Goal: Task Accomplishment & Management: Use online tool/utility

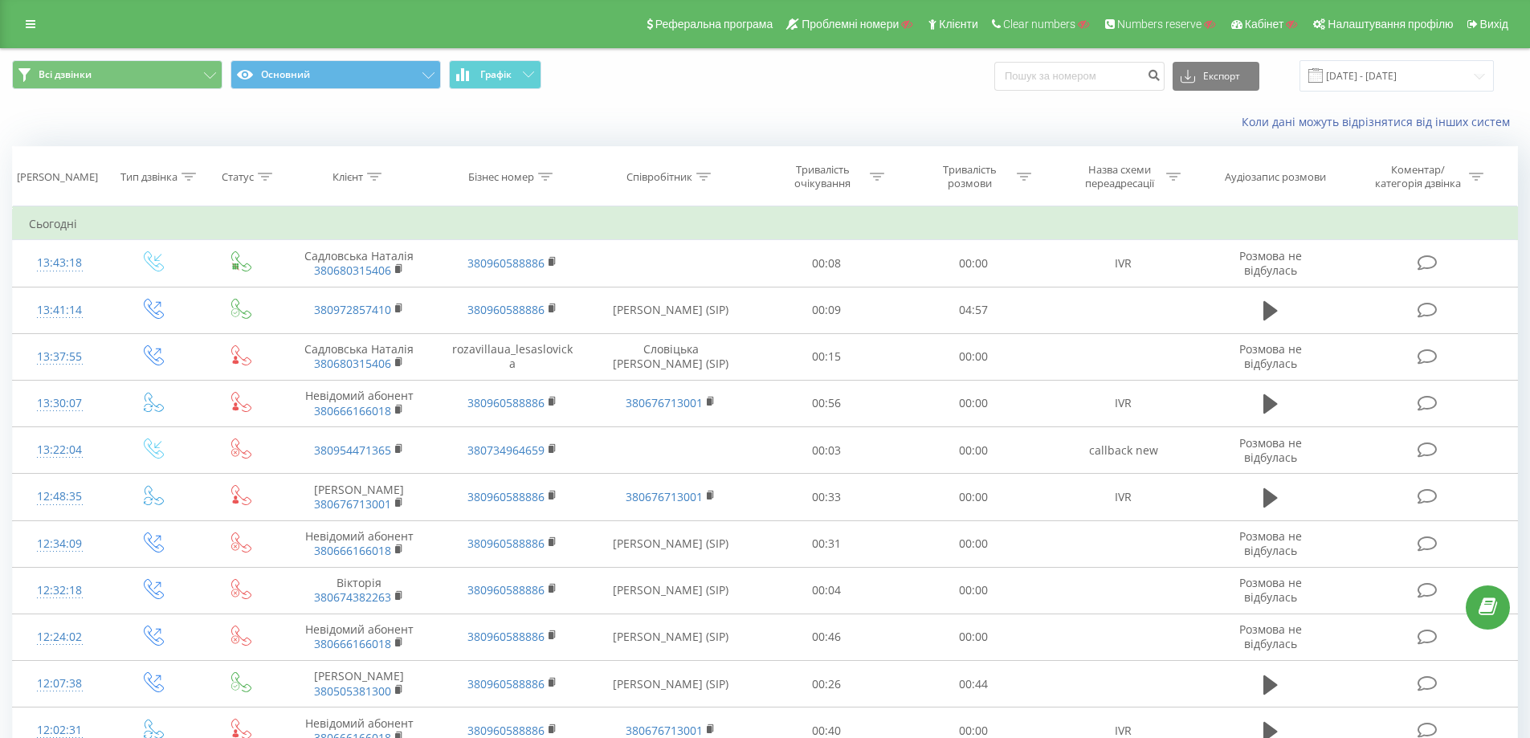
click at [902, 88] on div "Всі дзвінки Основний Графік Експорт .csv .xls .xlsx 21.07.2025 - 21.08.2025" at bounding box center [765, 75] width 1506 height 31
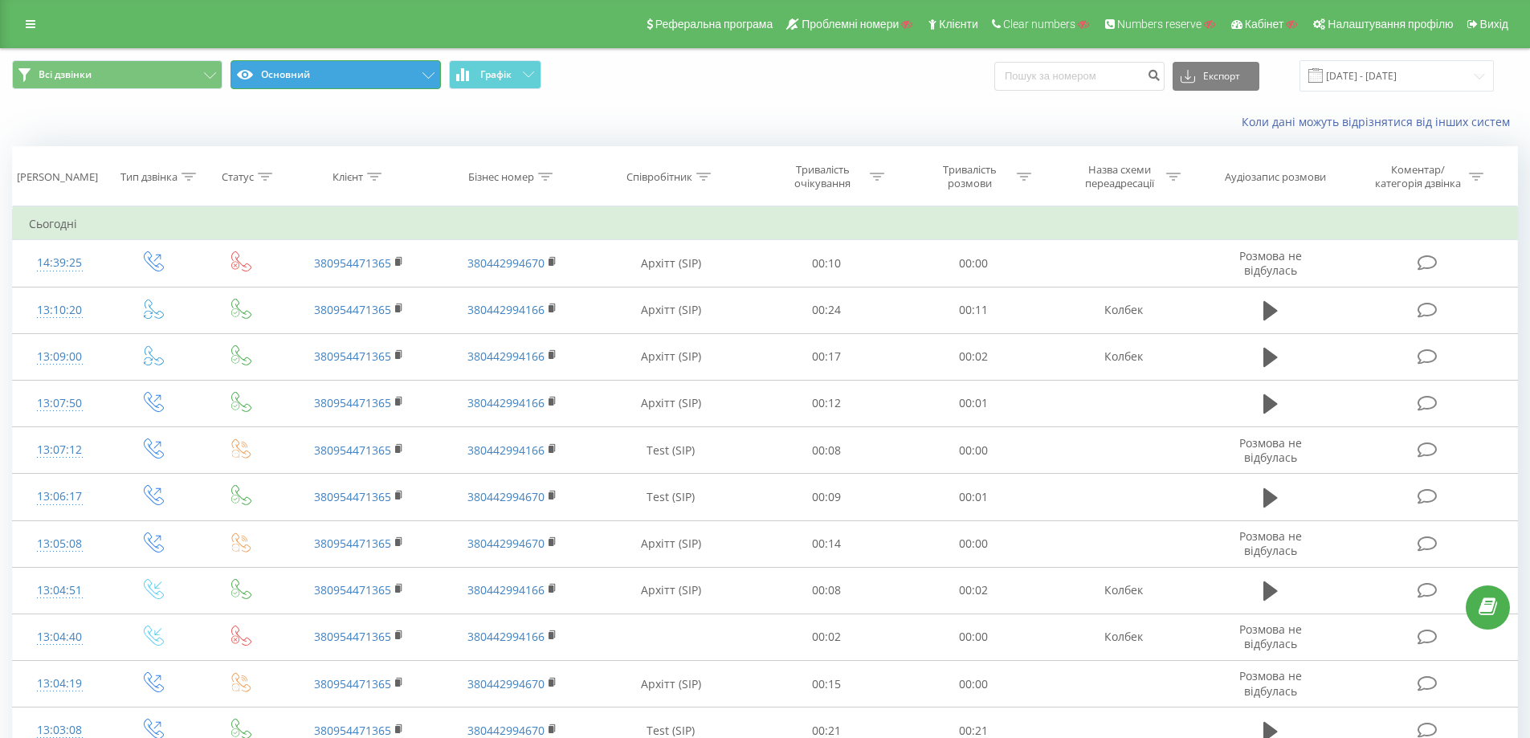
click at [356, 81] on button "Основний" at bounding box center [336, 74] width 210 height 29
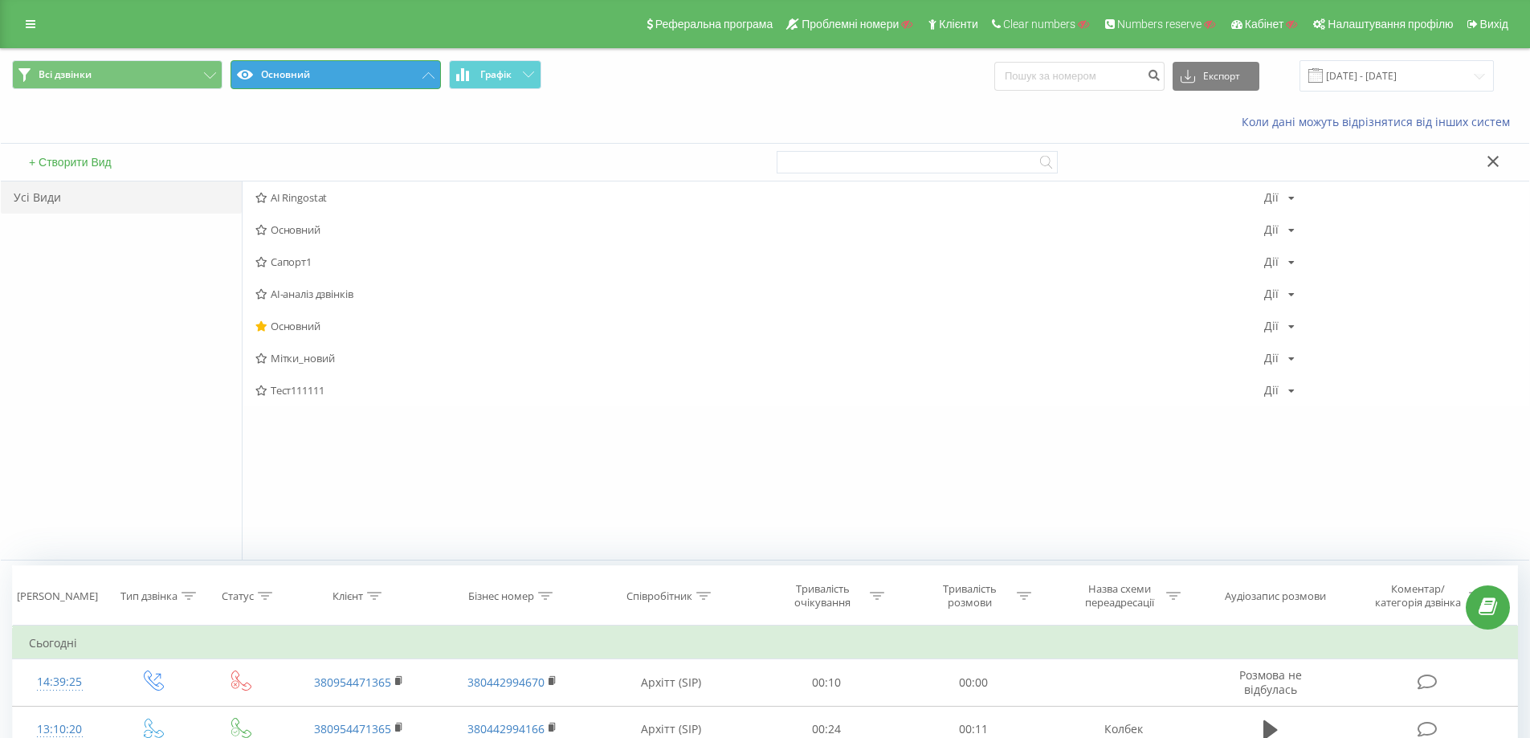
click at [361, 77] on button "Основний" at bounding box center [336, 74] width 210 height 29
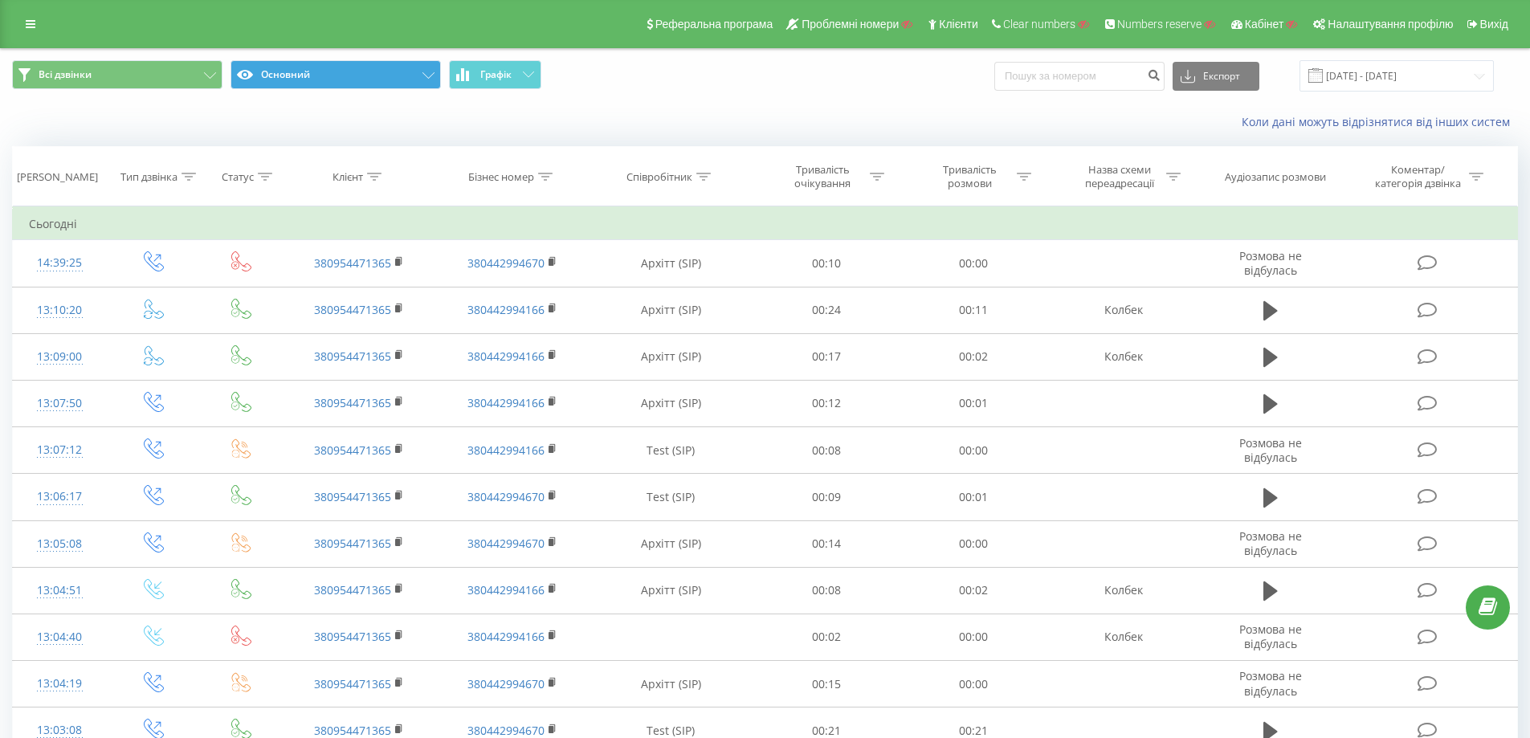
click at [327, 59] on div "Всі дзвінки Основний Графік Експорт .csv .xls .xlsx 21.07.2025 - 21.08.2025" at bounding box center [765, 76] width 1529 height 54
click at [340, 72] on button "Основний" at bounding box center [336, 74] width 210 height 29
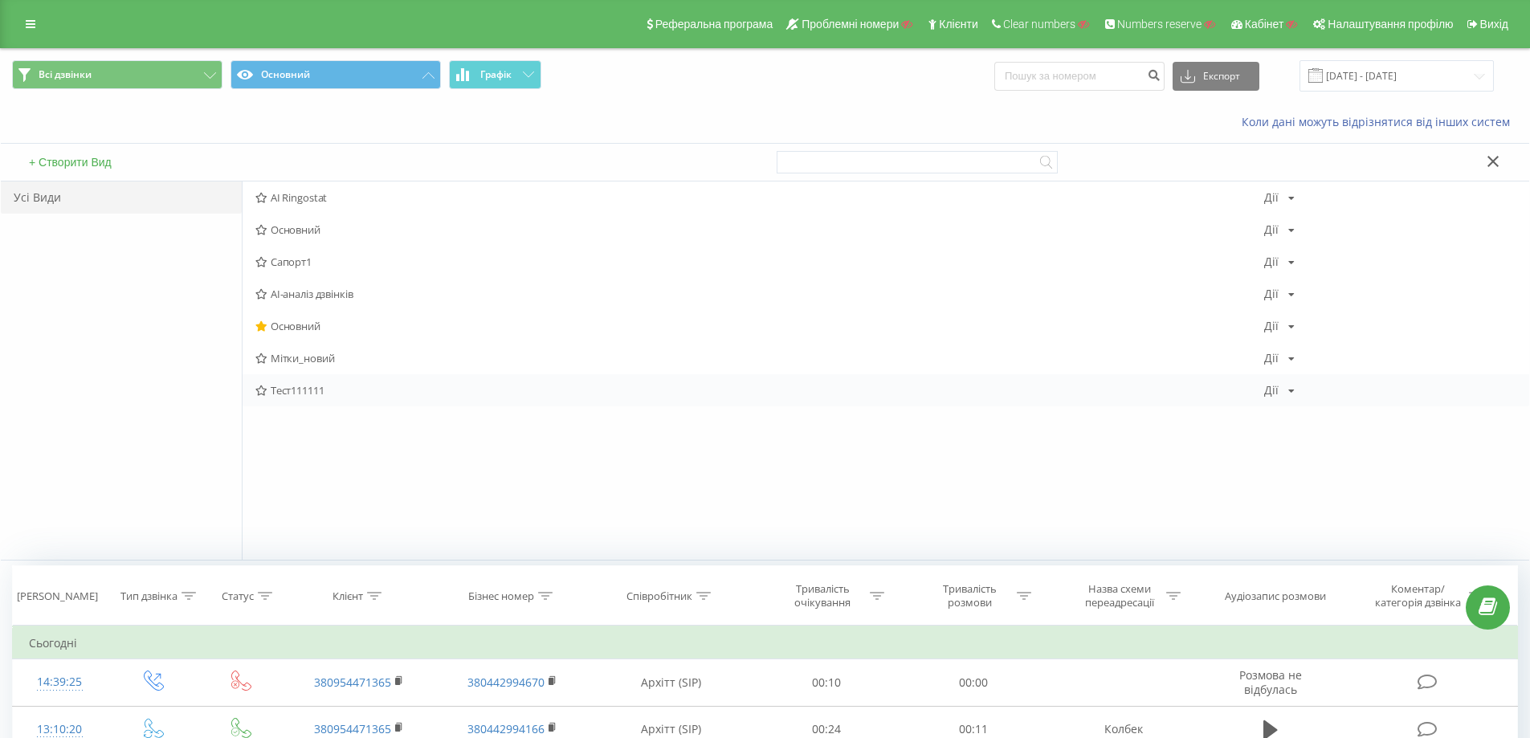
click at [294, 398] on div "Тест111111 Дії Редагувати Копіювати Видалити За замовчуванням Поділитися" at bounding box center [886, 390] width 1287 height 32
click at [295, 388] on span "Тест111111" at bounding box center [759, 390] width 1009 height 11
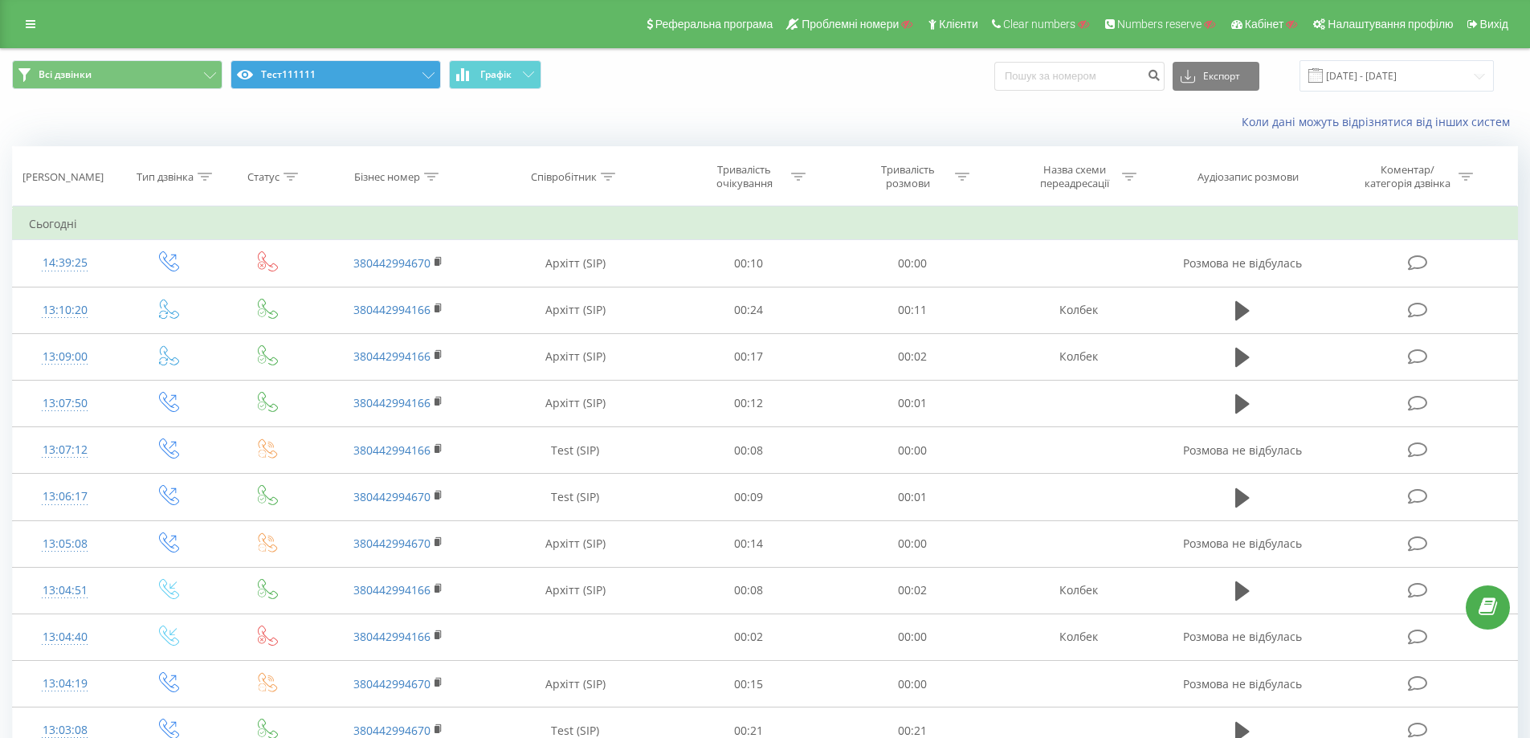
drag, startPoint x: 1027, startPoint y: 133, endPoint x: 435, endPoint y: 84, distance: 594.0
click at [402, 78] on button "Тест111111" at bounding box center [336, 74] width 210 height 29
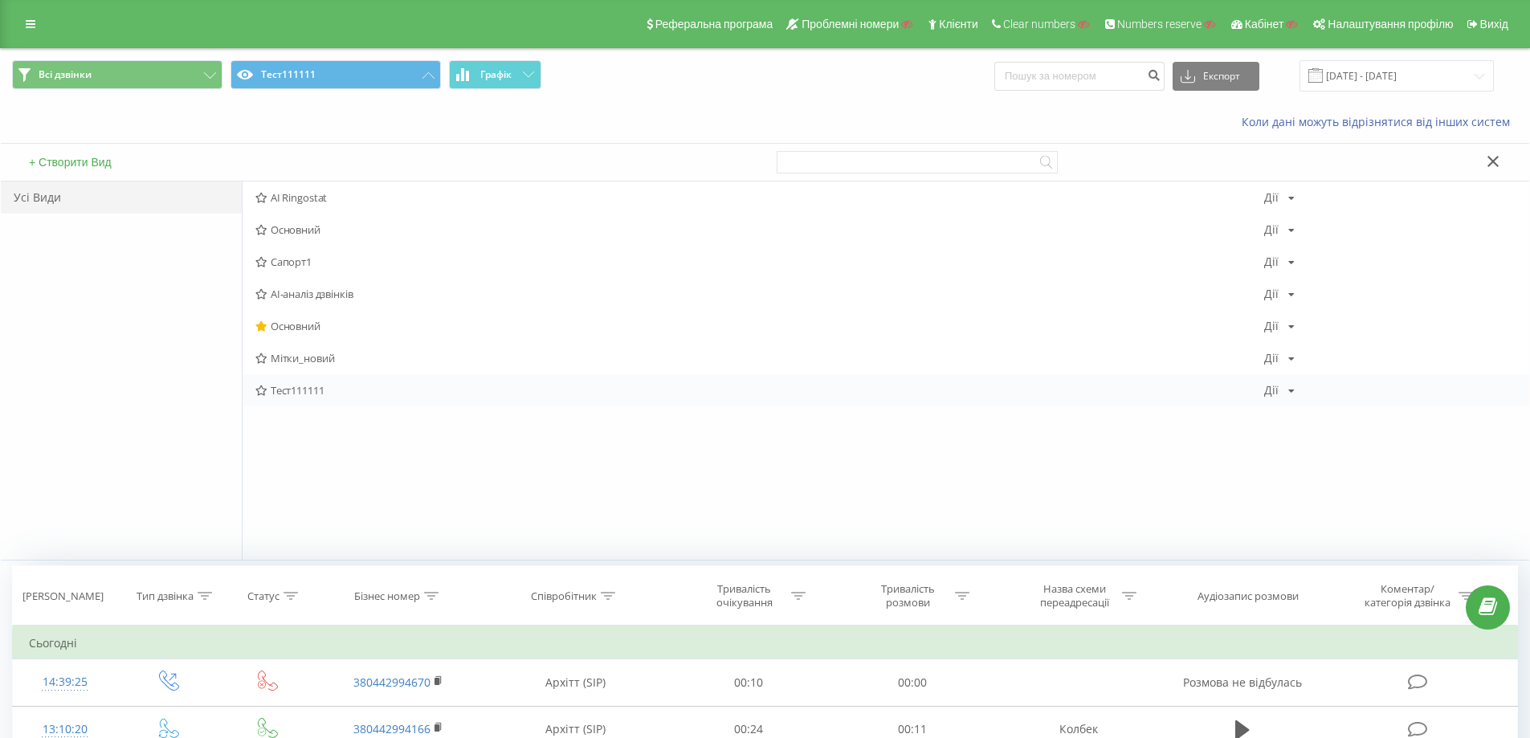
click at [1288, 392] on icon at bounding box center [1291, 391] width 6 height 10
click at [1354, 417] on span "Редагувати" at bounding box center [1335, 412] width 54 height 14
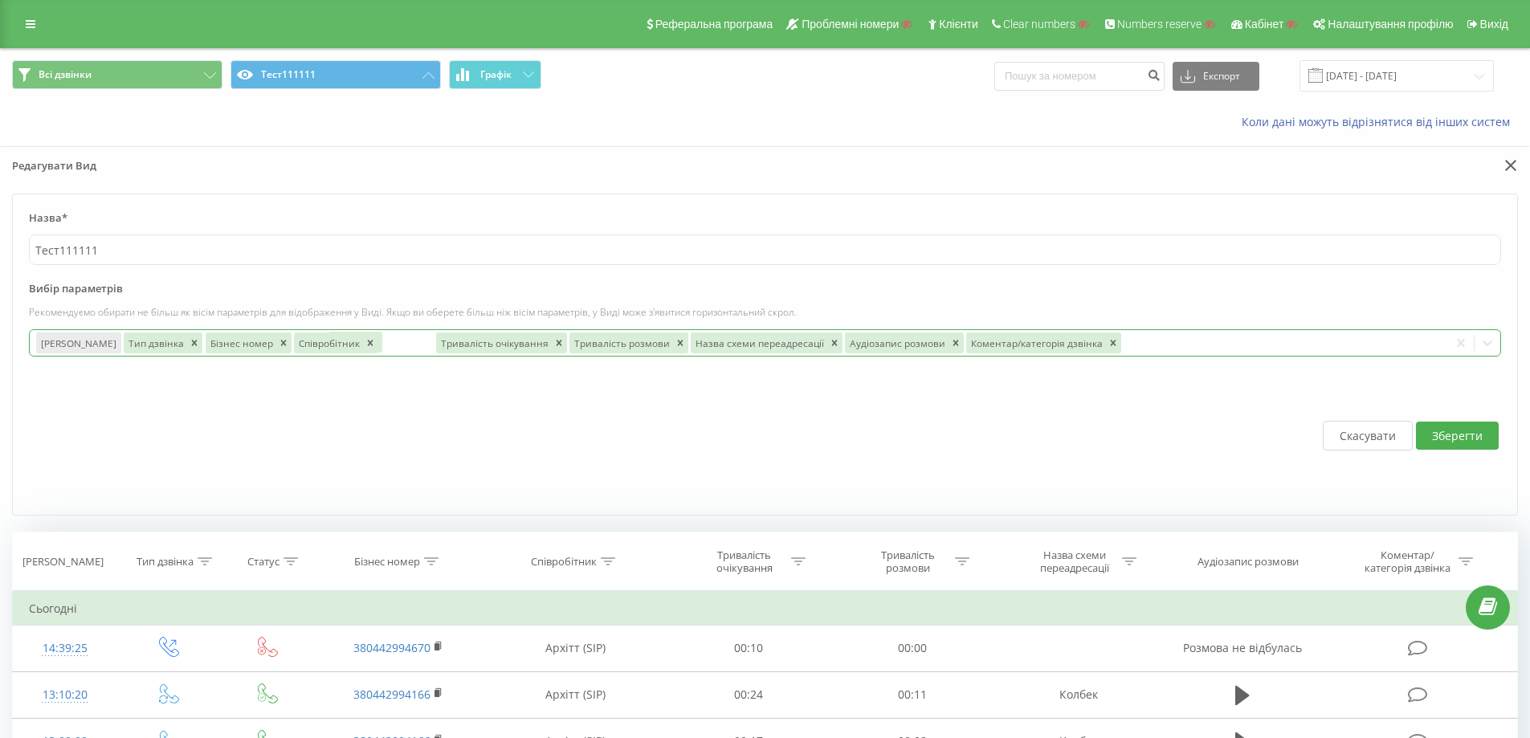
drag, startPoint x: 218, startPoint y: 351, endPoint x: 336, endPoint y: 349, distance: 118.1
click at [337, 349] on div "Дата дзвінка Тип дзвінка Статус Бізнес номер Співробітник Тривалість очікування…" at bounding box center [739, 343] width 1419 height 26
click at [1390, 438] on button "Скасувати" at bounding box center [1368, 436] width 90 height 30
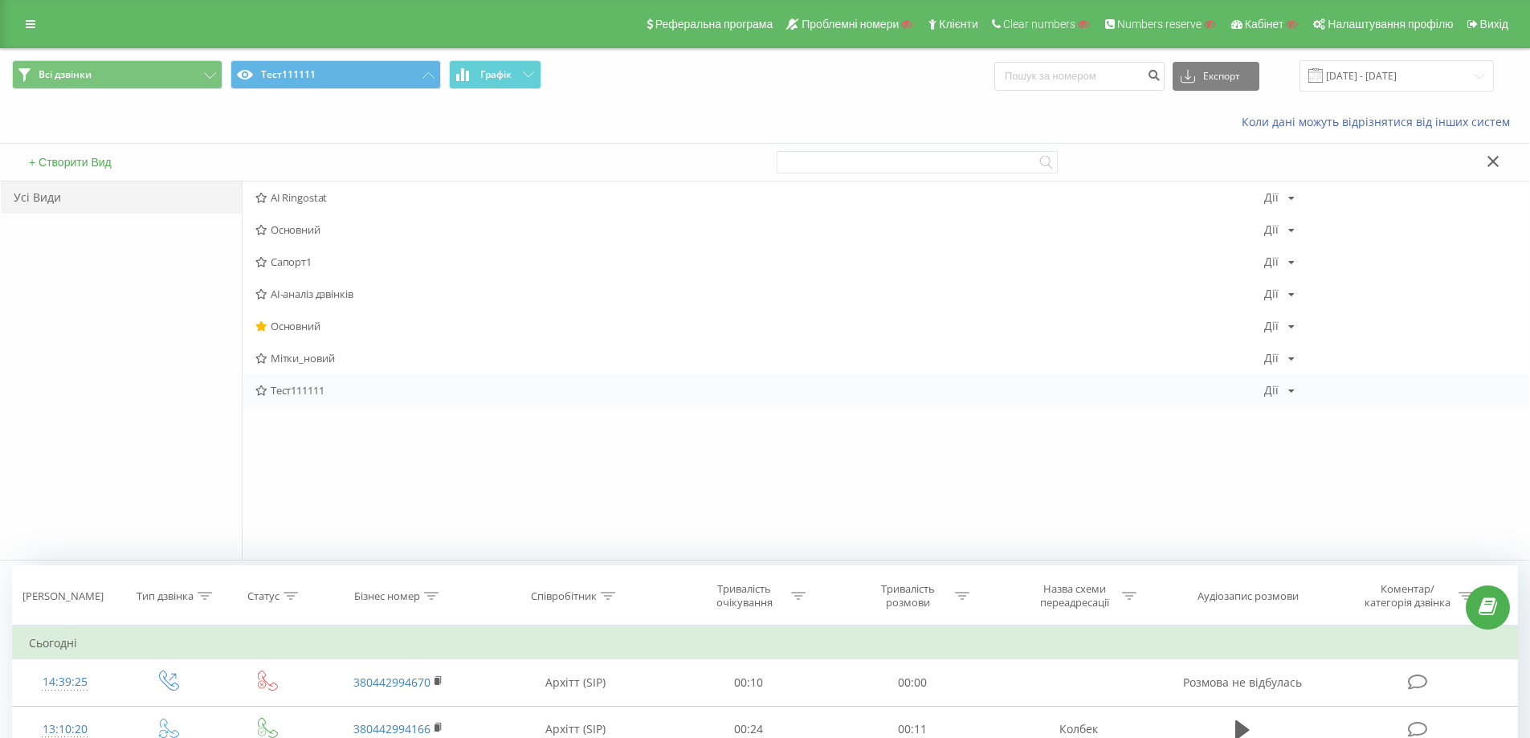
click at [1289, 388] on icon at bounding box center [1291, 391] width 6 height 10
click at [1336, 469] on span "Видалити" at bounding box center [1331, 471] width 47 height 14
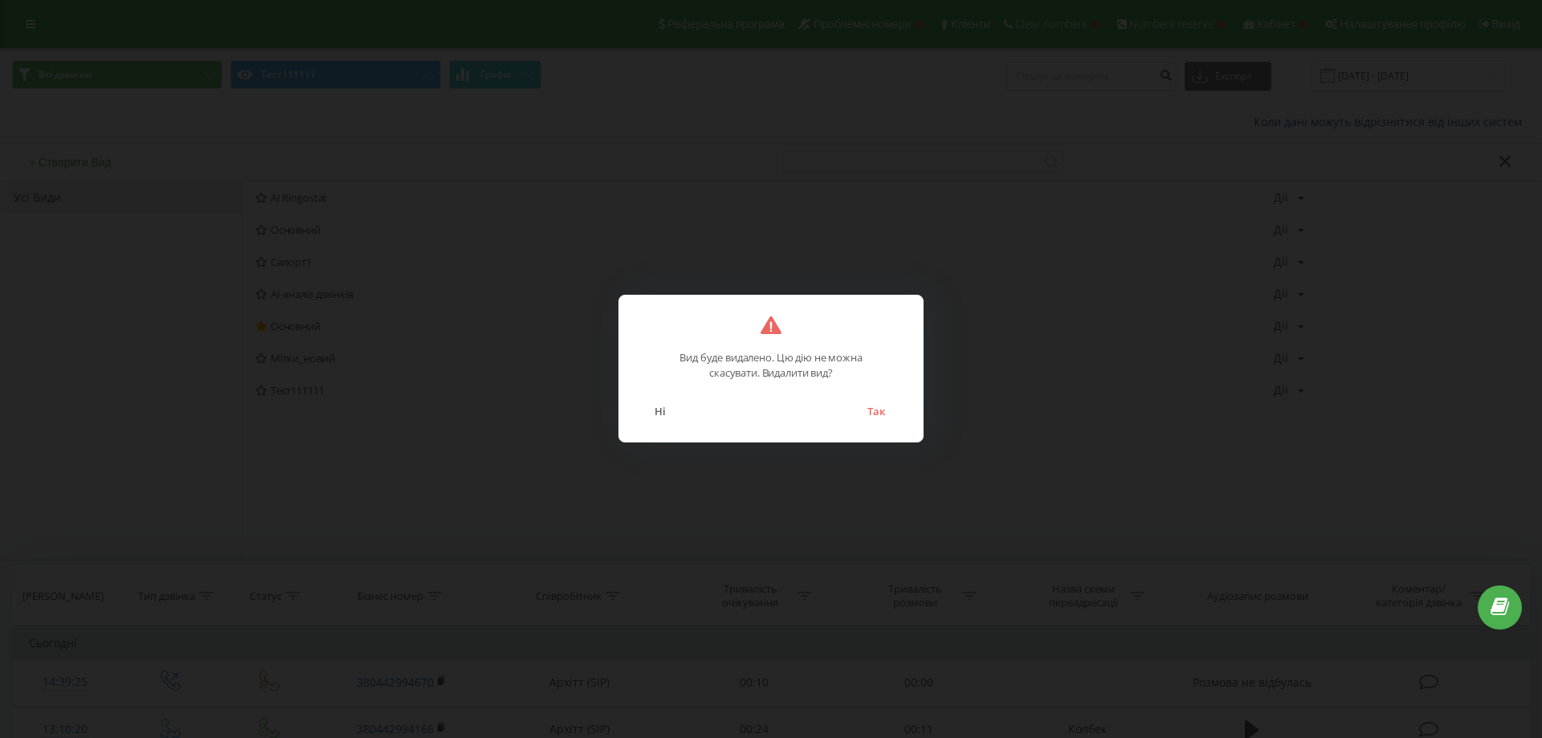
click at [868, 424] on div "Вид буде видалено. Цю дію не можна скасувати. Видалити вид? Ні Так" at bounding box center [771, 369] width 305 height 148
click at [869, 414] on button "Так" at bounding box center [877, 411] width 34 height 21
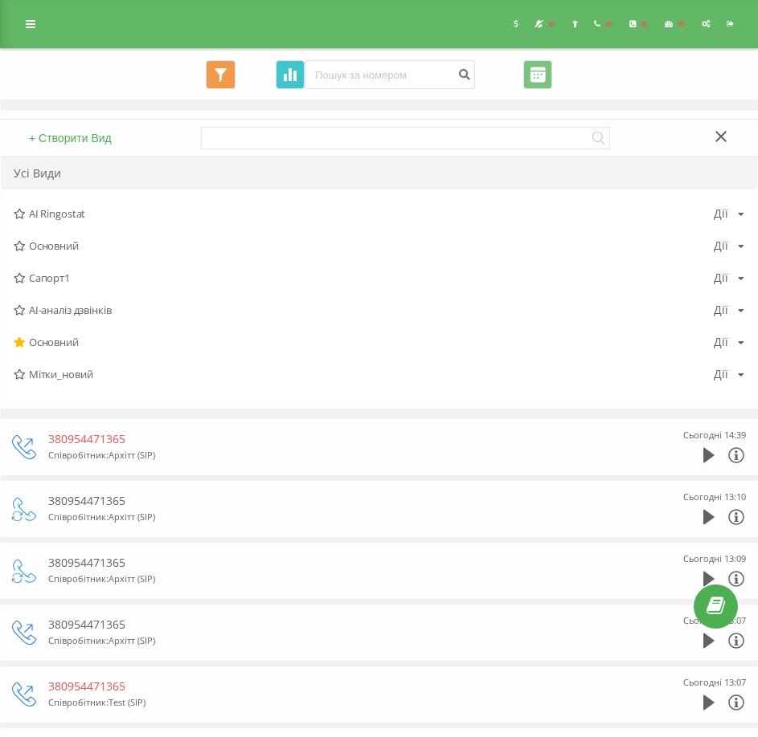
click at [296, 76] on button "Графік" at bounding box center [290, 74] width 29 height 29
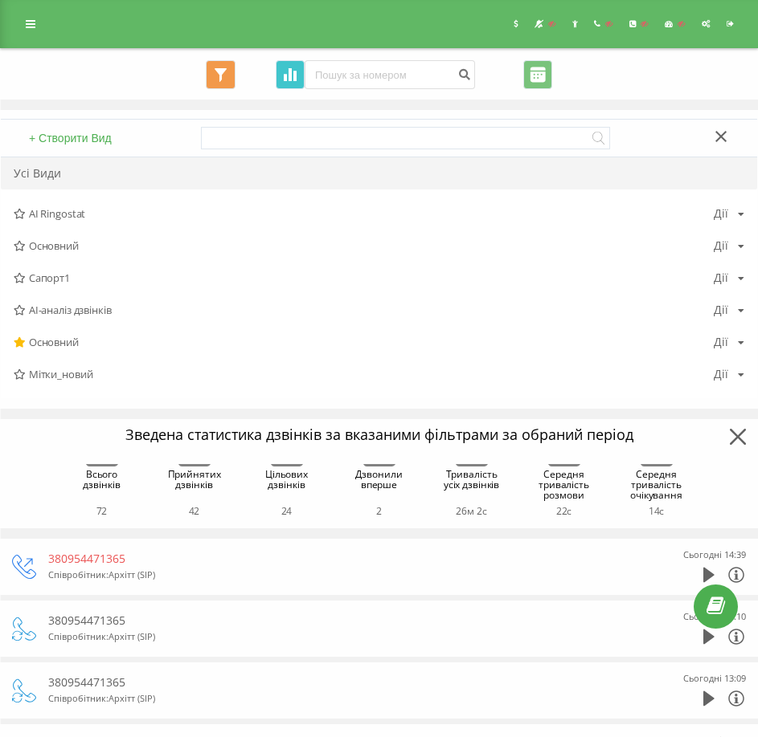
click at [296, 78] on icon at bounding box center [294, 76] width 3 height 10
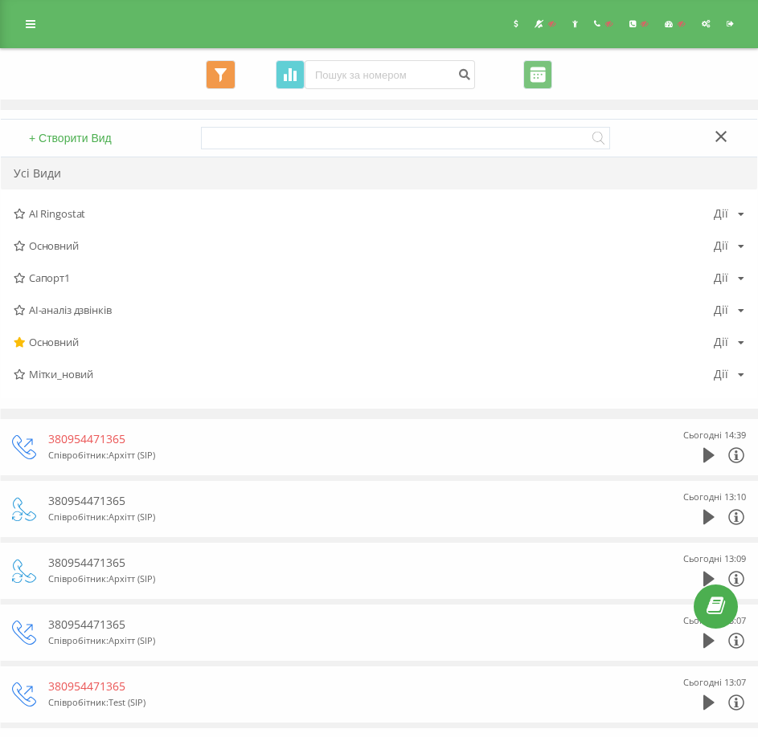
click at [83, 140] on button "+ Створити Вид" at bounding box center [70, 138] width 92 height 14
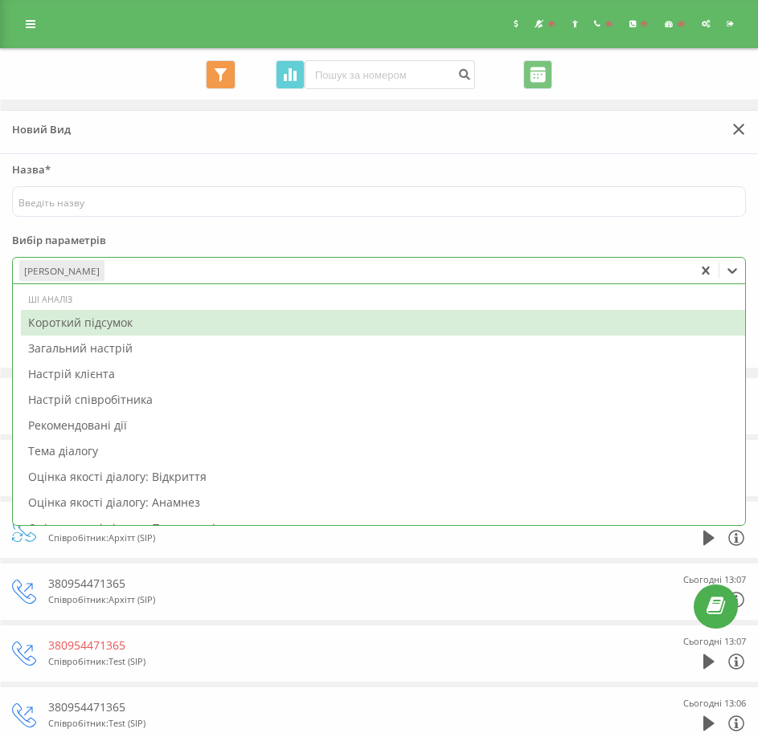
click at [120, 277] on div at bounding box center [397, 271] width 580 height 18
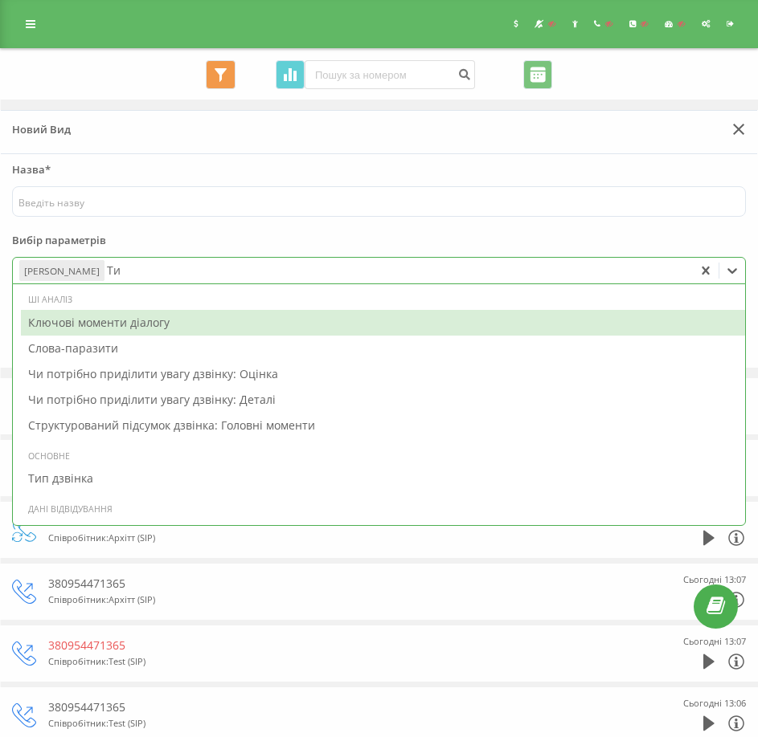
type input "Тип"
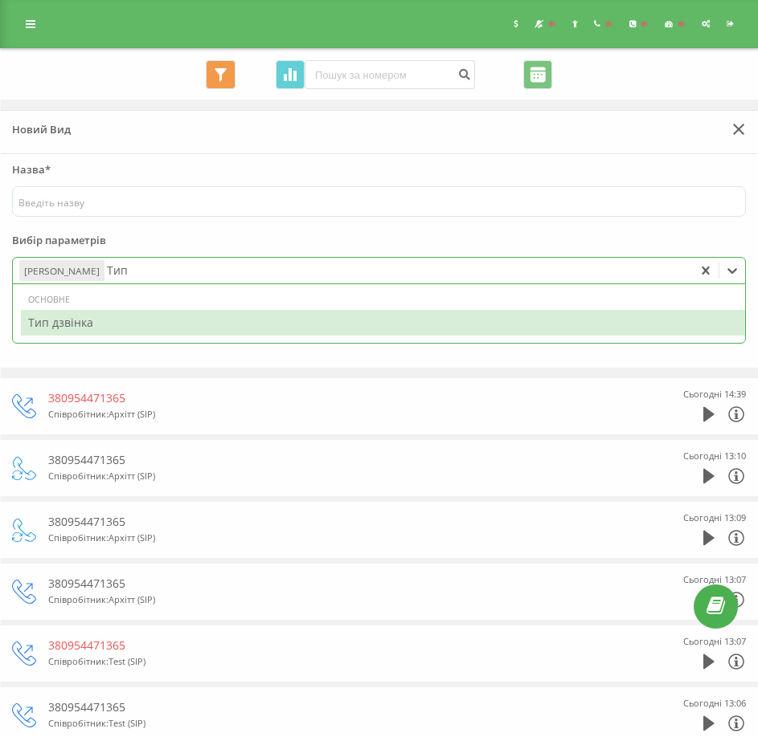
drag, startPoint x: 96, startPoint y: 319, endPoint x: 92, endPoint y: 284, distance: 35.6
click at [96, 318] on div "Тип дзвінка" at bounding box center [383, 323] width 724 height 26
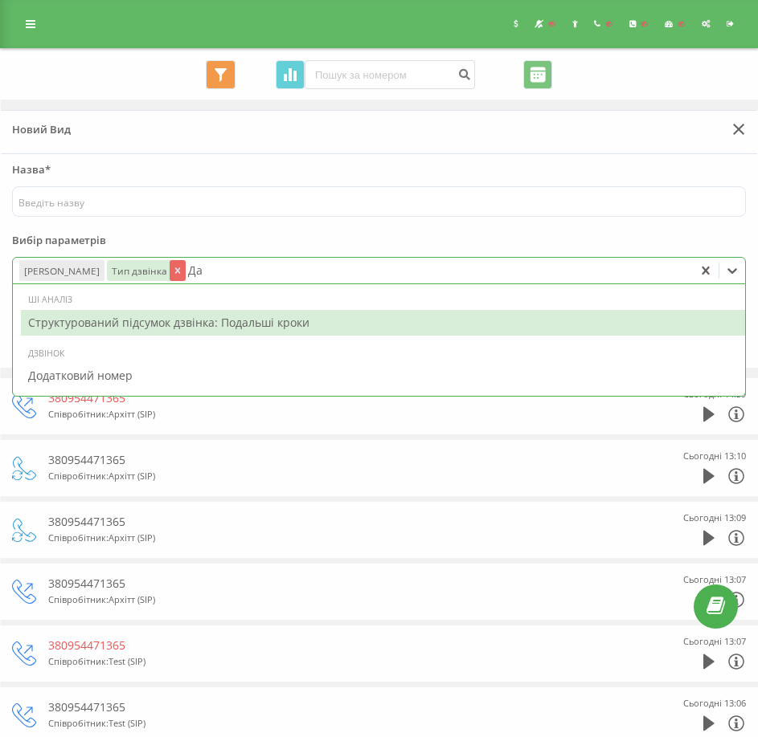
type input "Д"
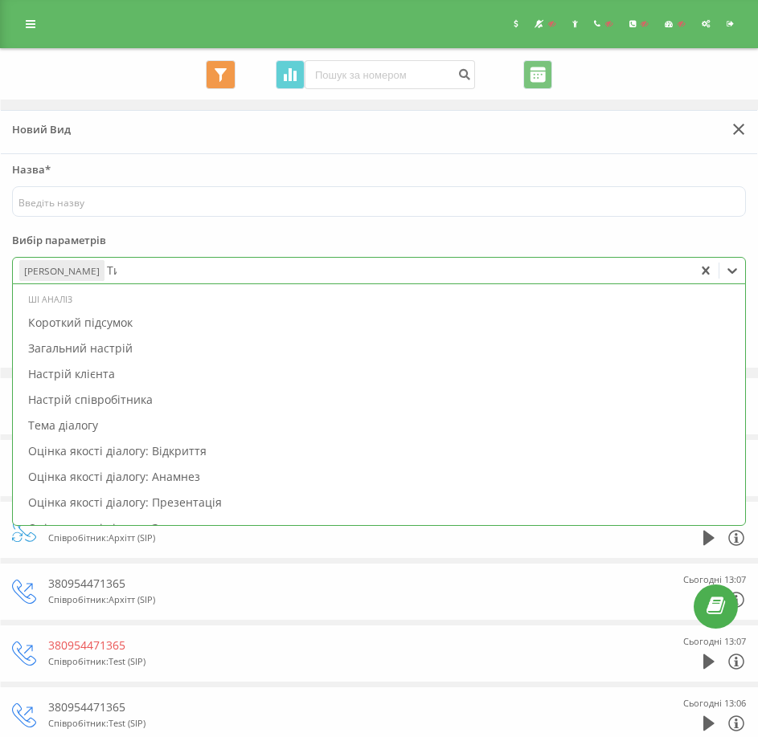
type input "Тип"
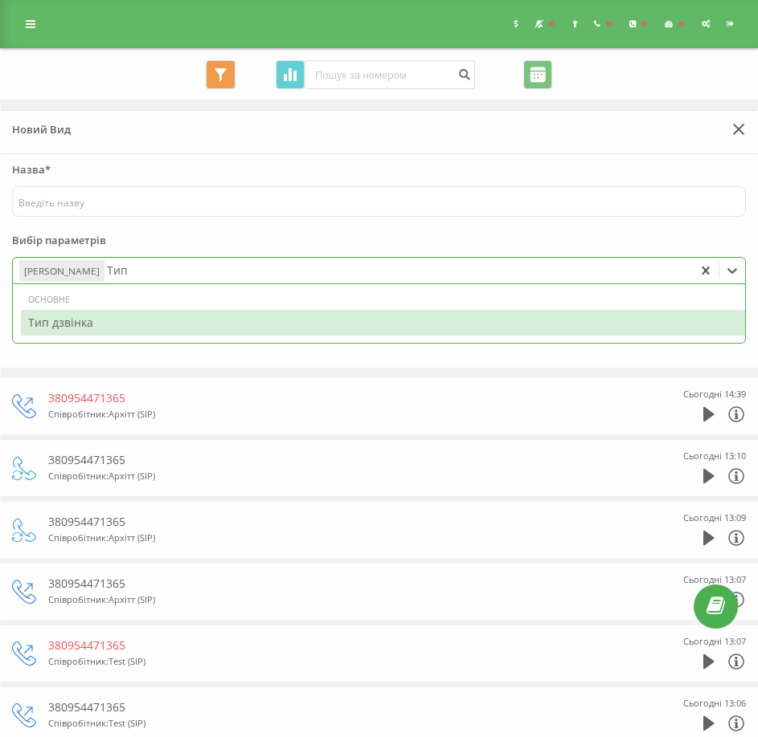
click at [112, 319] on div "Тип дзвінка" at bounding box center [383, 323] width 724 height 26
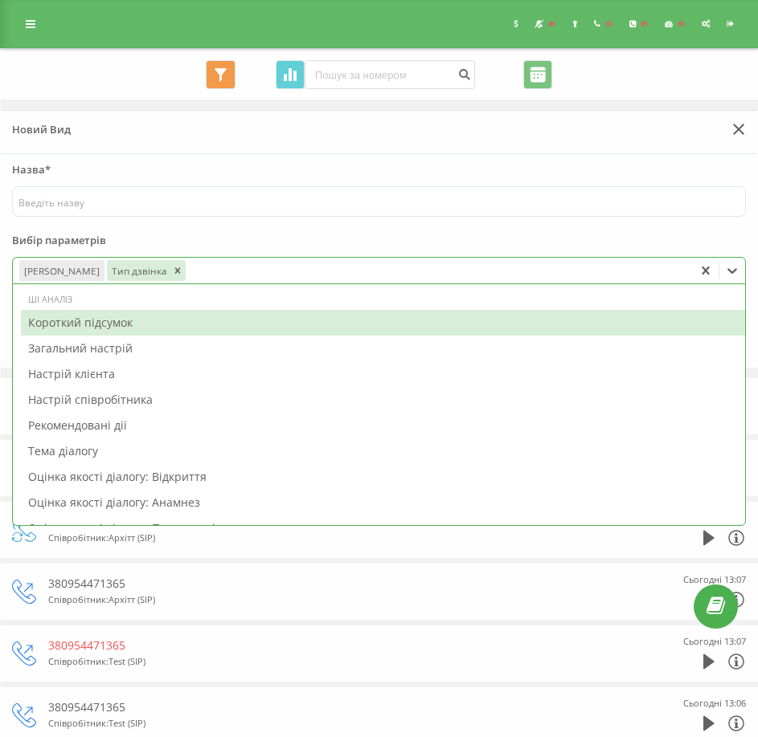
click at [188, 267] on div at bounding box center [437, 271] width 499 height 18
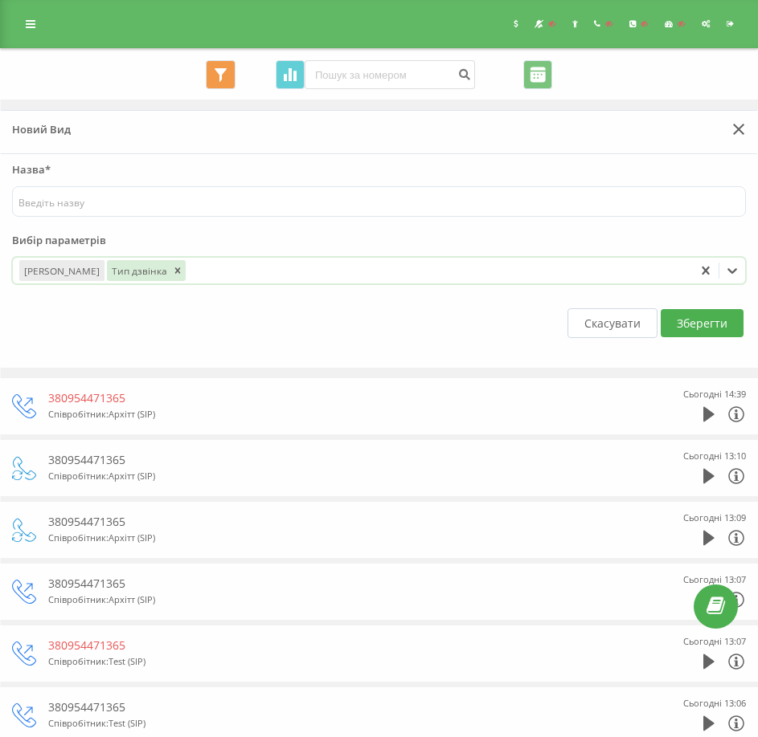
click at [189, 269] on div at bounding box center [437, 271] width 499 height 18
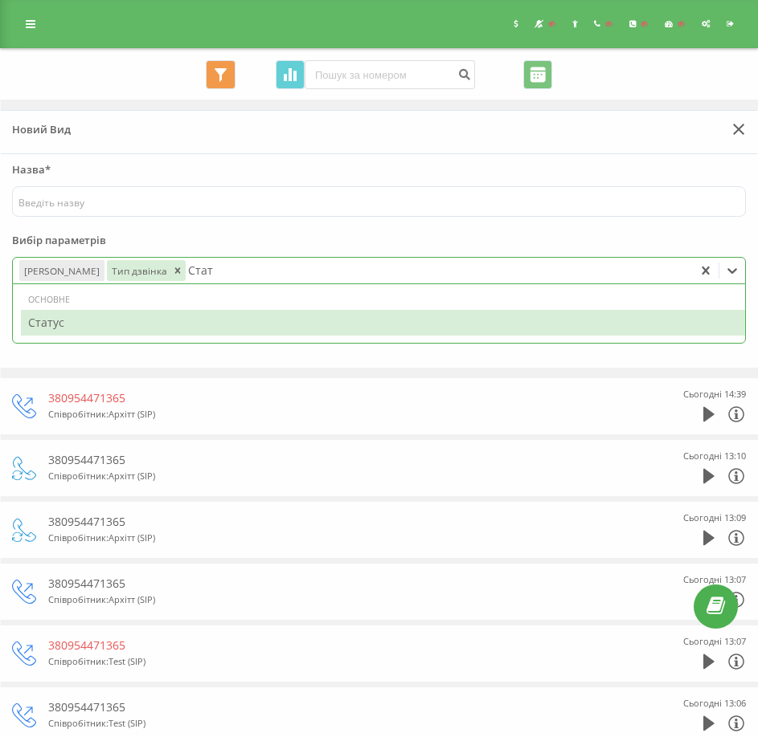
type input "Стату"
drag, startPoint x: 181, startPoint y: 327, endPoint x: 225, endPoint y: 274, distance: 69.0
click at [185, 322] on div "Статус" at bounding box center [383, 323] width 724 height 26
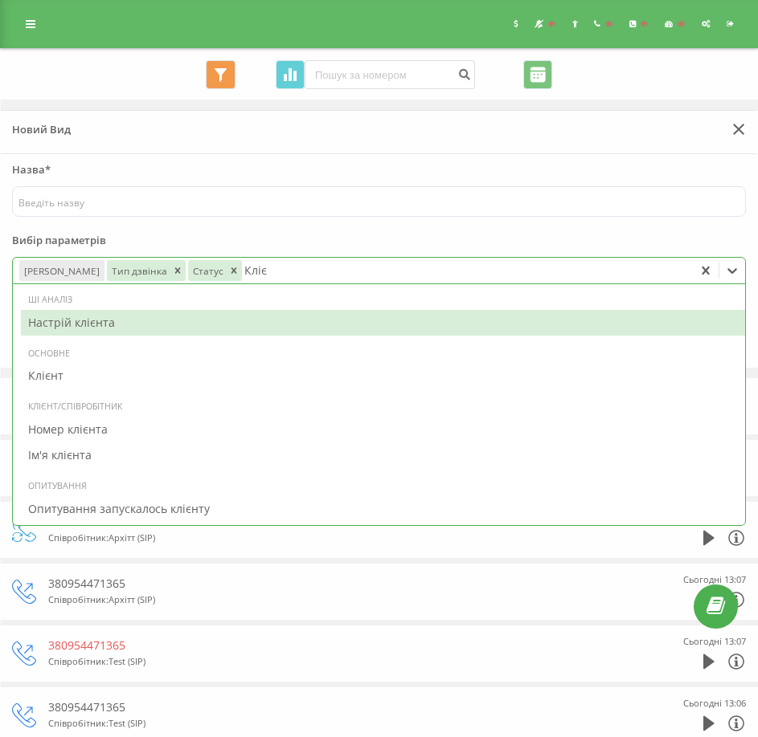
type input "Клієн"
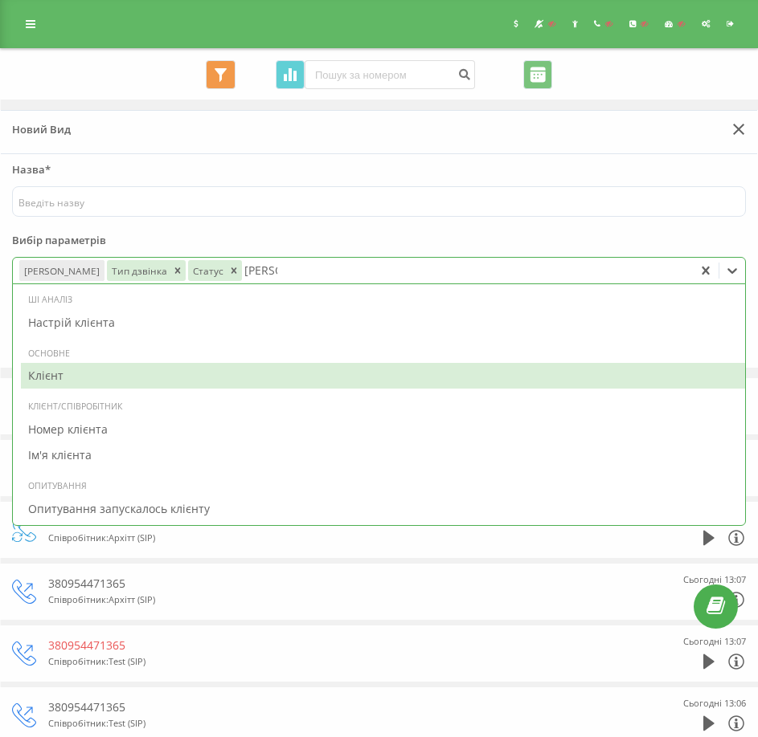
click at [127, 365] on div "Клієнт" at bounding box center [383, 376] width 724 height 26
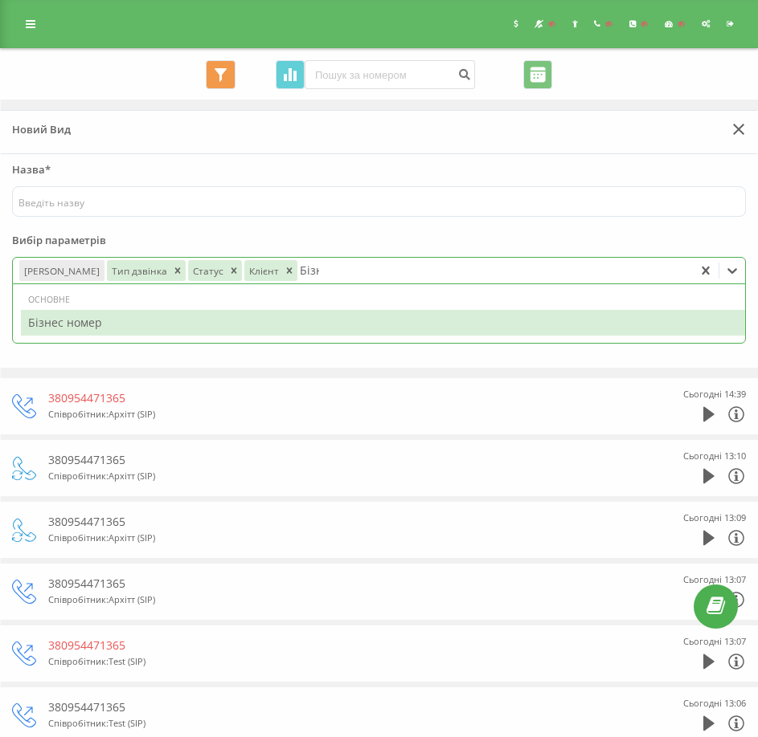
type input "Бізне"
click at [95, 323] on div "Бізнес номер" at bounding box center [383, 323] width 724 height 26
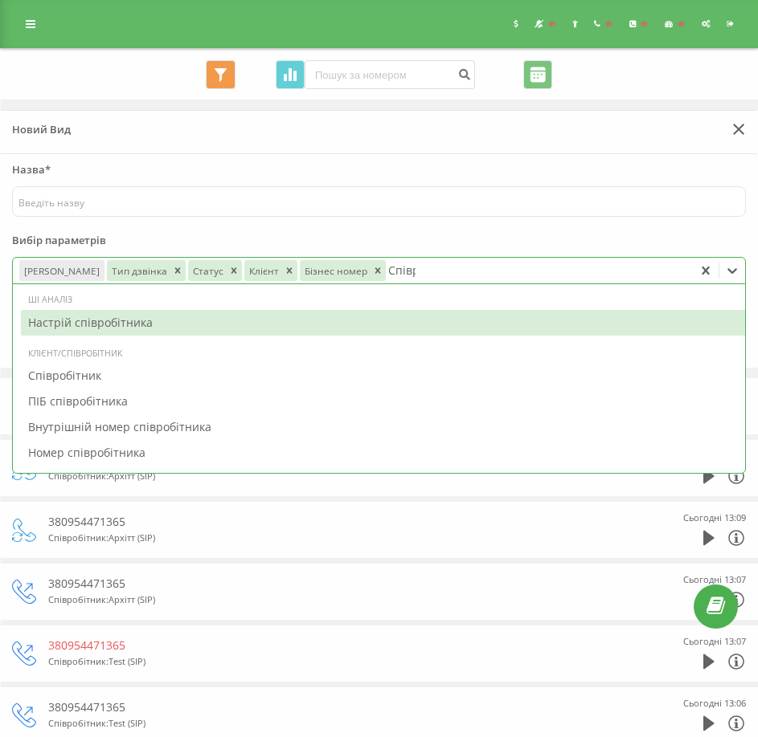
type input "Співро"
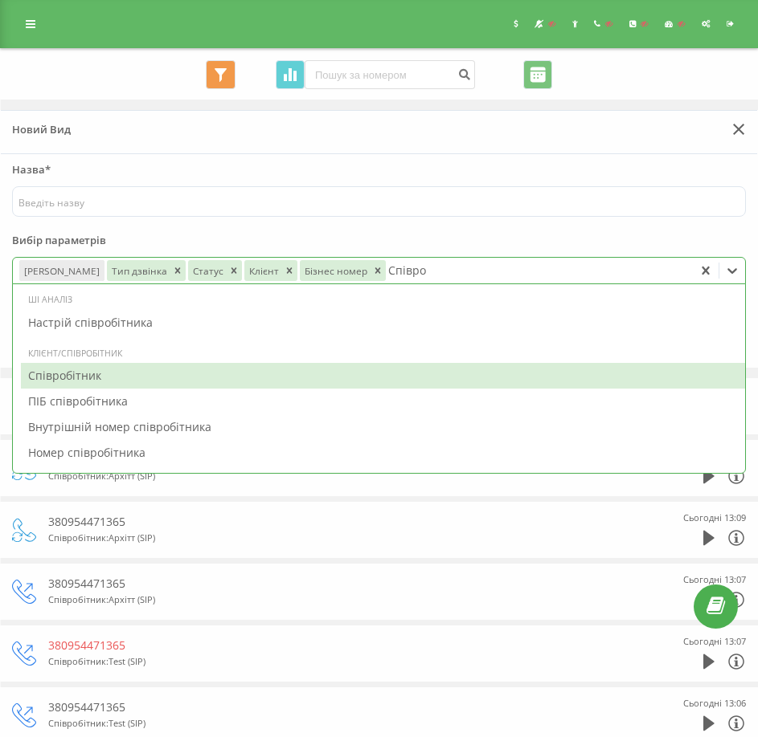
click at [105, 374] on div "Співробітник" at bounding box center [383, 376] width 724 height 26
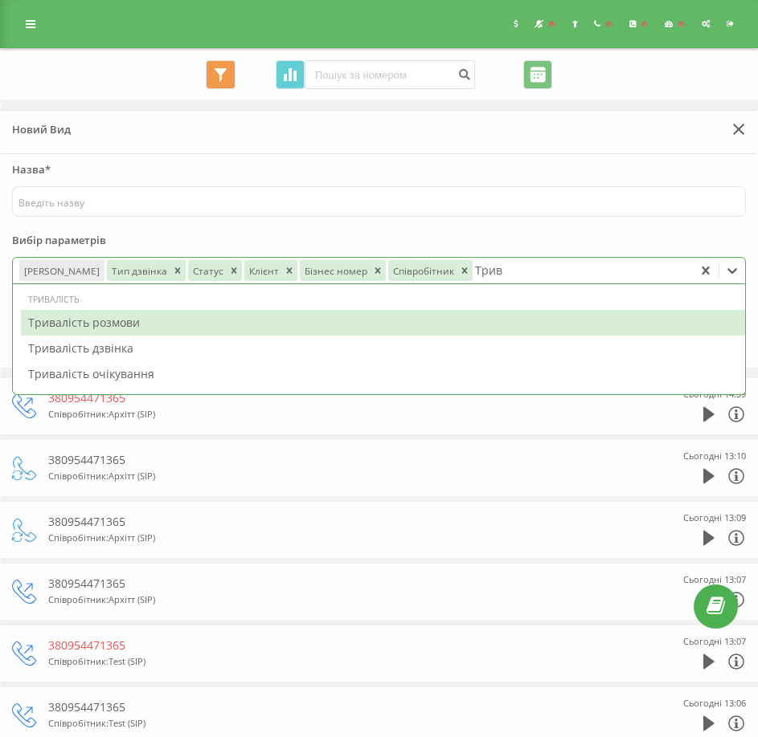
type input "Трива"
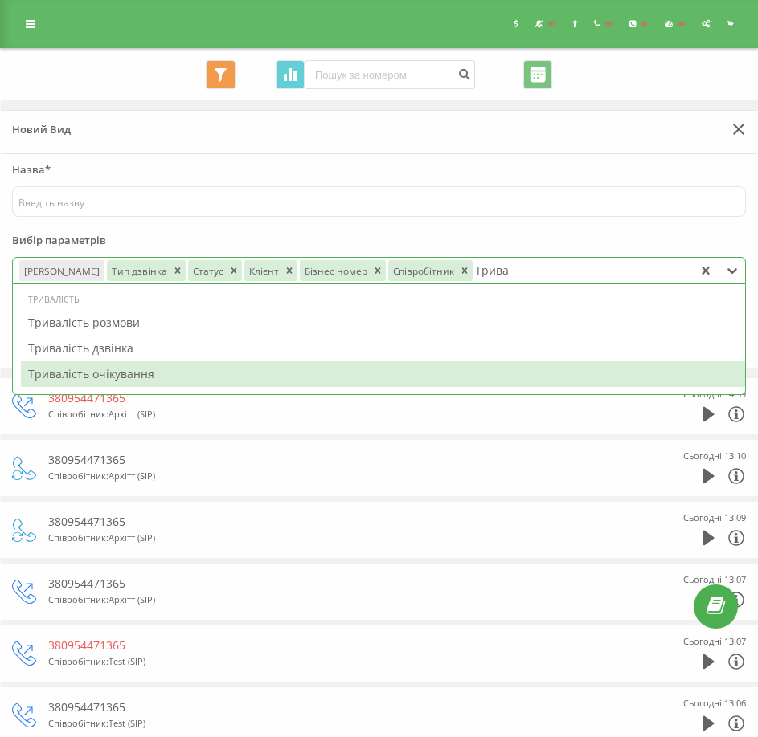
click at [165, 369] on div "Тривалість очікування" at bounding box center [383, 374] width 724 height 26
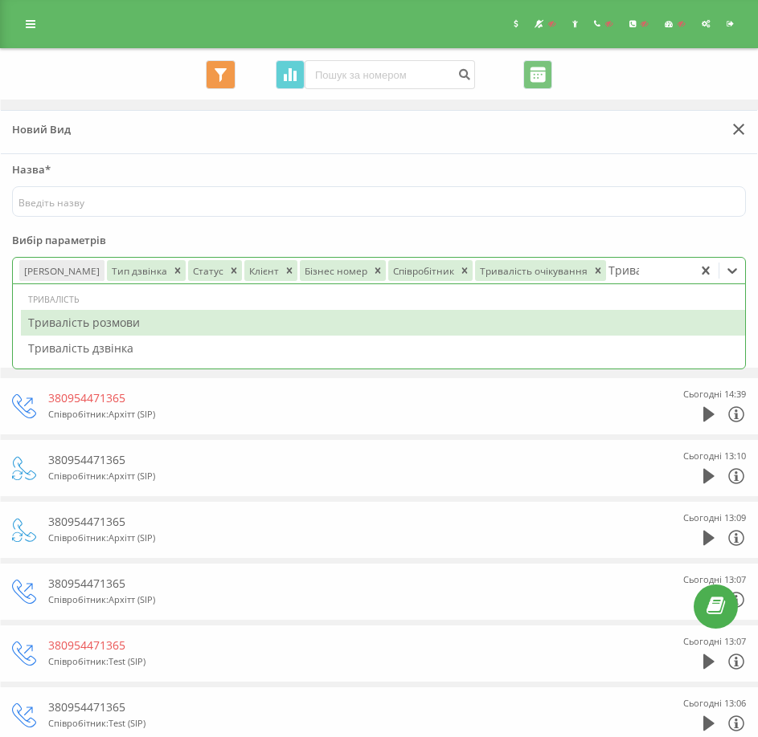
type input "Тривал"
click at [166, 315] on div "Тривалість розмови" at bounding box center [383, 323] width 724 height 26
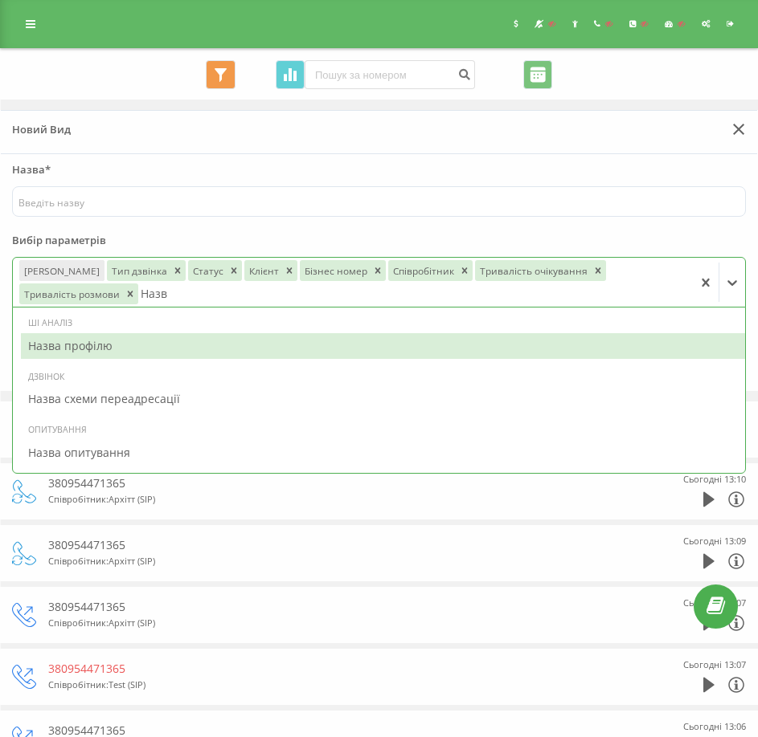
type input "Назва"
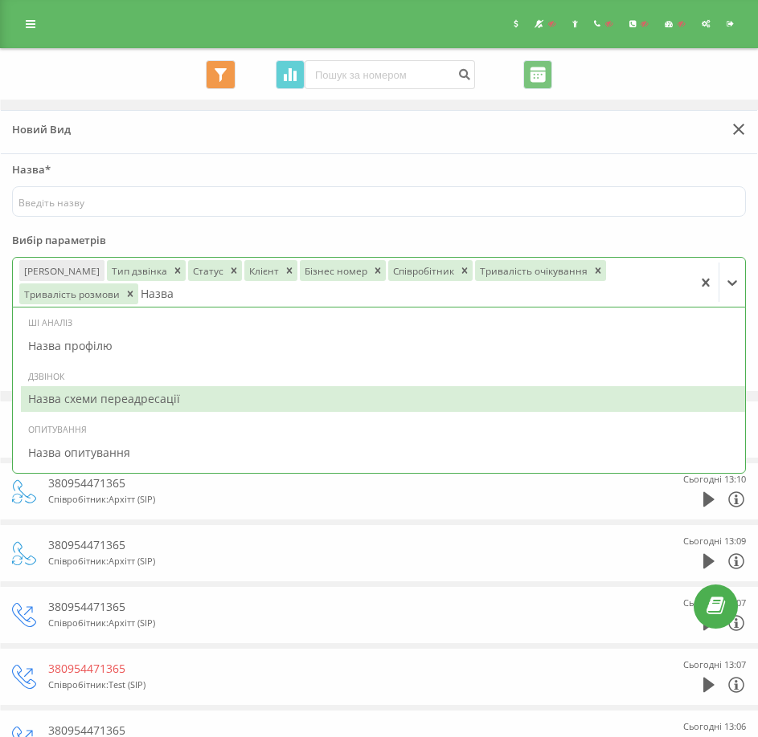
click at [116, 402] on div "Назва схеми переадресації" at bounding box center [383, 399] width 724 height 26
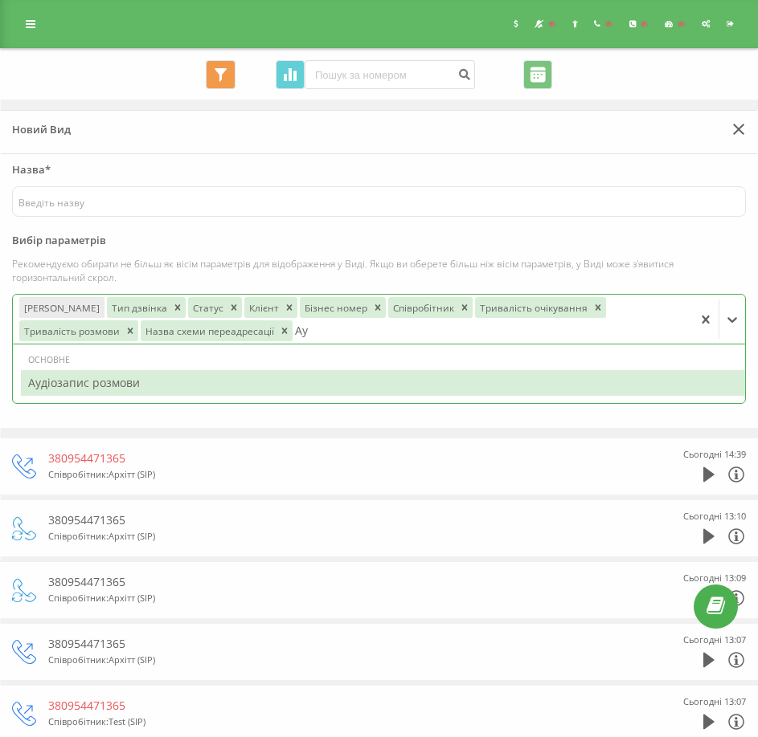
type input "Ауд"
click at [164, 382] on div "Аудіозапис розмови" at bounding box center [383, 383] width 724 height 26
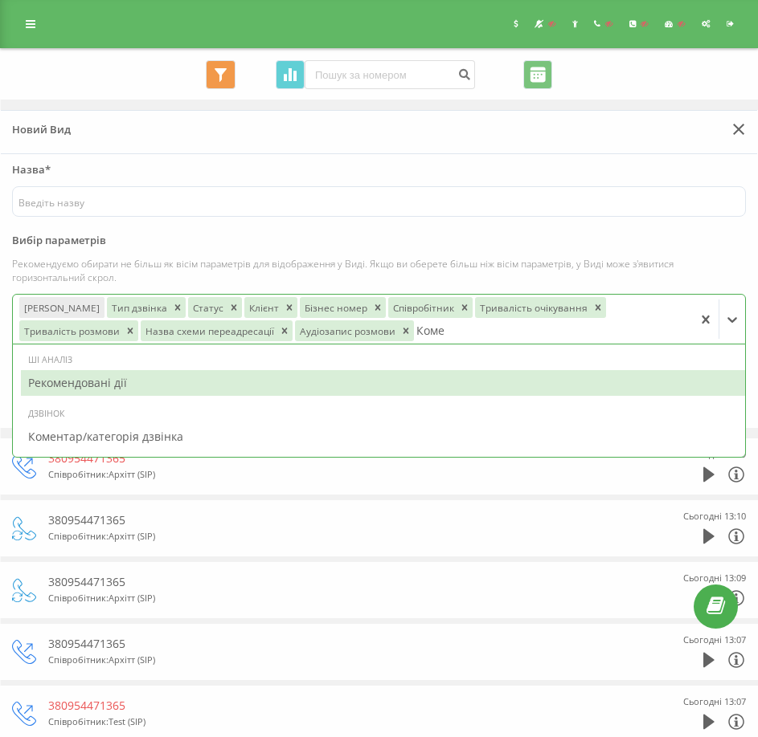
type input "Комен"
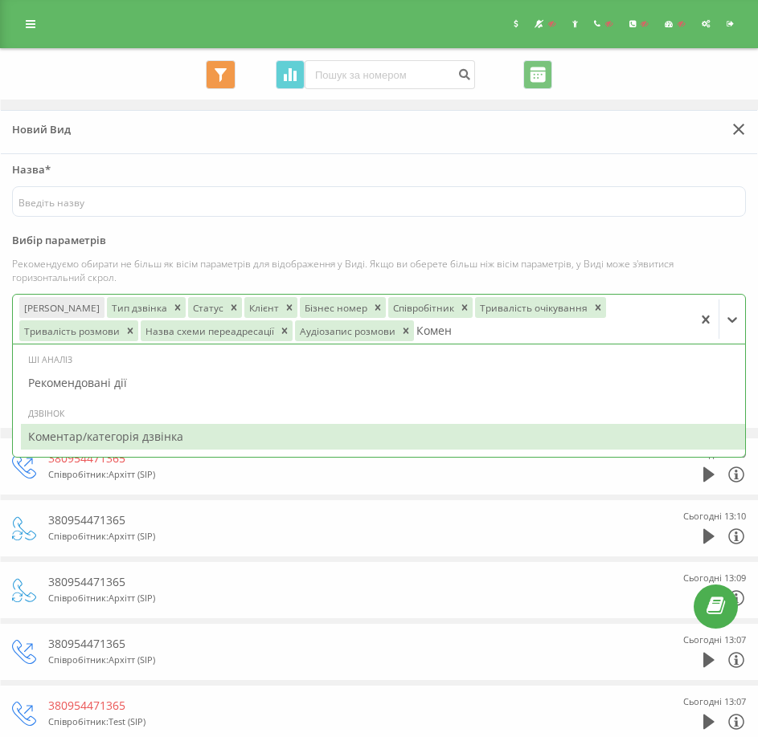
click at [243, 434] on div "Коментар/категорія дзвінка" at bounding box center [383, 437] width 724 height 26
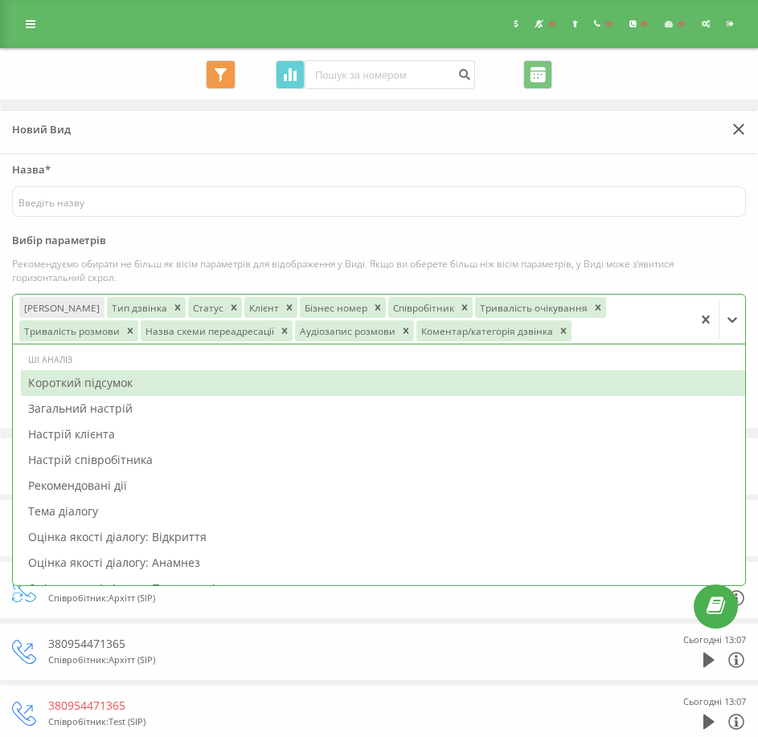
click at [543, 229] on form "Назва* Вибір параметрів Рекомендуємо обирати не більш як вісім параметрів для в…" at bounding box center [378, 284] width 733 height 244
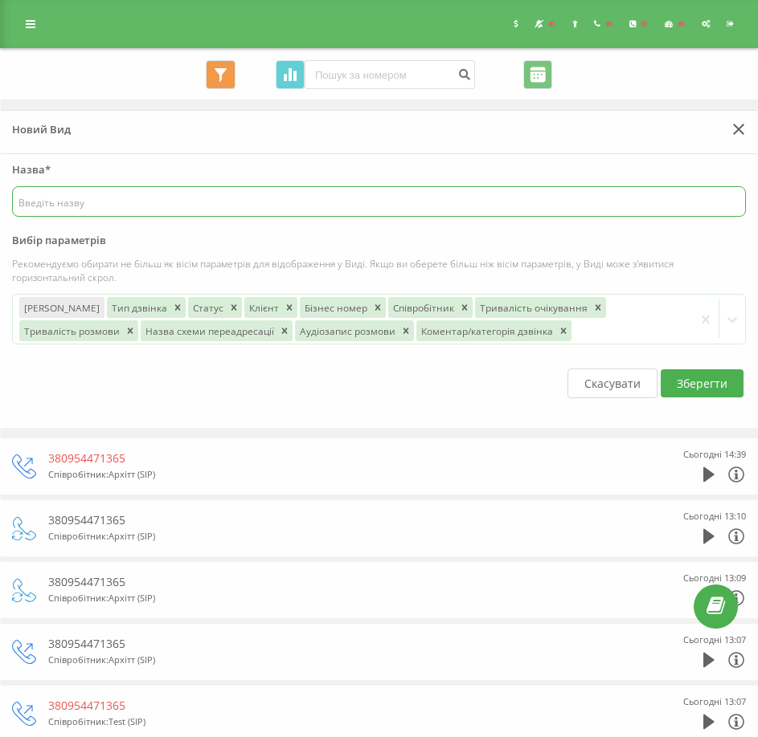
click at [114, 200] on input "text" at bounding box center [378, 201] width 733 height 31
type input "Тест - Сапорт"
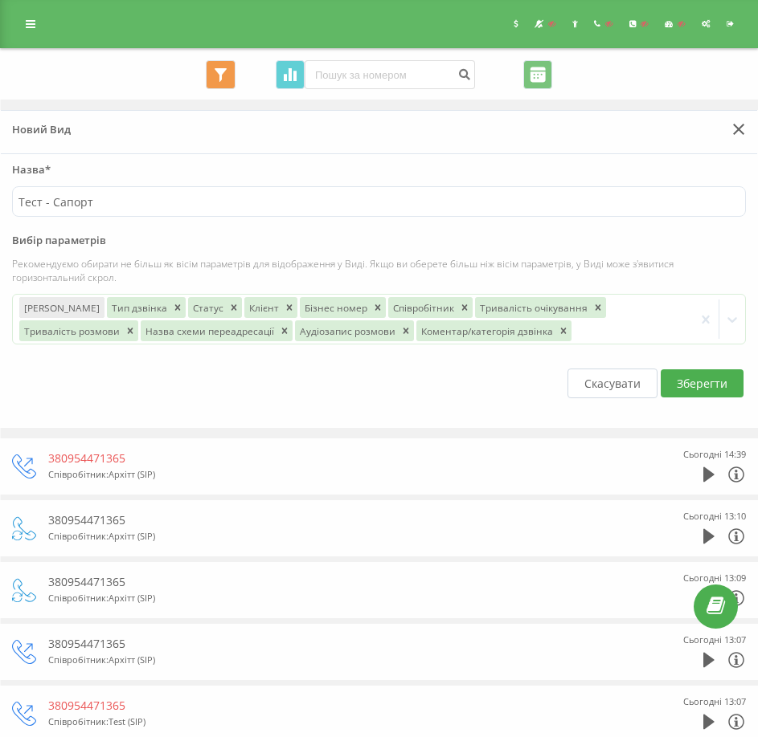
click at [682, 381] on button "Зберегти" at bounding box center [701, 384] width 83 height 28
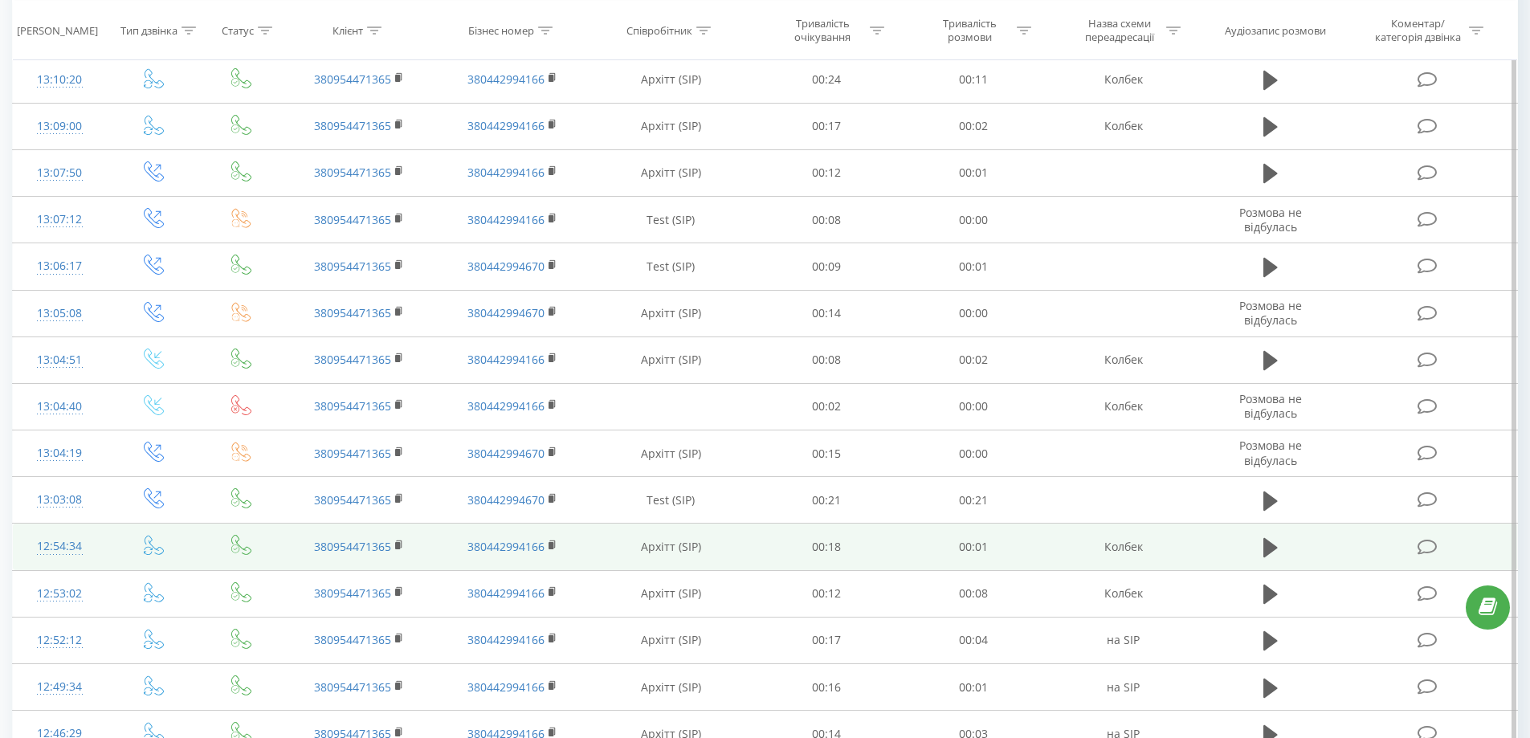
scroll to position [321, 0]
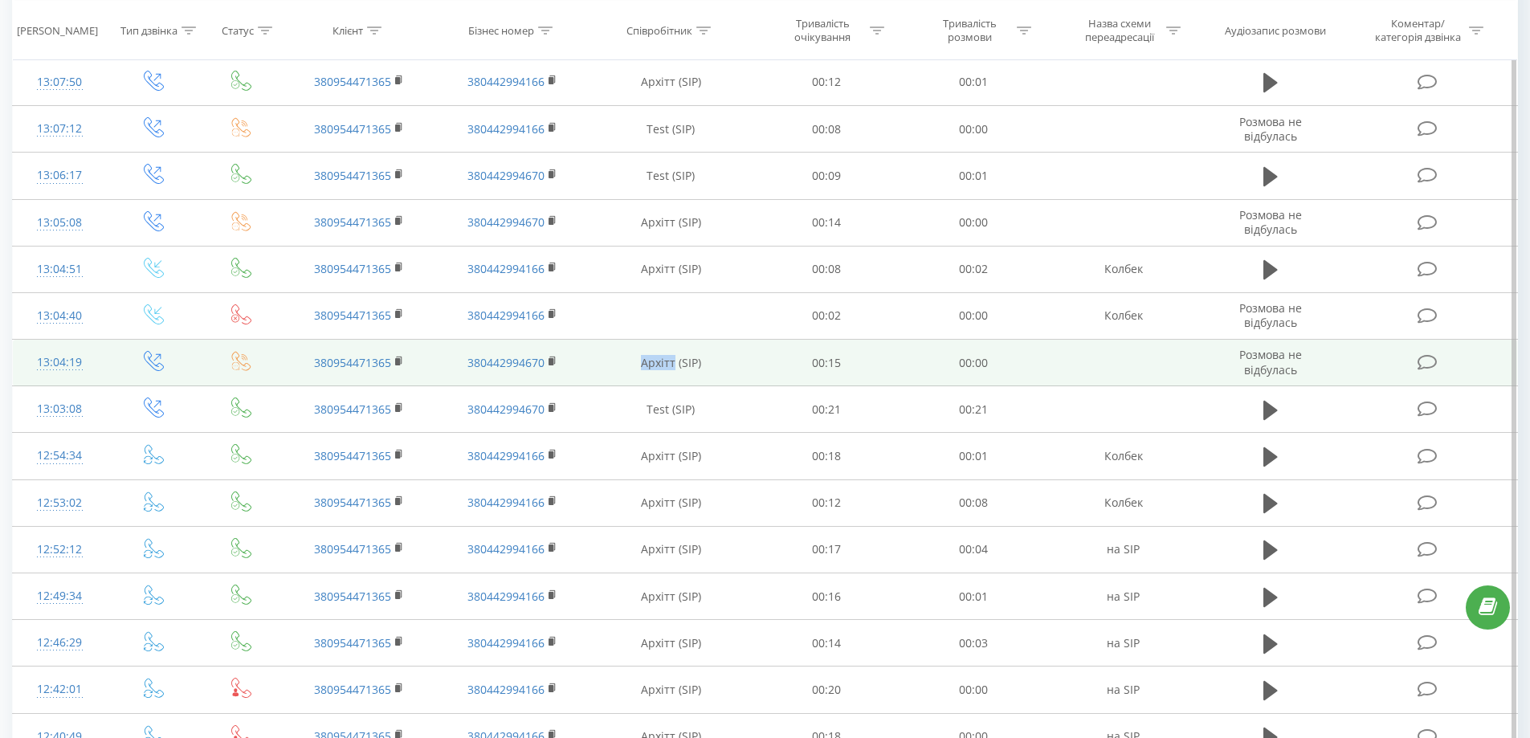
drag, startPoint x: 640, startPoint y: 361, endPoint x: 675, endPoint y: 374, distance: 36.6
click at [675, 374] on td "Архітт (SIP)" at bounding box center [671, 363] width 165 height 47
copy td "Архітт"
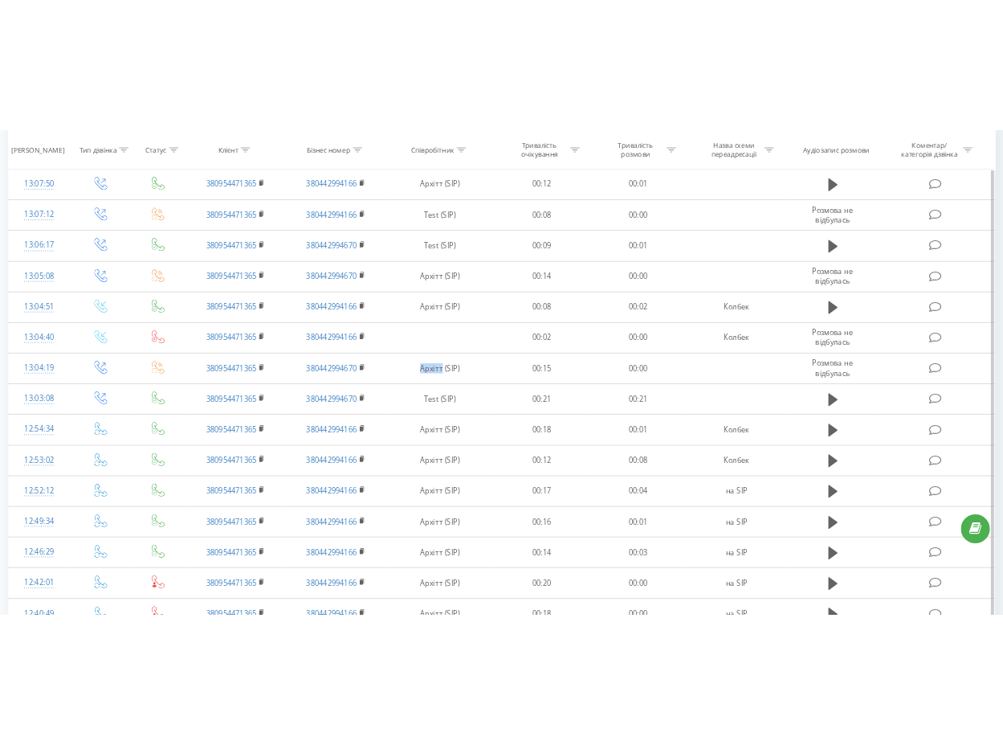
scroll to position [0, 0]
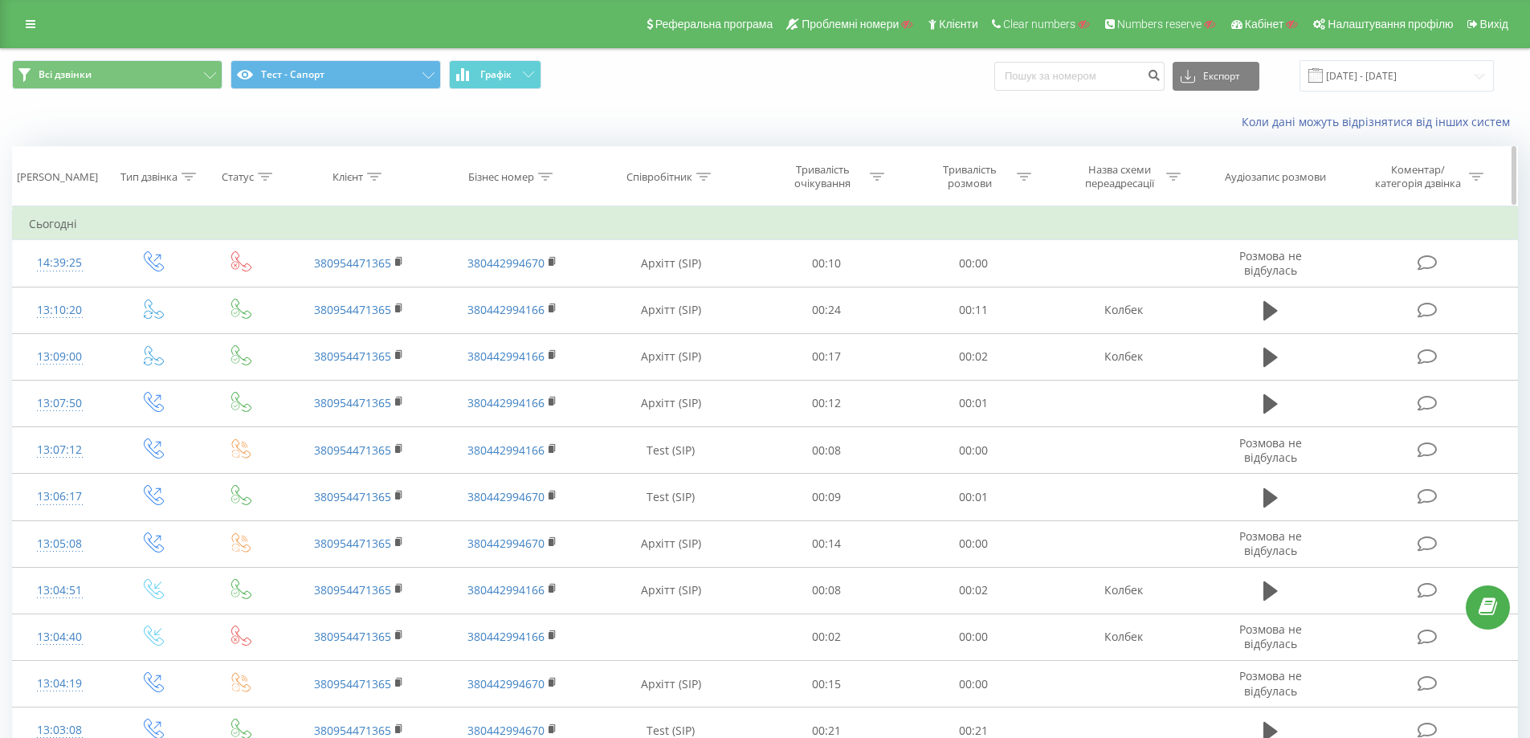
click at [701, 186] on th "Співробітник" at bounding box center [671, 176] width 165 height 59
click at [704, 177] on icon at bounding box center [703, 177] width 14 height 8
click at [689, 252] on div at bounding box center [662, 254] width 114 height 15
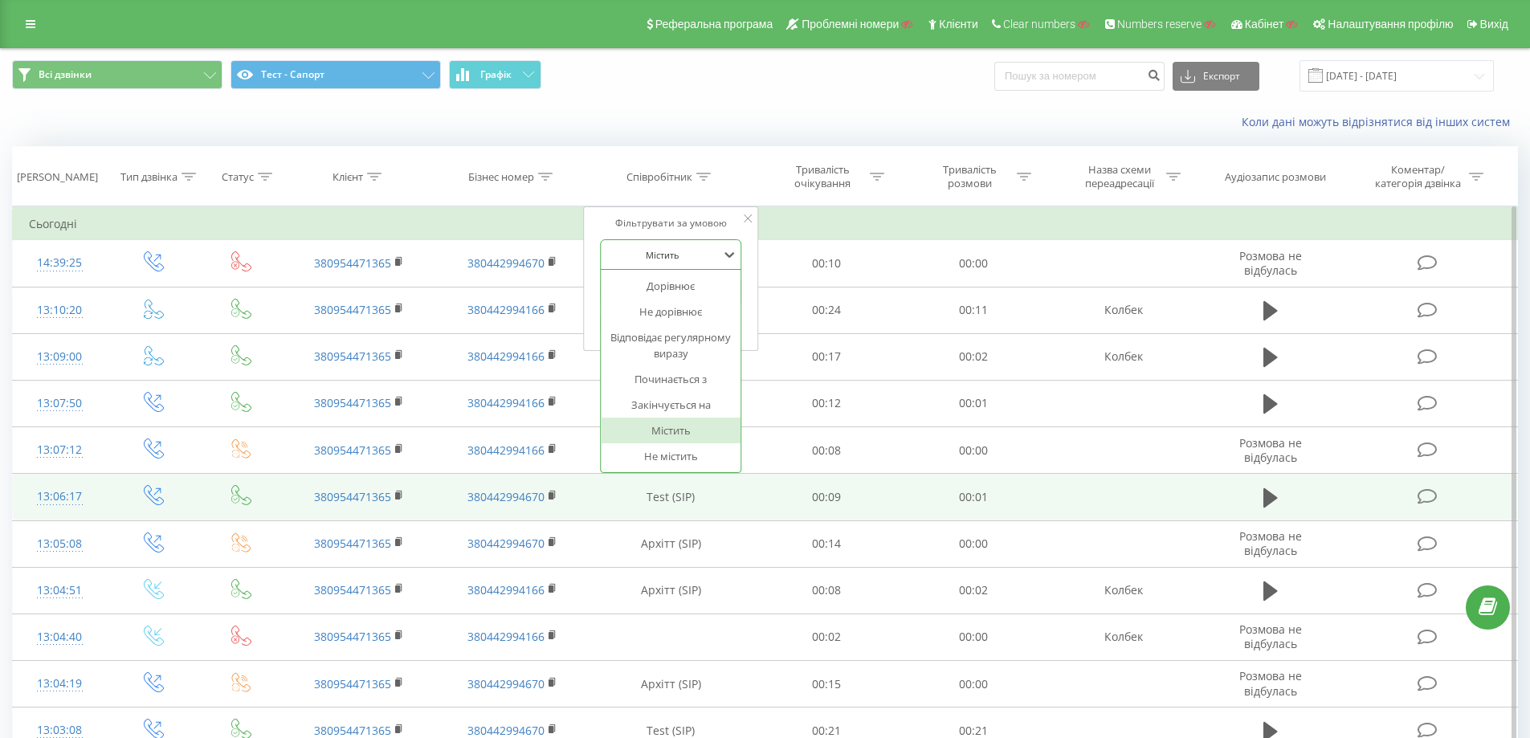
drag, startPoint x: 689, startPoint y: 252, endPoint x: 695, endPoint y: 485, distance: 233.0
click at [691, 253] on div at bounding box center [662, 254] width 114 height 15
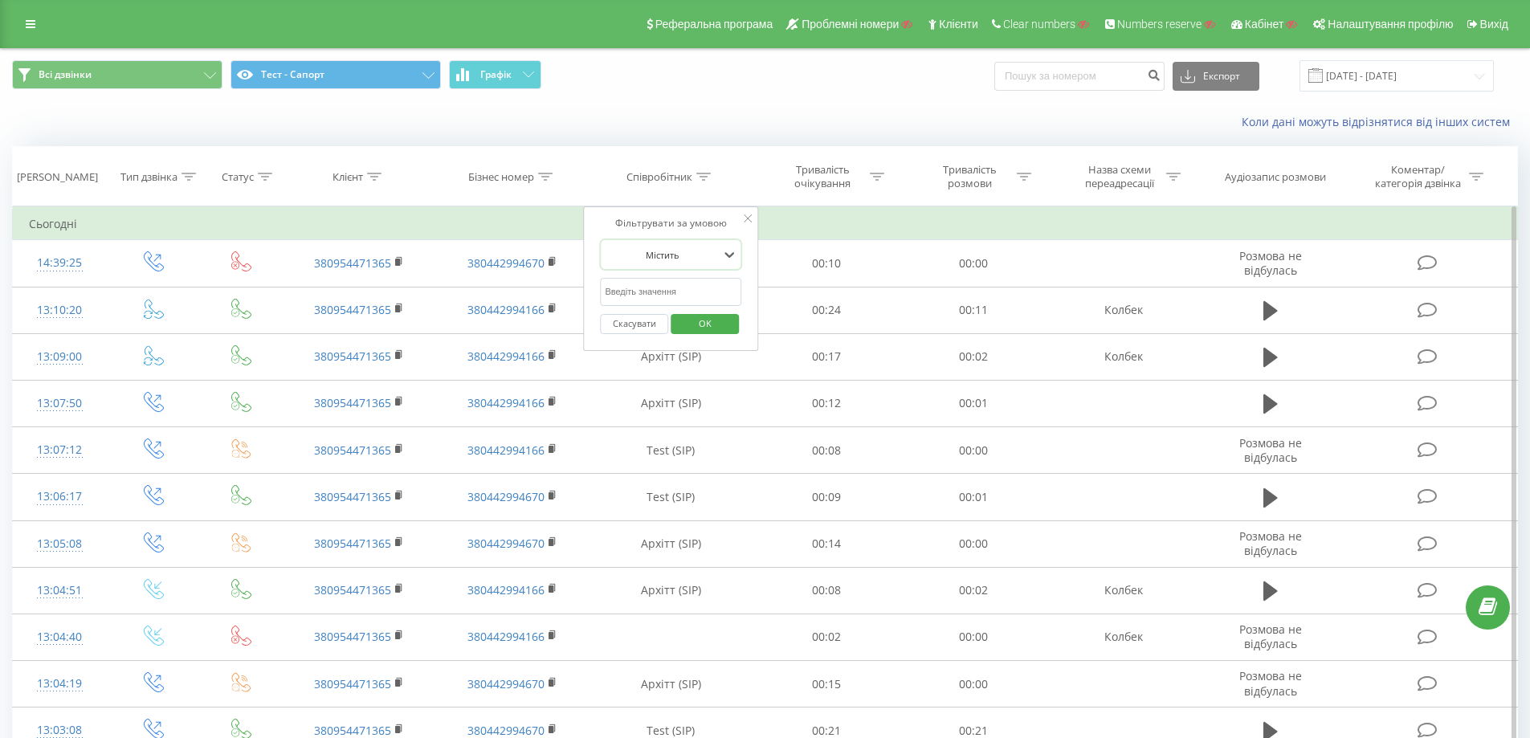
click at [684, 250] on div at bounding box center [662, 254] width 114 height 15
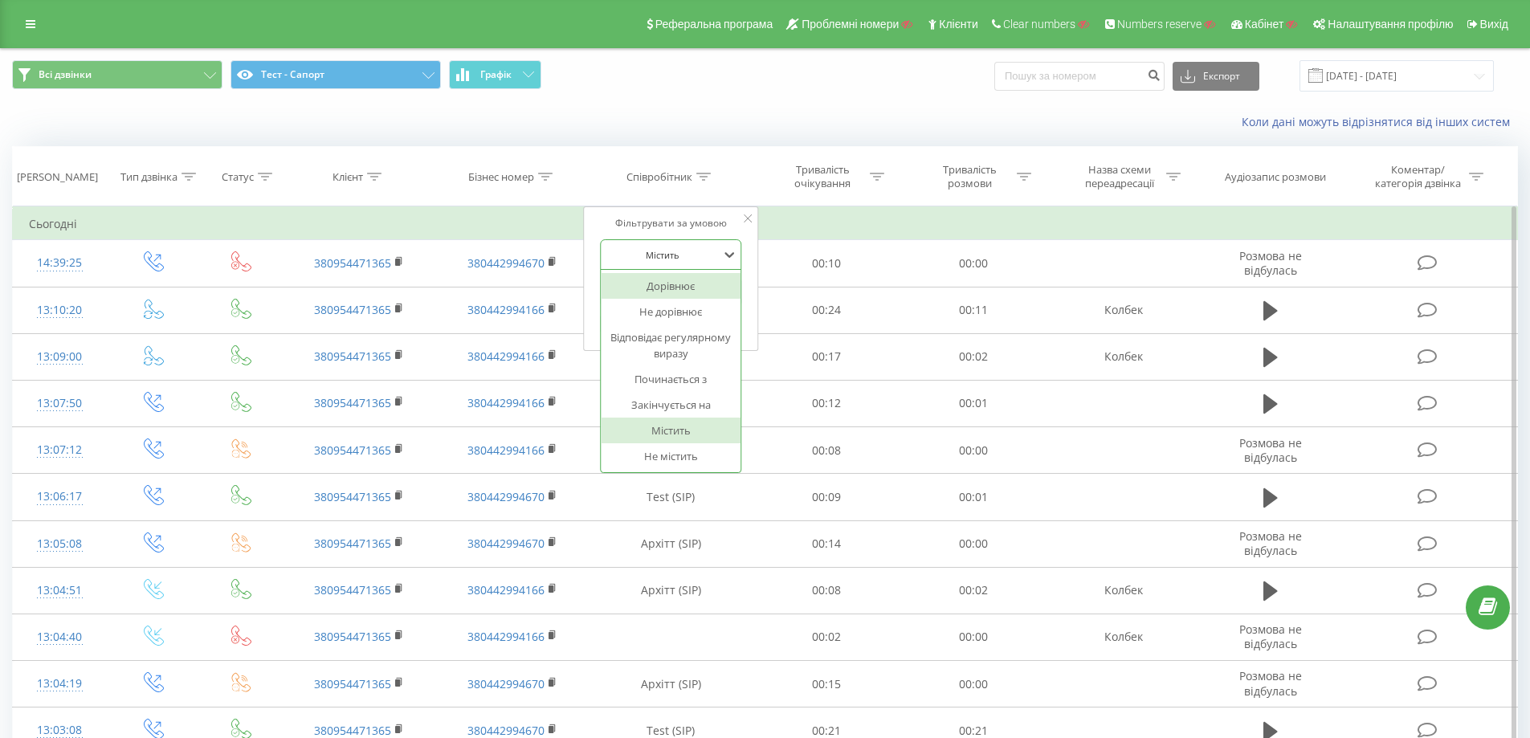
click at [685, 285] on div "Дорівнює" at bounding box center [671, 286] width 140 height 26
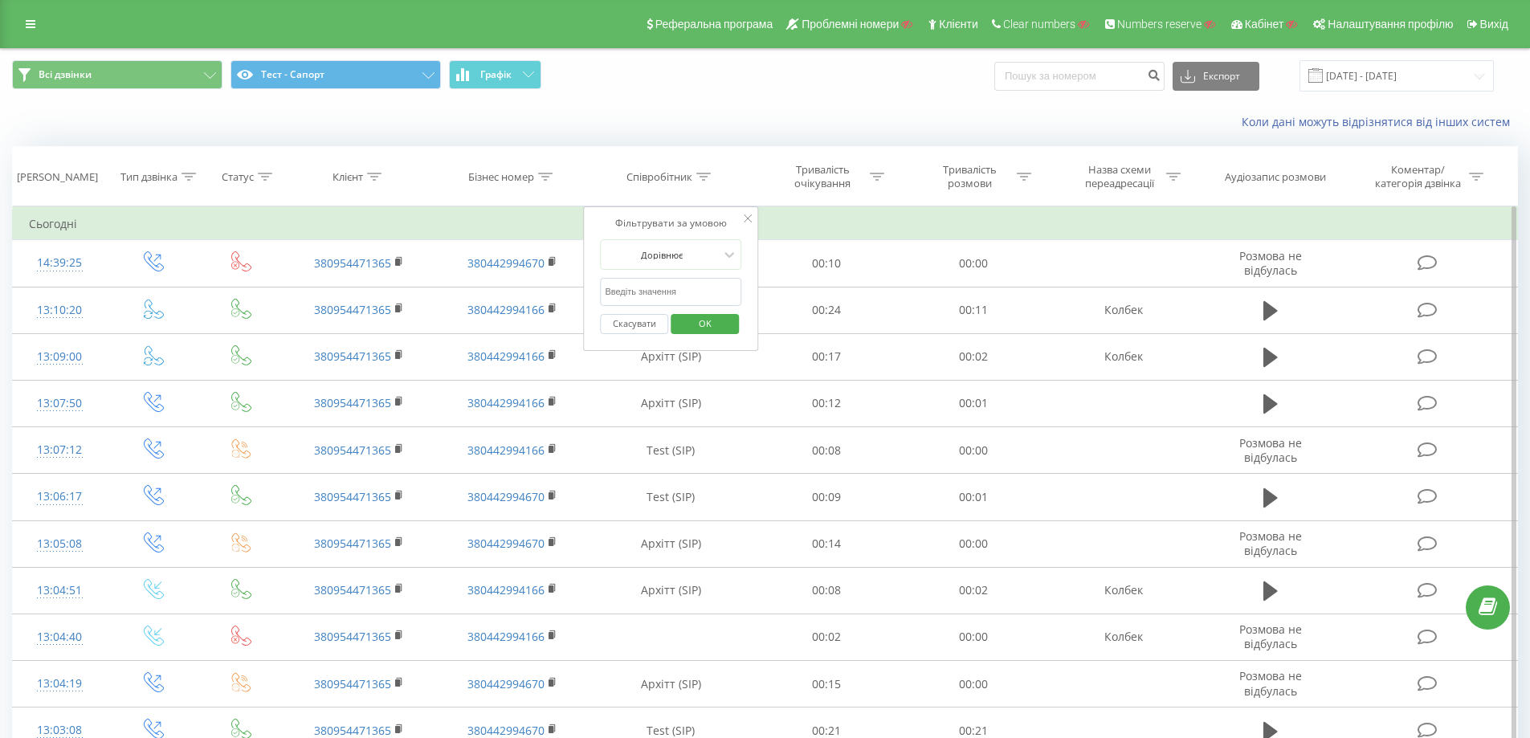
click at [684, 296] on input "text" at bounding box center [670, 292] width 141 height 28
paste input "Архітт"
type input "Архітт"
click at [700, 320] on span "OK" at bounding box center [705, 323] width 45 height 25
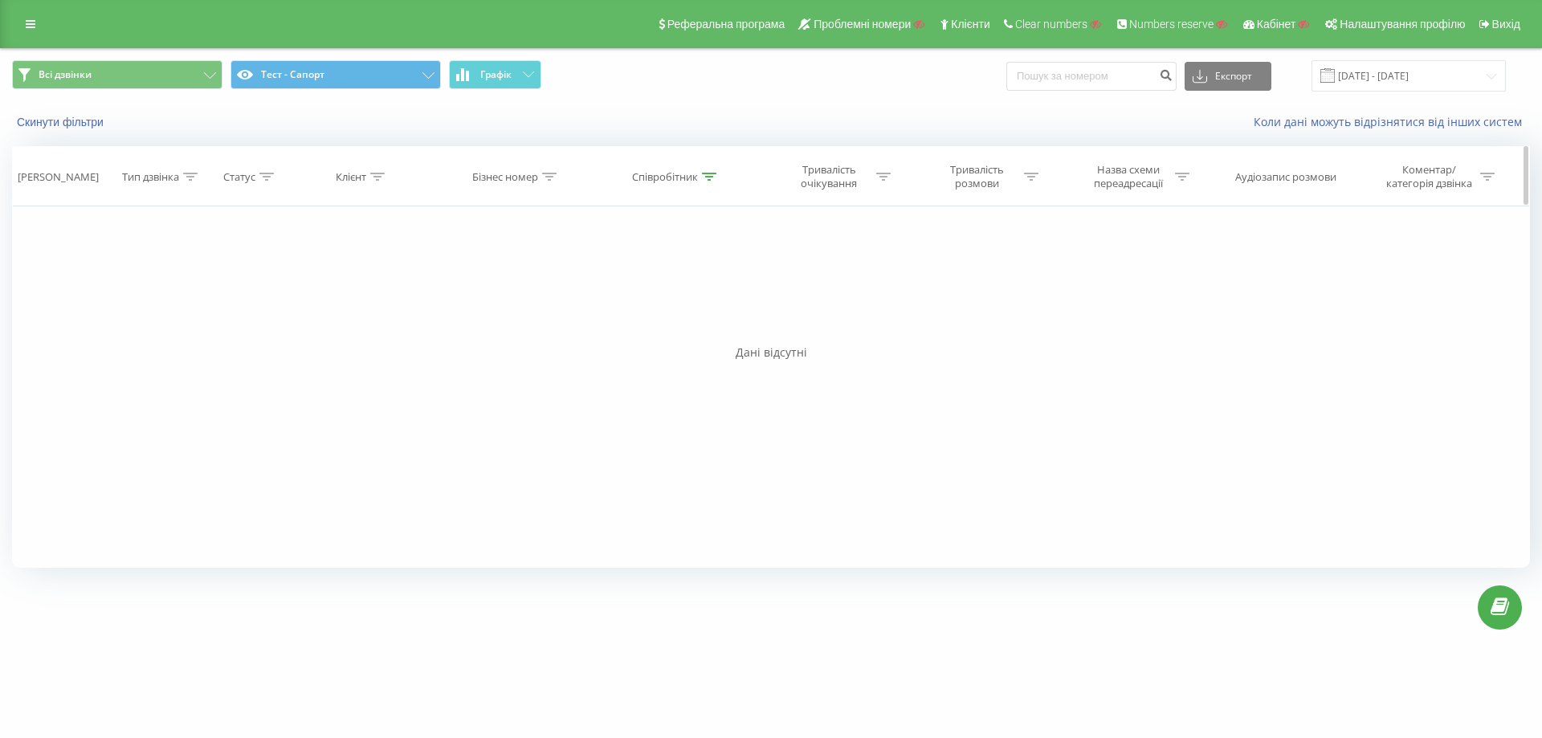
click at [710, 178] on icon at bounding box center [709, 177] width 14 height 8
click at [650, 331] on button "Скасувати" at bounding box center [640, 324] width 68 height 20
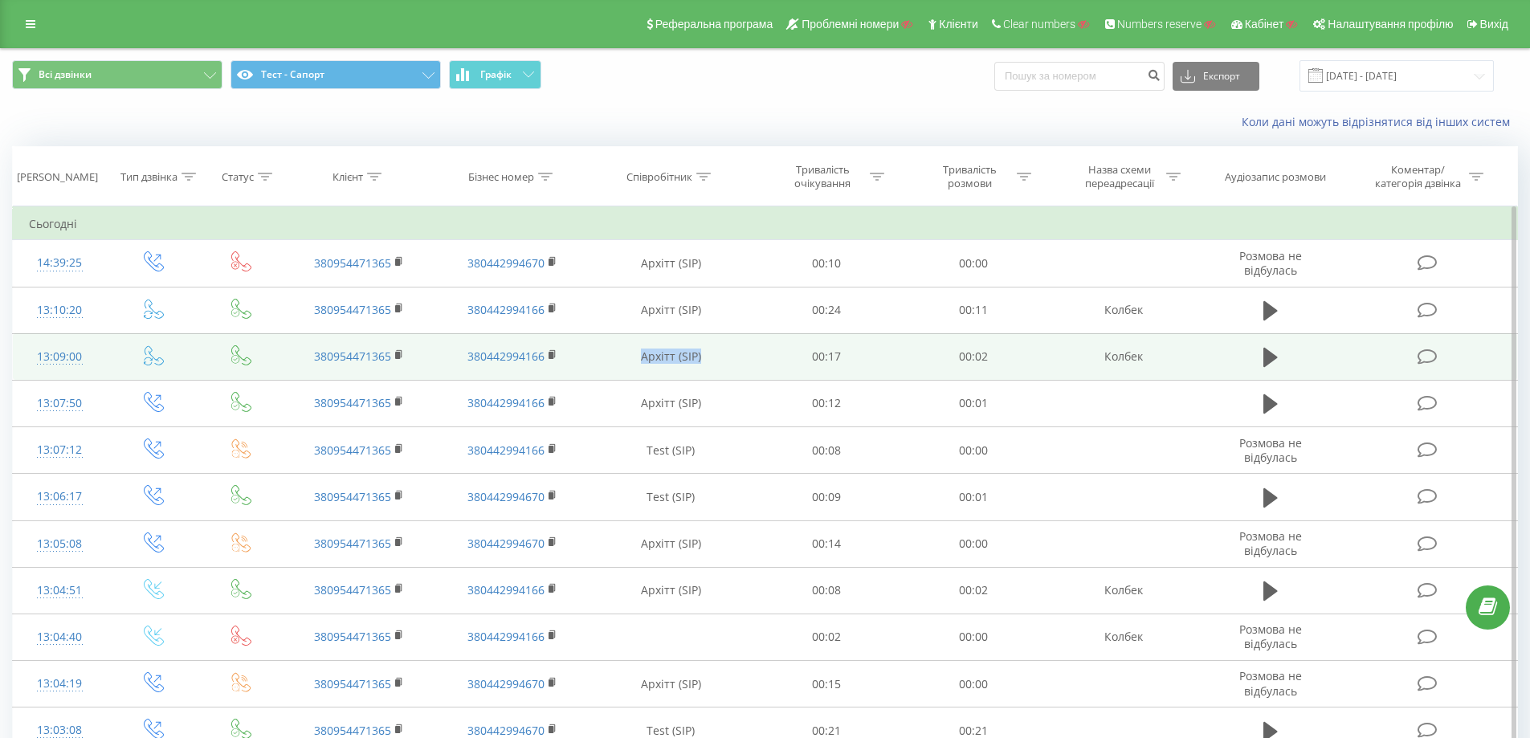
drag, startPoint x: 718, startPoint y: 353, endPoint x: 628, endPoint y: 353, distance: 90.0
click at [628, 353] on td "Архітт (SIP)" at bounding box center [671, 356] width 165 height 47
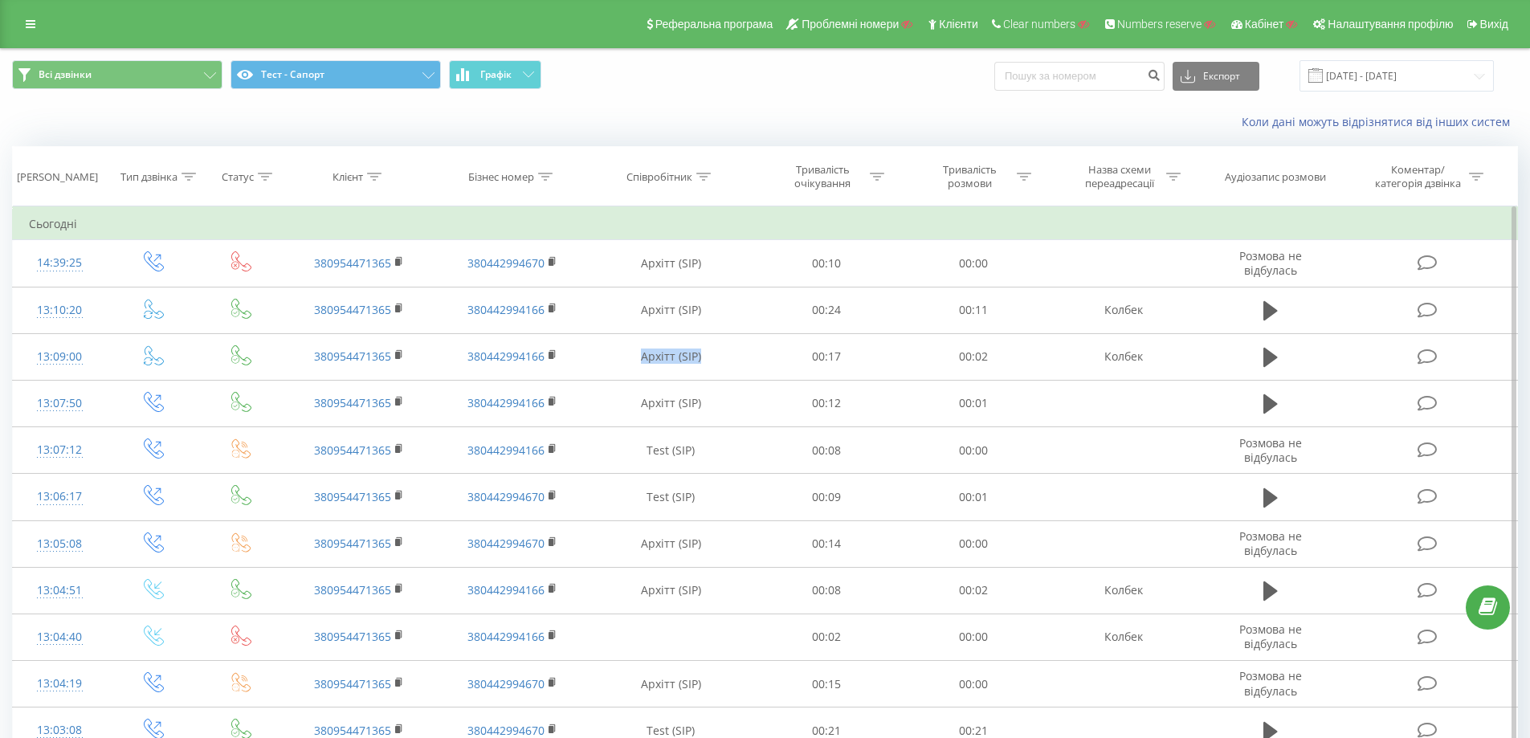
copy td "Архітт (SIP)"
click at [701, 173] on icon at bounding box center [703, 177] width 14 height 8
click at [697, 296] on input "Архітт" at bounding box center [670, 292] width 141 height 28
paste input "Архітт (SIP)"
type input "Архітт (SIP)"
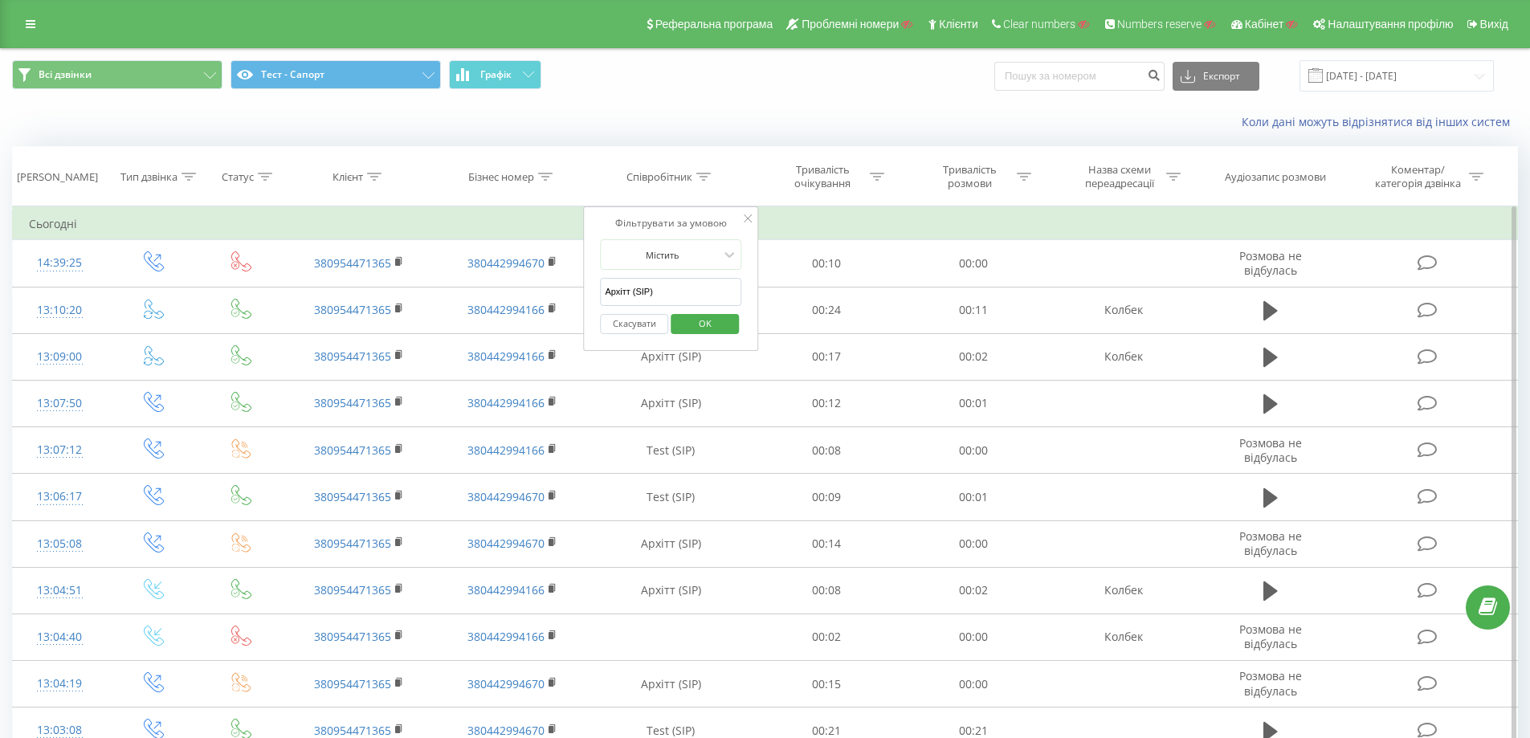
click at [708, 321] on span "OK" at bounding box center [705, 323] width 45 height 25
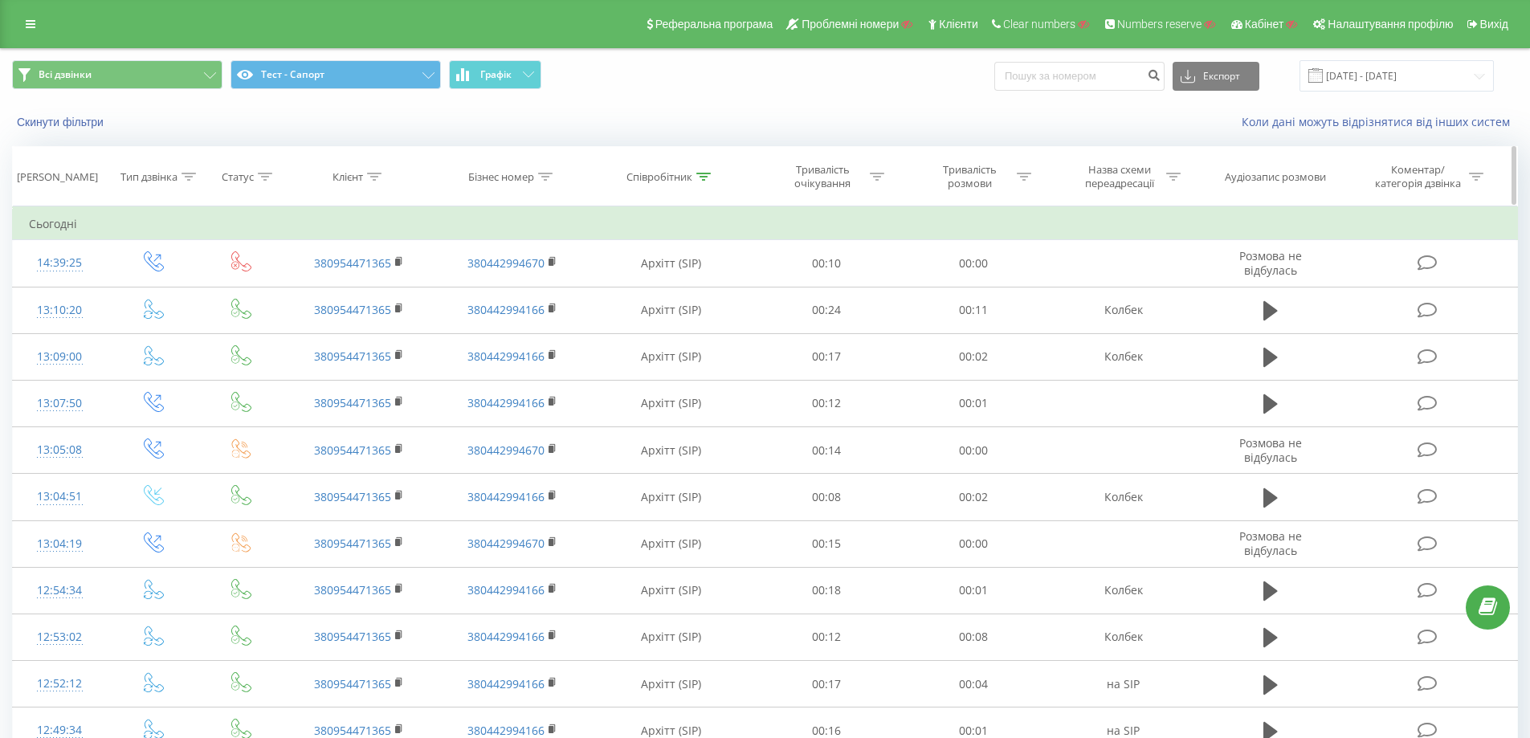
click at [705, 173] on icon at bounding box center [703, 177] width 14 height 8
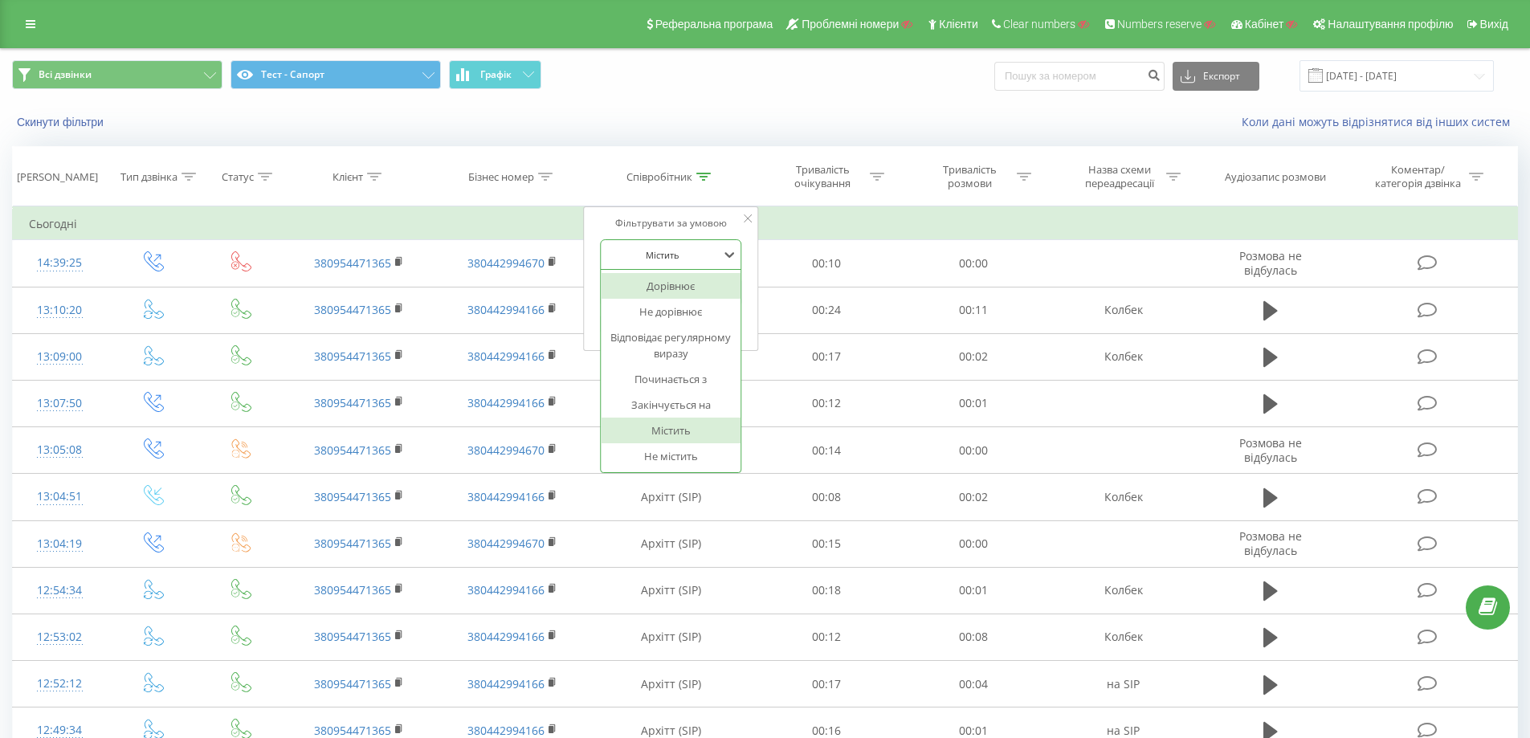
click at [676, 260] on div at bounding box center [662, 254] width 114 height 15
click at [692, 287] on div "Дорівнює" at bounding box center [671, 286] width 140 height 26
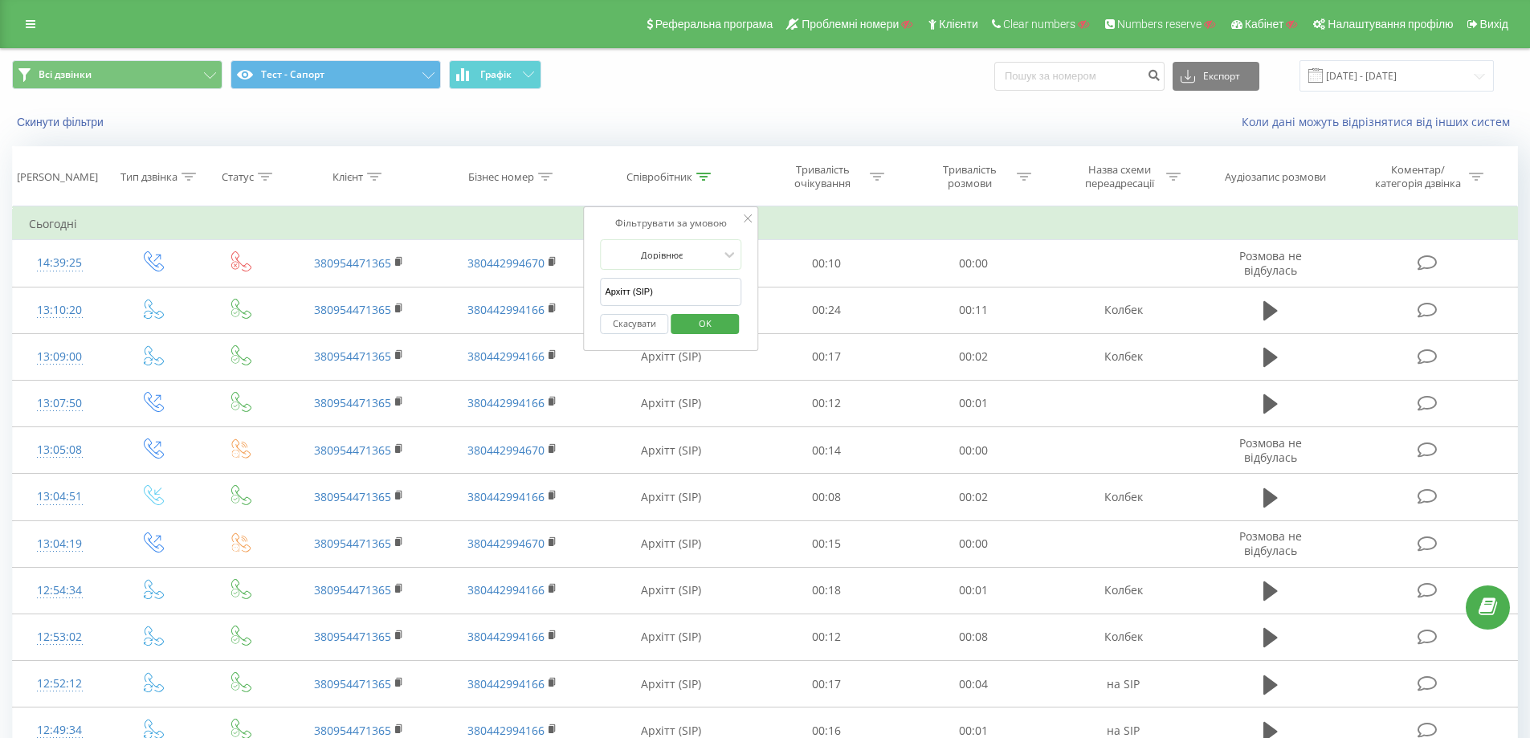
click at [688, 292] on input "Архітт (SIP)" at bounding box center [670, 292] width 141 height 28
click at [714, 321] on span "OK" at bounding box center [705, 323] width 45 height 25
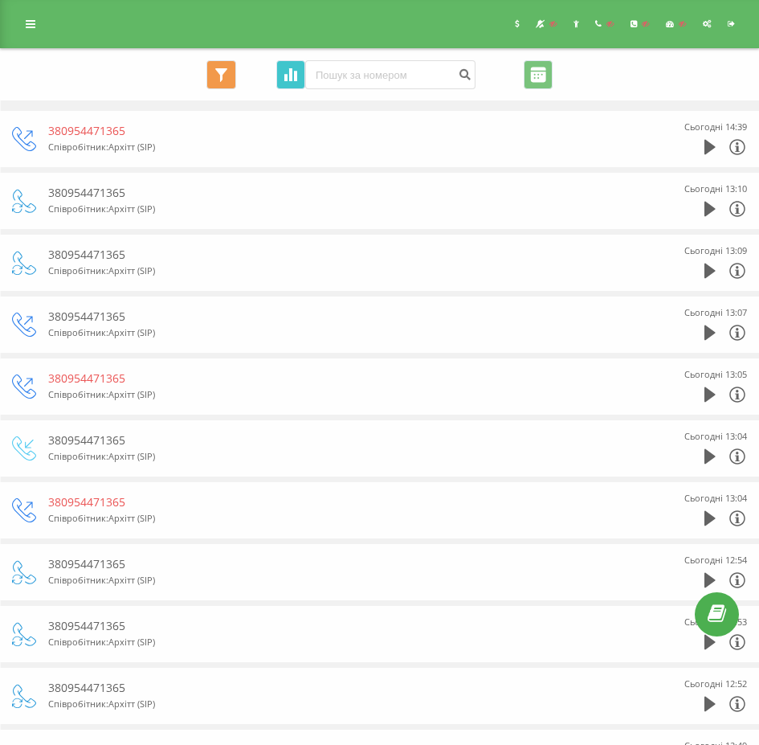
click at [292, 83] on button "Графік" at bounding box center [290, 74] width 29 height 29
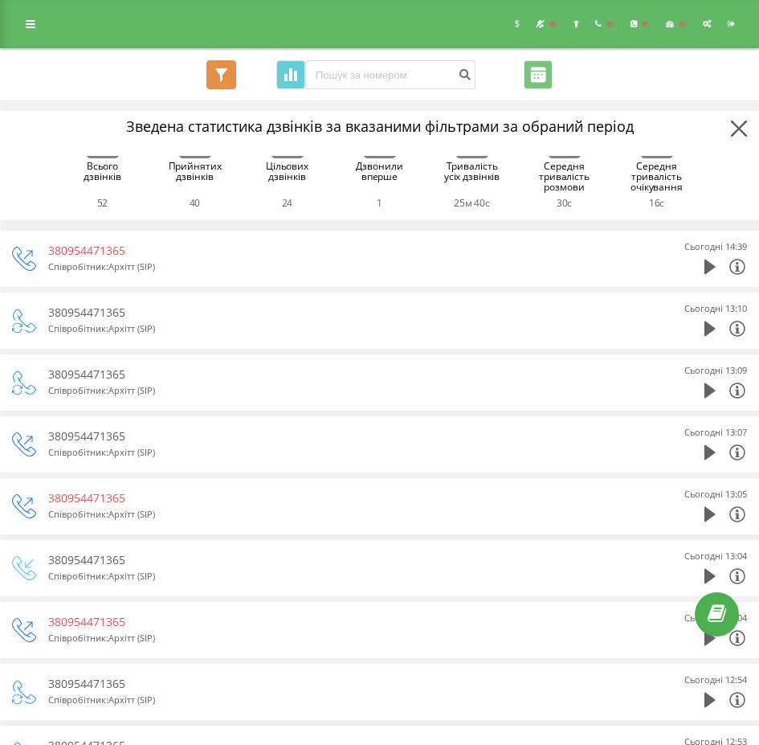
click at [227, 80] on icon at bounding box center [221, 75] width 12 height 14
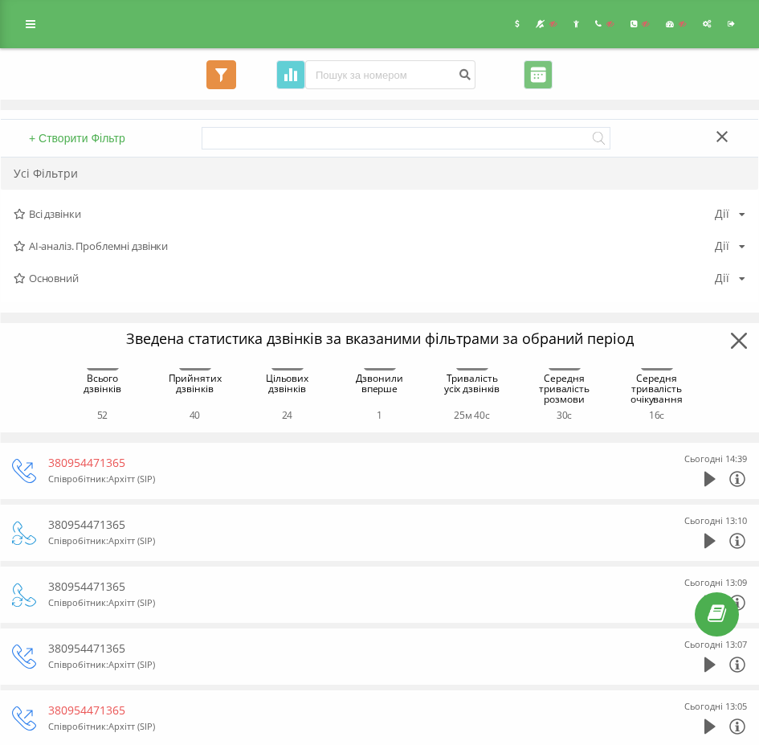
drag, startPoint x: 224, startPoint y: 78, endPoint x: 235, endPoint y: 78, distance: 11.2
click at [225, 78] on icon at bounding box center [221, 75] width 12 height 14
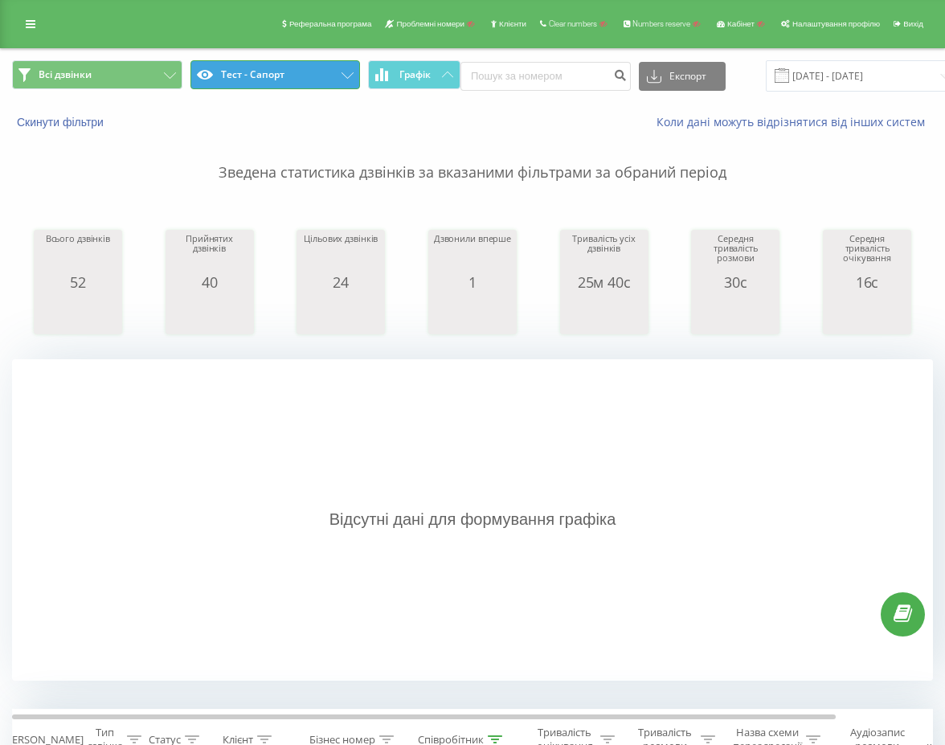
click at [288, 76] on button "Тест - Сапорт" at bounding box center [275, 74] width 170 height 29
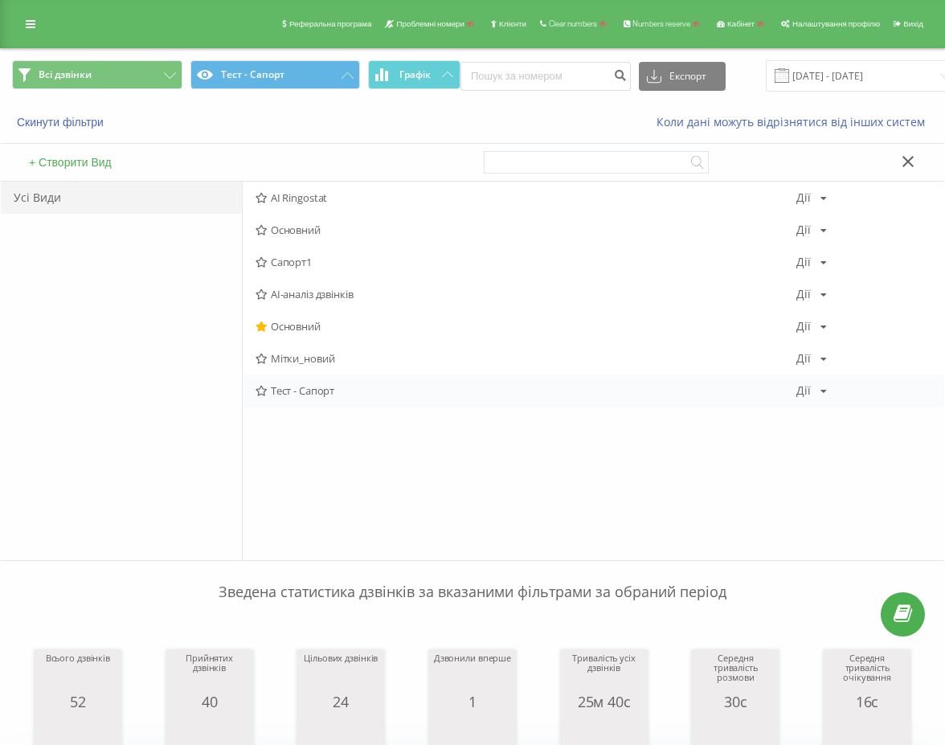
click at [312, 401] on div "Тест - Сапорт Дії Редагувати Копіювати Видалити За замовчуванням Поділитися" at bounding box center [593, 390] width 701 height 32
click at [312, 398] on div "Тест - Сапорт Дії Редагувати Копіювати Видалити За замовчуванням Поділитися" at bounding box center [593, 390] width 701 height 32
click at [307, 394] on span "Тест - Сапорт" at bounding box center [525, 390] width 541 height 11
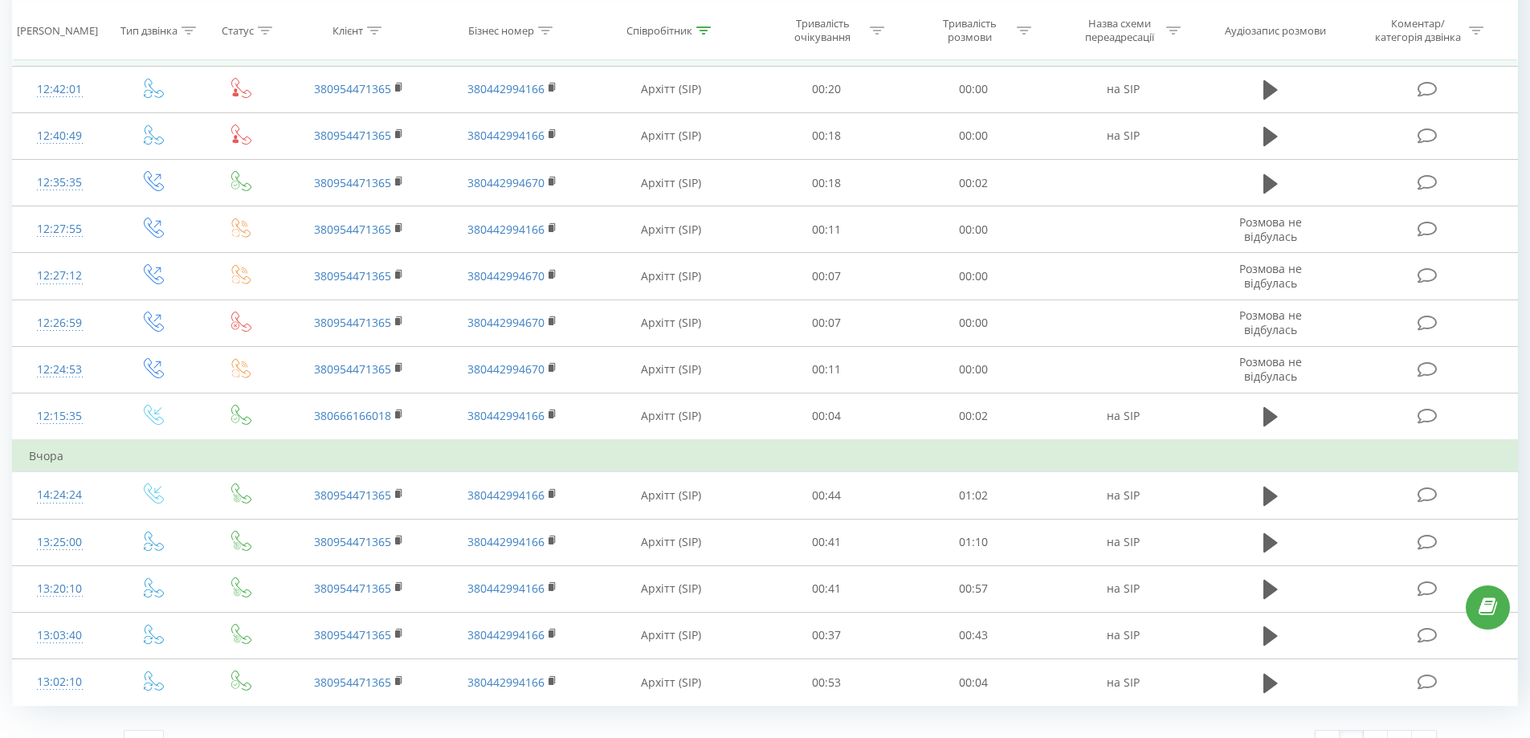
scroll to position [763, 0]
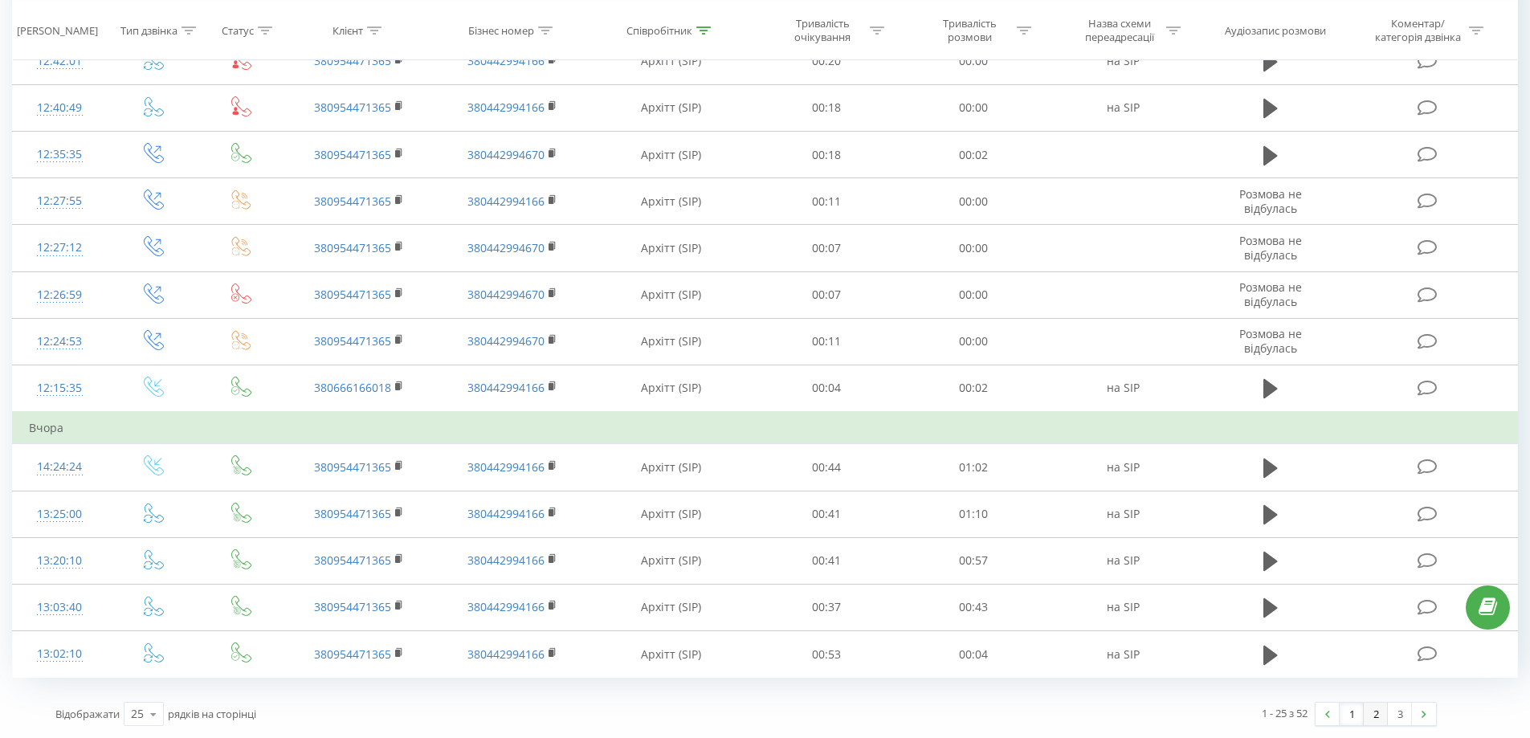
click at [1015, 717] on div "1 2 3" at bounding box center [1376, 714] width 122 height 24
click at [1015, 717] on link "2" at bounding box center [1376, 714] width 24 height 22
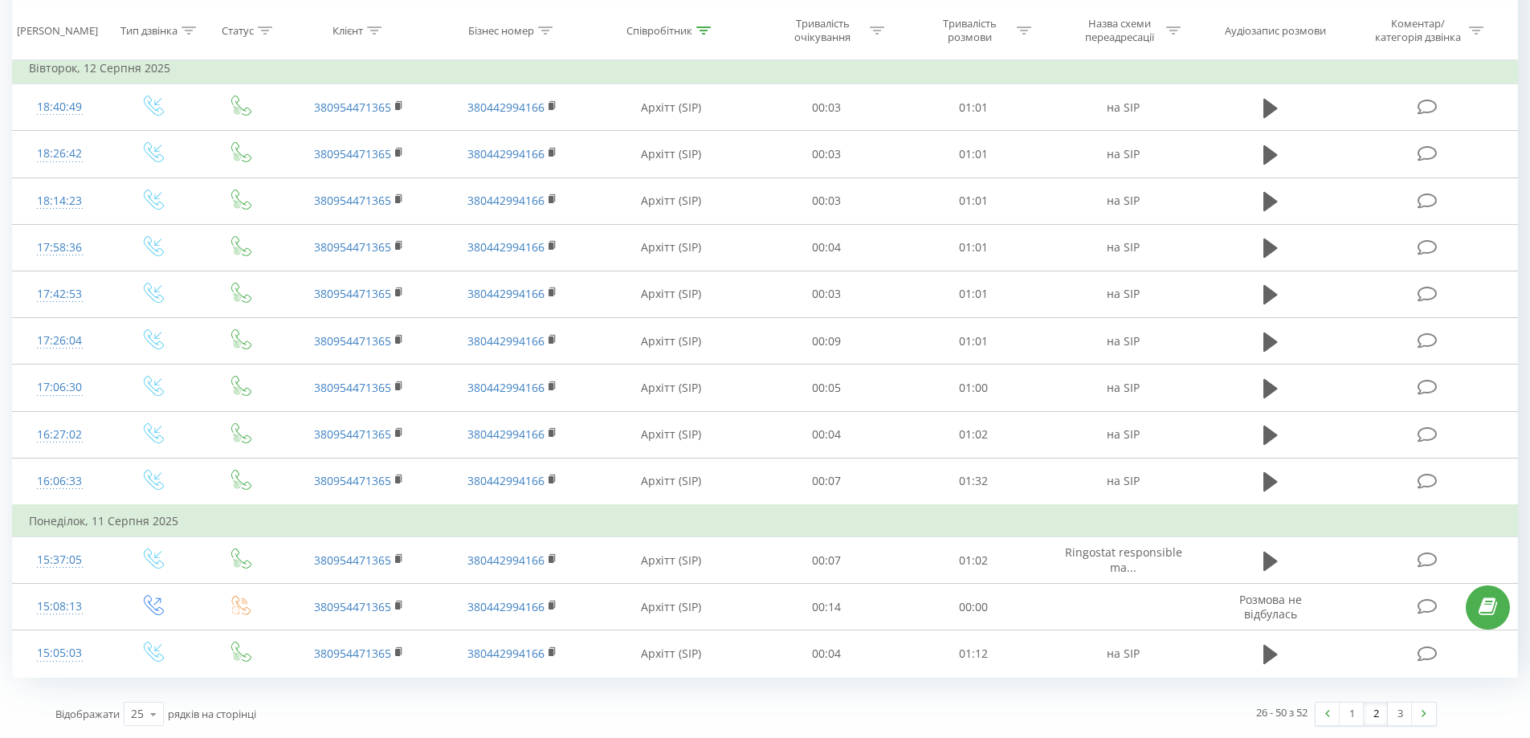
click at [1015, 717] on link at bounding box center [1424, 714] width 24 height 22
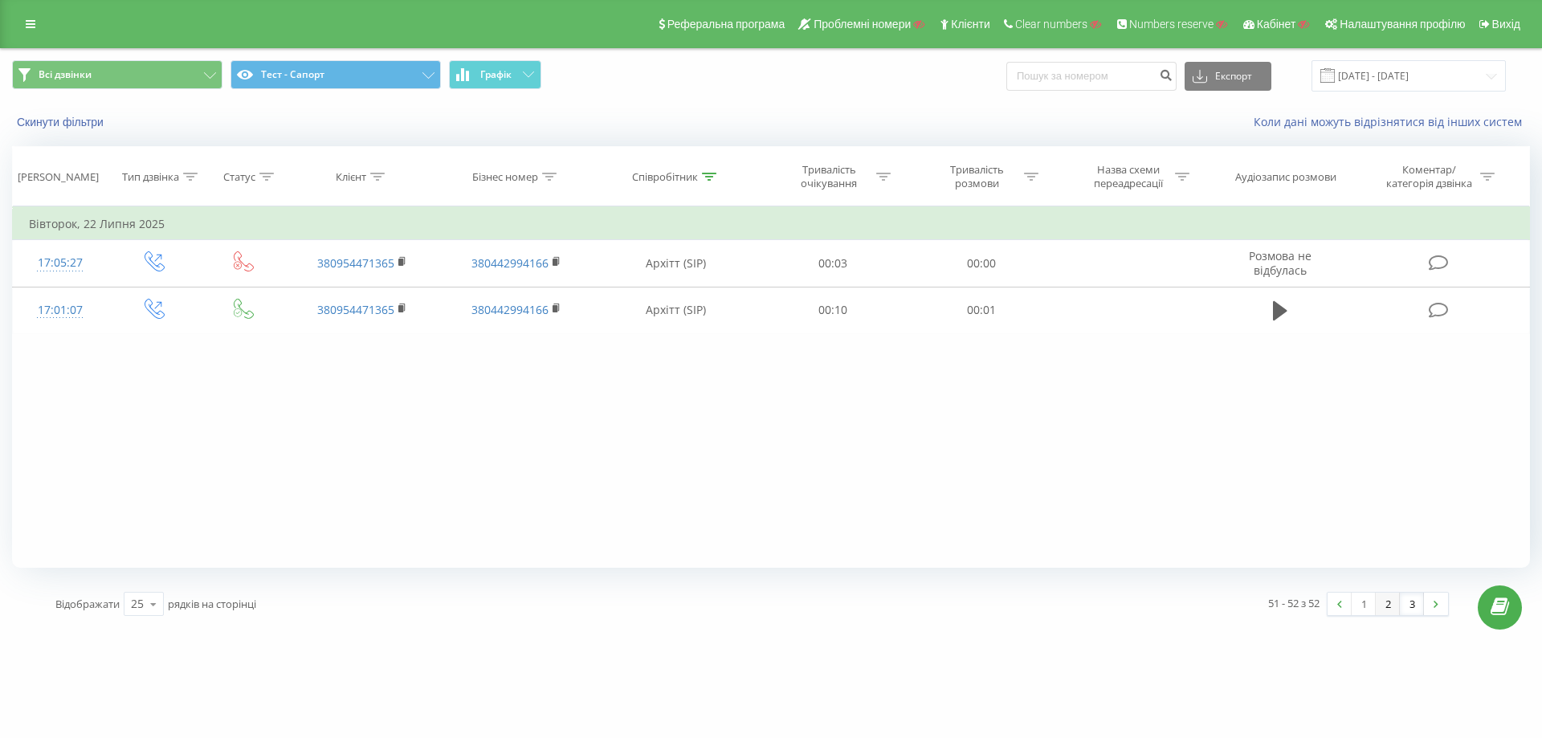
click at [1015, 603] on link "2" at bounding box center [1388, 604] width 24 height 22
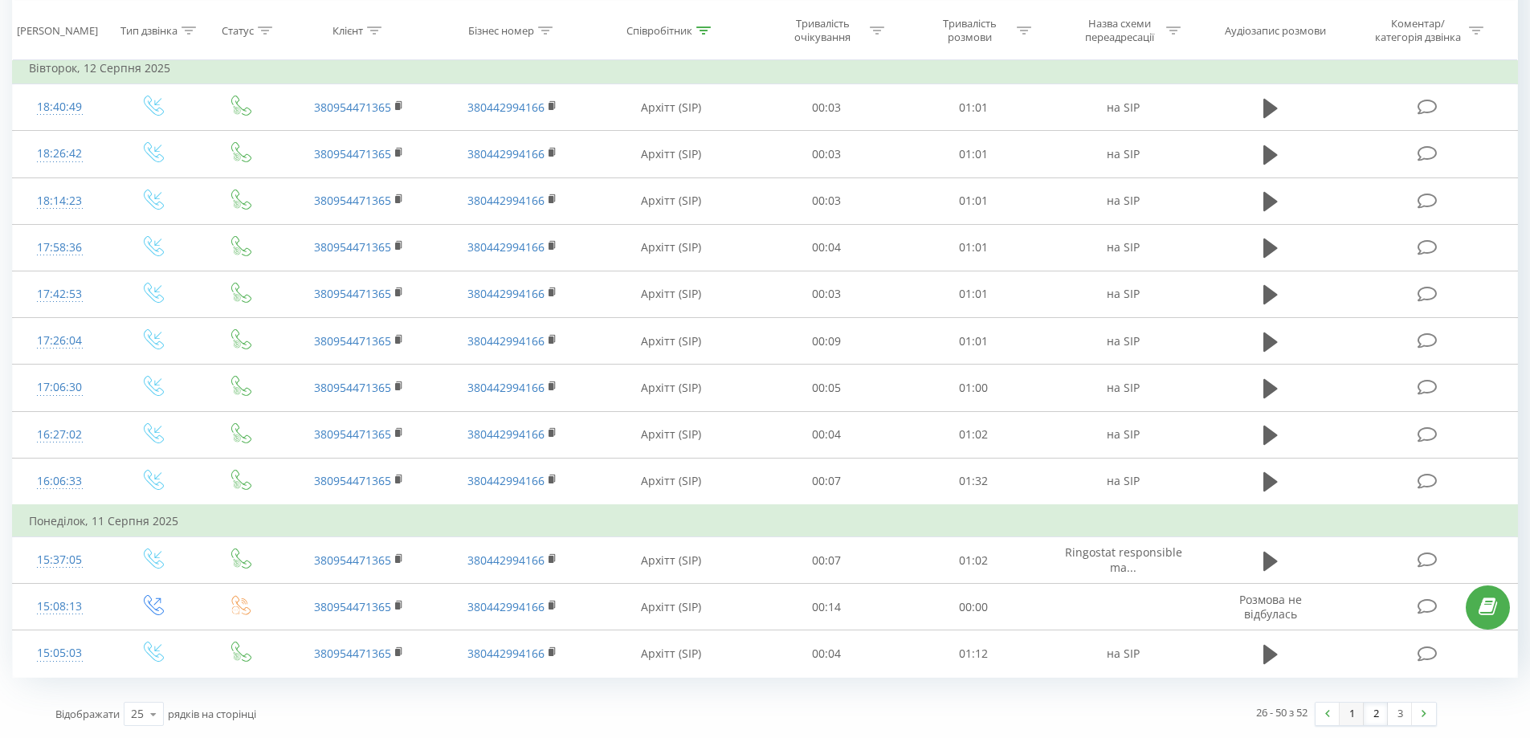
click at [1015, 713] on link "1" at bounding box center [1352, 714] width 24 height 22
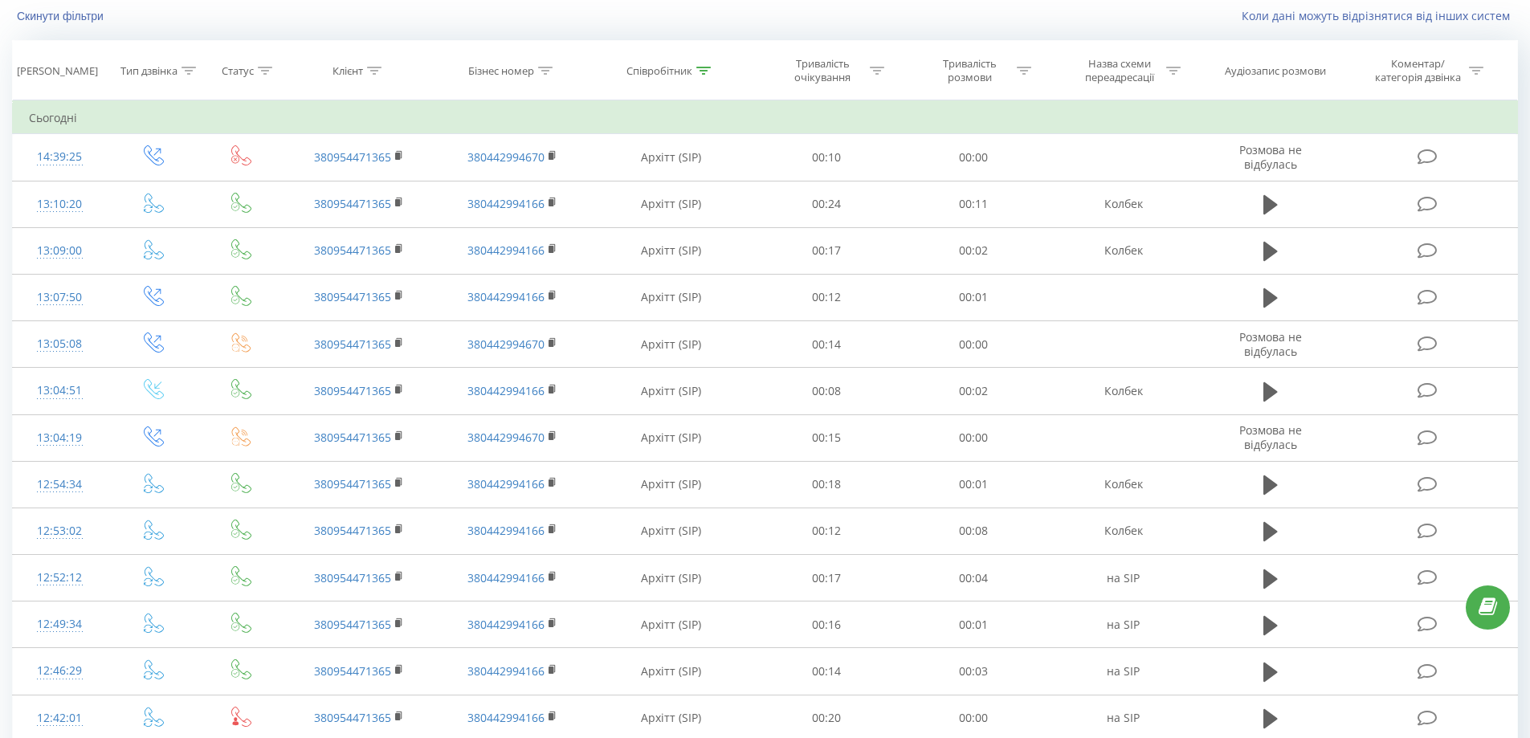
scroll to position [763, 0]
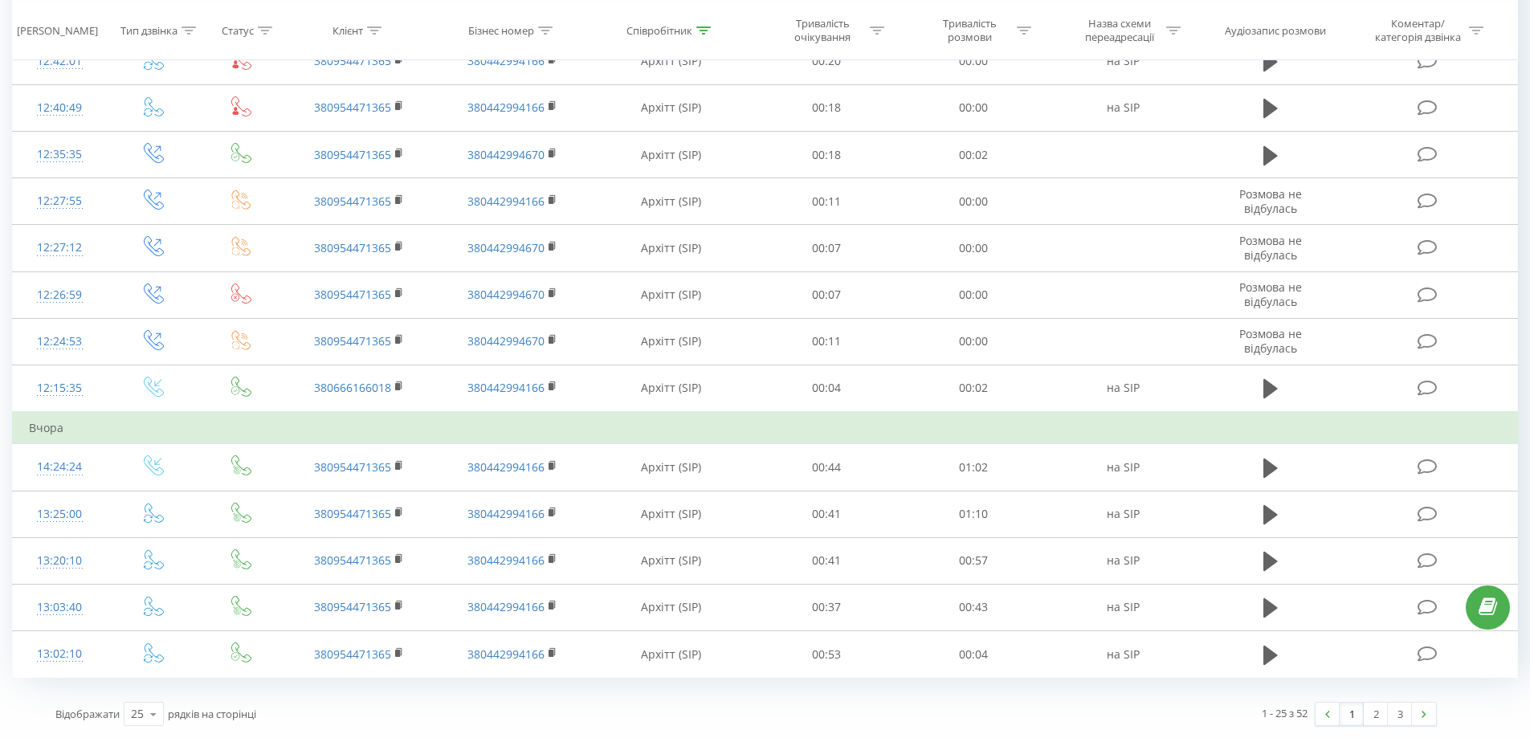
drag, startPoint x: 684, startPoint y: 609, endPoint x: 1057, endPoint y: 715, distance: 388.3
click at [1015, 712] on link "2" at bounding box center [1376, 714] width 24 height 22
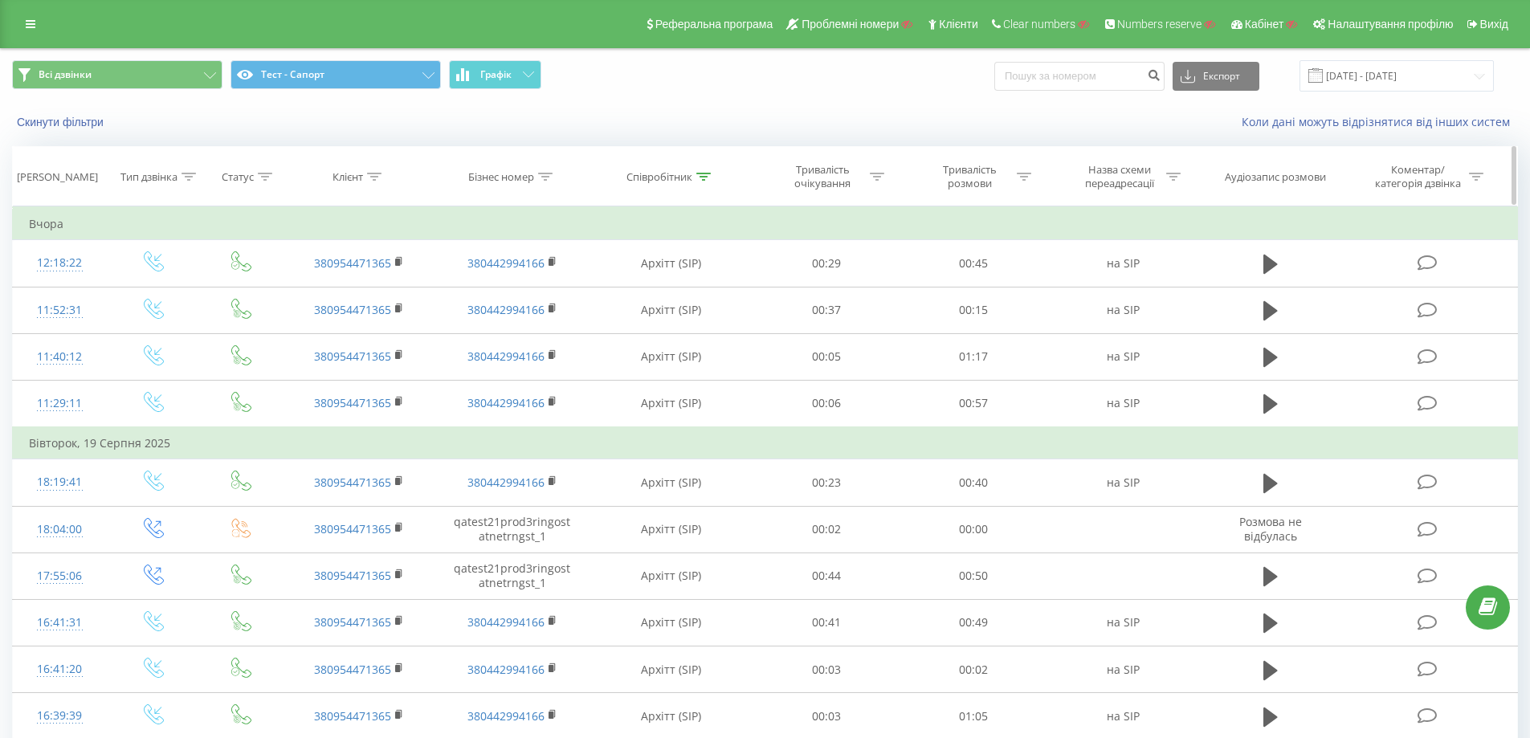
click at [696, 178] on icon at bounding box center [703, 177] width 14 height 8
click at [707, 252] on div at bounding box center [662, 254] width 114 height 15
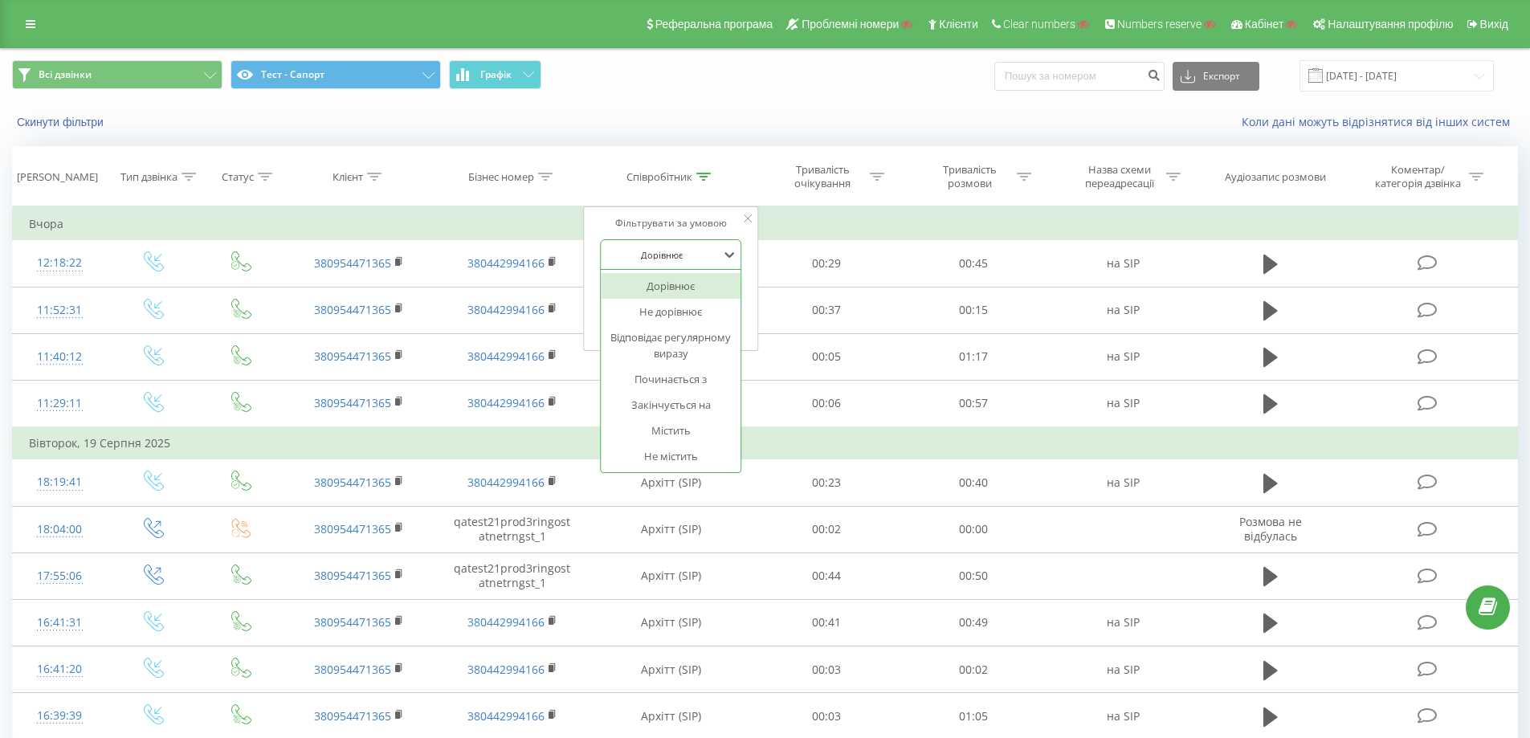
click at [700, 251] on div at bounding box center [662, 254] width 114 height 15
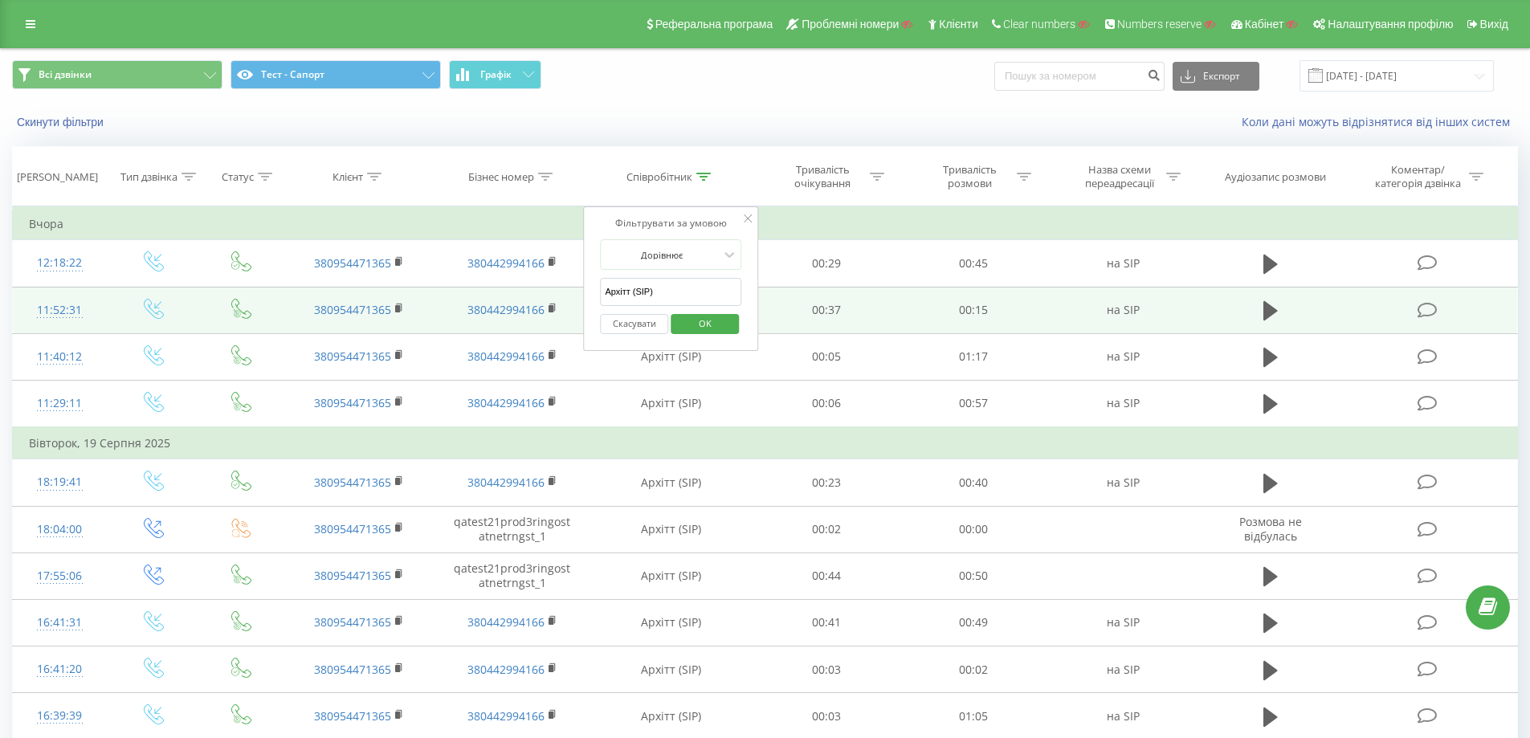
drag, startPoint x: 550, startPoint y: 287, endPoint x: 529, endPoint y: 289, distance: 21.0
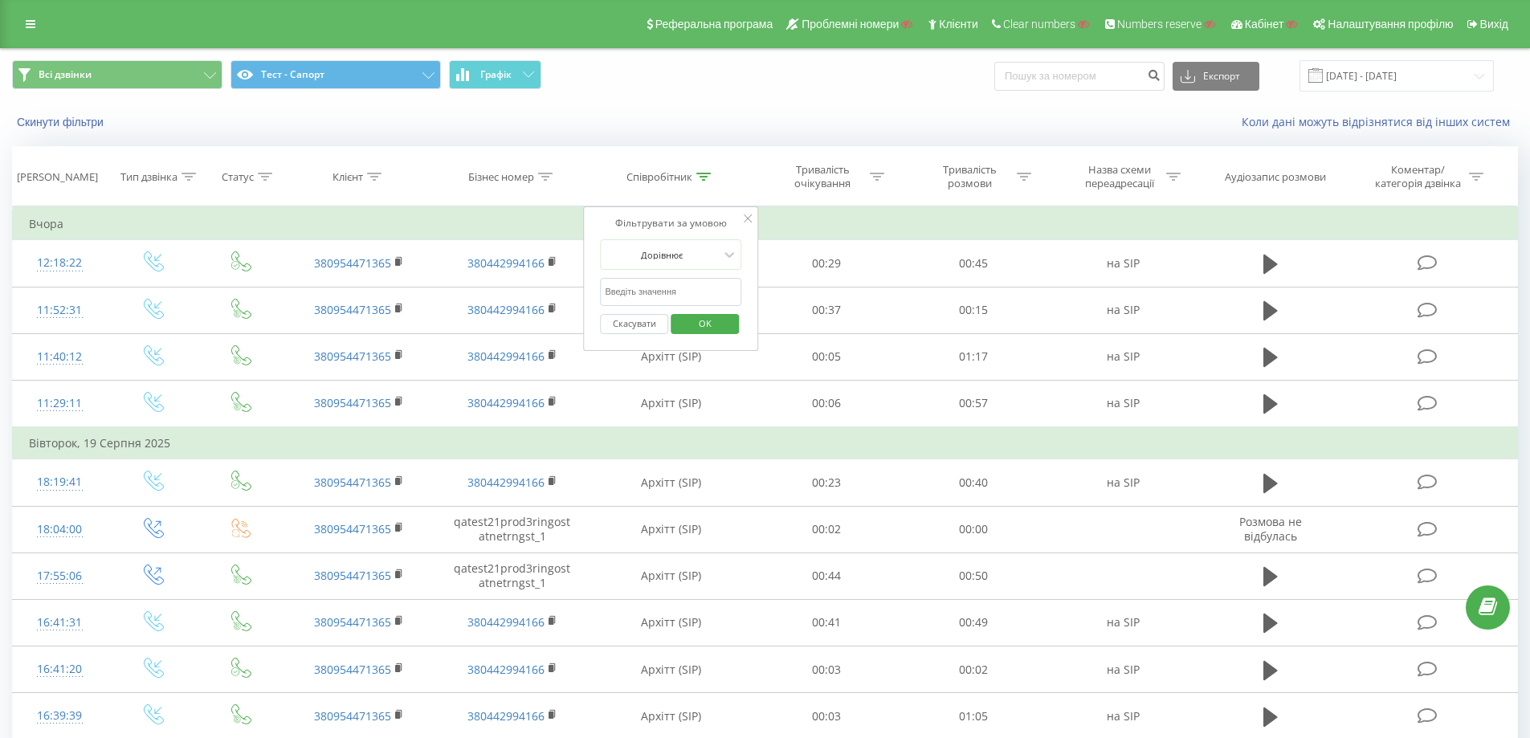
click at [634, 321] on button "Скасувати" at bounding box center [634, 324] width 68 height 20
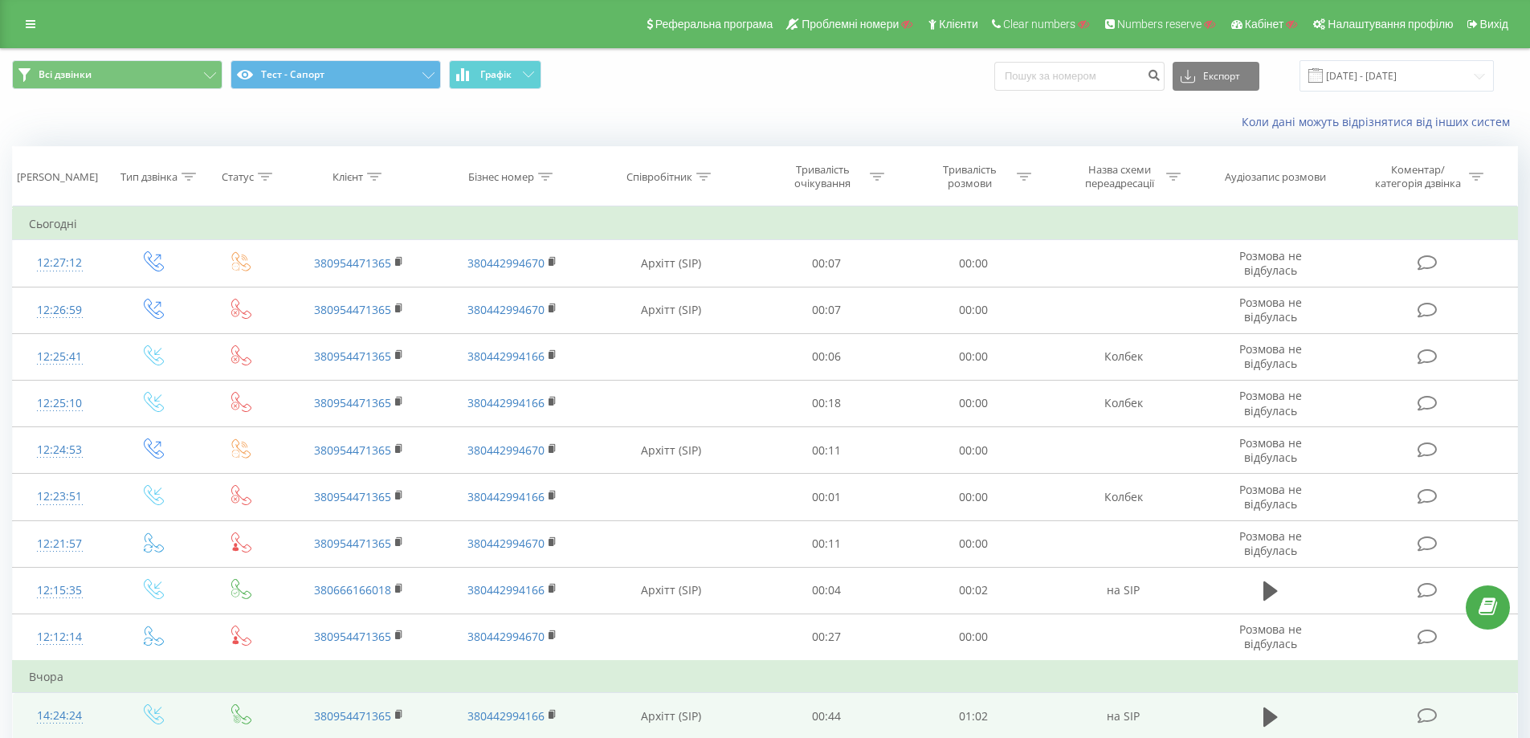
scroll to position [795, 0]
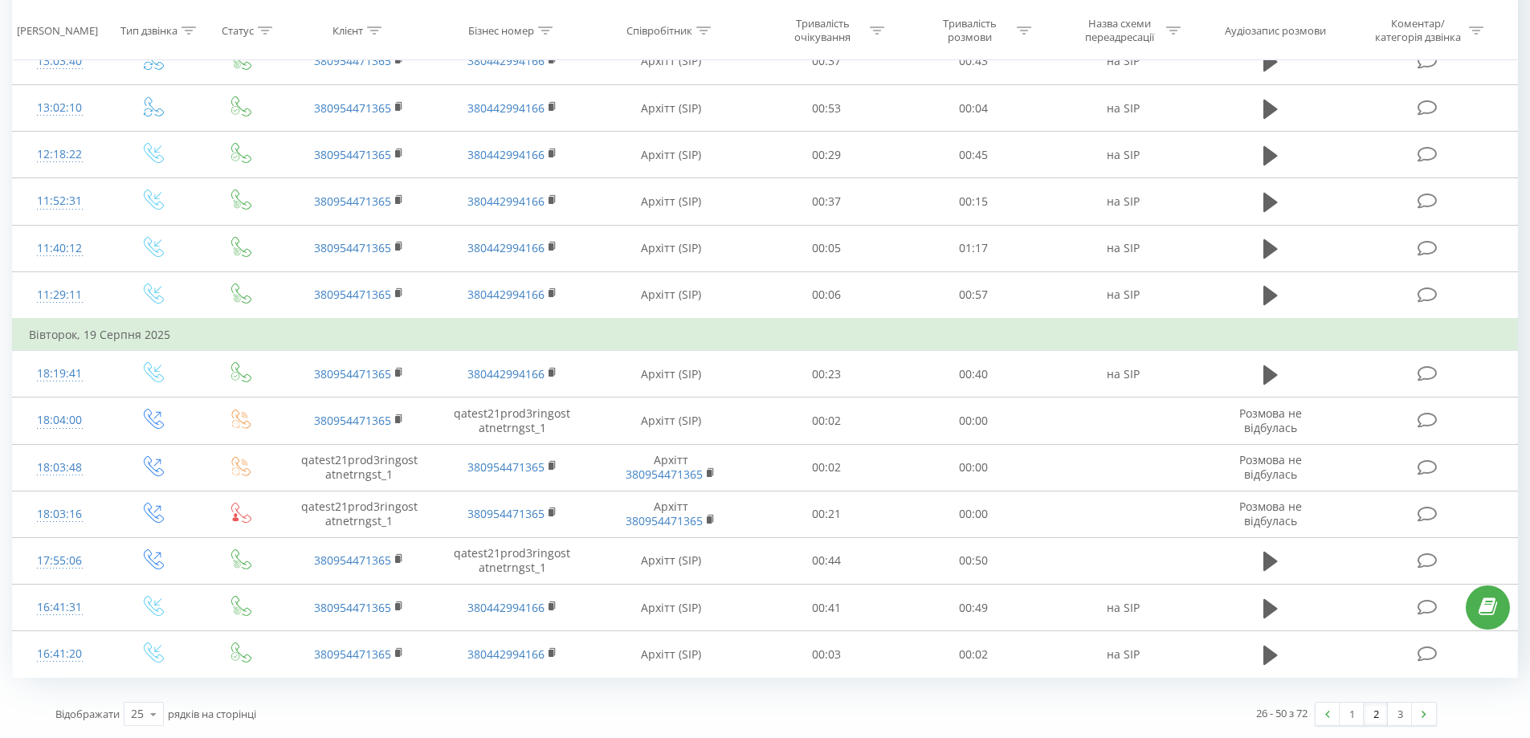
drag, startPoint x: 737, startPoint y: 201, endPoint x: 1542, endPoint y: 640, distance: 917.0
click at [1015, 715] on link "2" at bounding box center [1376, 714] width 24 height 22
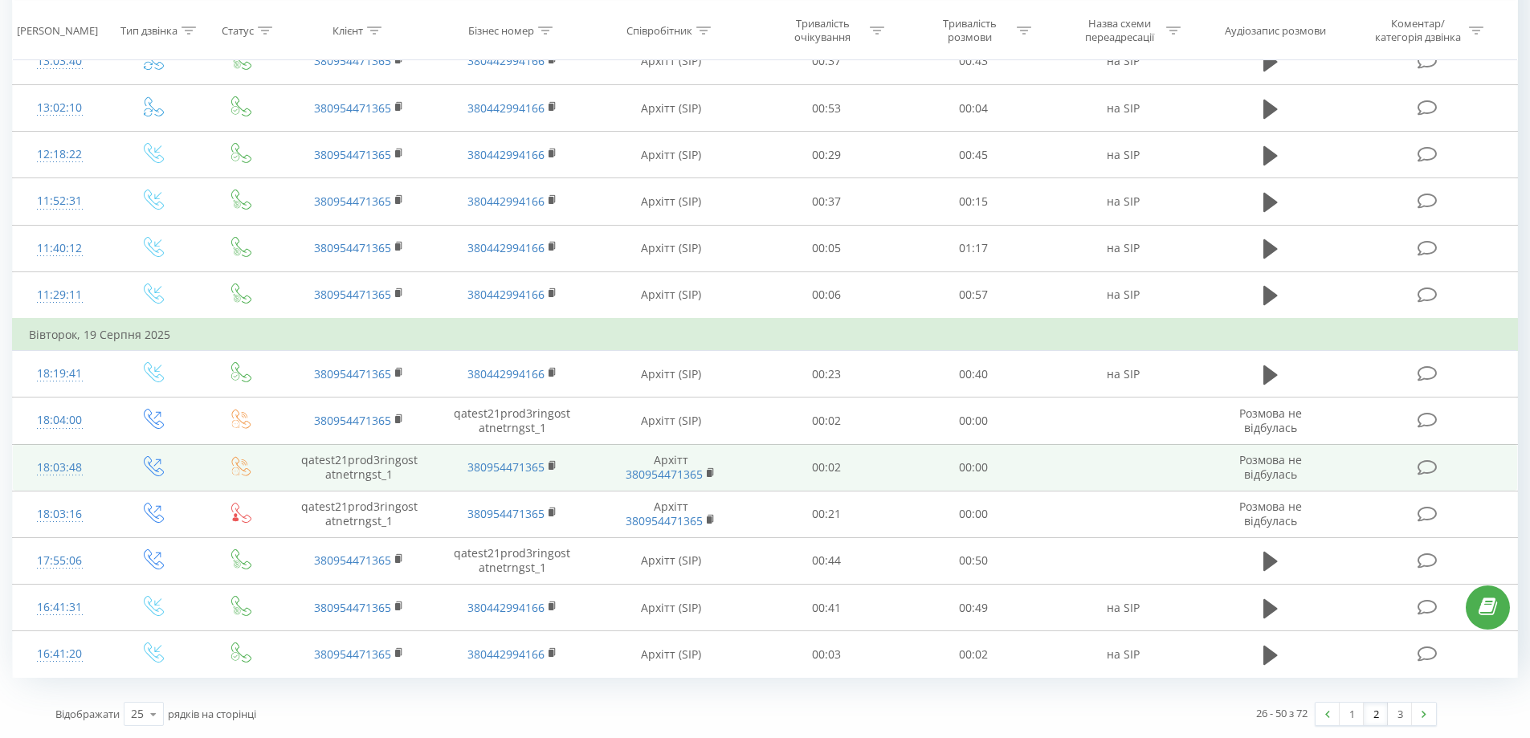
drag, startPoint x: 990, startPoint y: 254, endPoint x: 1186, endPoint y: 445, distance: 273.8
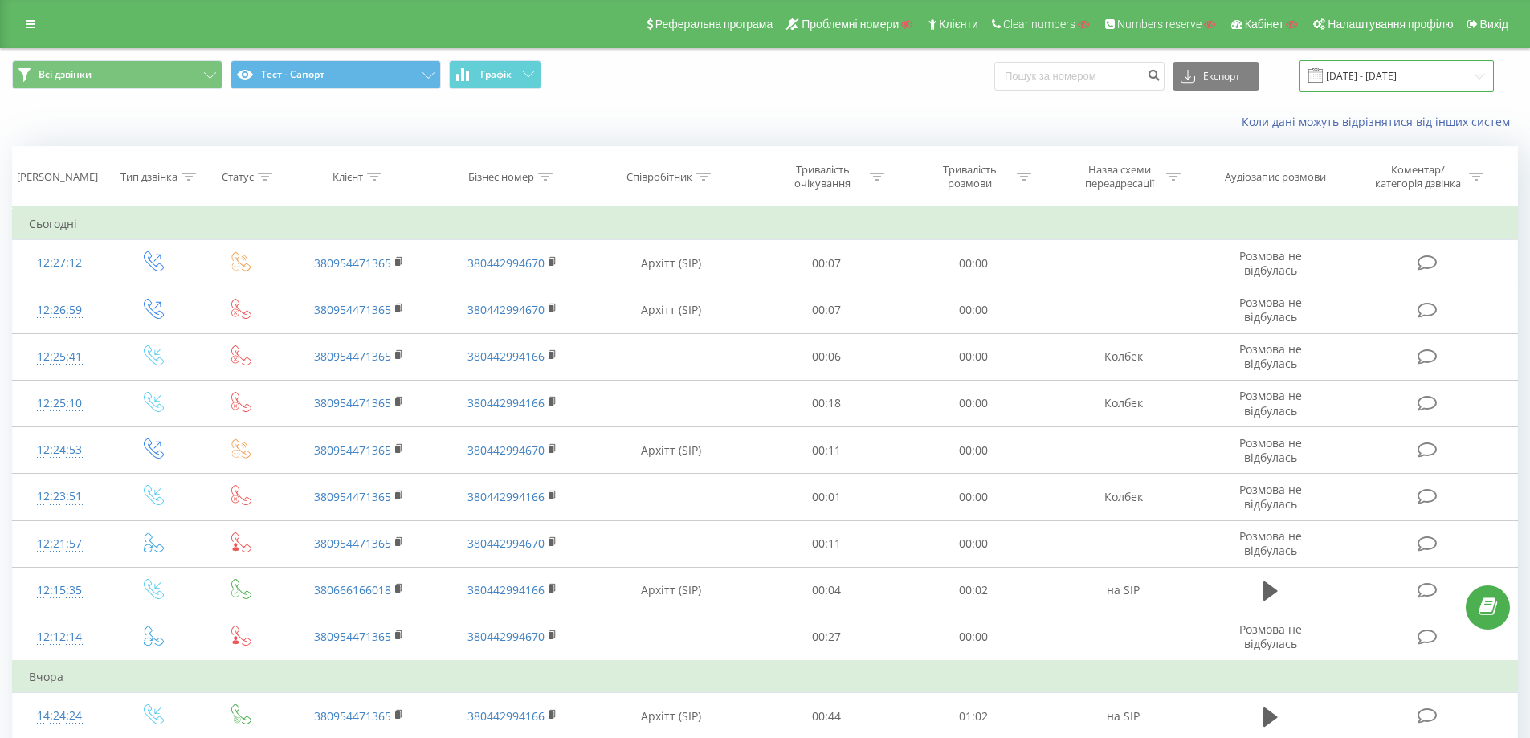
click at [1015, 84] on input "[DATE] - [DATE]" at bounding box center [1397, 75] width 194 height 31
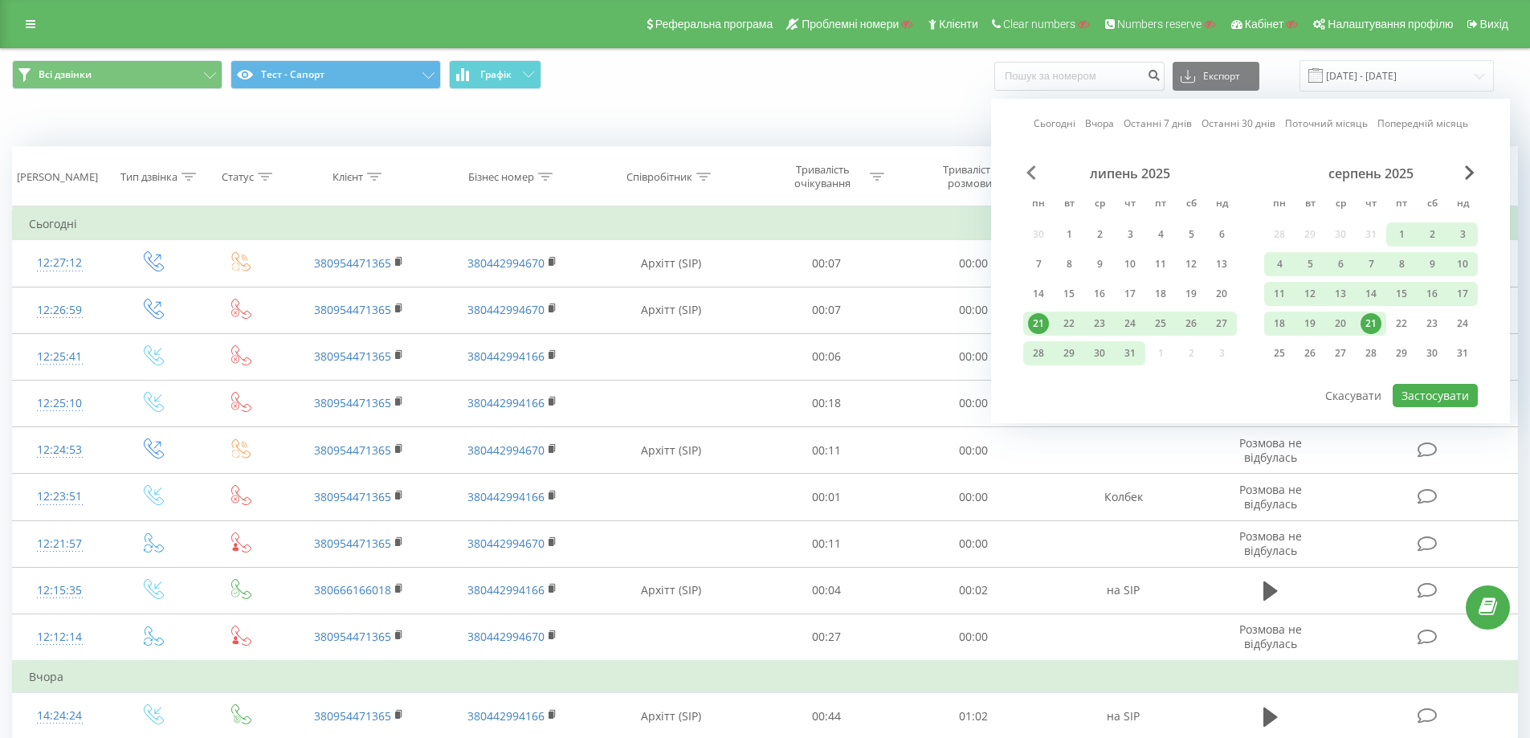
click at [1015, 173] on span "Previous Month" at bounding box center [1032, 172] width 10 height 14
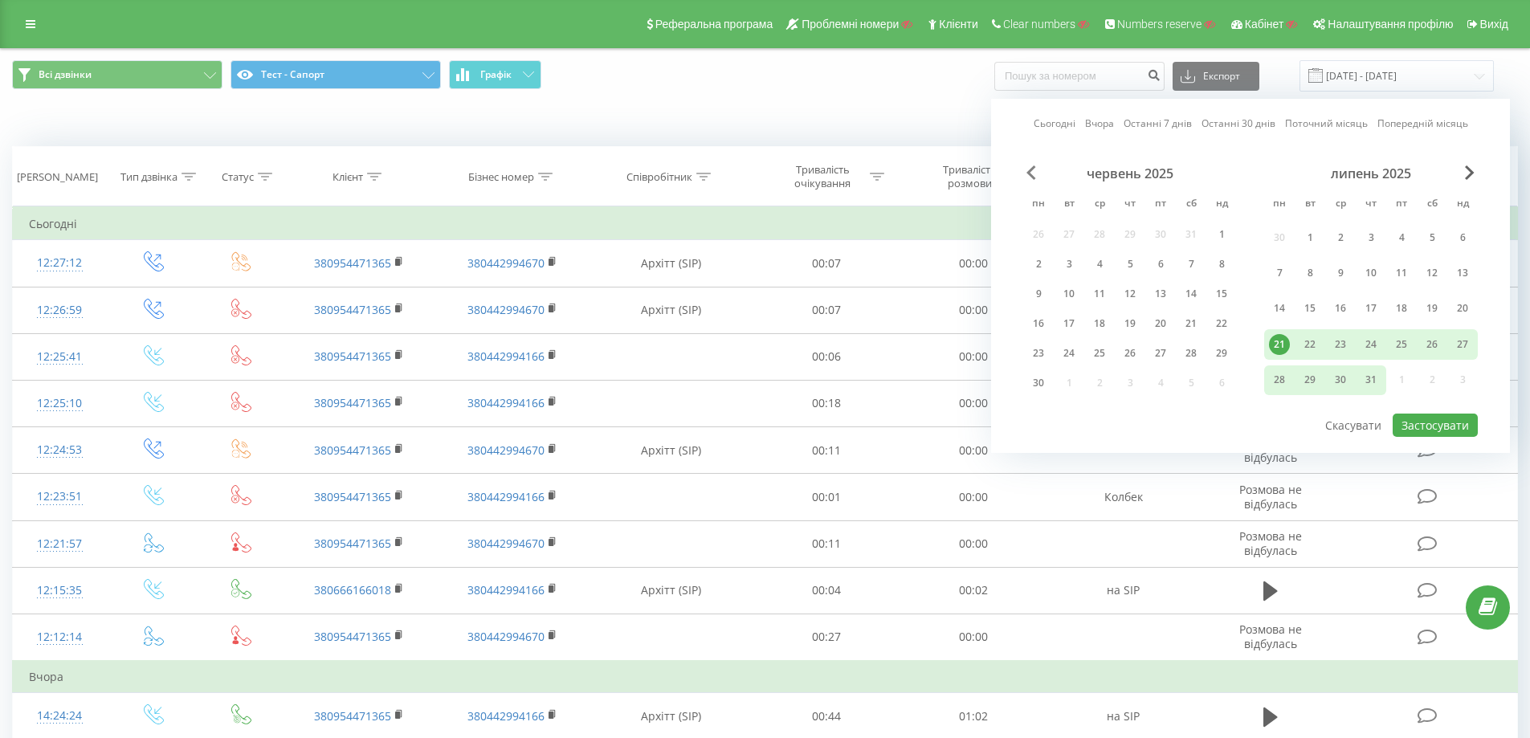
click at [1015, 173] on span "Previous Month" at bounding box center [1032, 172] width 10 height 14
click at [1015, 238] on div "1" at bounding box center [1130, 237] width 21 height 21
click at [1015, 174] on div "Сьогодні Вчора Останні 7 днів Останні 30 днів Поточний місяць Попередній місяць…" at bounding box center [1250, 276] width 519 height 354
click at [1015, 174] on div "червень 2025" at bounding box center [1371, 173] width 214 height 16
drag, startPoint x: 1464, startPoint y: 174, endPoint x: 1473, endPoint y: 165, distance: 13.1
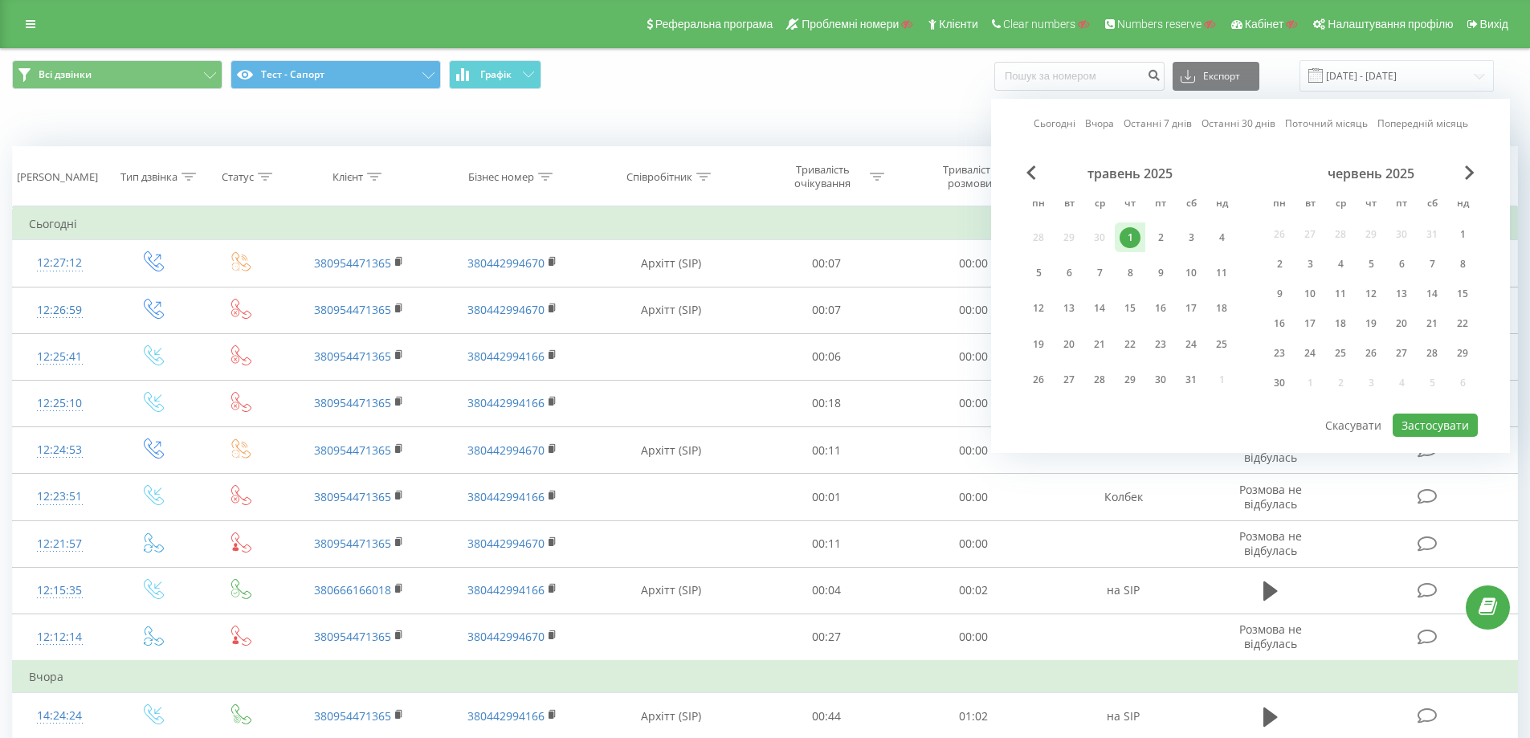
click at [1015, 173] on div "червень 2025" at bounding box center [1371, 173] width 214 height 16
click at [1015, 164] on div "Сьогодні Вчора Останні 7 днів Останні 30 днів Поточний місяць Попередній місяць…" at bounding box center [1250, 276] width 519 height 354
click at [1015, 165] on div "Сьогодні Вчора Останні 7 днів Останні 30 днів Поточний місяць Попередній місяць…" at bounding box center [1250, 276] width 519 height 354
click at [1015, 173] on div "червень 2025" at bounding box center [1371, 173] width 214 height 16
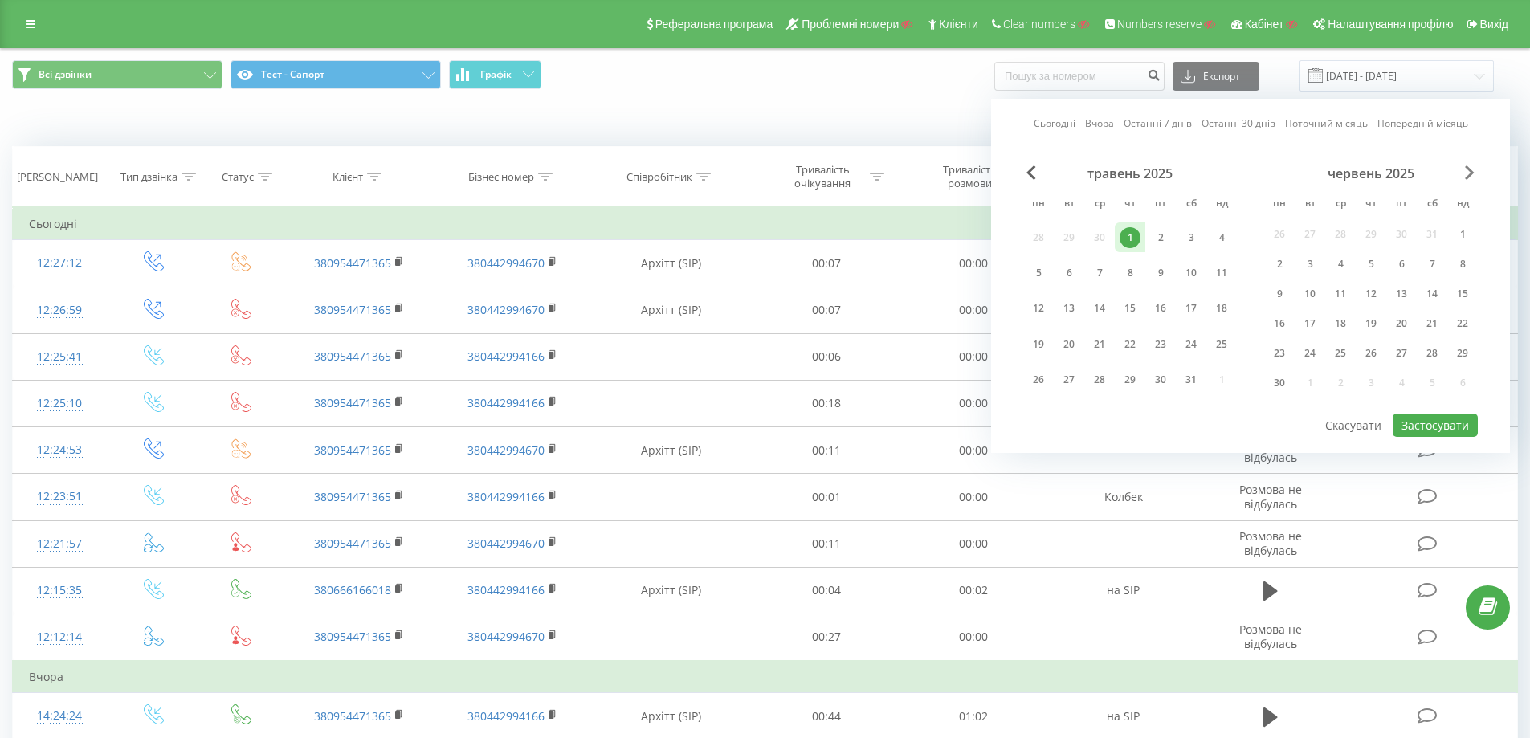
click at [1015, 174] on div "червень 2025" at bounding box center [1371, 173] width 214 height 16
click at [1015, 174] on span "Next Month" at bounding box center [1470, 172] width 10 height 14
click at [1015, 181] on div "липень 2025 пн вт ср чт пт сб нд 30 1 2 3 4 5 6 7 8 9 10 11 12 13 14 15 16 17 1…" at bounding box center [1371, 282] width 214 height 235
click at [1015, 172] on span "Next Month" at bounding box center [1470, 172] width 10 height 14
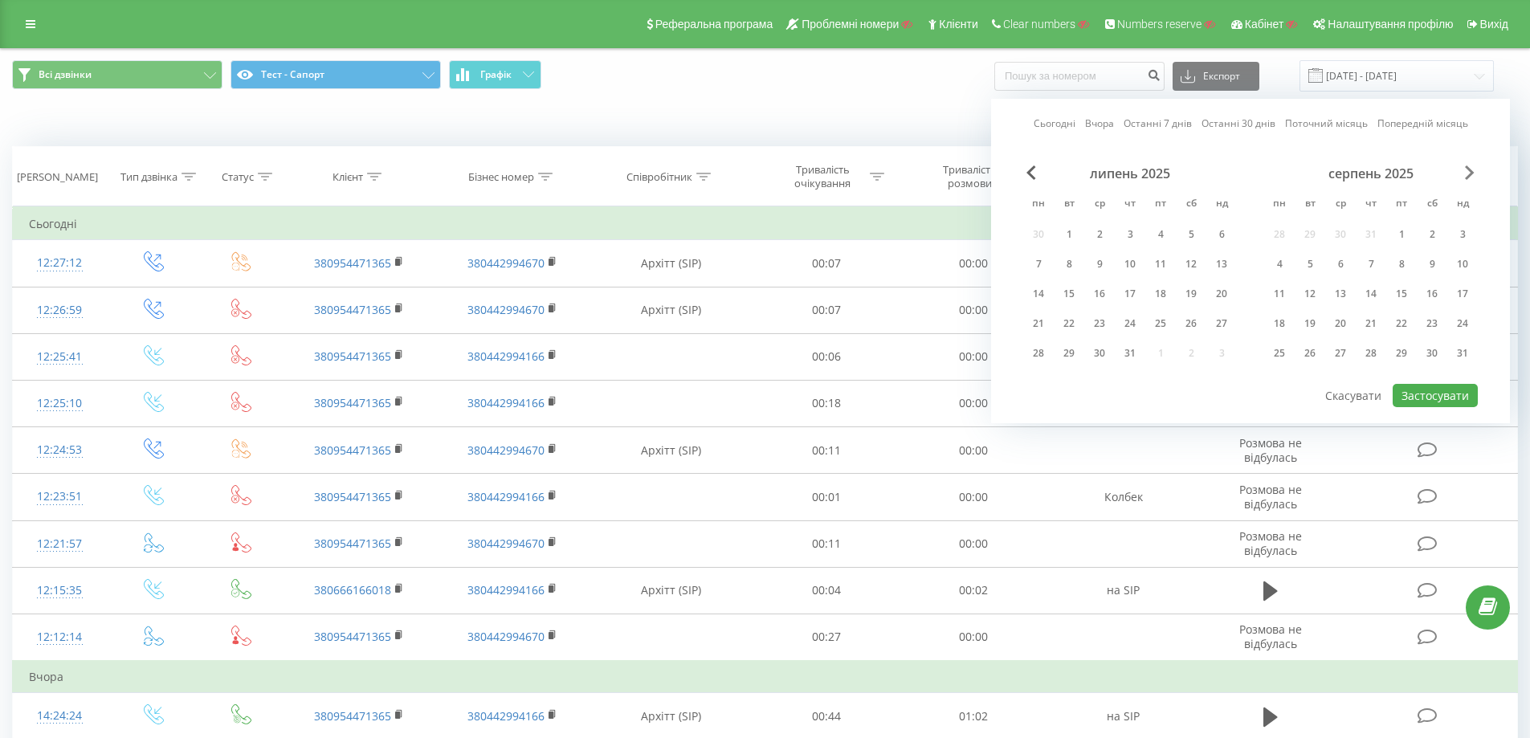
click at [1015, 171] on span "Next Month" at bounding box center [1470, 172] width 10 height 14
click at [1015, 266] on div "12" at bounding box center [1401, 264] width 31 height 24
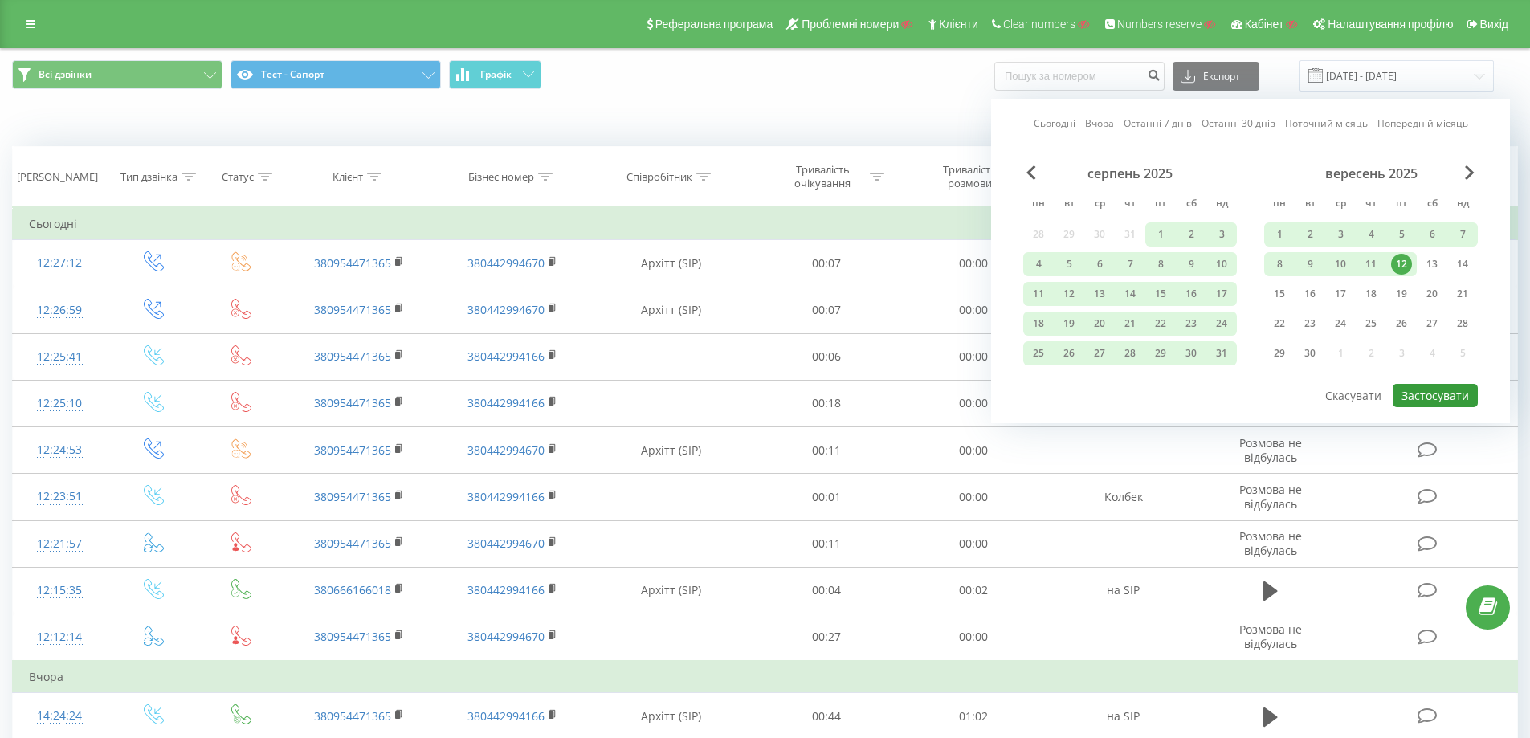
click at [1015, 398] on button "Застосувати" at bounding box center [1435, 395] width 85 height 23
type input "01.05.2025 - 12.09.2025"
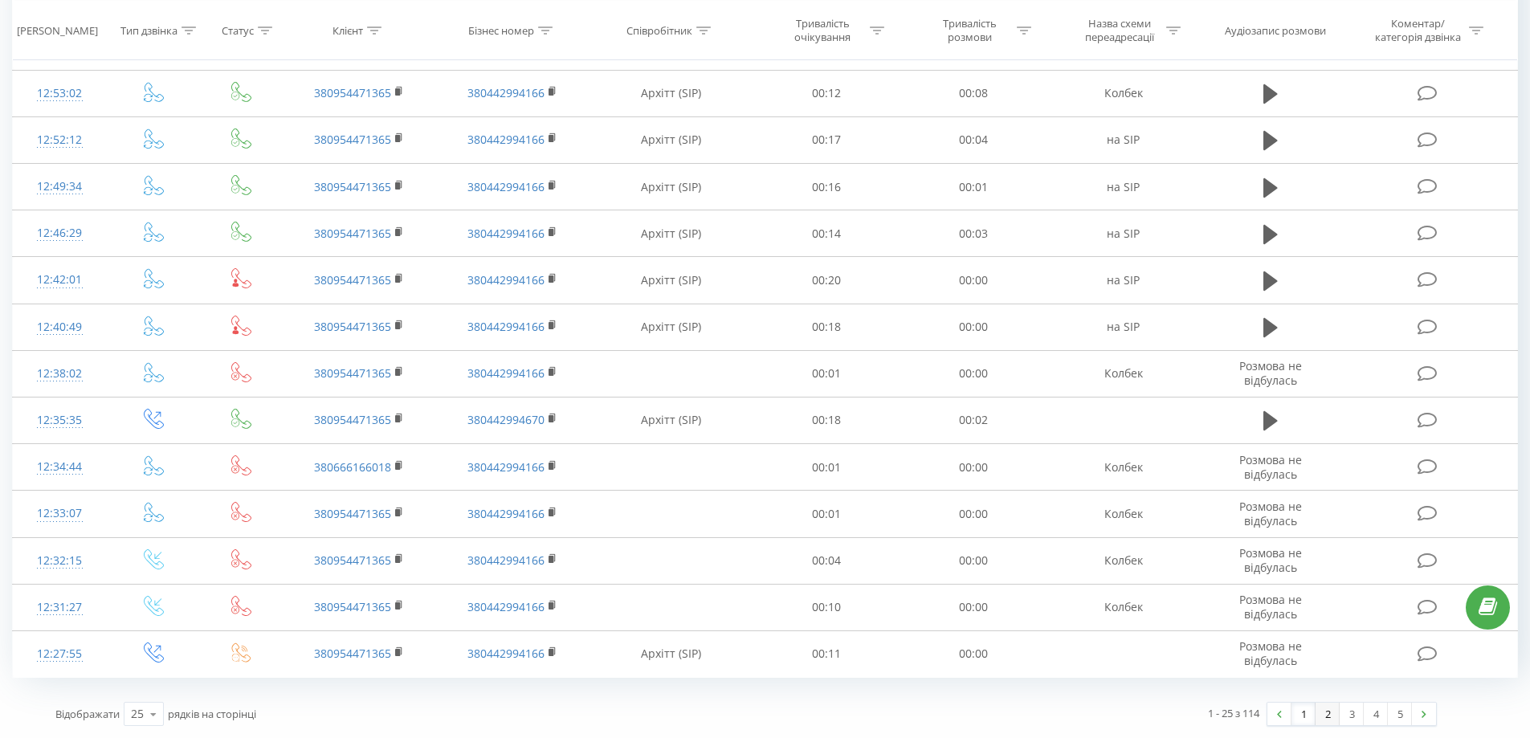
click at [1015, 706] on link "2" at bounding box center [1328, 714] width 24 height 22
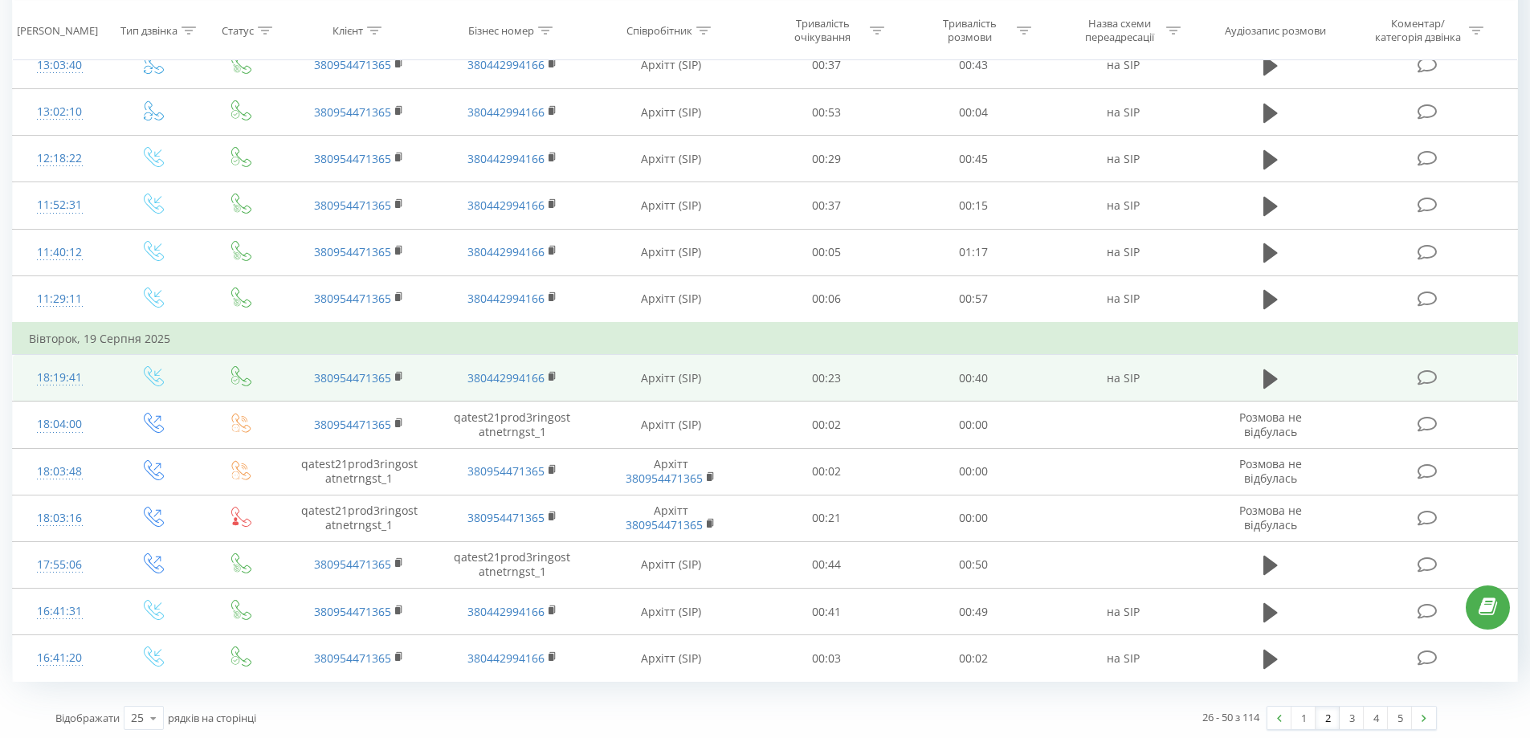
scroll to position [795, 0]
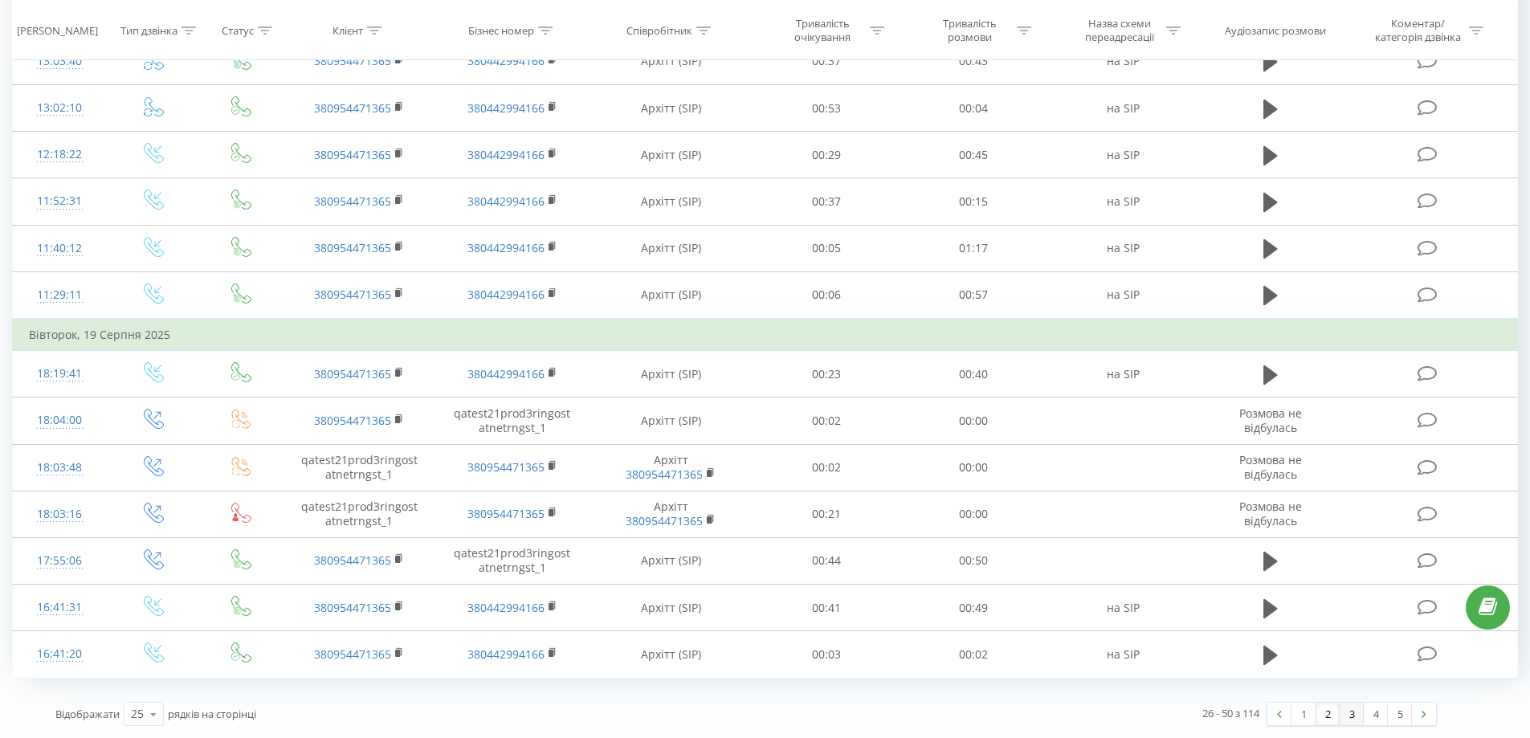
click at [1015, 718] on link "3" at bounding box center [1352, 714] width 24 height 22
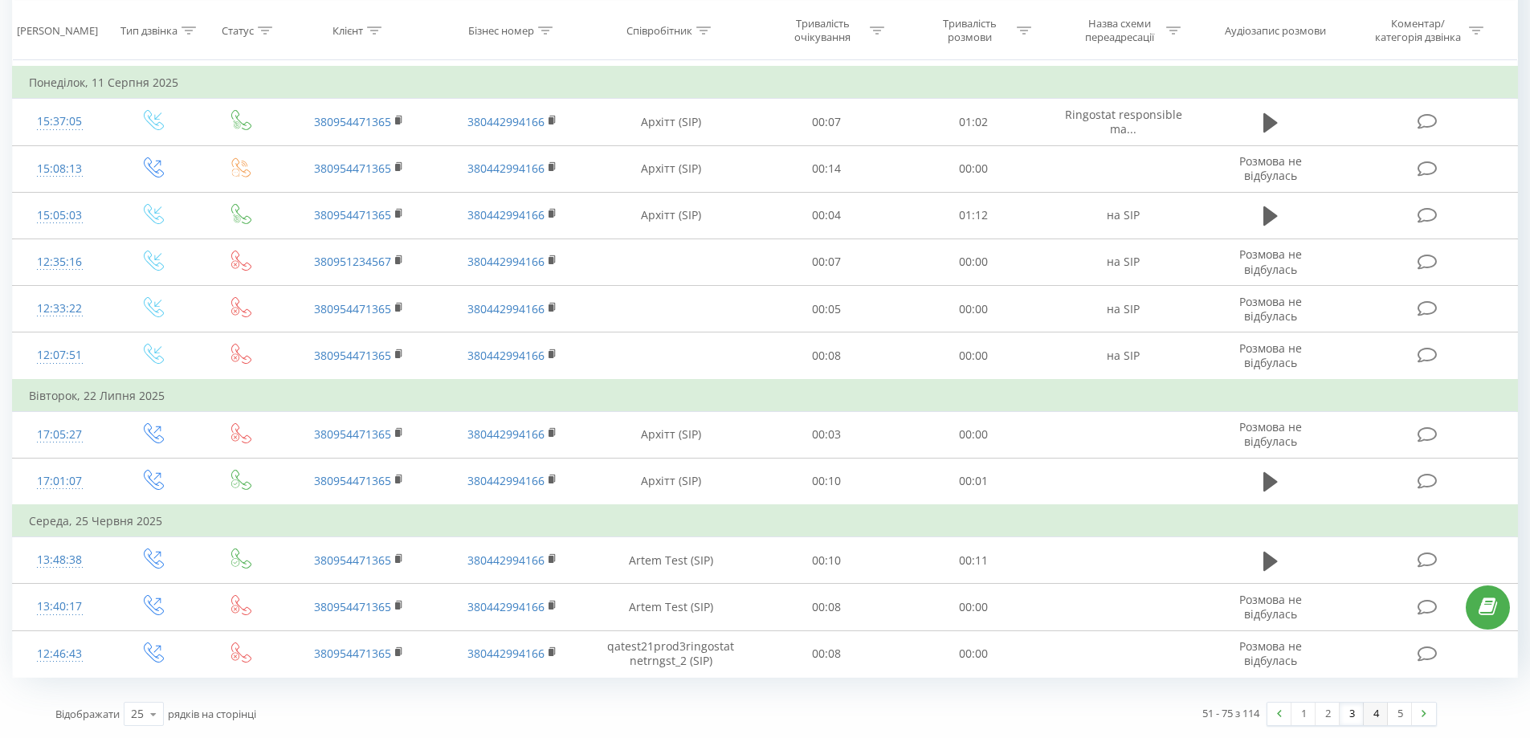
click at [1015, 709] on link "4" at bounding box center [1376, 714] width 24 height 22
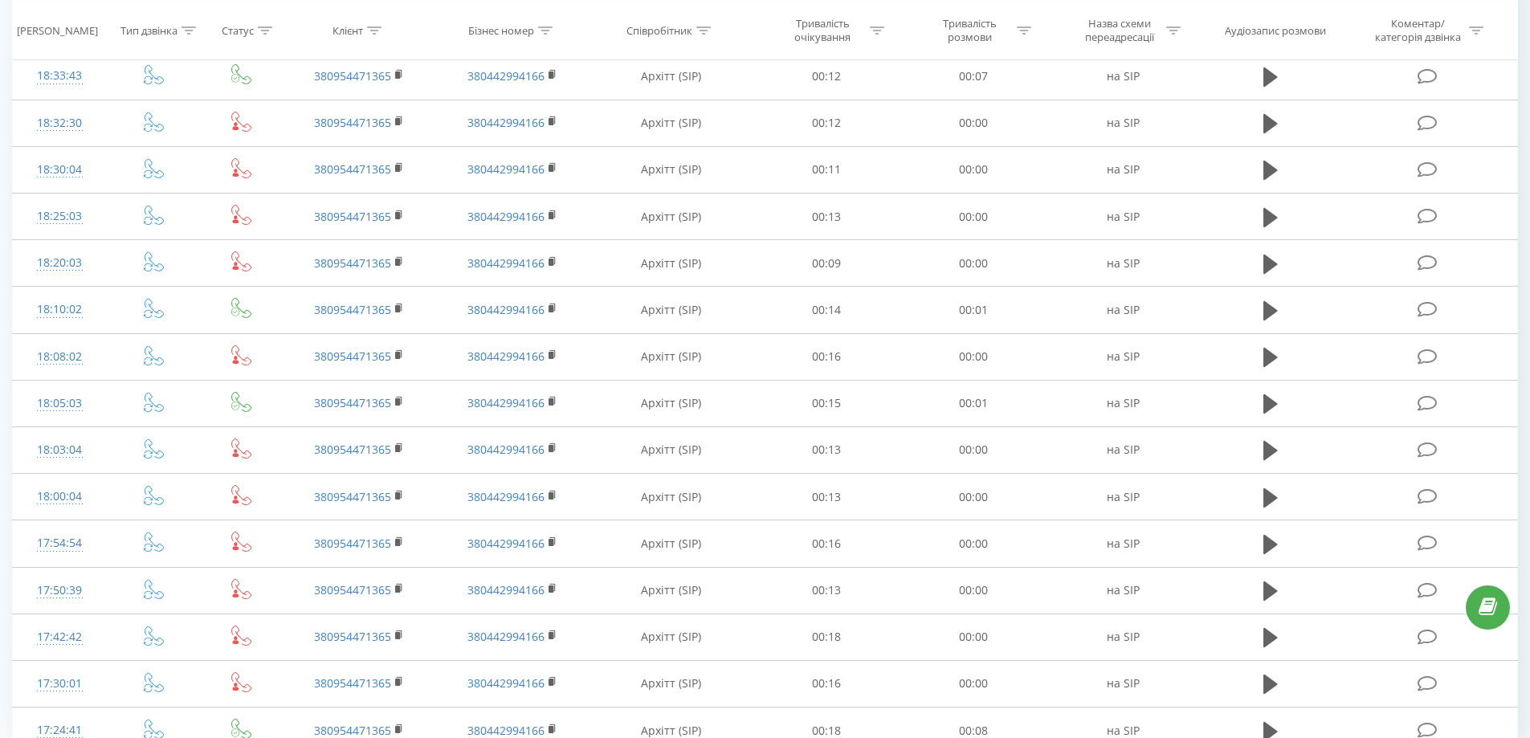
scroll to position [763, 0]
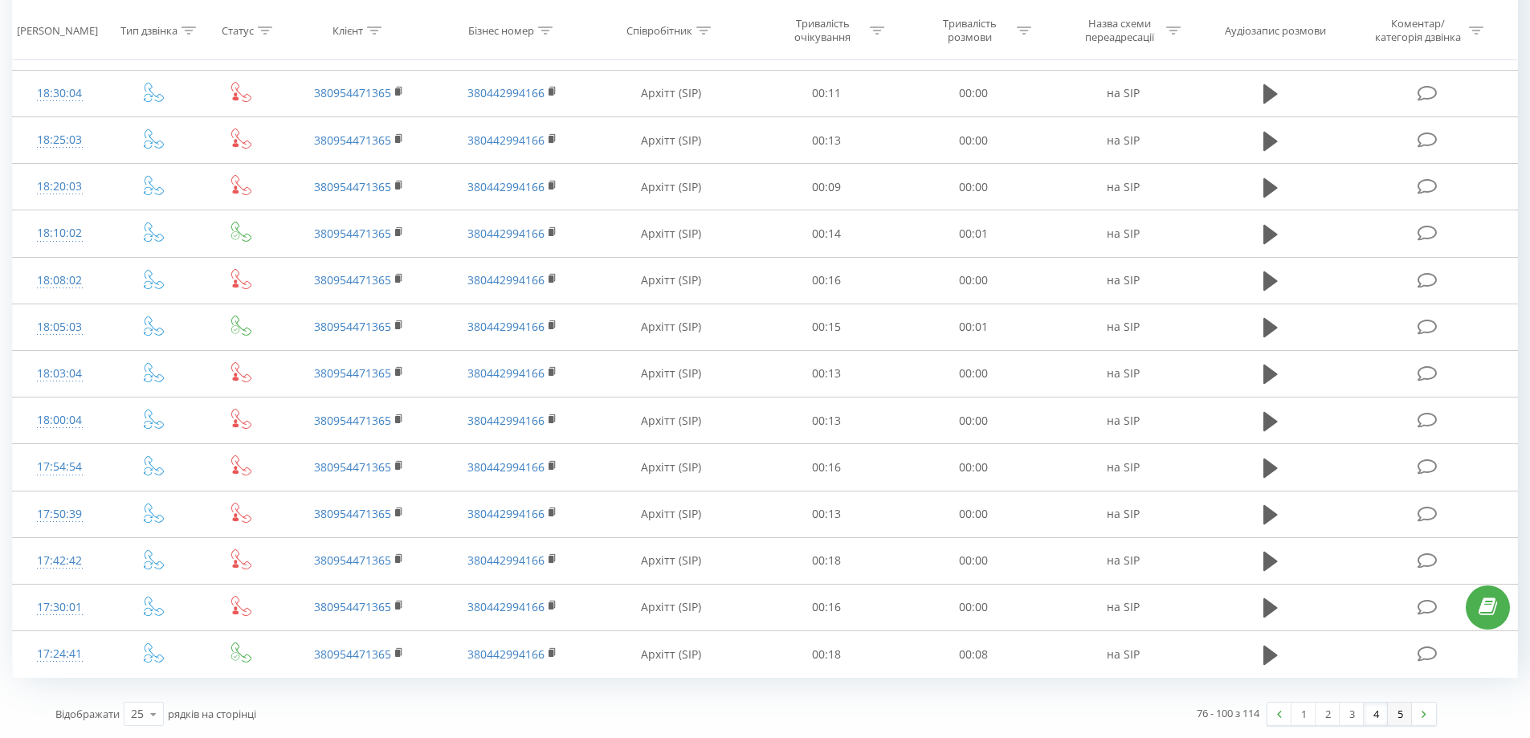
click at [1015, 725] on div "1 2 3 4 5" at bounding box center [1352, 714] width 170 height 24
click at [1015, 721] on link "5" at bounding box center [1400, 714] width 24 height 22
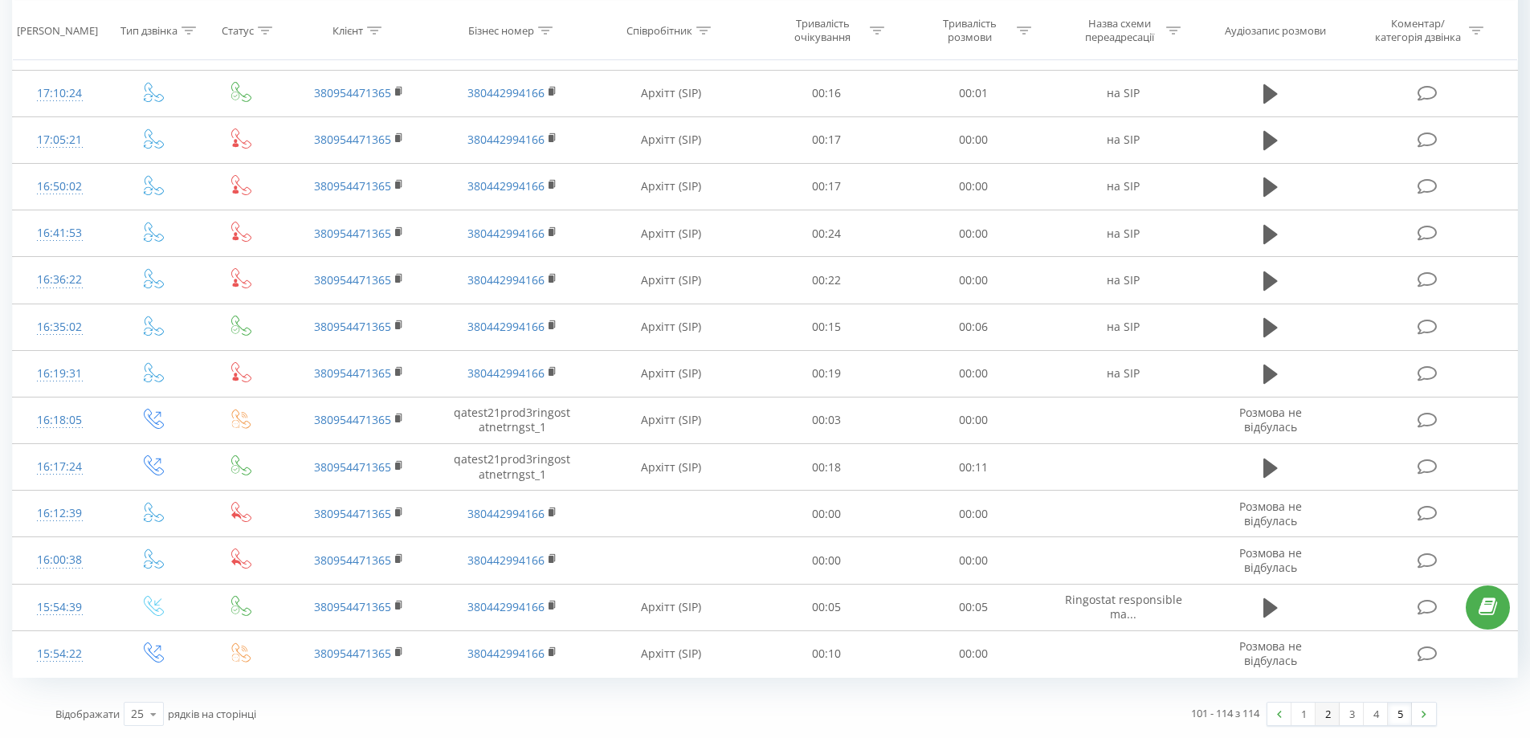
click at [1015, 721] on link "2" at bounding box center [1328, 714] width 24 height 22
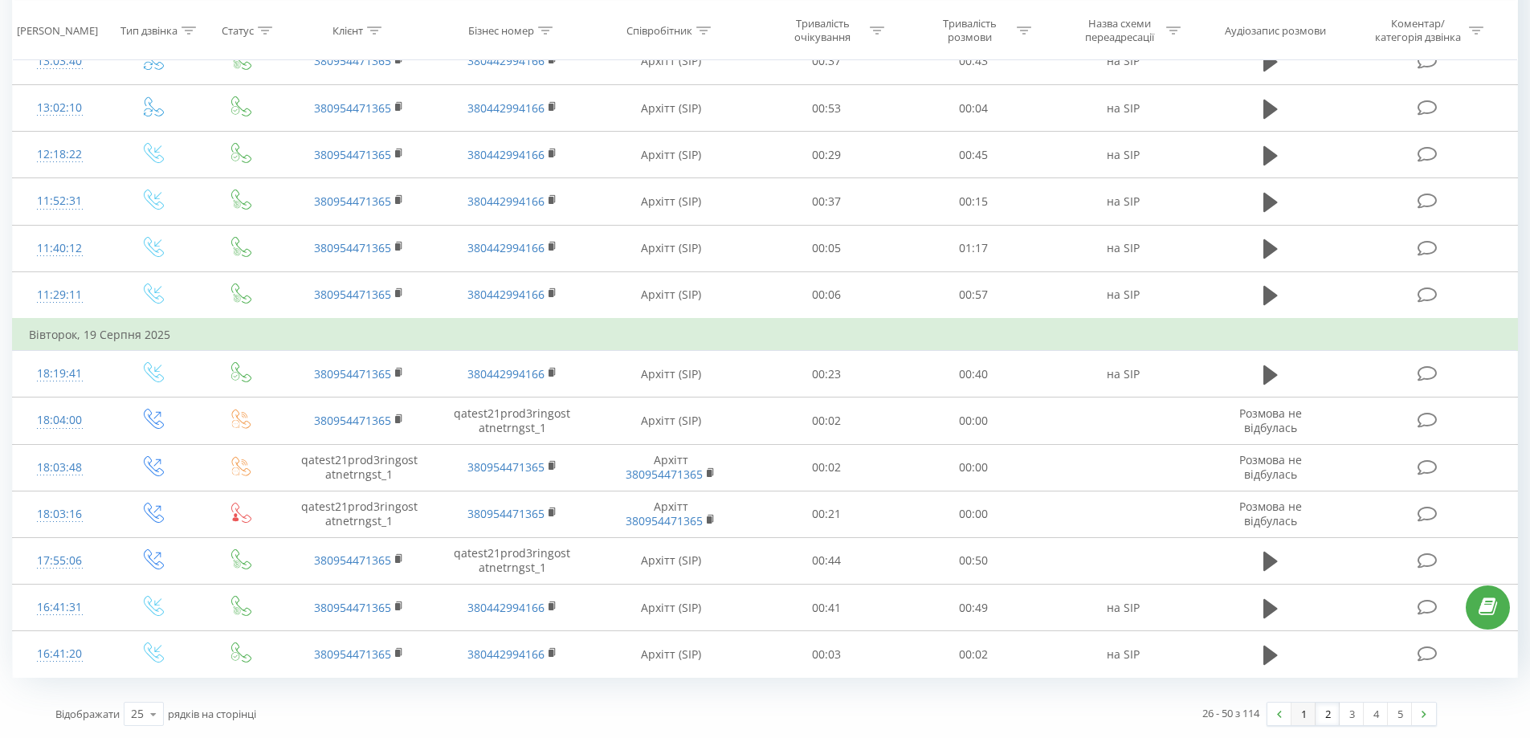
click at [1015, 716] on link "1" at bounding box center [1304, 714] width 24 height 22
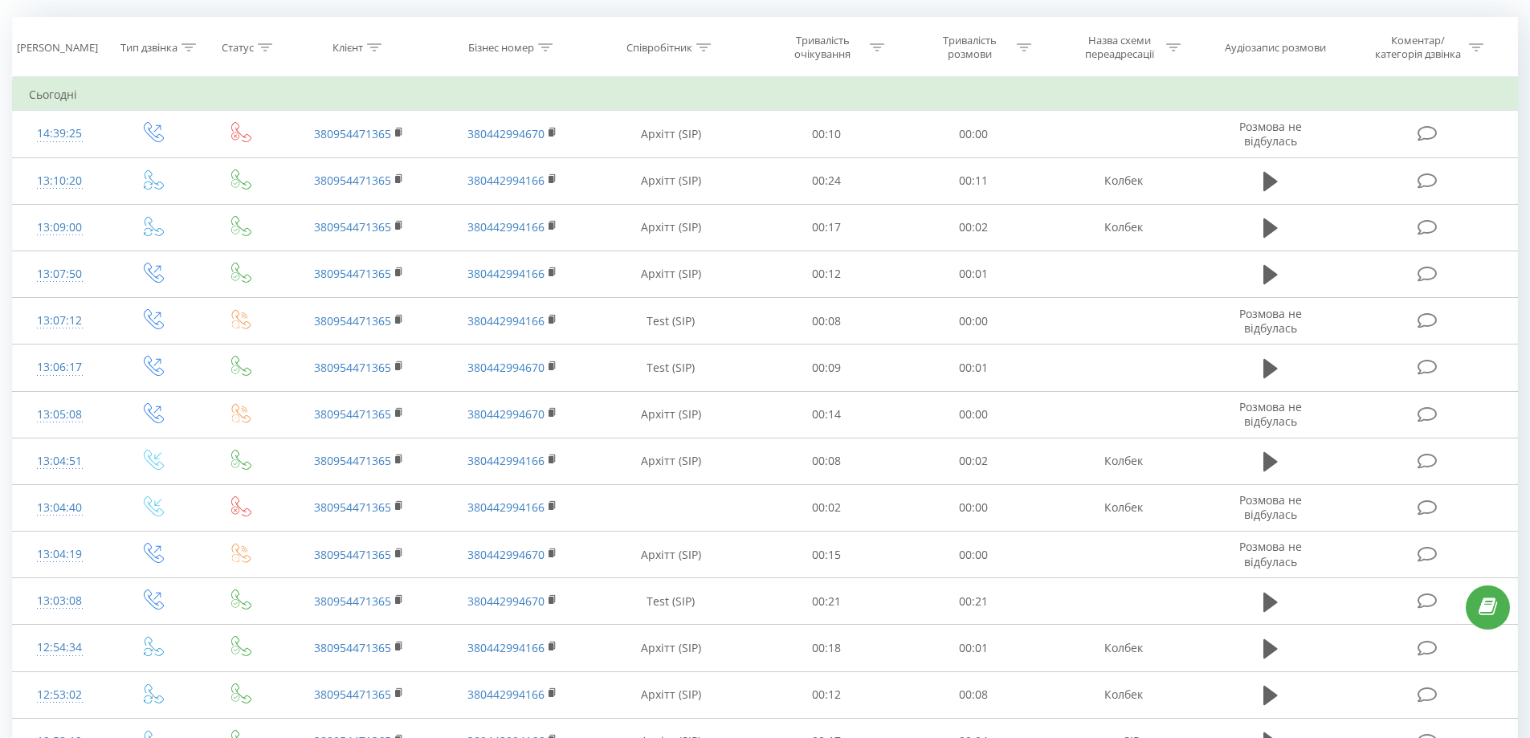
scroll to position [106, 0]
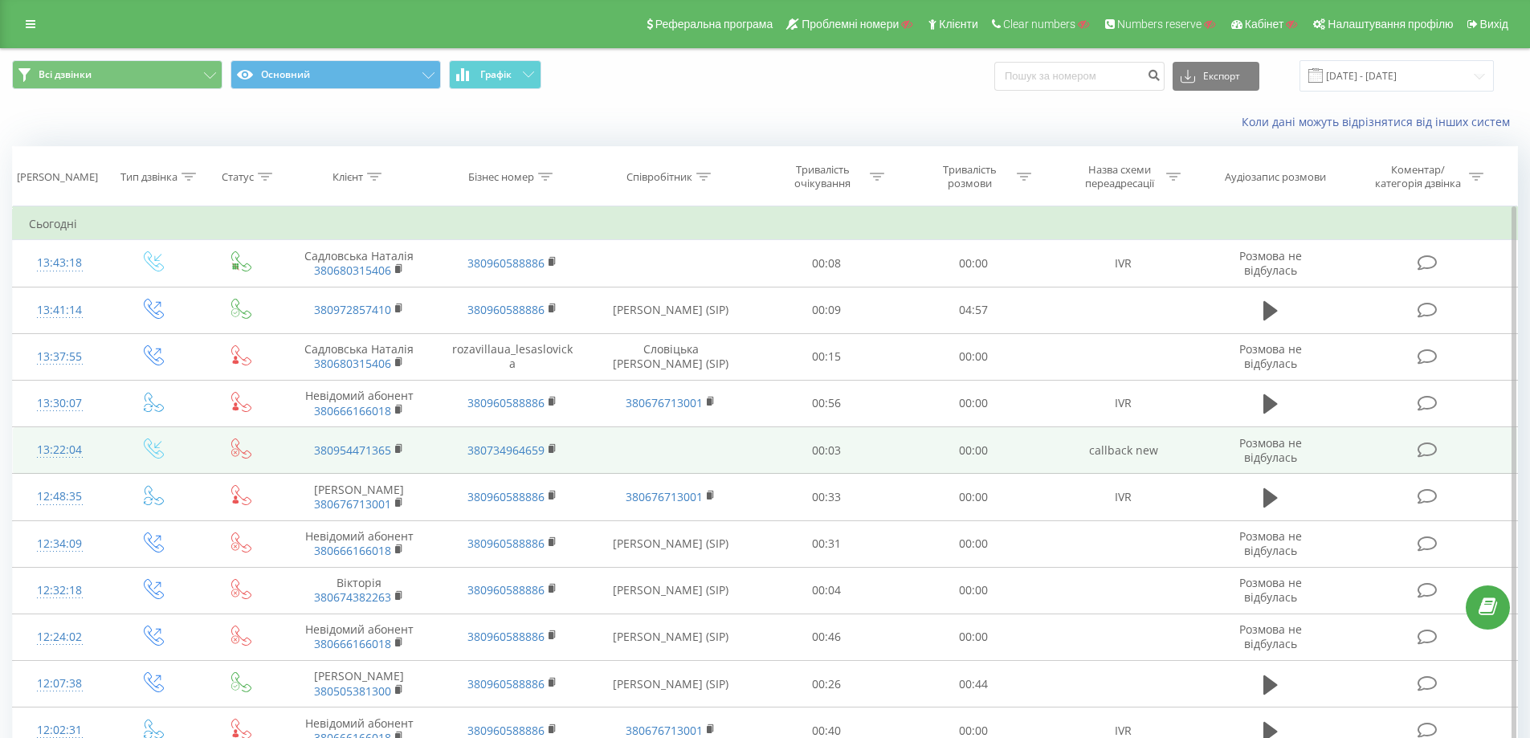
drag, startPoint x: 658, startPoint y: 683, endPoint x: 492, endPoint y: 463, distance: 275.9
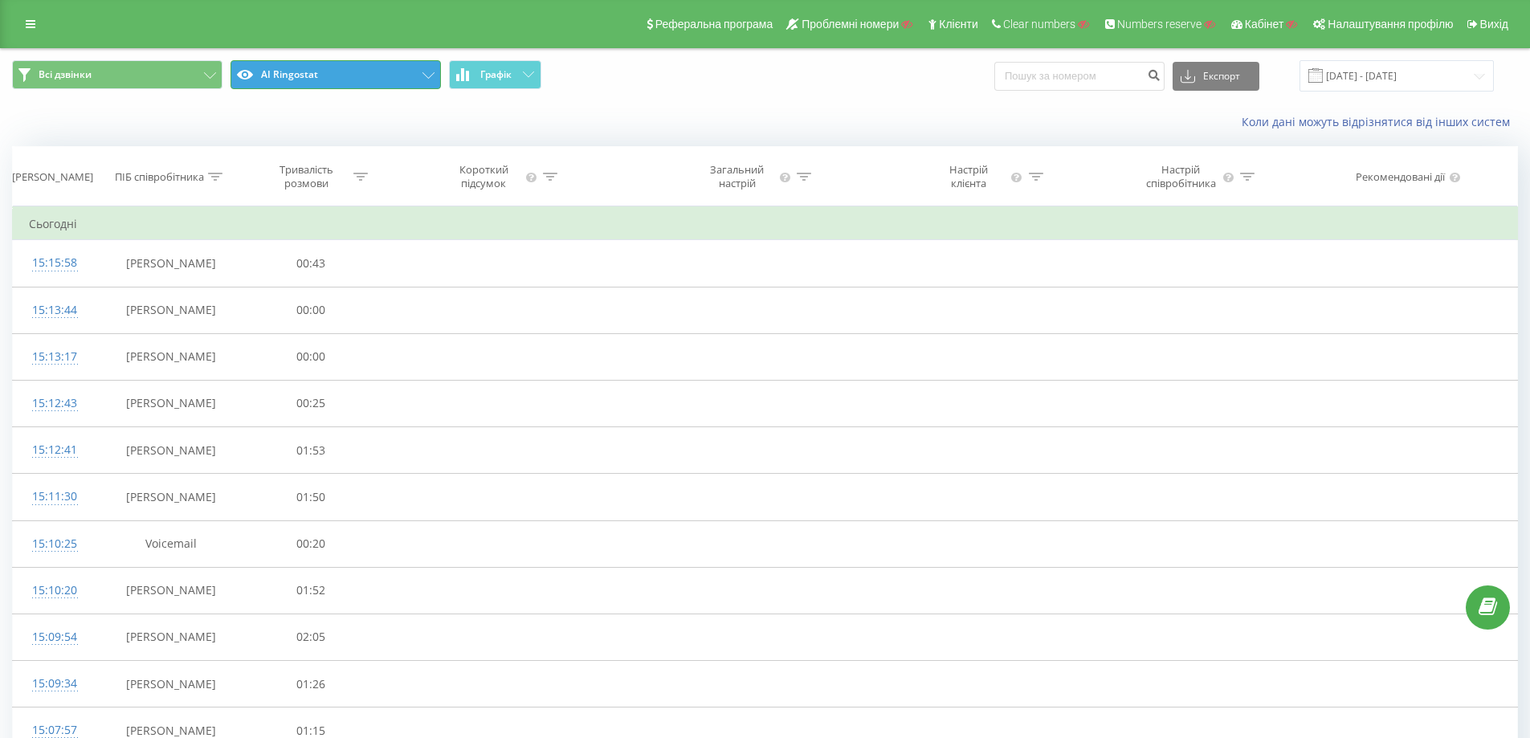
click at [359, 65] on button "AI Ringostat" at bounding box center [336, 74] width 210 height 29
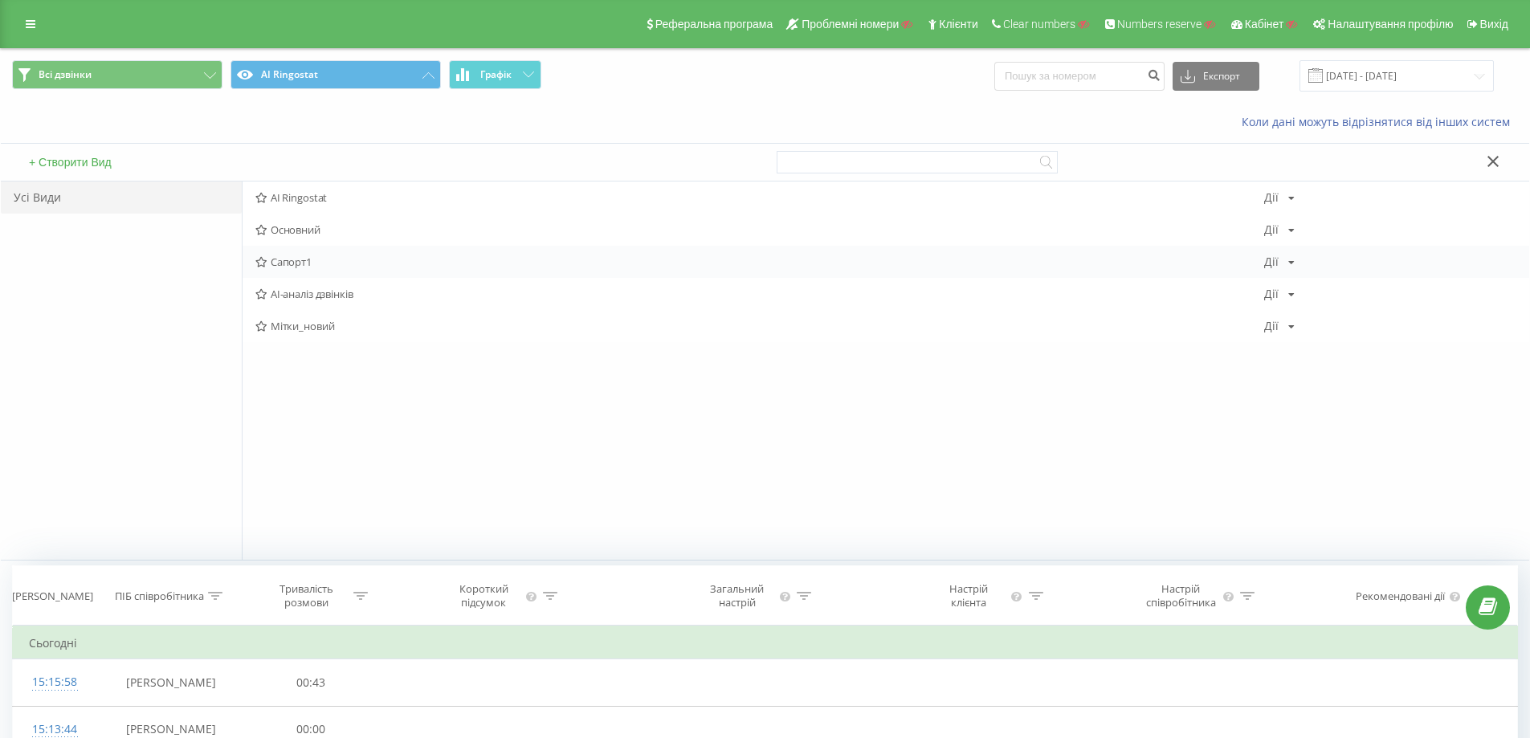
drag, startPoint x: 307, startPoint y: 366, endPoint x: 308, endPoint y: 266, distance: 100.4
click at [307, 366] on div "AI Ringostat [PERSON_NAME] Копіювати Видалити За замовчуванням Поділитися Основ…" at bounding box center [886, 371] width 1288 height 378
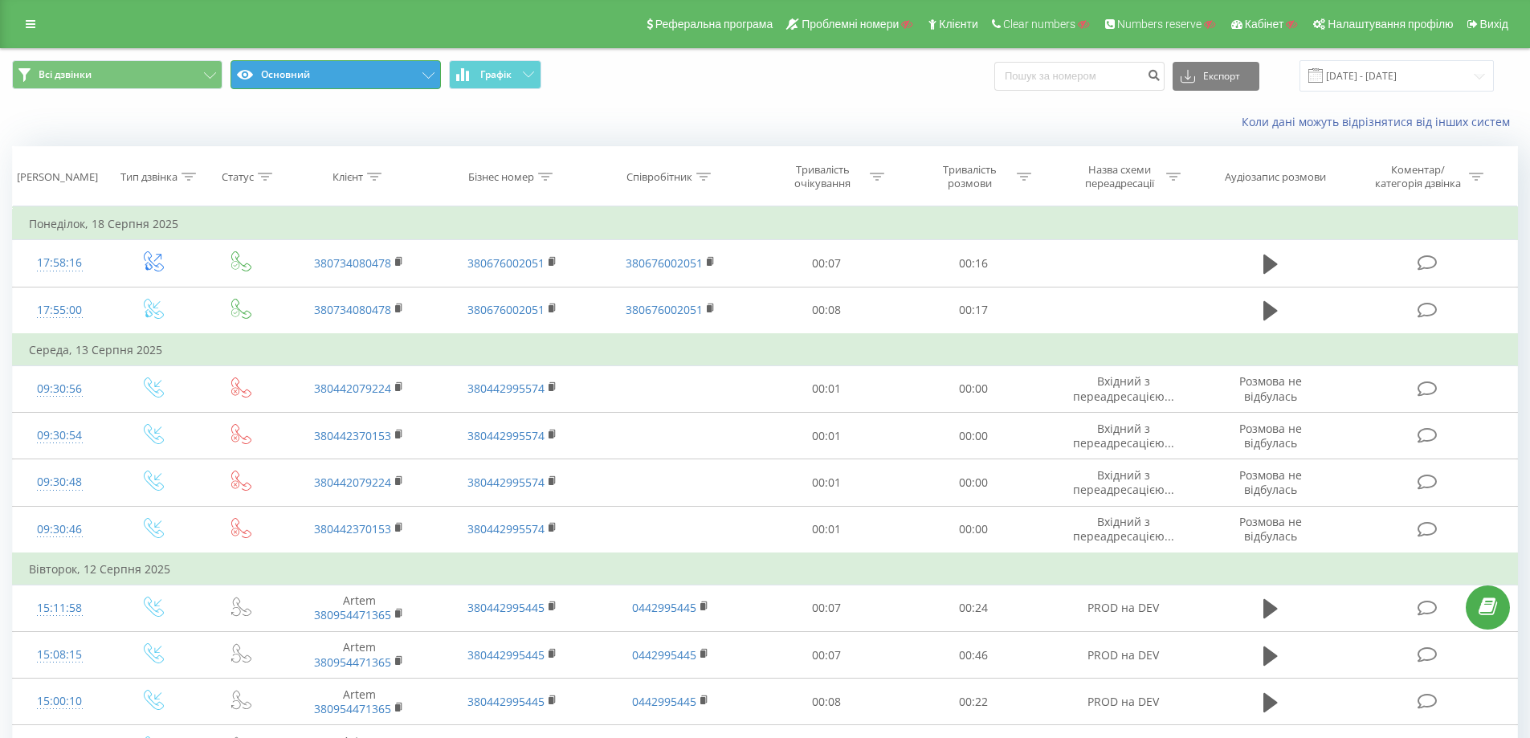
click at [353, 84] on button "Основний" at bounding box center [336, 74] width 210 height 29
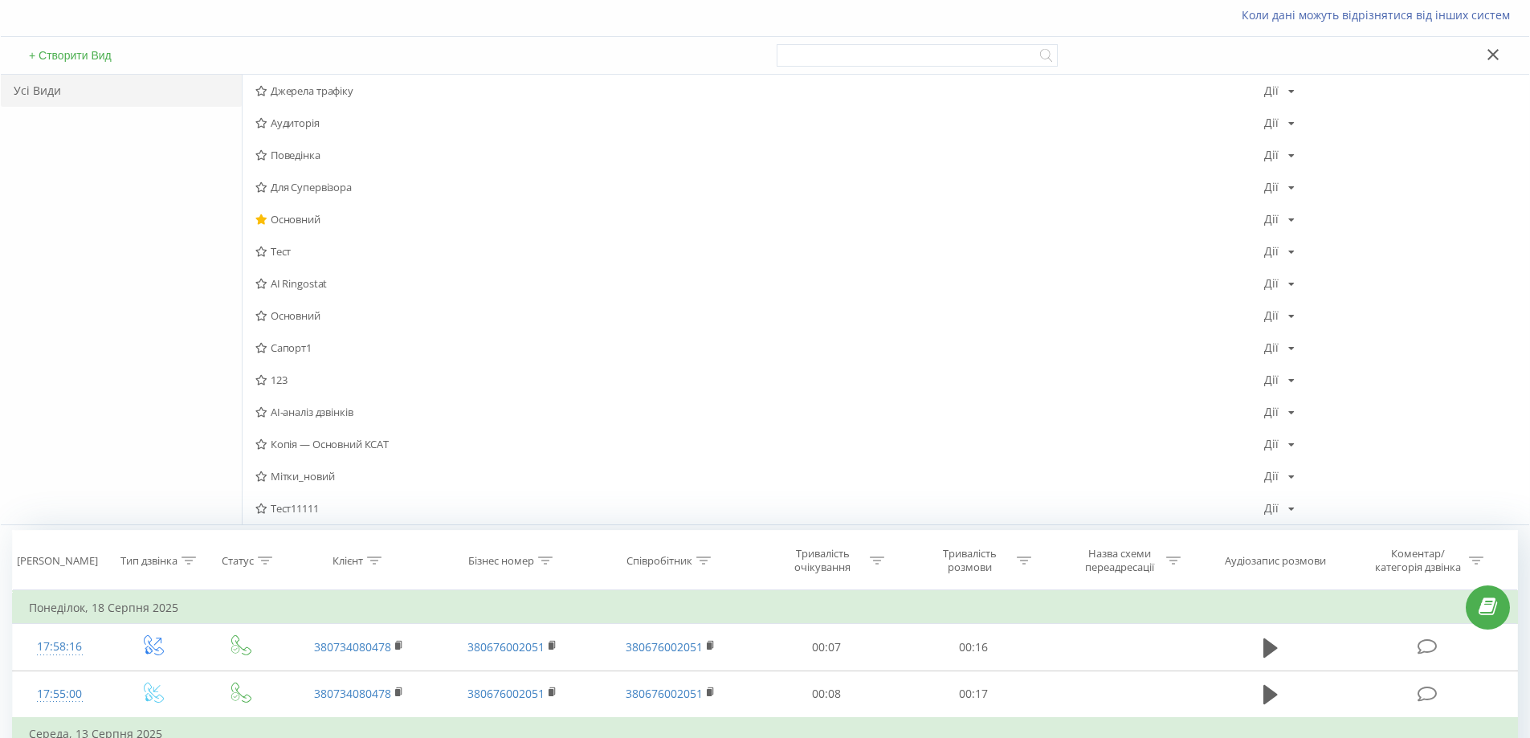
scroll to position [402, 0]
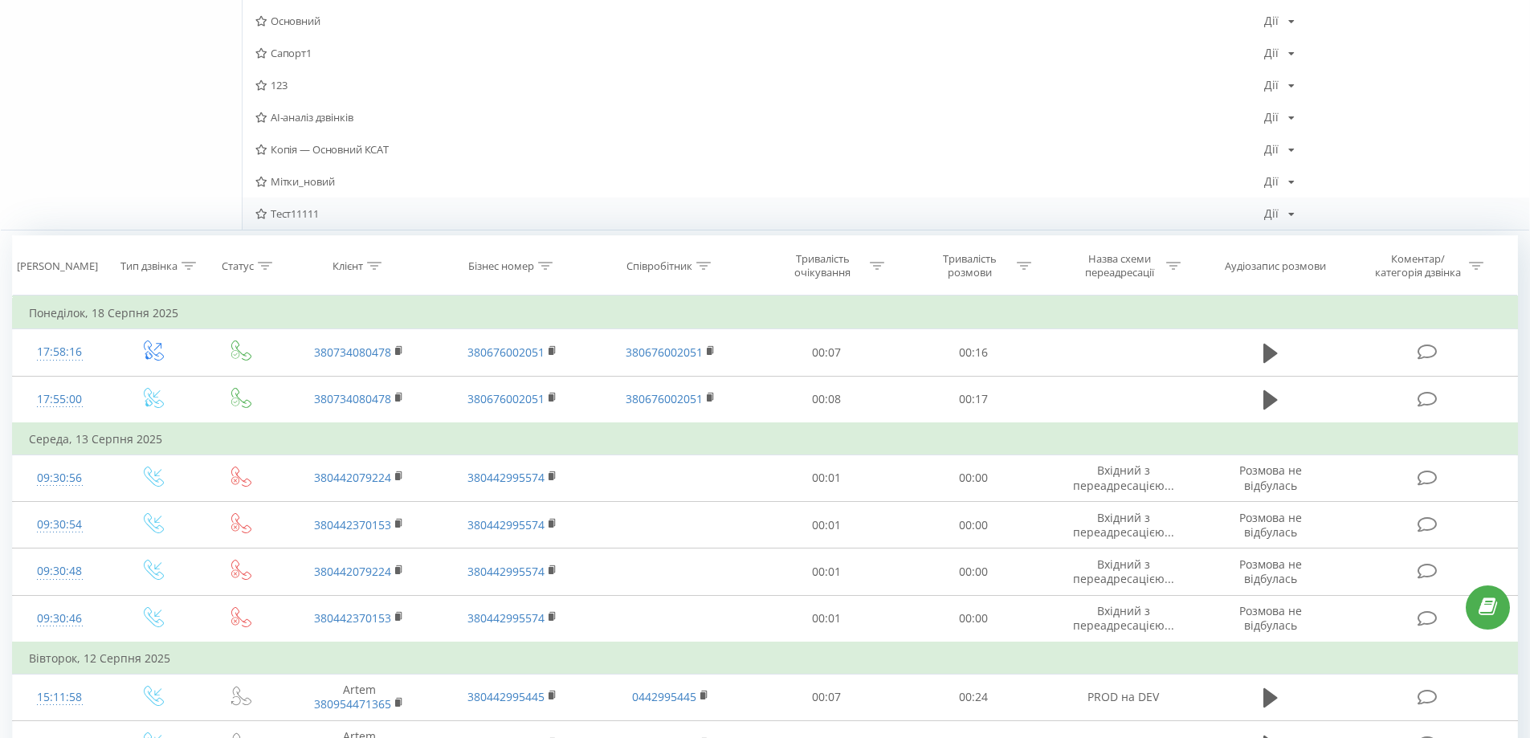
click at [299, 211] on span "Тест11111" at bounding box center [759, 213] width 1009 height 11
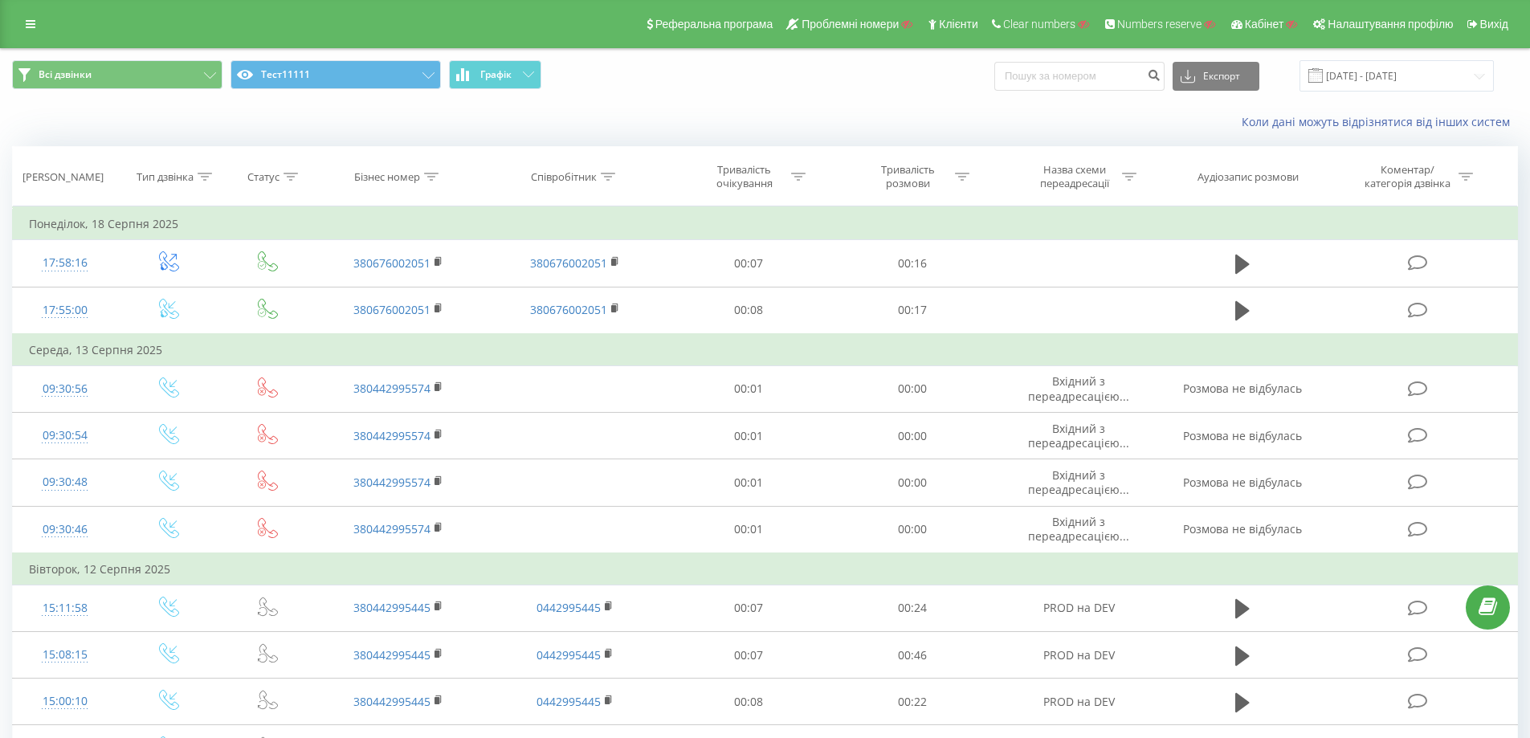
drag, startPoint x: 693, startPoint y: 151, endPoint x: 880, endPoint y: 138, distance: 187.6
drag, startPoint x: 895, startPoint y: 132, endPoint x: 728, endPoint y: 102, distance: 169.7
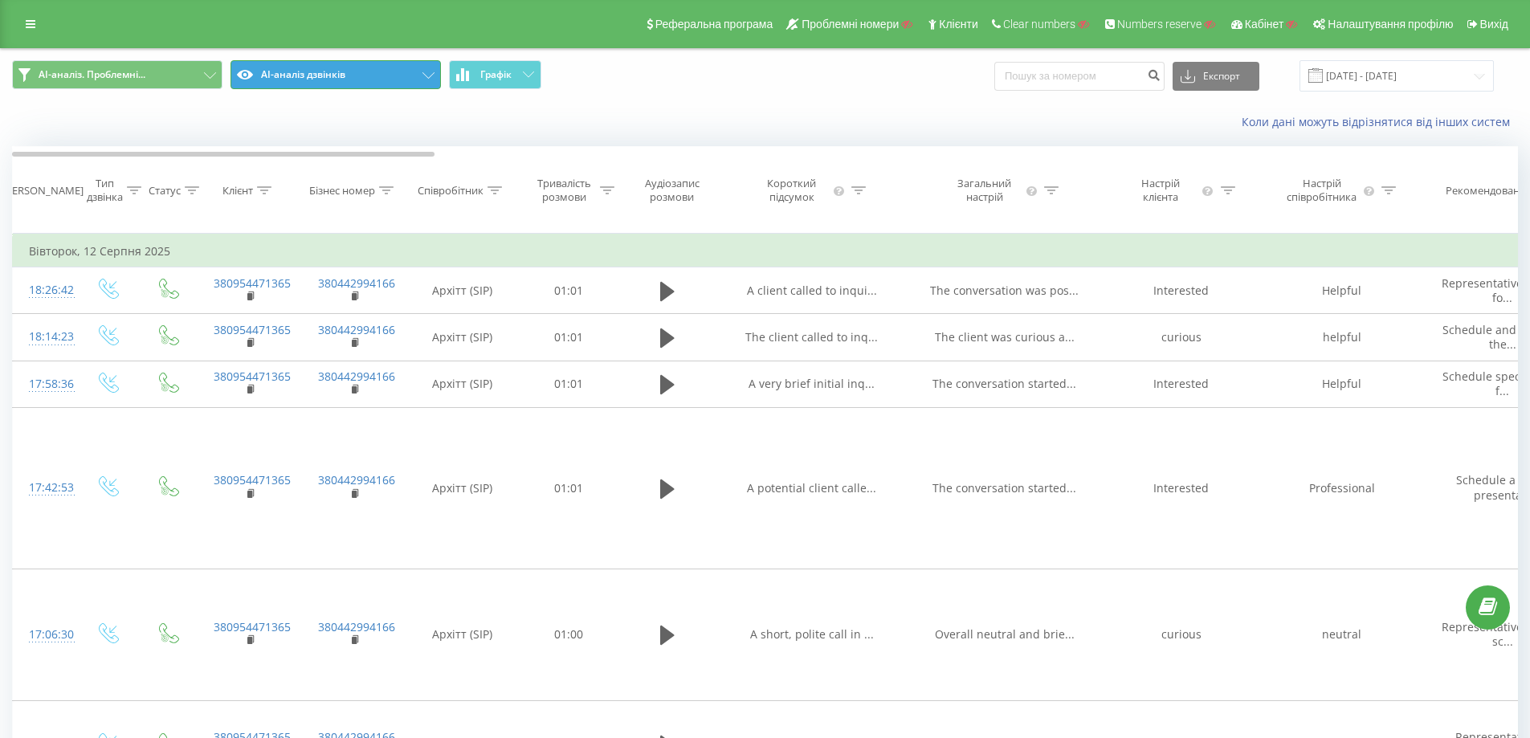
click at [378, 72] on button "AI-аналіз дзвінків" at bounding box center [336, 74] width 210 height 29
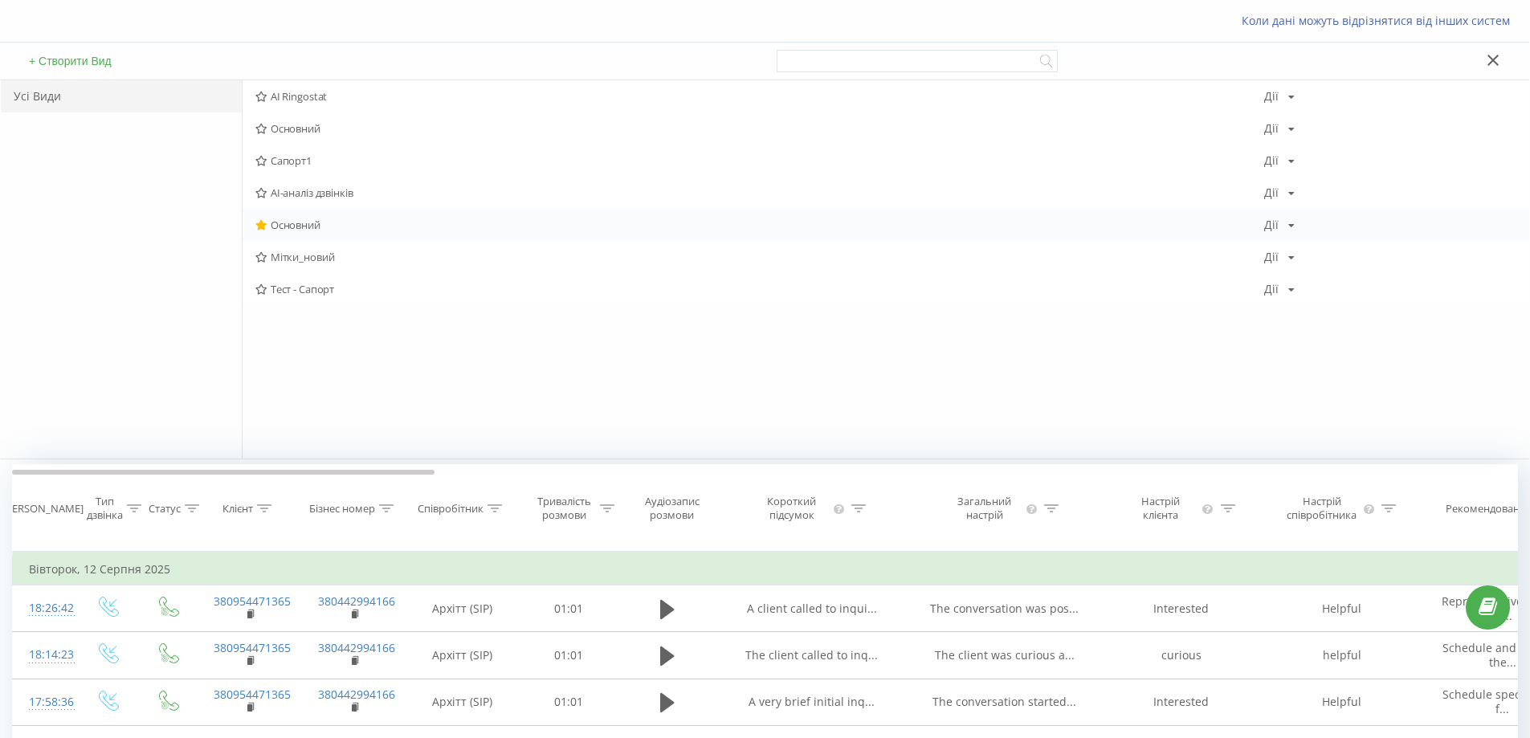
scroll to position [80, 0]
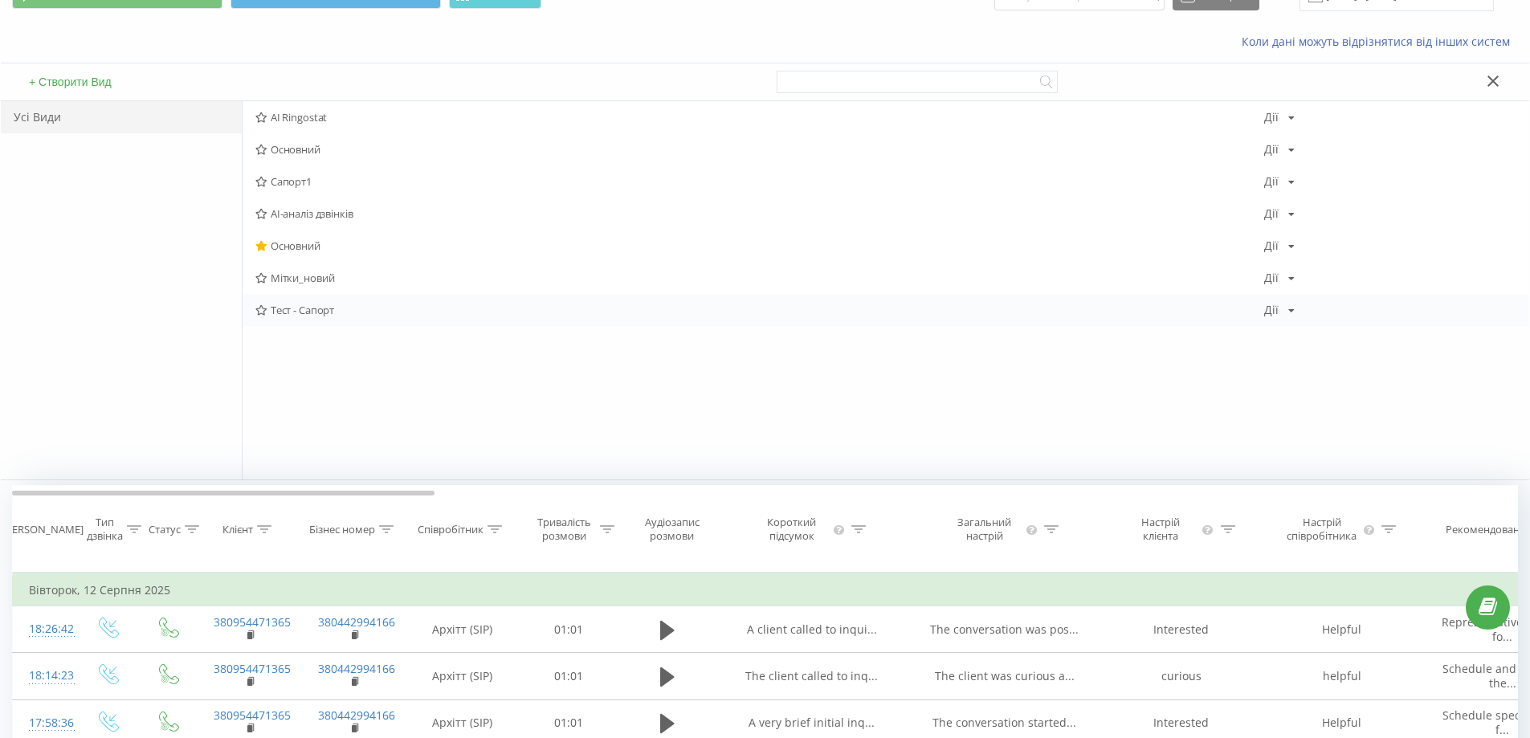
click at [1284, 314] on div "[PERSON_NAME] Копіювати Видалити За замовчуванням Поділитися" at bounding box center [1279, 309] width 31 height 11
click at [1355, 423] on span "За замовчуванням" at bounding box center [1353, 421] width 90 height 14
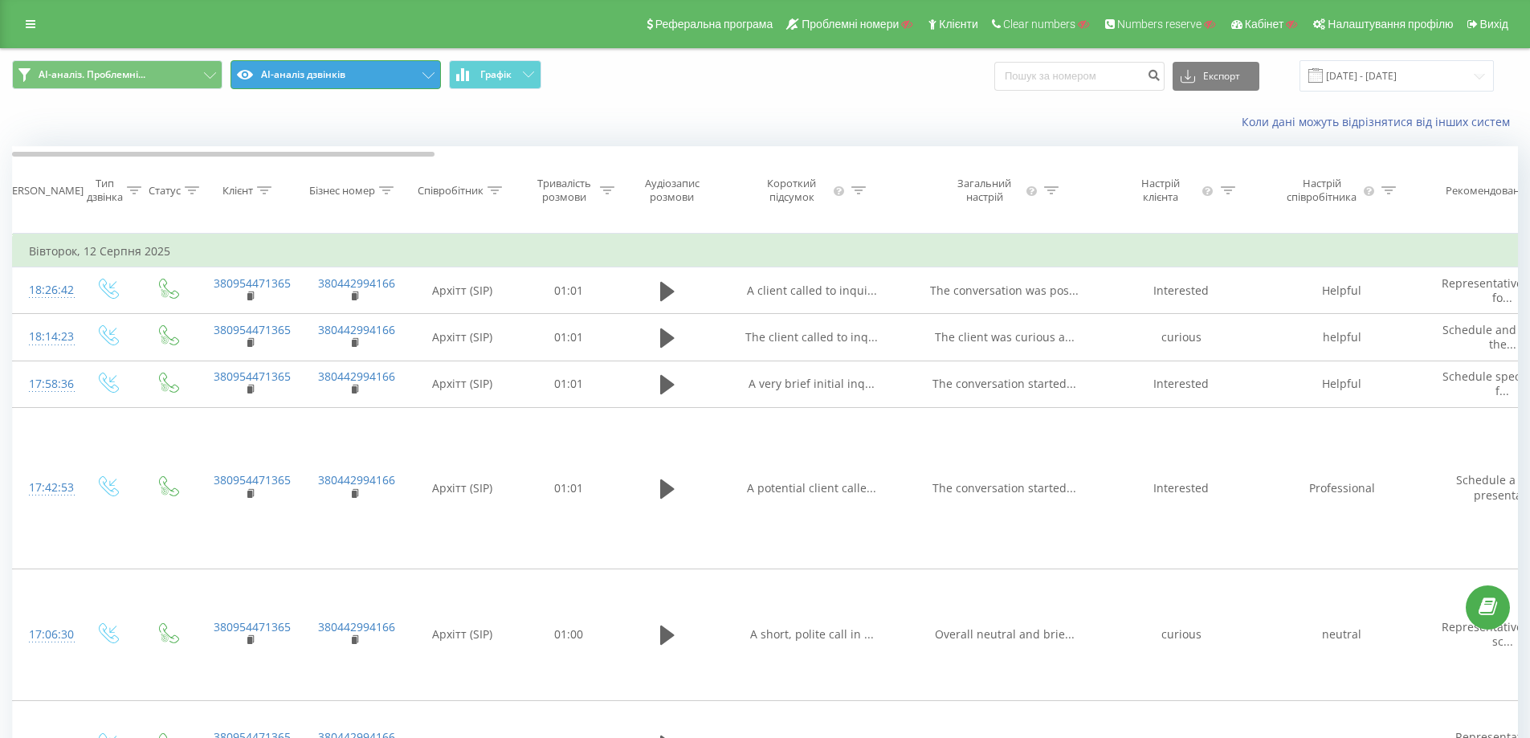
click at [389, 75] on button "AI-аналіз дзвінків" at bounding box center [336, 74] width 210 height 29
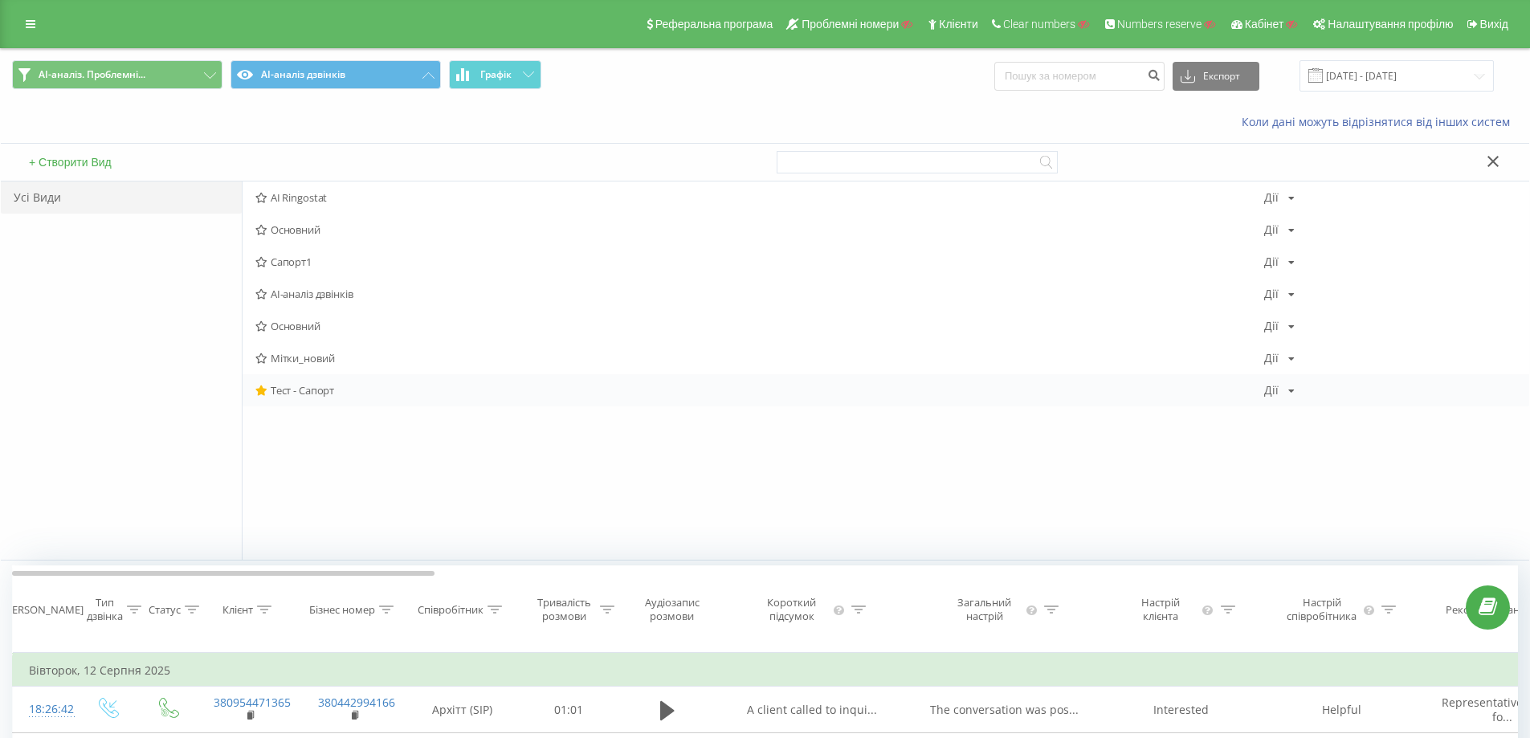
click at [1291, 389] on icon at bounding box center [1291, 391] width 6 height 10
click at [1374, 526] on div "Поділитися" at bounding box center [1341, 531] width 153 height 30
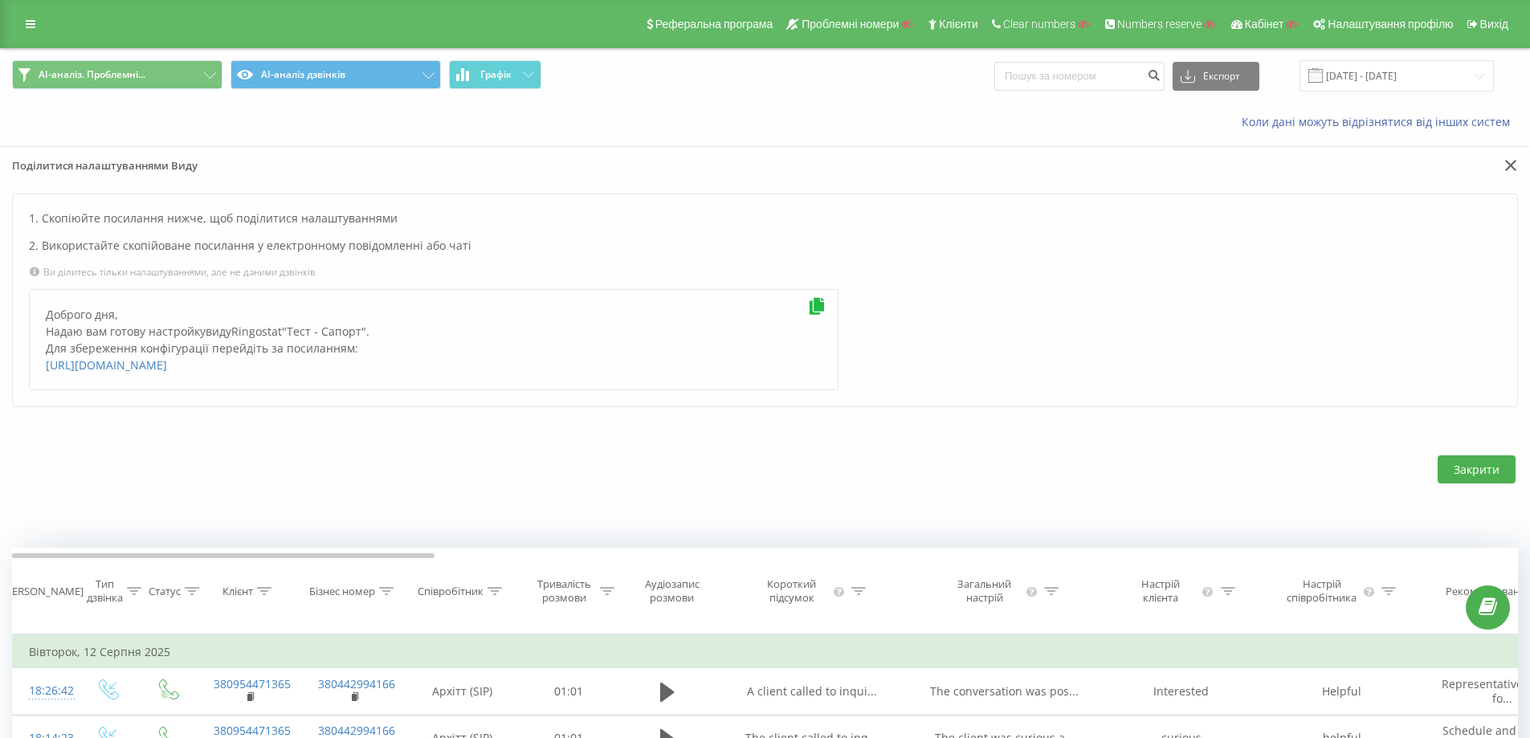
drag, startPoint x: 255, startPoint y: 380, endPoint x: 46, endPoint y: 373, distance: 209.0
click at [38, 374] on div "Доброго дня, [PERSON_NAME] вам готову настройку виду Ringostat " Тест - Сапорт …" at bounding box center [434, 339] width 810 height 101
copy link "B0%D0%BF%D0%BE%D1%80%D1%82"
click at [270, 386] on div "Доброго дня, Надаю вам готову настройку виду Ringostat " Тест - Сапорт ". Для з…" at bounding box center [434, 339] width 810 height 101
drag, startPoint x: 259, startPoint y: 381, endPoint x: 35, endPoint y: 361, distance: 224.9
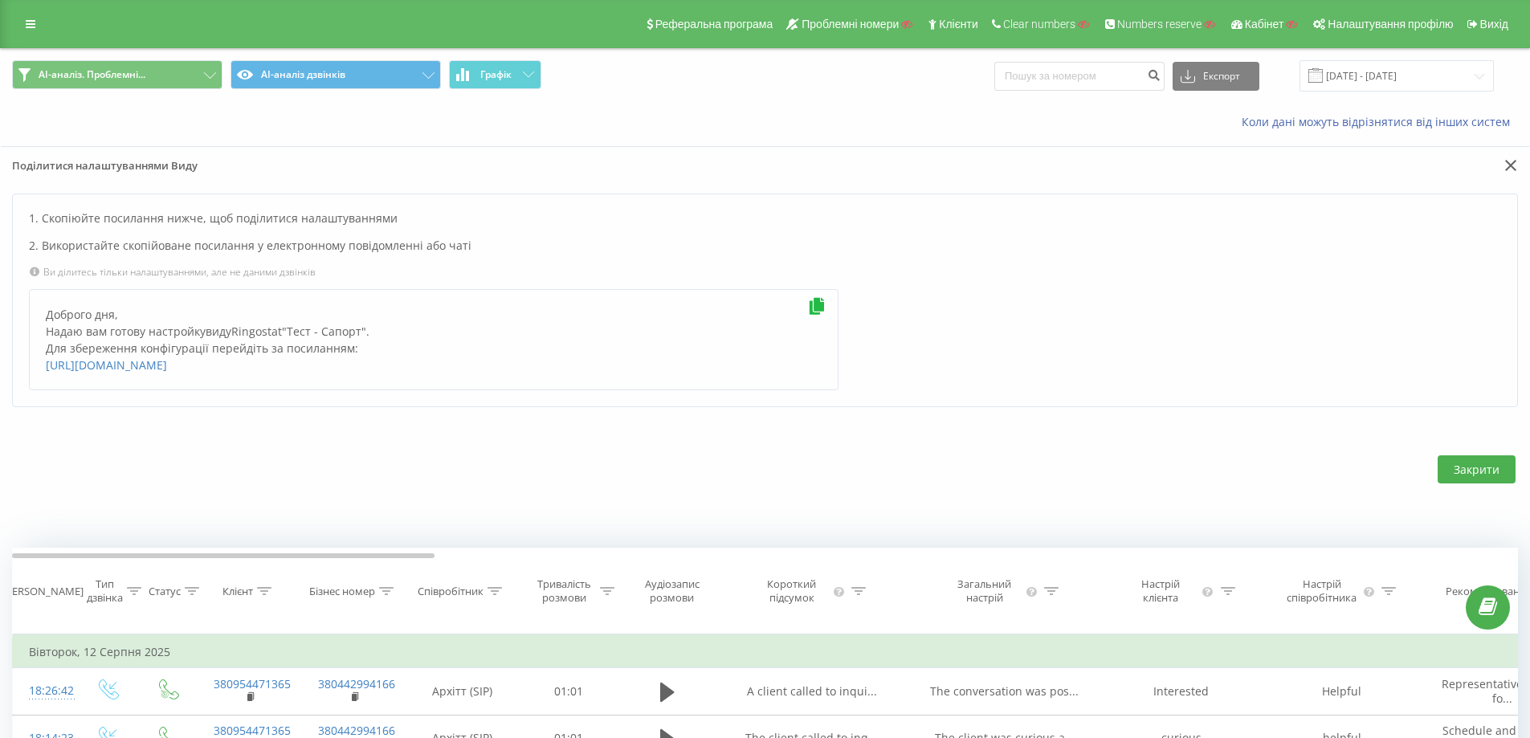
click at [35, 361] on div "Доброго дня, Надаю вам готову настройку виду Ringostat " Тест - Сапорт ". Для з…" at bounding box center [434, 339] width 810 height 101
copy link "https://reports.ringostat.com/sharable-reports-creation?type=view&id=4151536&na…"
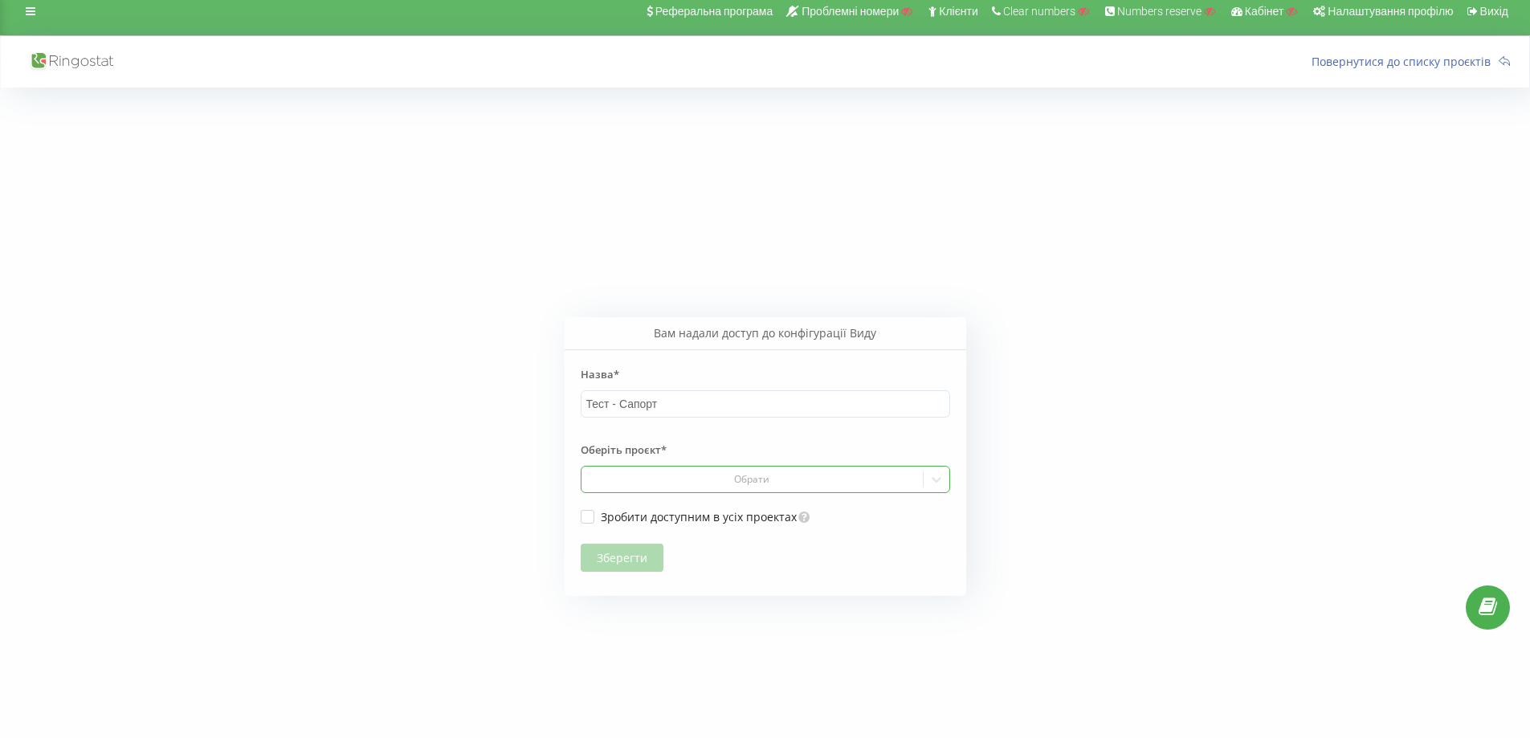
click at [718, 493] on div "Обрати" at bounding box center [766, 479] width 370 height 27
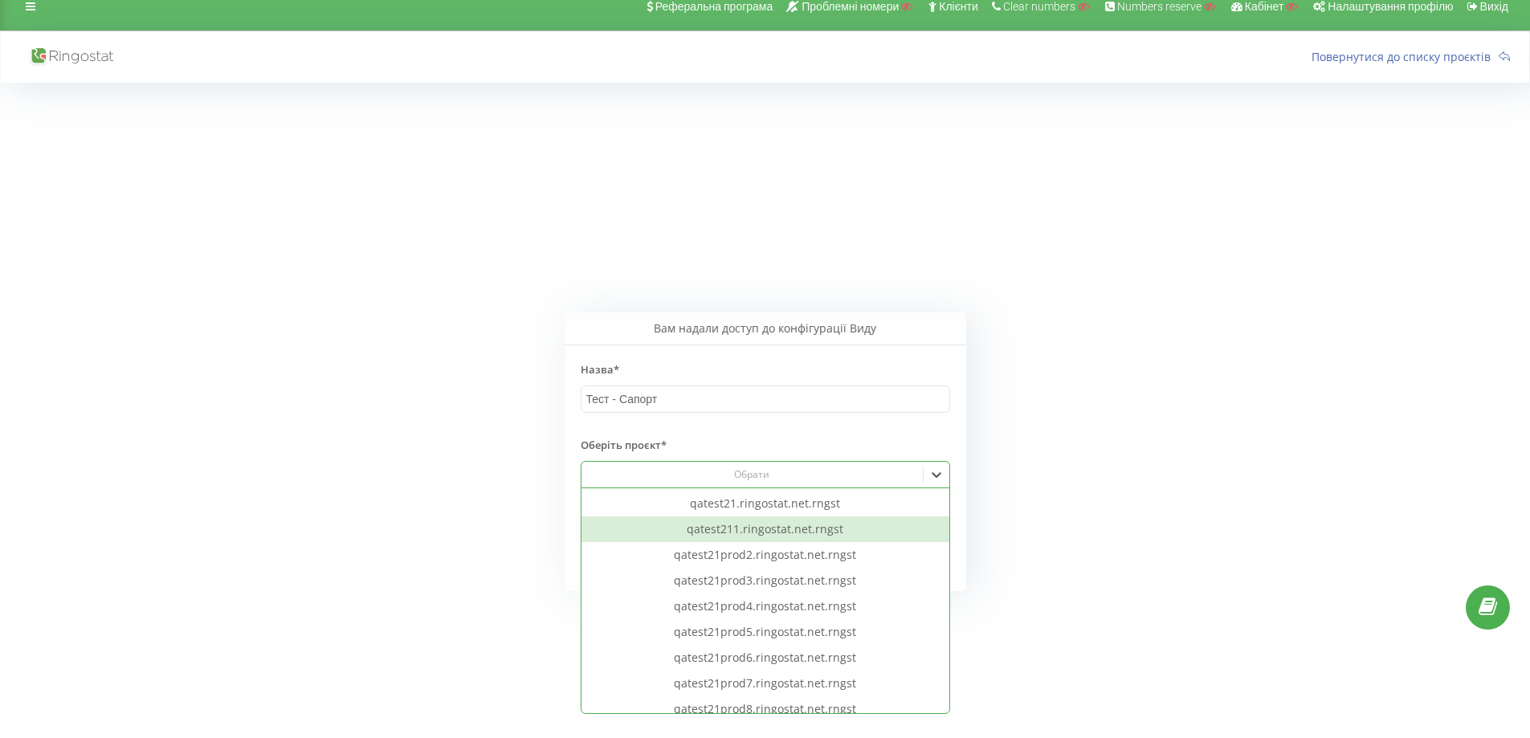
click at [888, 378] on label "Назва*" at bounding box center [766, 369] width 370 height 32
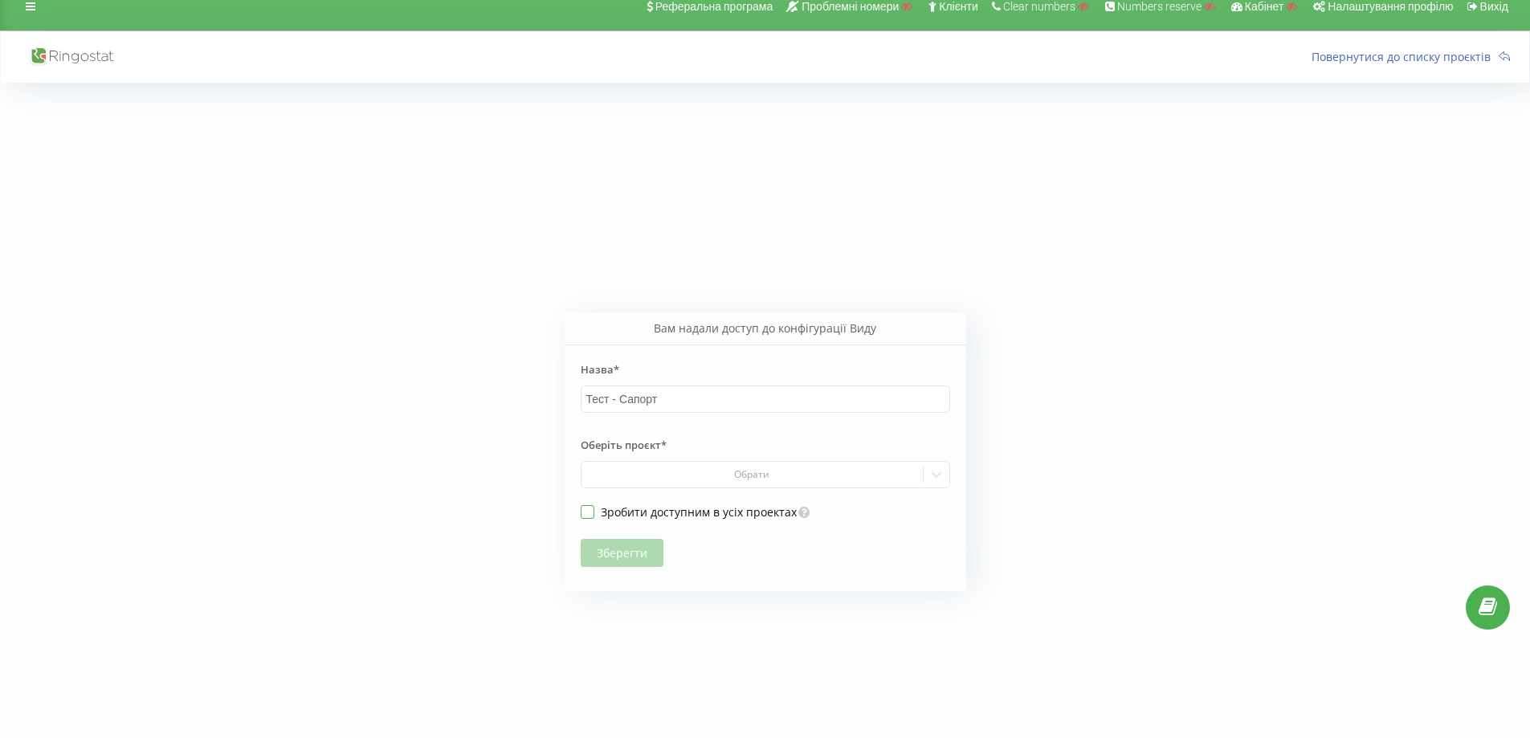
click at [586, 516] on label "Зробити доступним в усіх проектах" at bounding box center [689, 512] width 217 height 14
checkbox input "true"
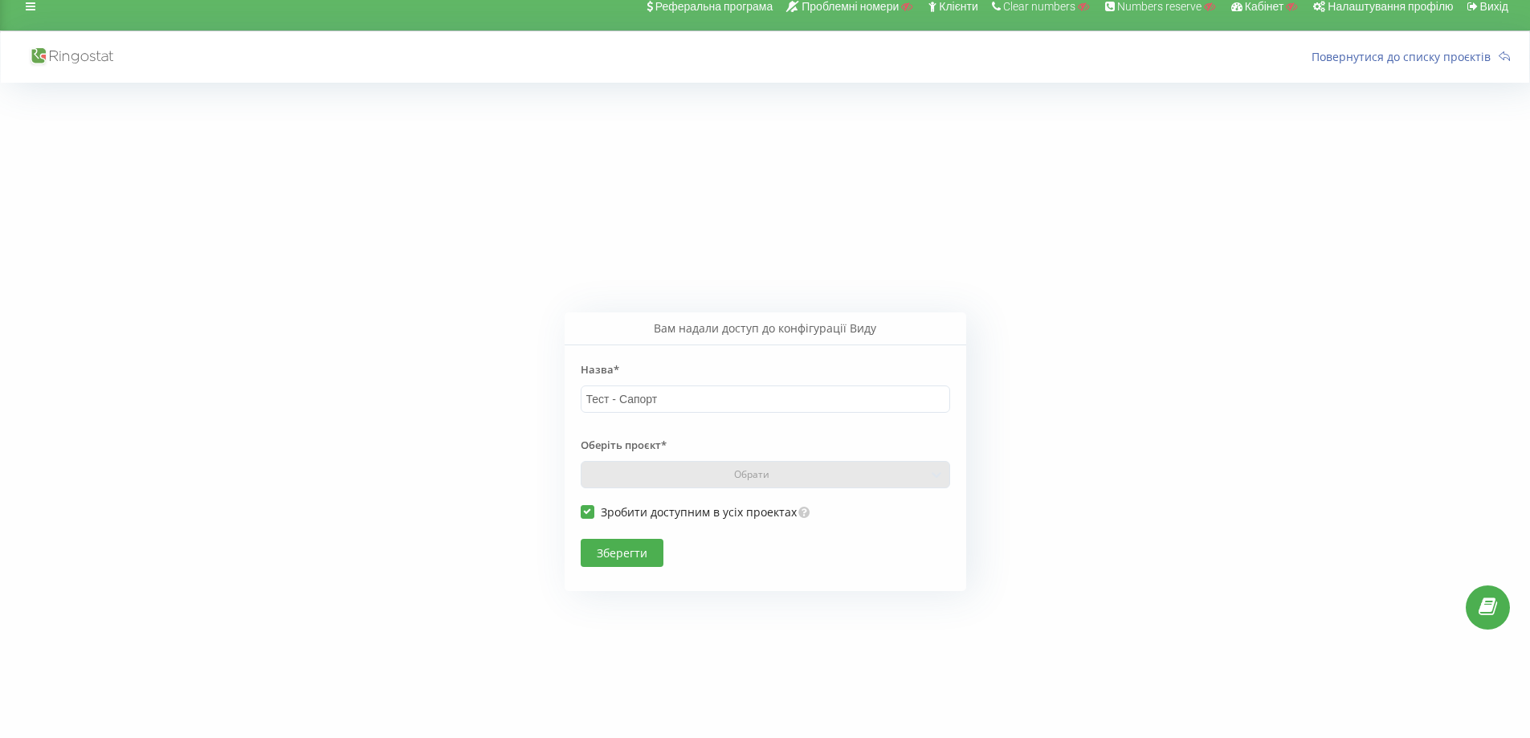
click at [606, 554] on button "Зберегти" at bounding box center [622, 553] width 83 height 28
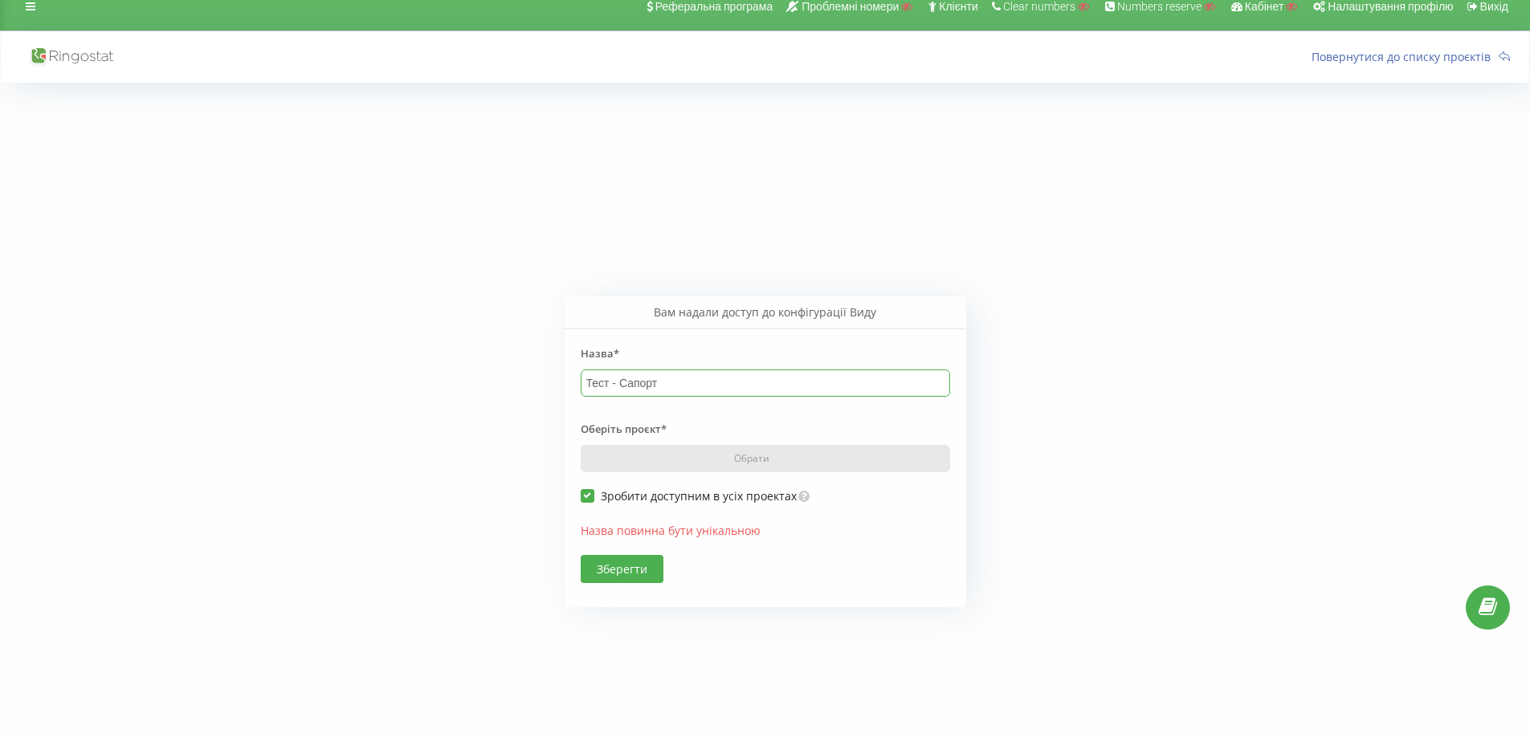
click at [680, 378] on input "Тест - Сапорт" at bounding box center [766, 383] width 370 height 27
type input "Тест - Сапорт1"
click at [631, 574] on button "Зберегти" at bounding box center [622, 569] width 83 height 28
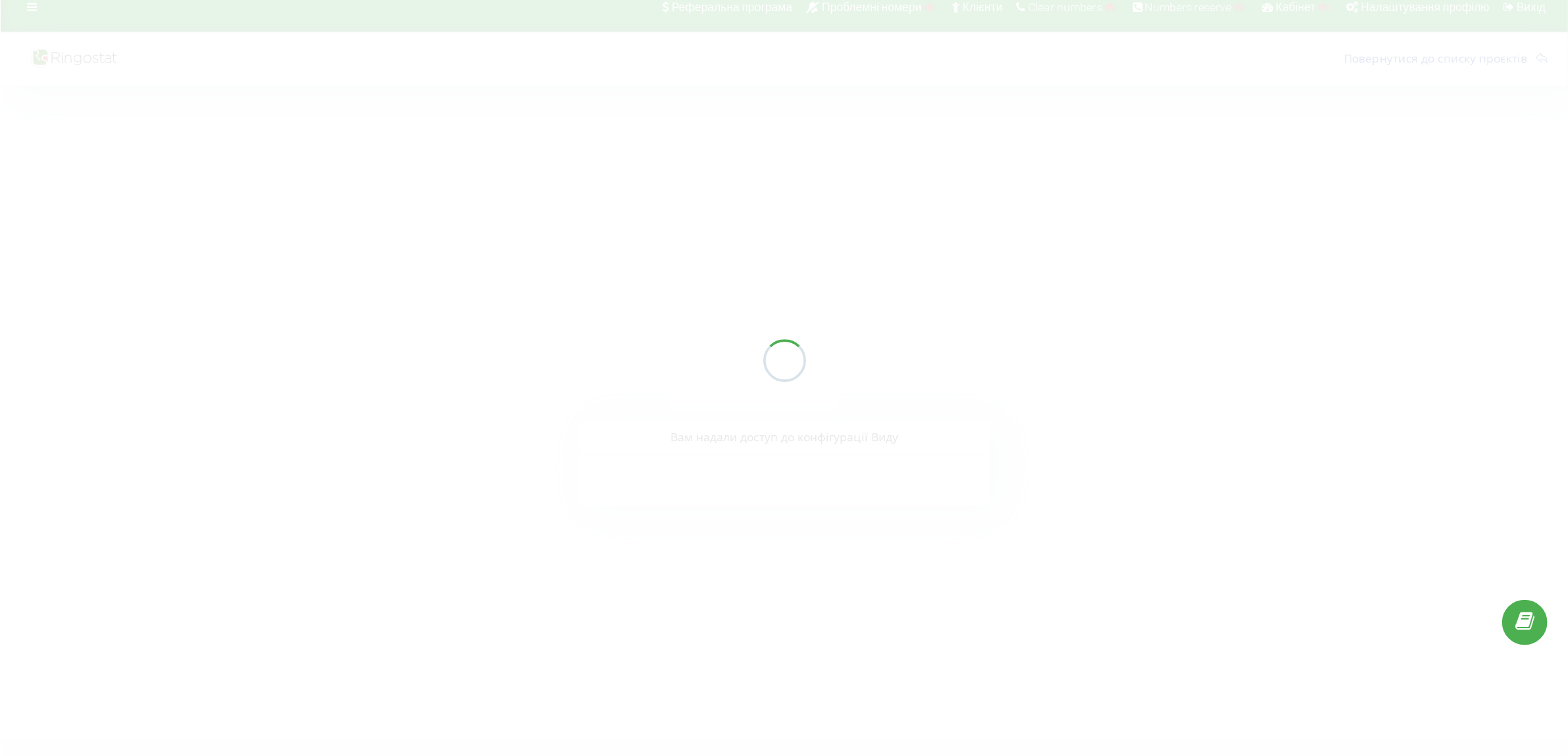
scroll to position [15, 0]
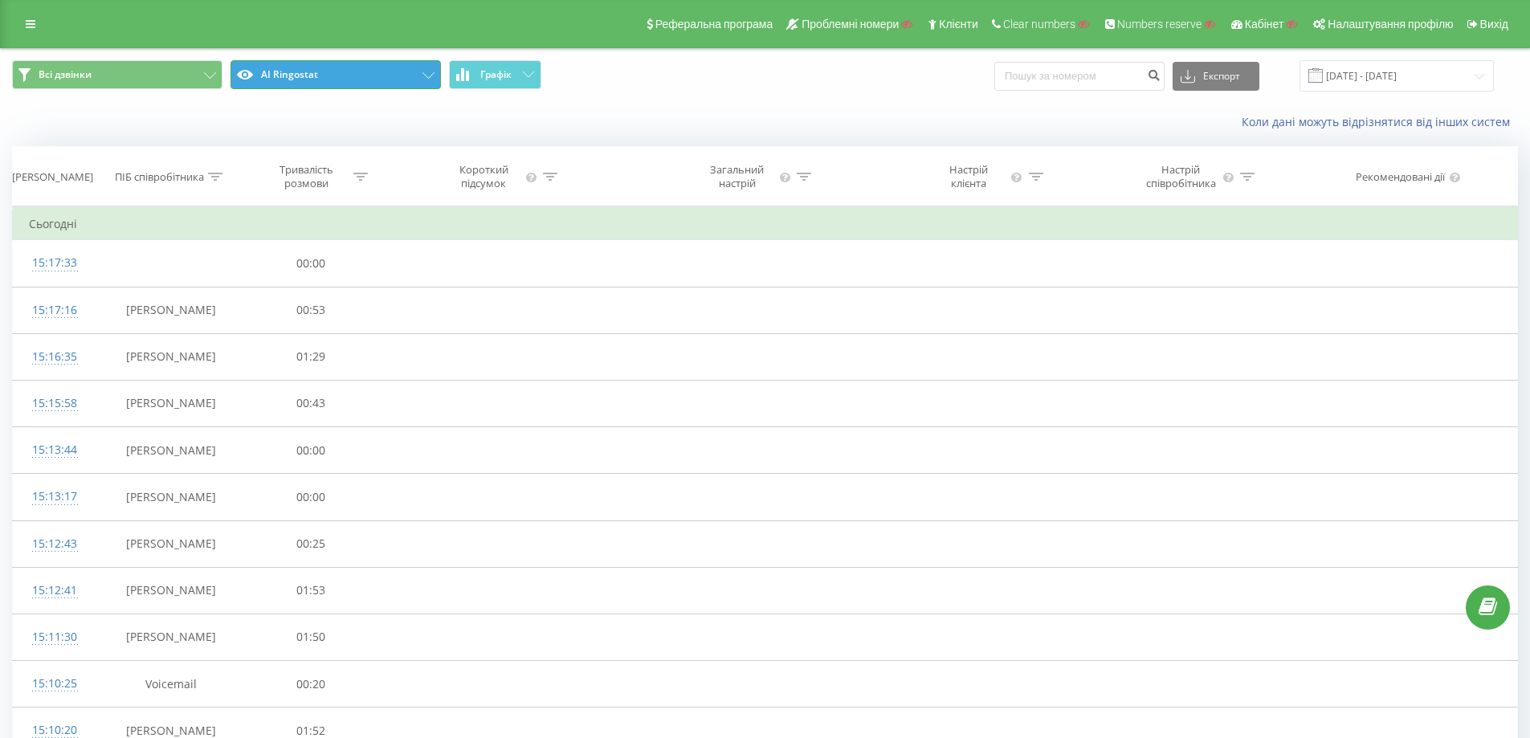
click at [365, 76] on button "AI Ringostat" at bounding box center [336, 74] width 210 height 29
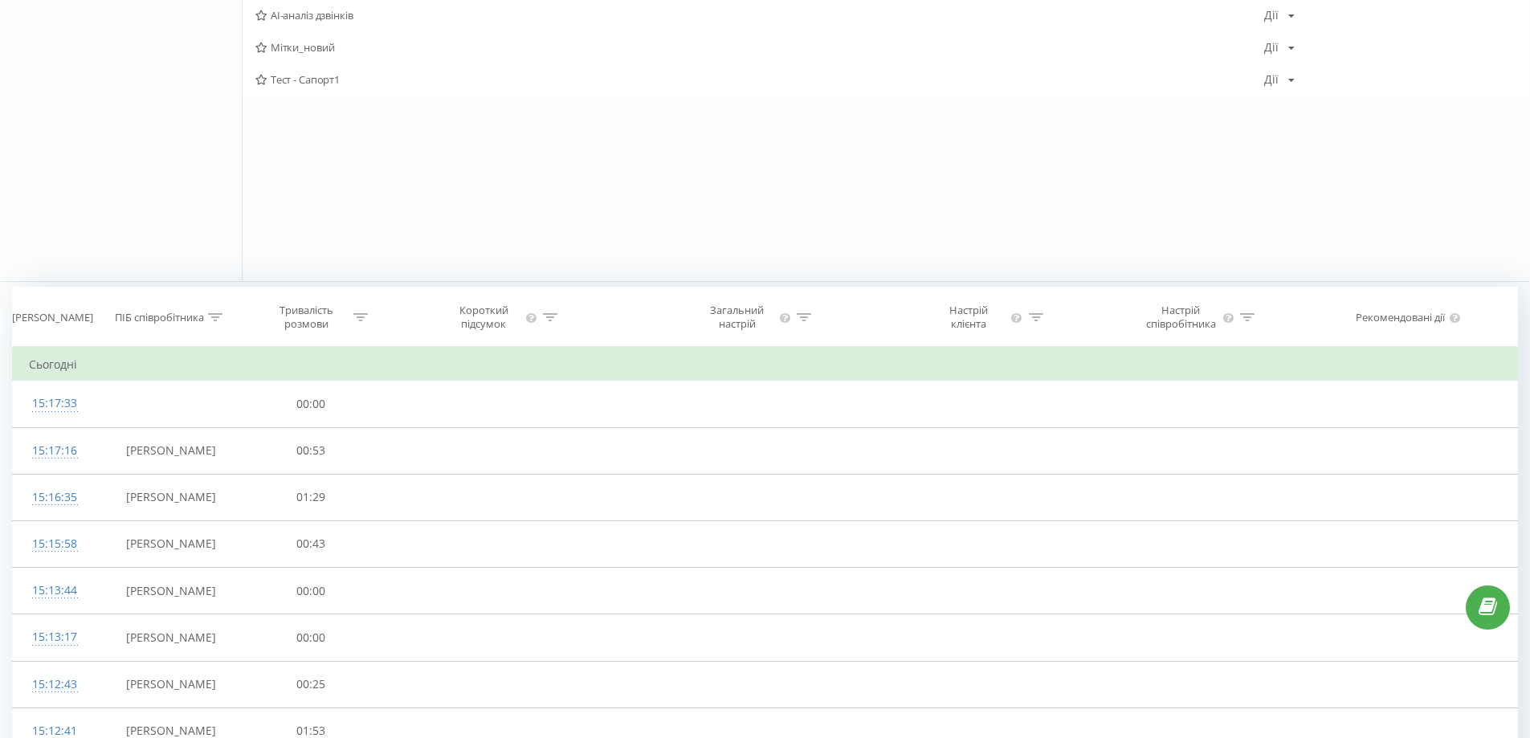
scroll to position [241, 0]
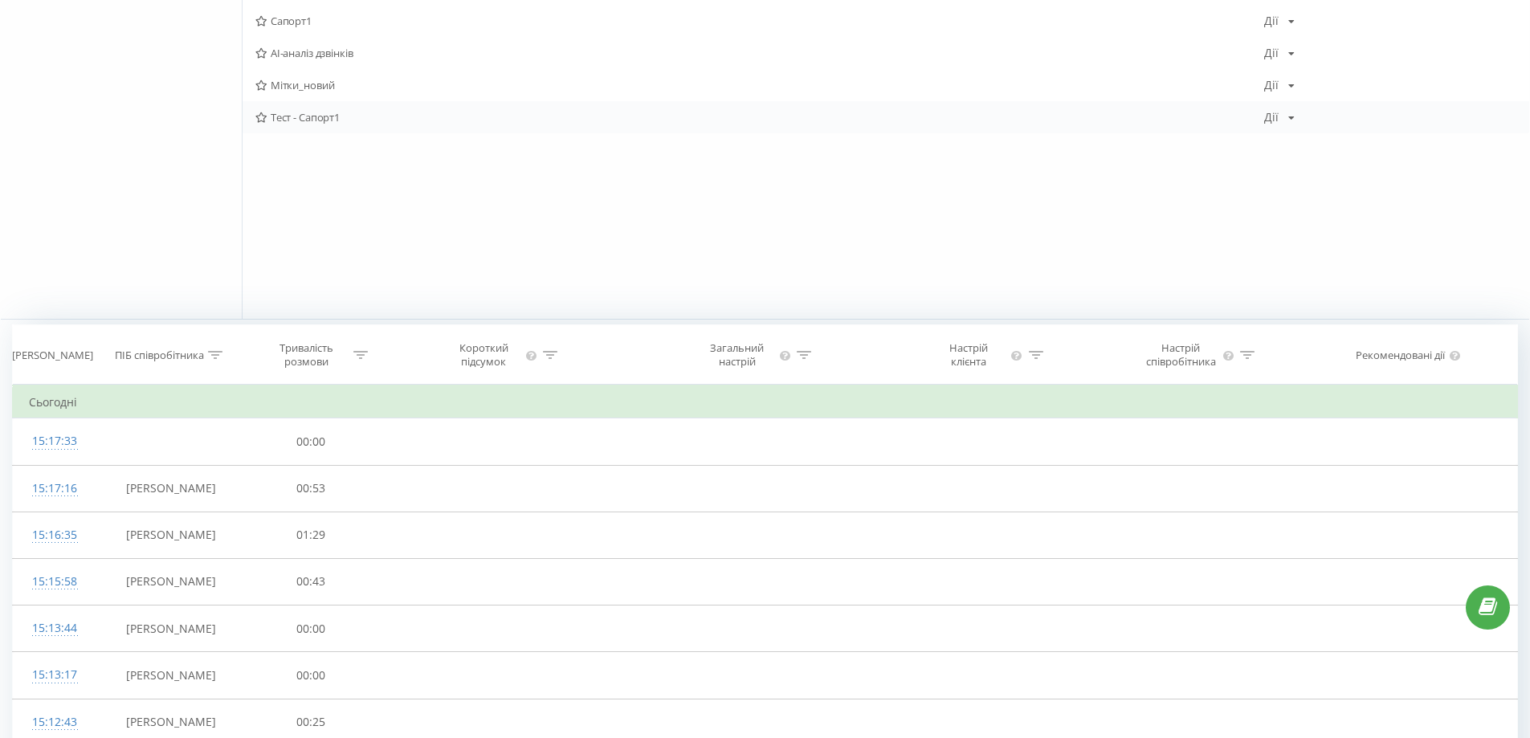
click at [326, 120] on span "Тест - Сапорт1" at bounding box center [759, 117] width 1009 height 11
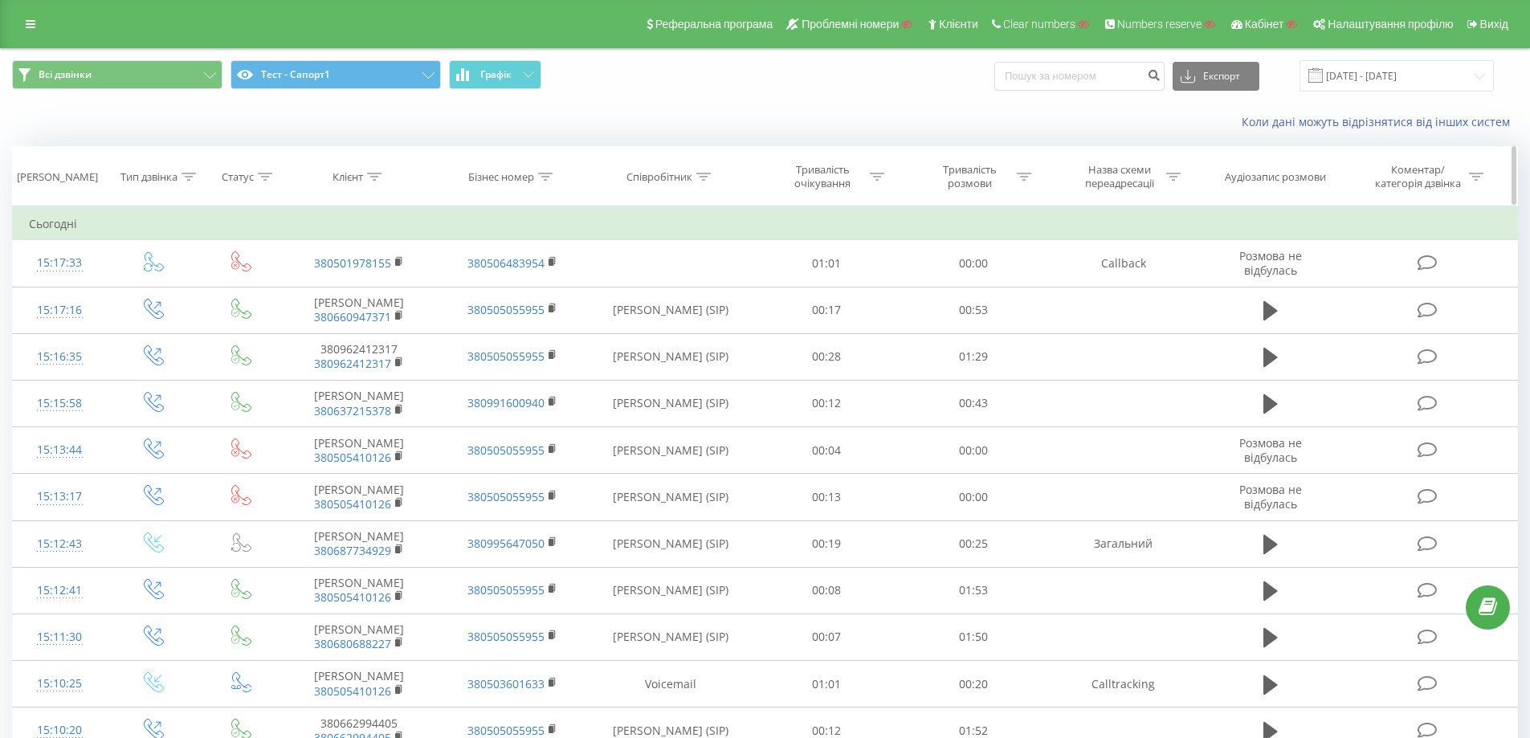
click at [709, 180] on icon at bounding box center [703, 177] width 14 height 8
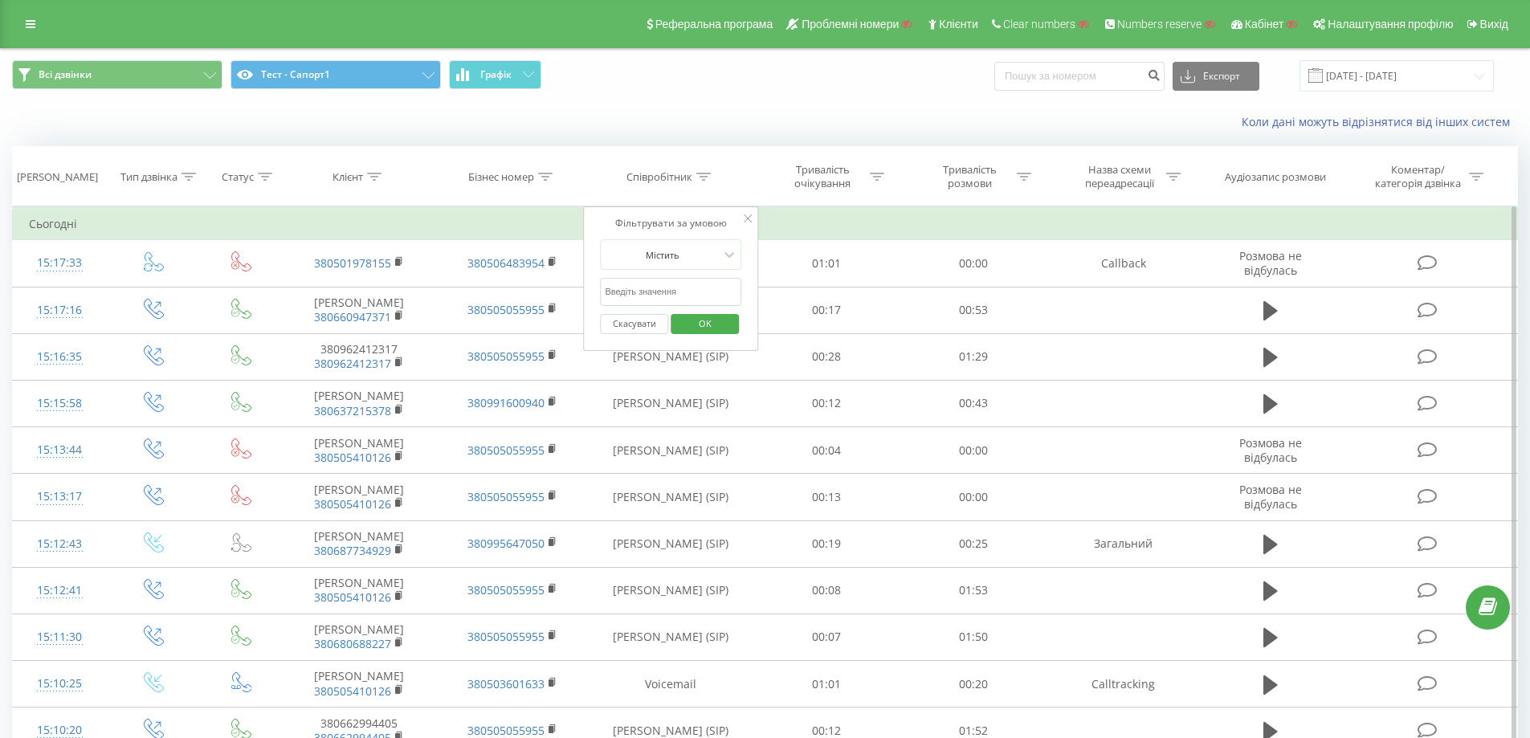
click at [673, 300] on input "text" at bounding box center [670, 292] width 141 height 28
paste input "сухович"
type input "сухович"
click at [713, 322] on span "OK" at bounding box center [705, 323] width 45 height 25
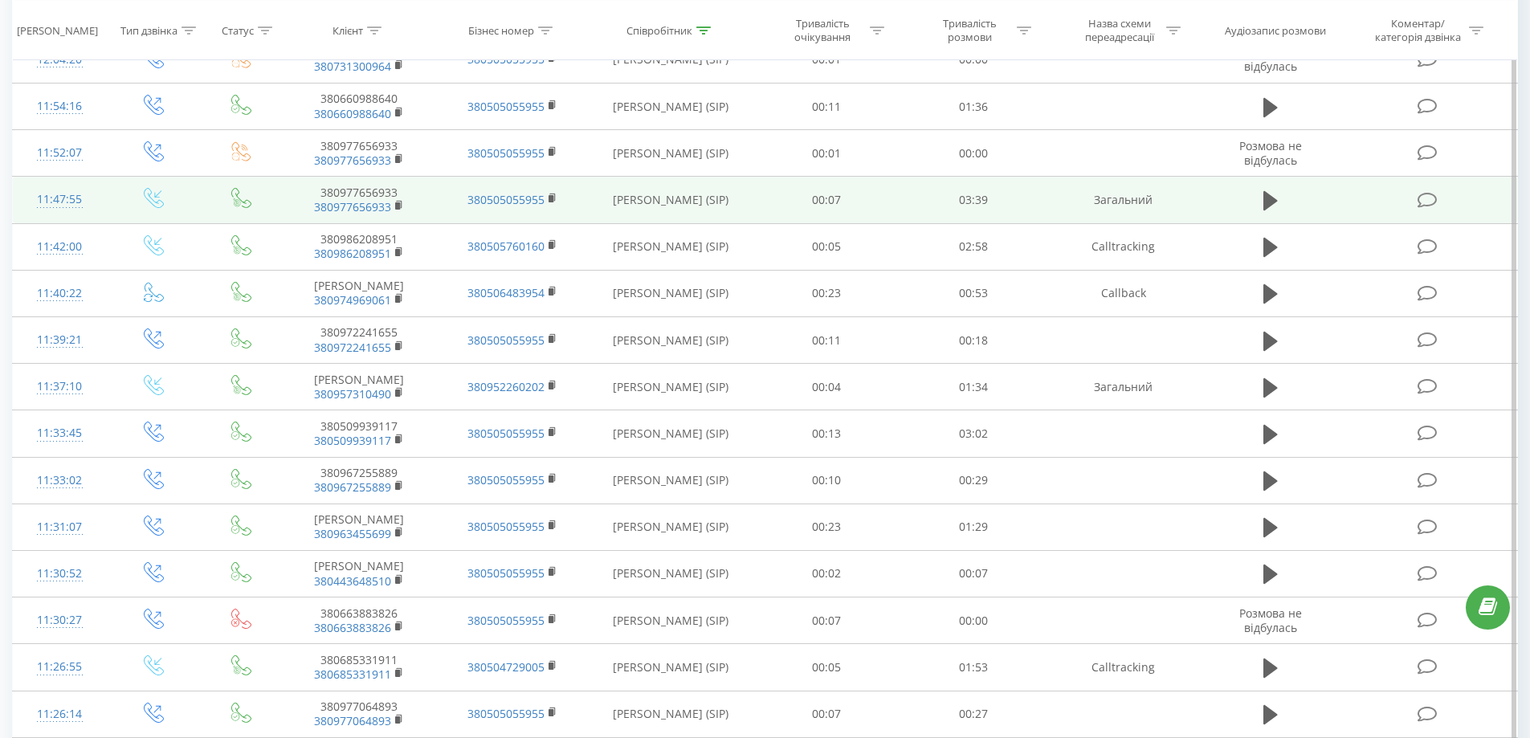
scroll to position [731, 0]
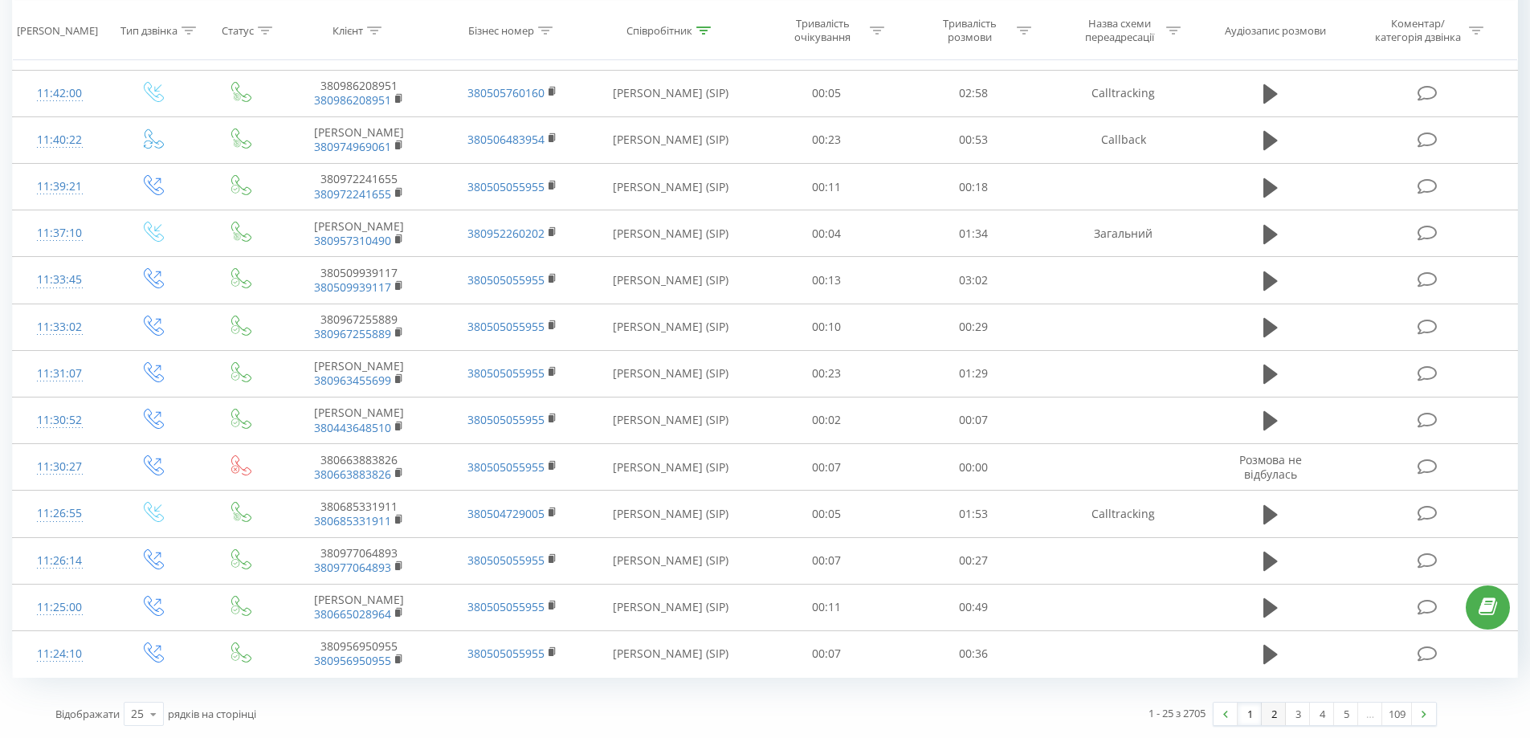
click at [1270, 712] on link "2" at bounding box center [1274, 714] width 24 height 22
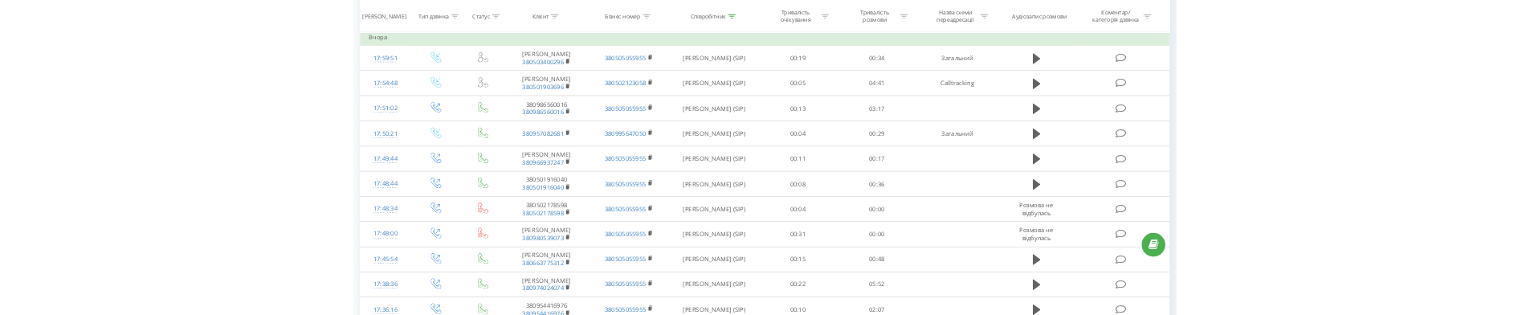
scroll to position [929, 0]
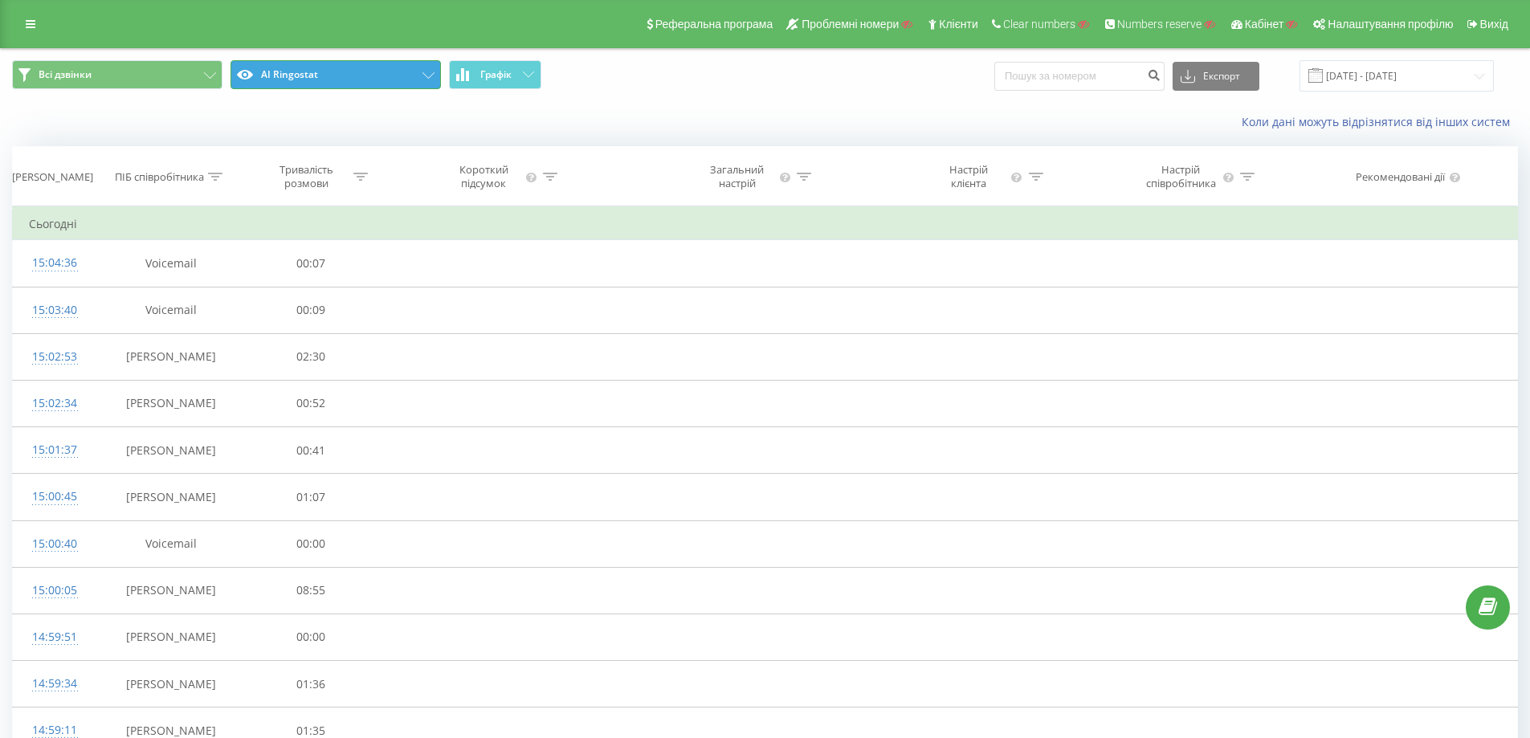
click at [432, 75] on icon at bounding box center [429, 75] width 12 height 6
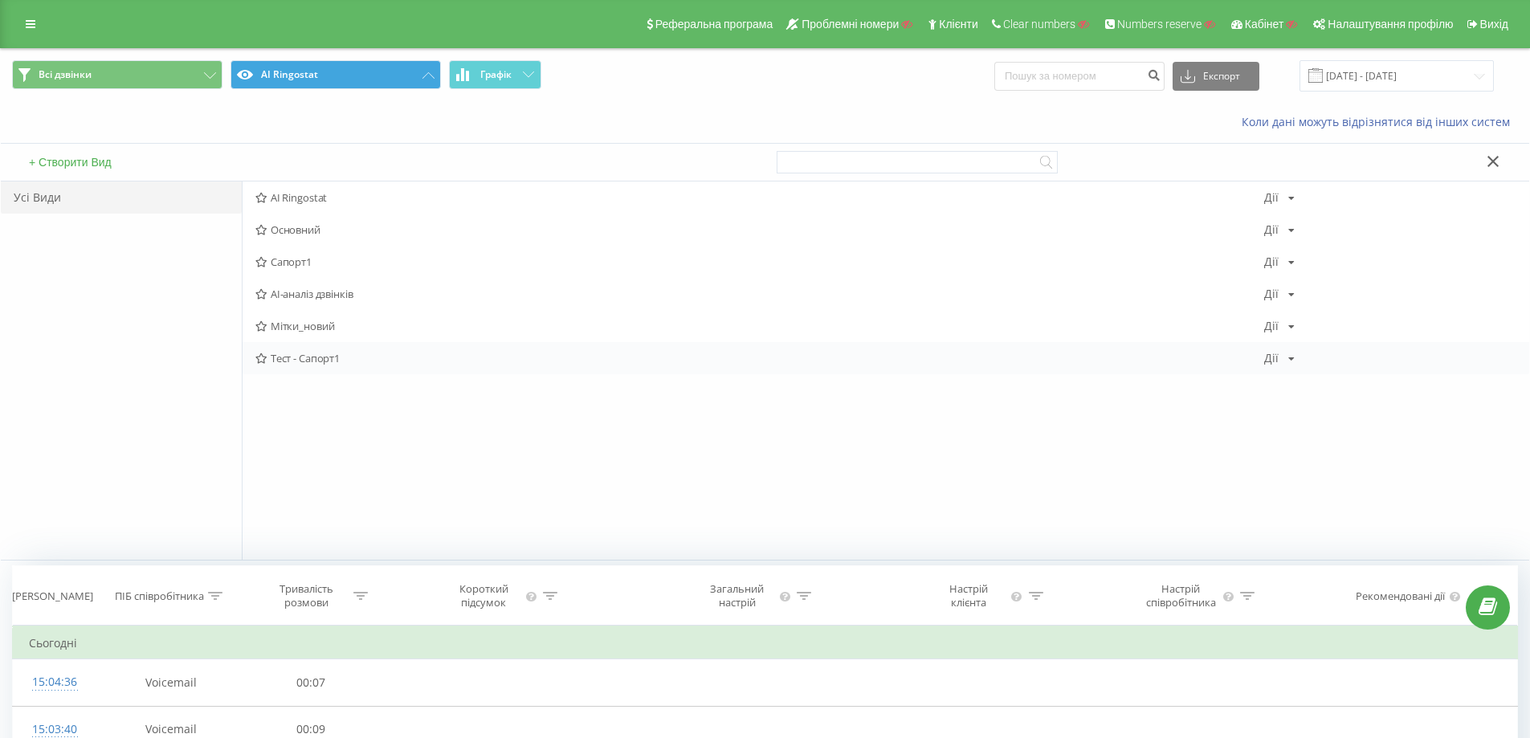
click at [301, 314] on span "Тест - Сапорт1" at bounding box center [759, 358] width 1009 height 11
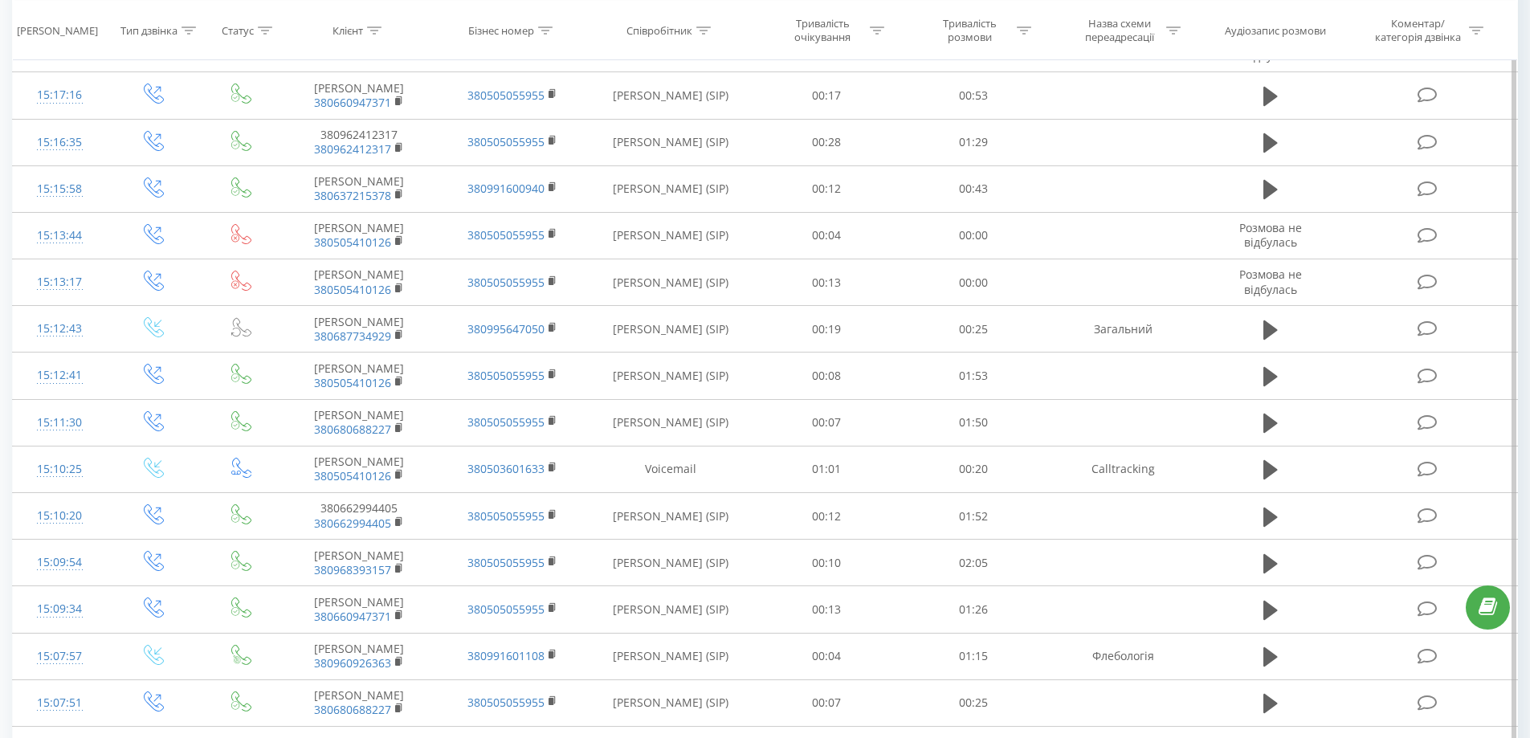
scroll to position [731, 0]
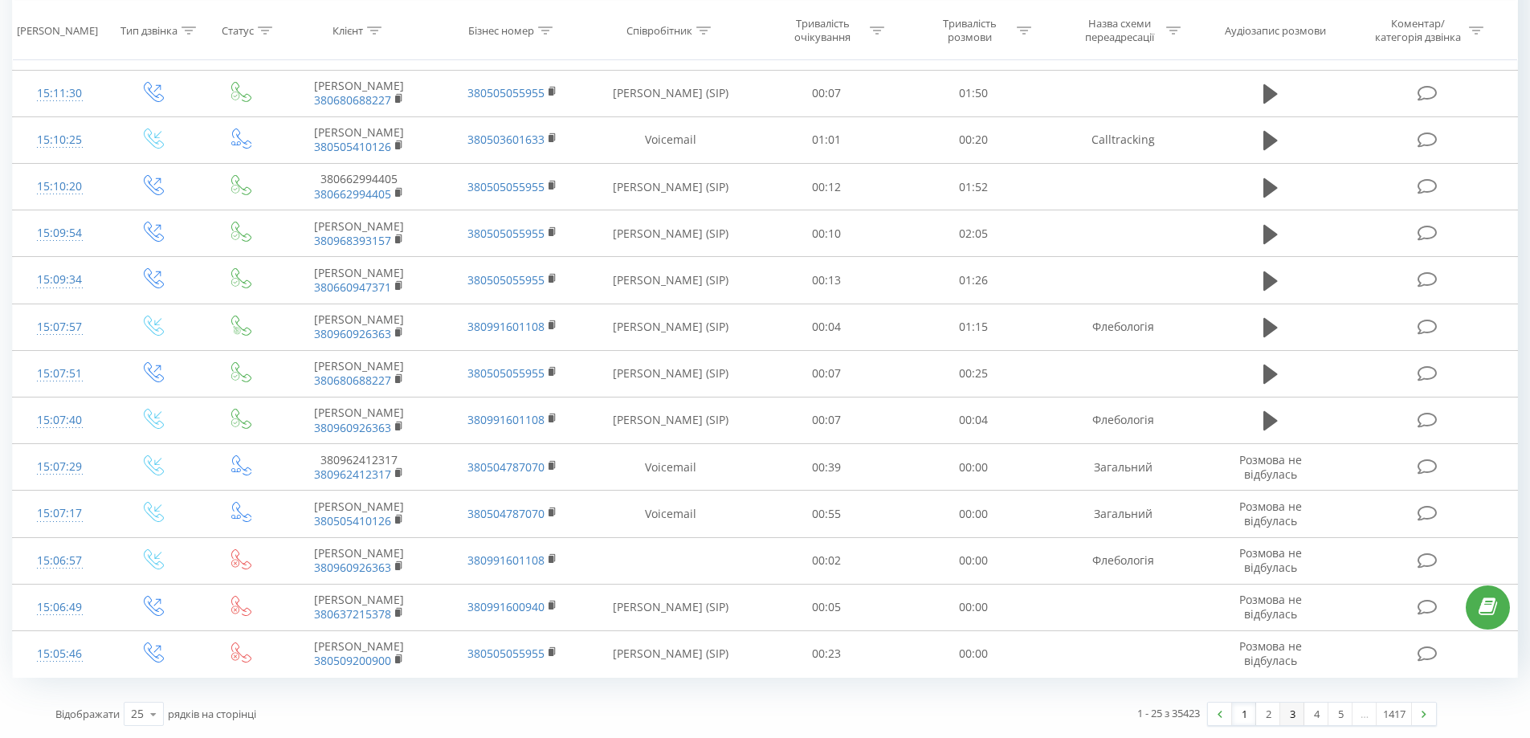
click at [1289, 314] on link "3" at bounding box center [1292, 714] width 24 height 22
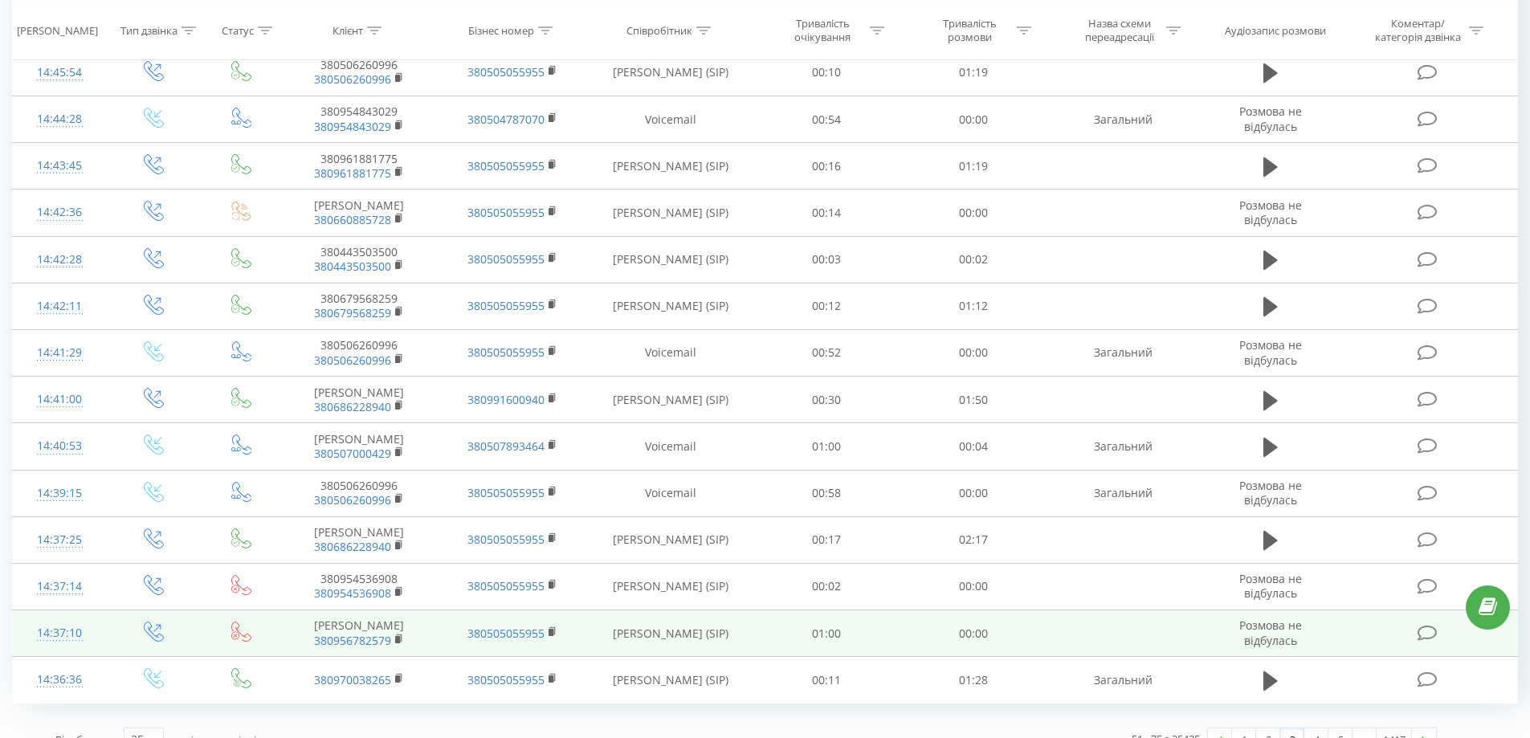
scroll to position [743, 0]
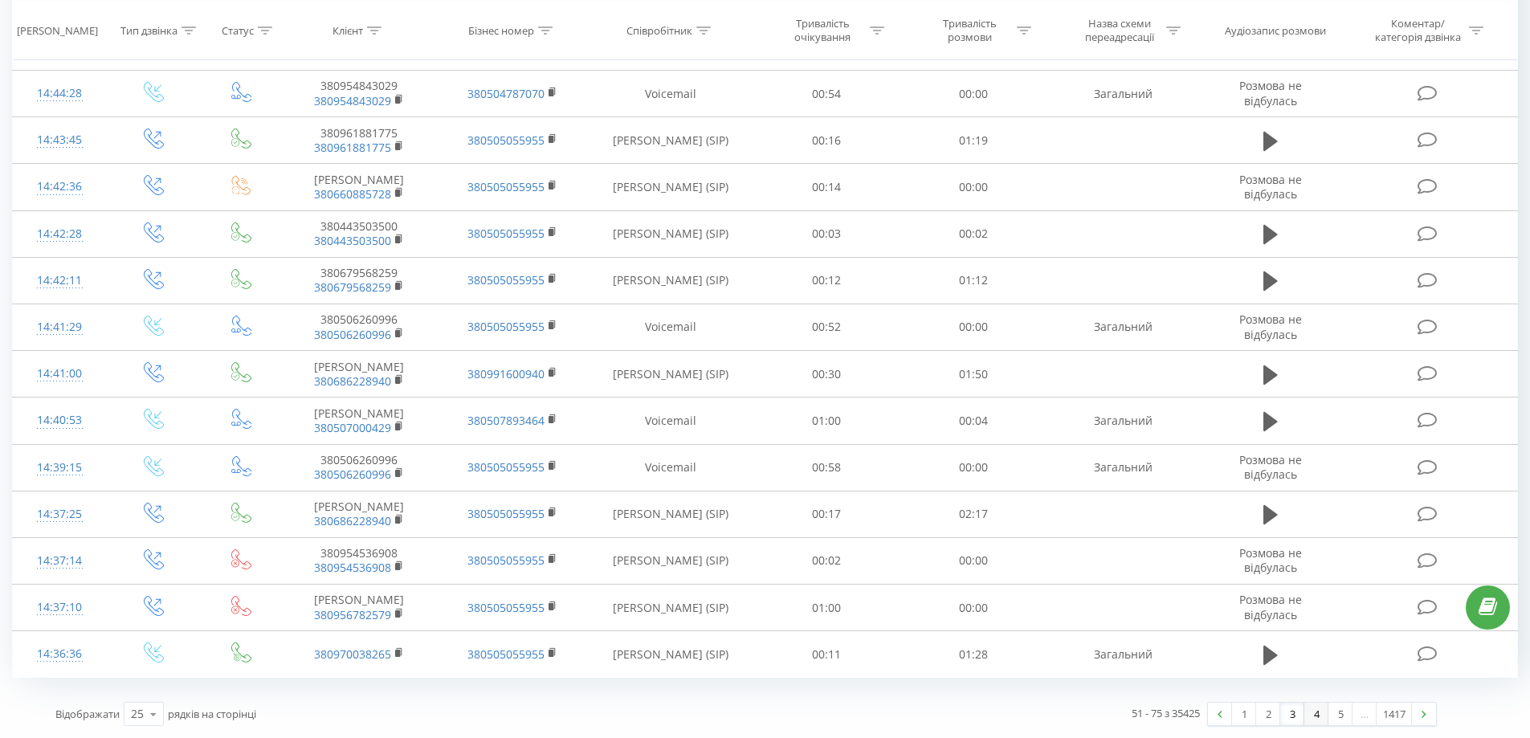
click at [1312, 314] on link "4" at bounding box center [1317, 714] width 24 height 22
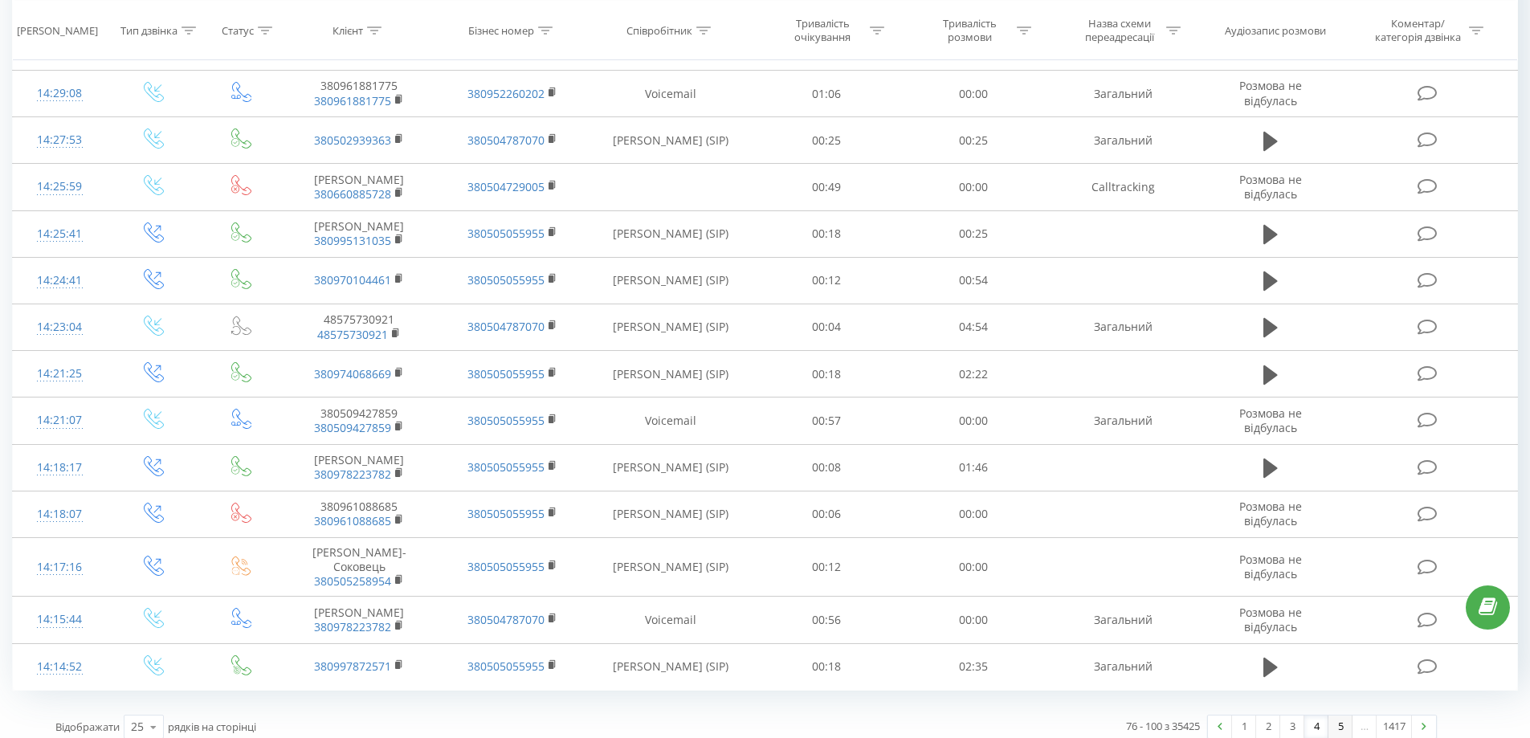
click at [1346, 314] on link "5" at bounding box center [1341, 727] width 24 height 22
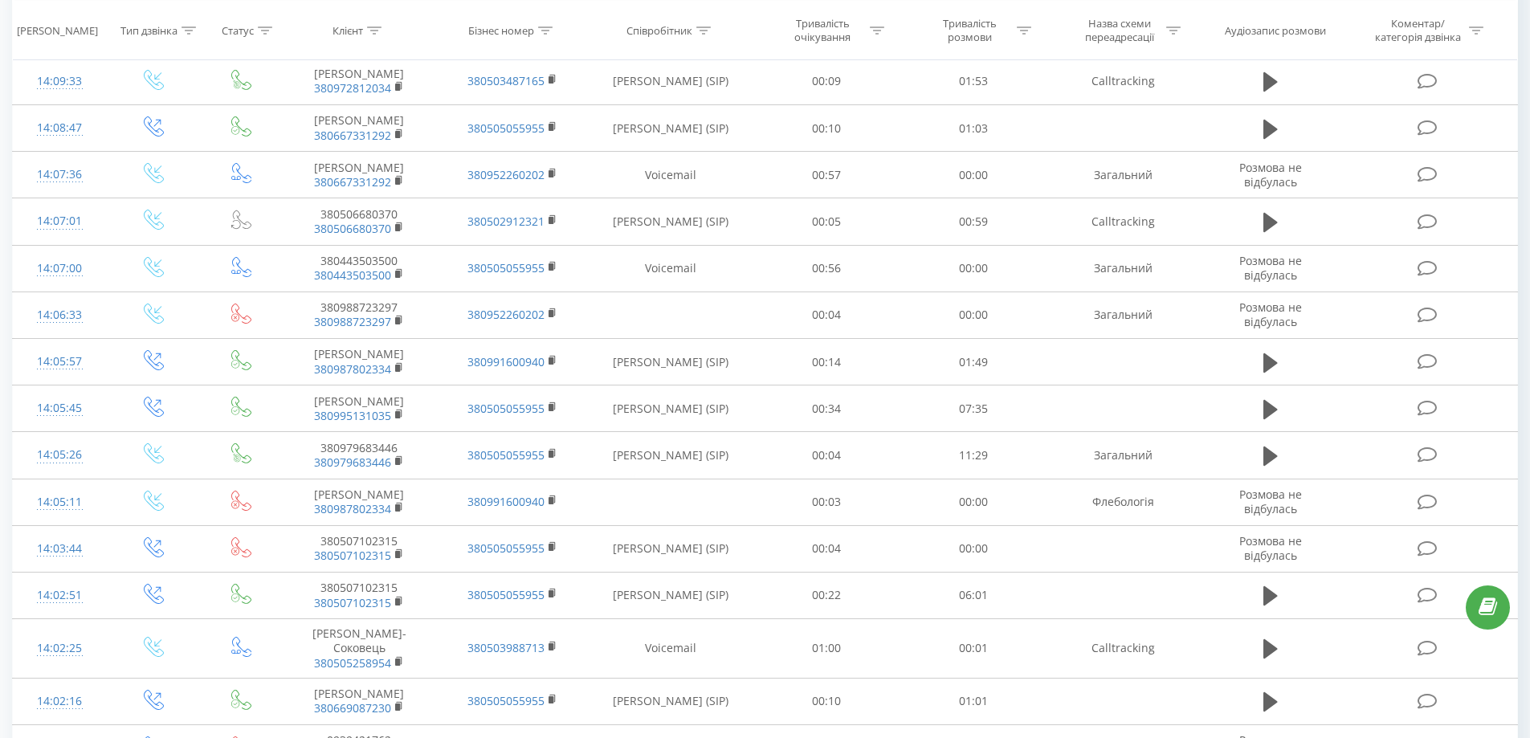
scroll to position [743, 0]
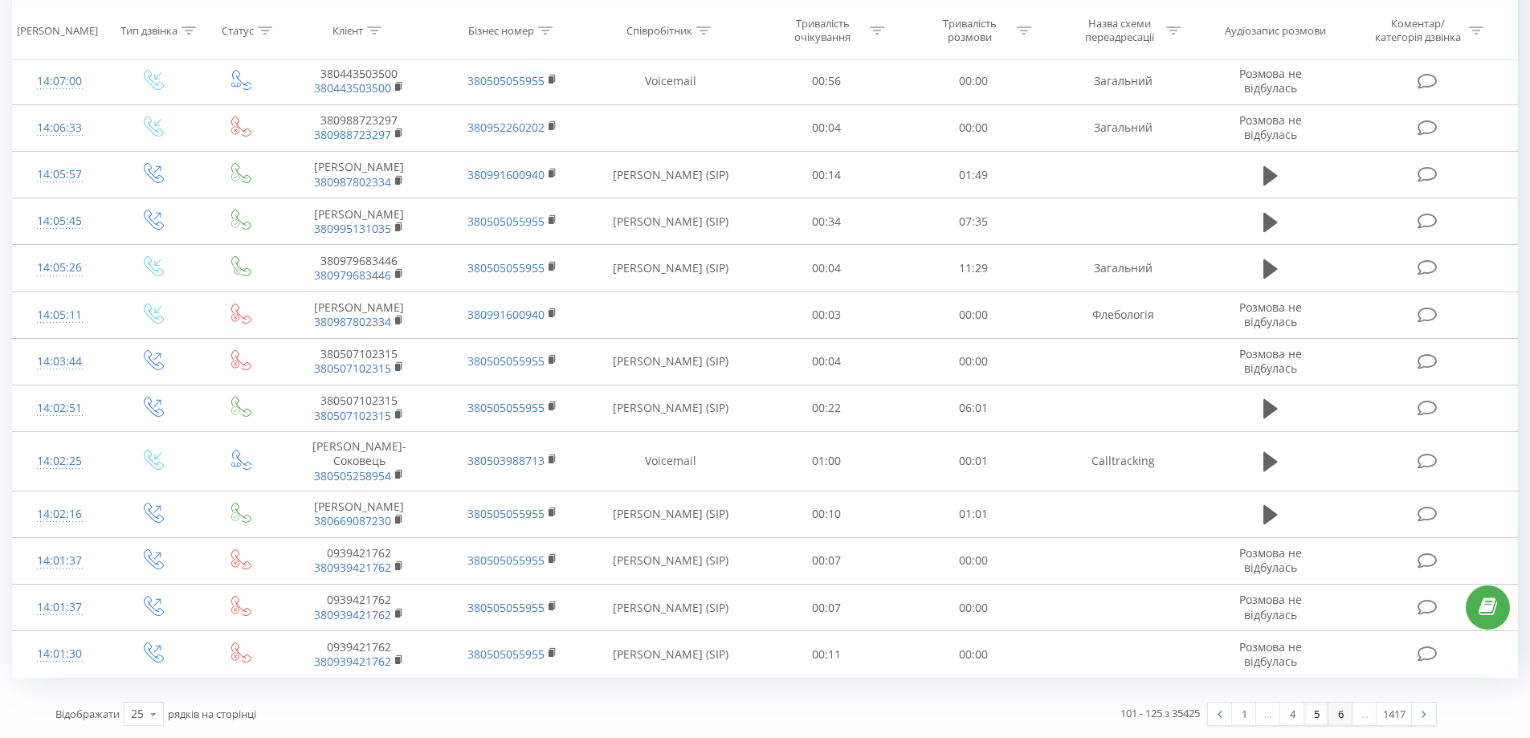
click at [1349, 314] on link "6" at bounding box center [1341, 714] width 24 height 22
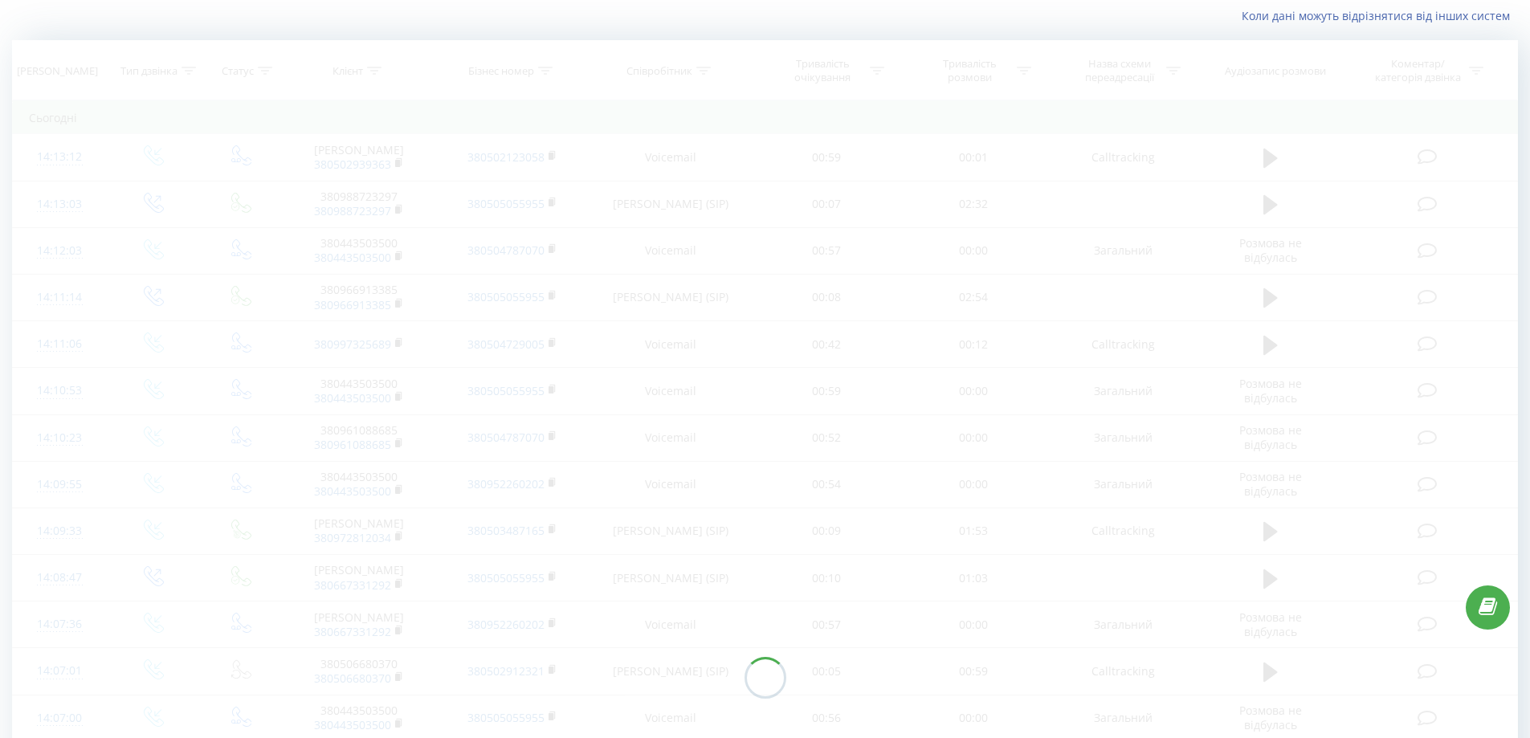
scroll to position [731, 0]
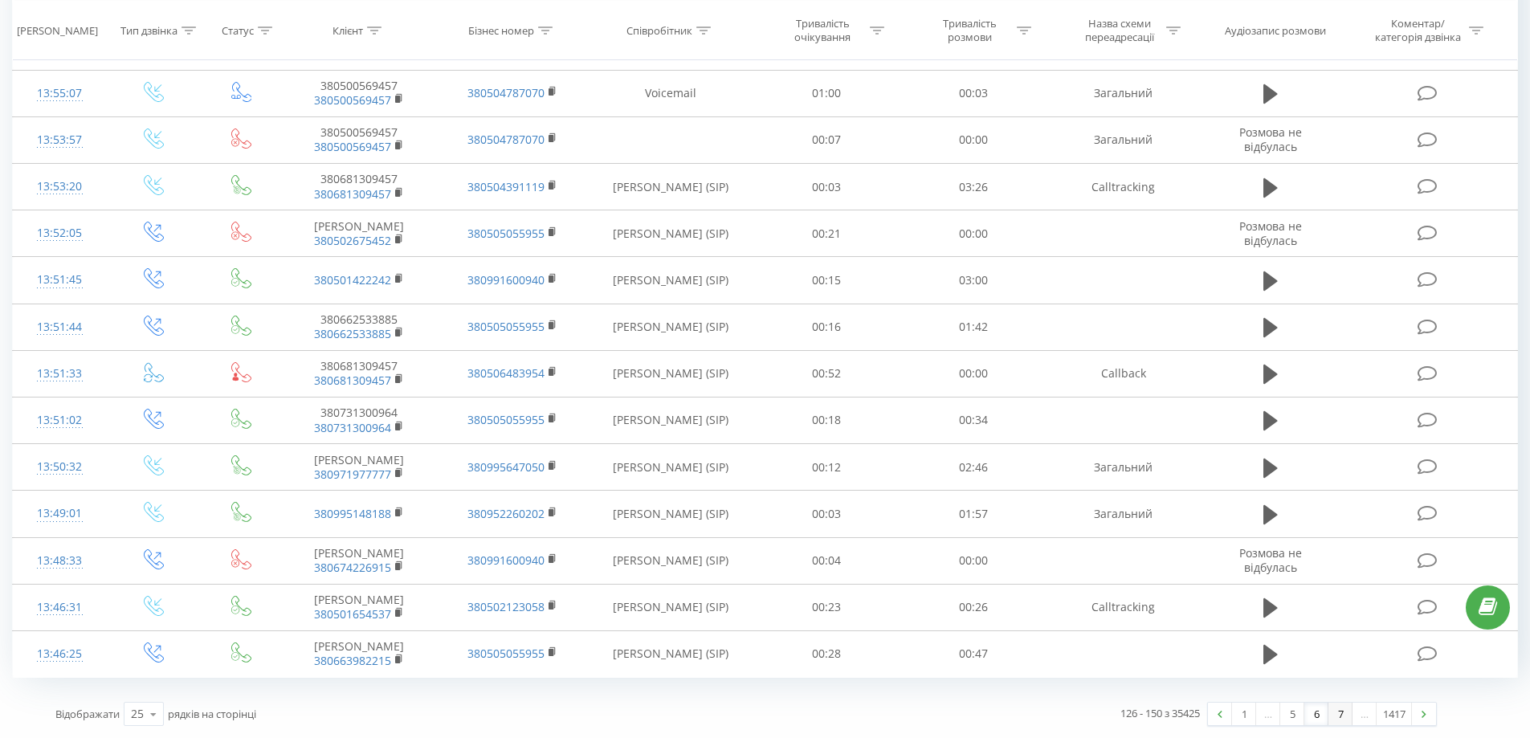
click at [1337, 314] on link "7" at bounding box center [1341, 714] width 24 height 22
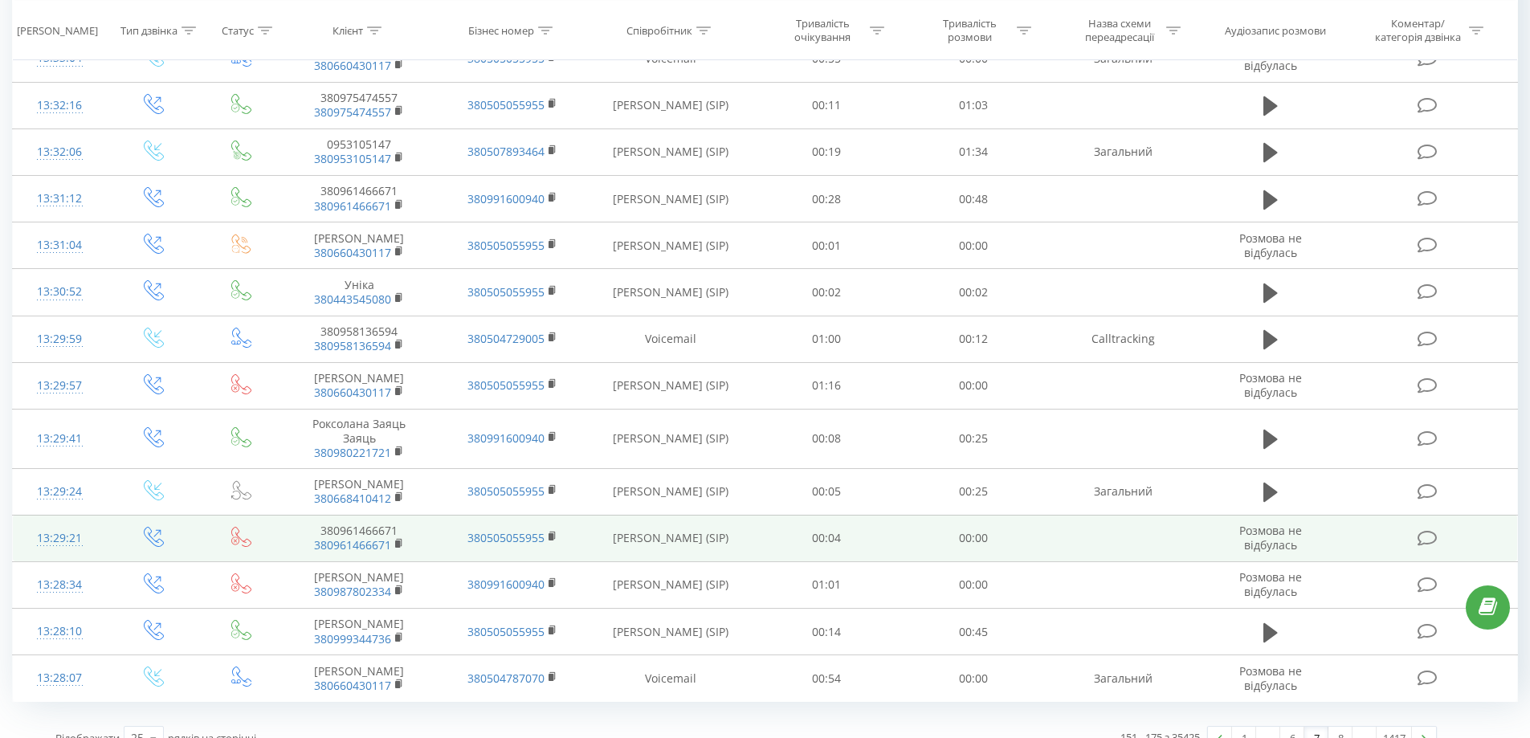
scroll to position [743, 0]
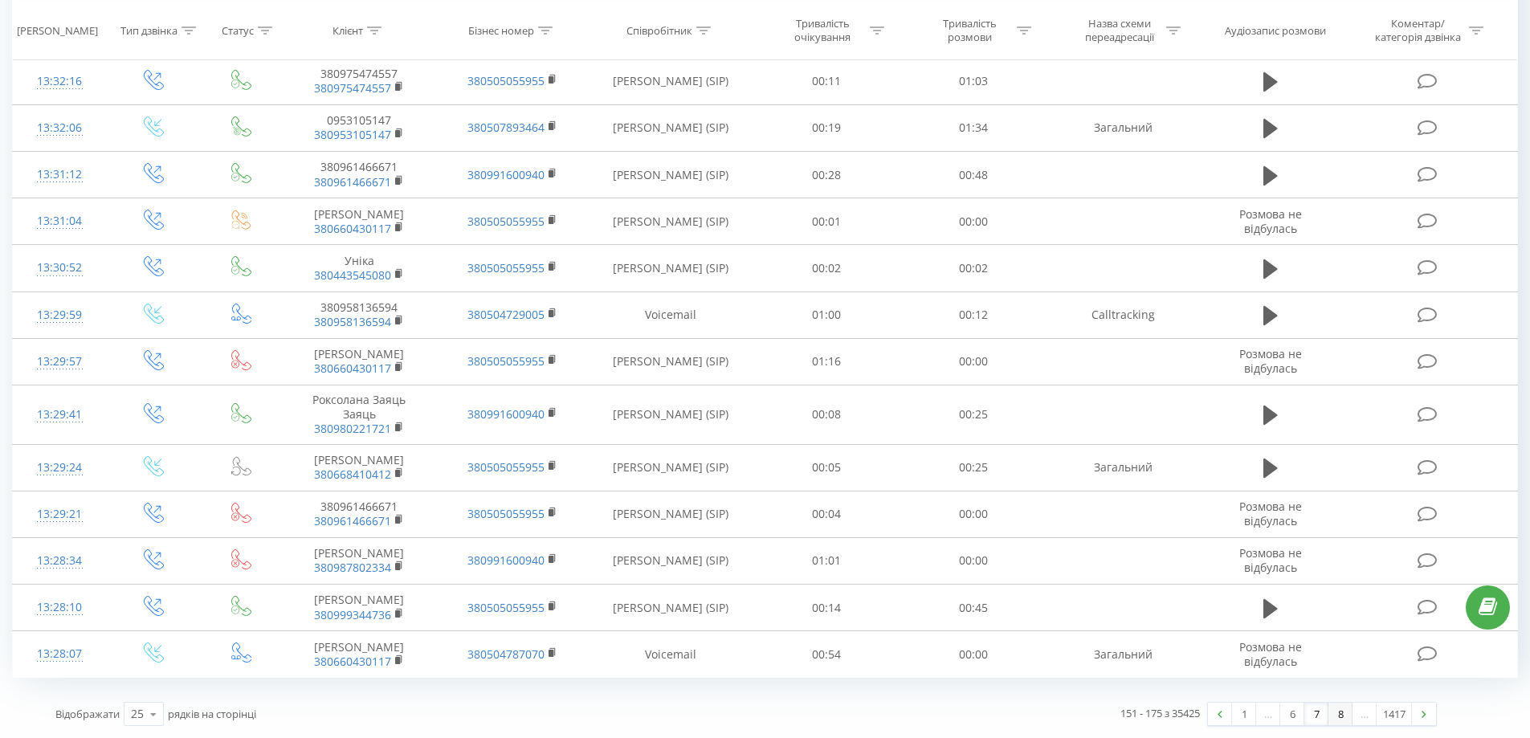
click at [1342, 314] on link "8" at bounding box center [1341, 714] width 24 height 22
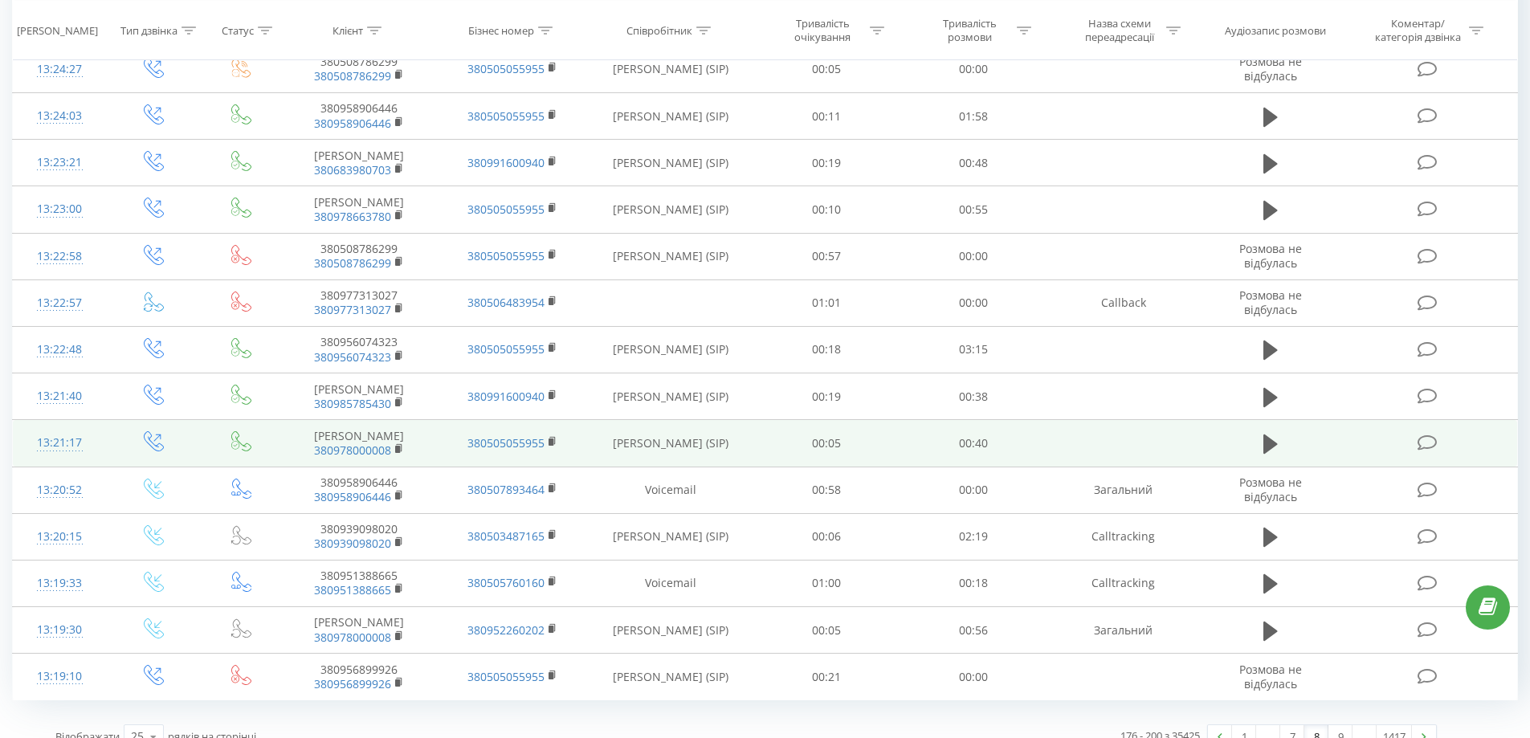
scroll to position [743, 0]
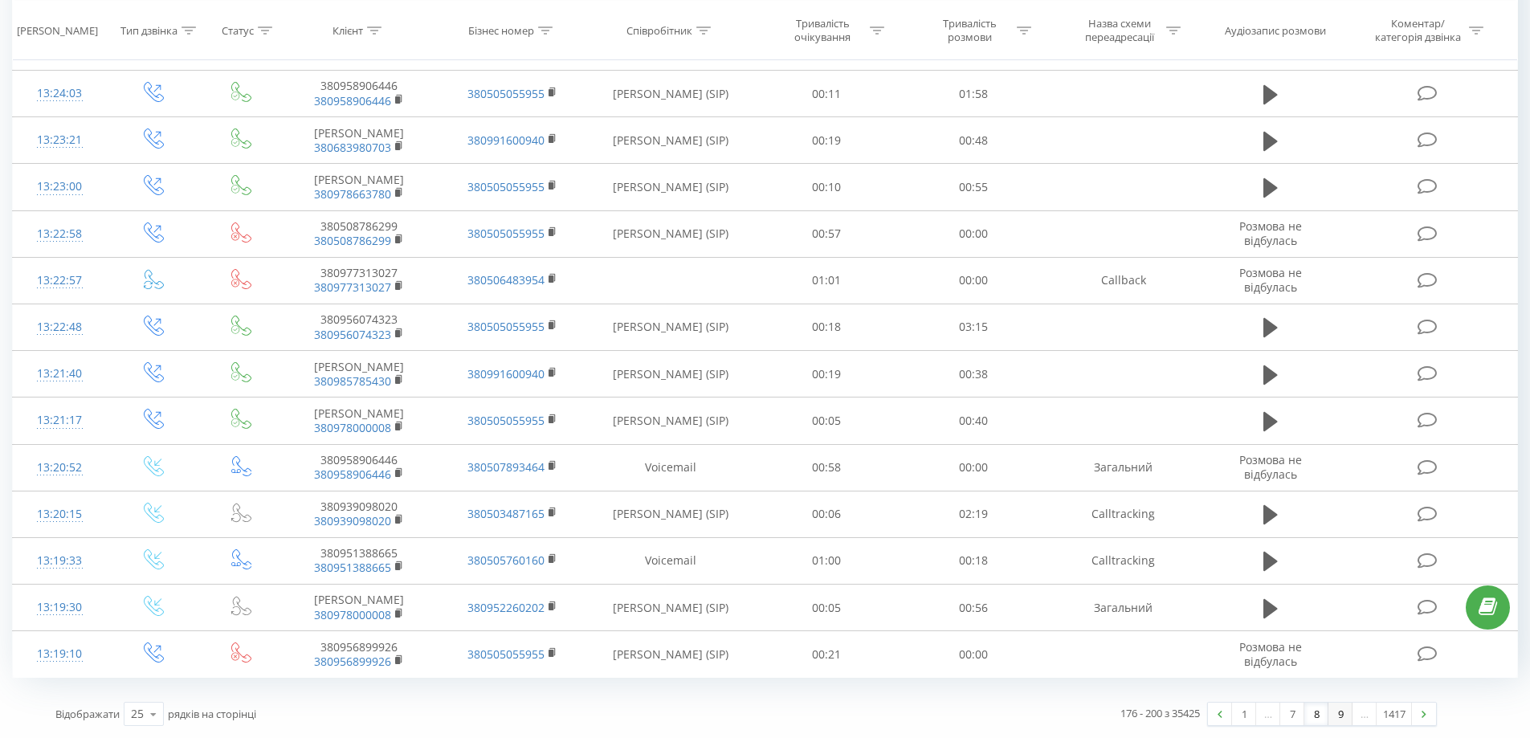
click at [1348, 314] on link "9" at bounding box center [1341, 714] width 24 height 22
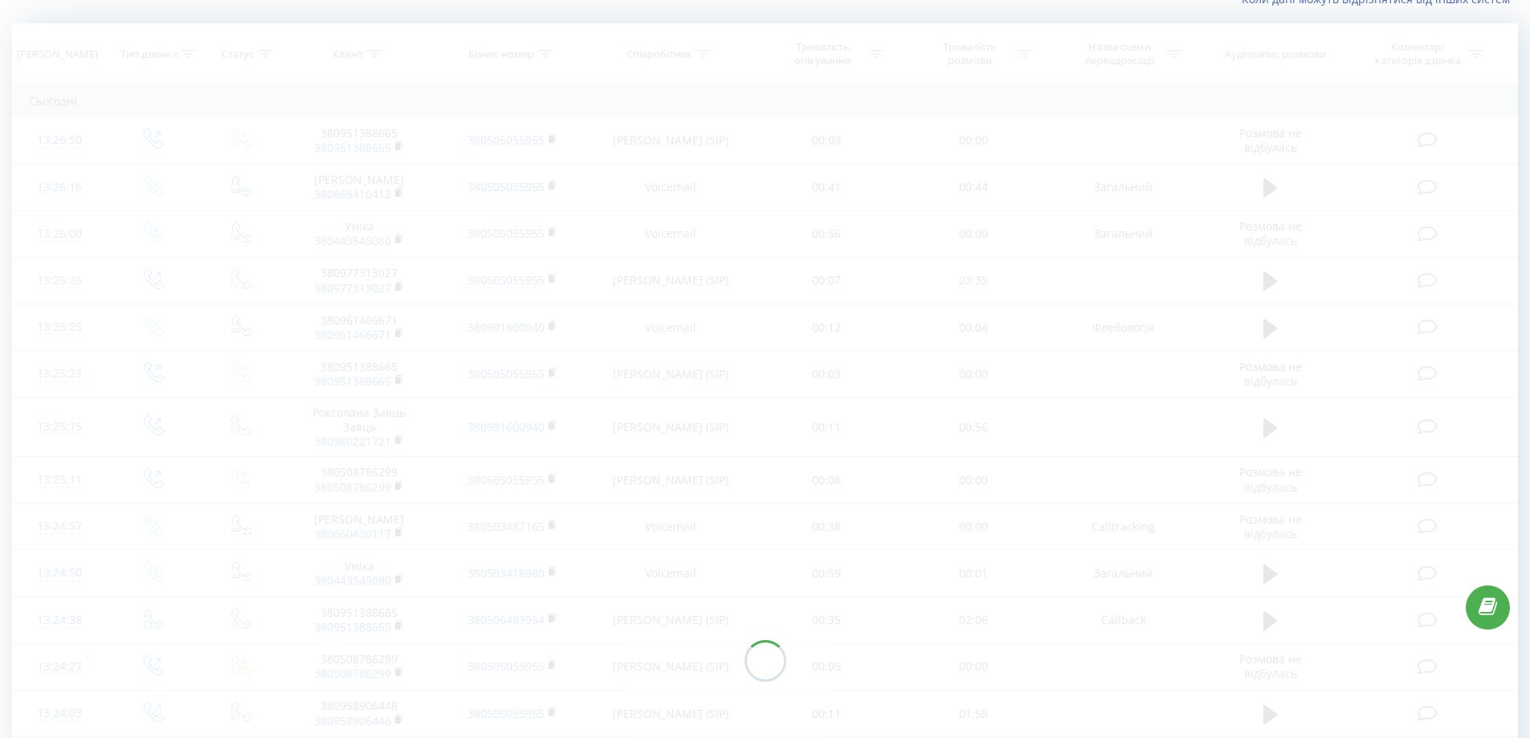
scroll to position [106, 0]
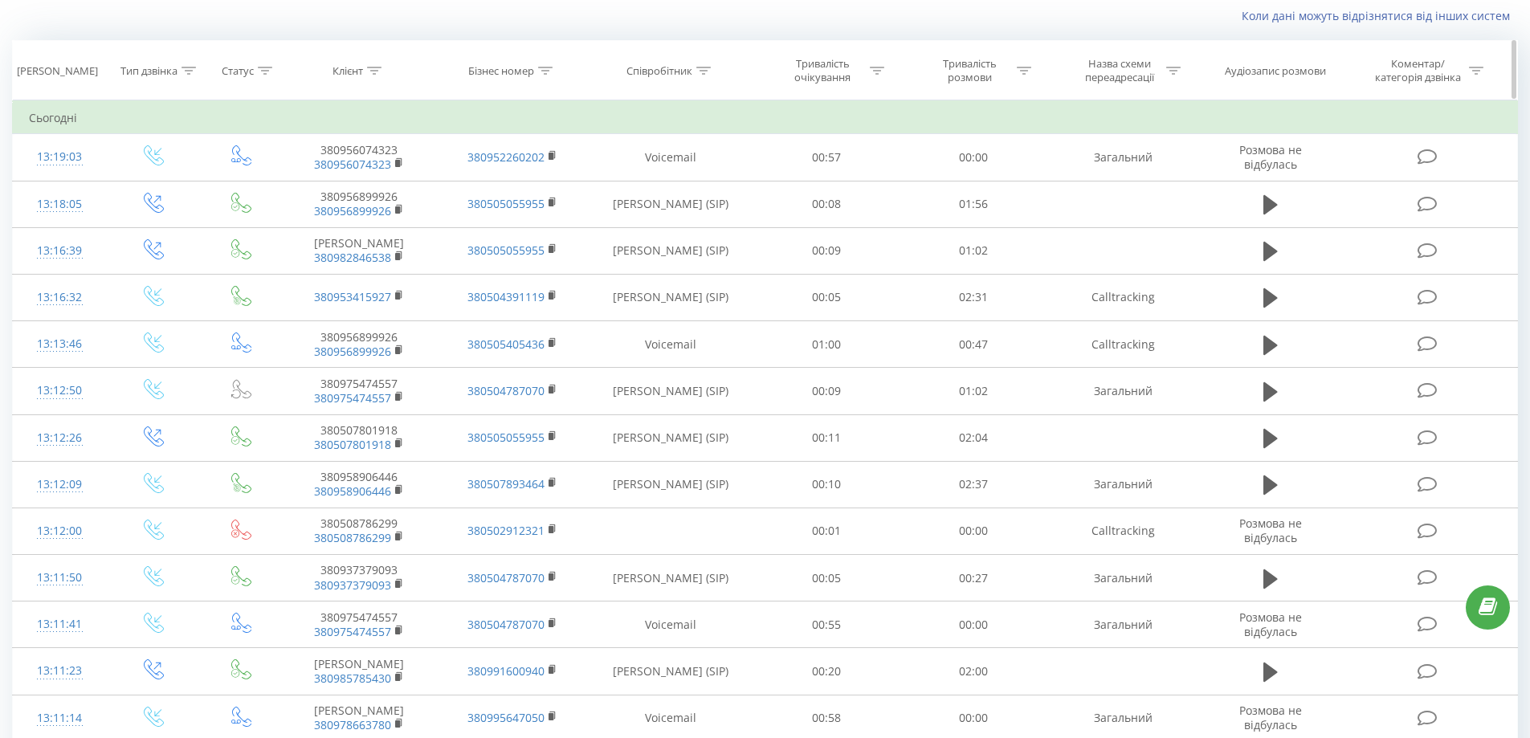
click at [708, 62] on th "Співробітник" at bounding box center [671, 70] width 165 height 59
click at [706, 74] on icon at bounding box center [703, 71] width 14 height 8
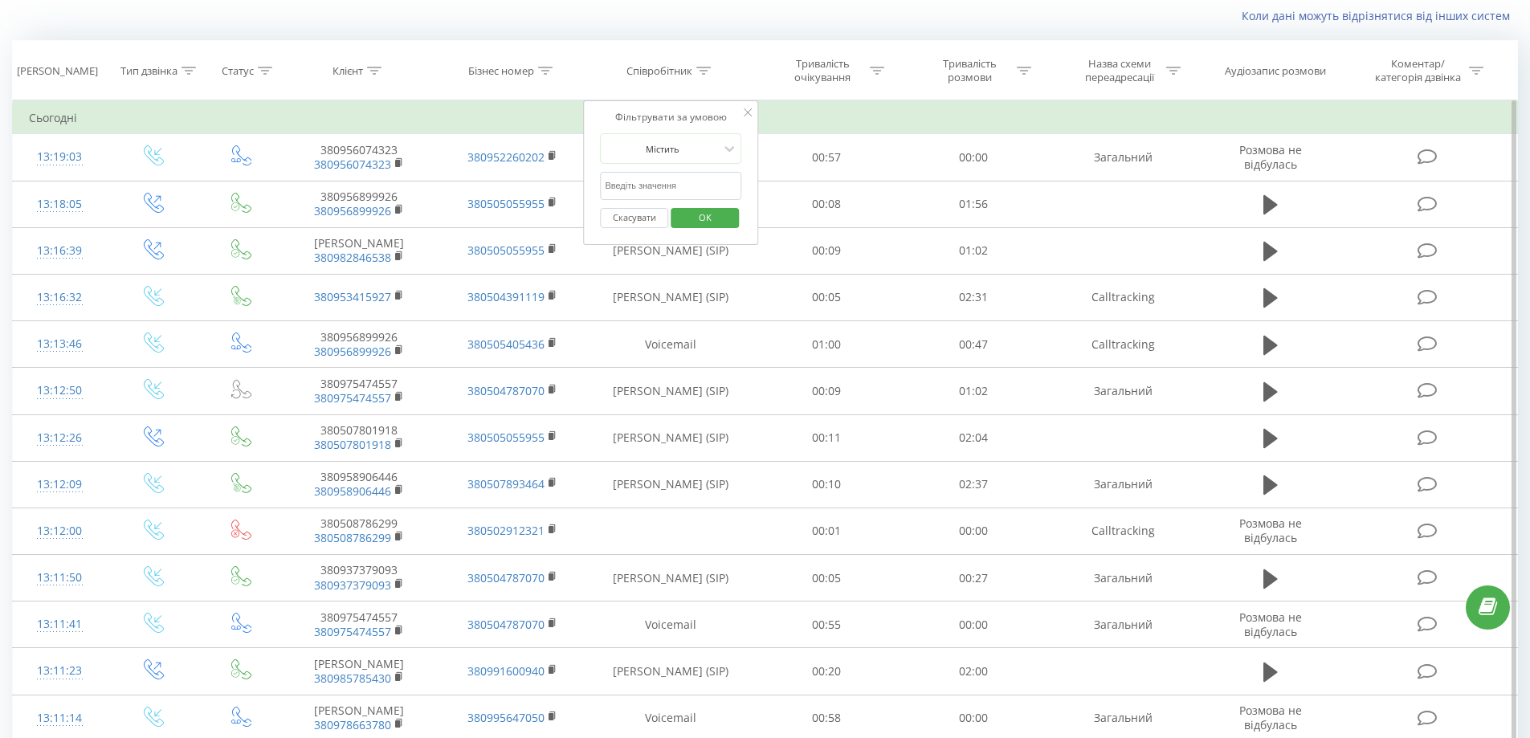
click at [646, 194] on input "text" at bounding box center [670, 186] width 141 height 28
paste input "сухович"
type input "сухович"
click at [725, 226] on span "OK" at bounding box center [705, 217] width 45 height 25
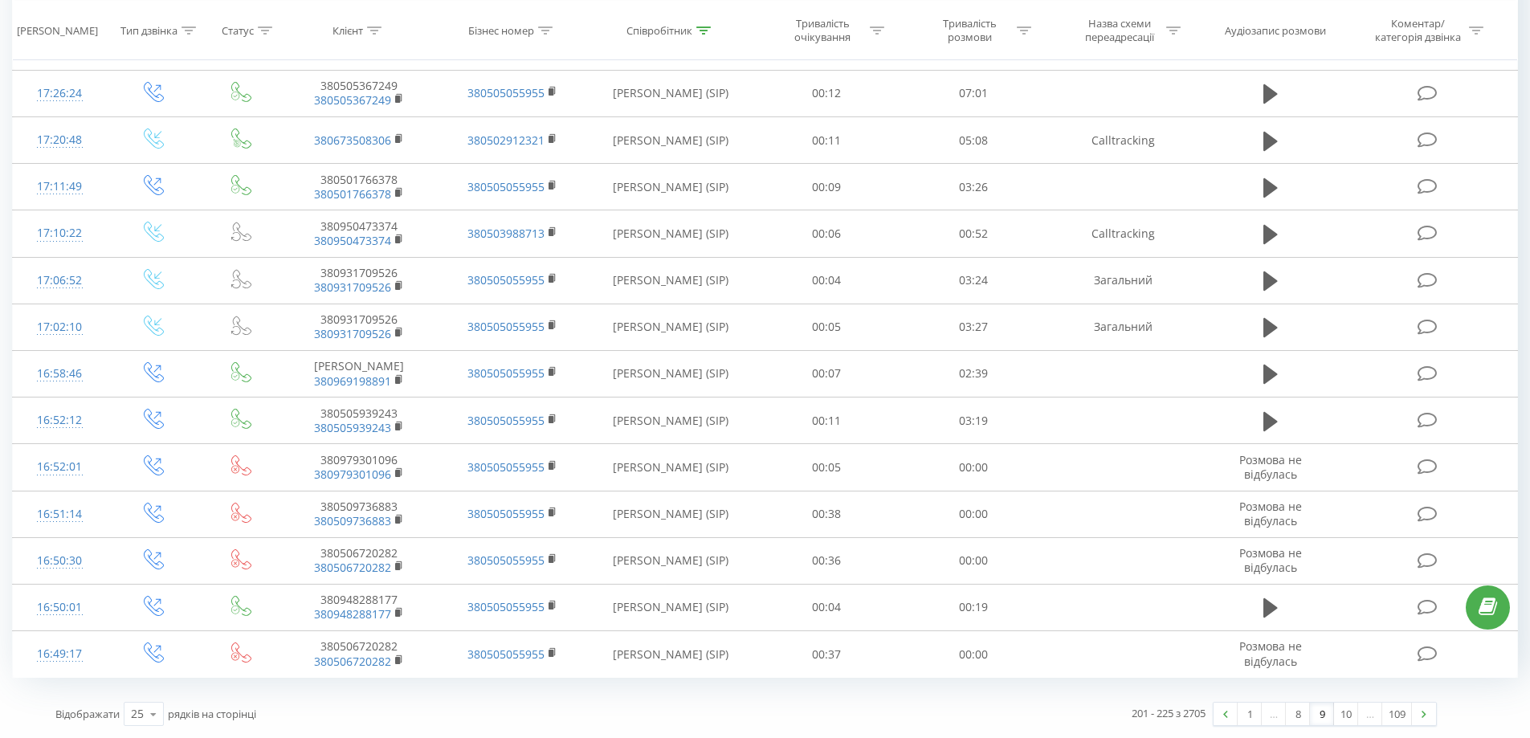
drag, startPoint x: 828, startPoint y: 156, endPoint x: 1380, endPoint y: 692, distance: 769.2
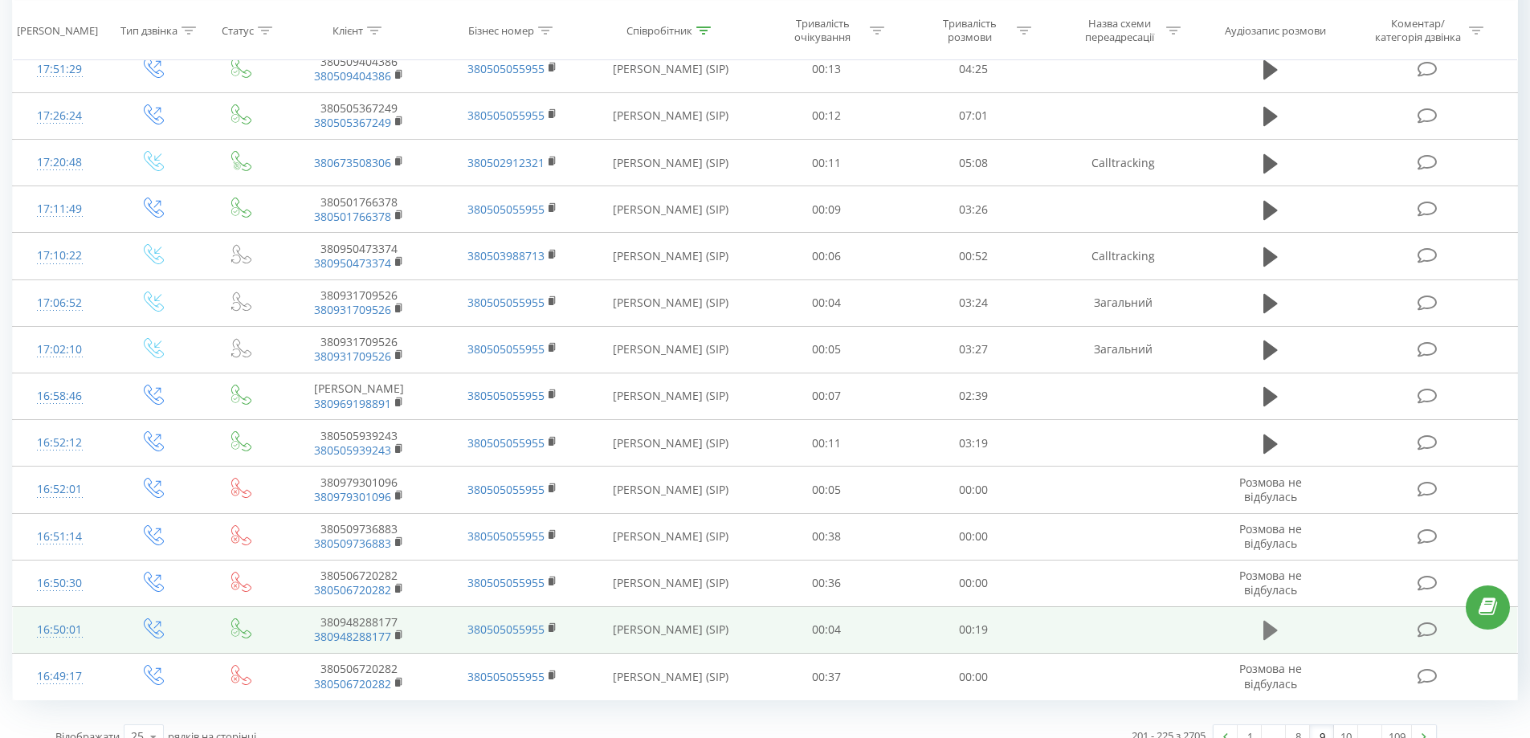
scroll to position [763, 0]
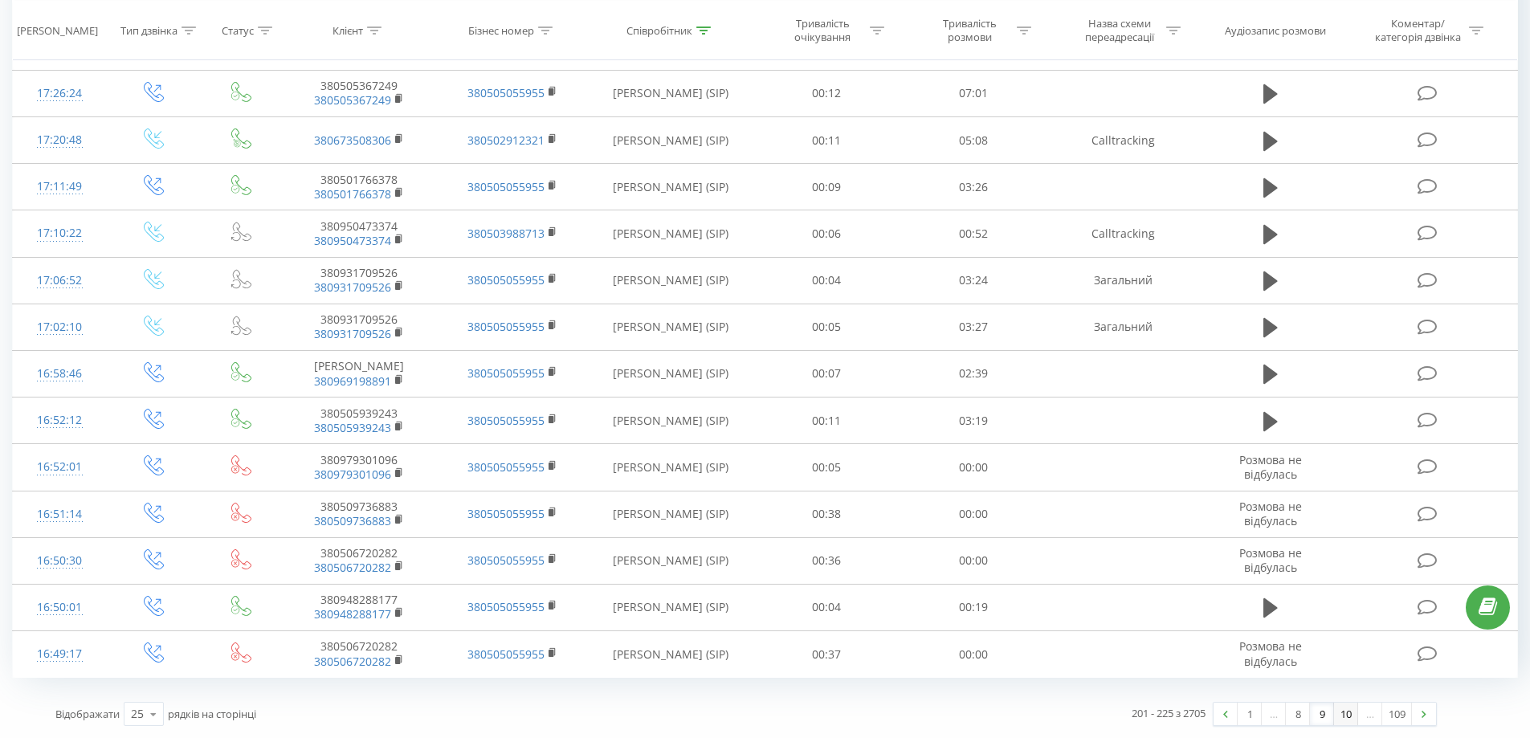
click at [1337, 314] on link "10" at bounding box center [1346, 714] width 24 height 22
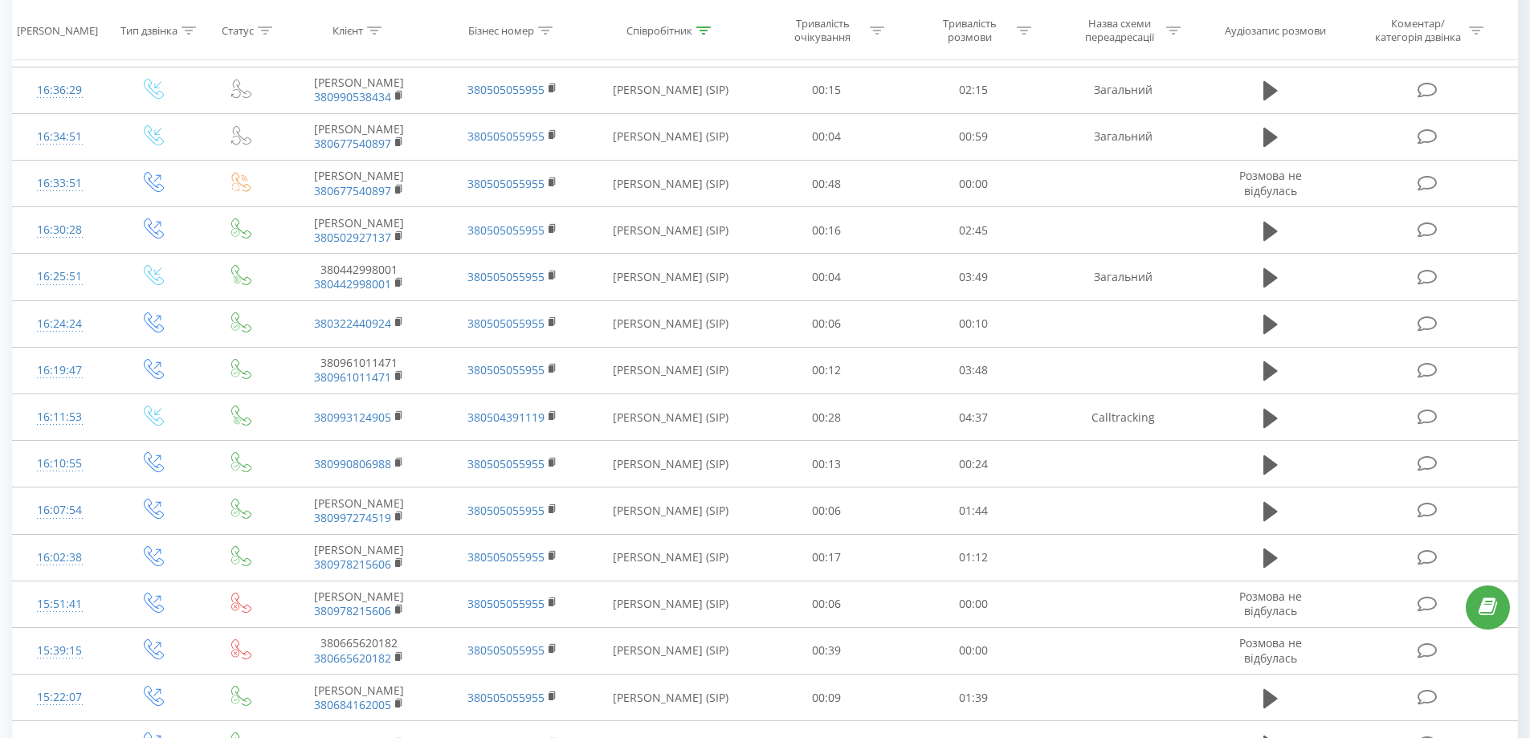
scroll to position [743, 0]
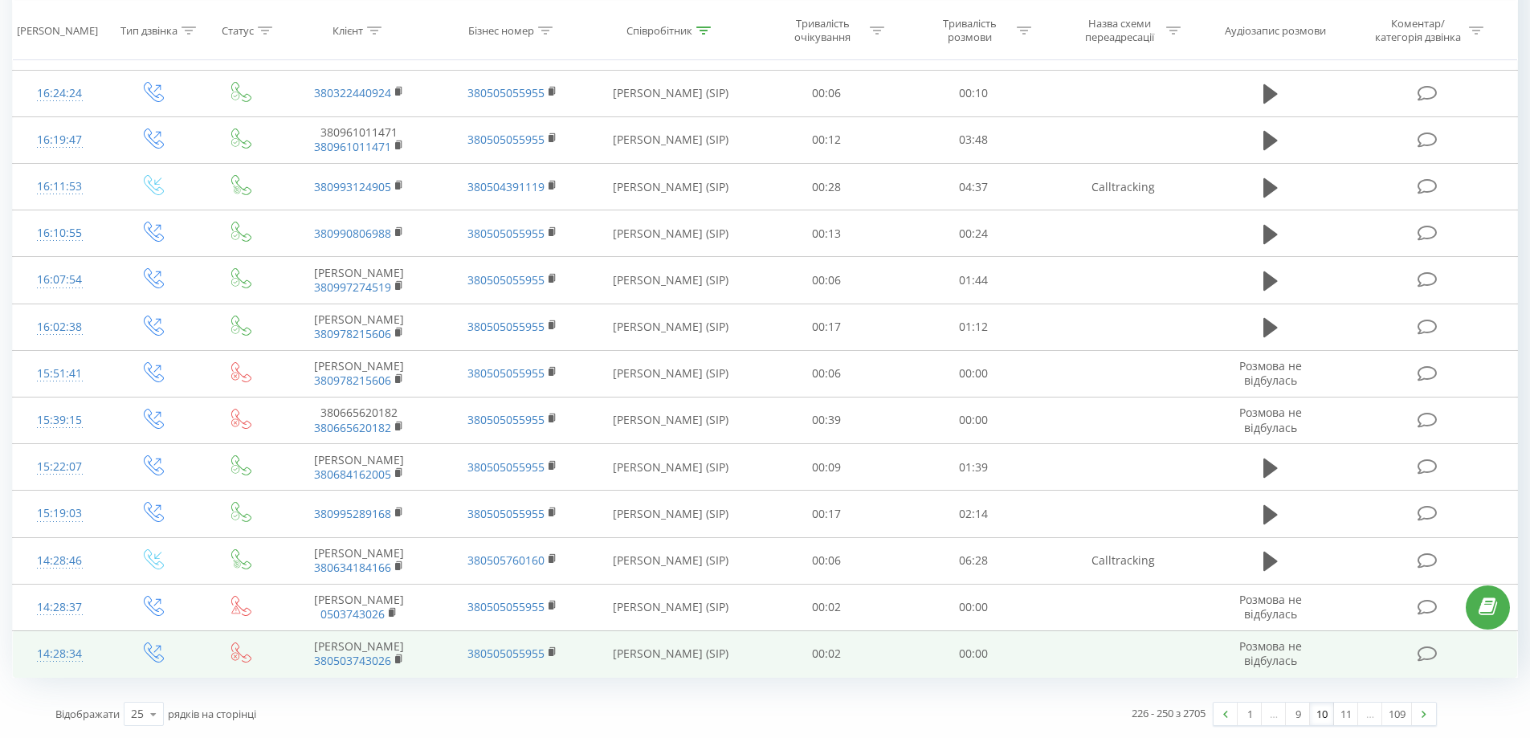
drag, startPoint x: 742, startPoint y: 204, endPoint x: 1407, endPoint y: 653, distance: 802.5
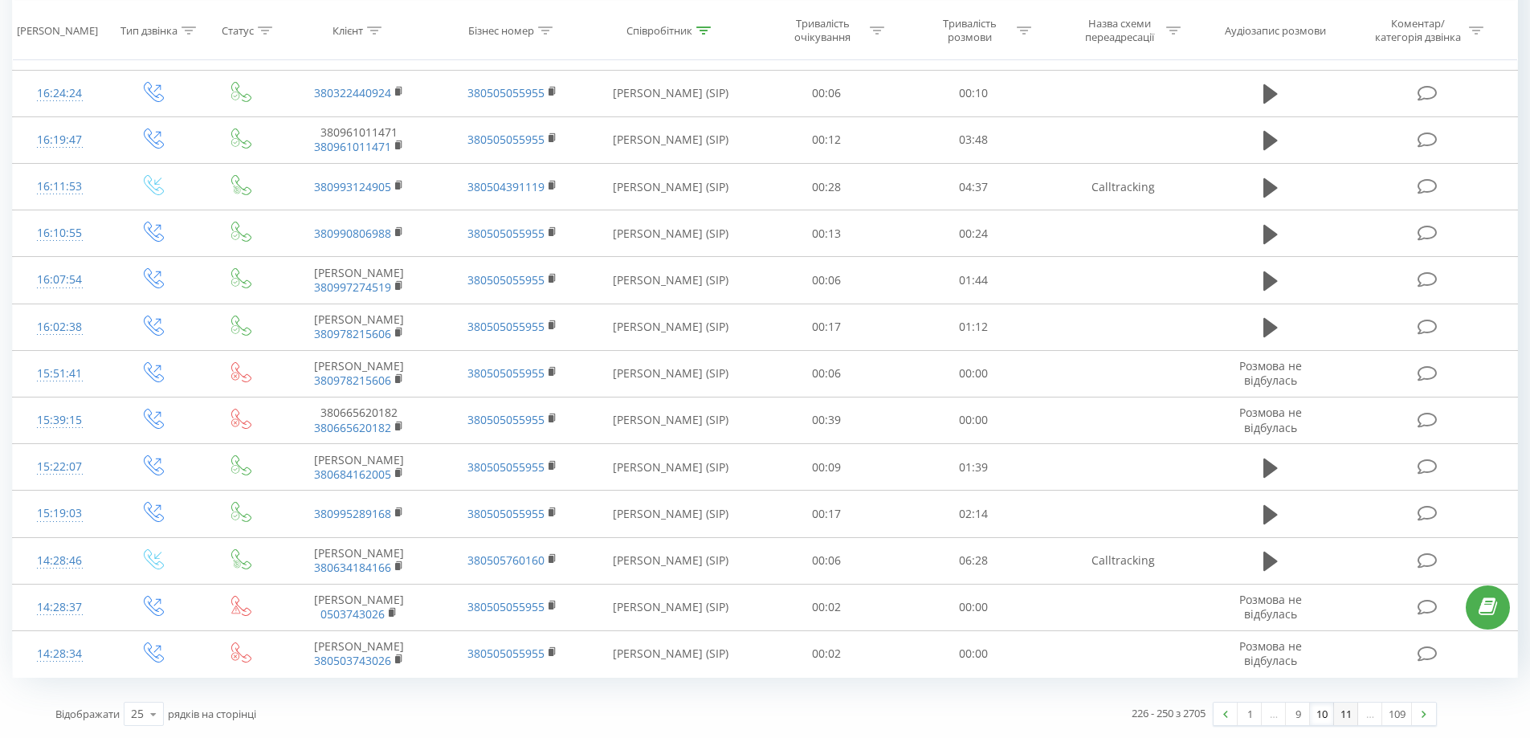
click at [1343, 314] on link "11" at bounding box center [1346, 714] width 24 height 22
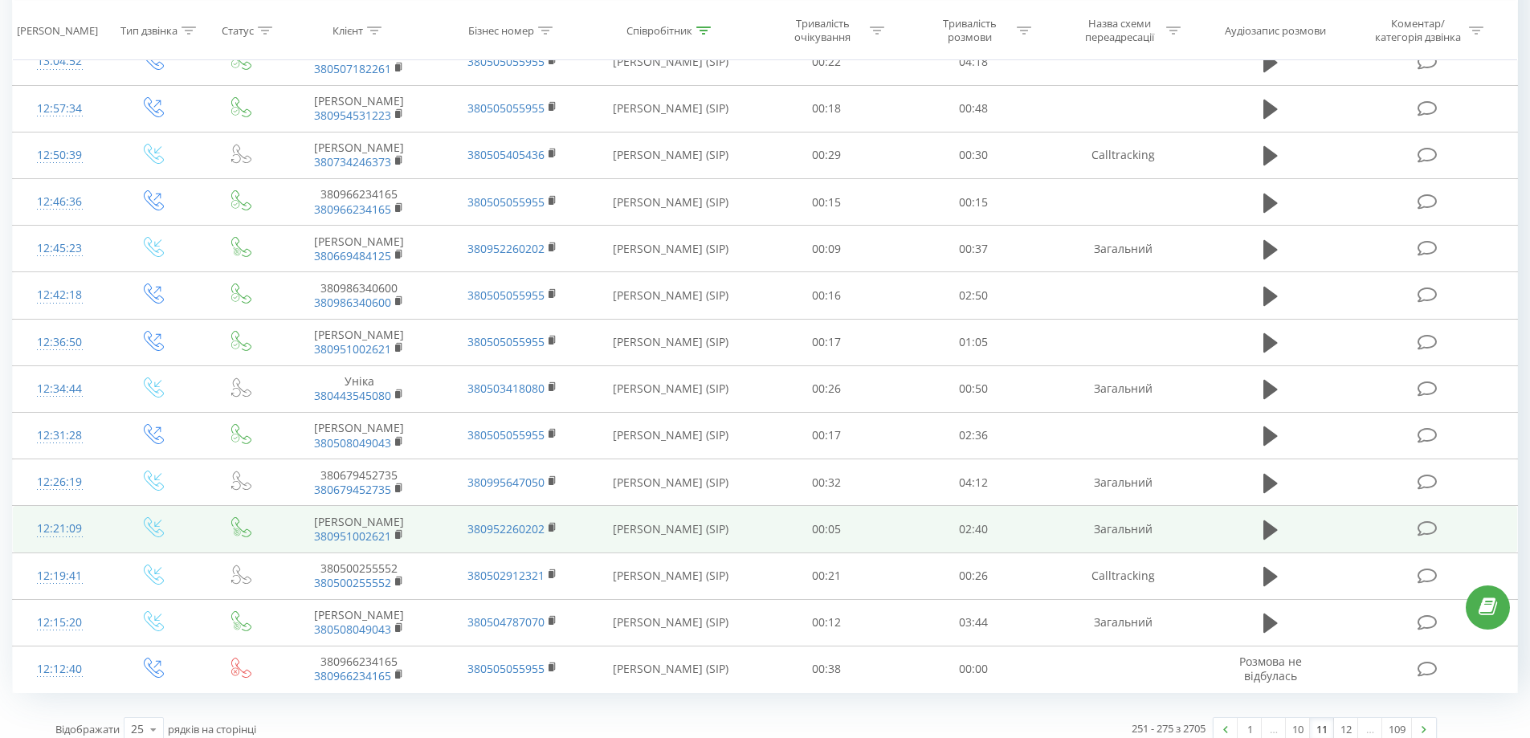
scroll to position [743, 0]
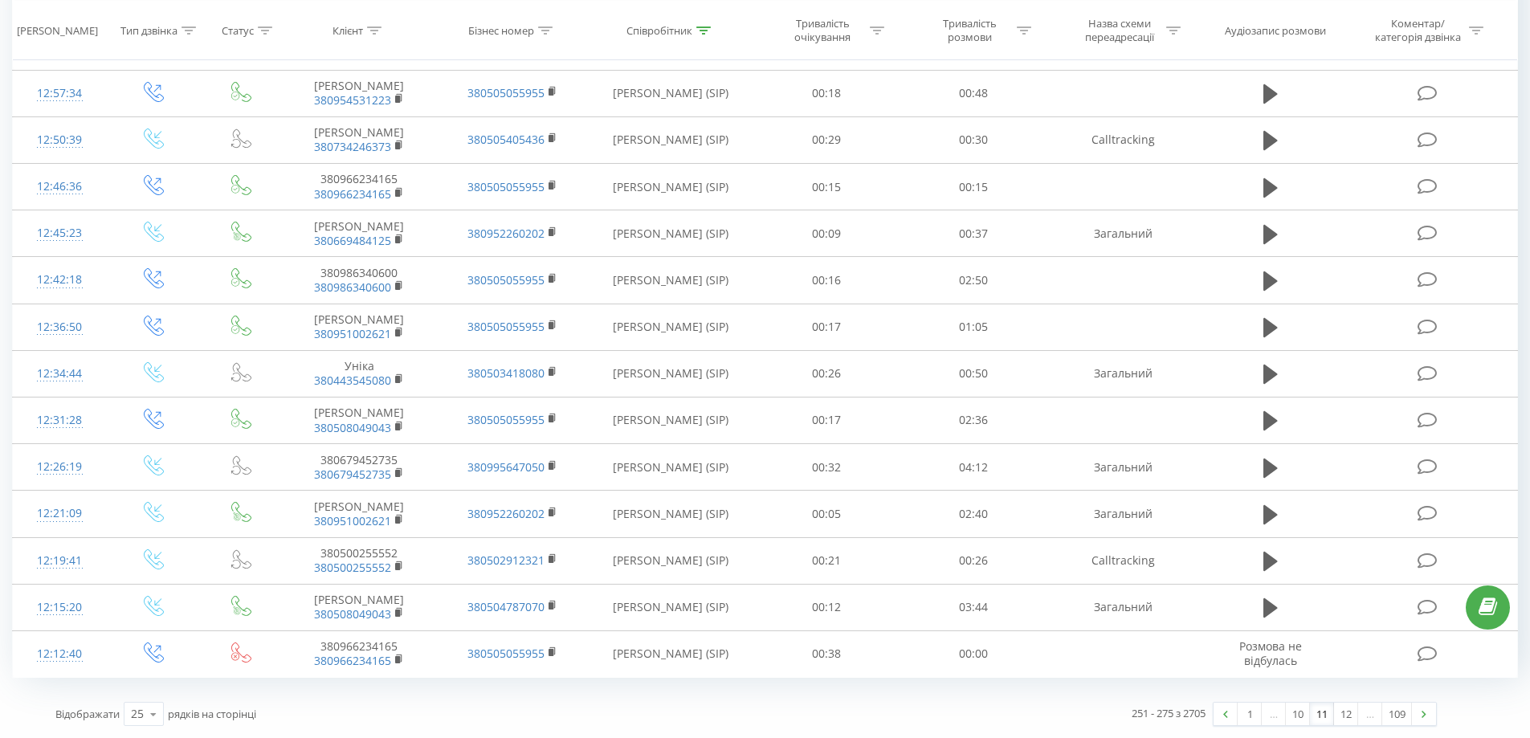
drag, startPoint x: 840, startPoint y: 199, endPoint x: 1382, endPoint y: 698, distance: 736.8
click at [1354, 314] on div "1 … 10 11 12 … 109" at bounding box center [1325, 714] width 224 height 24
click at [1353, 314] on link "12" at bounding box center [1346, 714] width 24 height 22
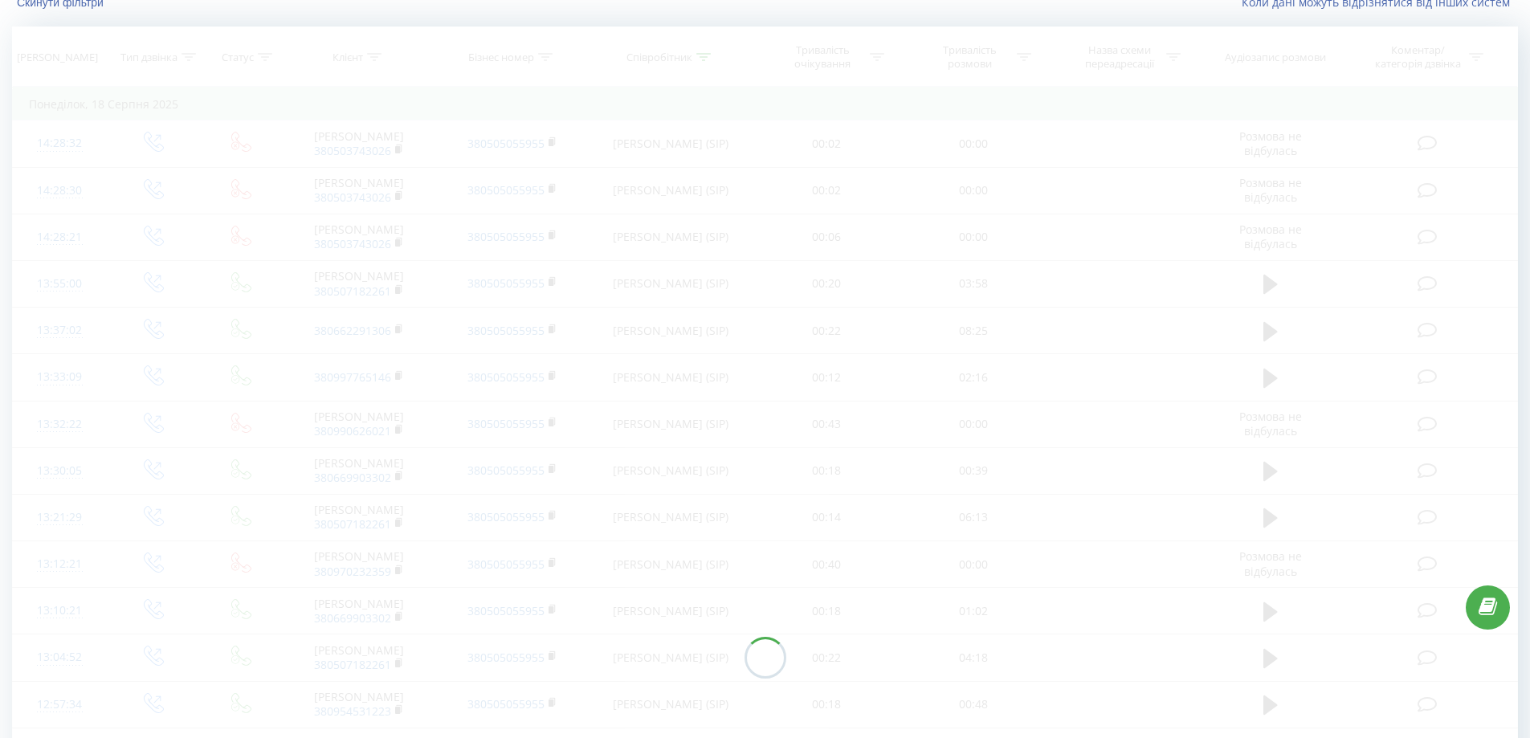
scroll to position [134, 0]
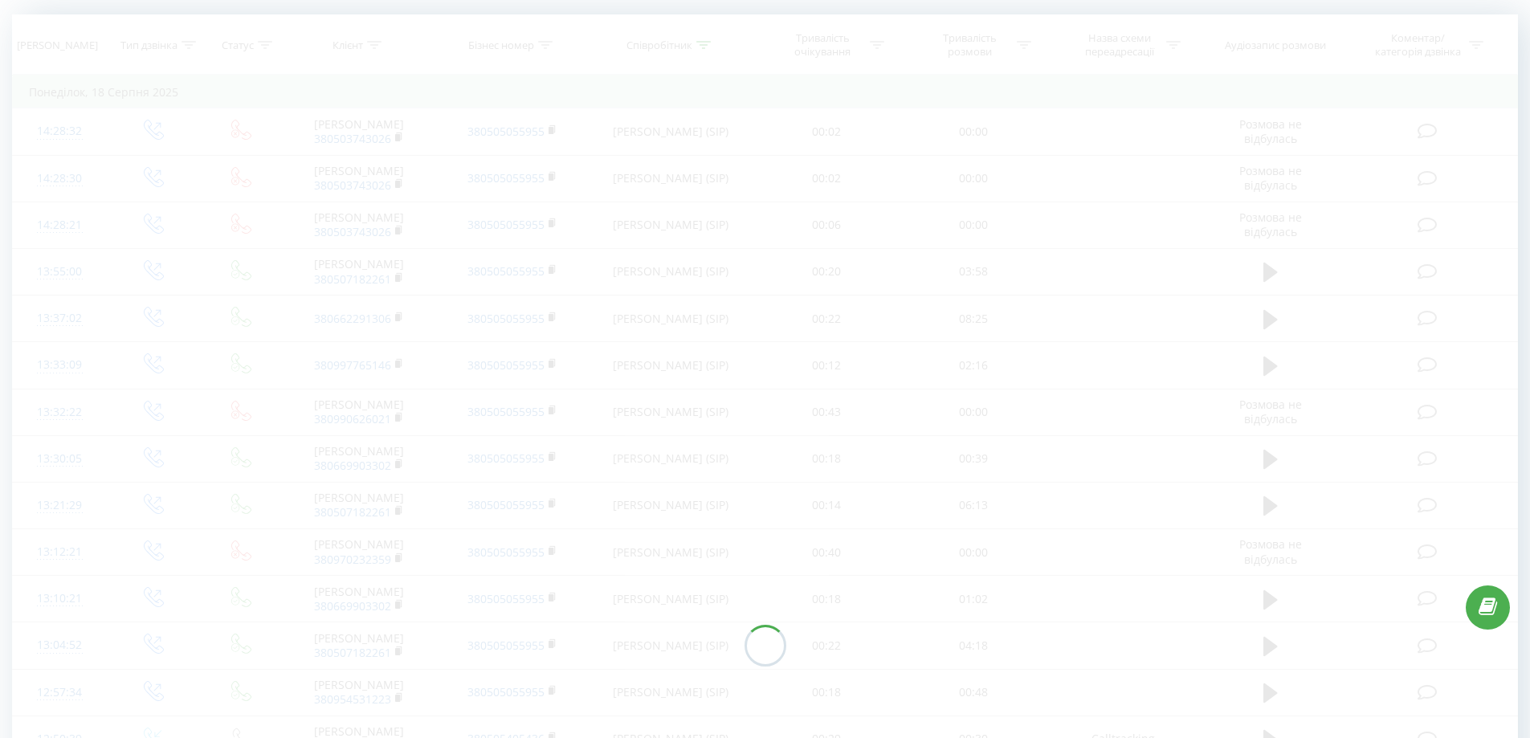
drag, startPoint x: 833, startPoint y: 194, endPoint x: 830, endPoint y: 221, distance: 26.7
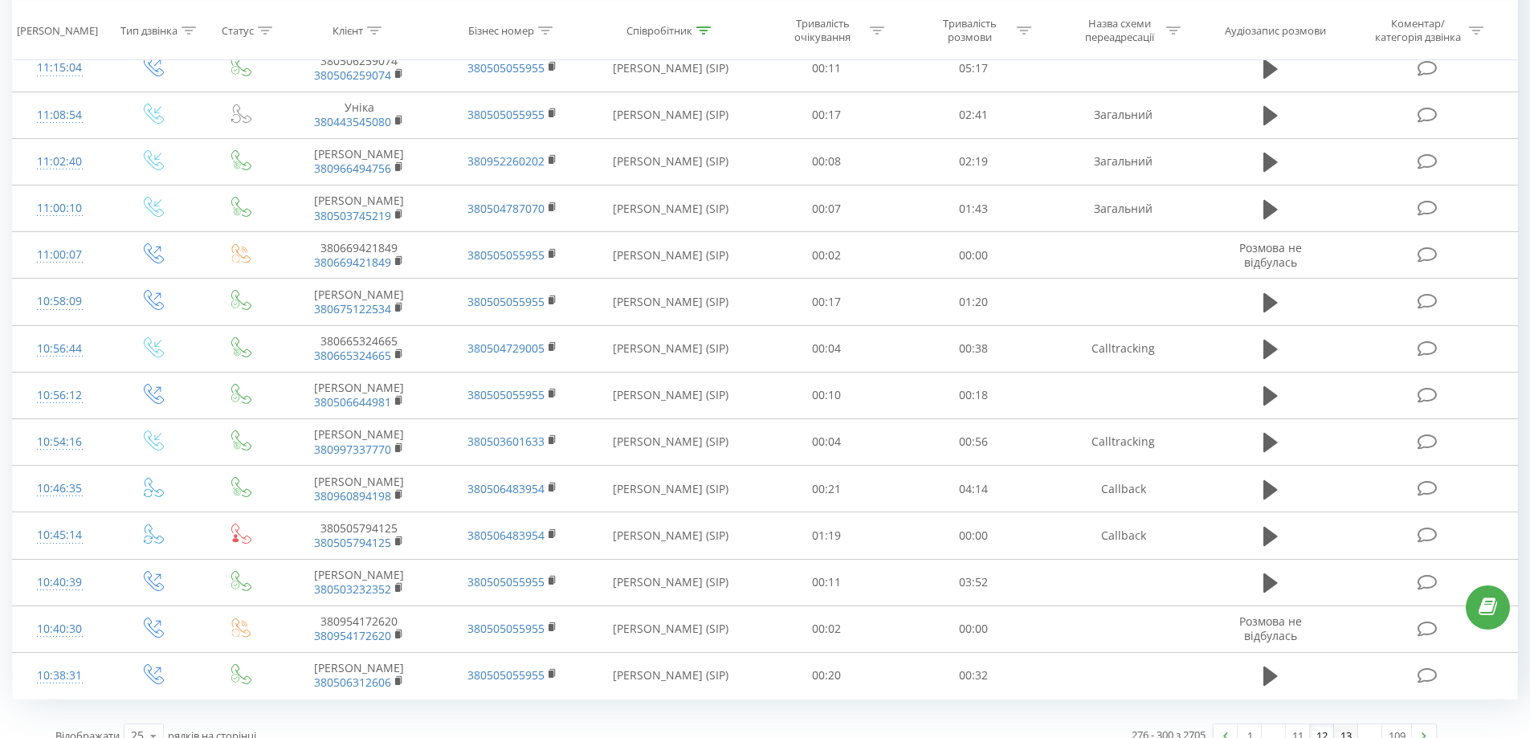
scroll to position [743, 0]
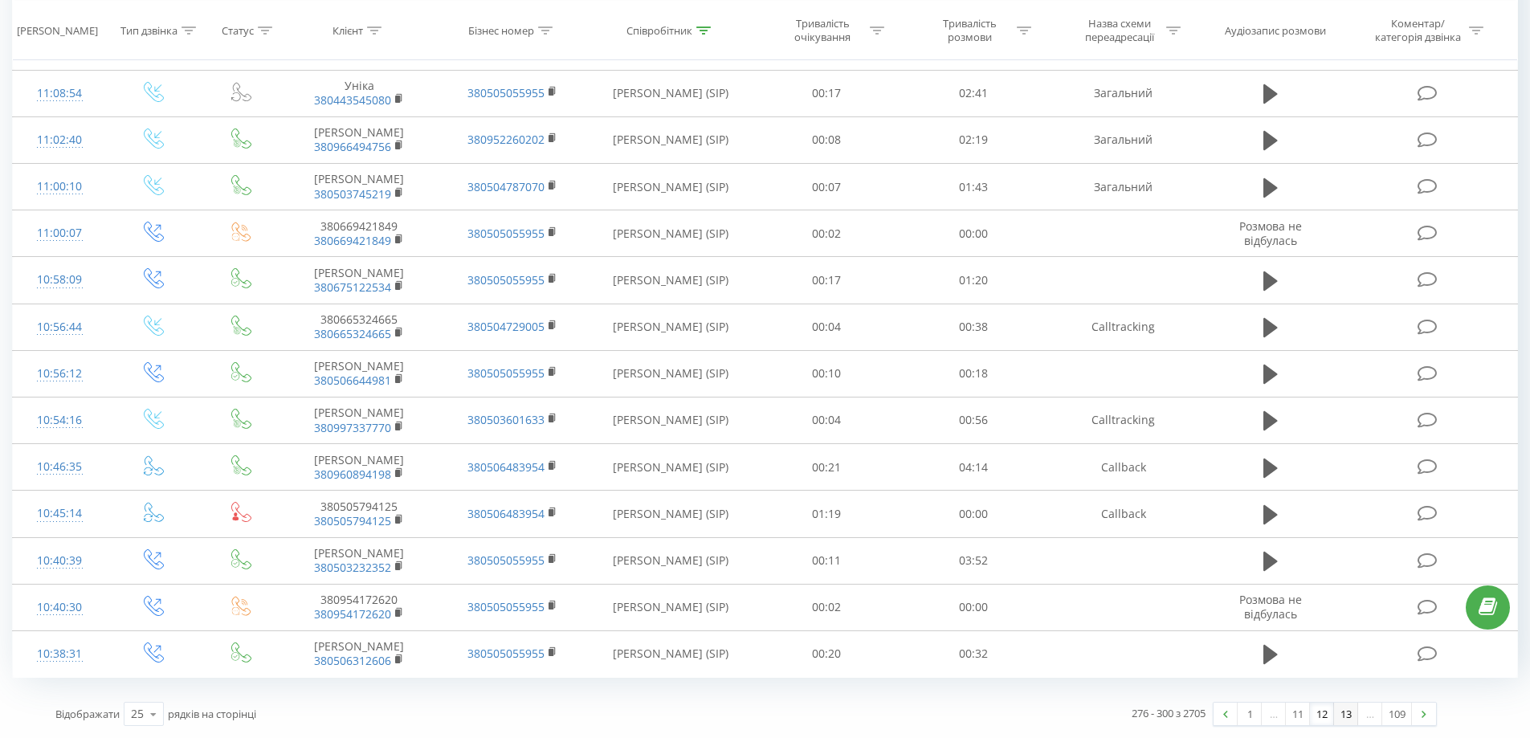
click at [1350, 314] on link "13" at bounding box center [1346, 714] width 24 height 22
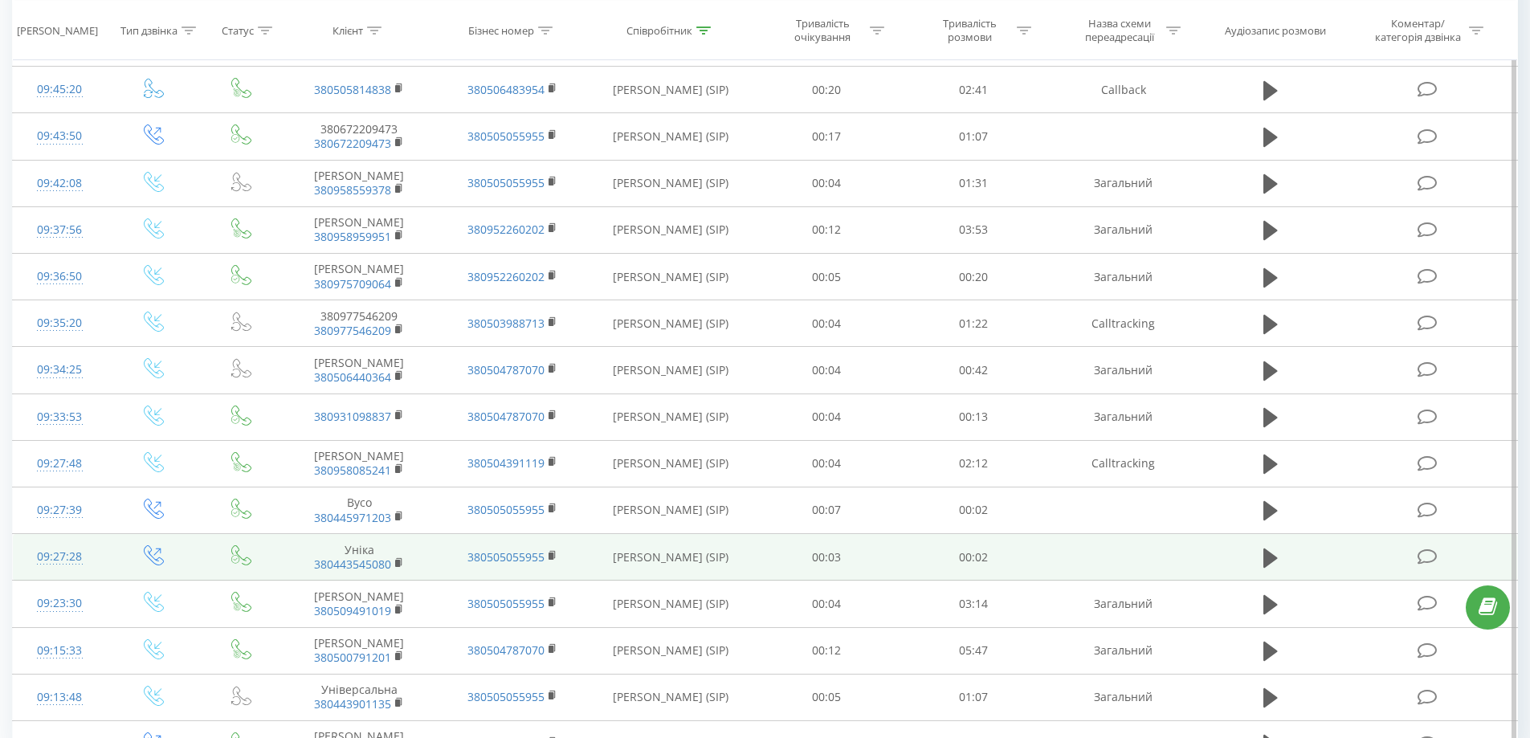
scroll to position [731, 0]
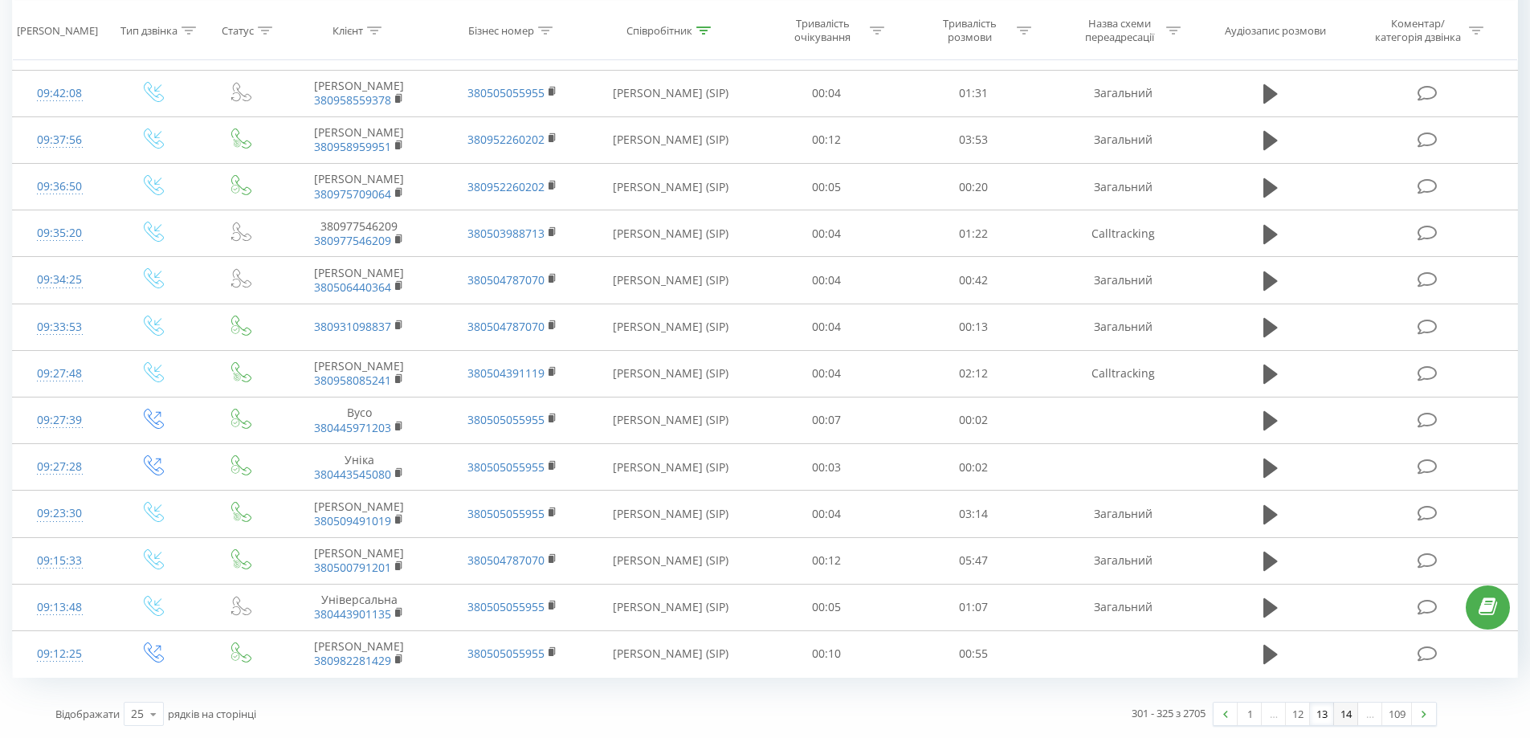
click at [1337, 314] on link "14" at bounding box center [1346, 714] width 24 height 22
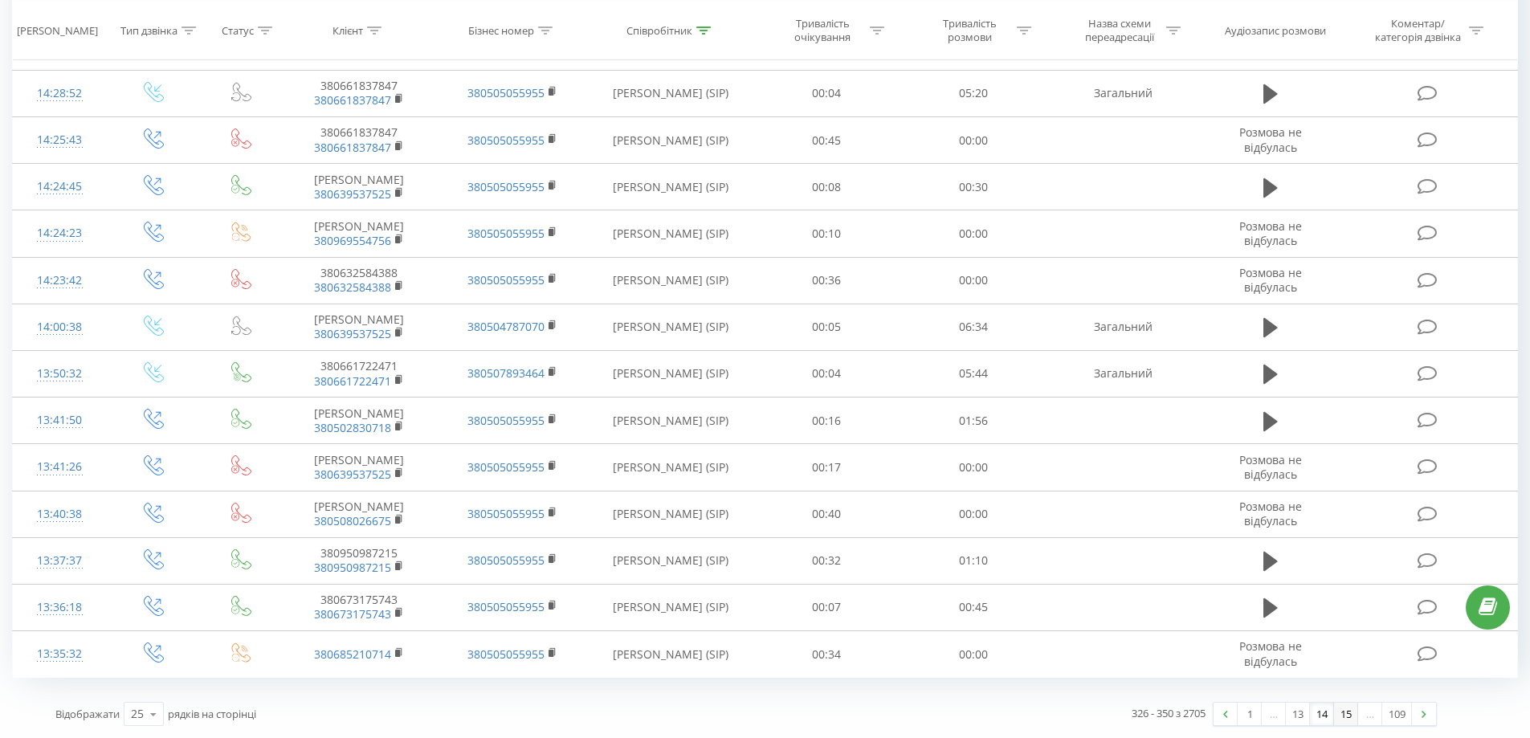
click at [1350, 314] on link "15" at bounding box center [1346, 714] width 24 height 22
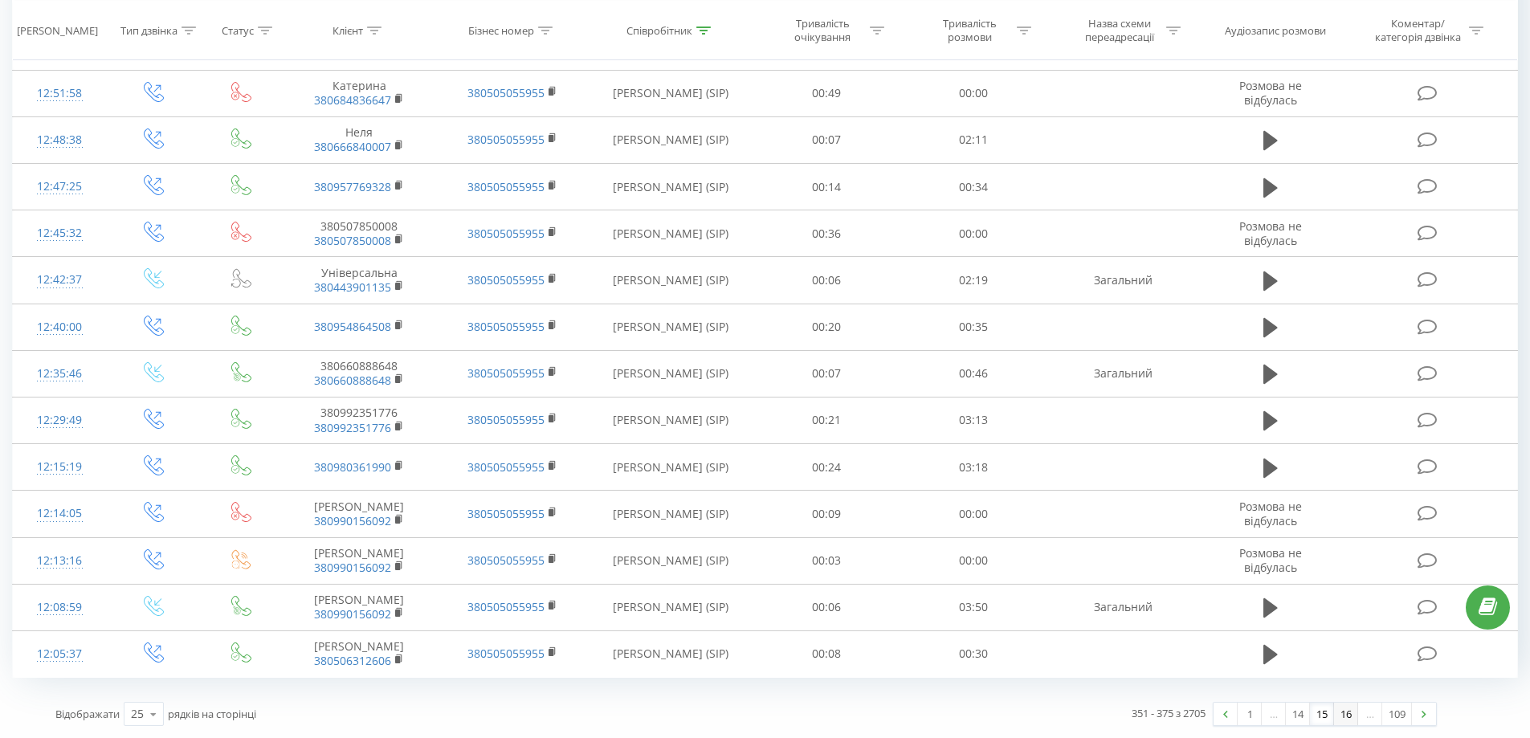
click at [1347, 314] on link "16" at bounding box center [1346, 714] width 24 height 22
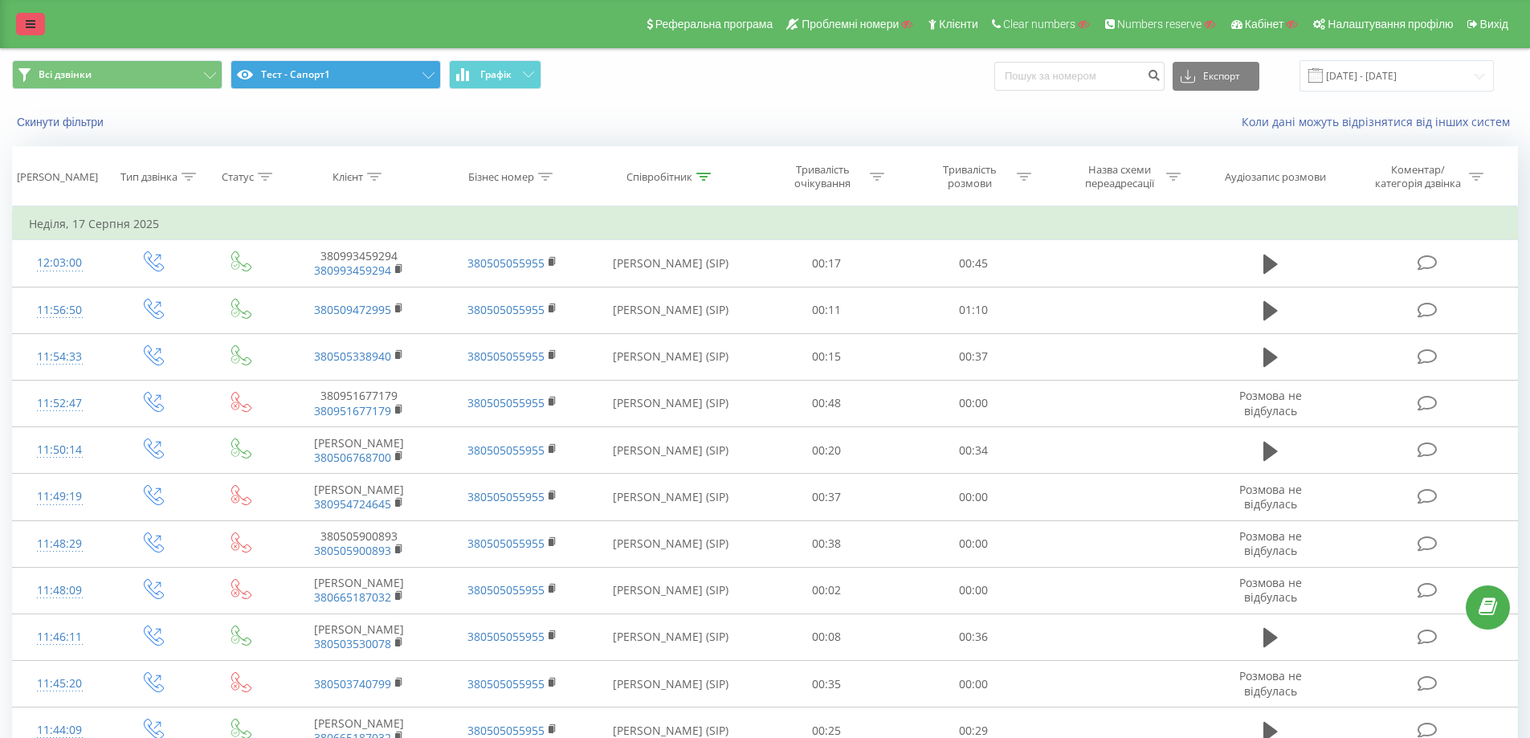
click at [34, 30] on link at bounding box center [30, 24] width 29 height 22
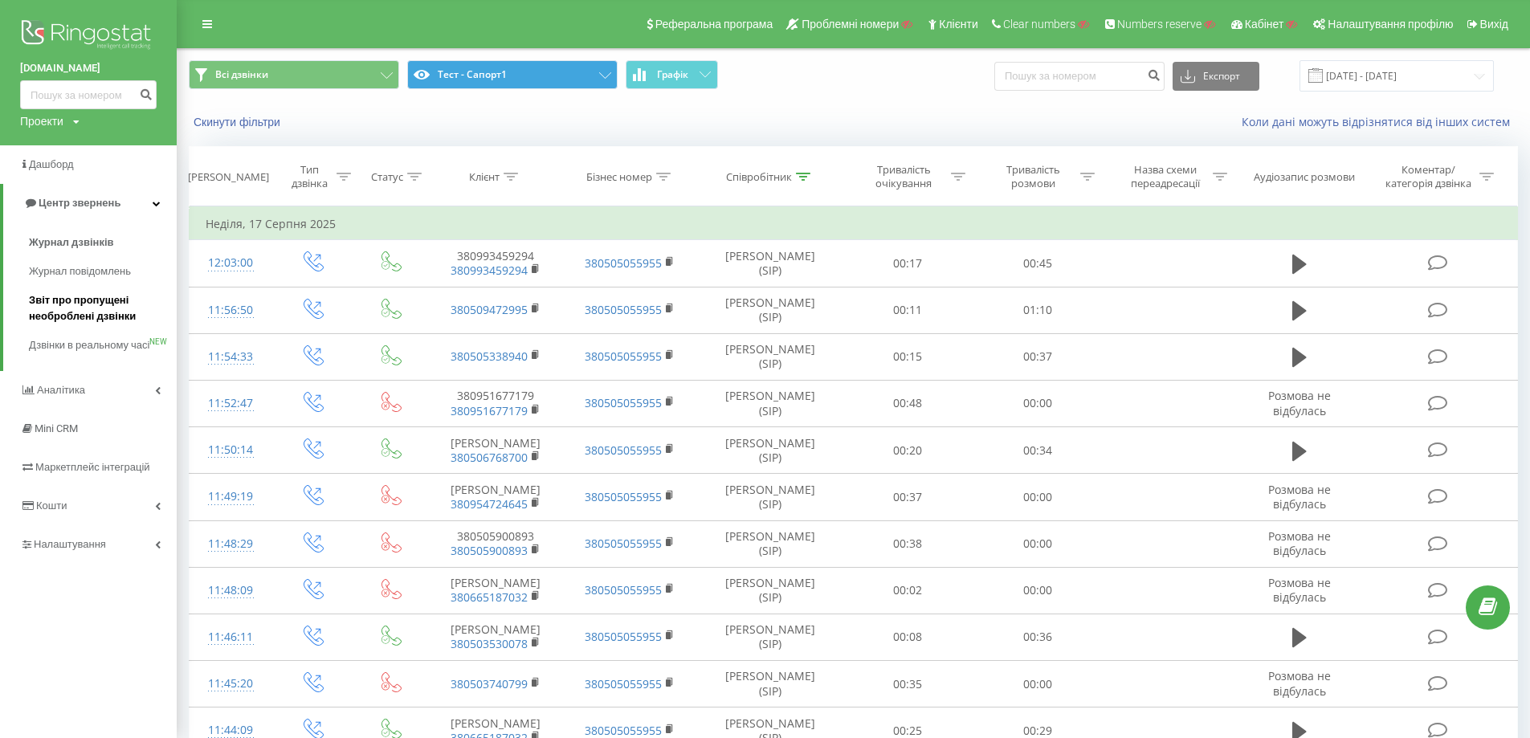
click at [114, 314] on span "Звіт про пропущені необроблені дзвінки" at bounding box center [99, 308] width 140 height 32
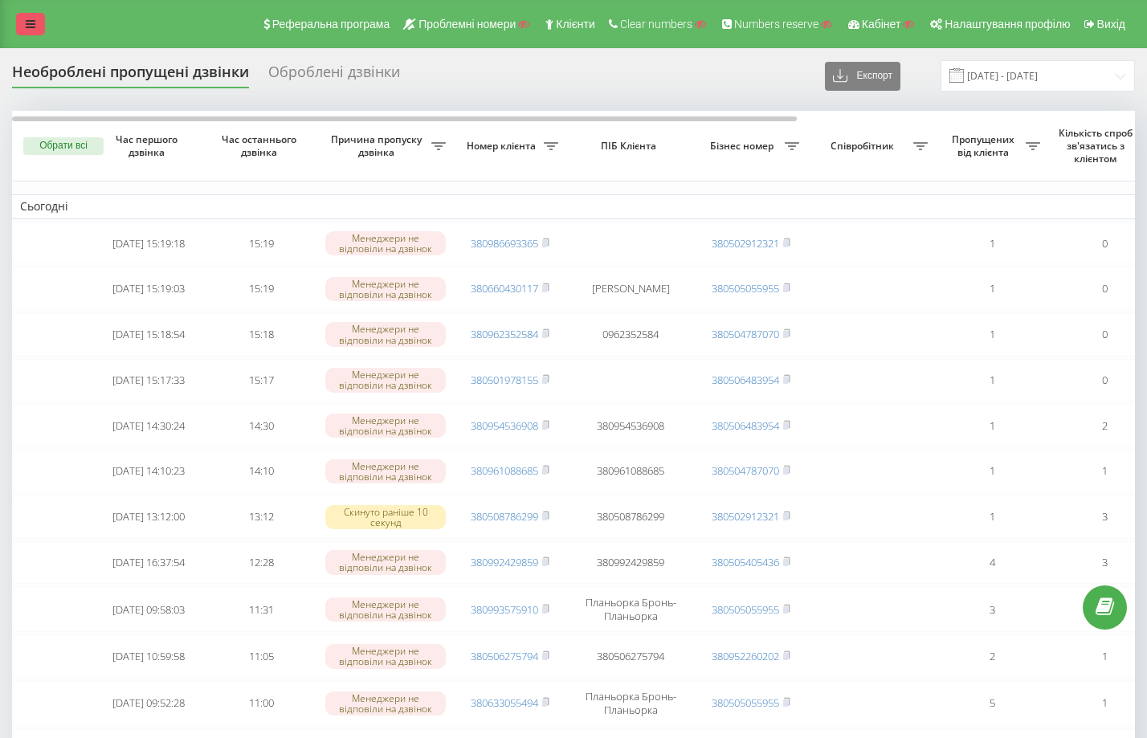
click at [29, 29] on icon at bounding box center [31, 23] width 10 height 11
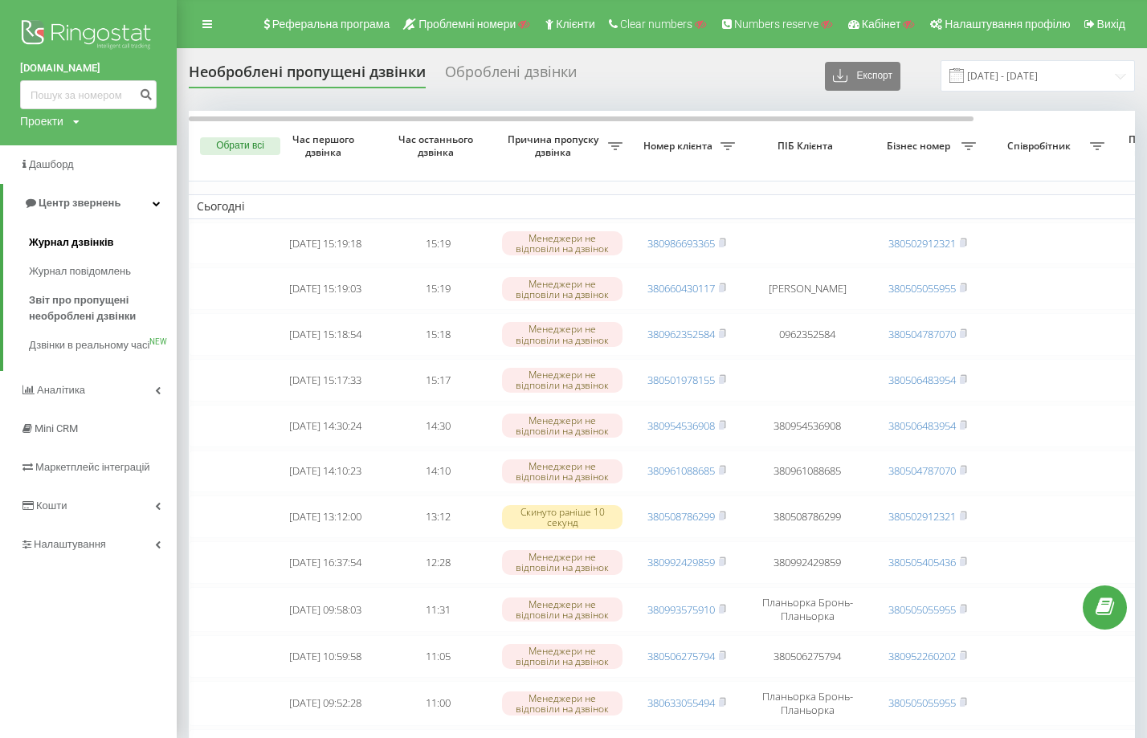
click at [114, 242] on link "Журнал дзвінків" at bounding box center [103, 242] width 148 height 29
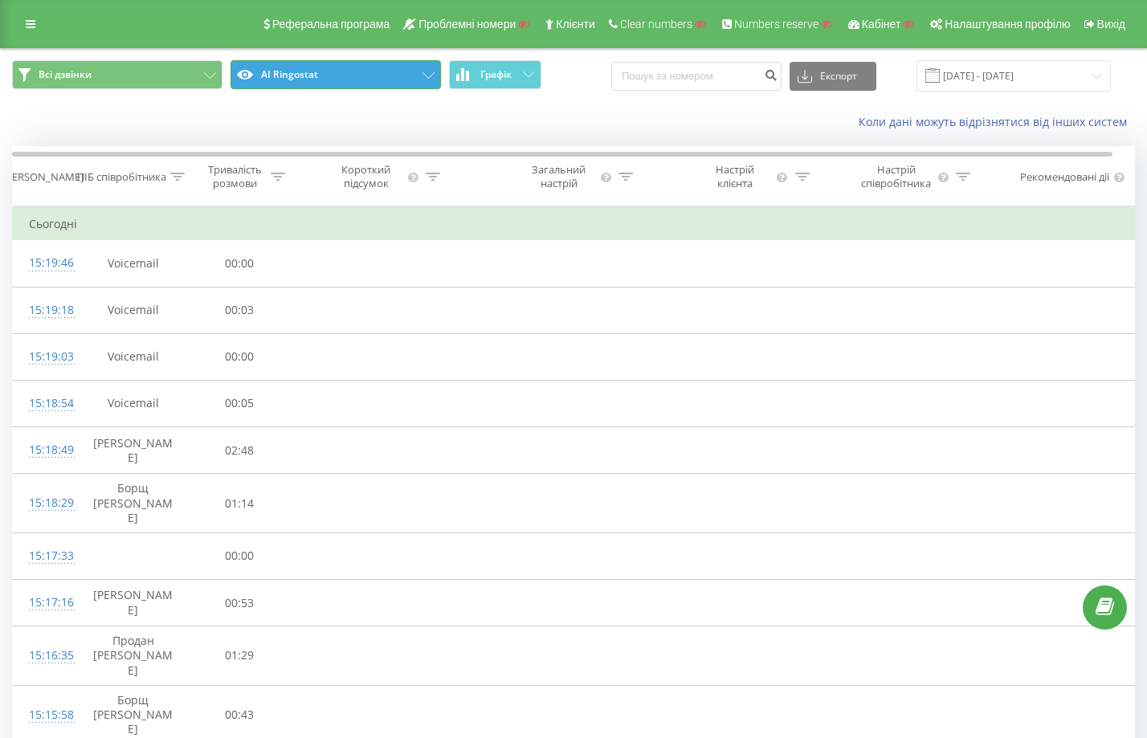
click at [439, 65] on button "AI Ringostat" at bounding box center [336, 74] width 210 height 29
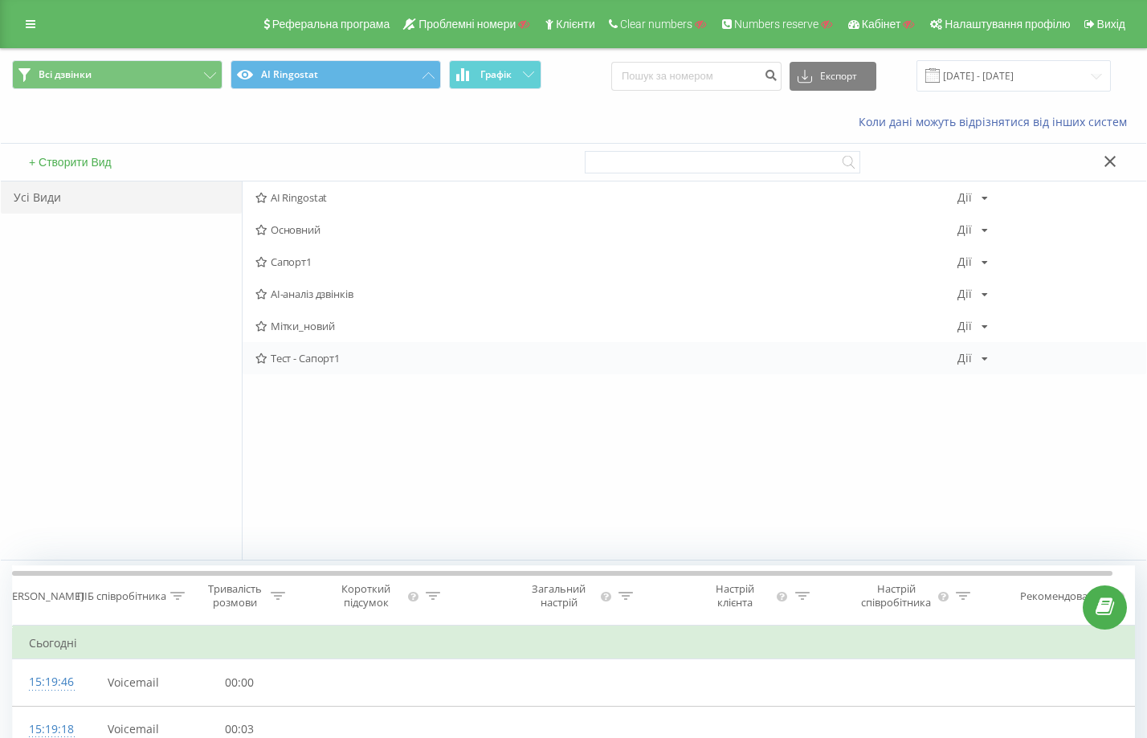
click at [312, 357] on span "Тест - Сапорт1" at bounding box center [606, 358] width 702 height 11
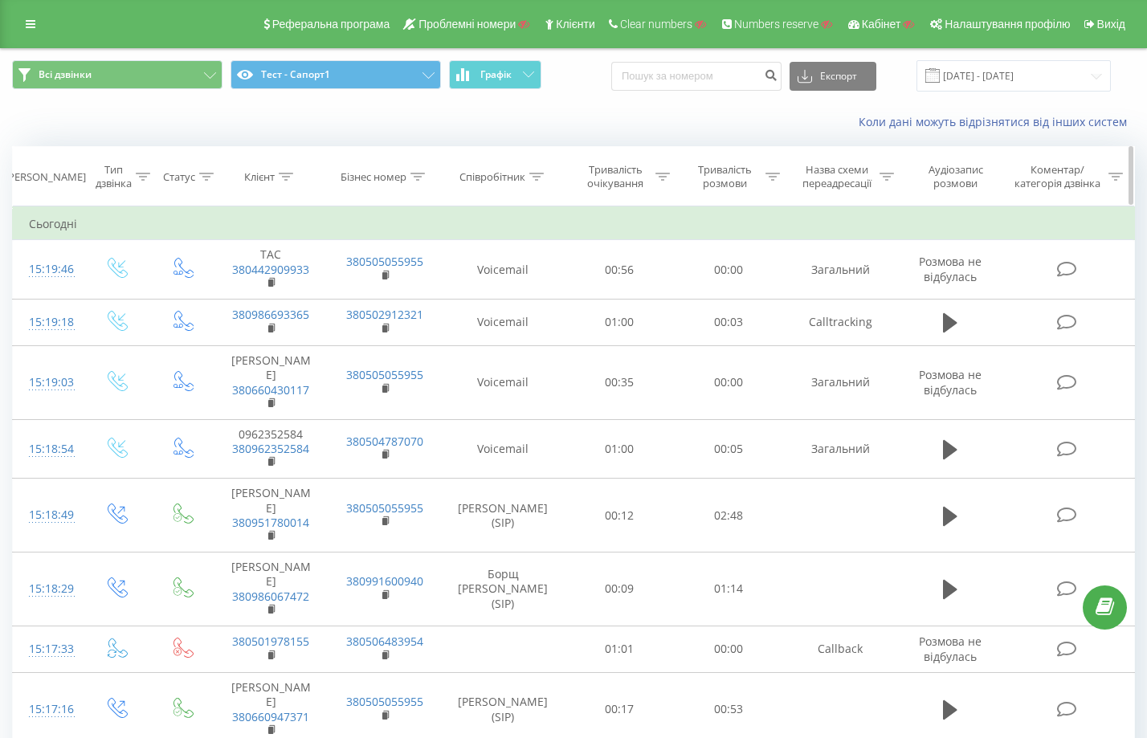
click at [544, 176] on icon at bounding box center [536, 177] width 14 height 8
click at [487, 279] on input "text" at bounding box center [503, 292] width 141 height 28
paste input "сухович"
type input "сухович"
click at [551, 328] on span "OK" at bounding box center [537, 323] width 45 height 25
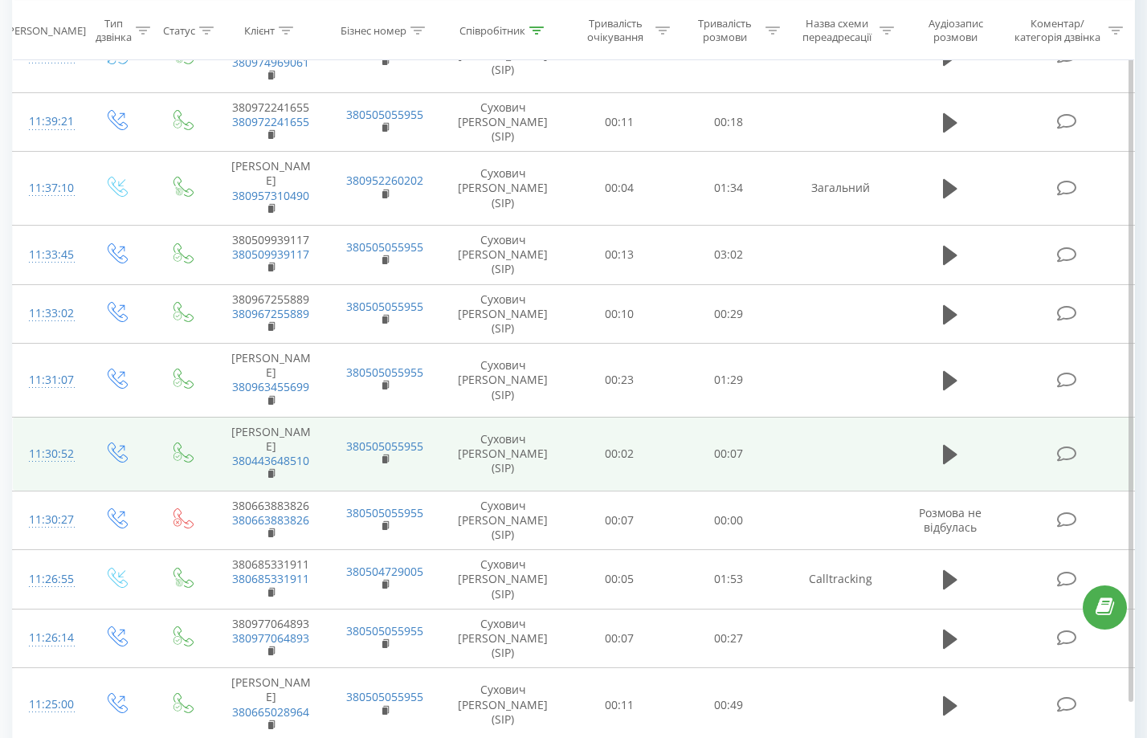
scroll to position [1030, 0]
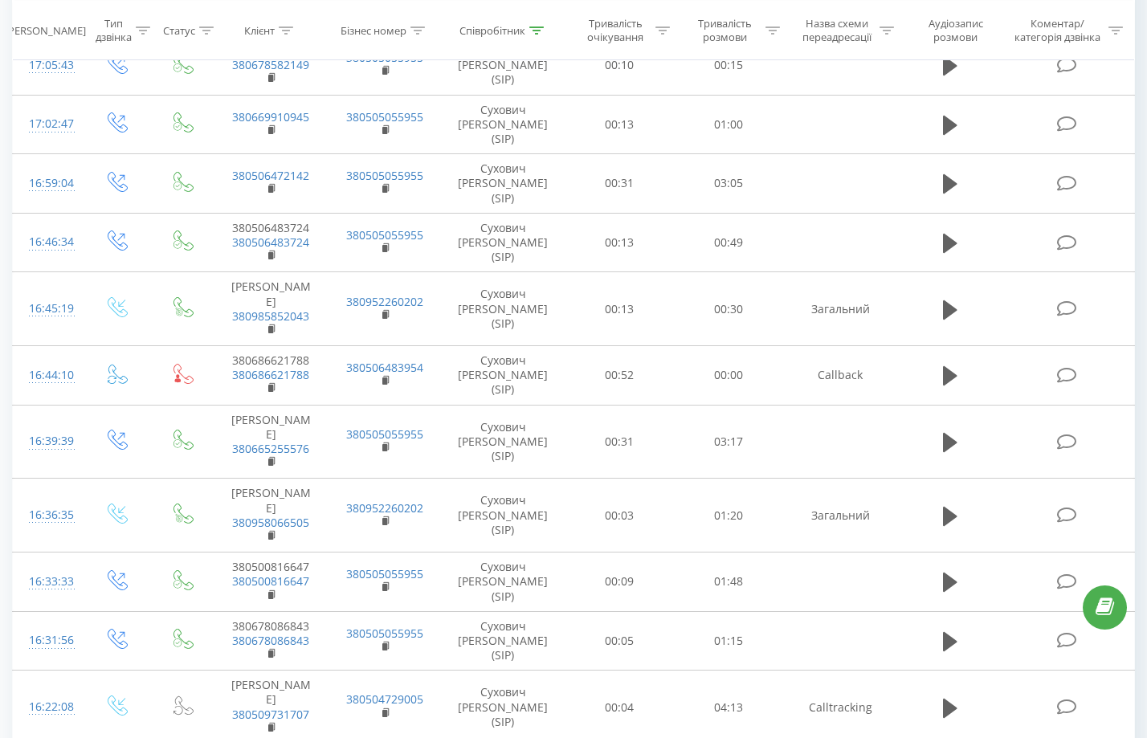
scroll to position [1052, 0]
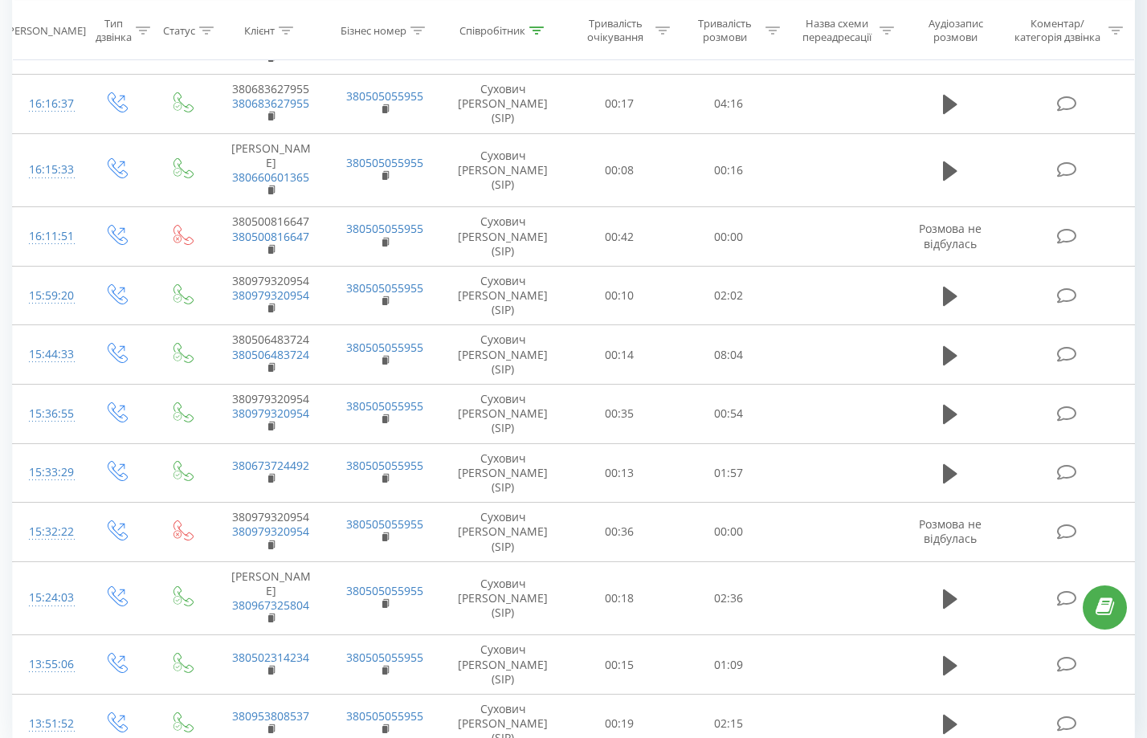
drag, startPoint x: 631, startPoint y: 641, endPoint x: 952, endPoint y: 696, distance: 325.1
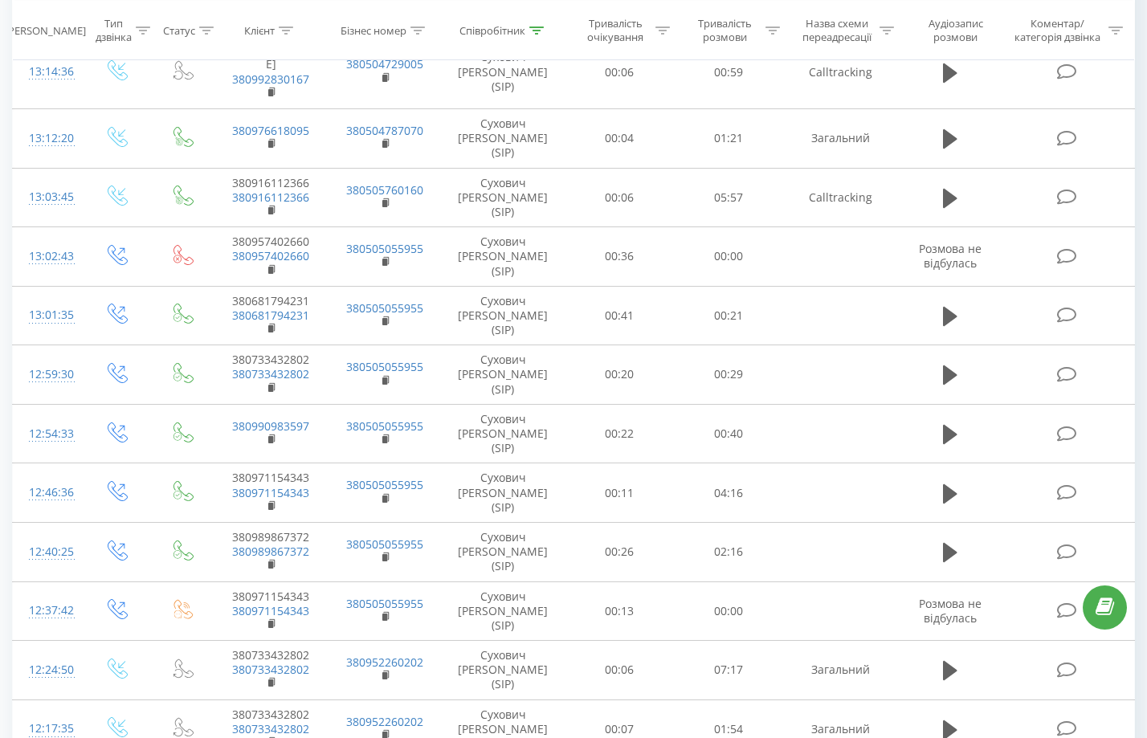
scroll to position [999, 0]
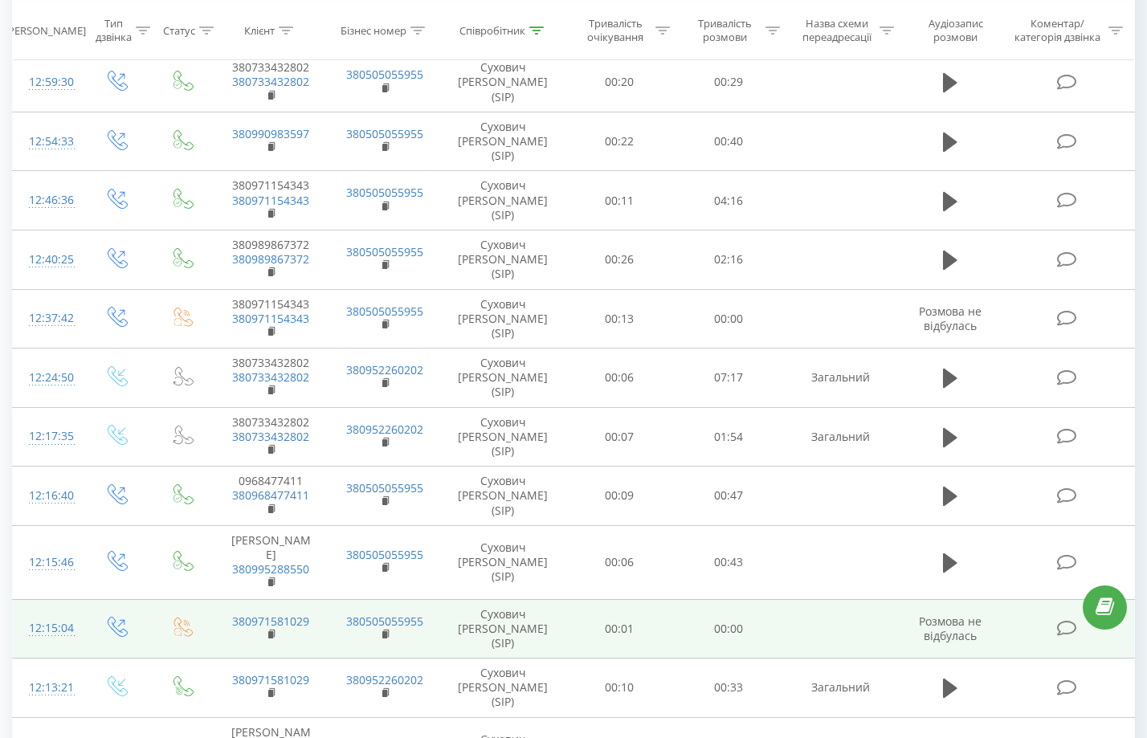
drag, startPoint x: 530, startPoint y: 266, endPoint x: 725, endPoint y: 546, distance: 341.2
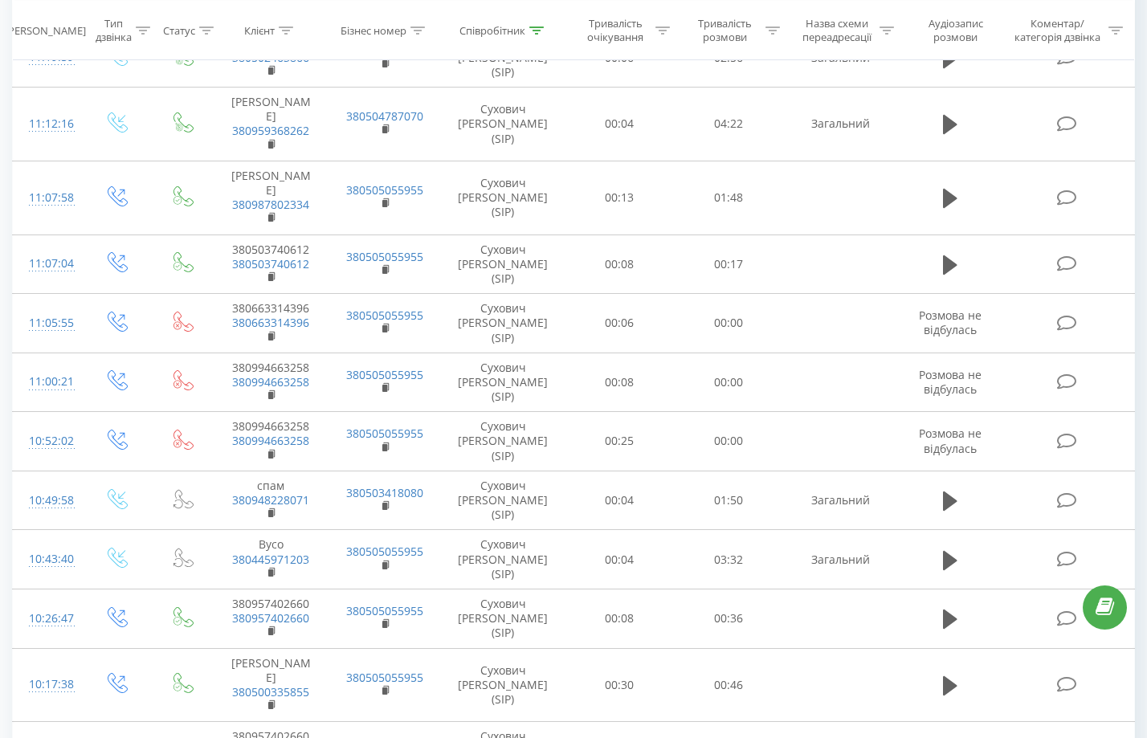
scroll to position [1108, 0]
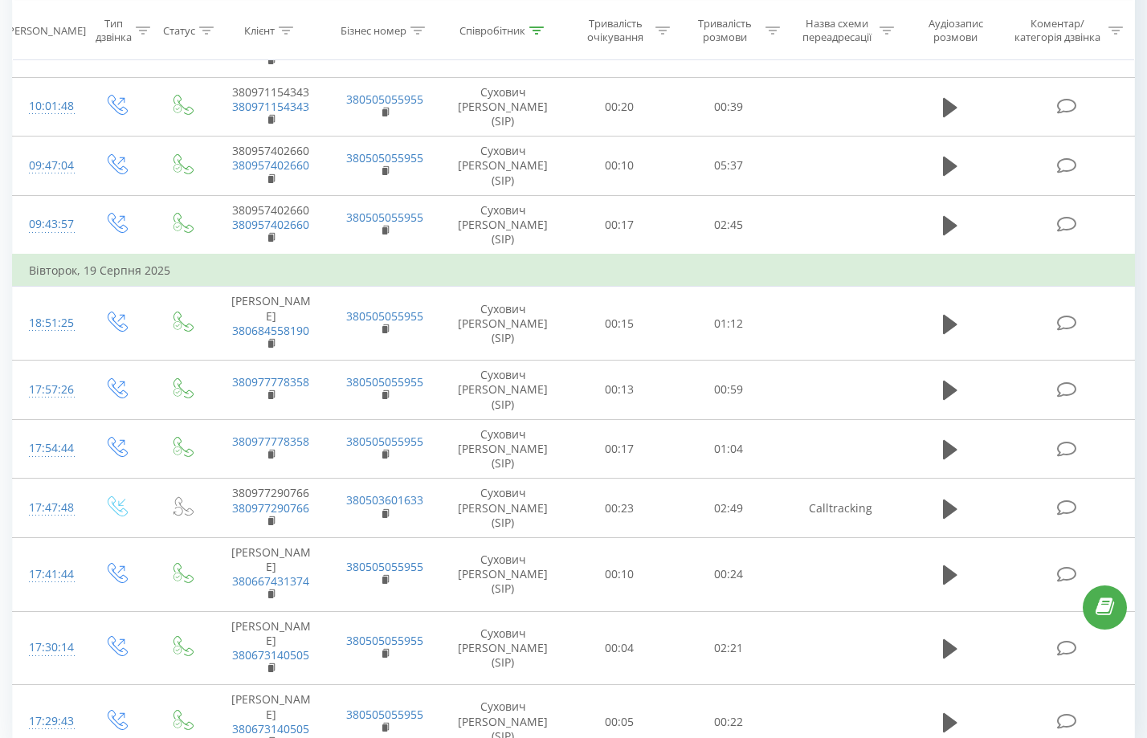
drag, startPoint x: 631, startPoint y: 454, endPoint x: 954, endPoint y: 681, distance: 394.9
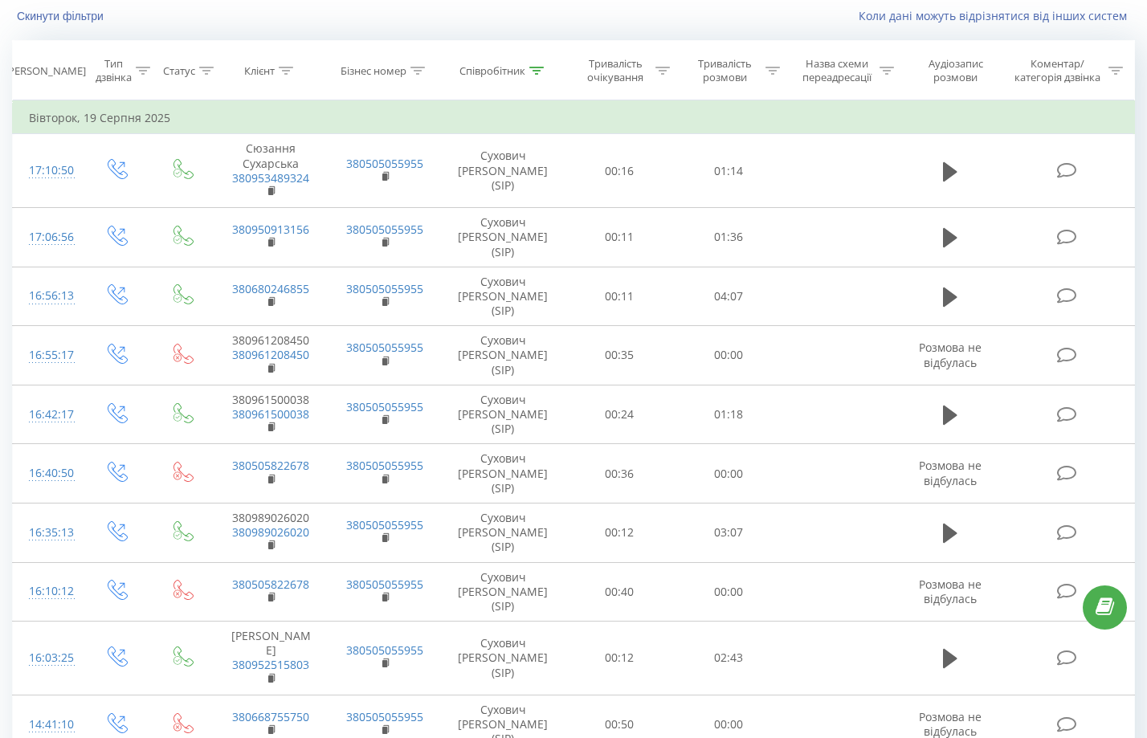
scroll to position [1087, 0]
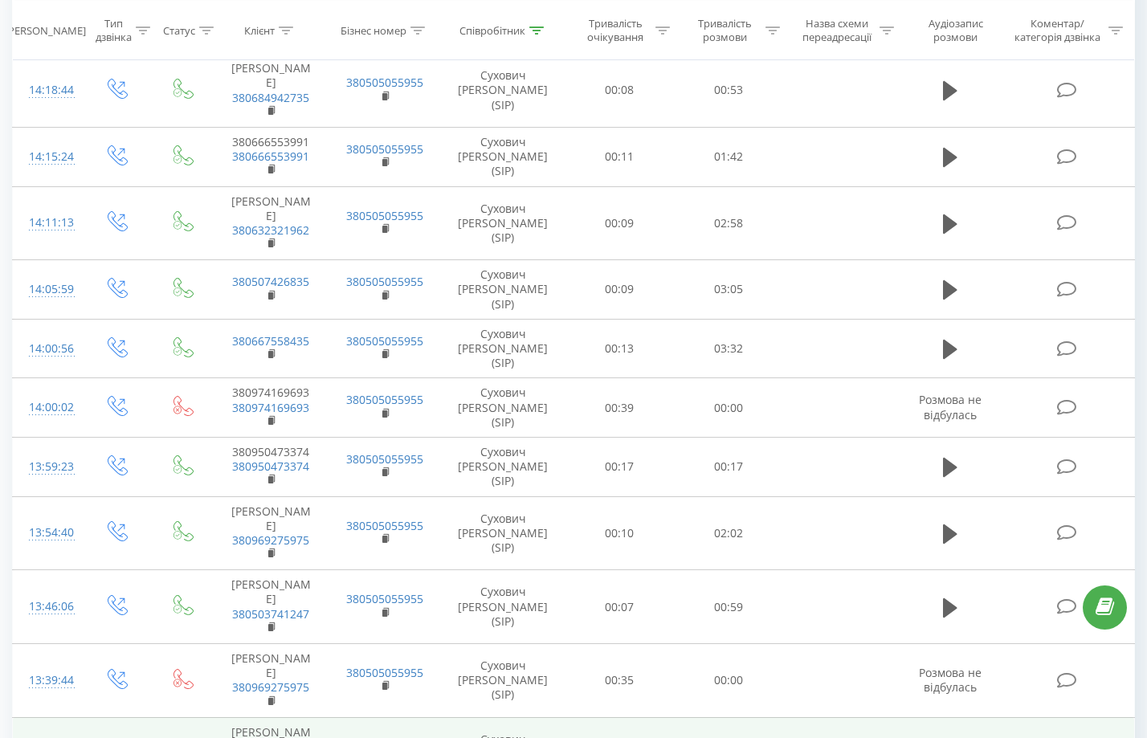
drag, startPoint x: 581, startPoint y: 271, endPoint x: 601, endPoint y: 632, distance: 362.0
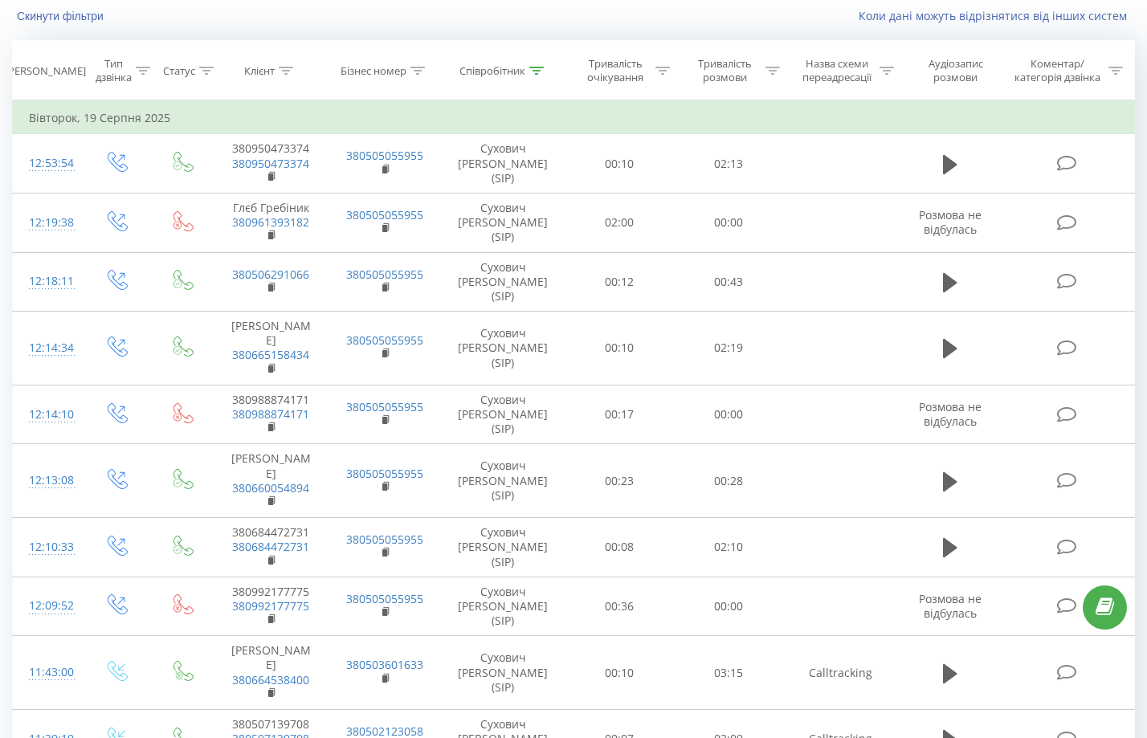
scroll to position [1068, 0]
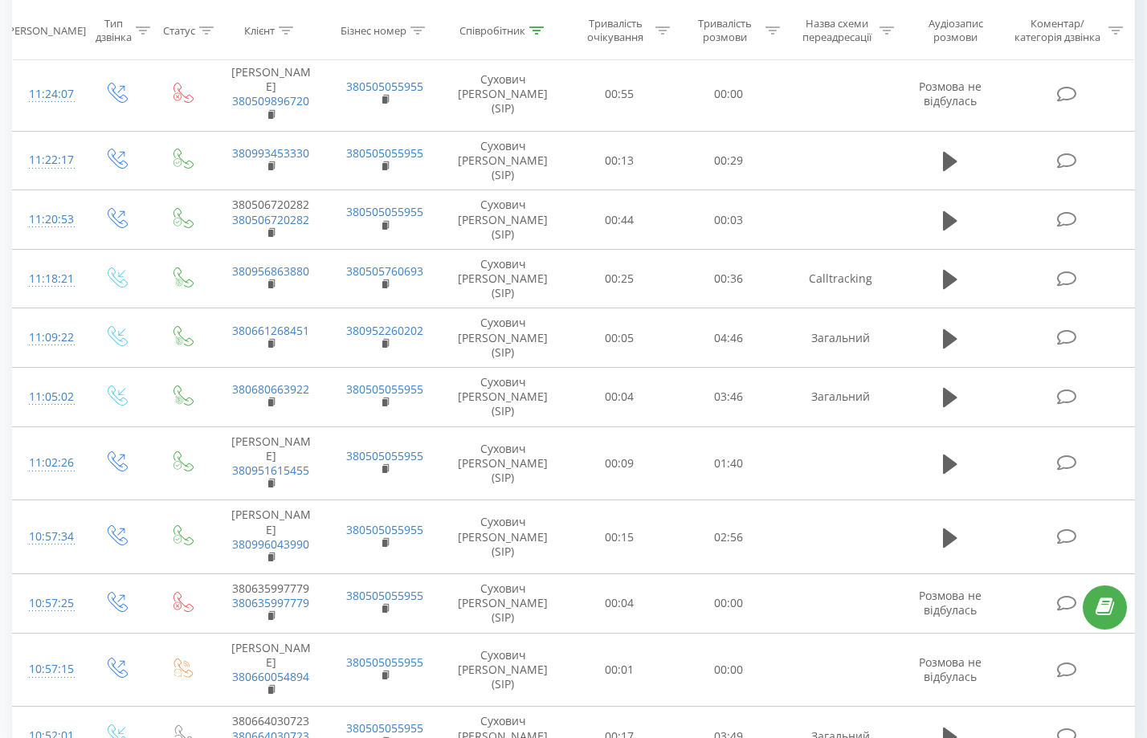
drag, startPoint x: 561, startPoint y: 225, endPoint x: 719, endPoint y: 702, distance: 502.7
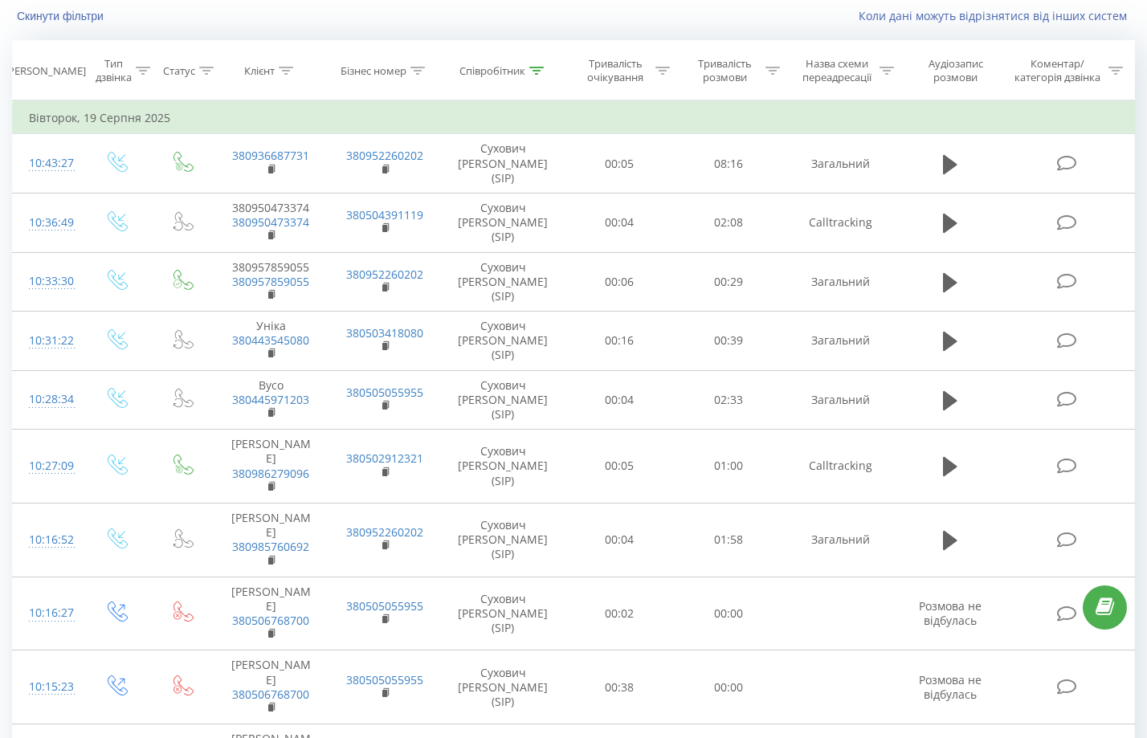
scroll to position [1052, 0]
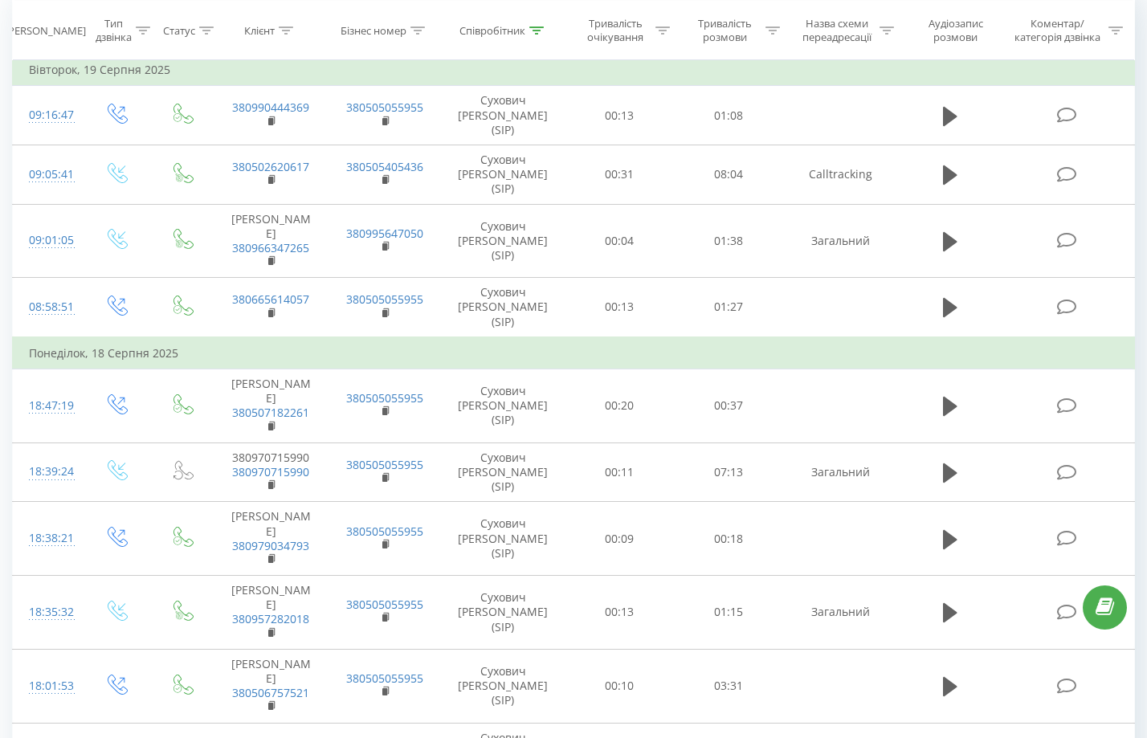
scroll to position [1054, 0]
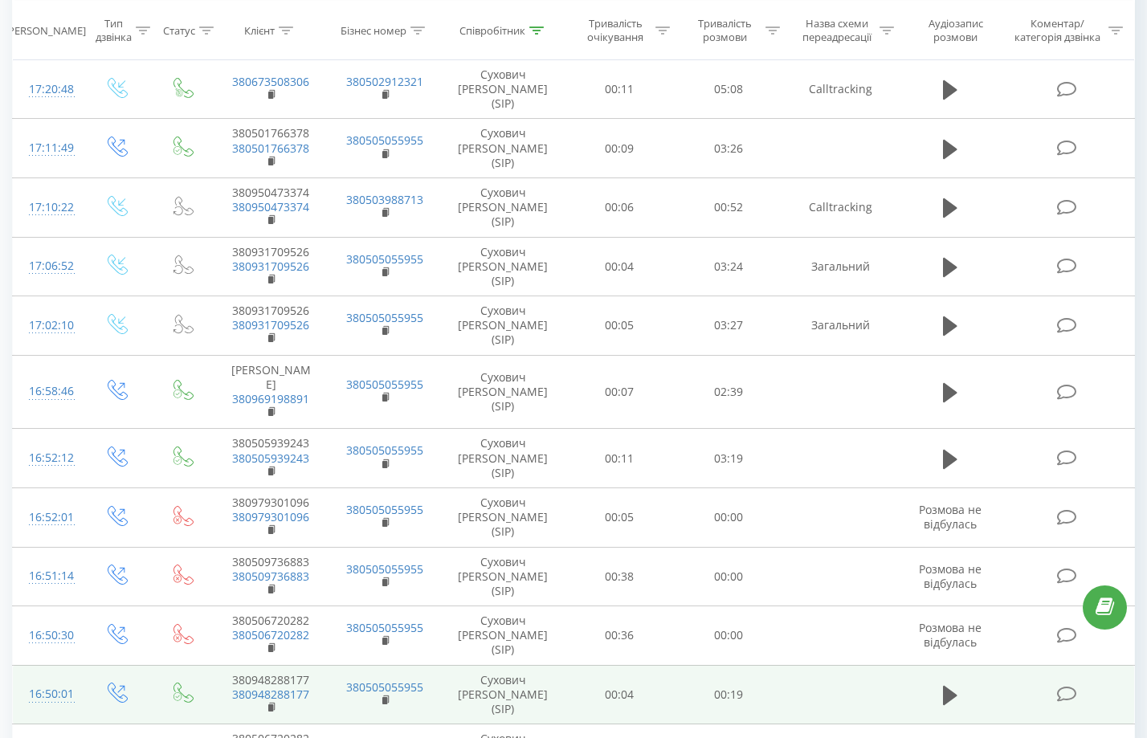
drag, startPoint x: 657, startPoint y: 137, endPoint x: 795, endPoint y: 595, distance: 478.3
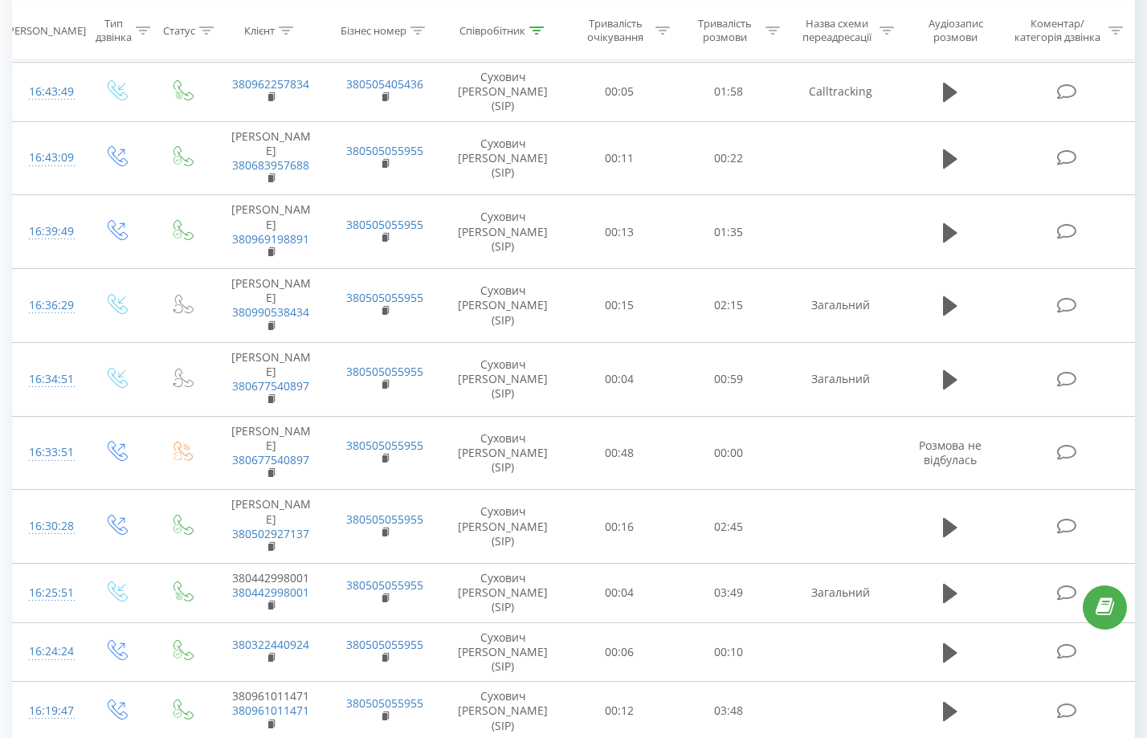
scroll to position [1139, 0]
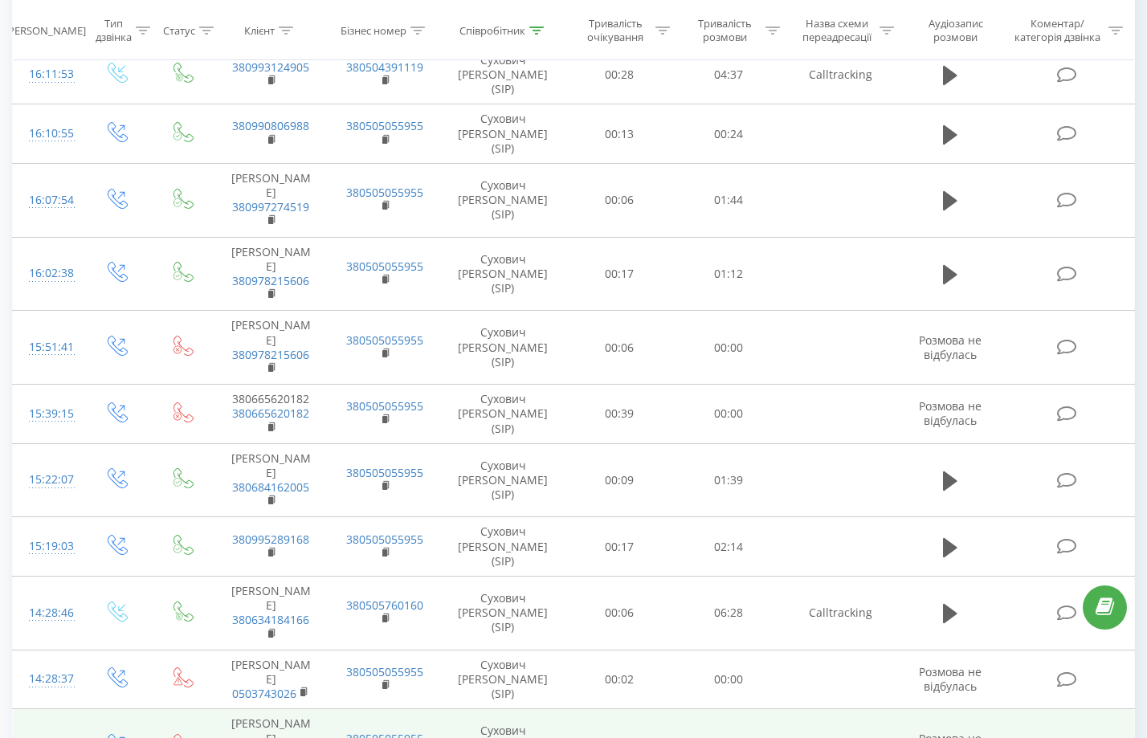
drag, startPoint x: 630, startPoint y: 168, endPoint x: 725, endPoint y: 642, distance: 483.5
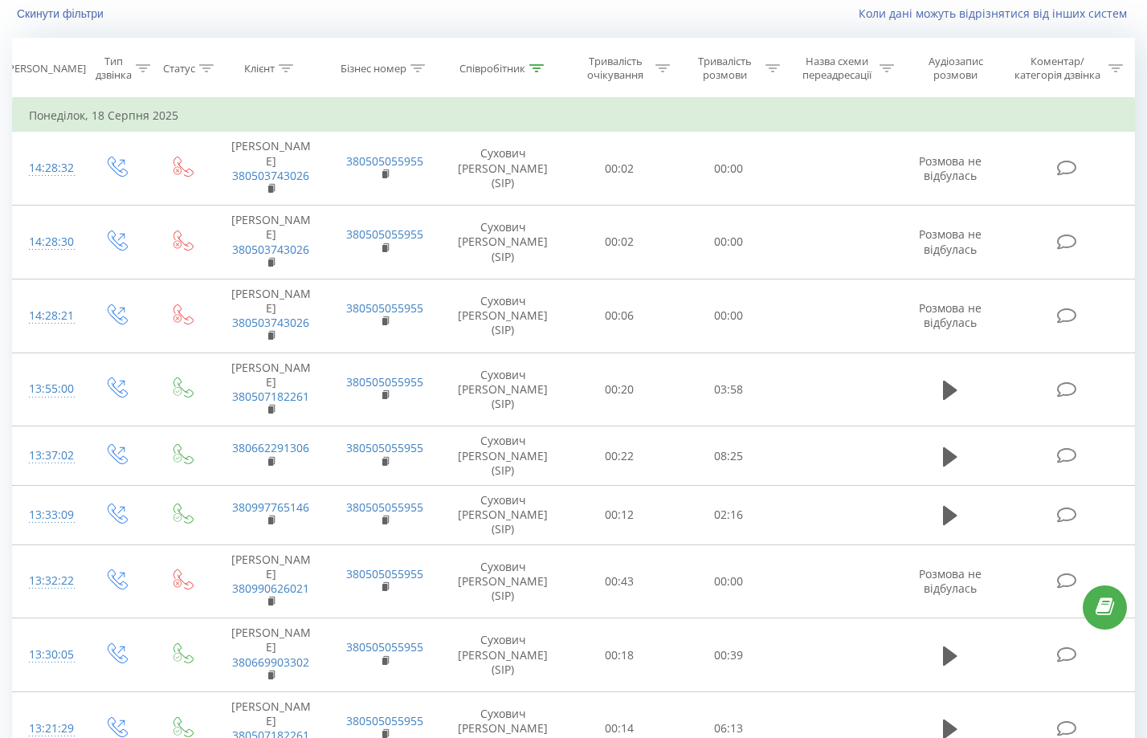
scroll to position [1132, 0]
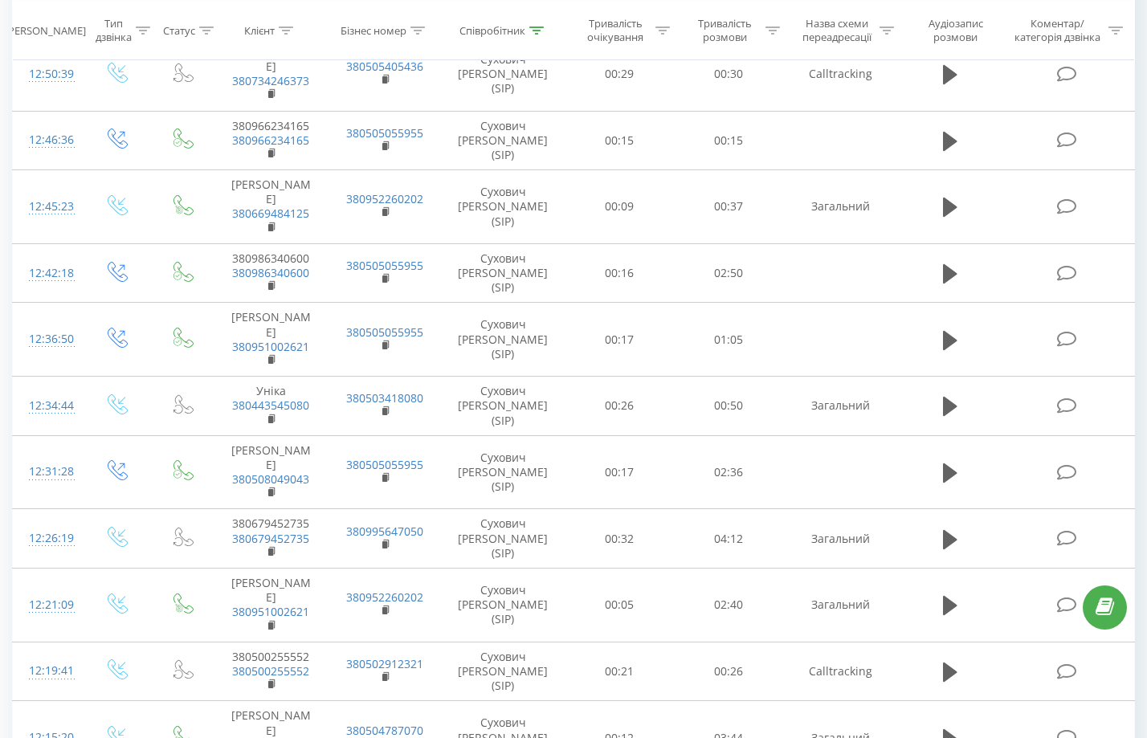
drag, startPoint x: 517, startPoint y: 150, endPoint x: 900, endPoint y: 694, distance: 665.7
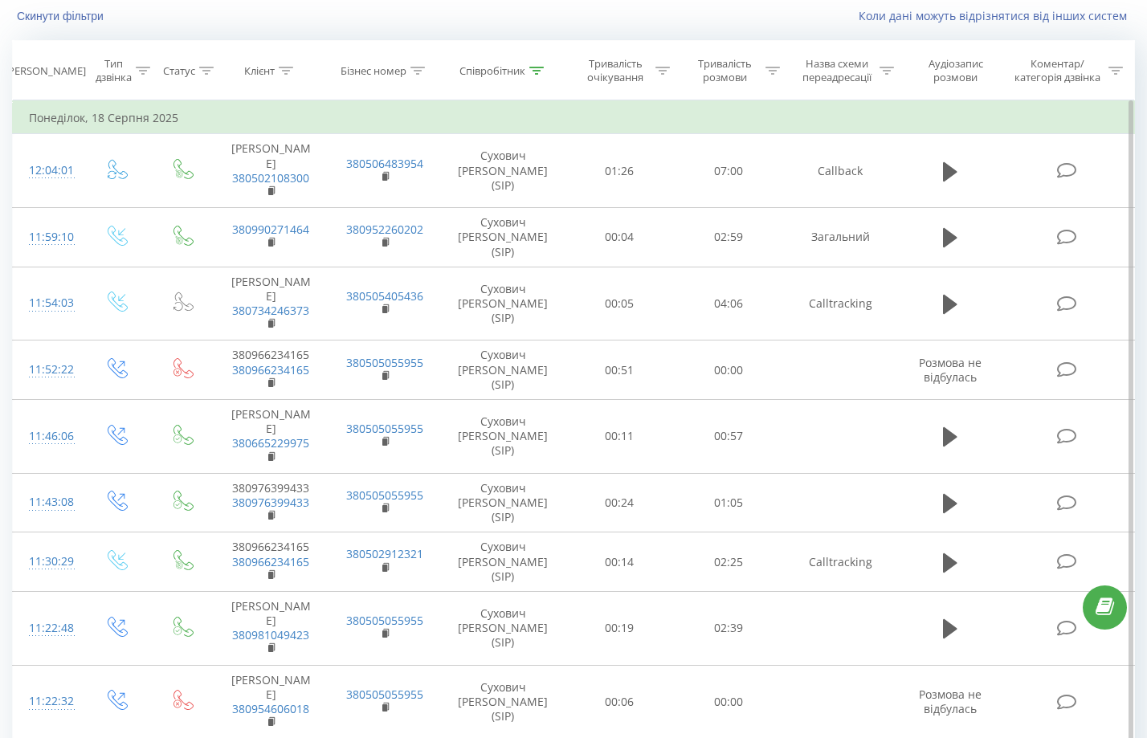
scroll to position [1174, 0]
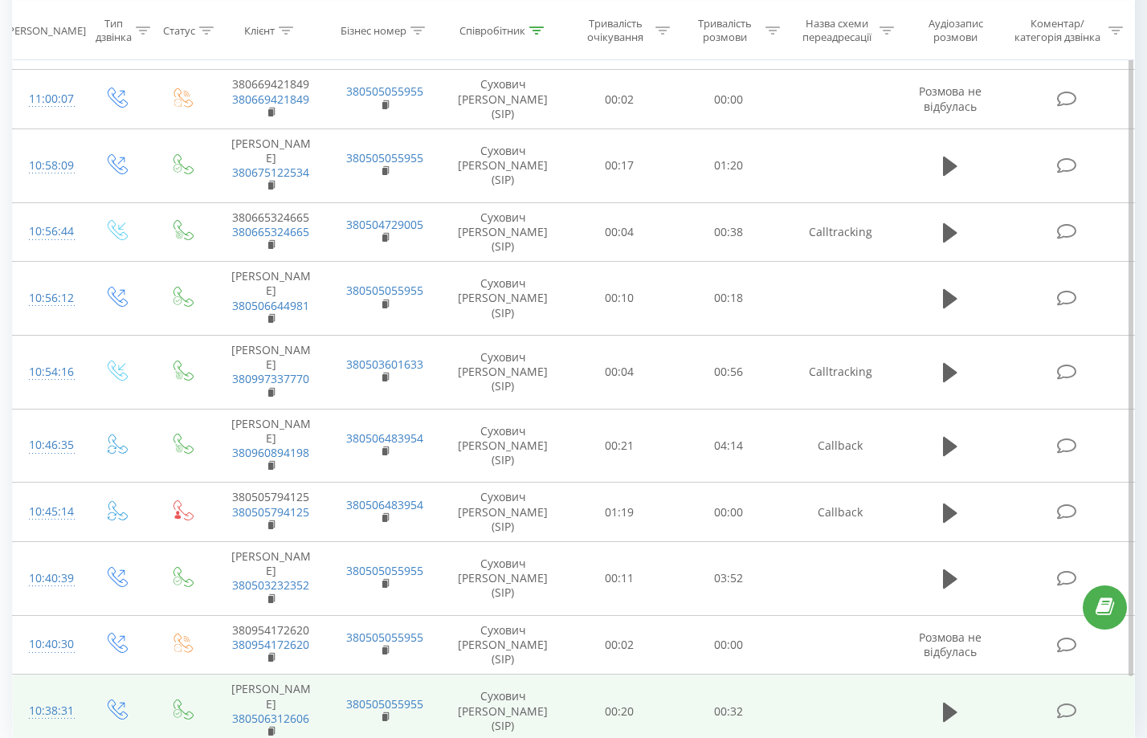
drag, startPoint x: 541, startPoint y: 181, endPoint x: 777, endPoint y: 668, distance: 541.1
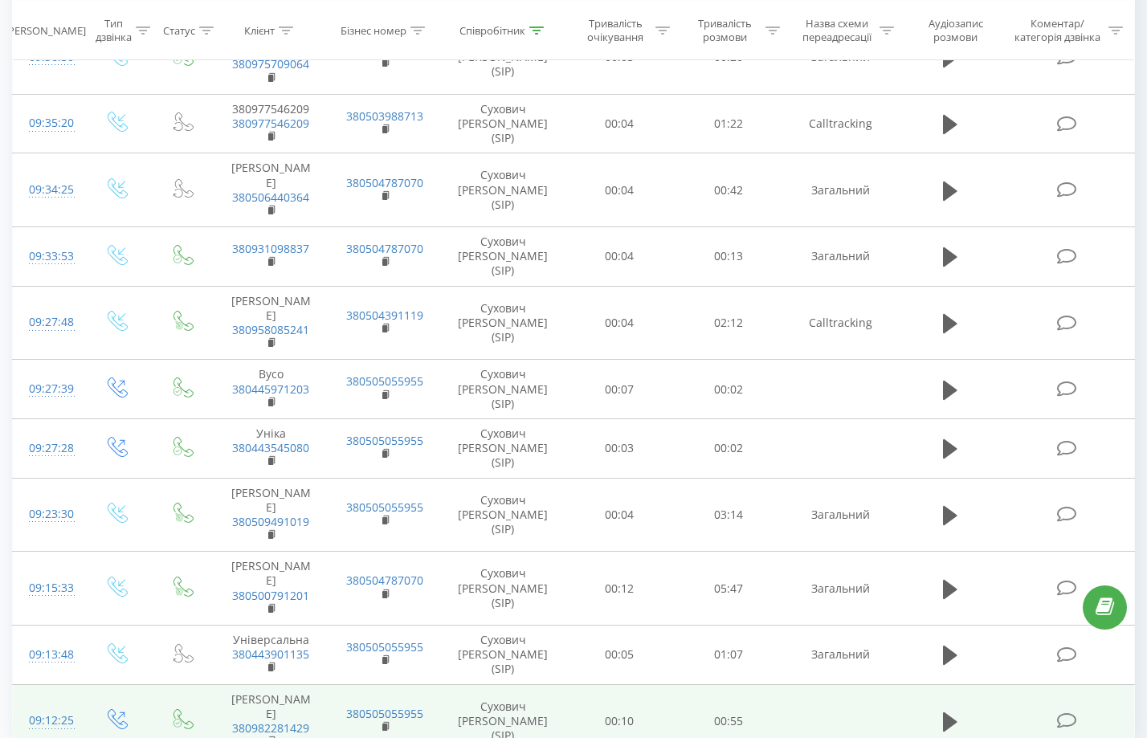
drag, startPoint x: 624, startPoint y: 404, endPoint x: 888, endPoint y: 603, distance: 331.0
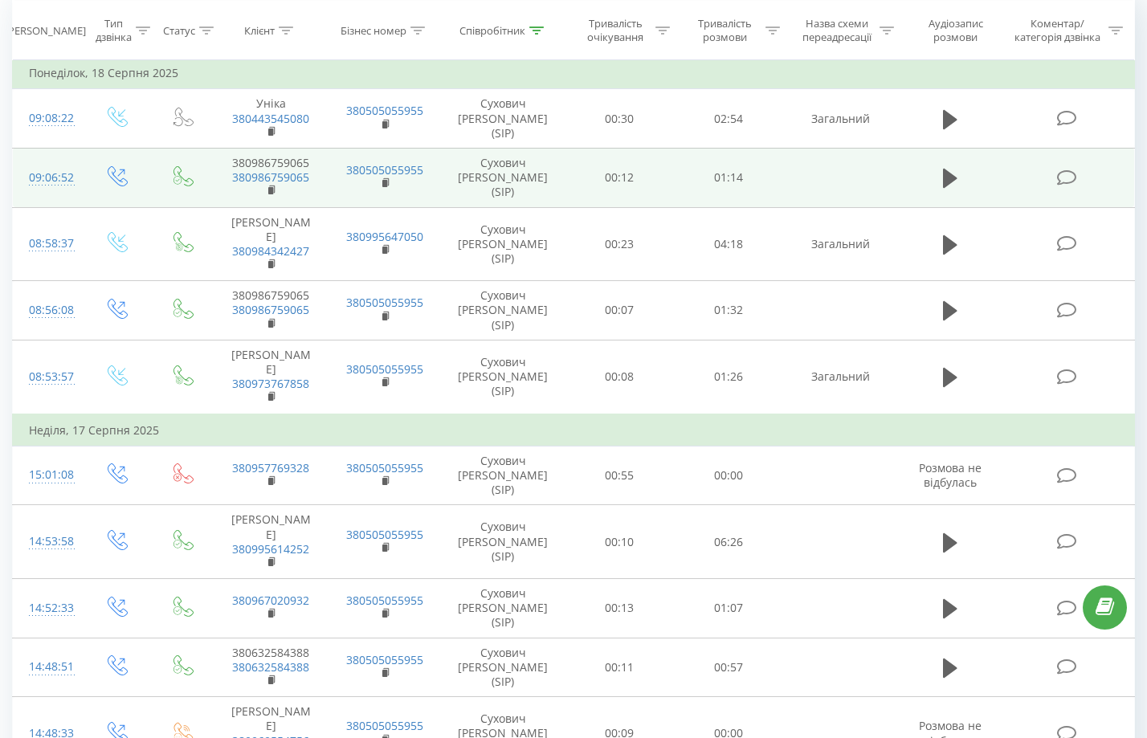
drag, startPoint x: 683, startPoint y: 156, endPoint x: 689, endPoint y: 204, distance: 48.6
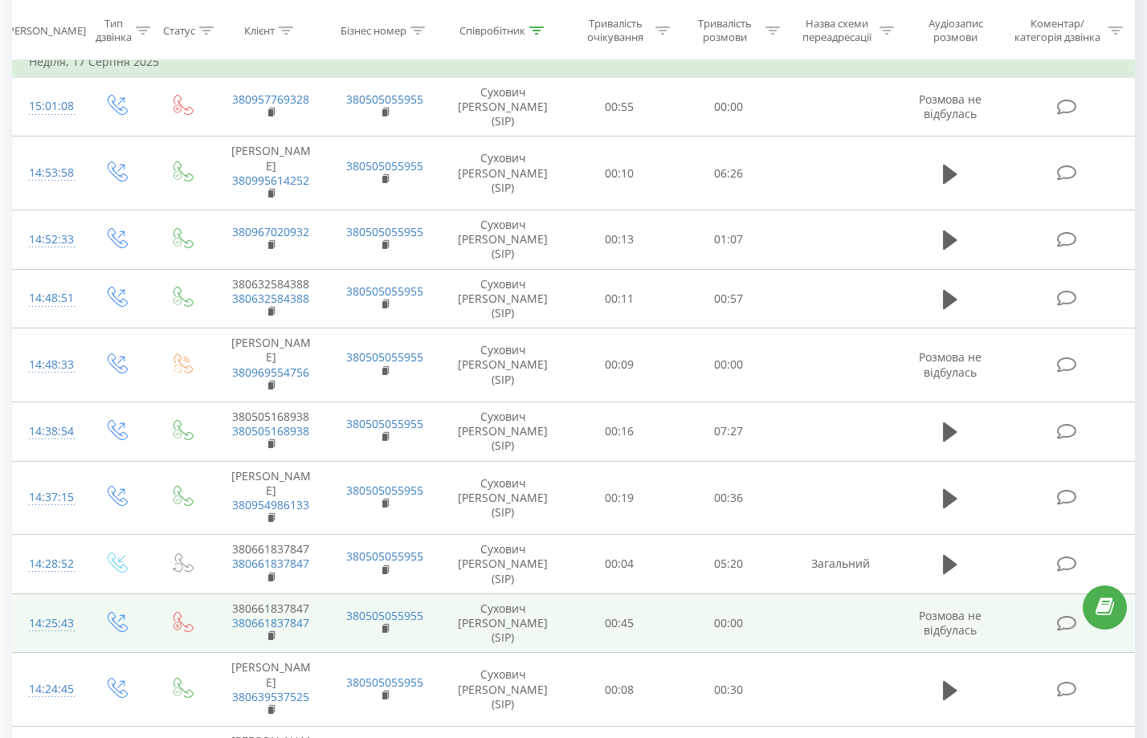
scroll to position [1108, 0]
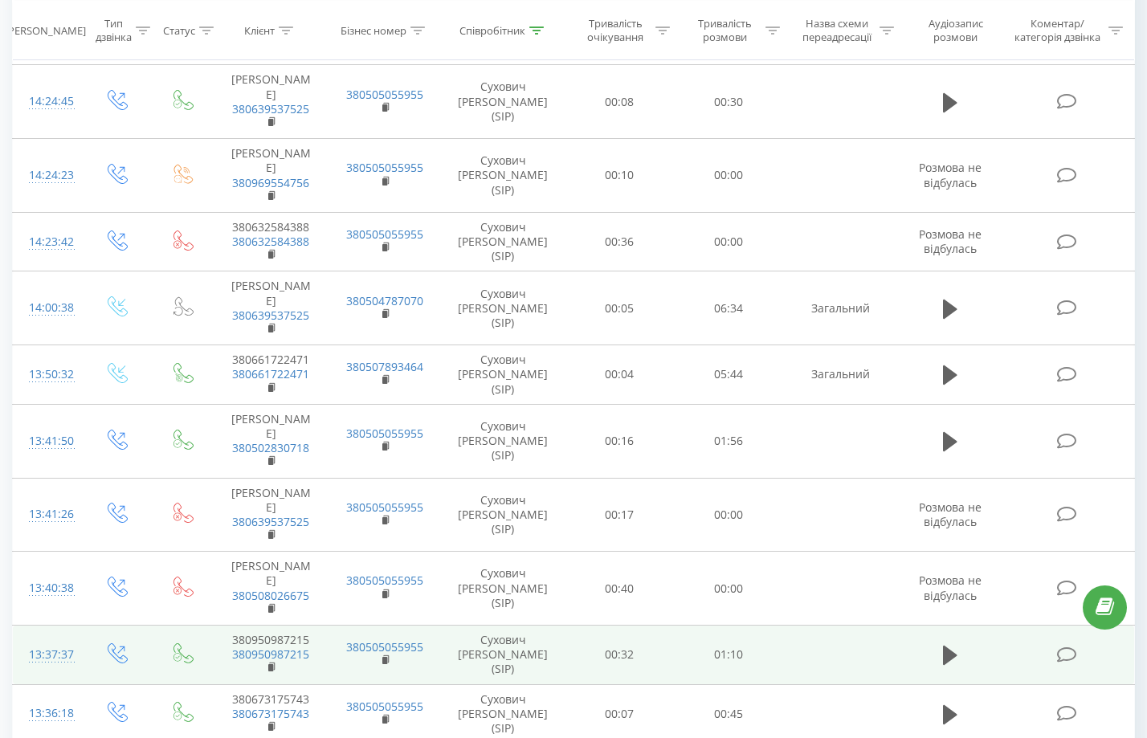
drag, startPoint x: 691, startPoint y: 209, endPoint x: 871, endPoint y: 561, distance: 395.2
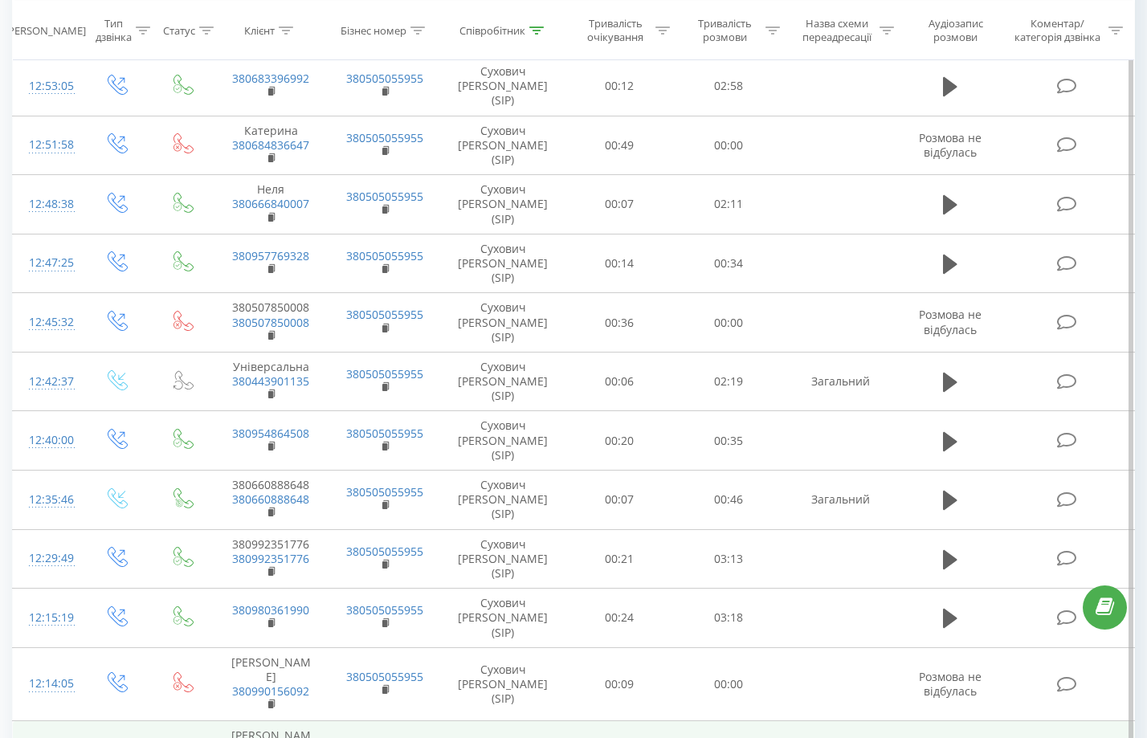
scroll to position [1083, 0]
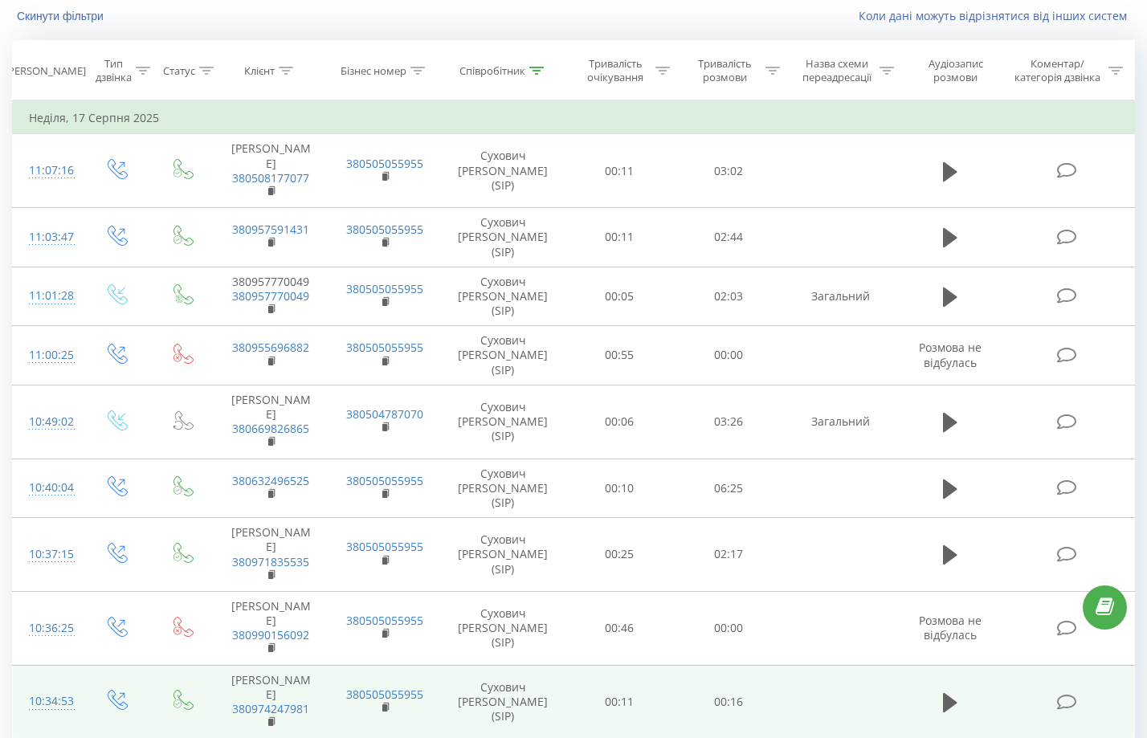
scroll to position [1105, 0]
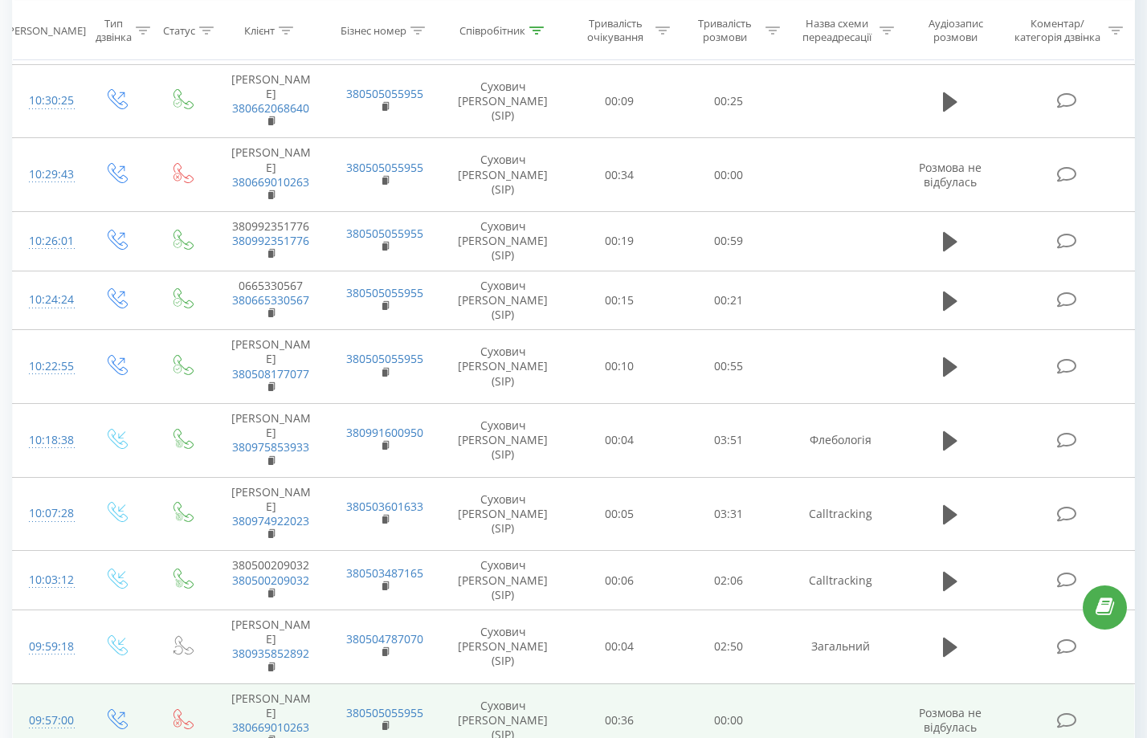
drag, startPoint x: 623, startPoint y: 235, endPoint x: 837, endPoint y: 601, distance: 423.4
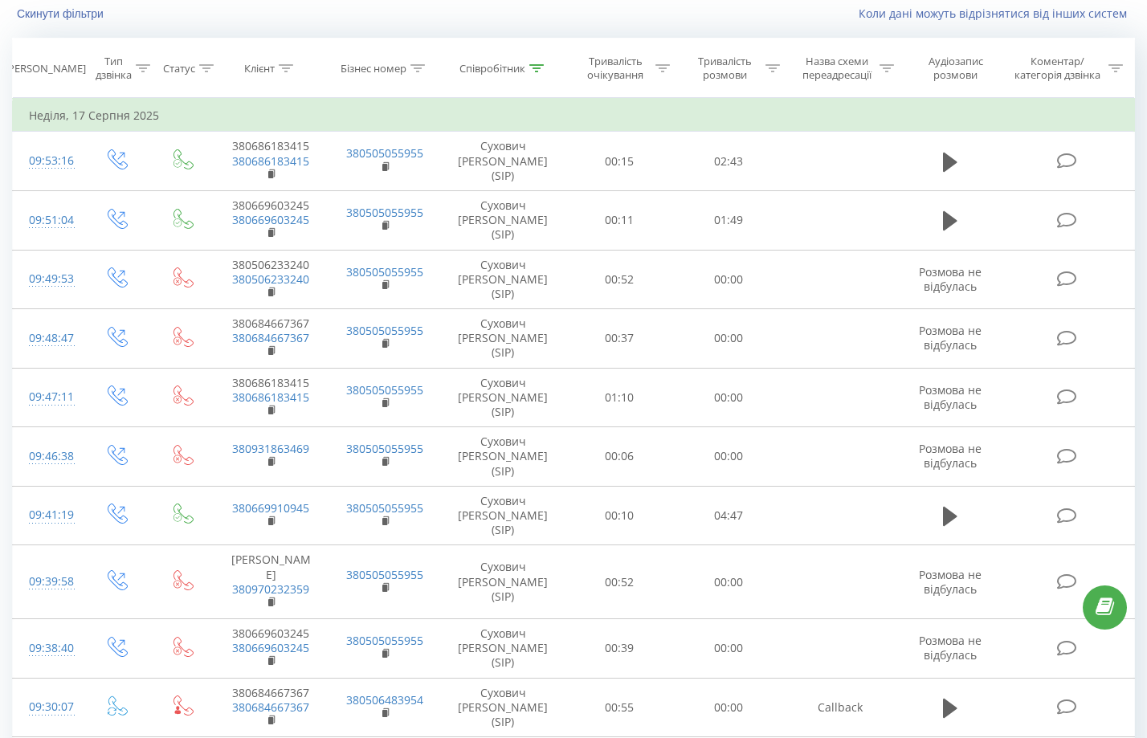
drag, startPoint x: 723, startPoint y: 194, endPoint x: 892, endPoint y: 699, distance: 532.7
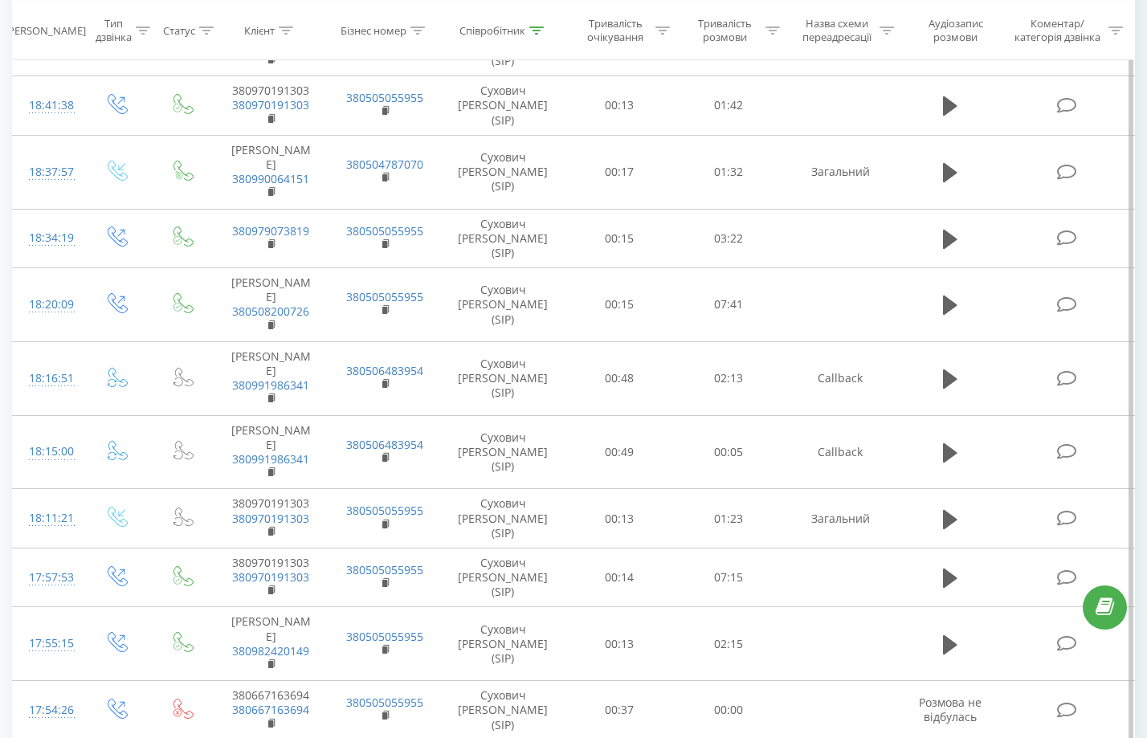
scroll to position [1134, 0]
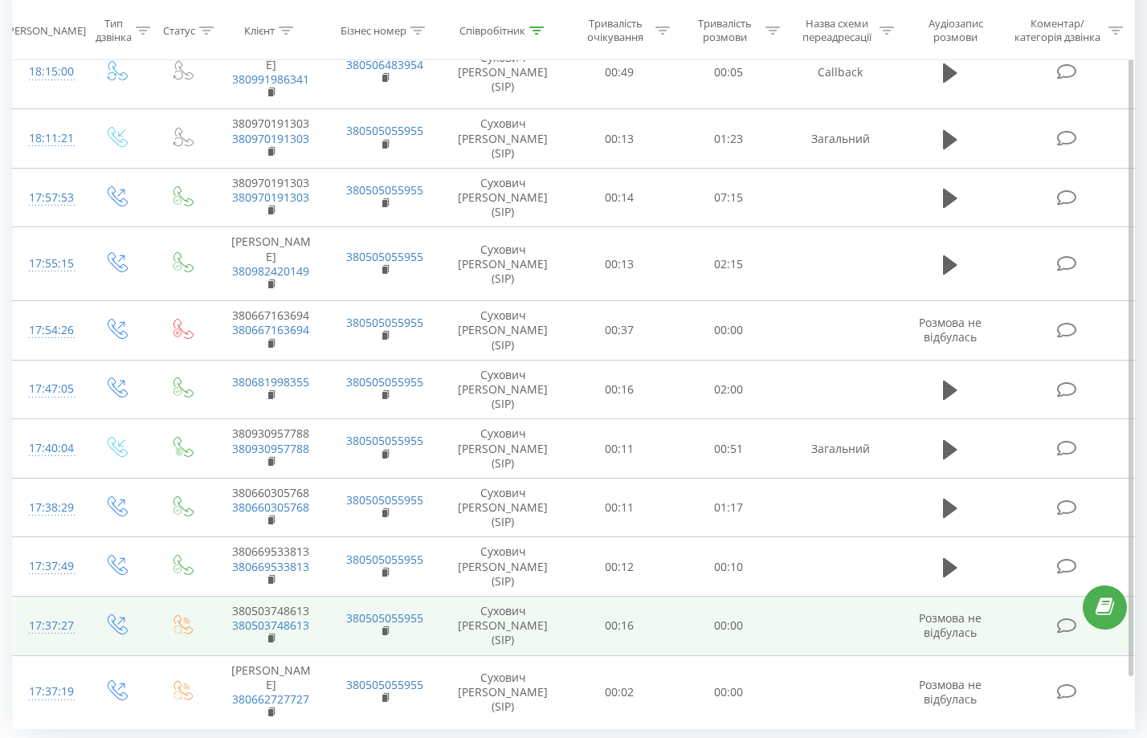
drag, startPoint x: 651, startPoint y: 236, endPoint x: 816, endPoint y: 556, distance: 359.6
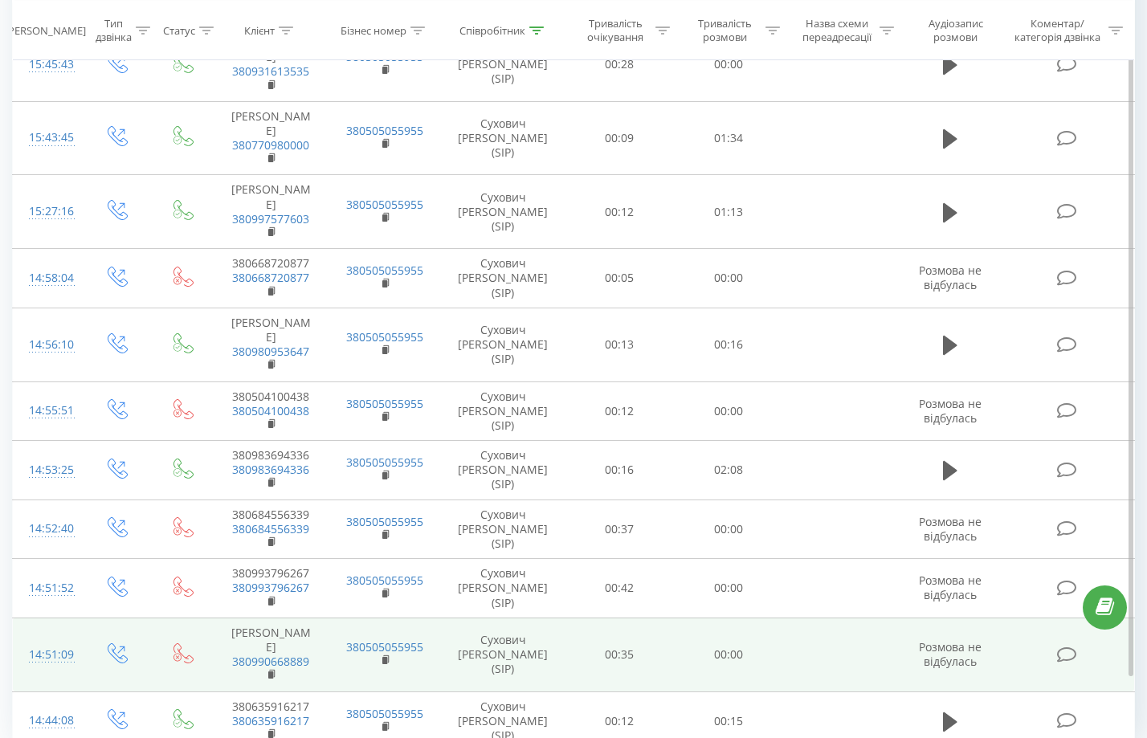
drag, startPoint x: 597, startPoint y: 222, endPoint x: 848, endPoint y: 571, distance: 430.5
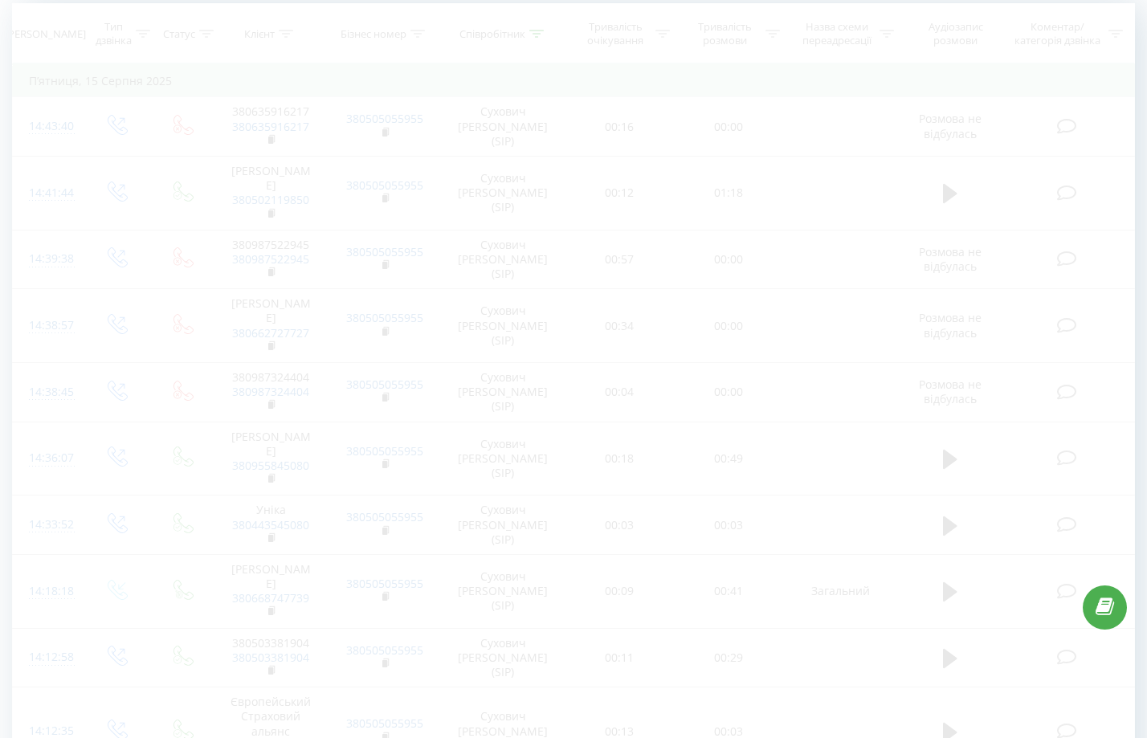
scroll to position [106, 0]
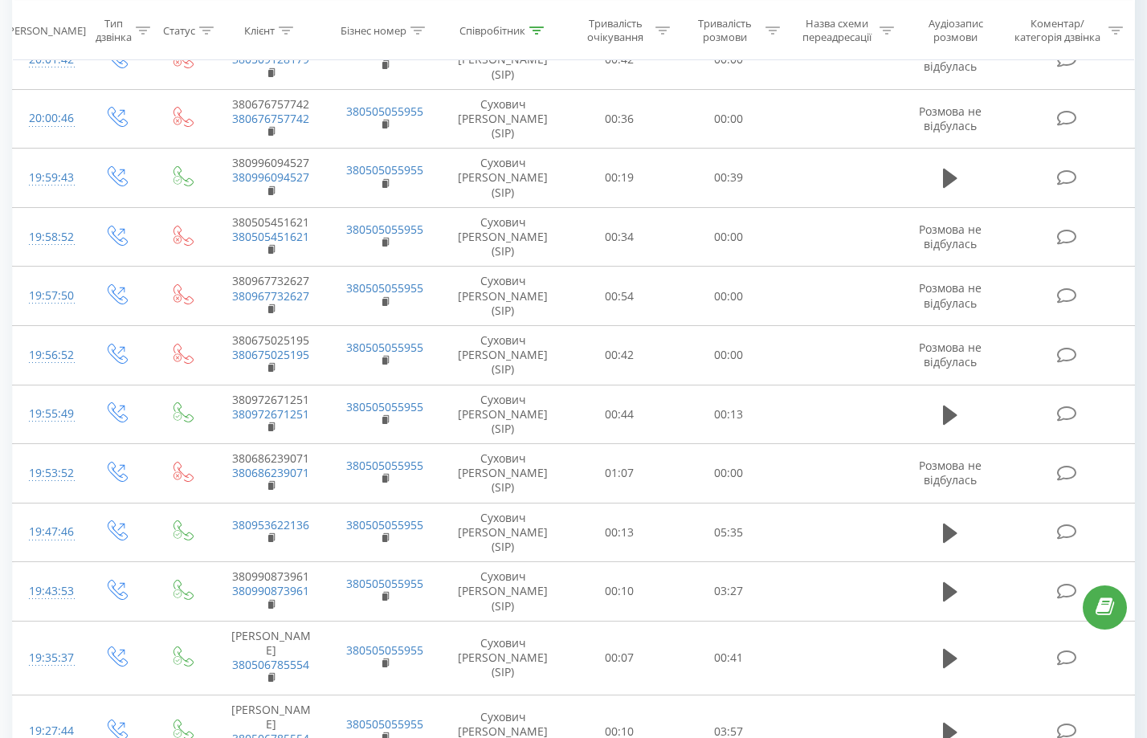
scroll to position [1072, 0]
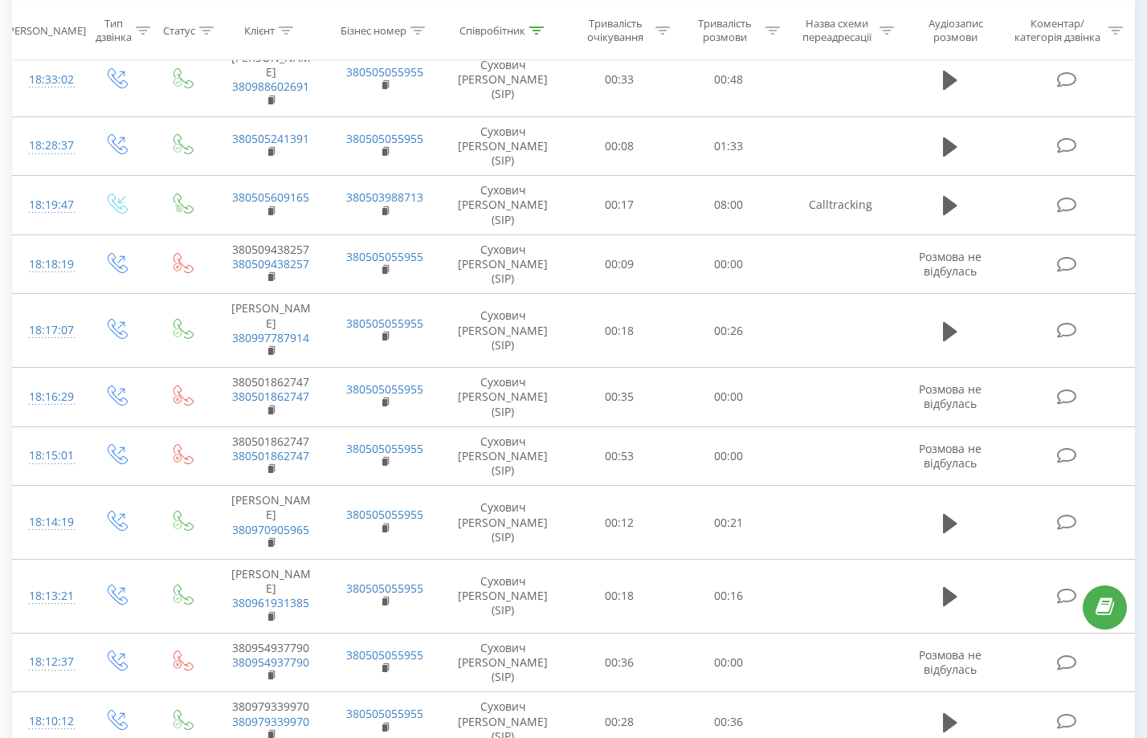
scroll to position [1053, 0]
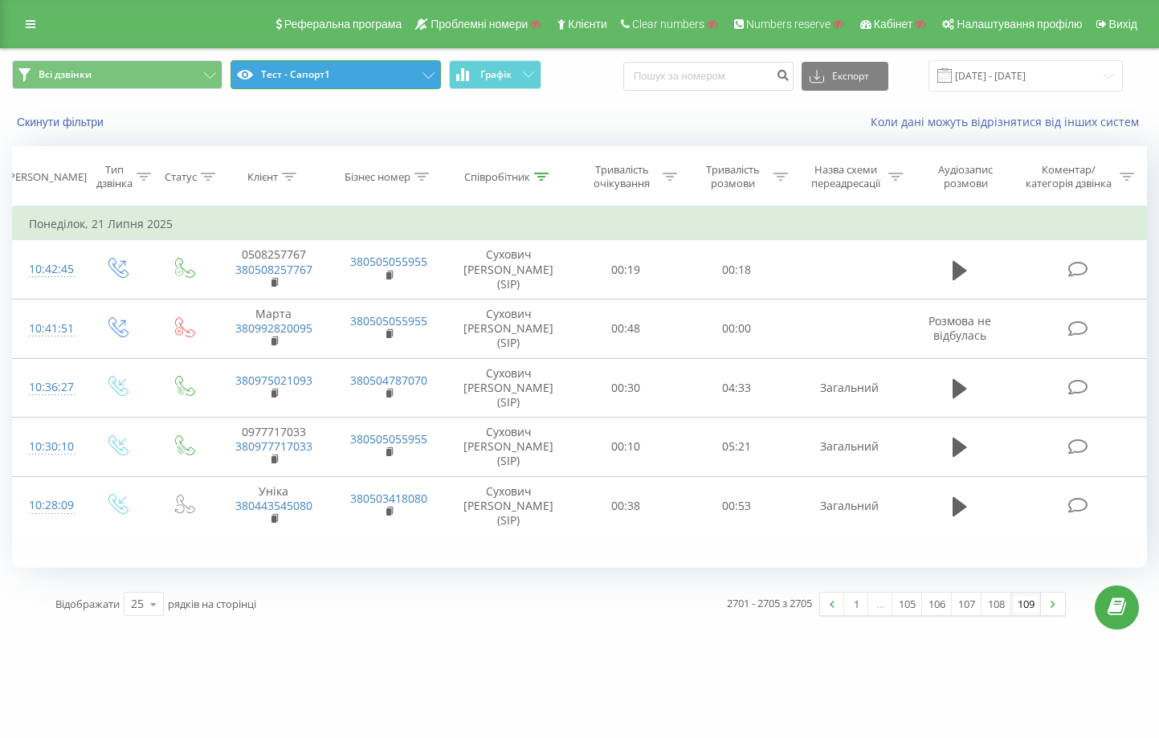
click at [326, 70] on button "Тест - Сапорт1" at bounding box center [336, 74] width 210 height 29
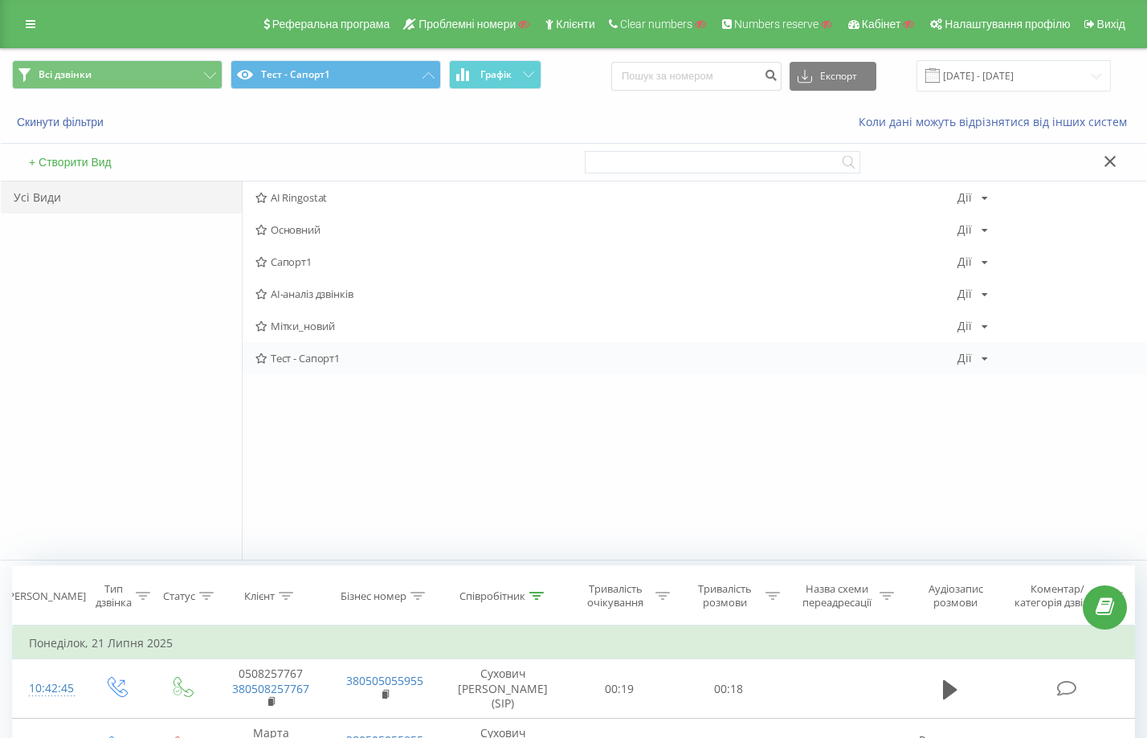
click at [261, 361] on icon at bounding box center [261, 358] width 12 height 10
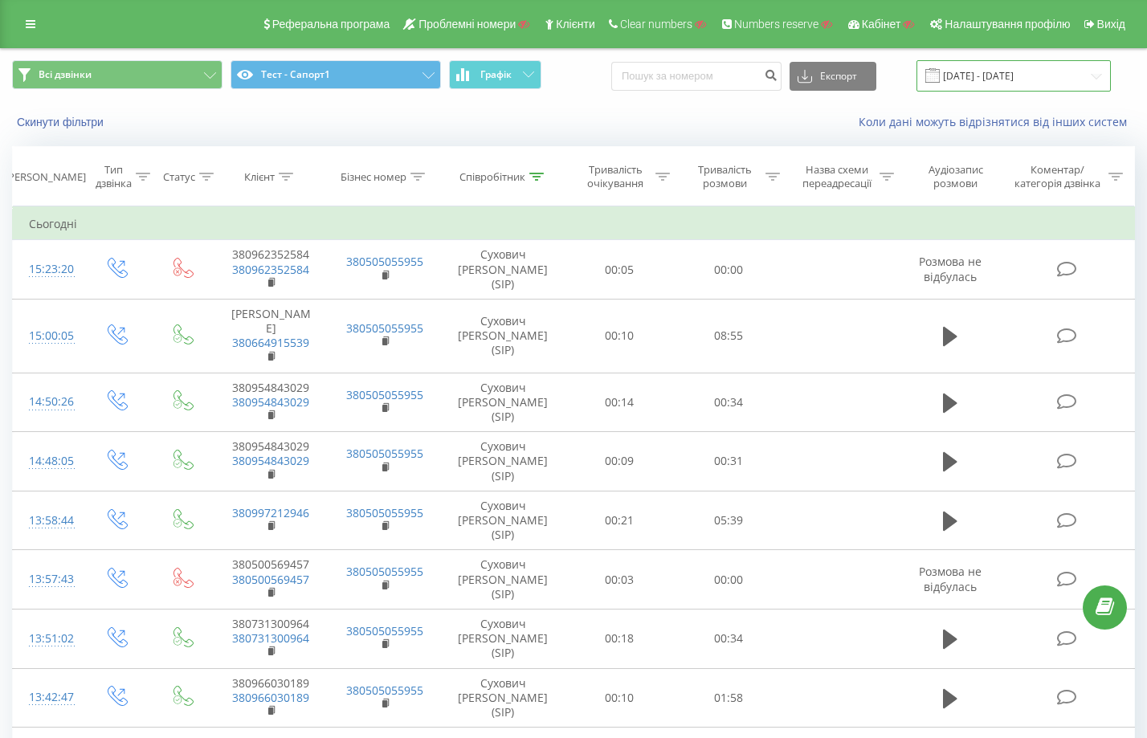
click at [958, 84] on input "[DATE] - [DATE]" at bounding box center [1014, 75] width 194 height 31
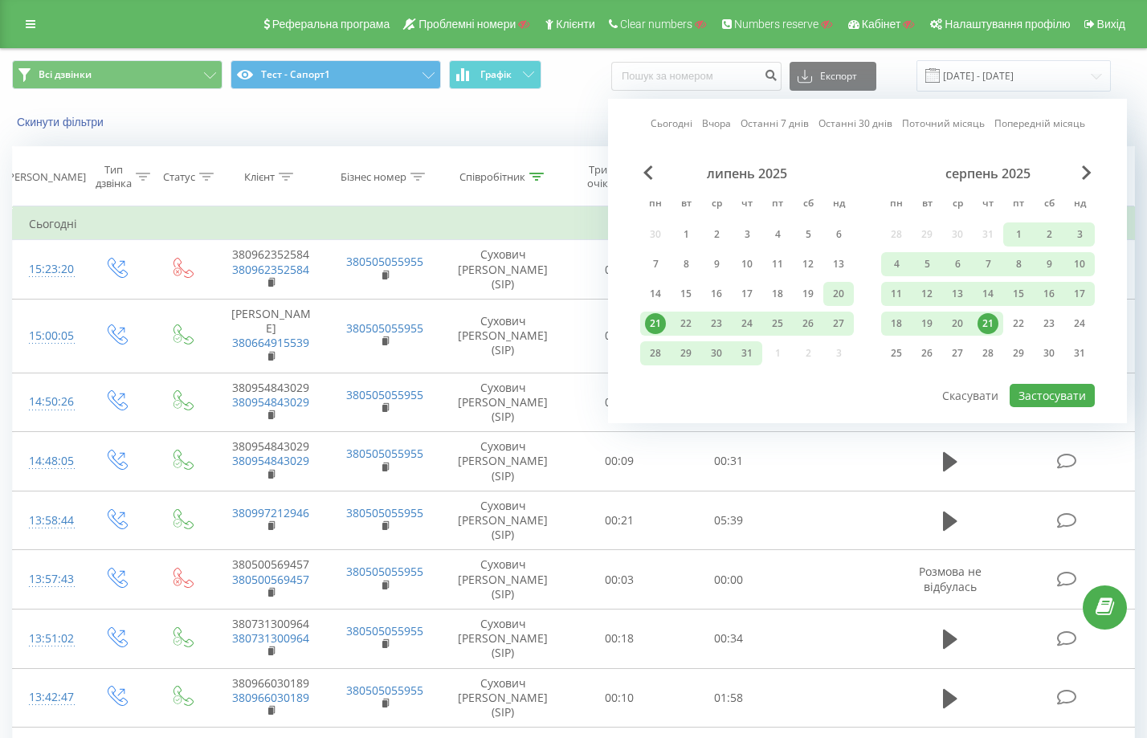
click at [837, 296] on div "20" at bounding box center [838, 294] width 21 height 21
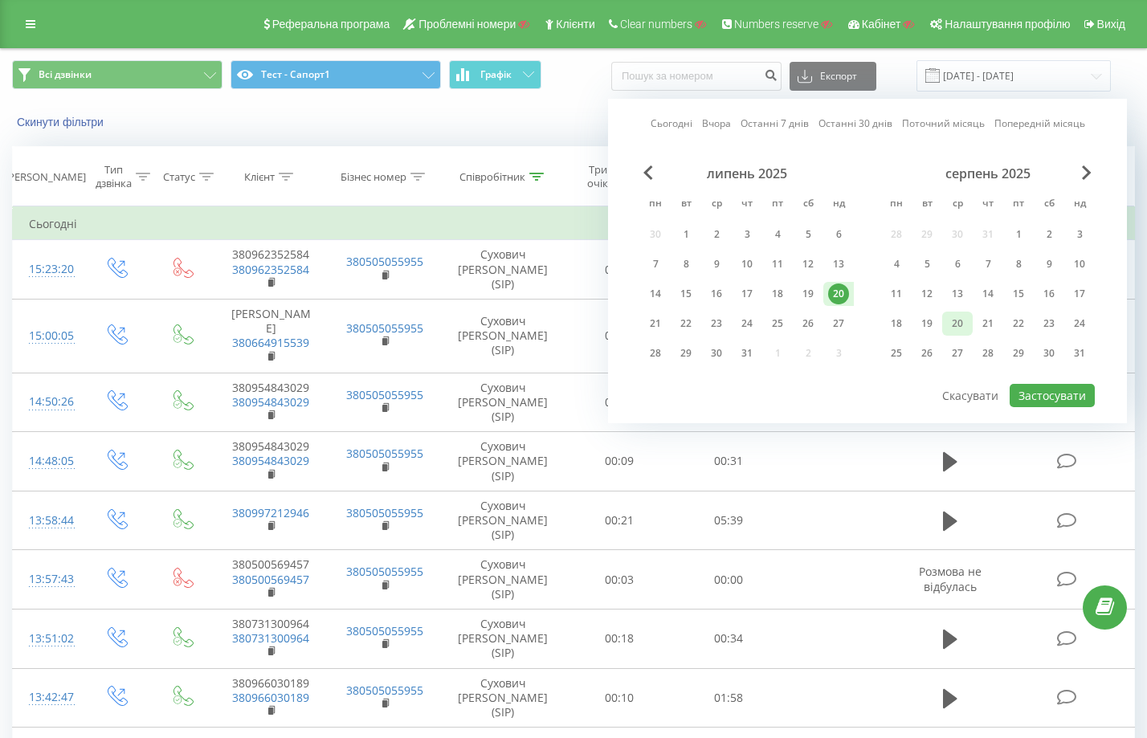
click at [953, 327] on div "20" at bounding box center [957, 323] width 21 height 21
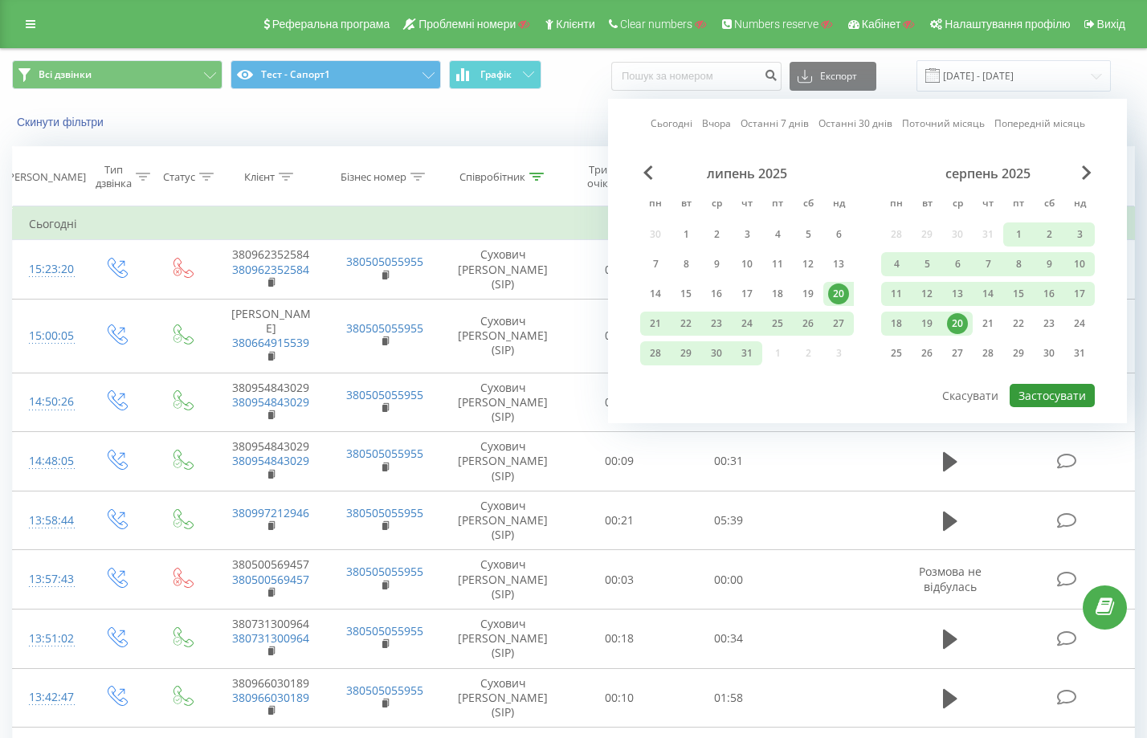
click at [1059, 390] on button "Застосувати" at bounding box center [1052, 395] width 85 height 23
type input "20.07.2025 - 20.08.2025"
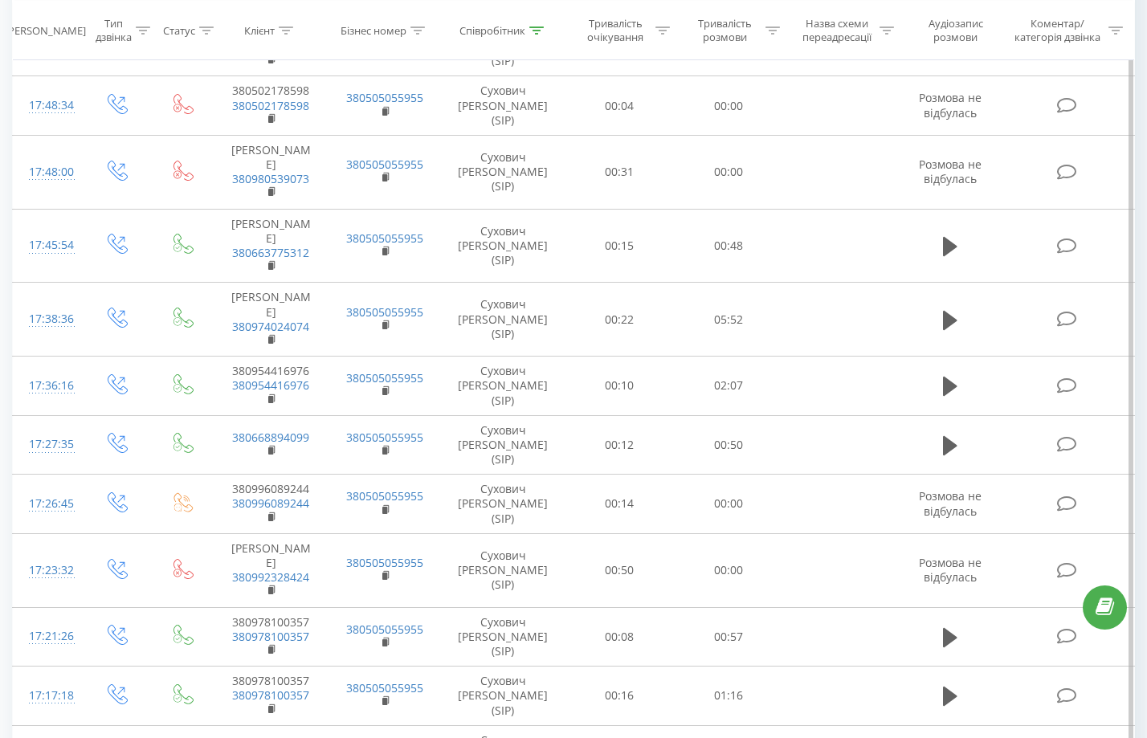
scroll to position [1066, 0]
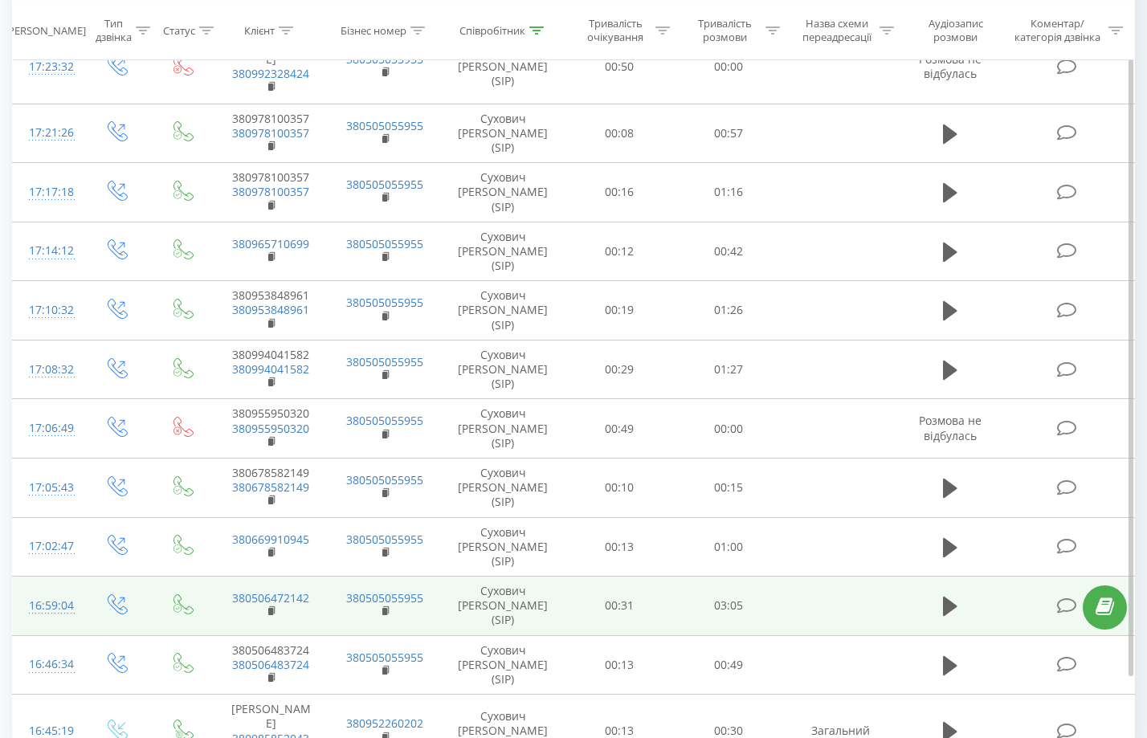
drag, startPoint x: 615, startPoint y: 417, endPoint x: 770, endPoint y: 499, distance: 175.4
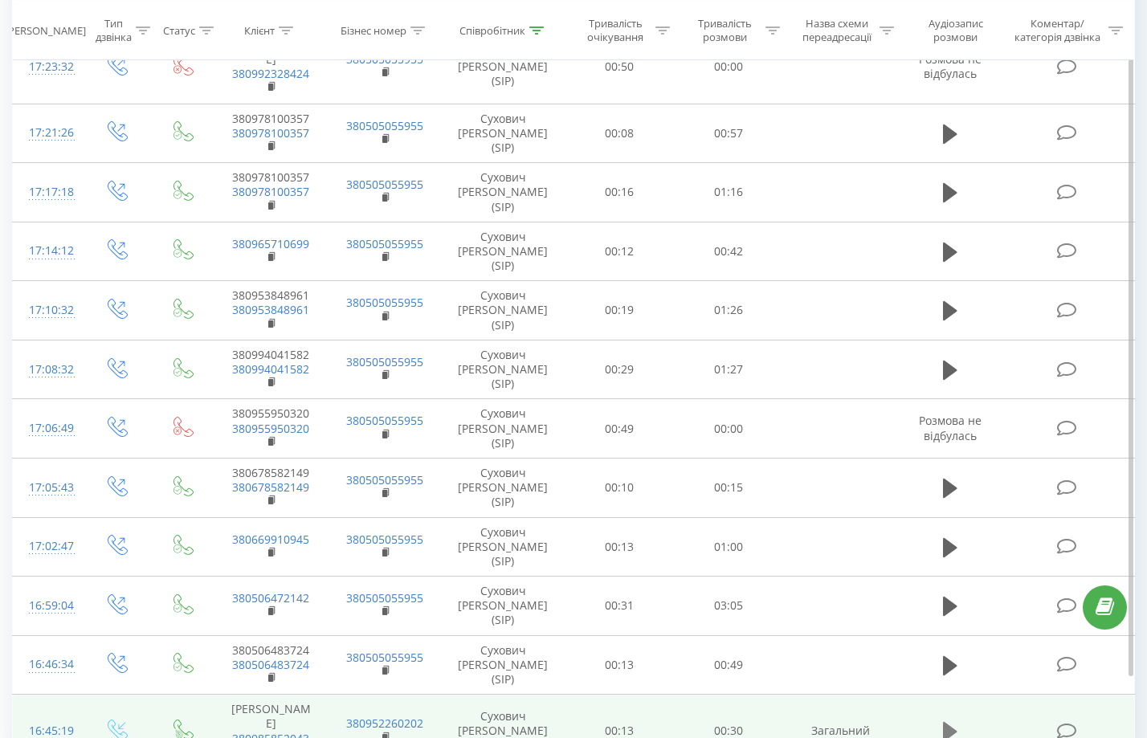
click at [947, 722] on icon at bounding box center [950, 731] width 14 height 19
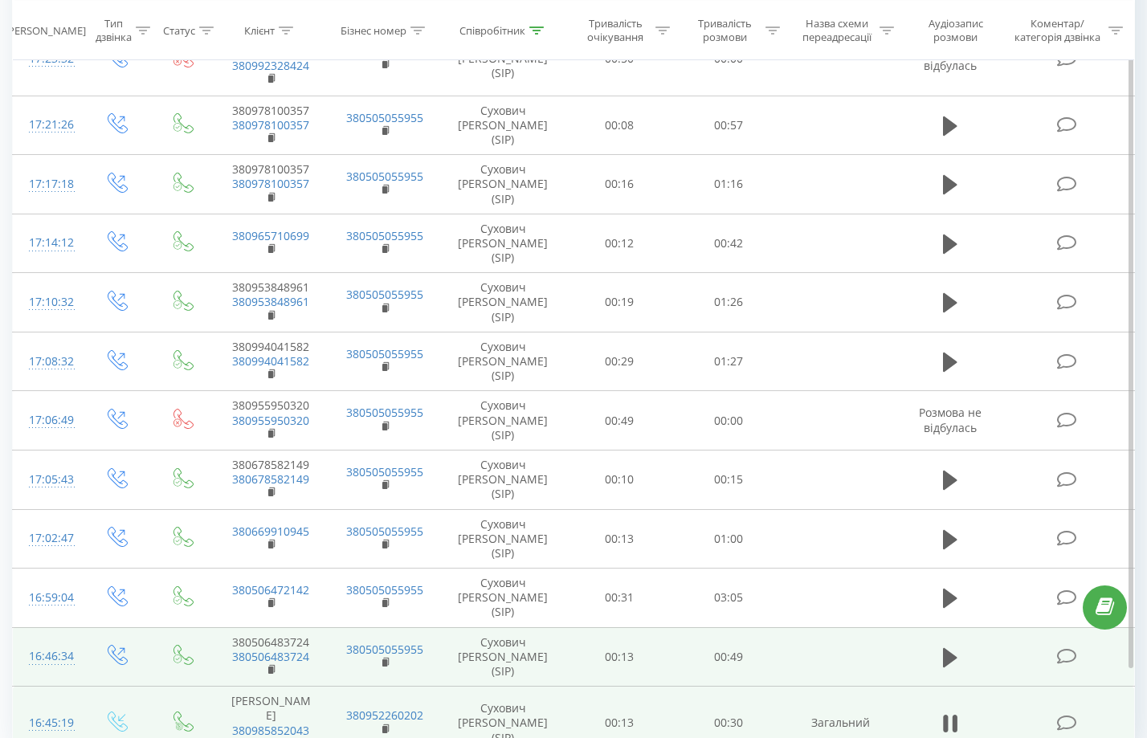
scroll to position [1128, 0]
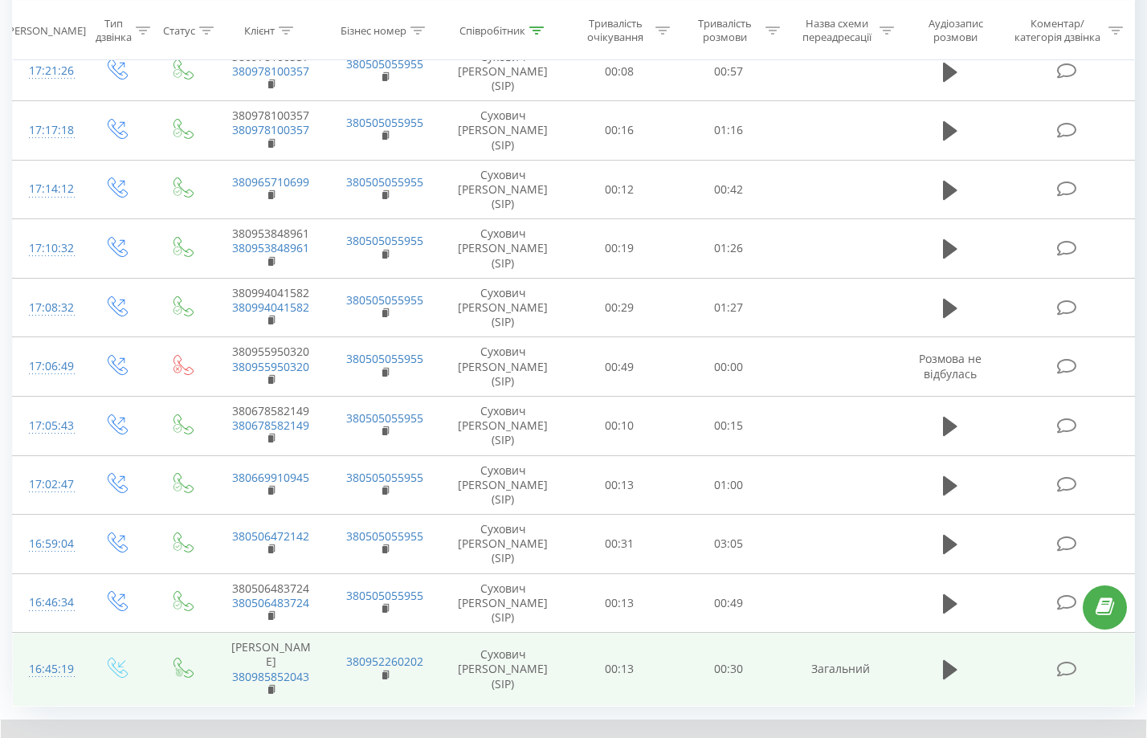
click at [45, 720] on div "1 x - 00:30 00:00 00:00" at bounding box center [573, 751] width 1145 height 62
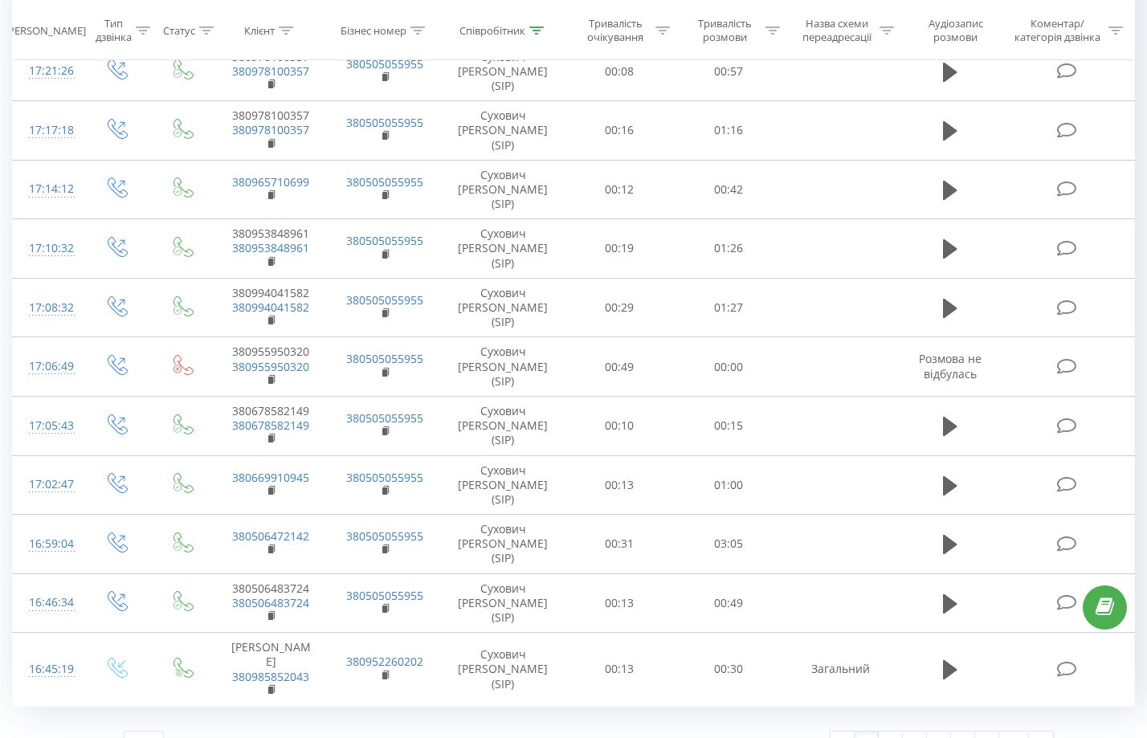
scroll to position [1066, 0]
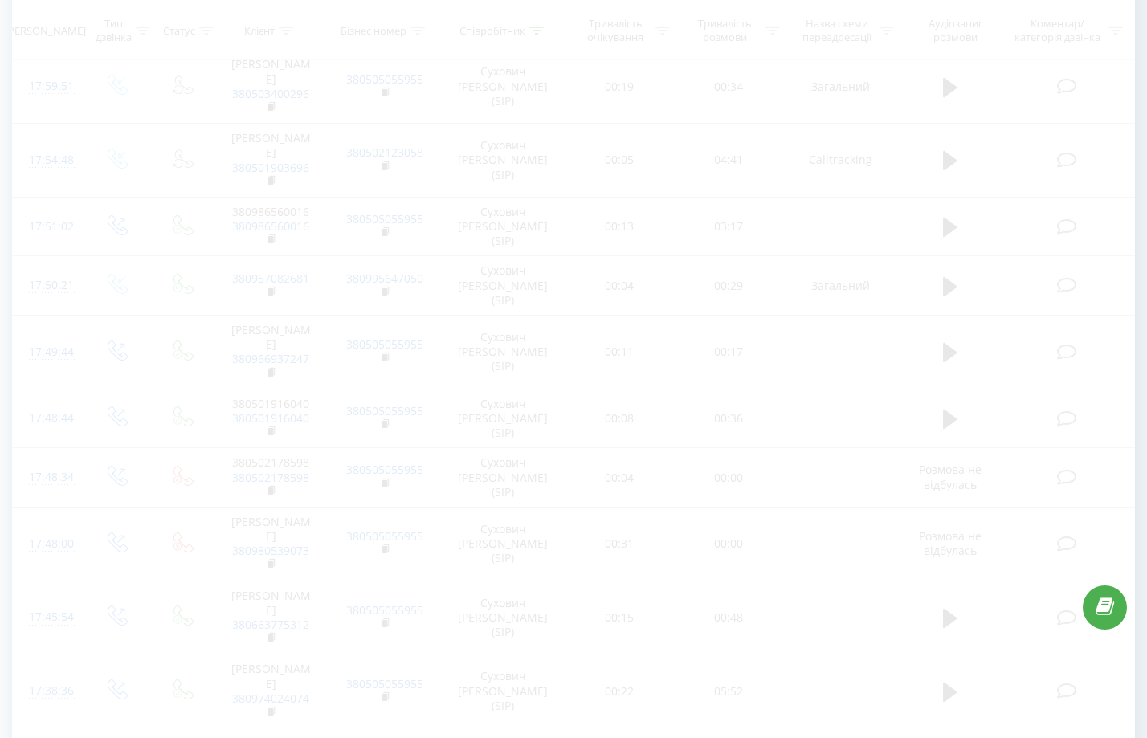
scroll to position [106, 0]
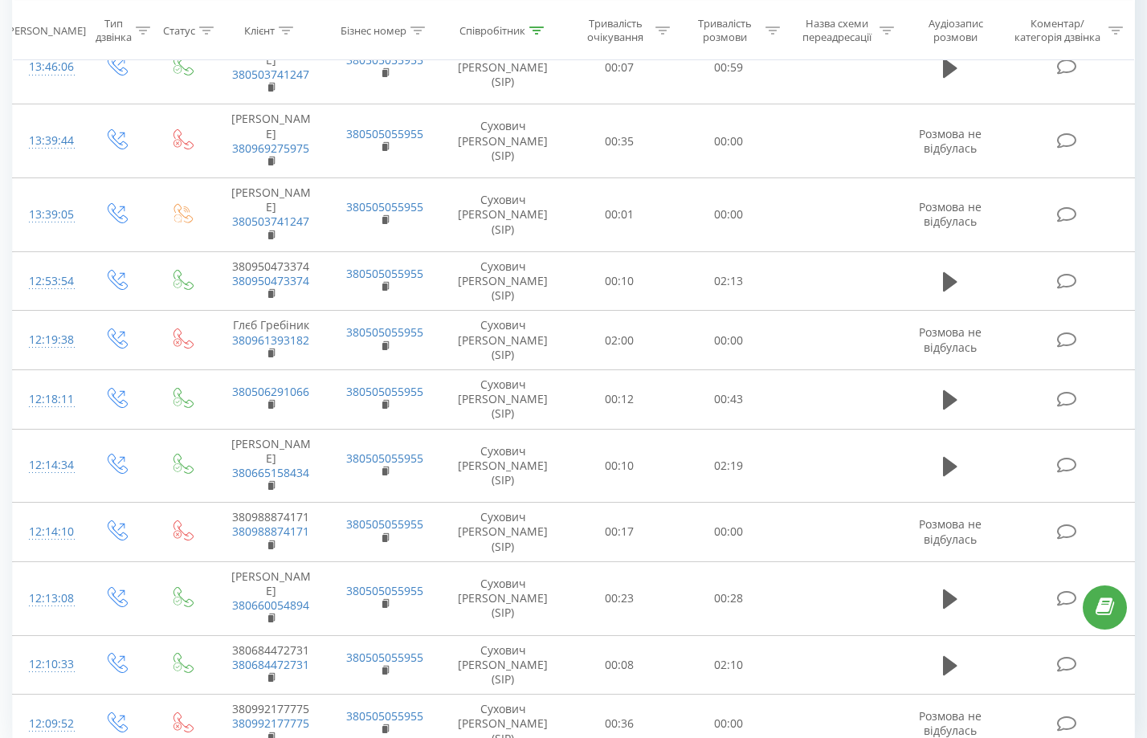
drag, startPoint x: 907, startPoint y: 403, endPoint x: 966, endPoint y: 705, distance: 307.7
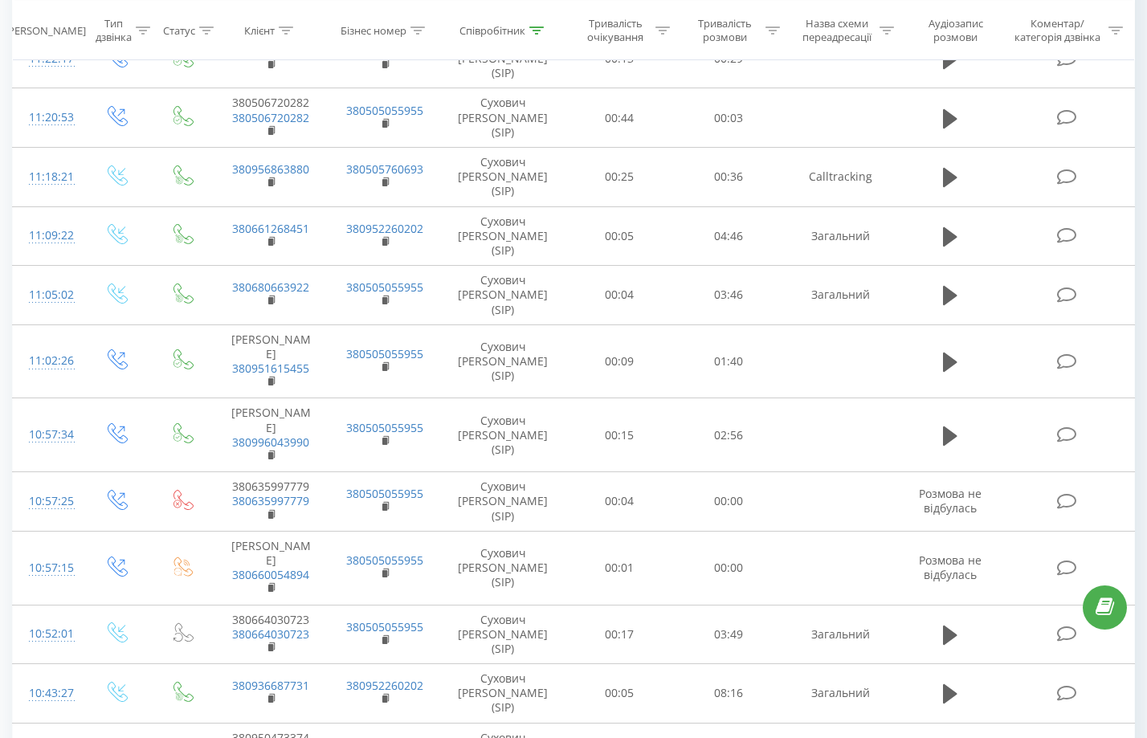
scroll to position [1053, 0]
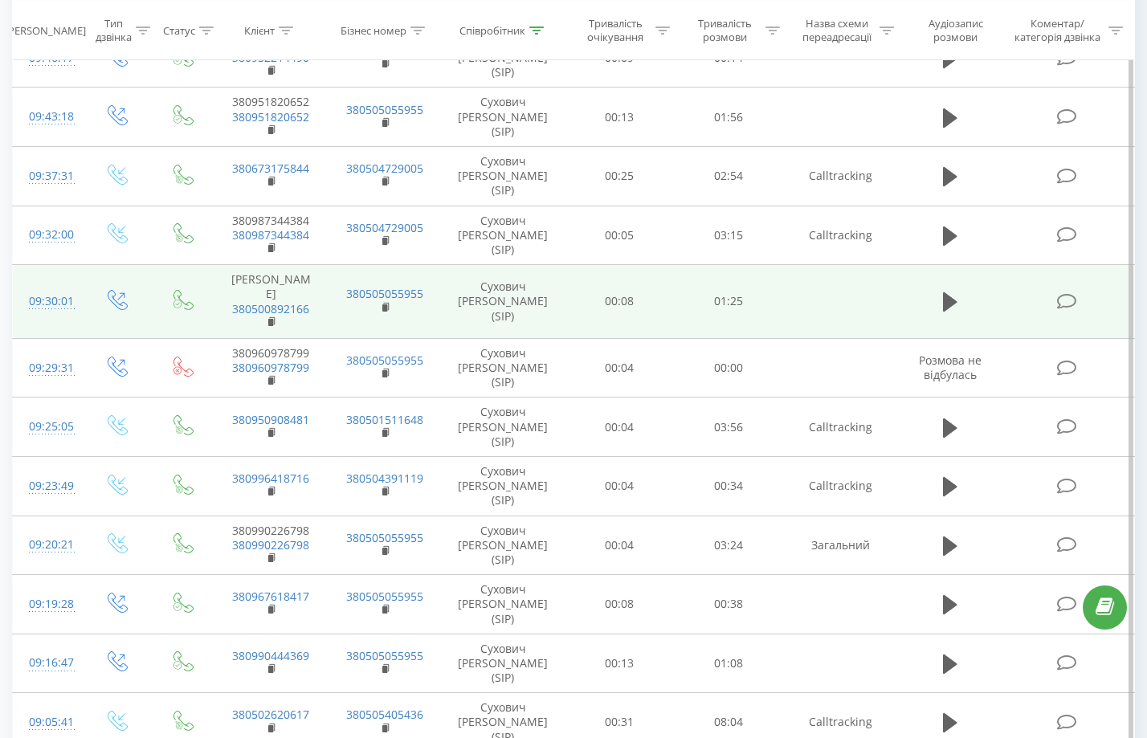
scroll to position [1059, 0]
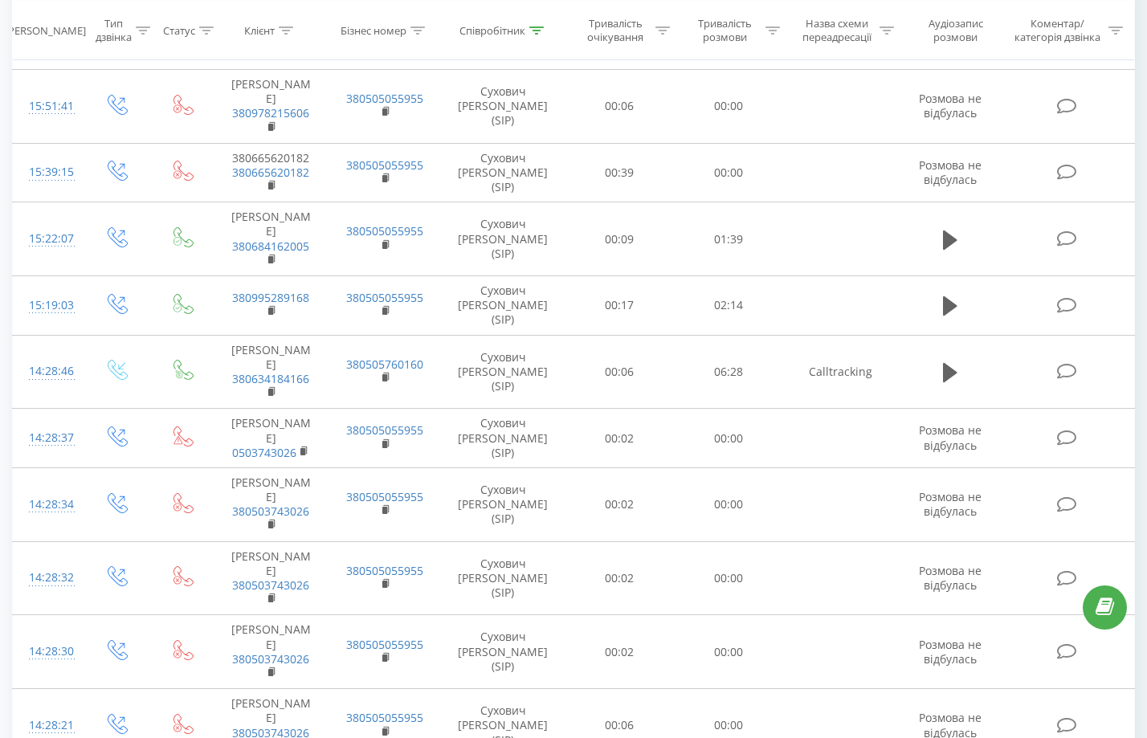
scroll to position [1126, 0]
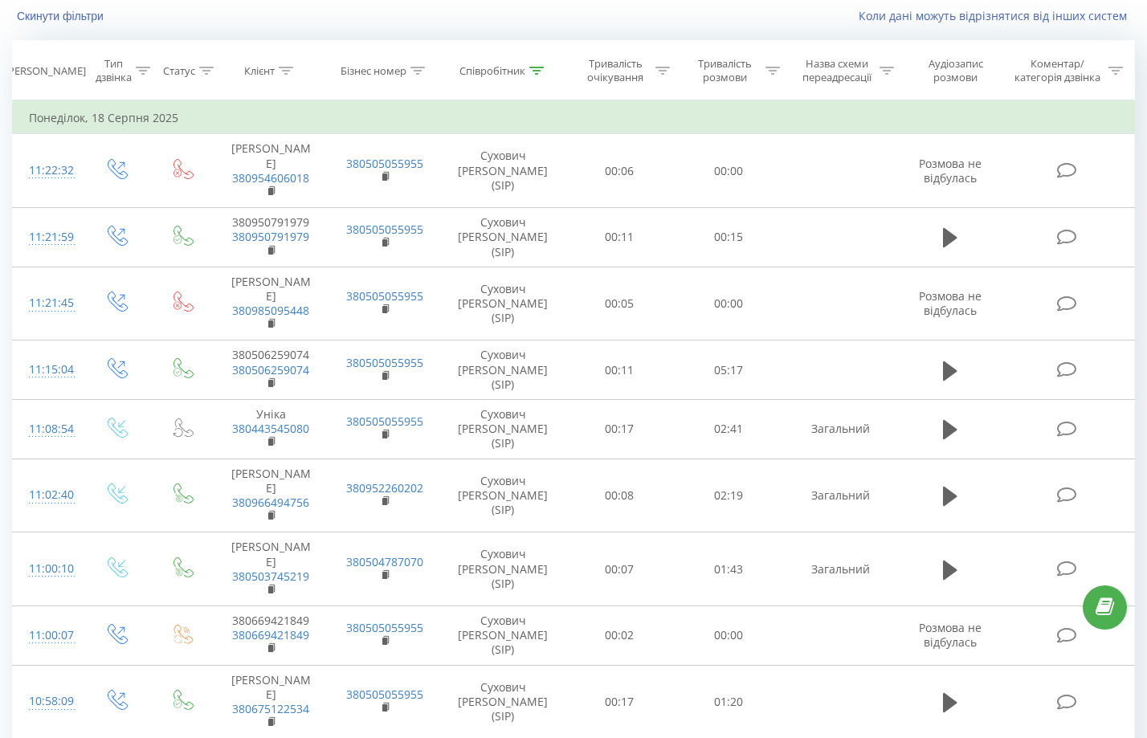
scroll to position [1174, 0]
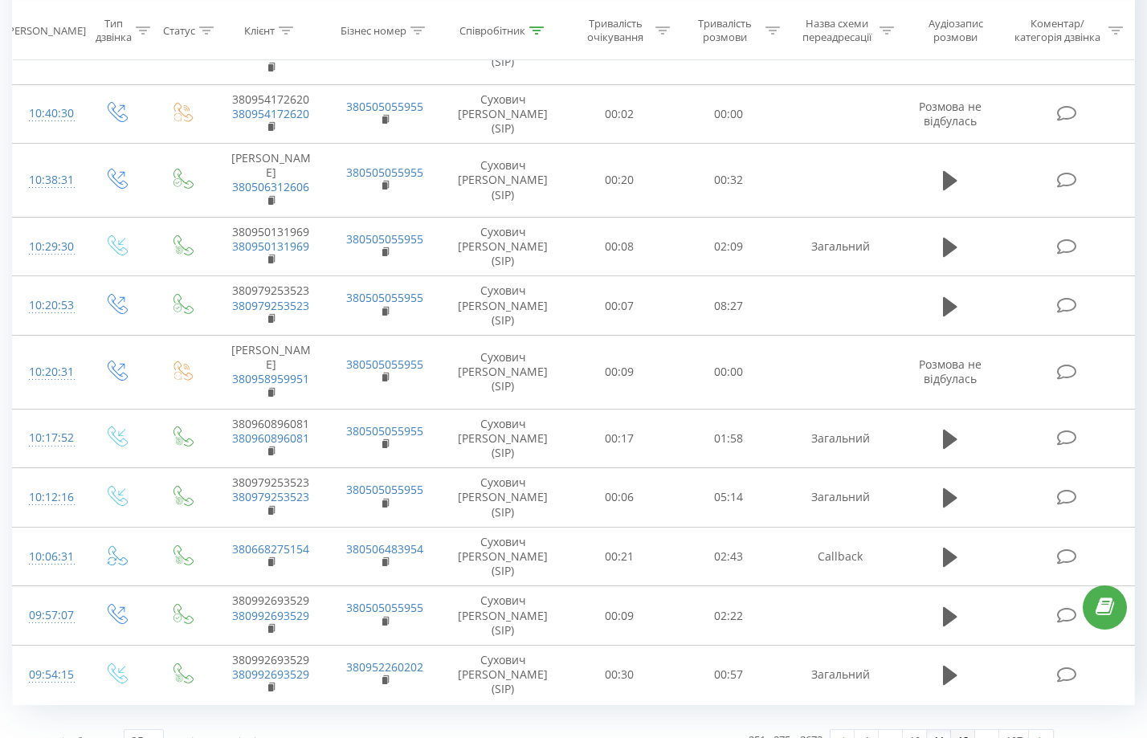
click at [958, 730] on link "12" at bounding box center [963, 741] width 24 height 22
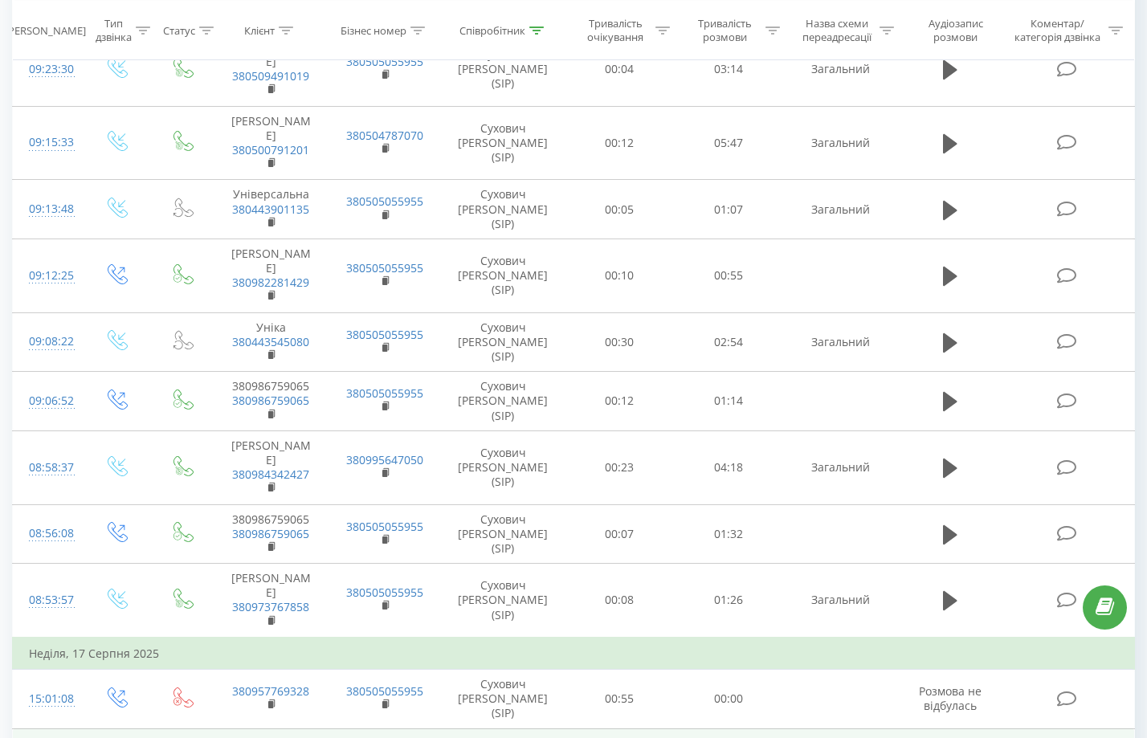
scroll to position [1125, 0]
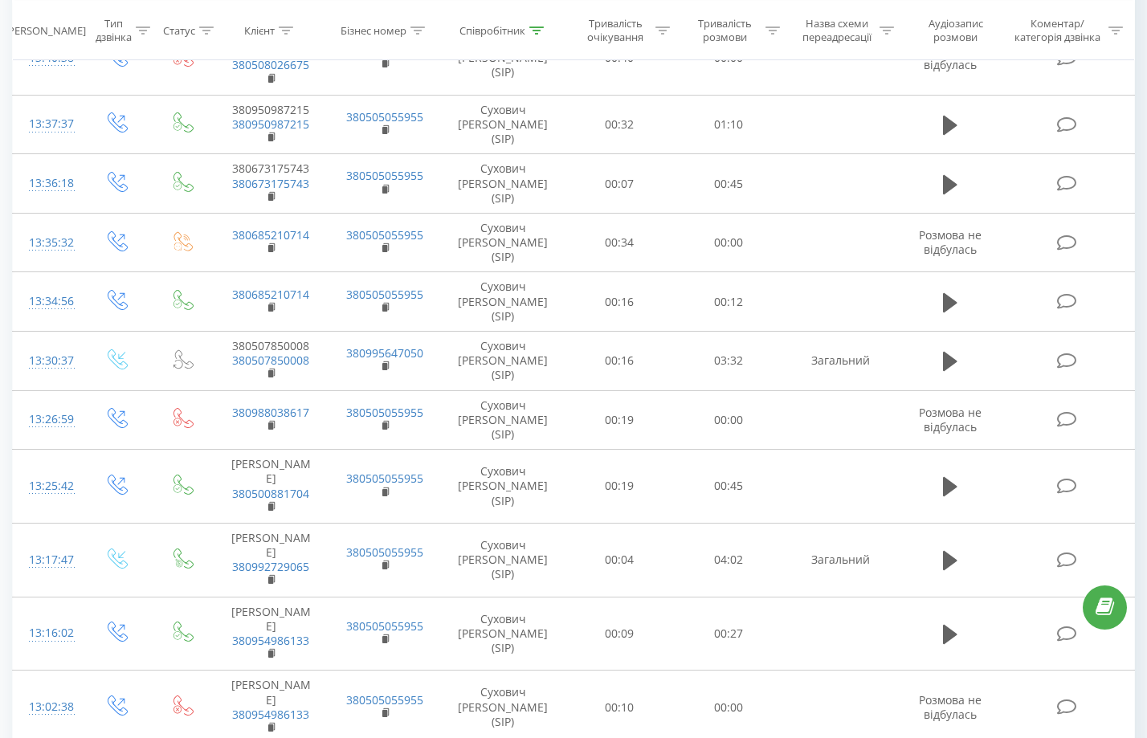
scroll to position [1090, 0]
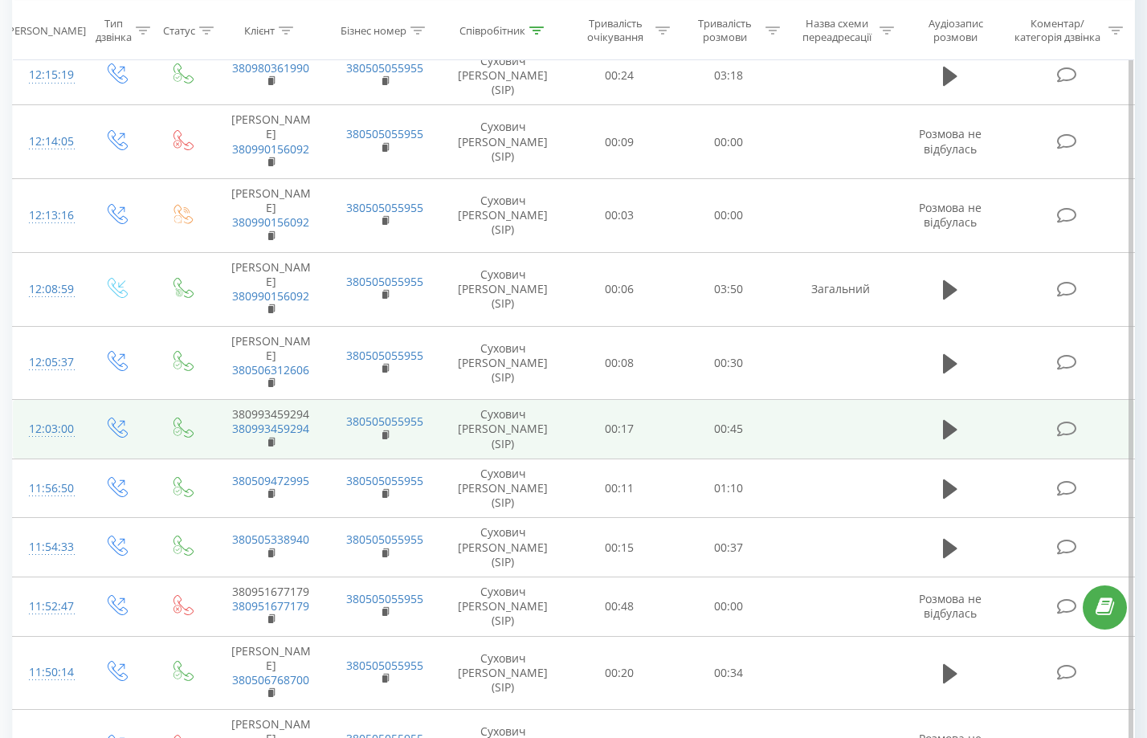
scroll to position [1112, 0]
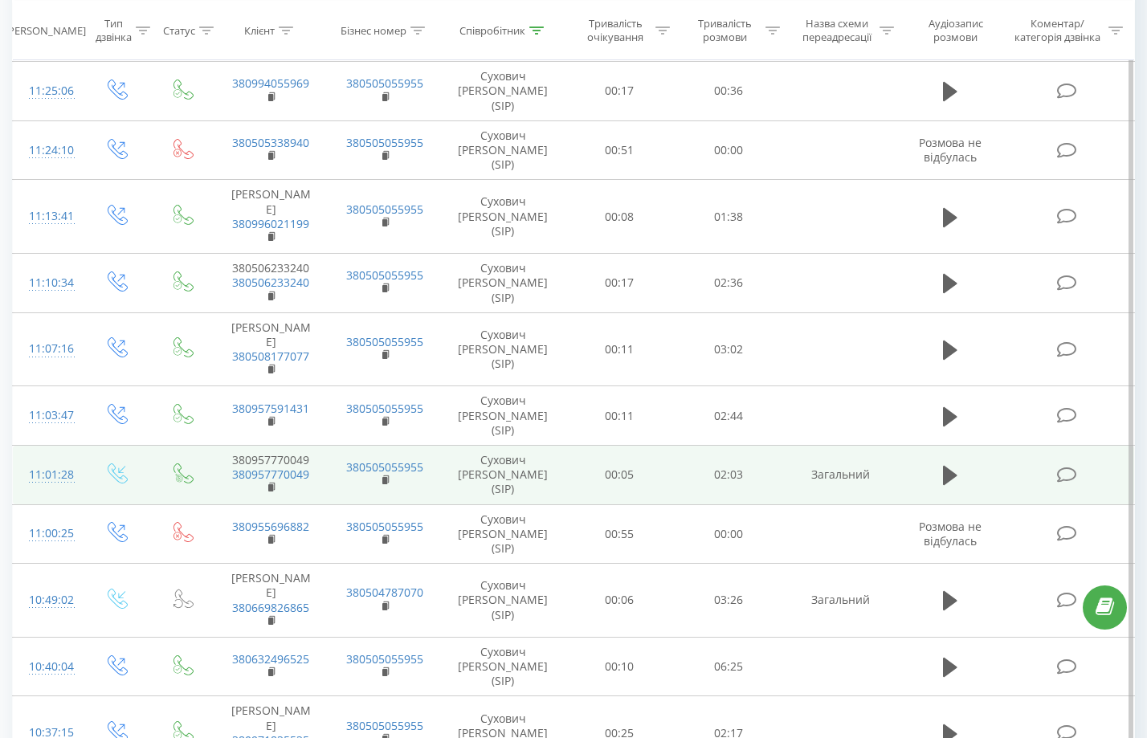
scroll to position [1058, 0]
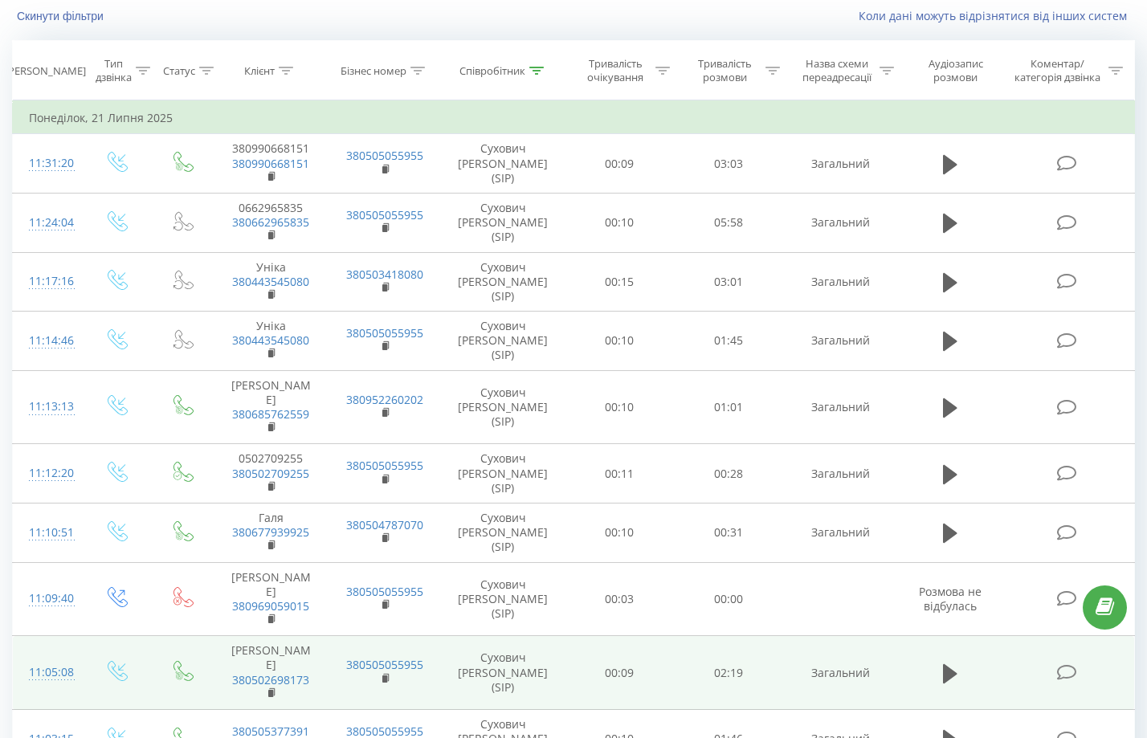
scroll to position [827, 0]
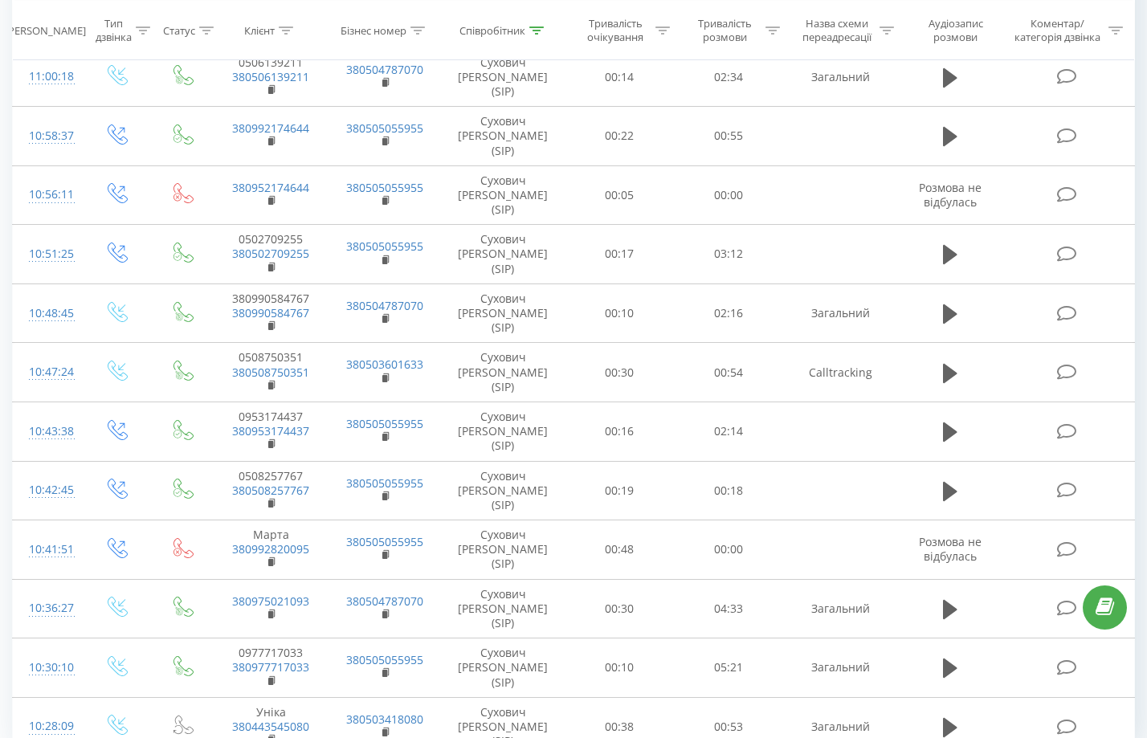
drag, startPoint x: 855, startPoint y: 581, endPoint x: 935, endPoint y: 709, distance: 151.6
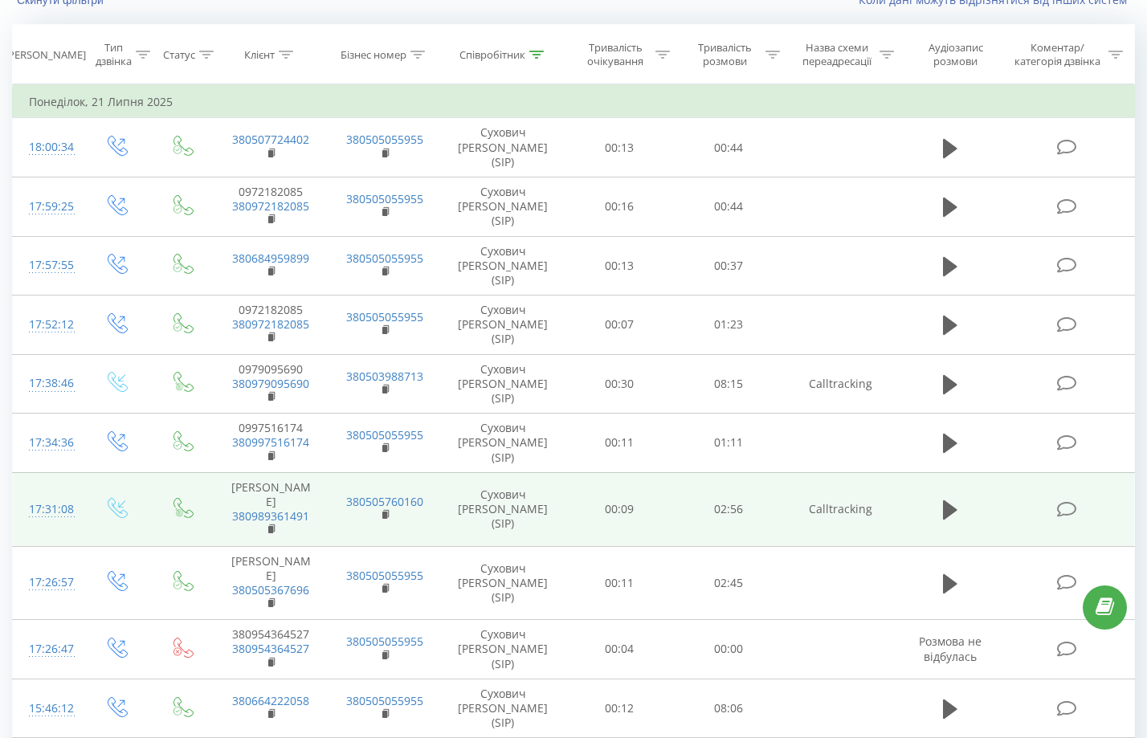
scroll to position [995, 0]
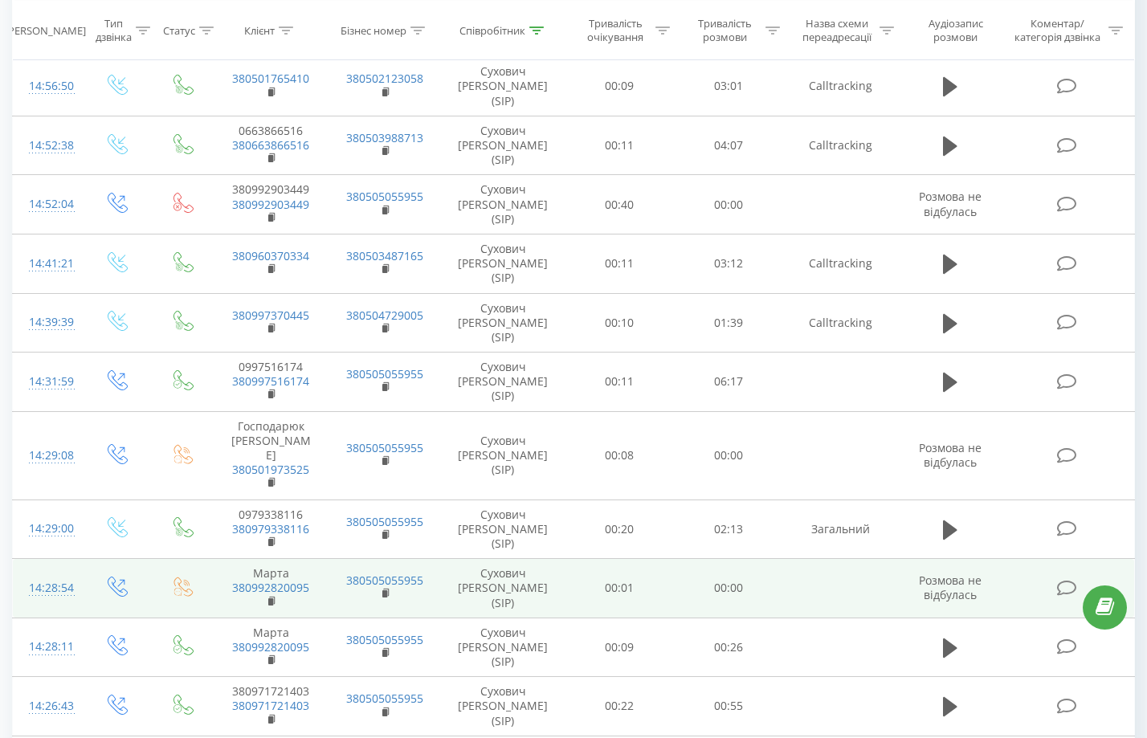
drag, startPoint x: 750, startPoint y: 306, endPoint x: 765, endPoint y: 459, distance: 154.1
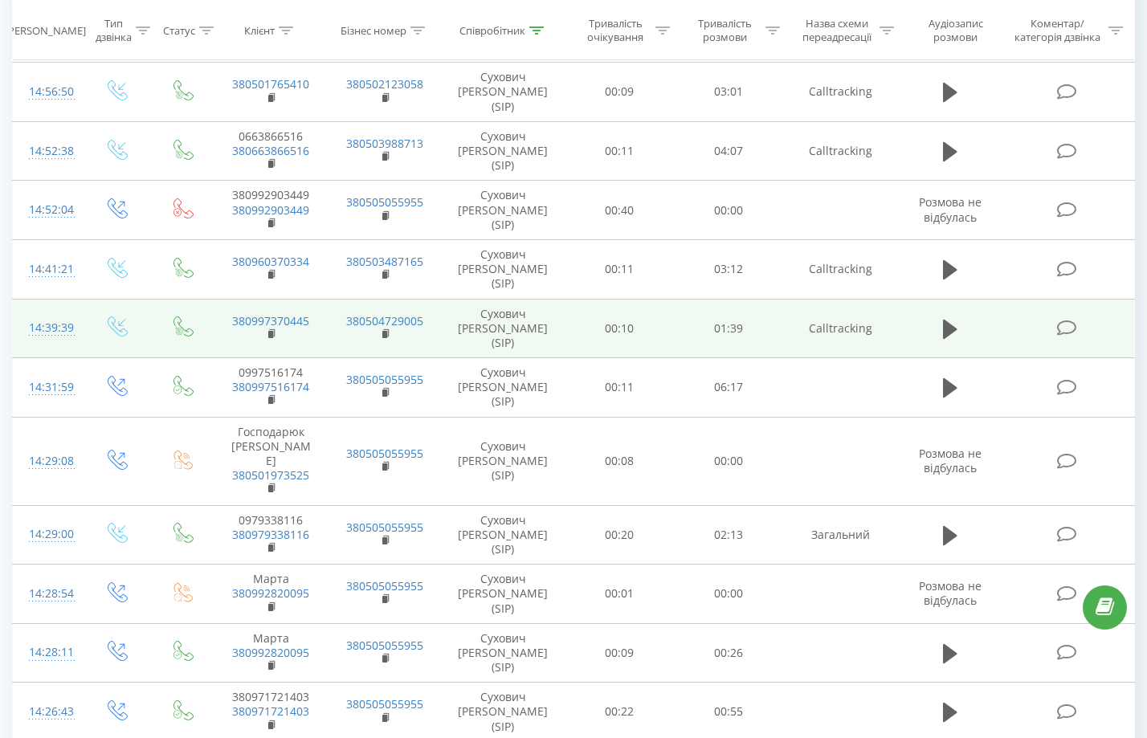
scroll to position [0, 0]
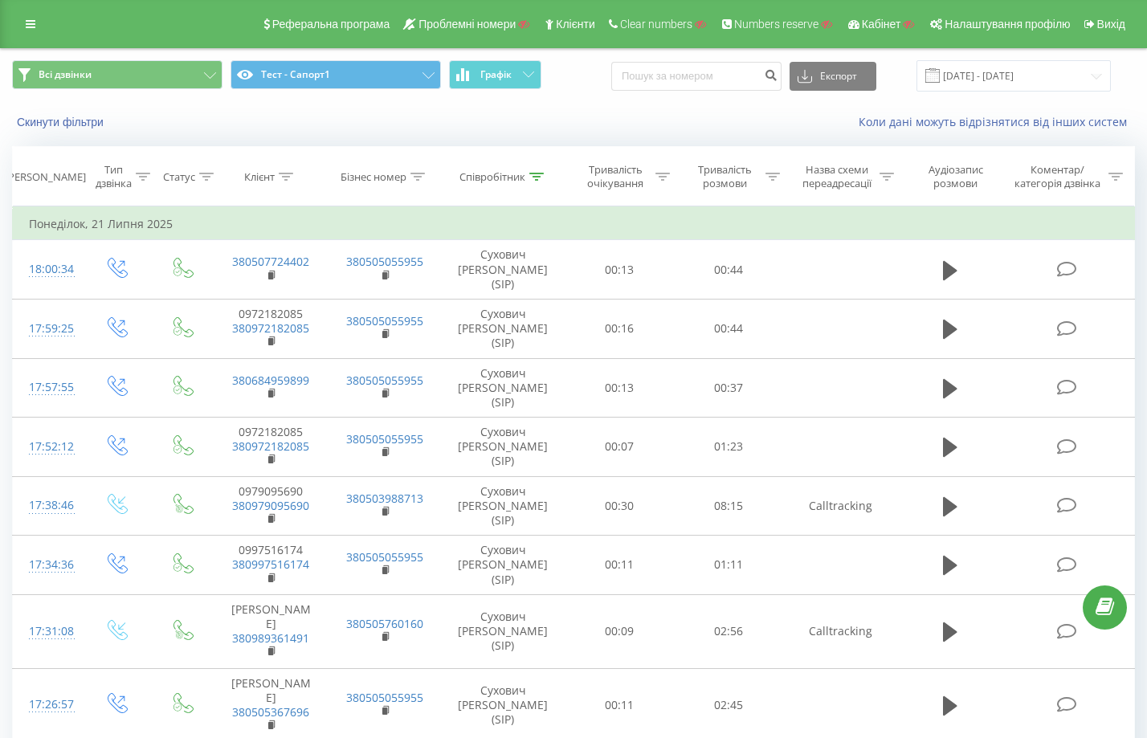
drag, startPoint x: 776, startPoint y: 555, endPoint x: 402, endPoint y: 251, distance: 482.0
click at [37, 26] on link at bounding box center [30, 24] width 29 height 22
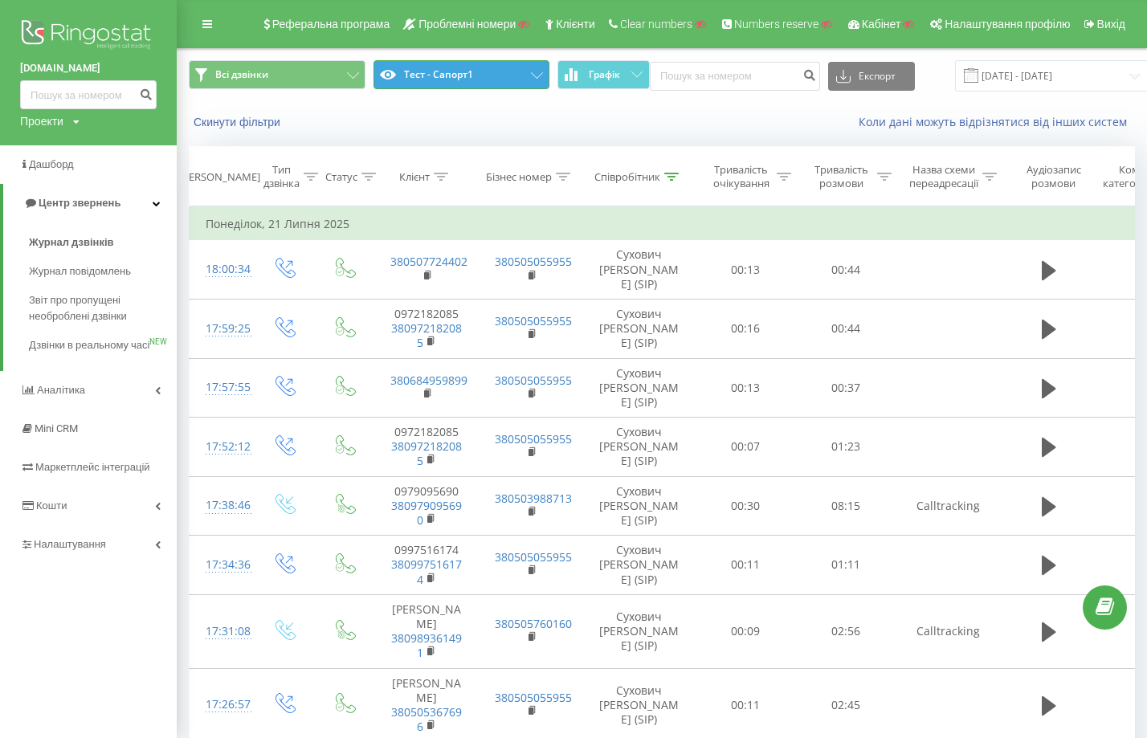
click at [534, 73] on icon at bounding box center [537, 75] width 12 height 6
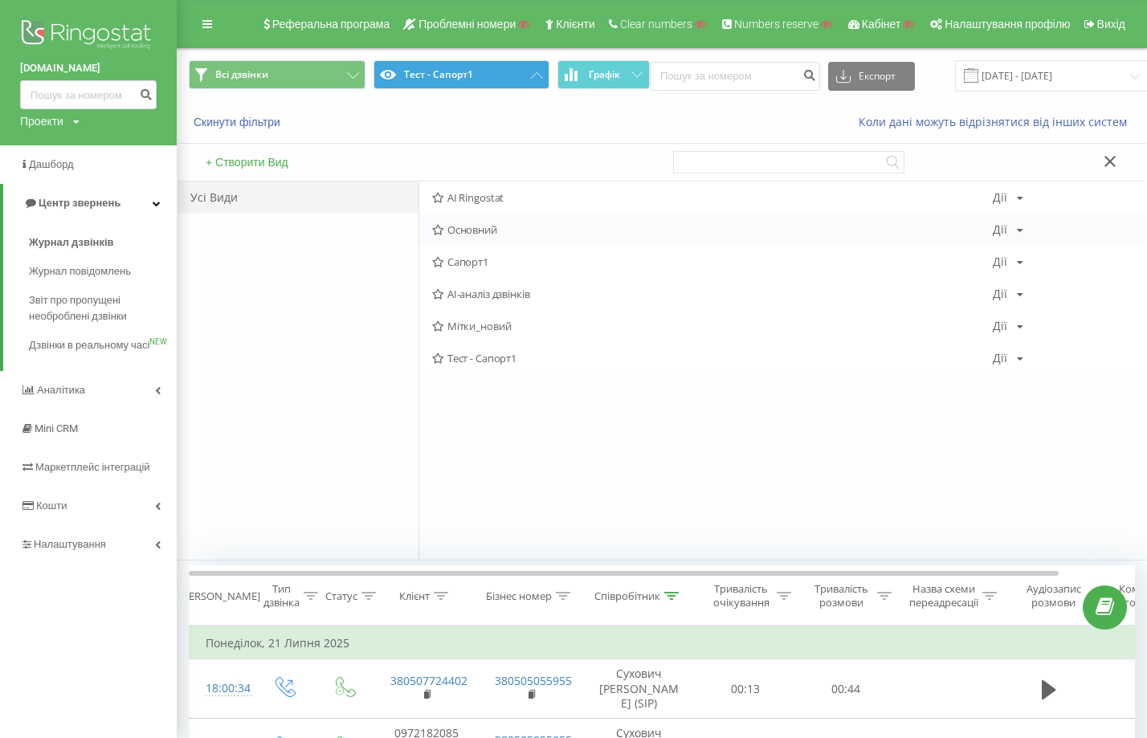
click at [480, 231] on span "Основний" at bounding box center [712, 229] width 561 height 11
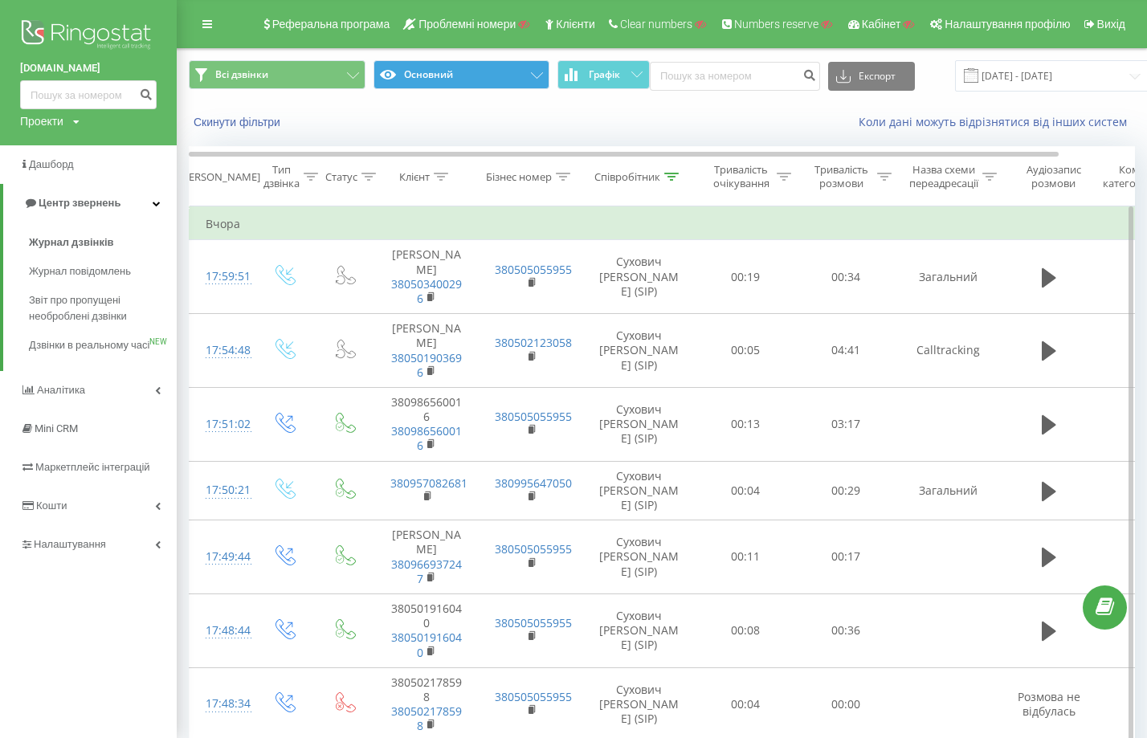
scroll to position [80, 0]
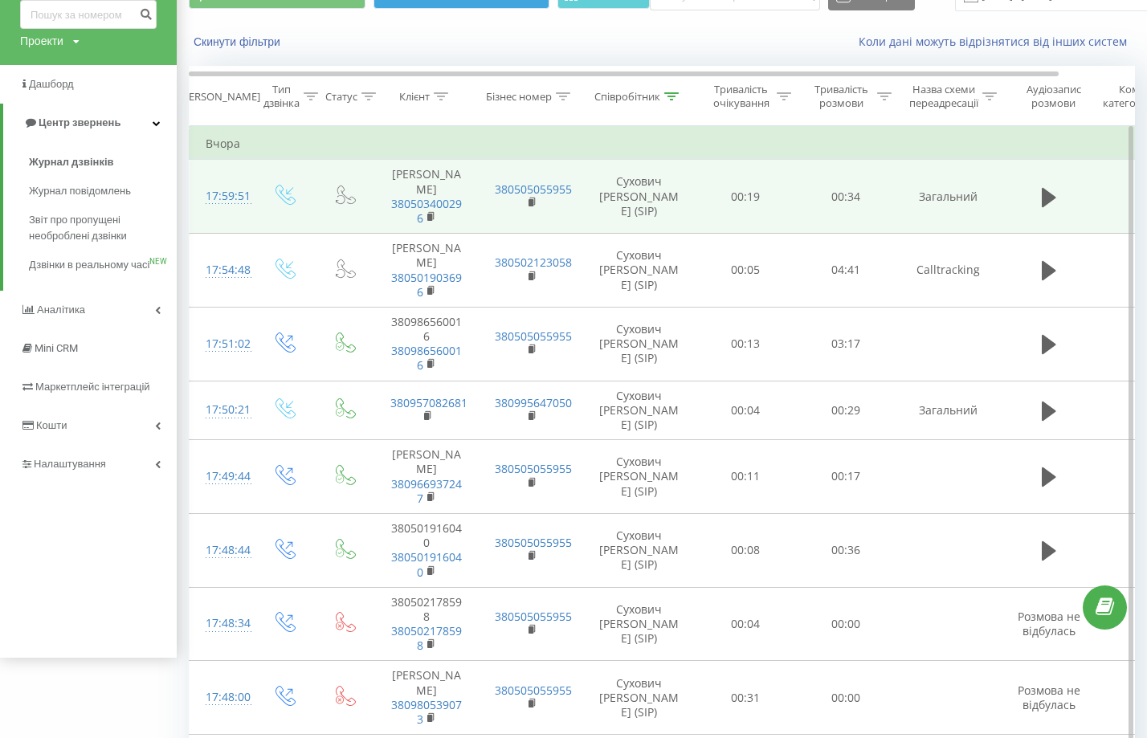
drag, startPoint x: 830, startPoint y: 143, endPoint x: 1096, endPoint y: 159, distance: 267.2
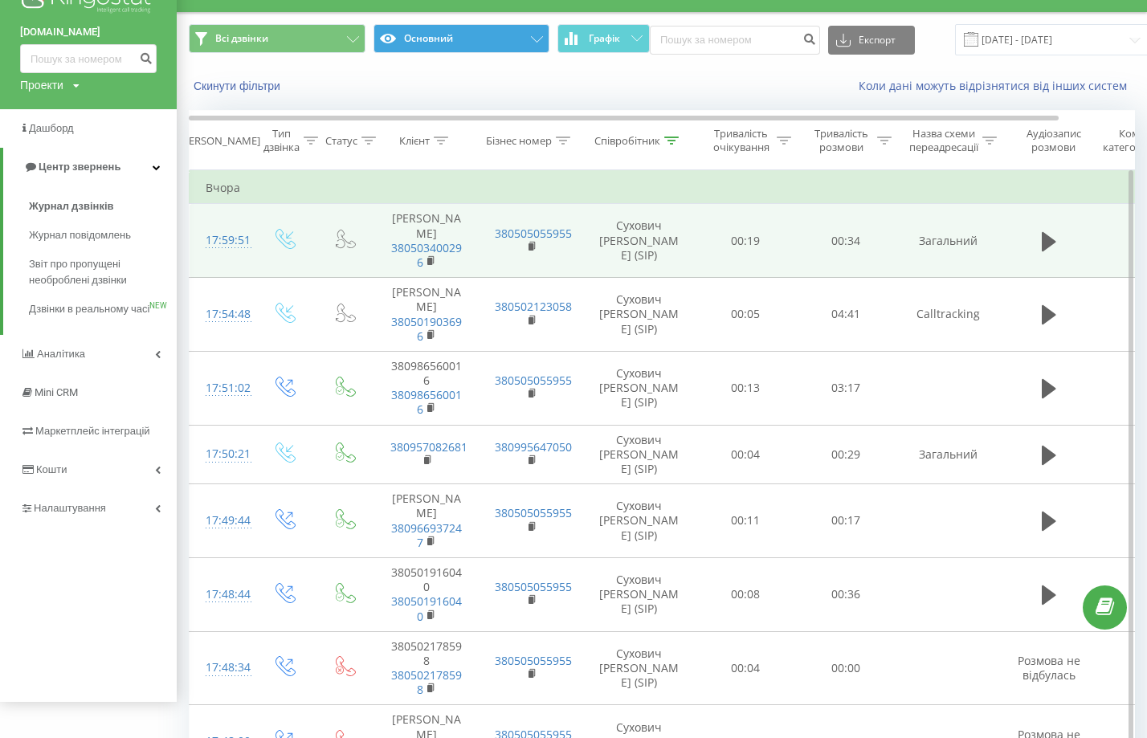
scroll to position [0, 0]
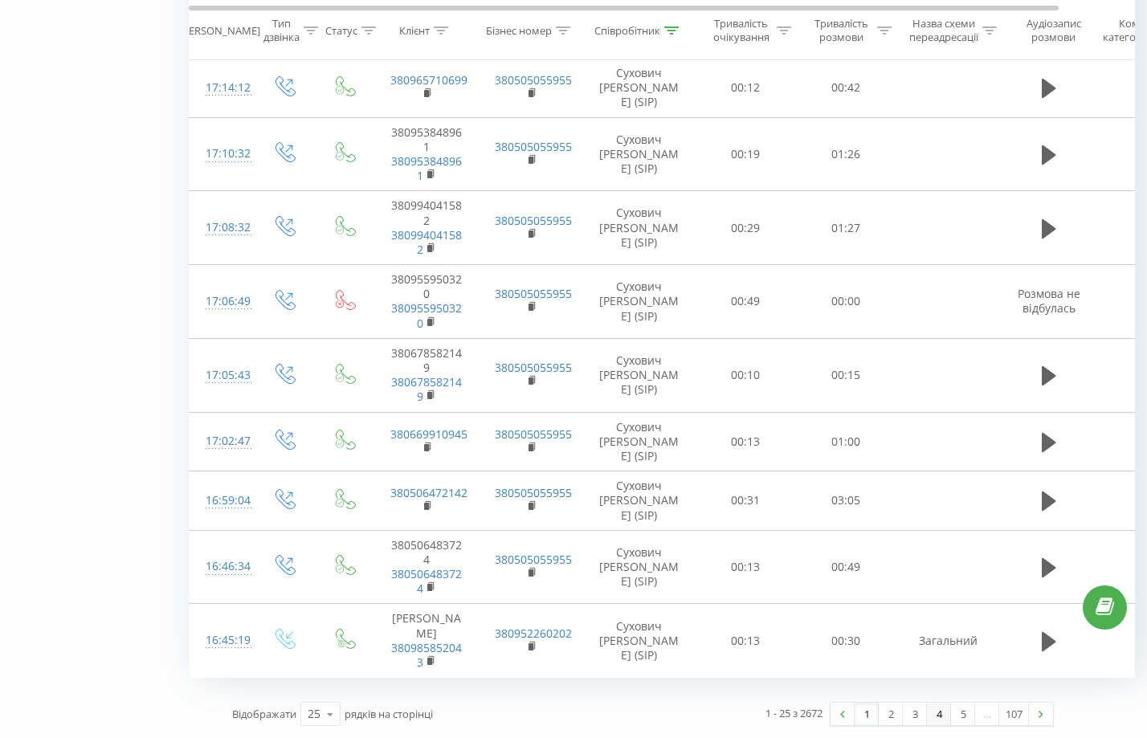
click at [943, 716] on link "4" at bounding box center [939, 714] width 24 height 22
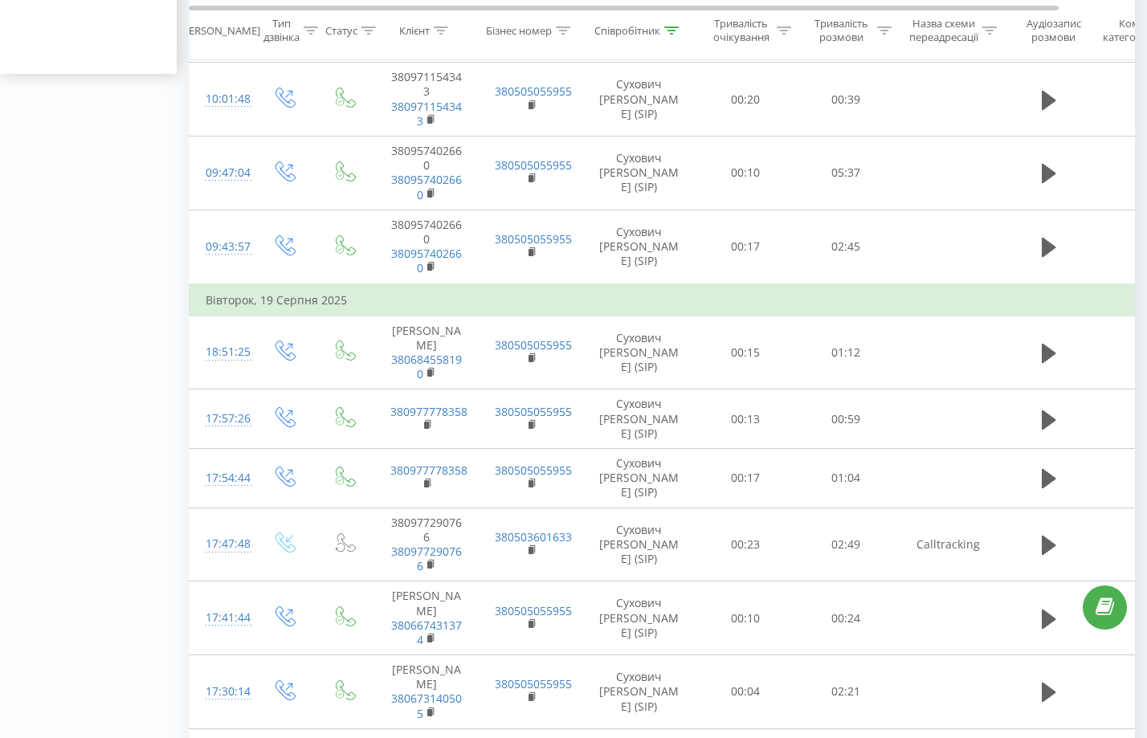
scroll to position [106, 0]
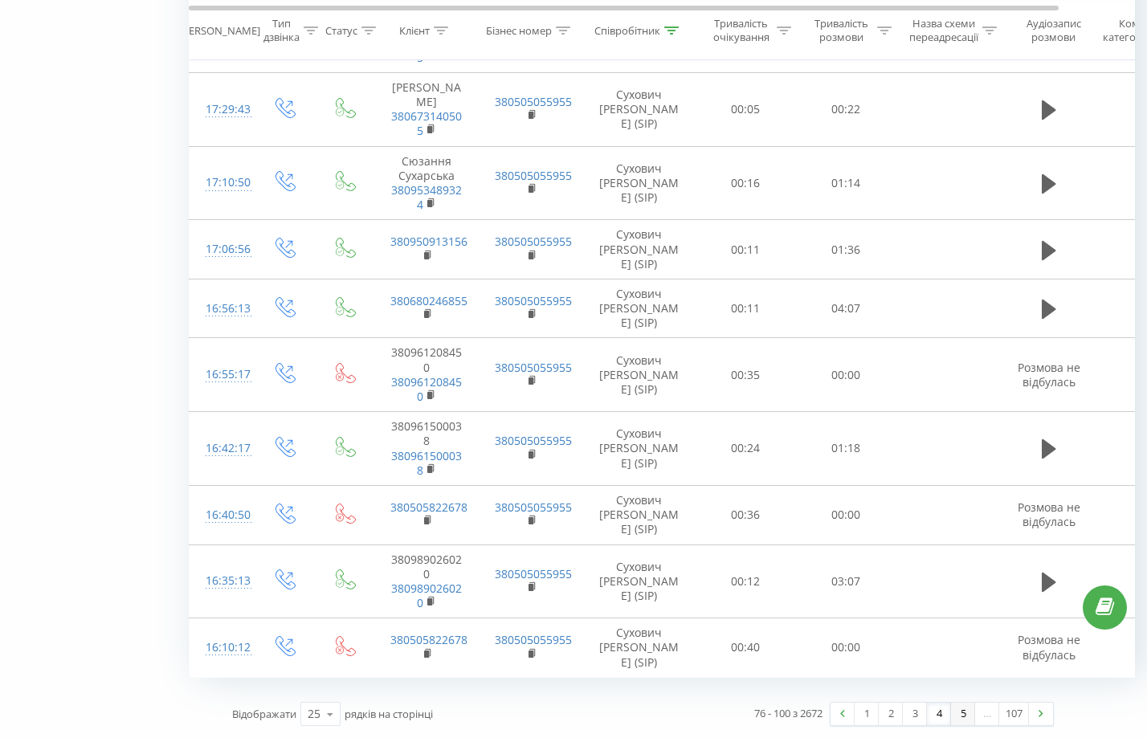
click at [968, 716] on link "5" at bounding box center [963, 714] width 24 height 22
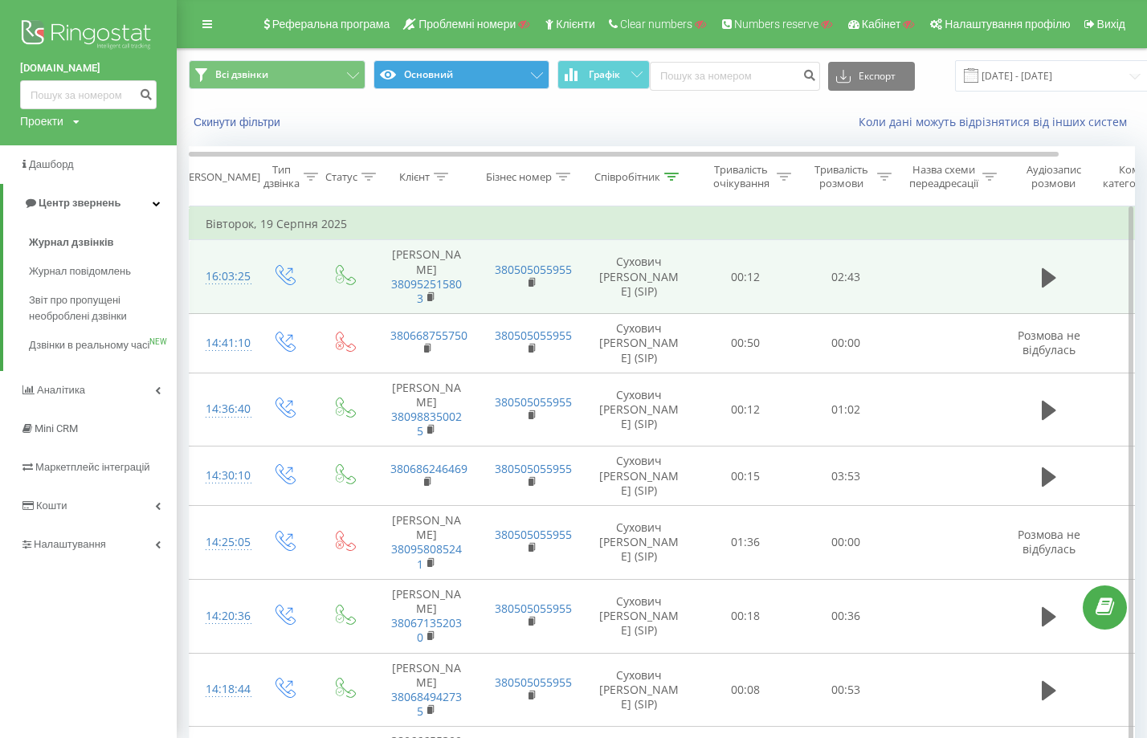
drag, startPoint x: 941, startPoint y: 559, endPoint x: 739, endPoint y: 271, distance: 352.3
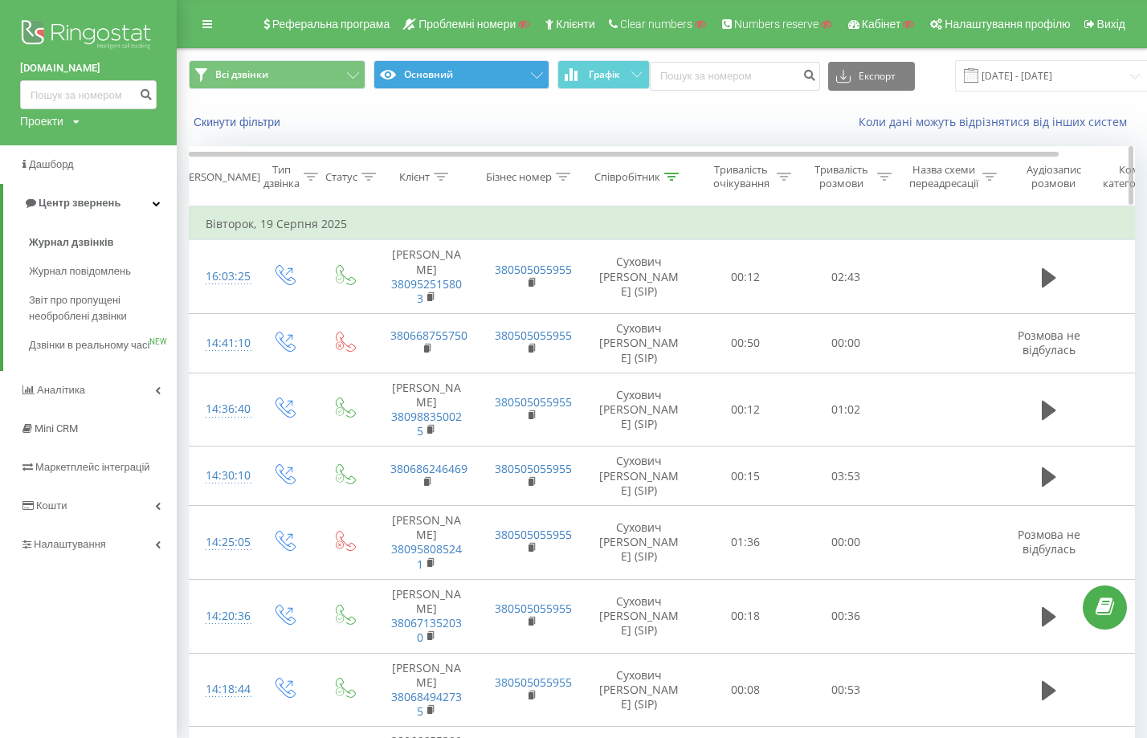
click at [678, 181] on div at bounding box center [671, 177] width 14 height 14
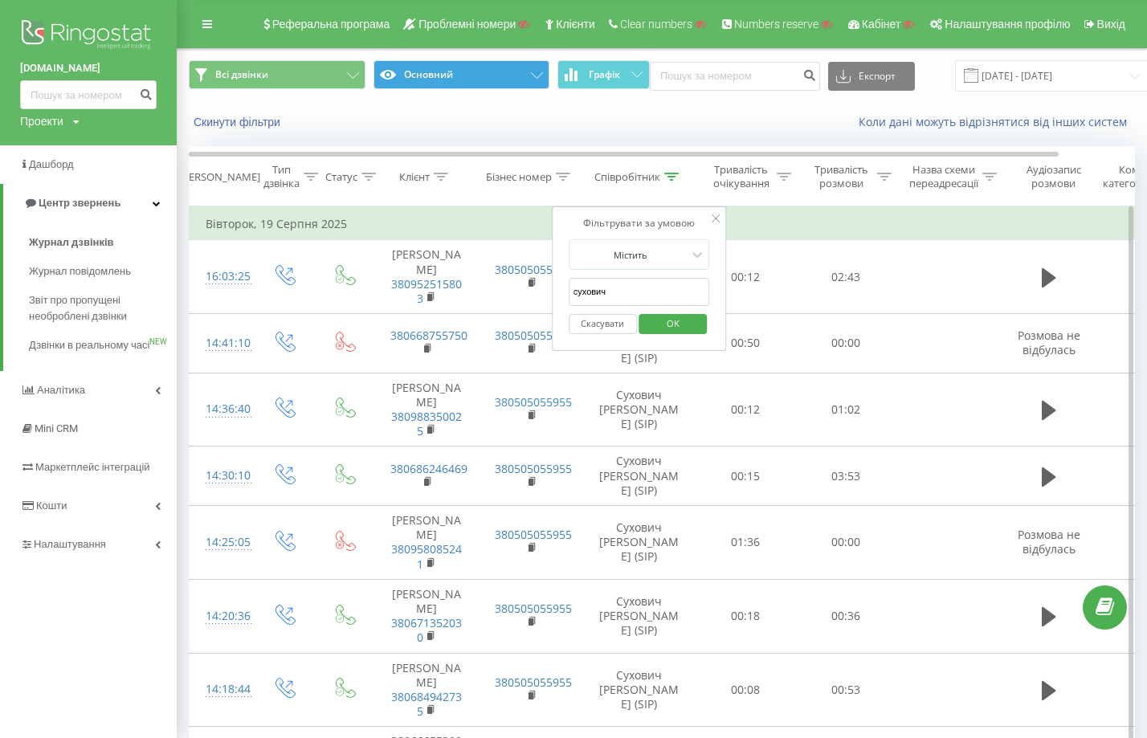
click at [608, 291] on input "сухович" at bounding box center [639, 292] width 141 height 28
click at [679, 323] on span "OK" at bounding box center [673, 323] width 45 height 25
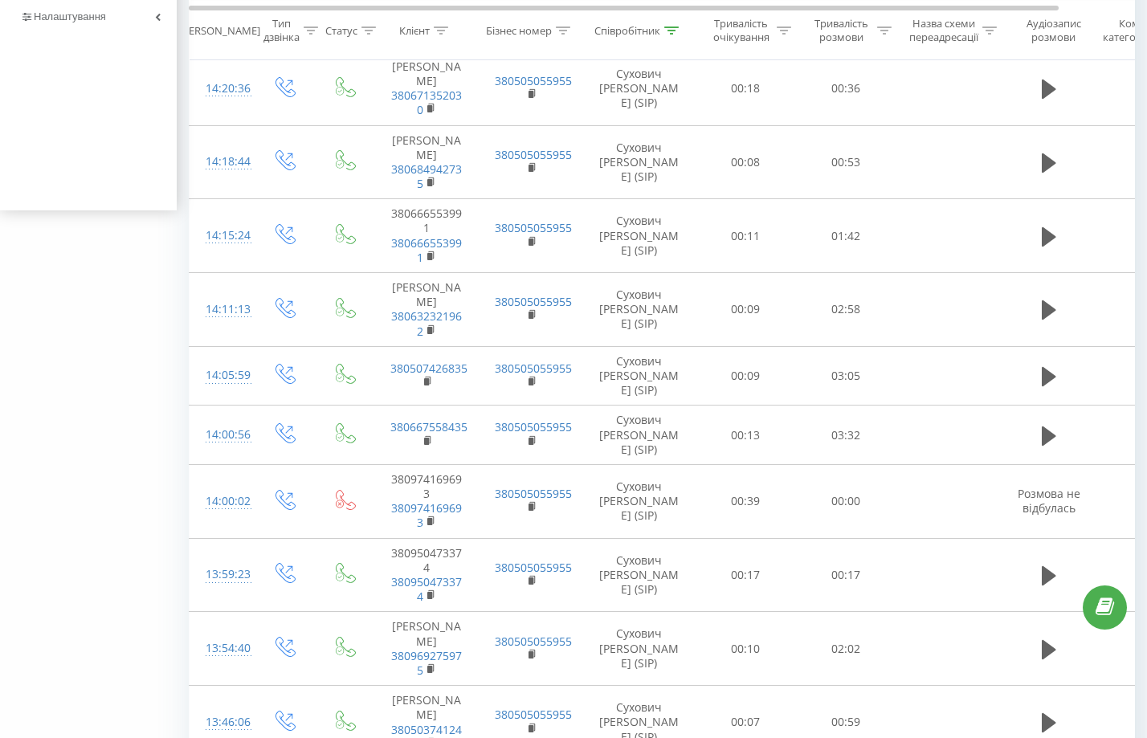
scroll to position [1405, 0]
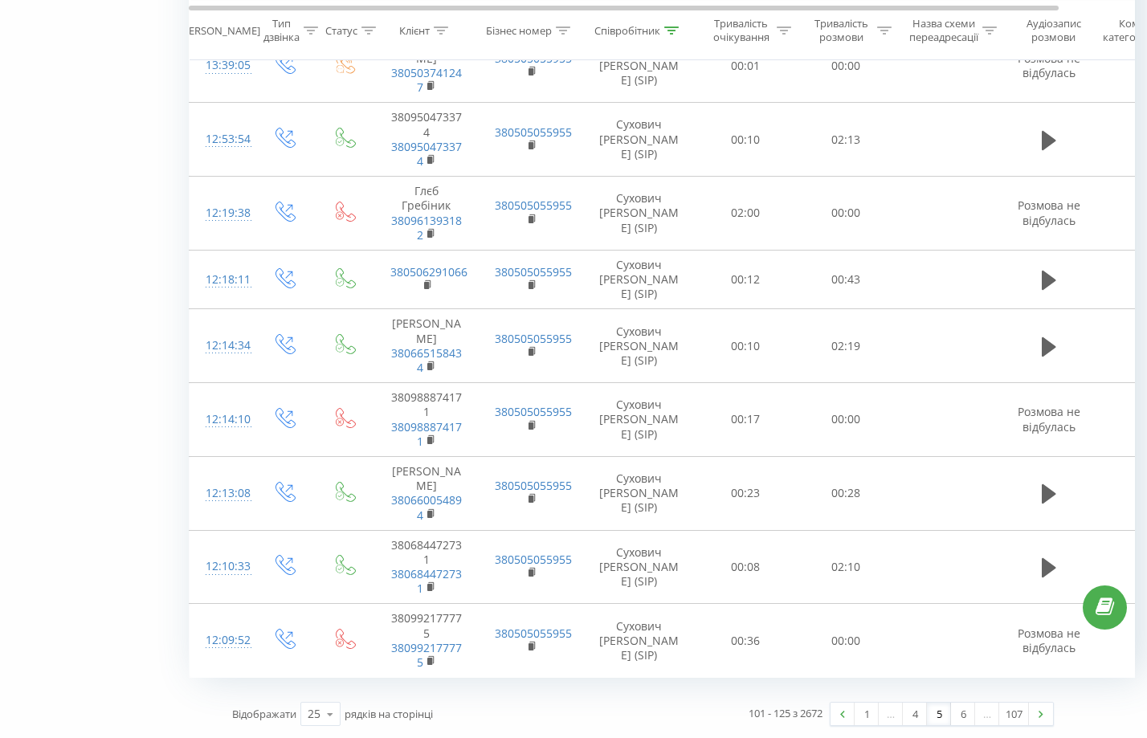
drag, startPoint x: 706, startPoint y: 330, endPoint x: 800, endPoint y: 725, distance: 405.5
click at [962, 717] on link "6" at bounding box center [963, 714] width 24 height 22
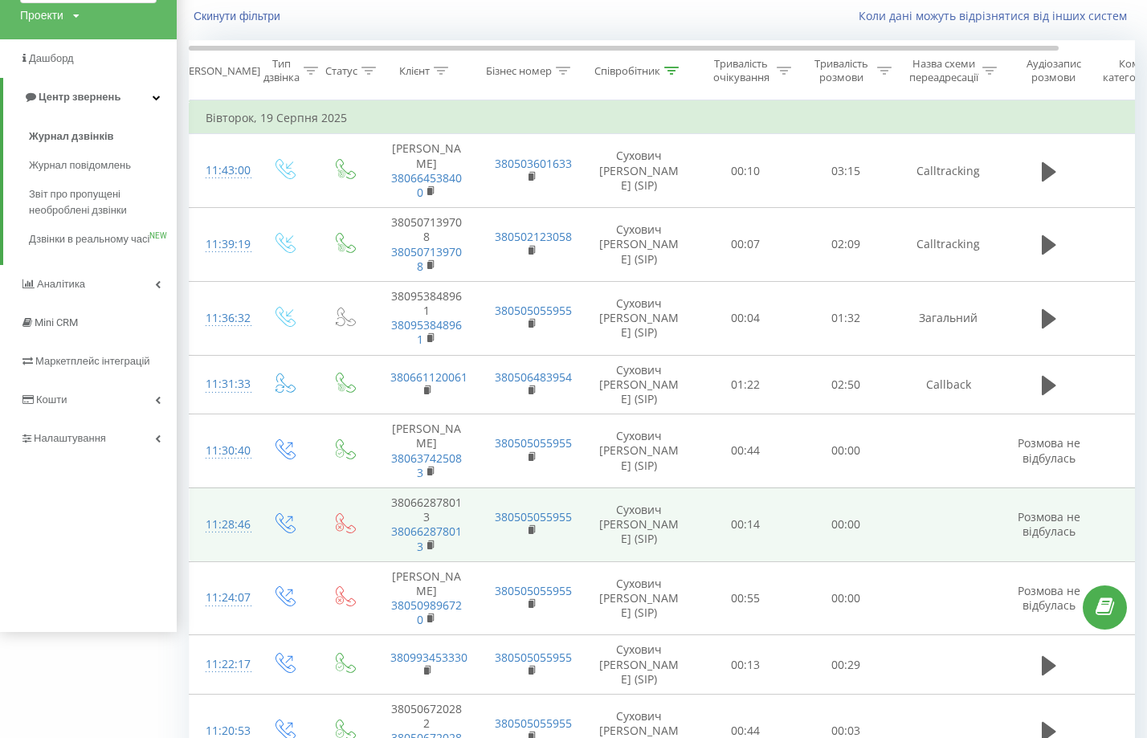
scroll to position [1419, 0]
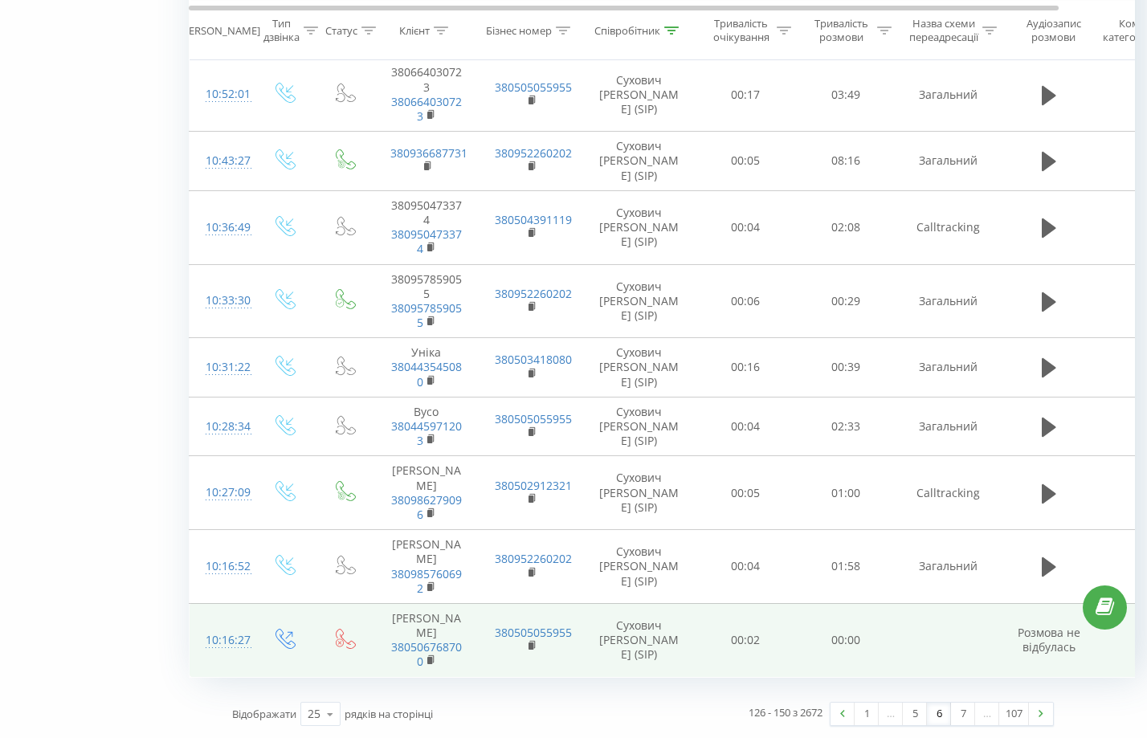
drag, startPoint x: 847, startPoint y: 237, endPoint x: 972, endPoint y: 589, distance: 373.2
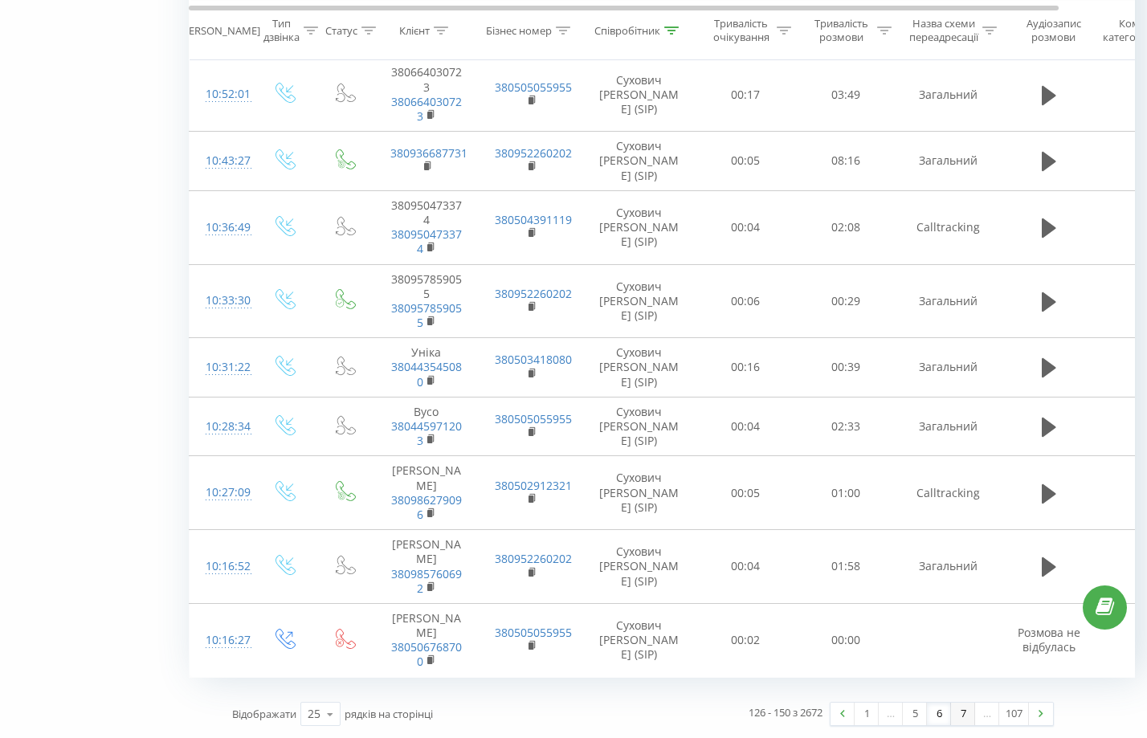
click at [966, 714] on link "7" at bounding box center [963, 714] width 24 height 22
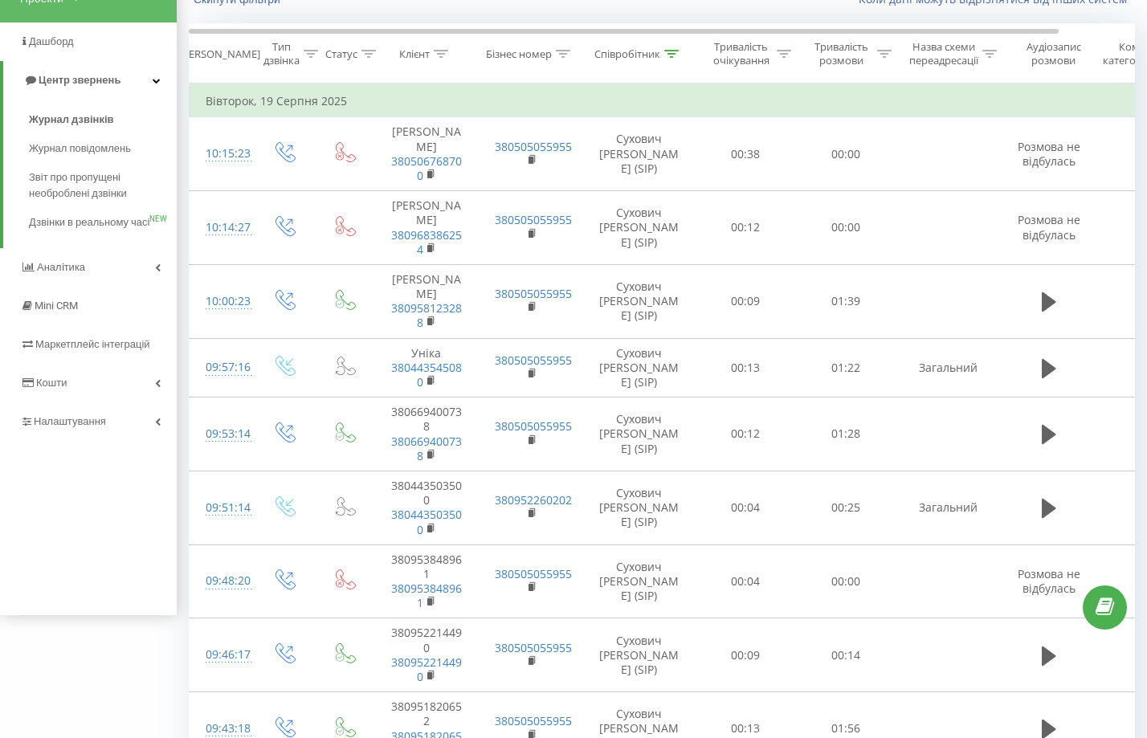
drag, startPoint x: 966, startPoint y: 430, endPoint x: 943, endPoint y: 656, distance: 227.6
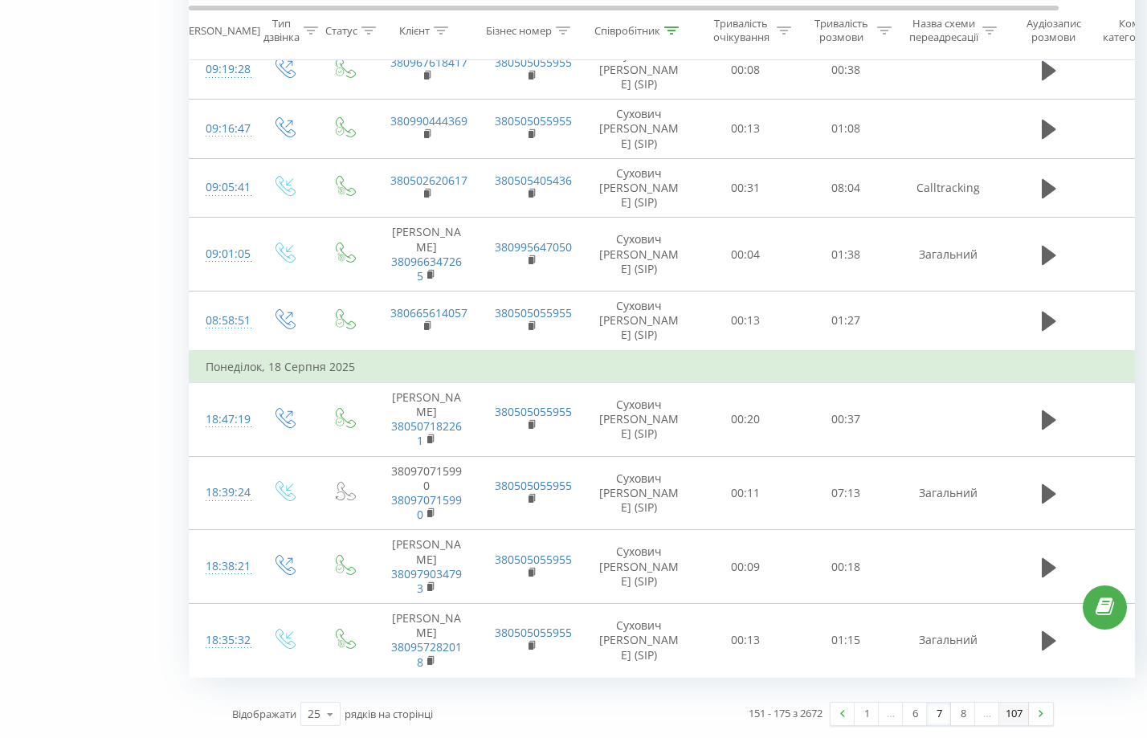
click at [1009, 717] on link "107" at bounding box center [1014, 714] width 30 height 22
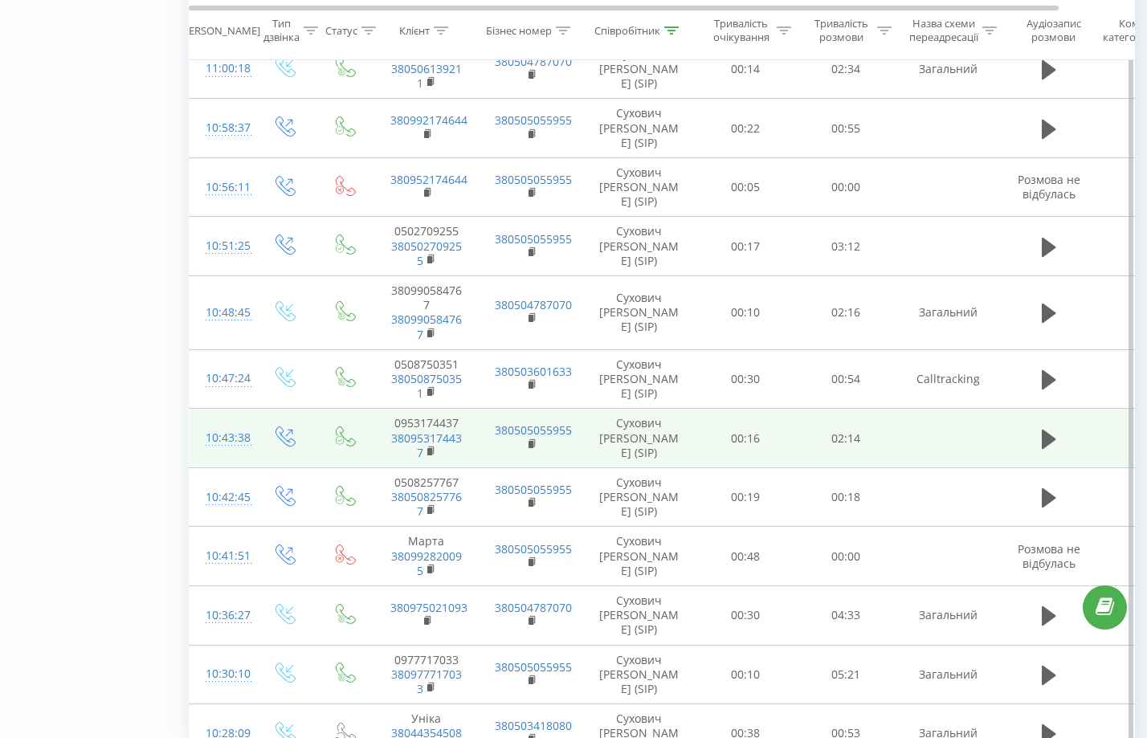
scroll to position [1199, 0]
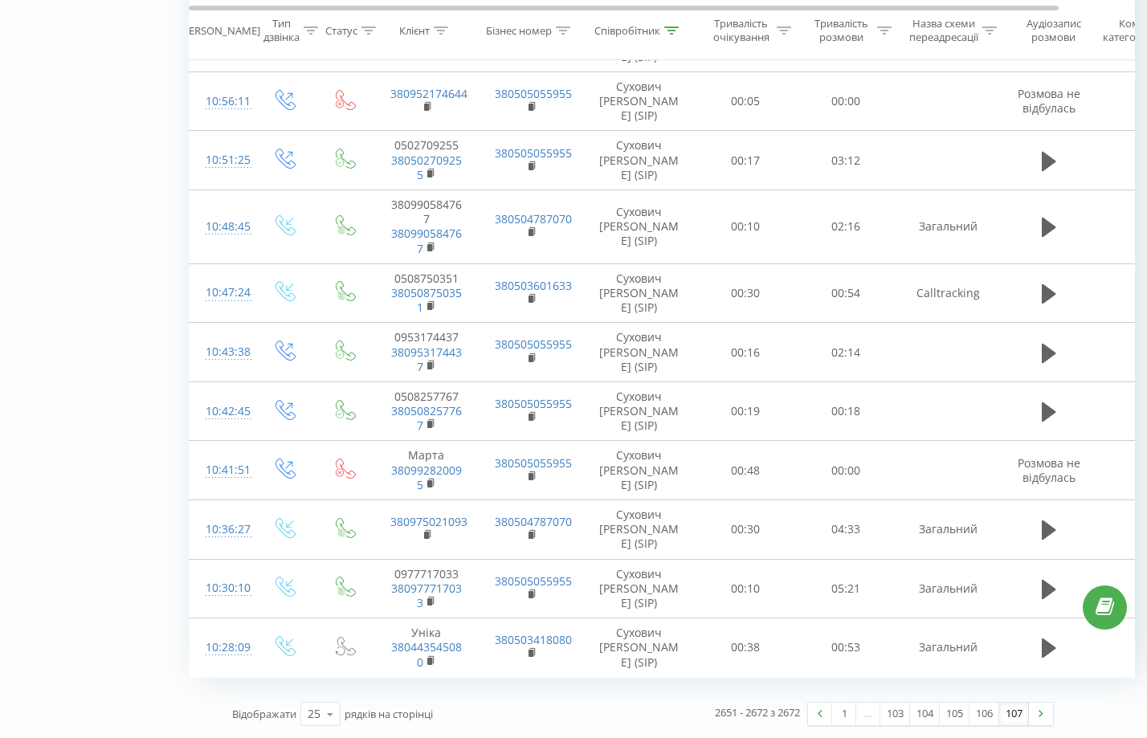
drag, startPoint x: 933, startPoint y: 304, endPoint x: 978, endPoint y: 690, distance: 389.0
click at [901, 716] on link "103" at bounding box center [895, 714] width 30 height 22
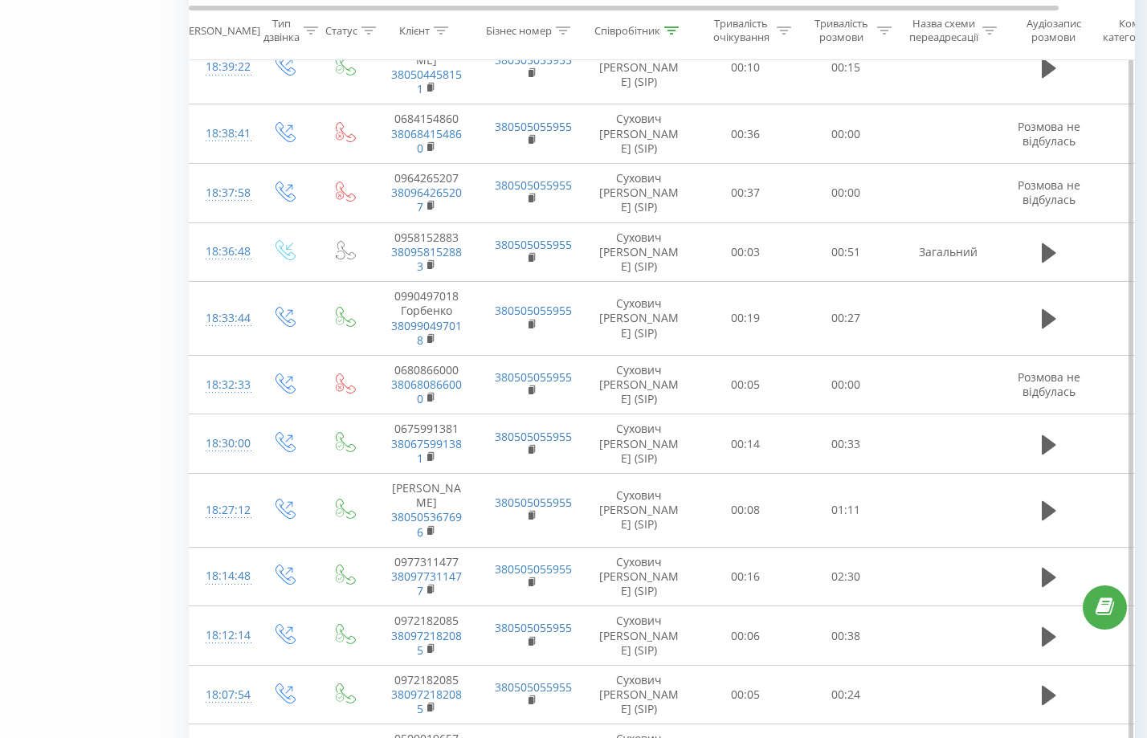
scroll to position [1405, 0]
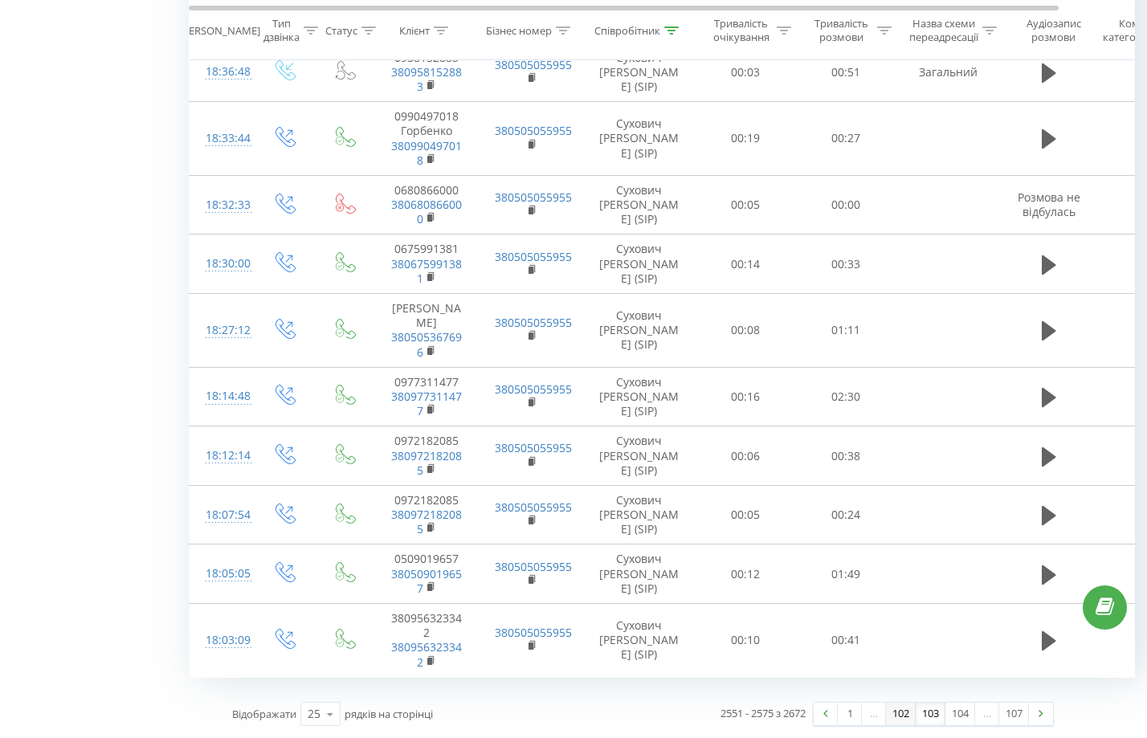
click at [903, 719] on link "102" at bounding box center [901, 714] width 30 height 22
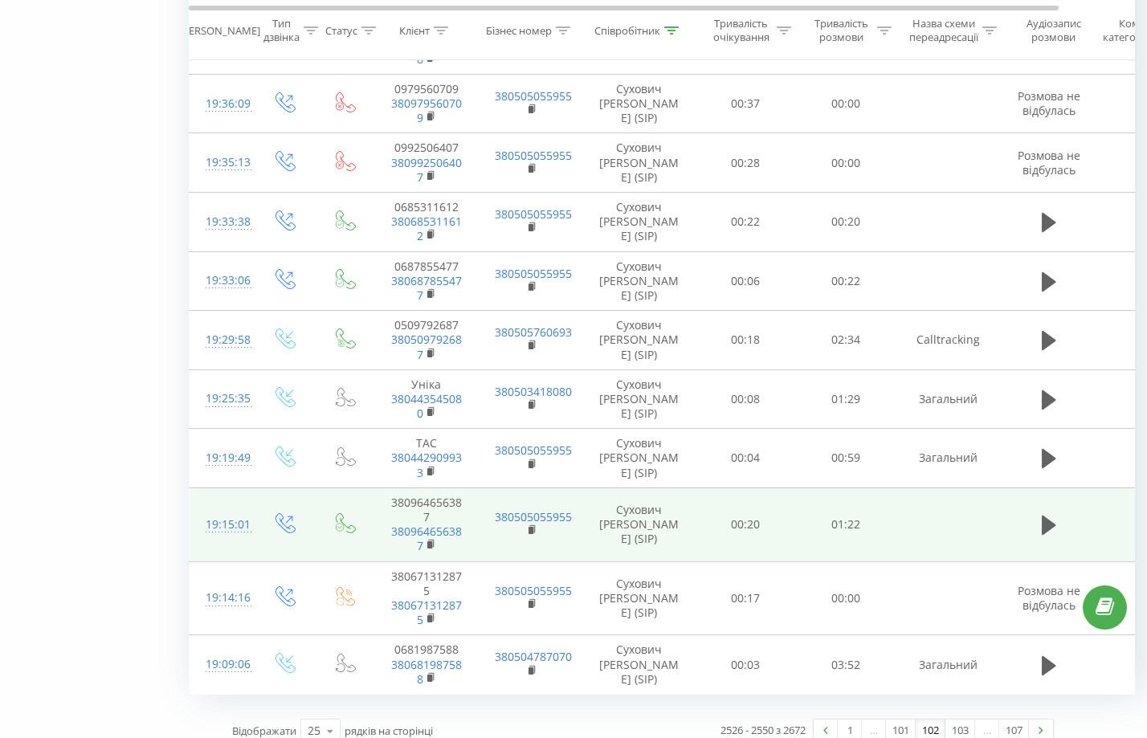
scroll to position [1452, 0]
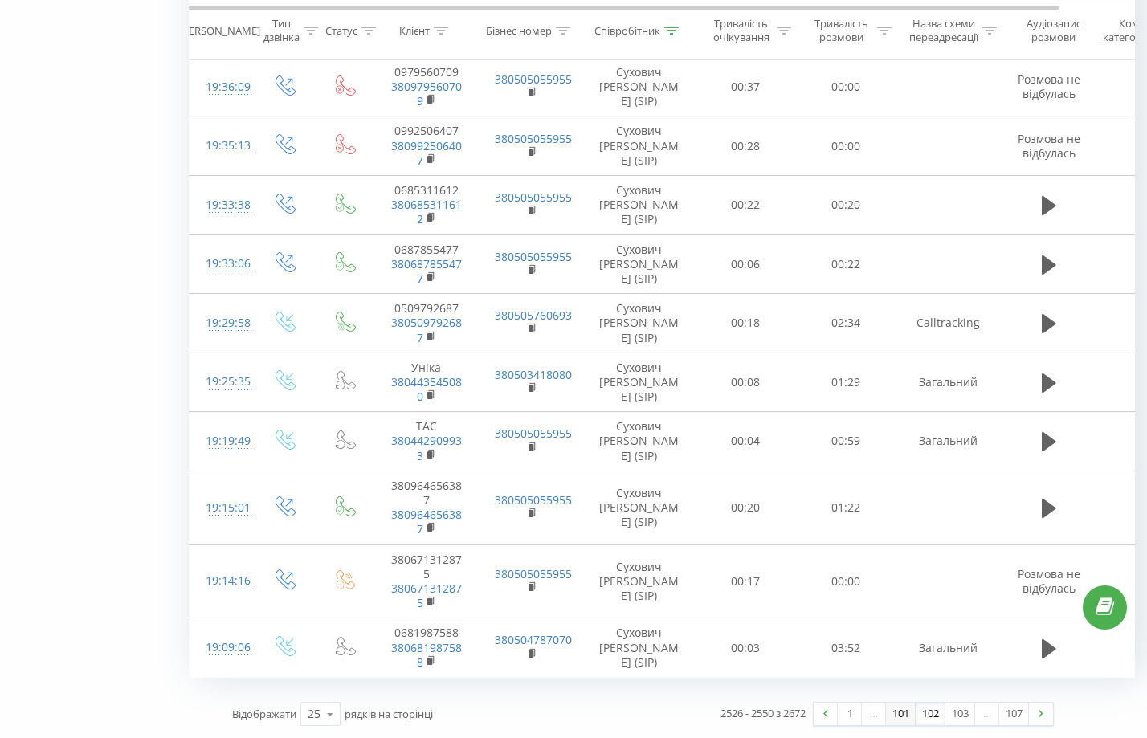
click at [910, 714] on link "101" at bounding box center [901, 714] width 30 height 22
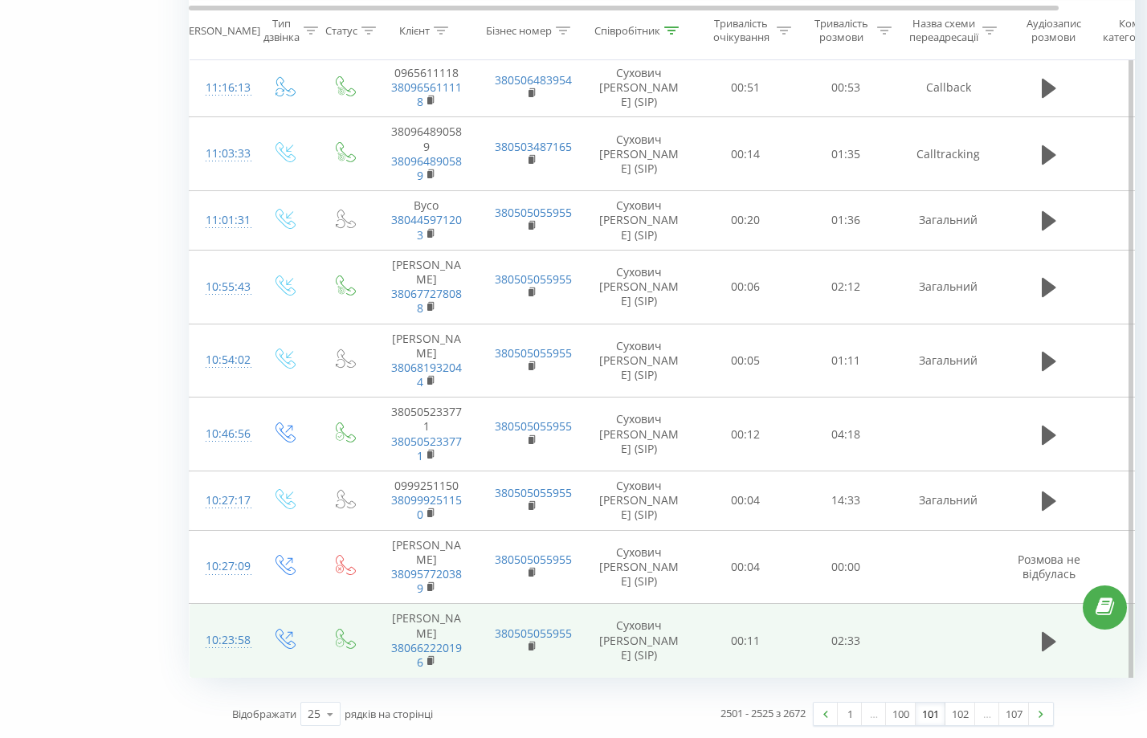
scroll to position [1405, 0]
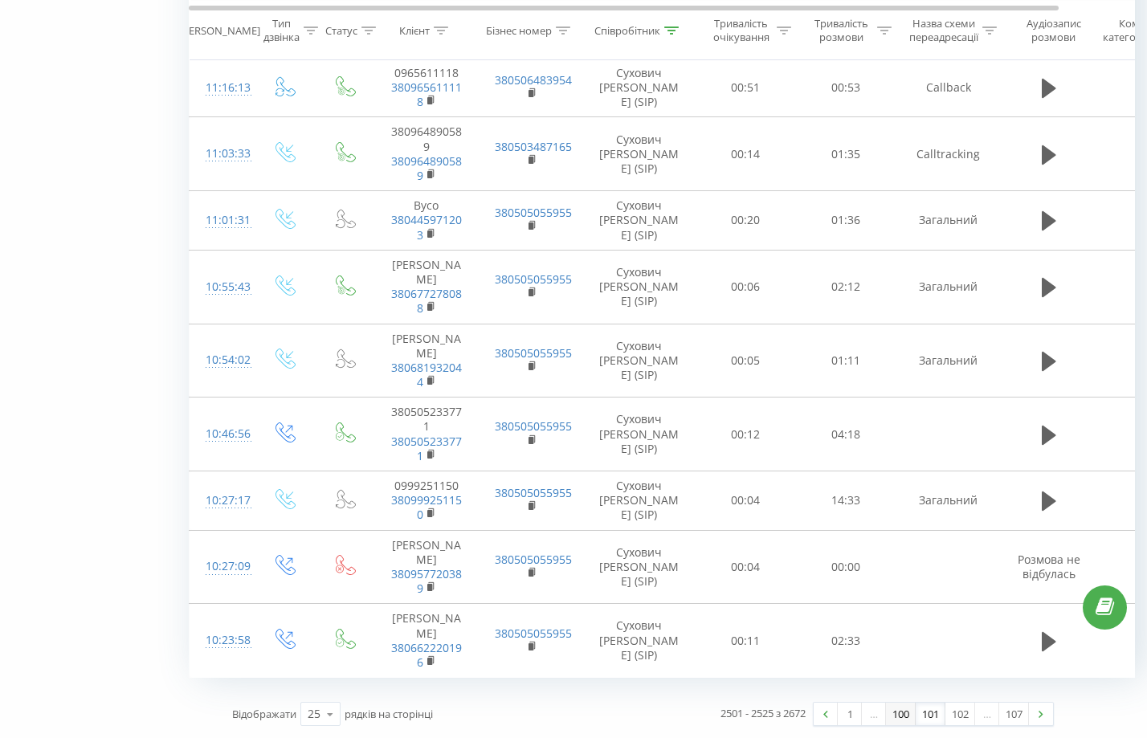
click at [898, 710] on link "100" at bounding box center [901, 714] width 30 height 22
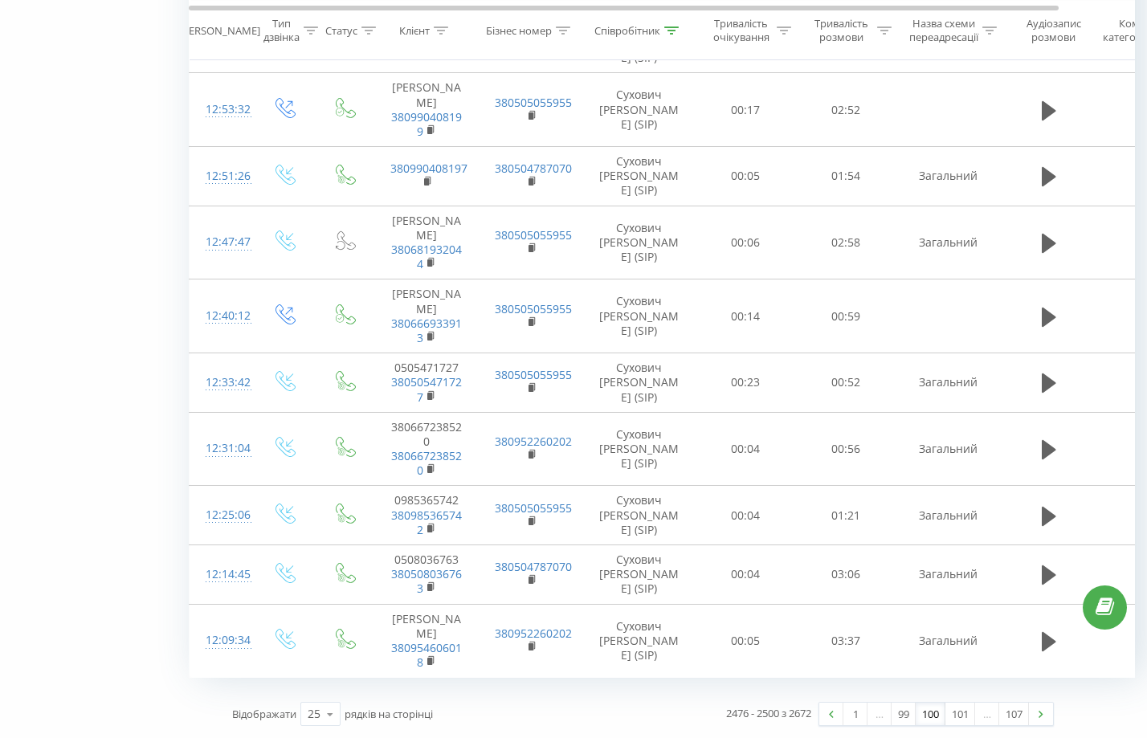
scroll to position [1419, 0]
click at [904, 712] on link "99" at bounding box center [904, 714] width 24 height 22
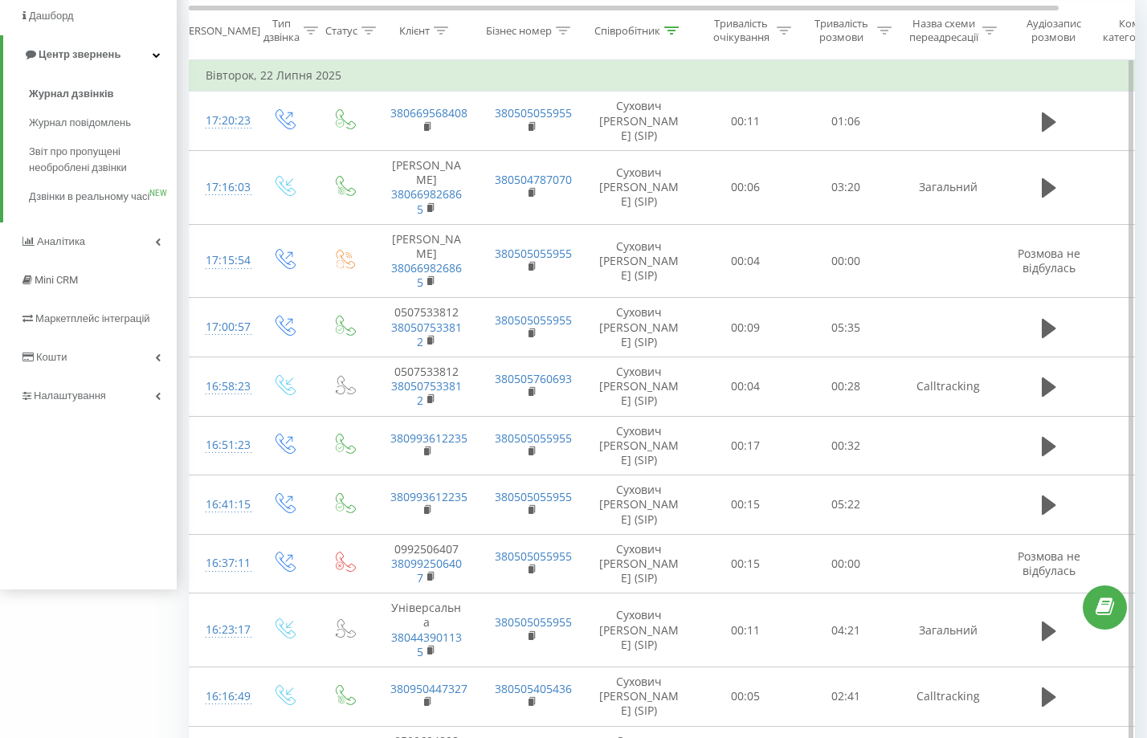
scroll to position [1405, 0]
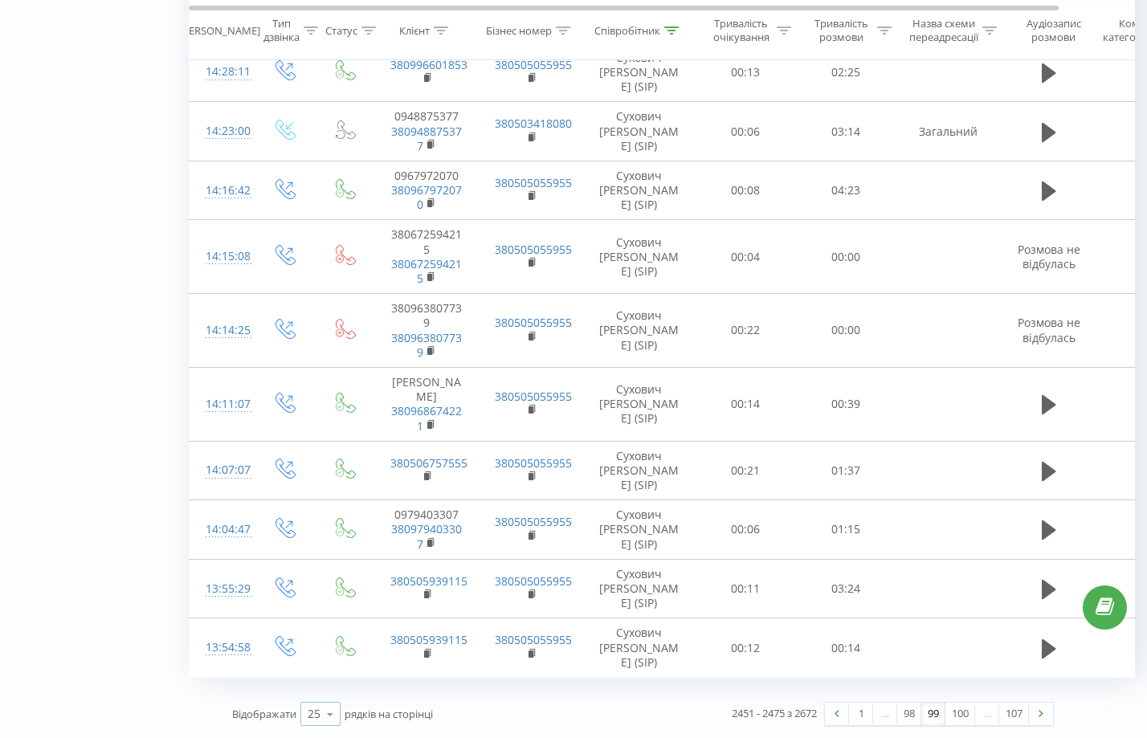
click at [329, 717] on icon at bounding box center [330, 714] width 24 height 31
click at [323, 691] on span "100" at bounding box center [317, 691] width 19 height 15
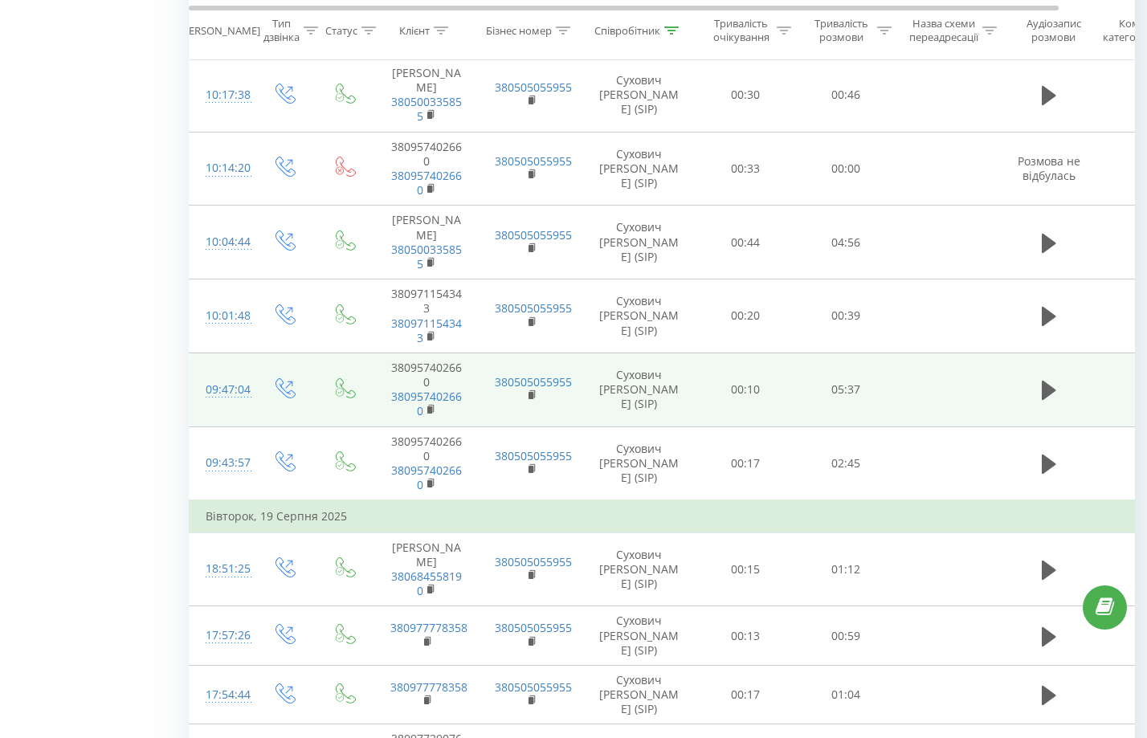
scroll to position [6965, 0]
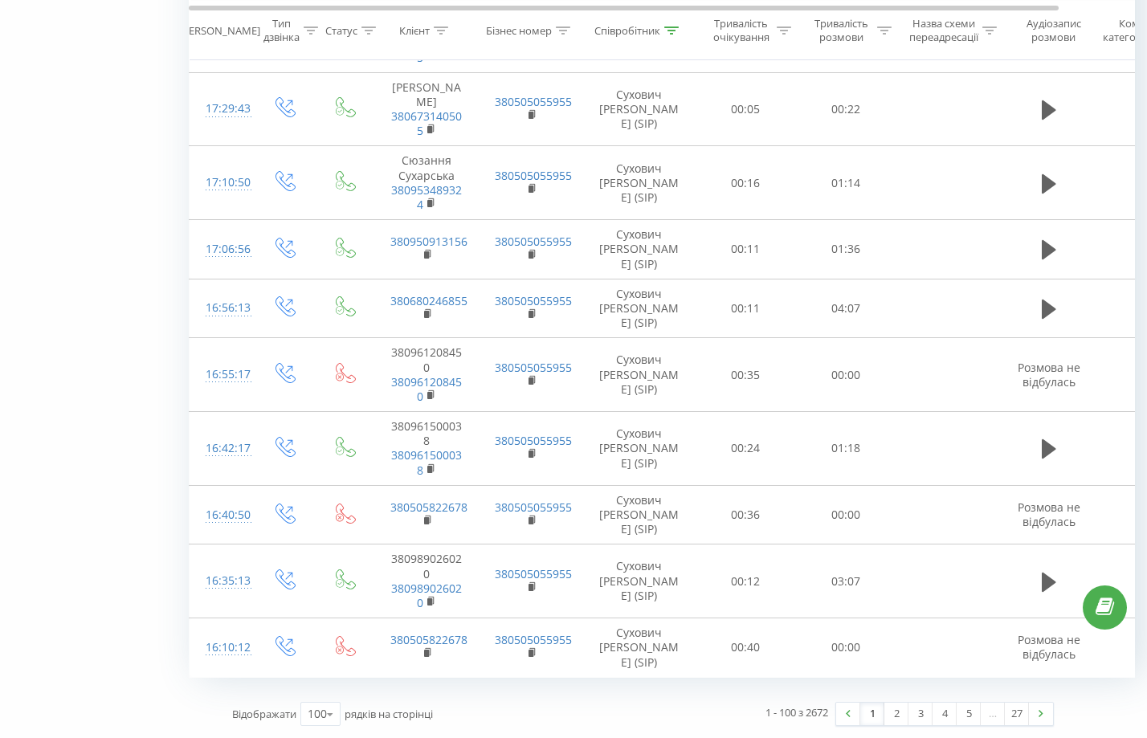
drag, startPoint x: 896, startPoint y: 295, endPoint x: 936, endPoint y: 691, distance: 398.0
drag, startPoint x: 329, startPoint y: 714, endPoint x: 575, endPoint y: 712, distance: 245.8
click at [570, 712] on div "Відображати 100 10 25 50 100 рядків на сторінці" at bounding box center [432, 714] width 423 height 47
click at [905, 717] on link "2" at bounding box center [896, 714] width 24 height 22
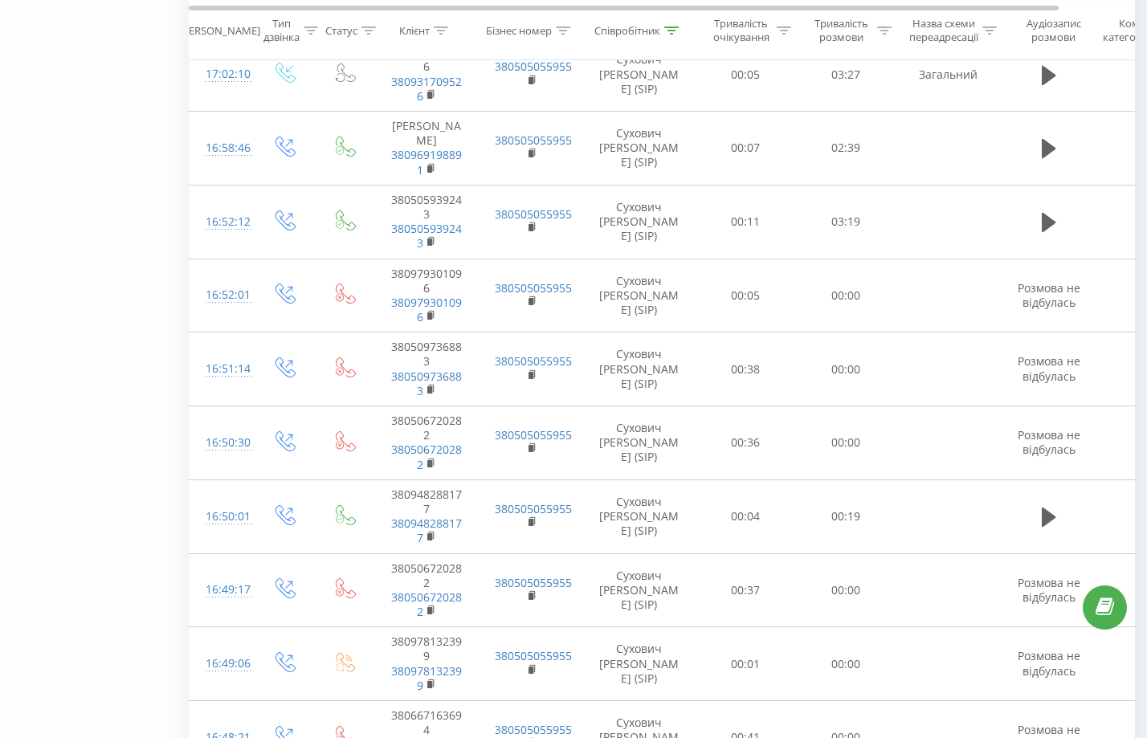
scroll to position [6994, 0]
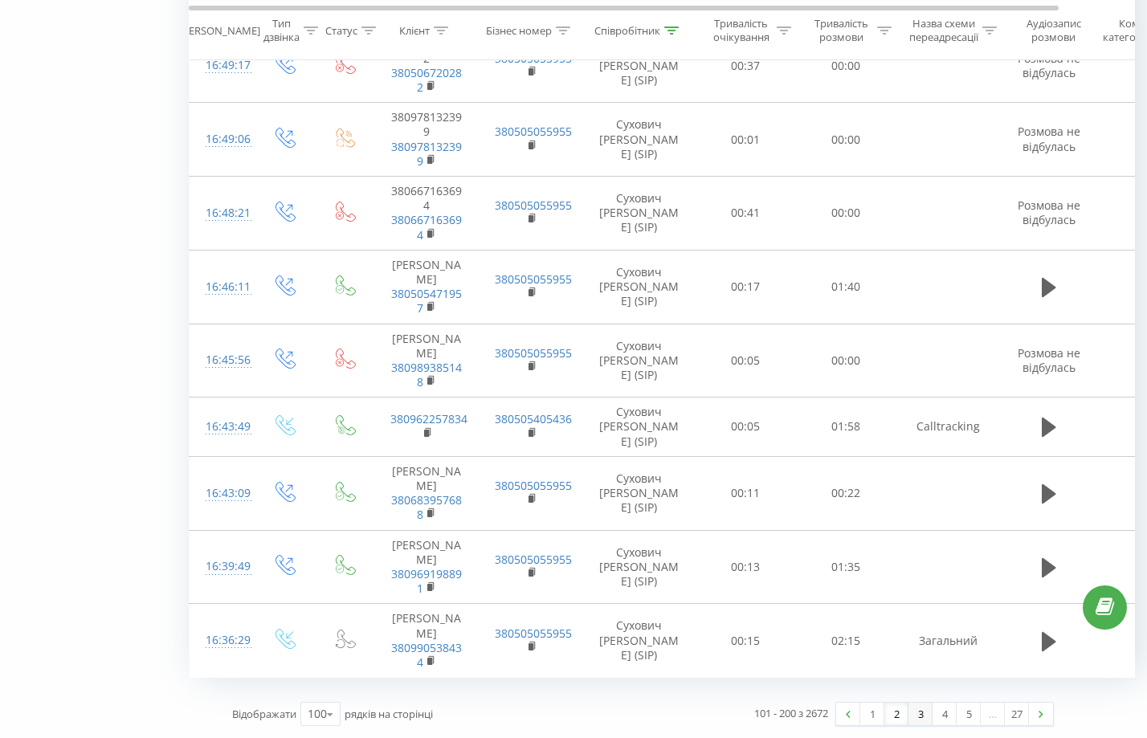
drag, startPoint x: 842, startPoint y: 315, endPoint x: 934, endPoint y: 711, distance: 406.7
click at [922, 719] on link "3" at bounding box center [921, 714] width 24 height 22
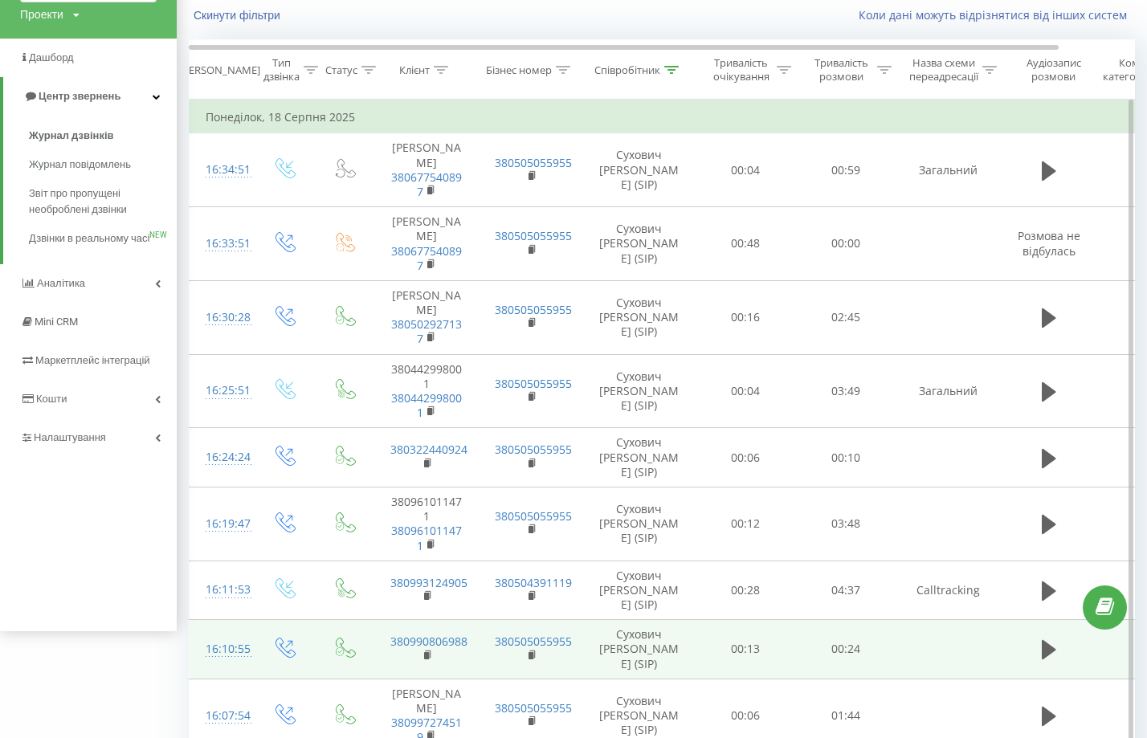
scroll to position [6994, 0]
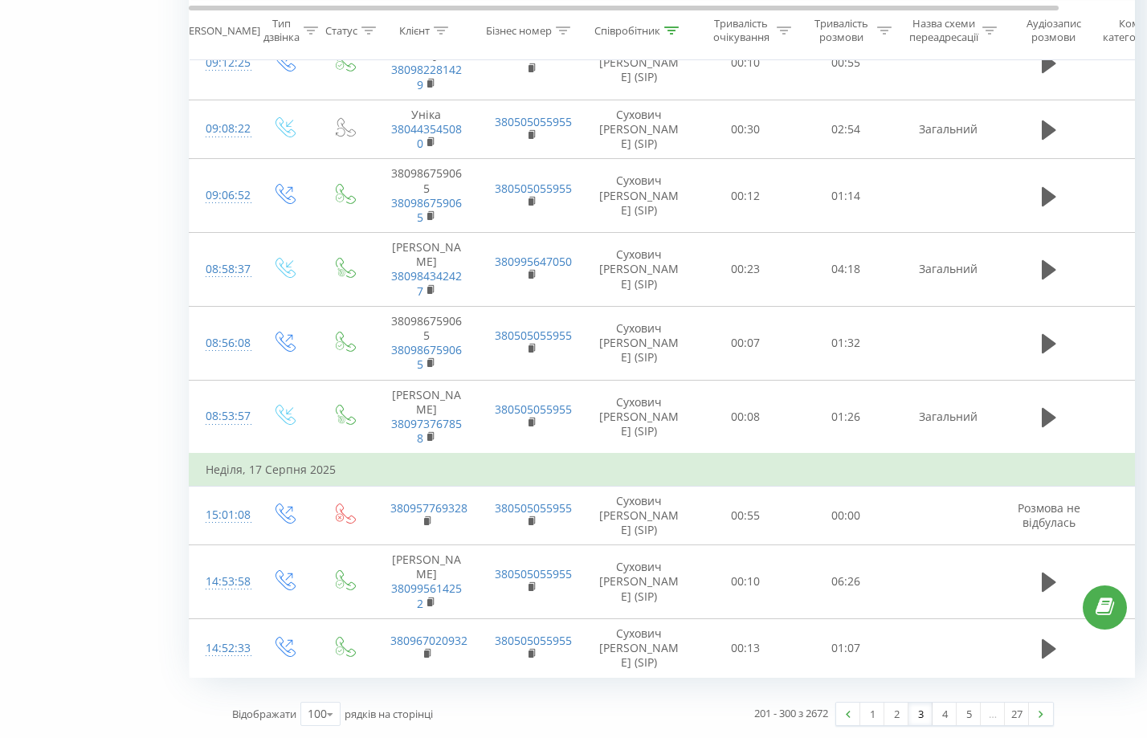
drag, startPoint x: 930, startPoint y: 347, endPoint x: 968, endPoint y: 683, distance: 337.9
click at [941, 713] on link "4" at bounding box center [945, 714] width 24 height 22
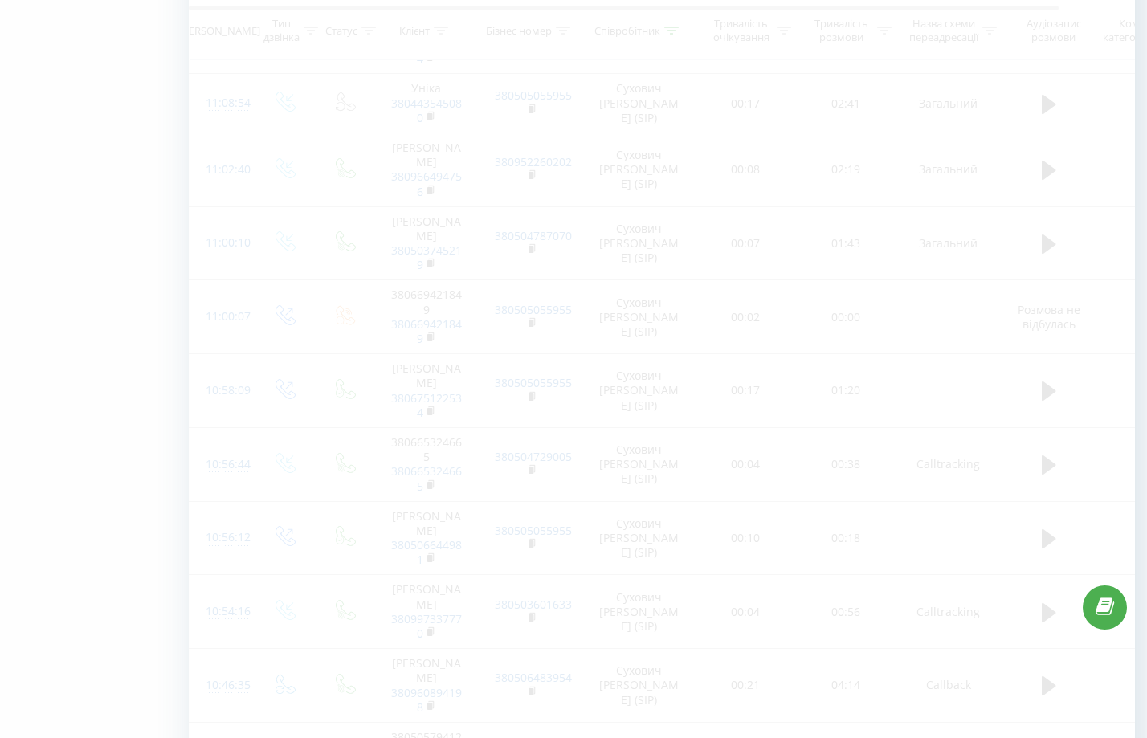
scroll to position [6994, 0]
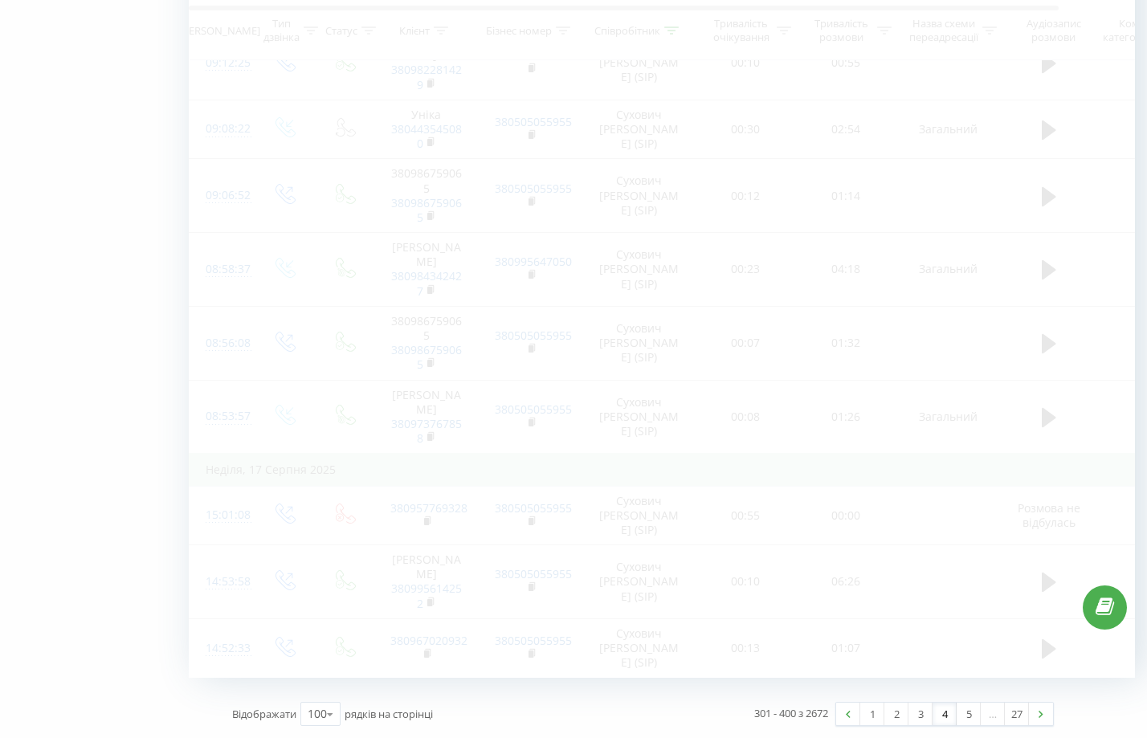
drag, startPoint x: 905, startPoint y: 276, endPoint x: 954, endPoint y: 725, distance: 450.9
click at [969, 717] on link "5" at bounding box center [969, 714] width 24 height 22
drag, startPoint x: 925, startPoint y: 235, endPoint x: 965, endPoint y: 701, distance: 467.6
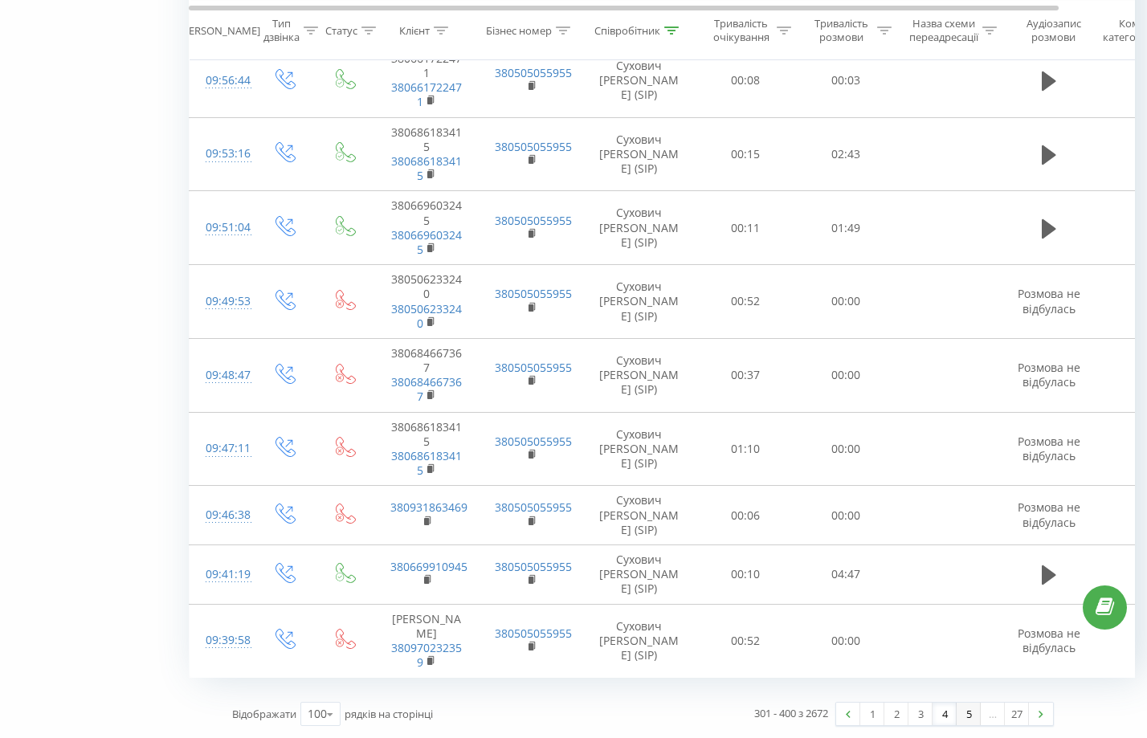
drag, startPoint x: 965, startPoint y: 701, endPoint x: 968, endPoint y: 713, distance: 12.5
click at [968, 713] on div "301 - 400 з 2672 1 2 3 4 5 … 27" at bounding box center [854, 714] width 423 height 47
click at [968, 714] on link "5" at bounding box center [969, 714] width 24 height 22
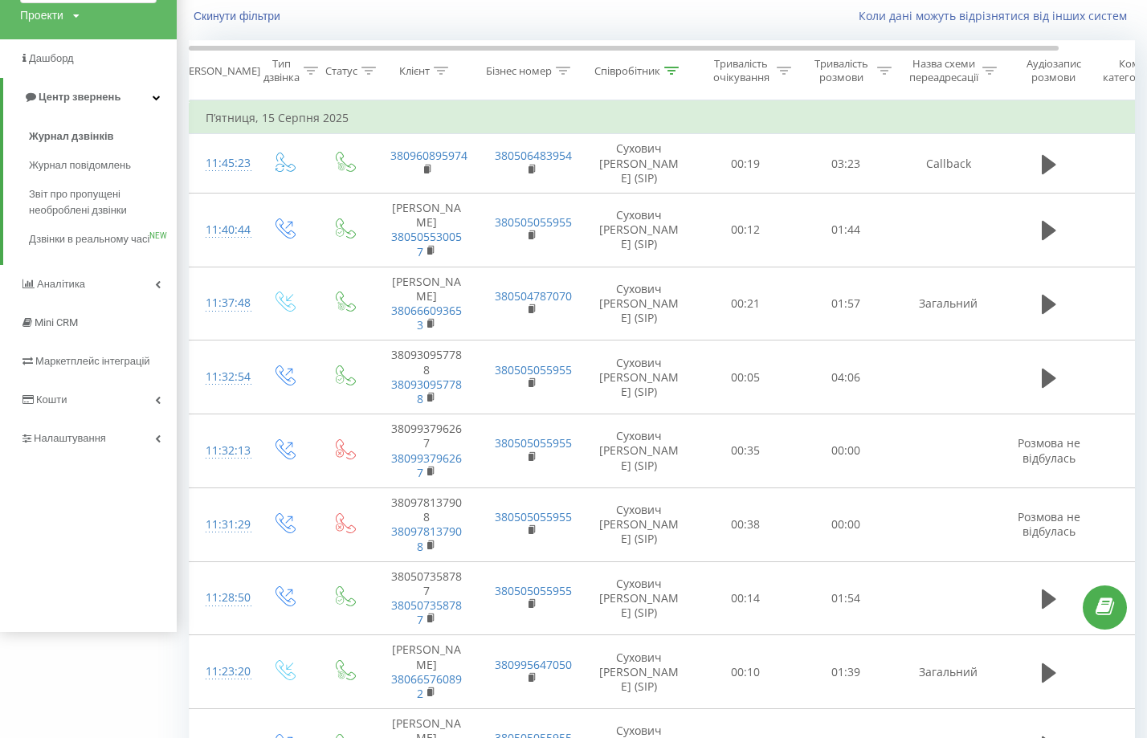
scroll to position [6965, 0]
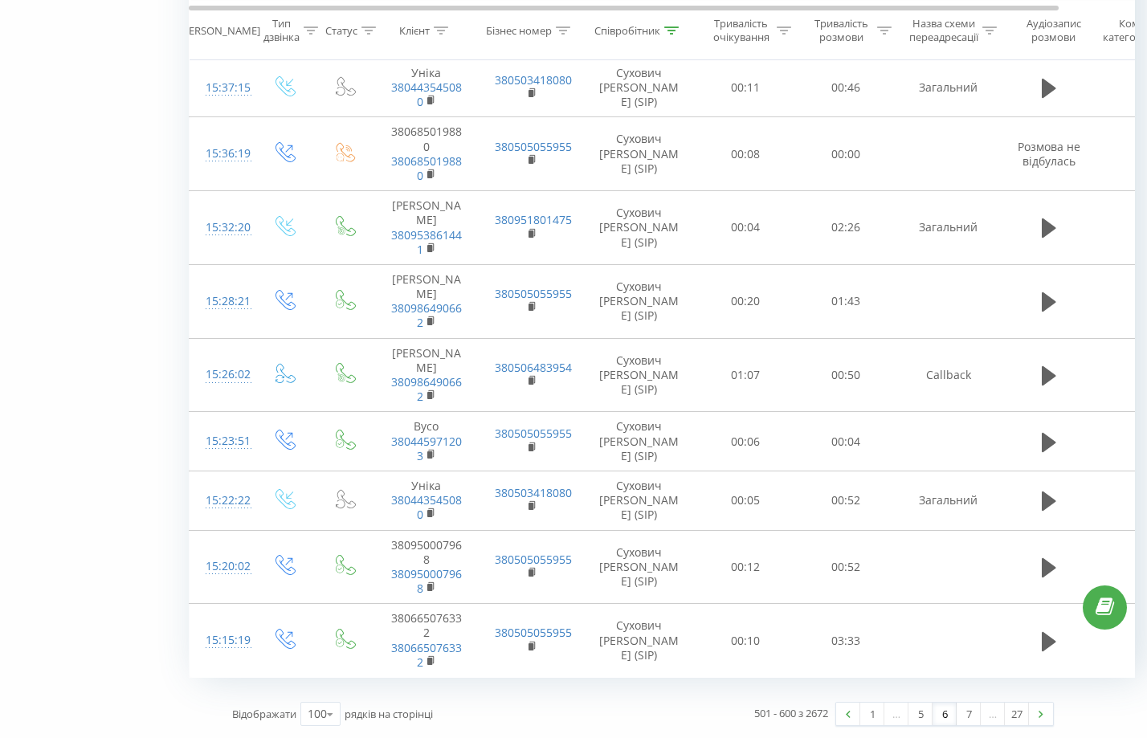
drag, startPoint x: 978, startPoint y: 170, endPoint x: 980, endPoint y: 709, distance: 539.0
click at [970, 711] on link "7" at bounding box center [969, 714] width 24 height 22
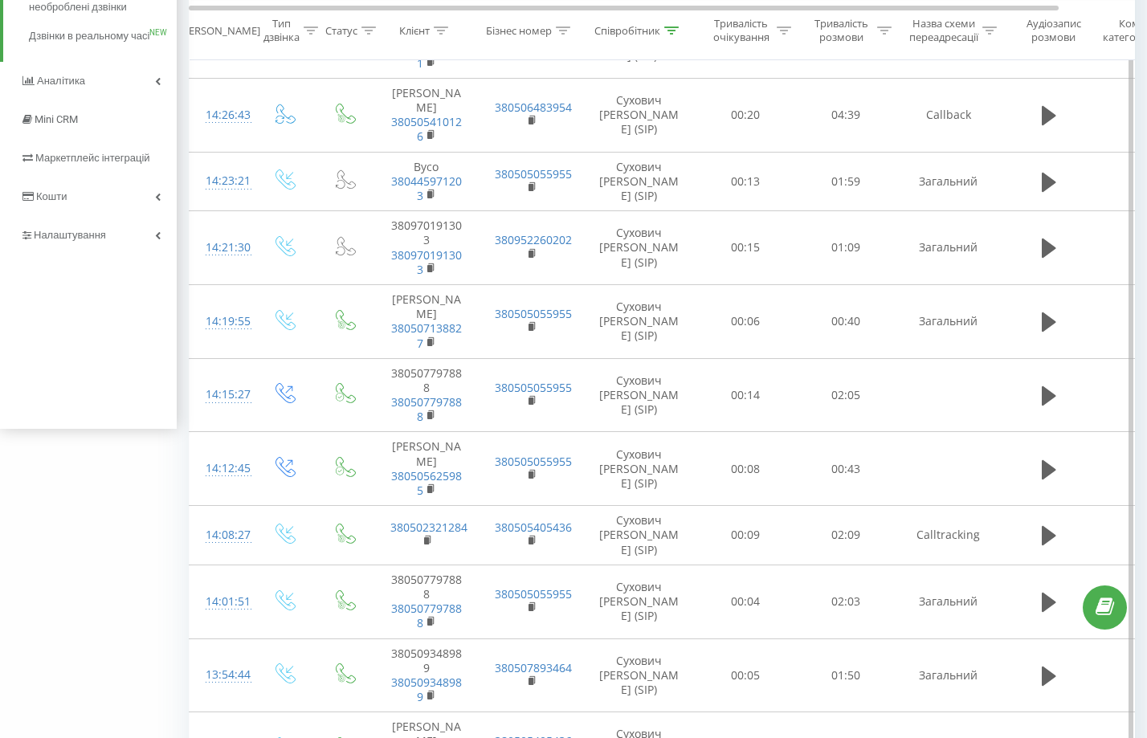
scroll to position [6994, 0]
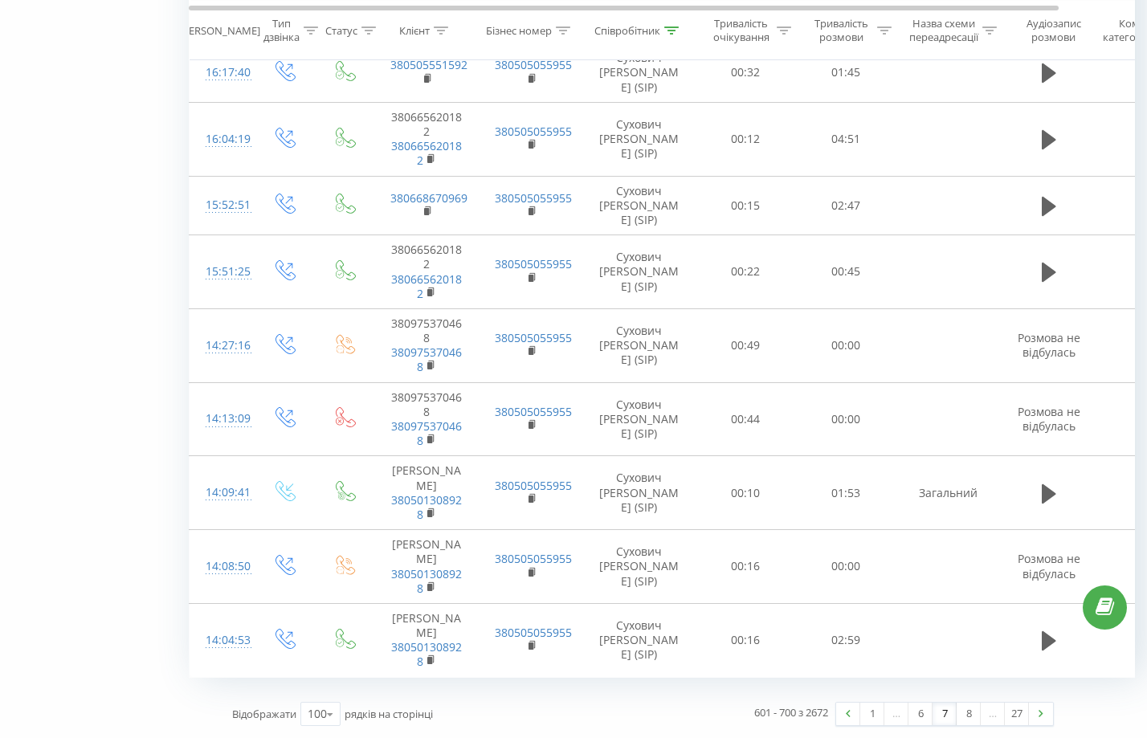
drag, startPoint x: 933, startPoint y: 214, endPoint x: 937, endPoint y: 684, distance: 470.0
click at [974, 709] on link "8" at bounding box center [969, 714] width 24 height 22
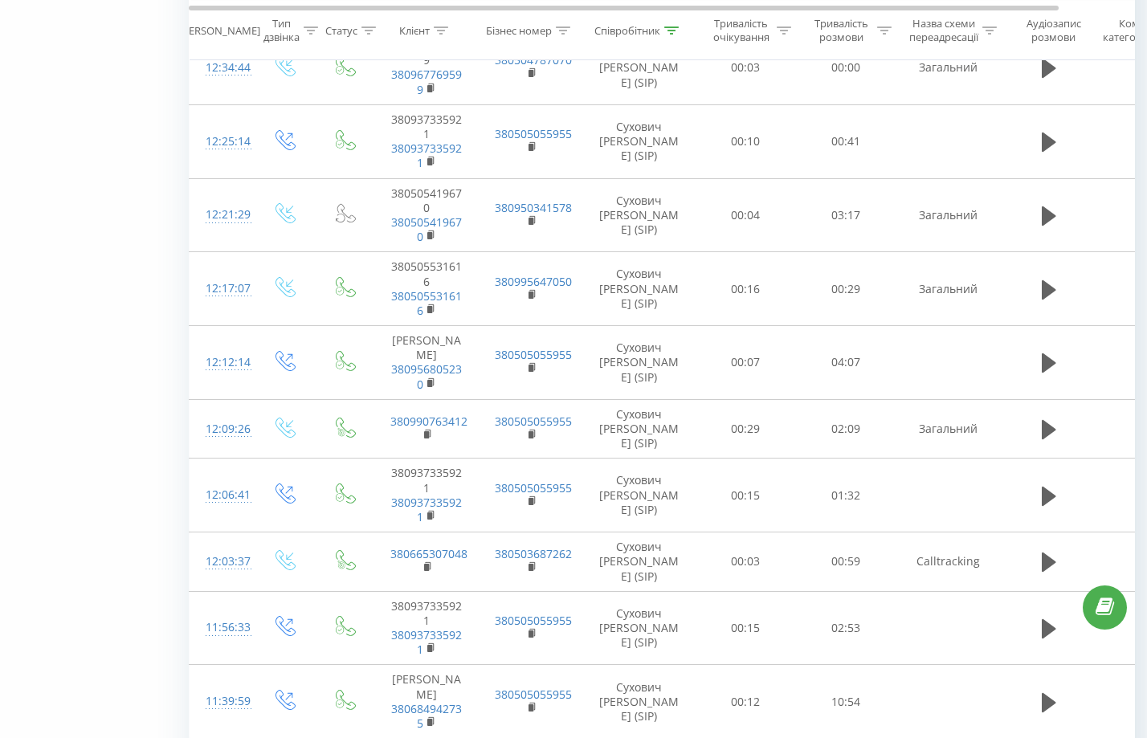
scroll to position [6994, 0]
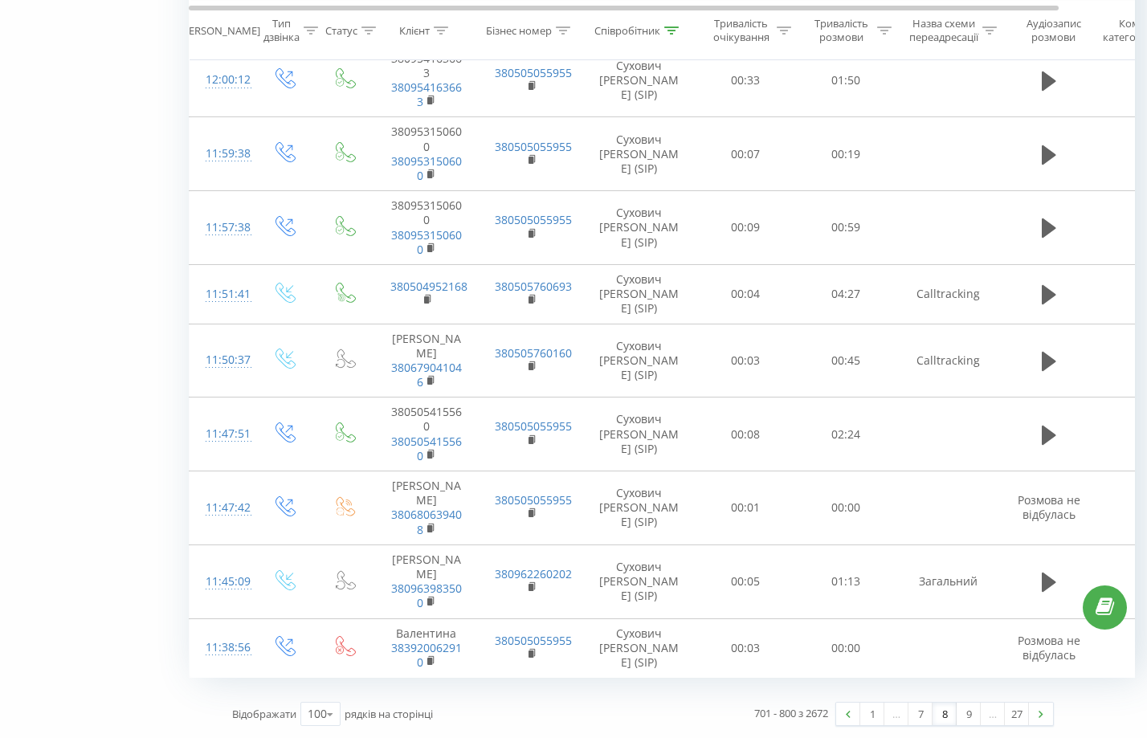
drag, startPoint x: 949, startPoint y: 508, endPoint x: 983, endPoint y: 713, distance: 207.6
click at [974, 713] on link "9" at bounding box center [969, 714] width 24 height 22
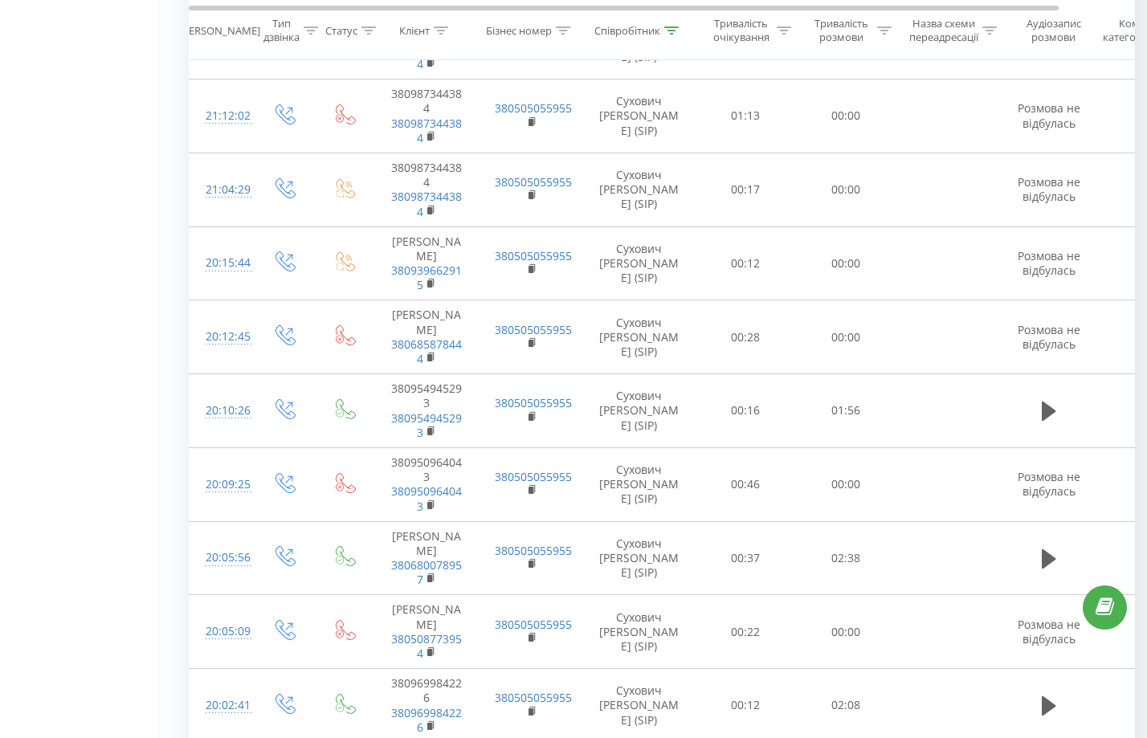
scroll to position [106, 0]
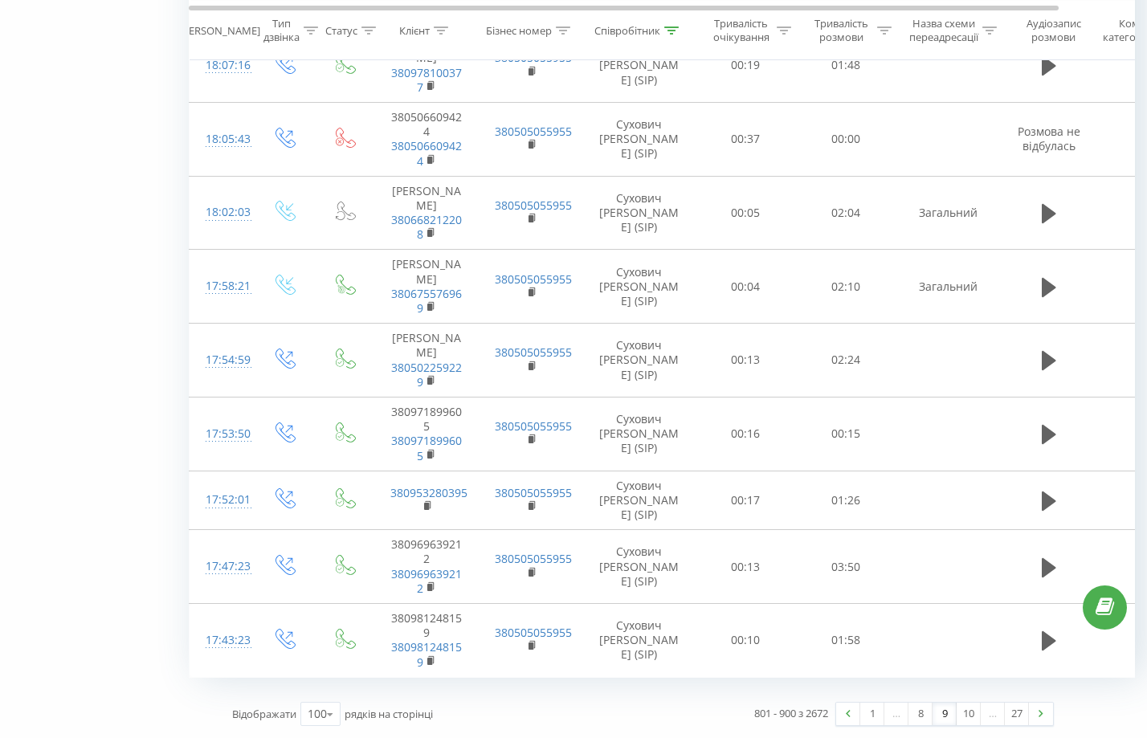
drag, startPoint x: 998, startPoint y: 421, endPoint x: 994, endPoint y: 698, distance: 277.2
click at [970, 710] on link "10" at bounding box center [969, 714] width 24 height 22
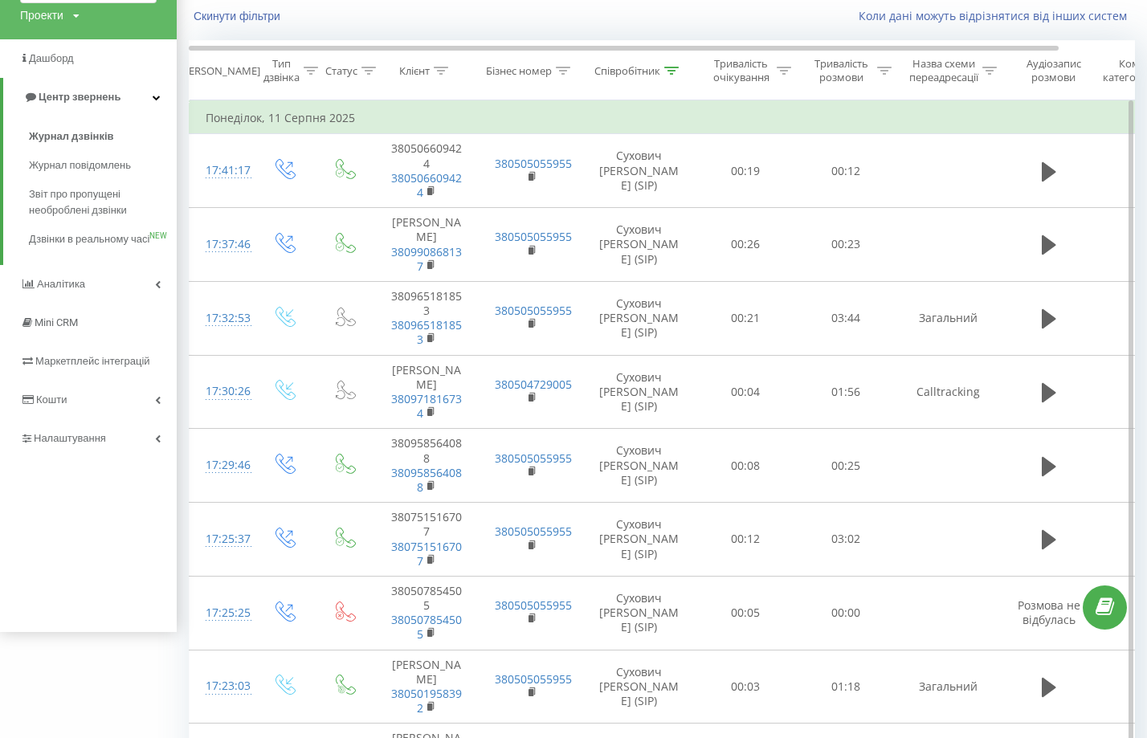
scroll to position [6980, 0]
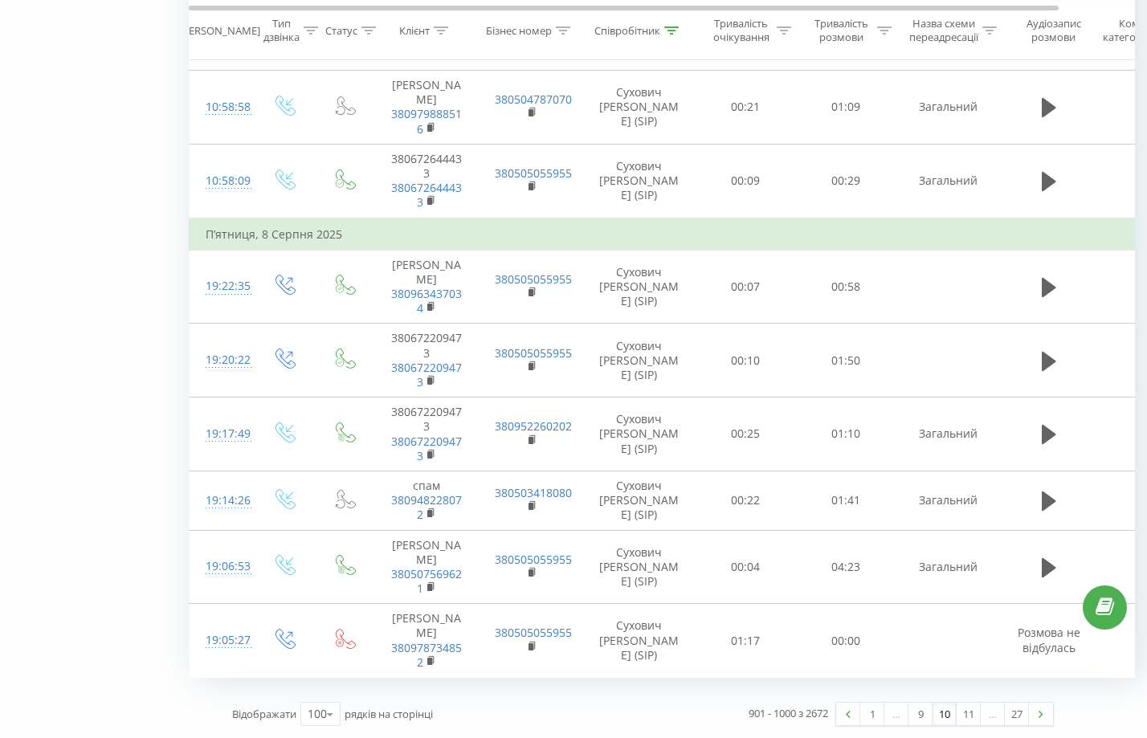
drag, startPoint x: 898, startPoint y: 304, endPoint x: 986, endPoint y: 714, distance: 419.9
click at [969, 709] on link "11" at bounding box center [969, 714] width 24 height 22
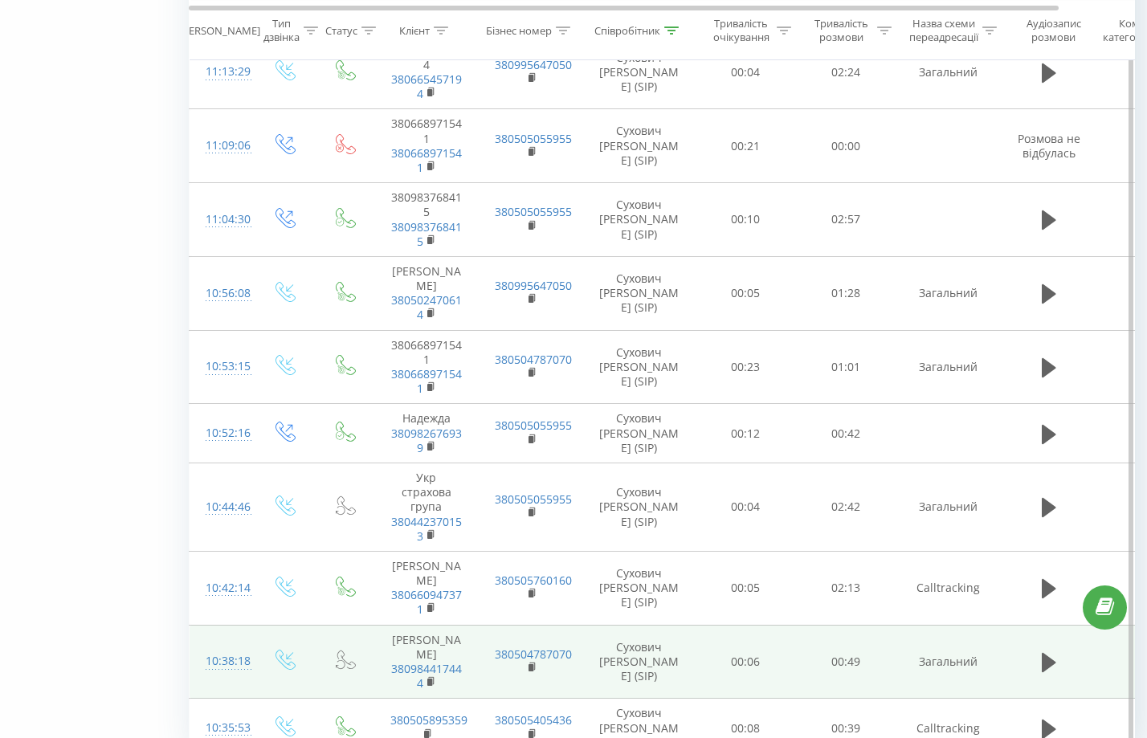
scroll to position [6962, 0]
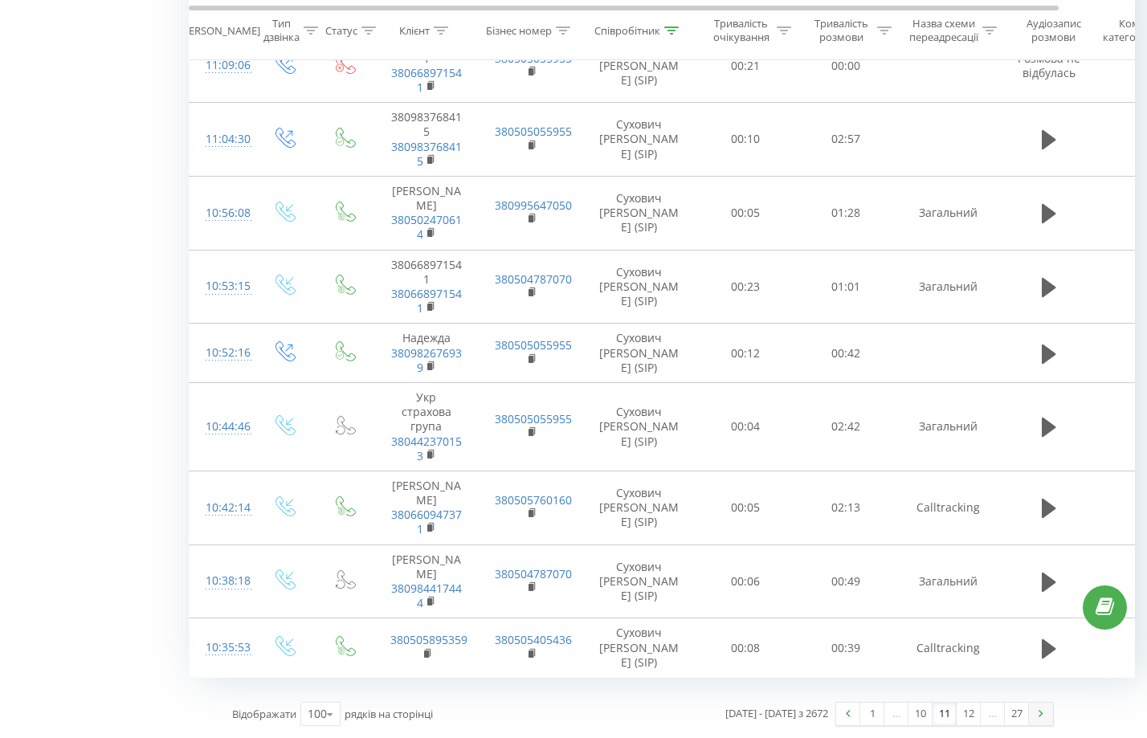
drag, startPoint x: 910, startPoint y: 107, endPoint x: 1037, endPoint y: 708, distance: 614.1
click at [970, 718] on link "12" at bounding box center [969, 714] width 24 height 22
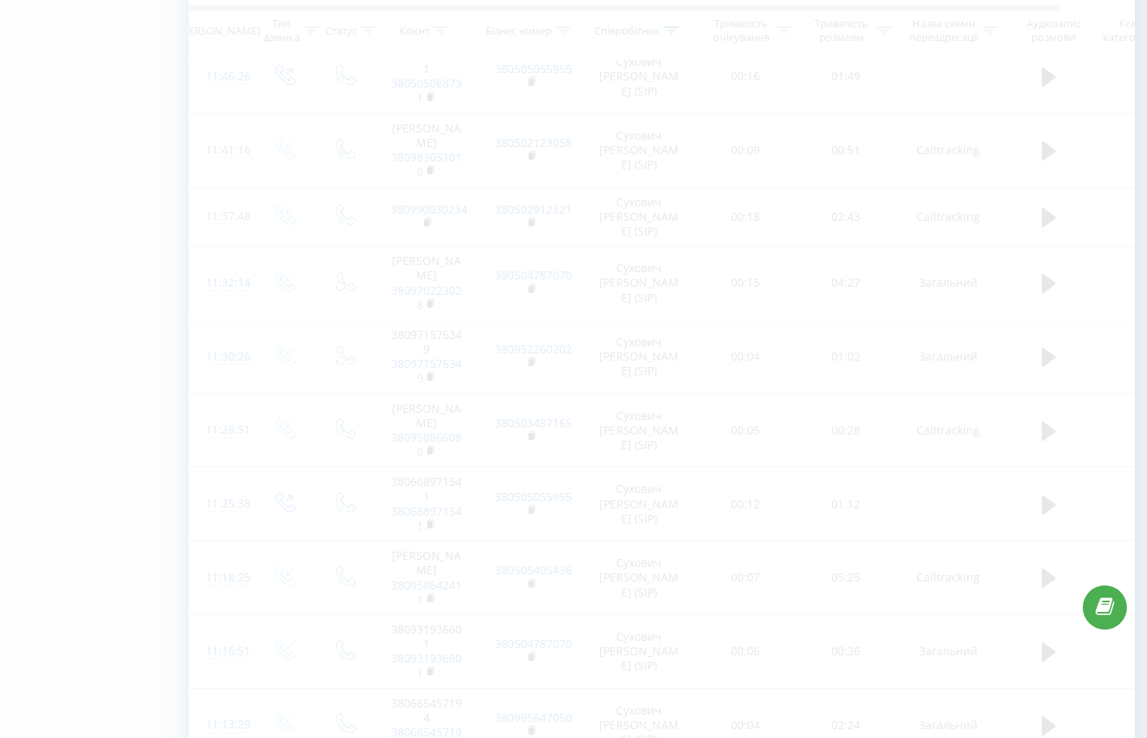
scroll to position [945, 0]
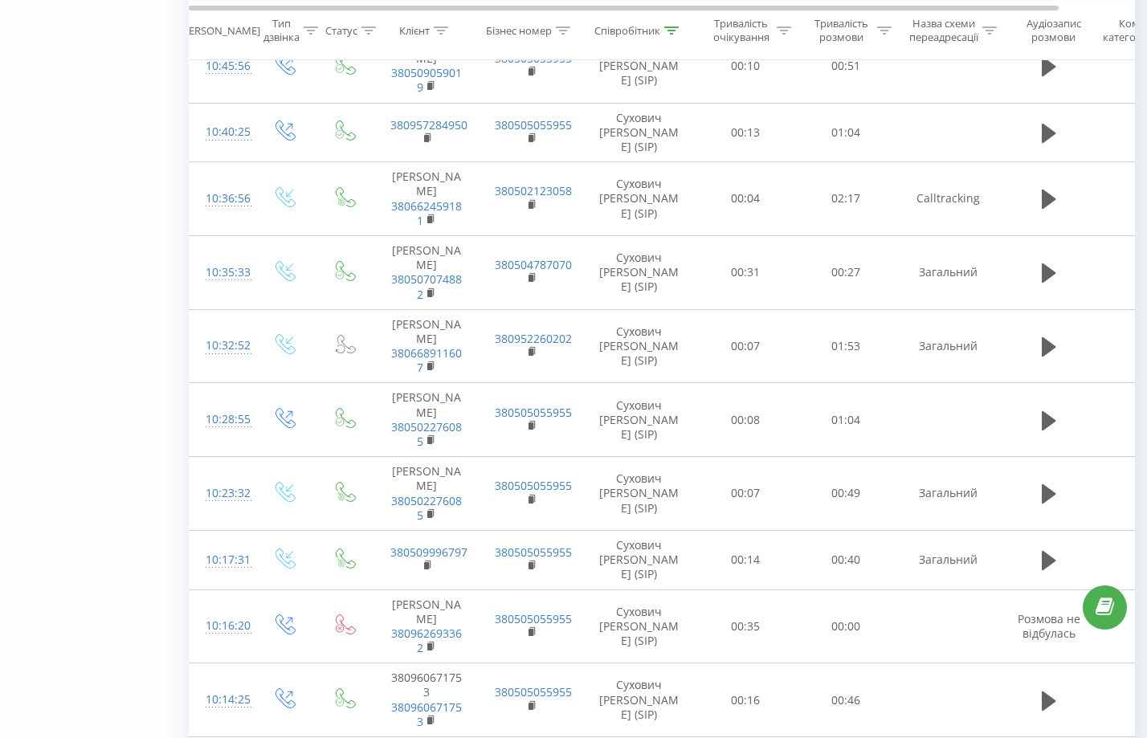
drag, startPoint x: 930, startPoint y: 602, endPoint x: 988, endPoint y: 709, distance: 121.5
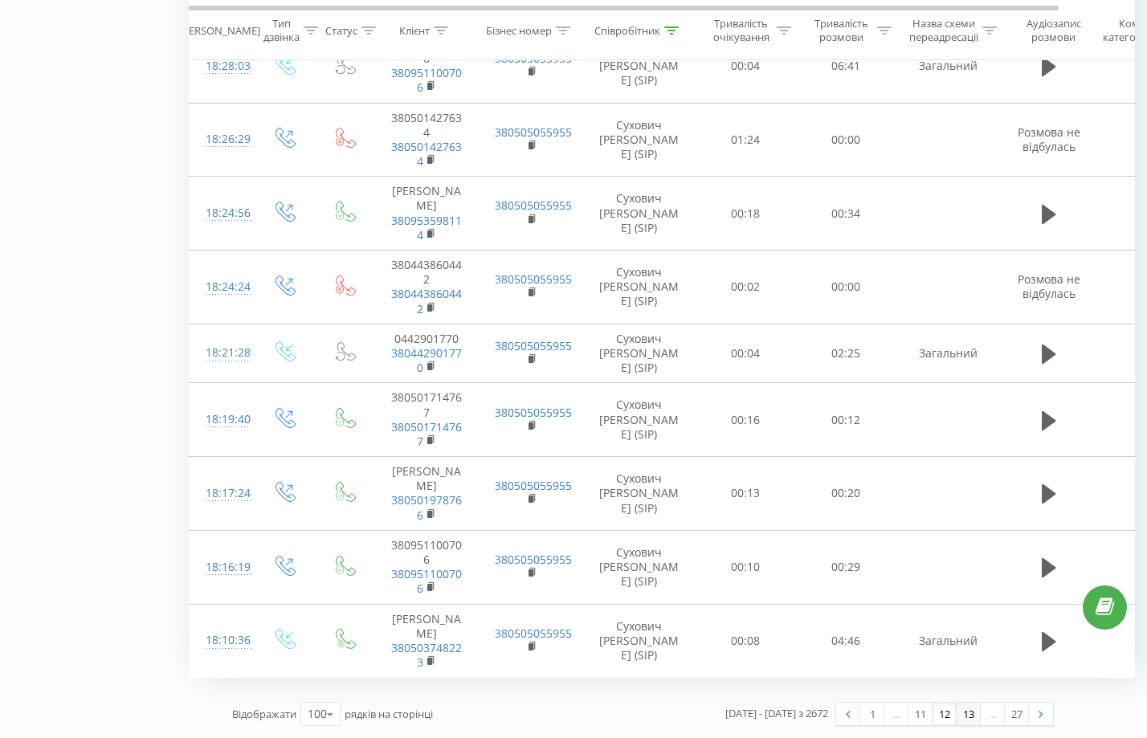
click at [974, 711] on link "13" at bounding box center [969, 714] width 24 height 22
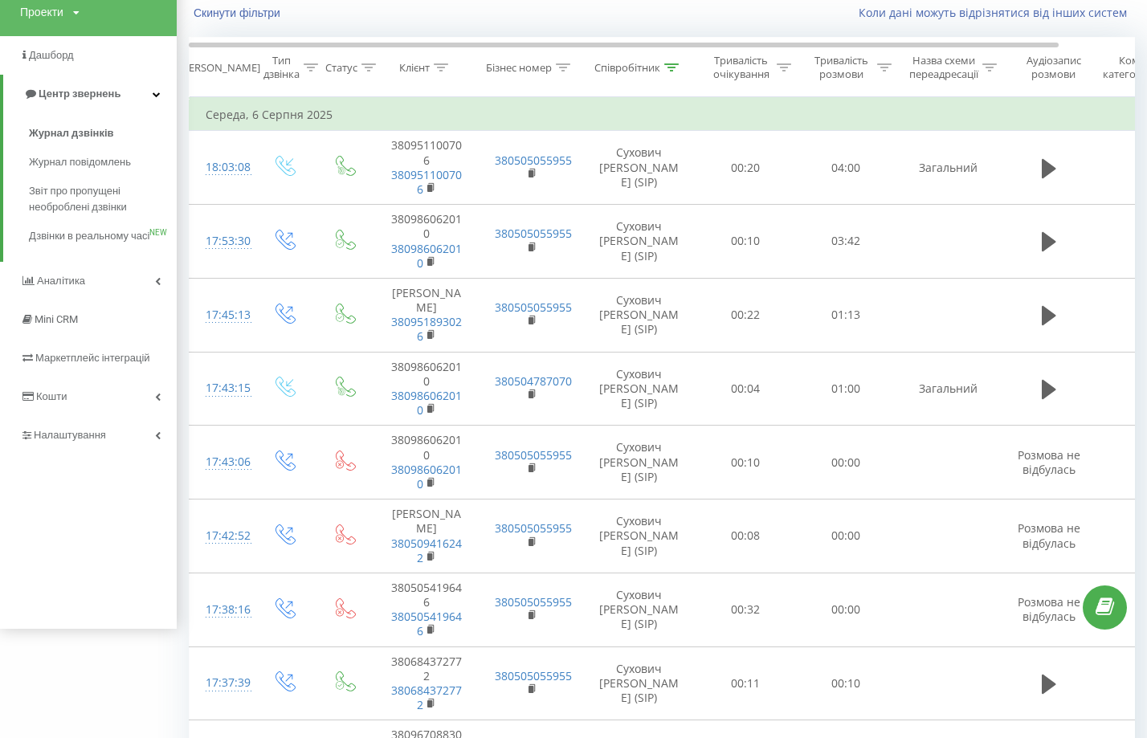
scroll to position [6948, 0]
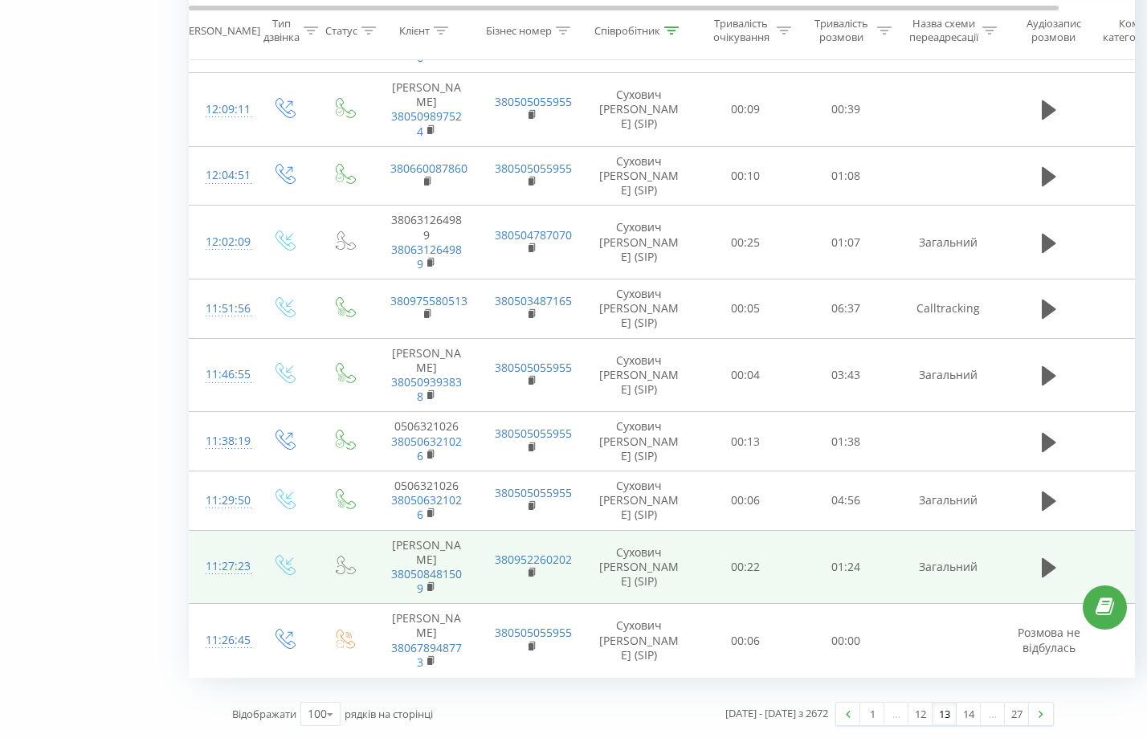
drag, startPoint x: 865, startPoint y: 70, endPoint x: 939, endPoint y: 569, distance: 504.3
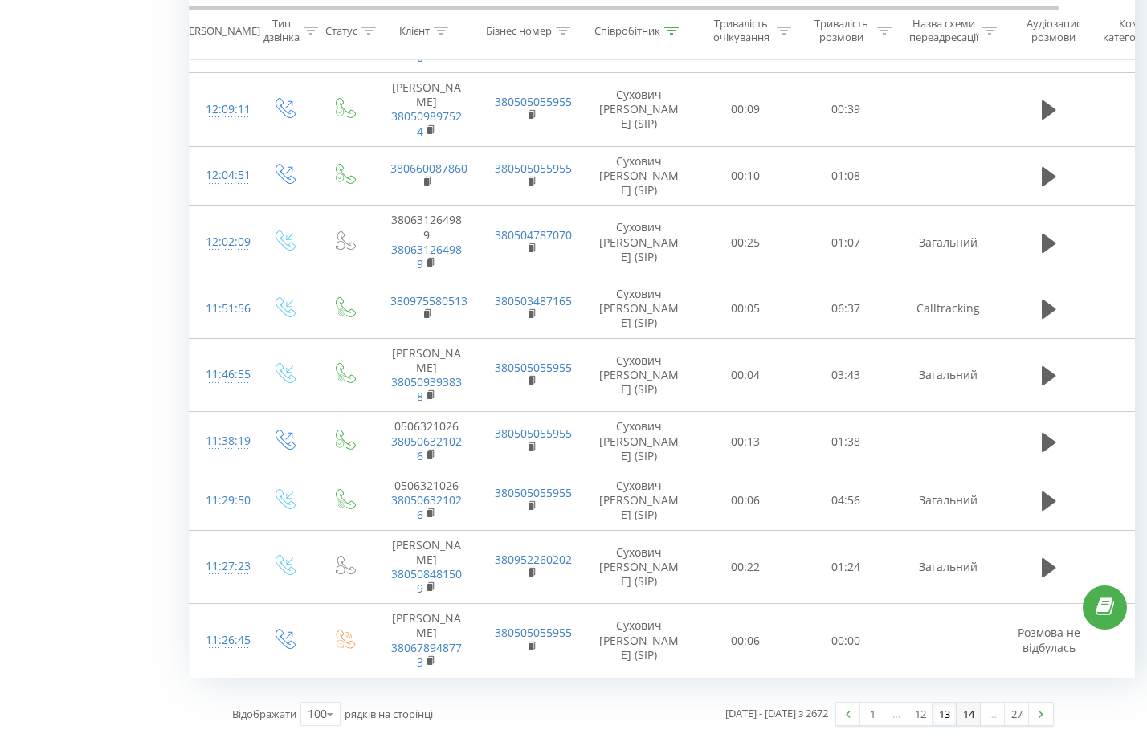
click at [972, 712] on link "14" at bounding box center [969, 714] width 24 height 22
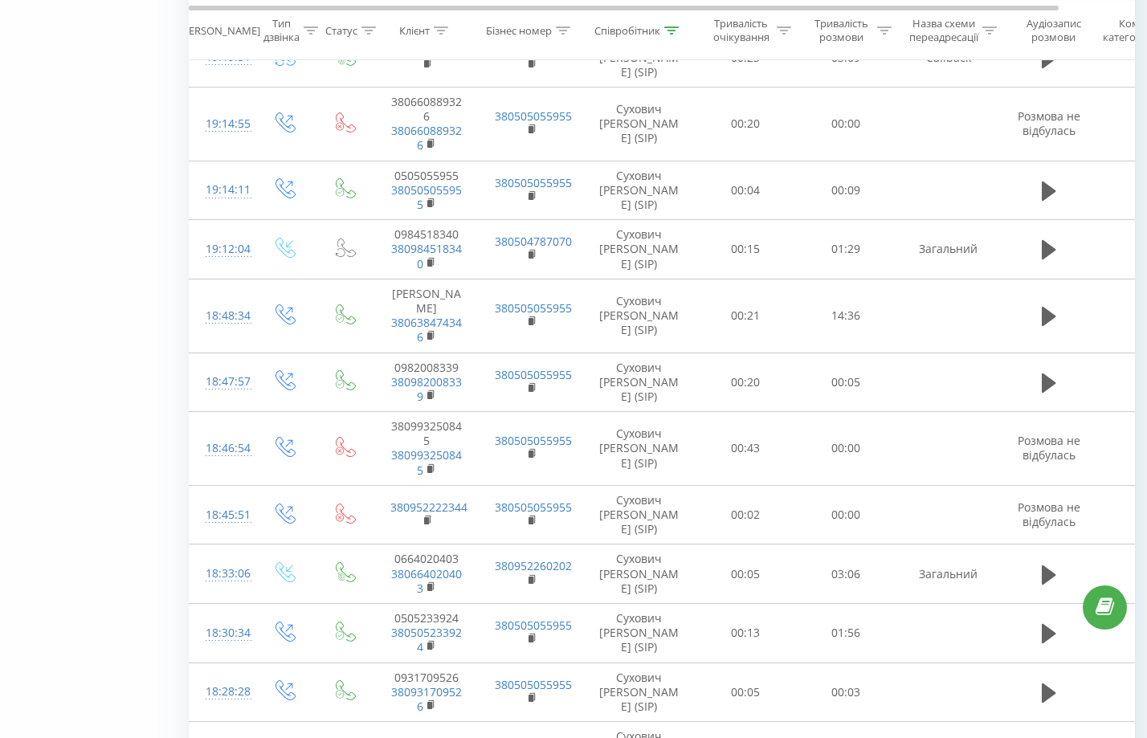
scroll to position [6980, 0]
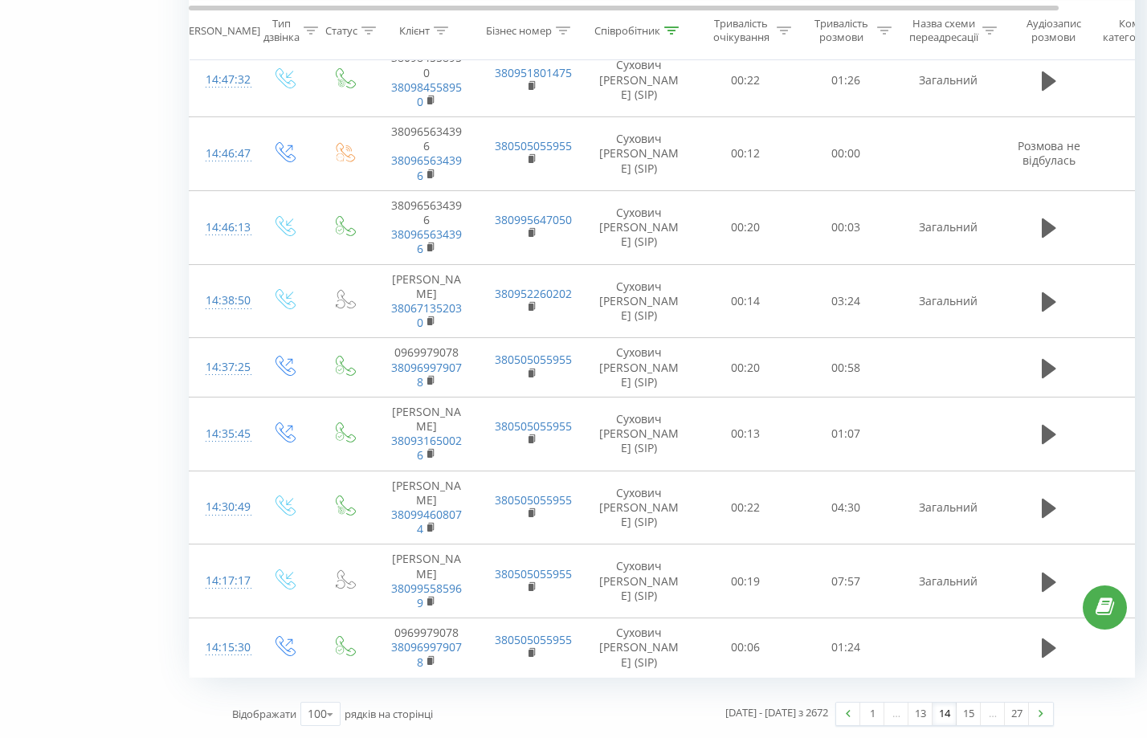
drag, startPoint x: 1023, startPoint y: 639, endPoint x: 998, endPoint y: 719, distance: 83.9
click at [973, 711] on link "15" at bounding box center [969, 714] width 24 height 22
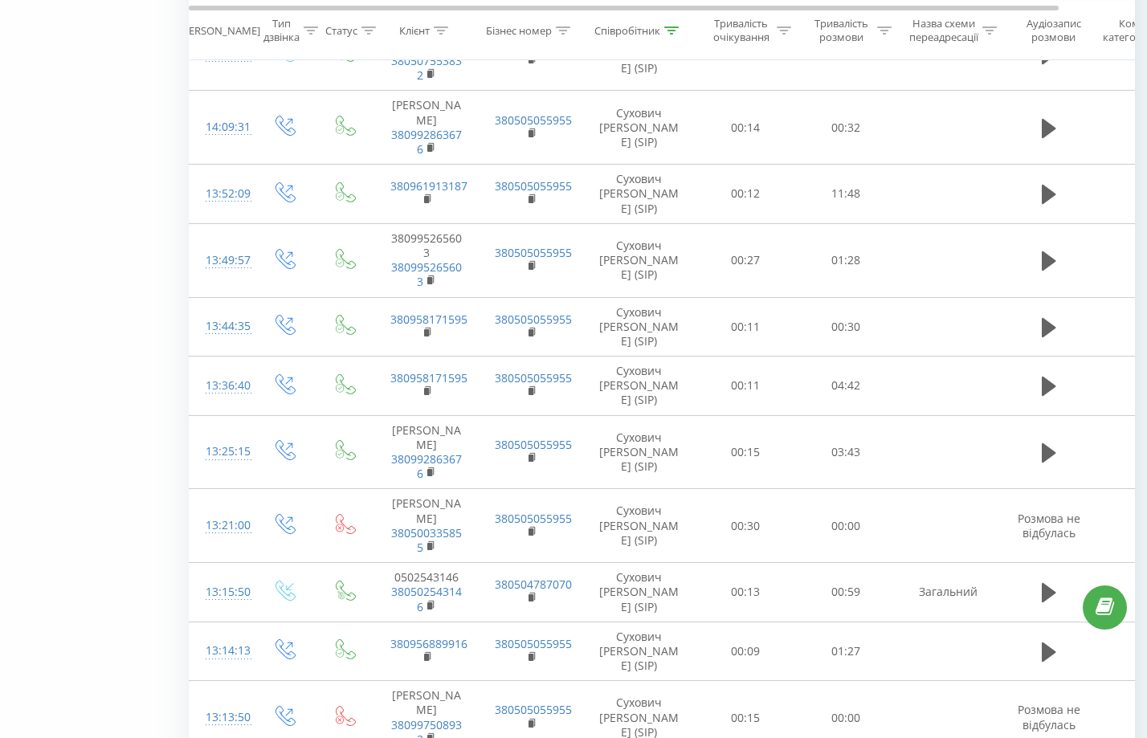
scroll to position [108, 0]
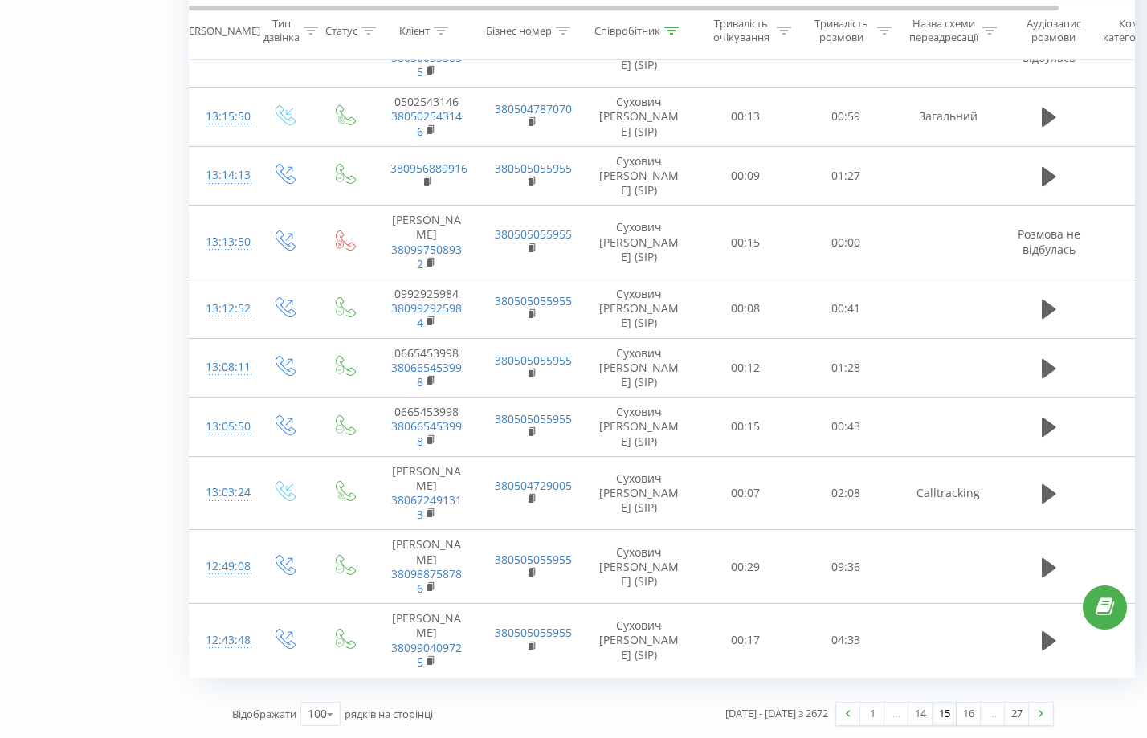
drag, startPoint x: 932, startPoint y: 373, endPoint x: 989, endPoint y: 688, distance: 320.0
click at [974, 709] on link "16" at bounding box center [969, 714] width 24 height 22
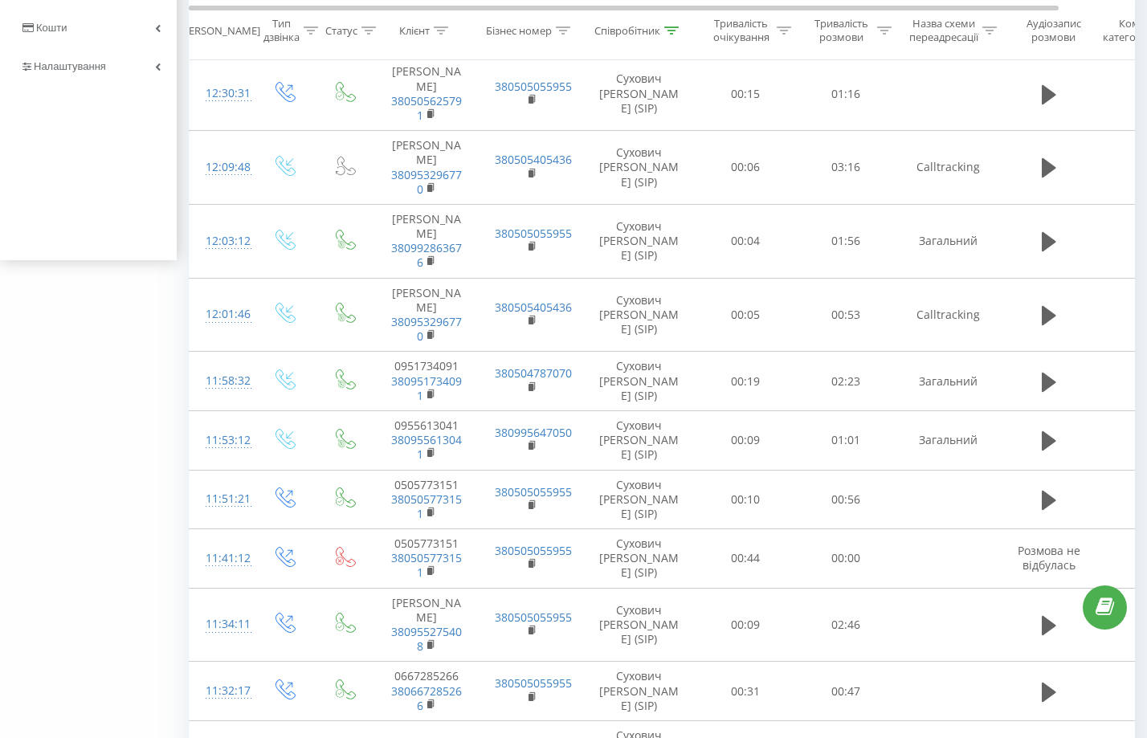
scroll to position [107, 0]
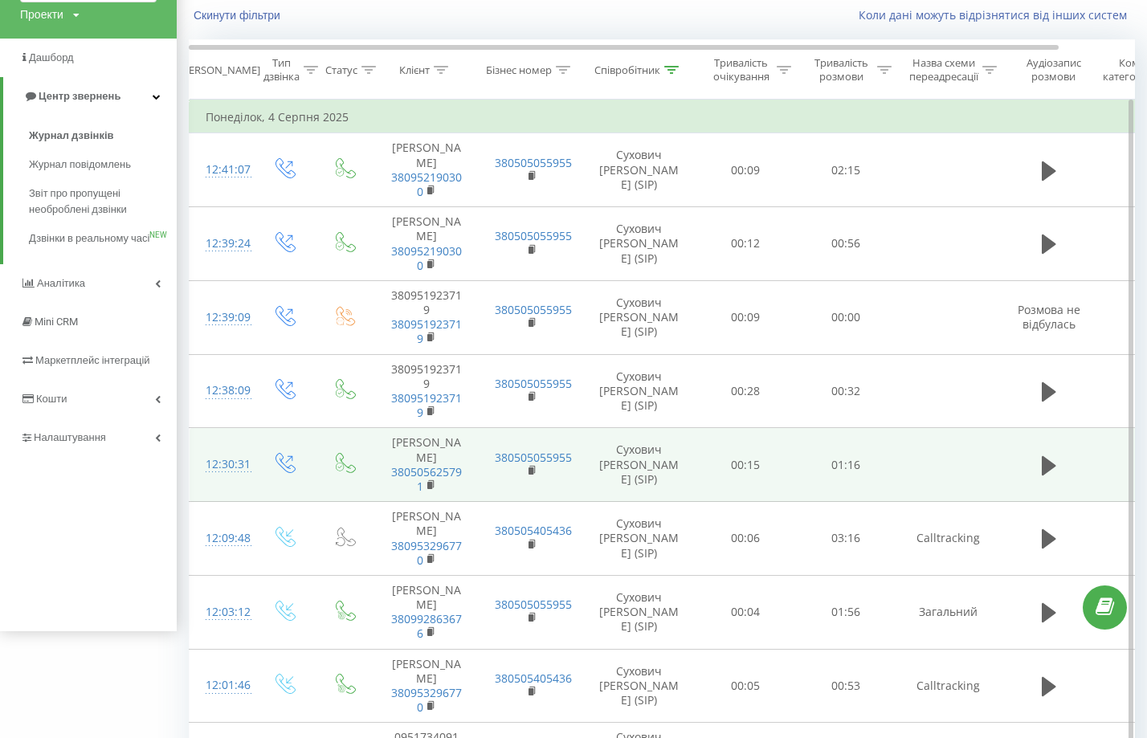
drag, startPoint x: 1015, startPoint y: 770, endPoint x: 945, endPoint y: 431, distance: 346.1
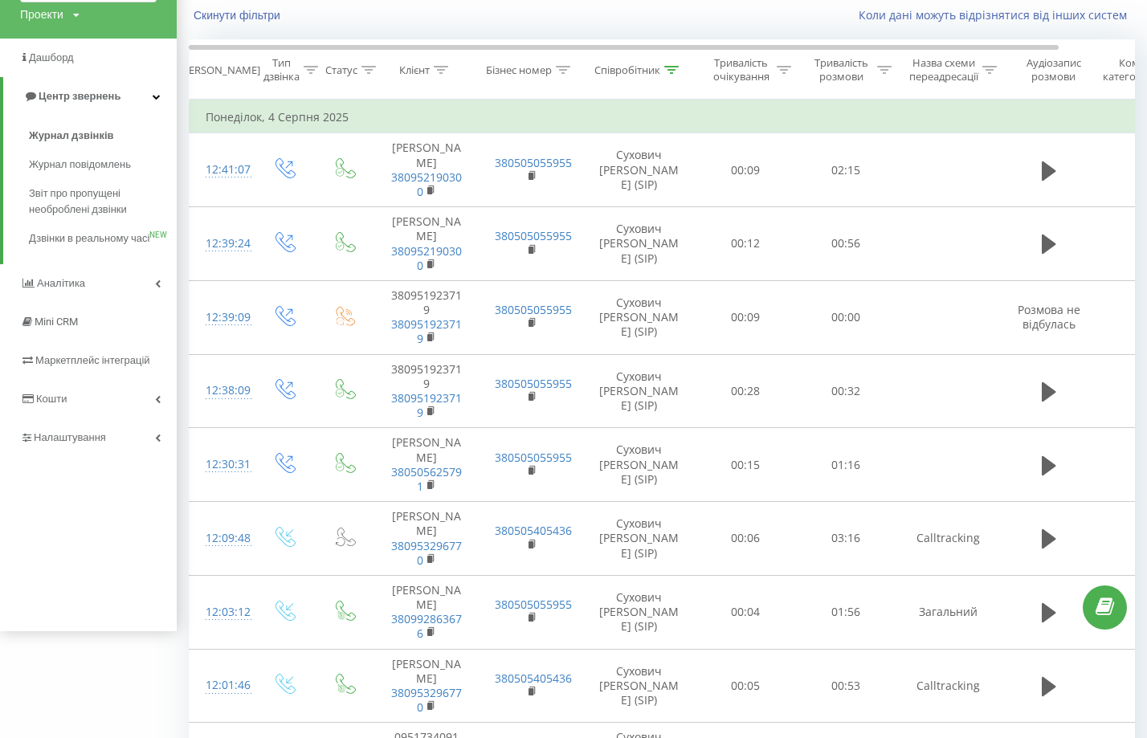
scroll to position [6994, 0]
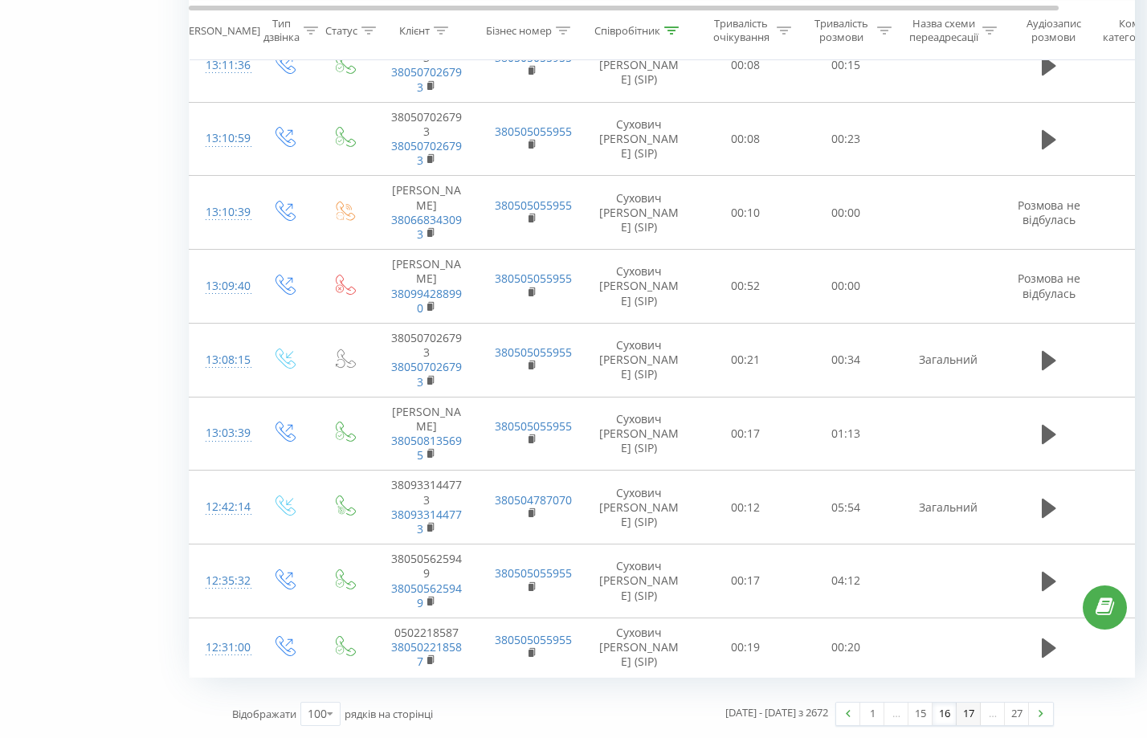
drag, startPoint x: 943, startPoint y: 449, endPoint x: 967, endPoint y: 722, distance: 274.2
click at [970, 716] on link "17" at bounding box center [969, 714] width 24 height 22
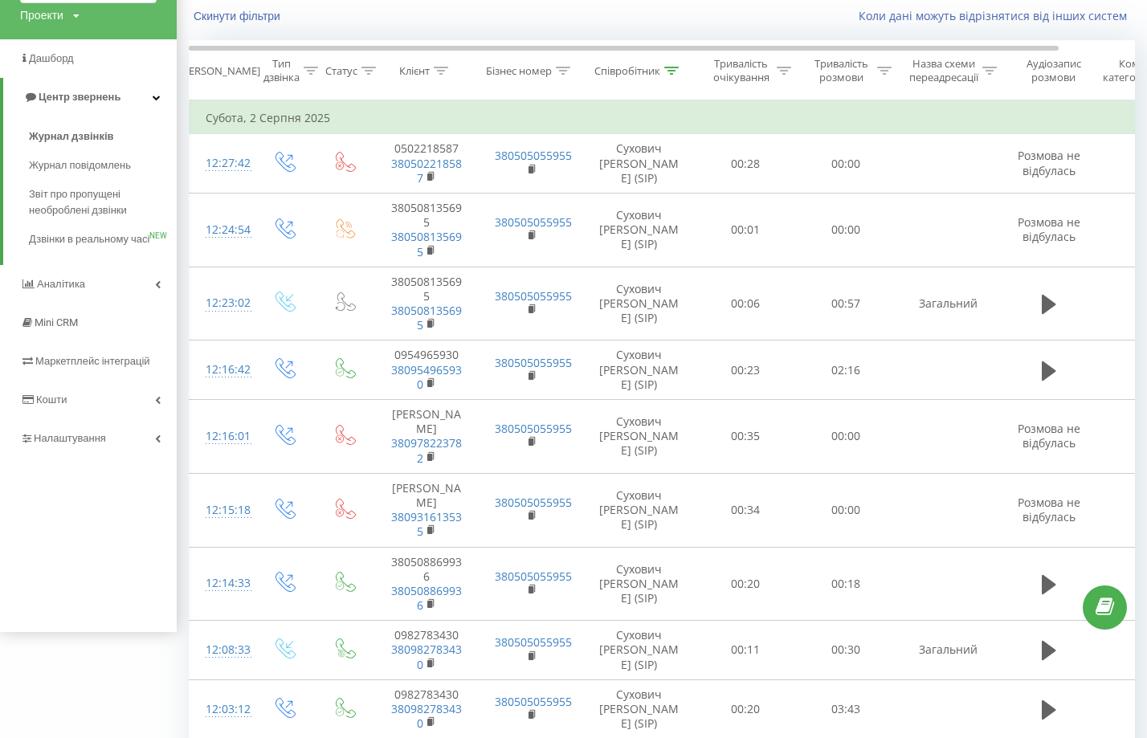
scroll to position [6980, 0]
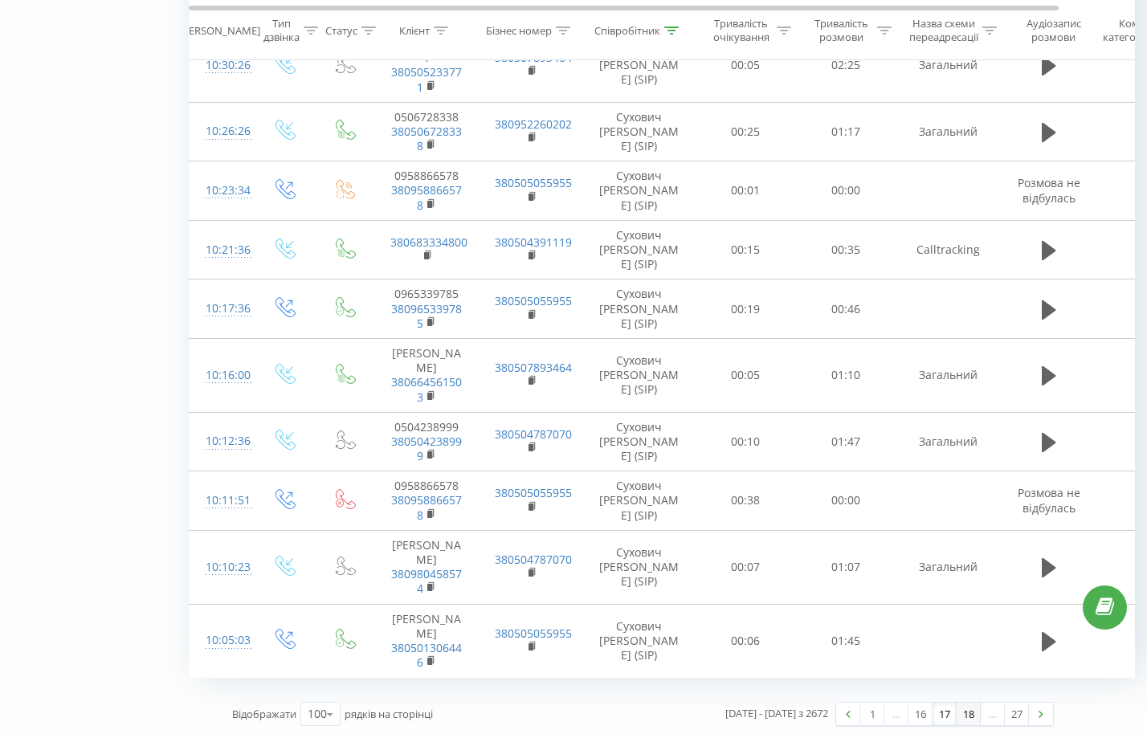
drag, startPoint x: 912, startPoint y: 212, endPoint x: 968, endPoint y: 718, distance: 509.2
click at [966, 712] on link "18" at bounding box center [969, 714] width 24 height 22
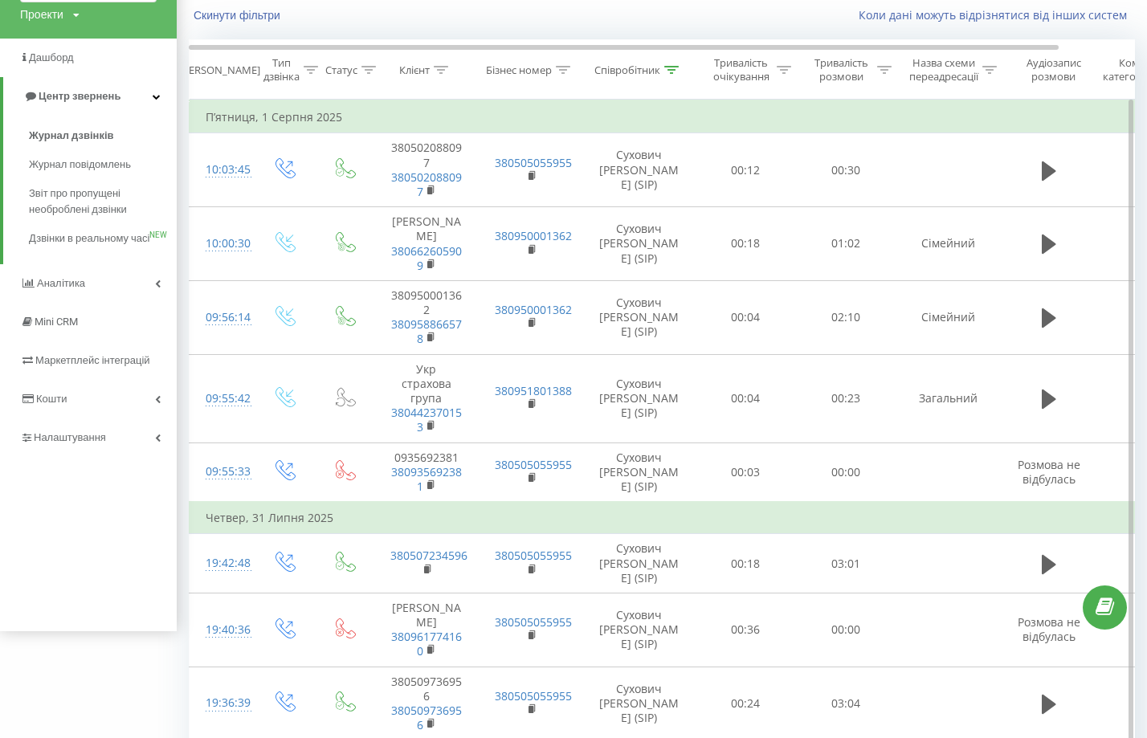
scroll to position [7012, 0]
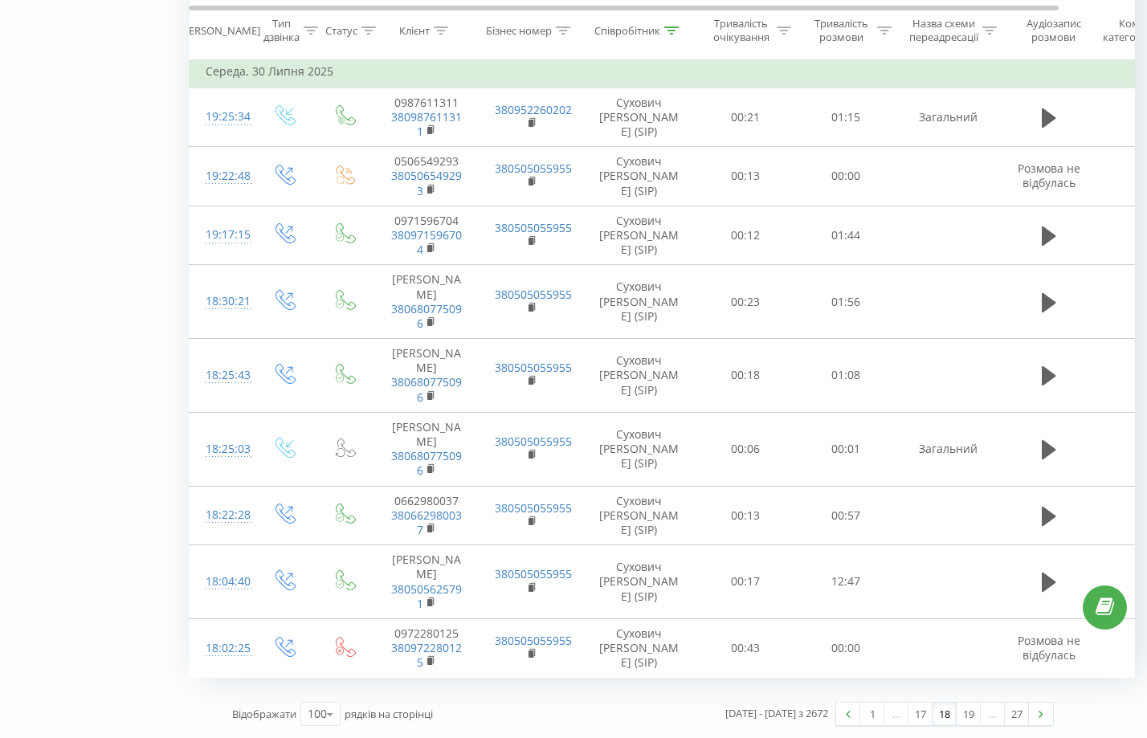
drag, startPoint x: 961, startPoint y: 326, endPoint x: 991, endPoint y: 685, distance: 360.4
click at [972, 713] on link "19" at bounding box center [969, 714] width 24 height 22
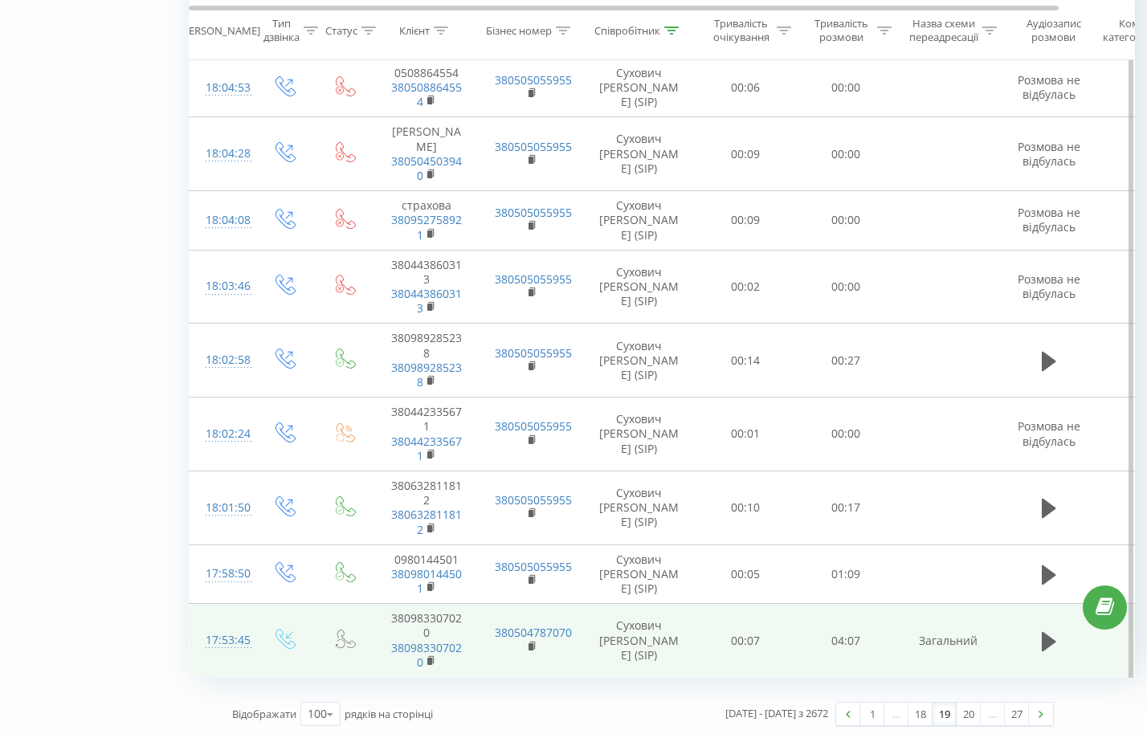
drag, startPoint x: 985, startPoint y: 115, endPoint x: 1018, endPoint y: 668, distance: 554.4
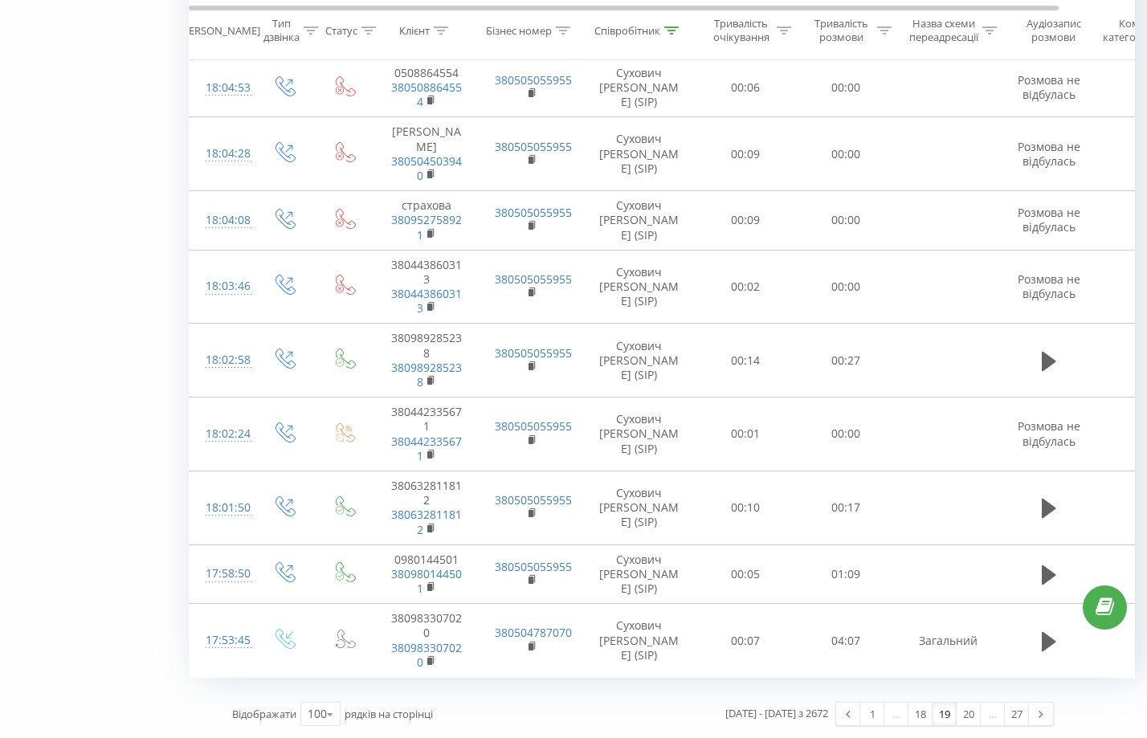
scroll to position [6980, 0]
click at [970, 717] on link "20" at bounding box center [969, 714] width 24 height 22
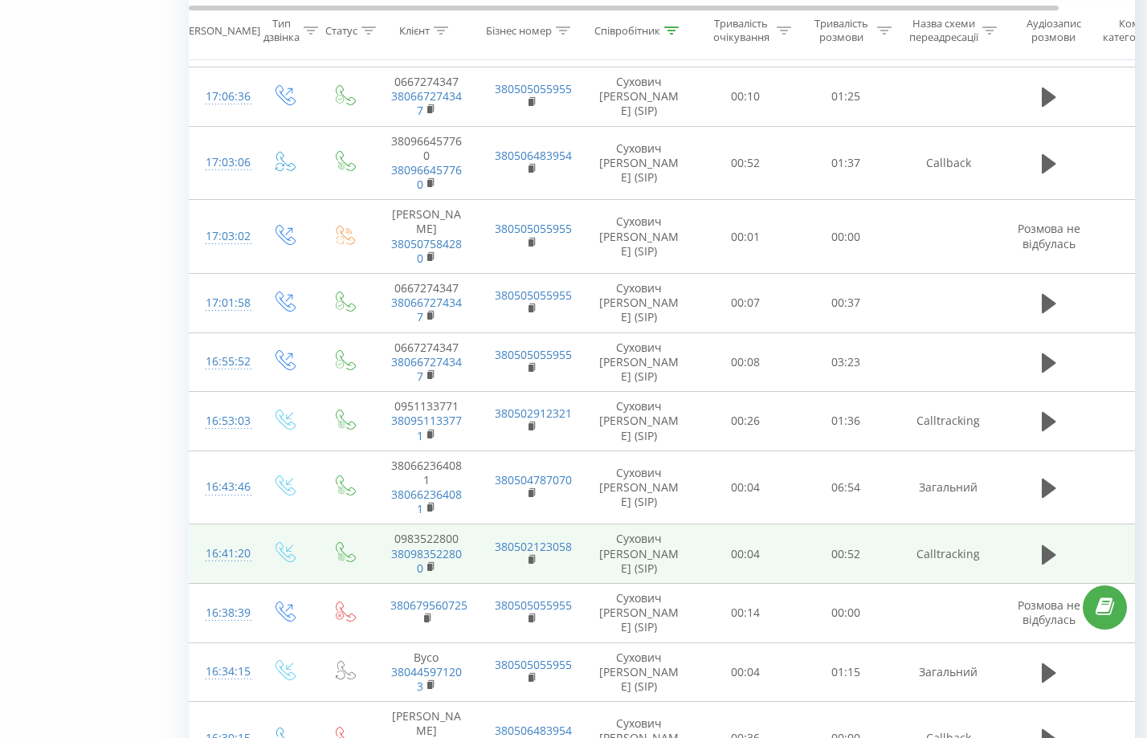
scroll to position [6932, 0]
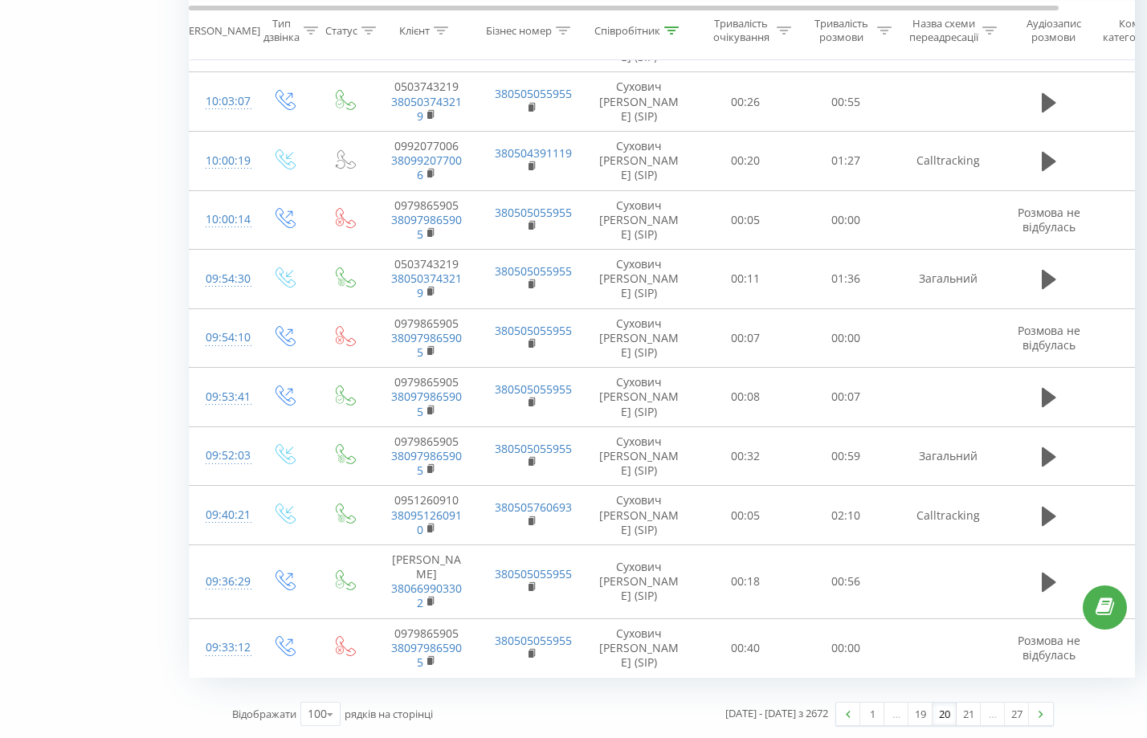
drag, startPoint x: 970, startPoint y: 535, endPoint x: 970, endPoint y: 698, distance: 163.1
click at [965, 720] on link "21" at bounding box center [969, 714] width 24 height 22
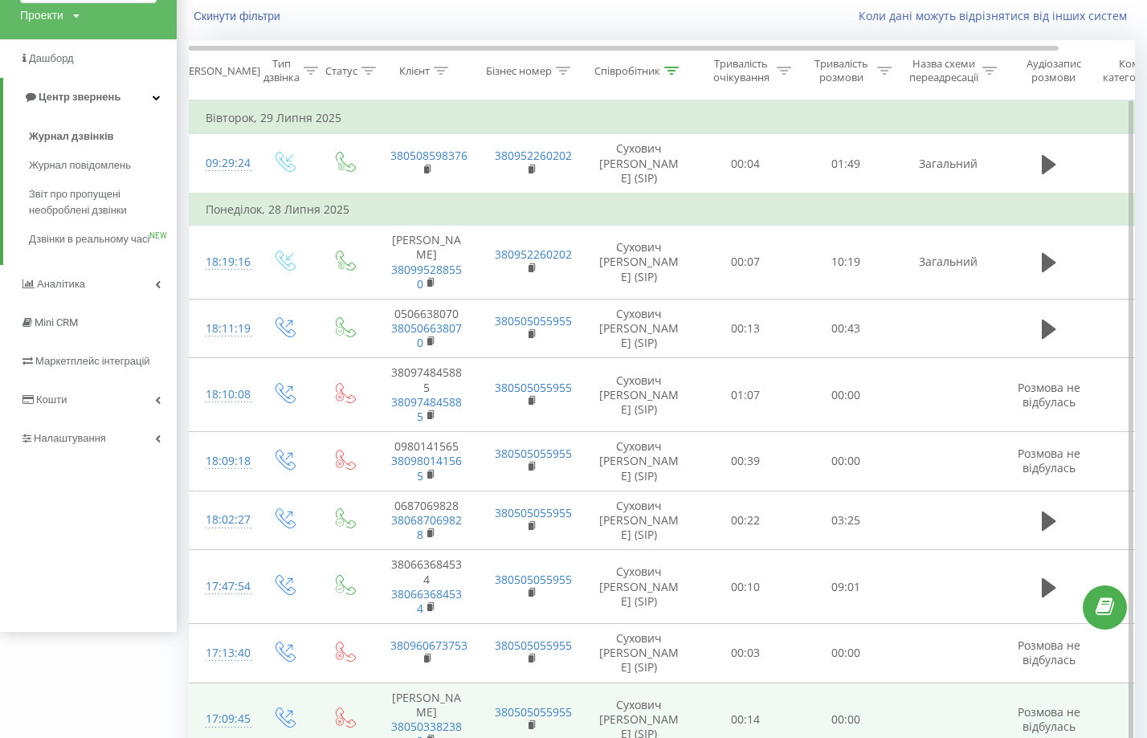
scroll to position [6997, 0]
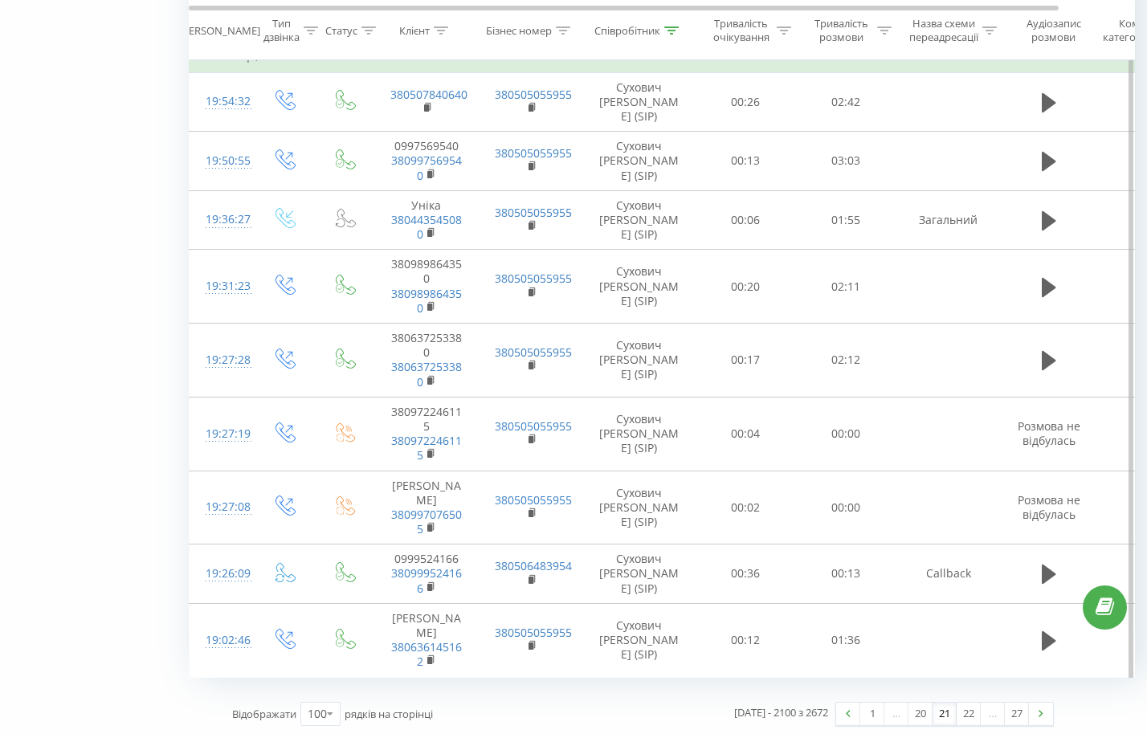
drag, startPoint x: 946, startPoint y: 232, endPoint x: 1001, endPoint y: 628, distance: 399.8
click at [960, 719] on link "22" at bounding box center [969, 714] width 24 height 22
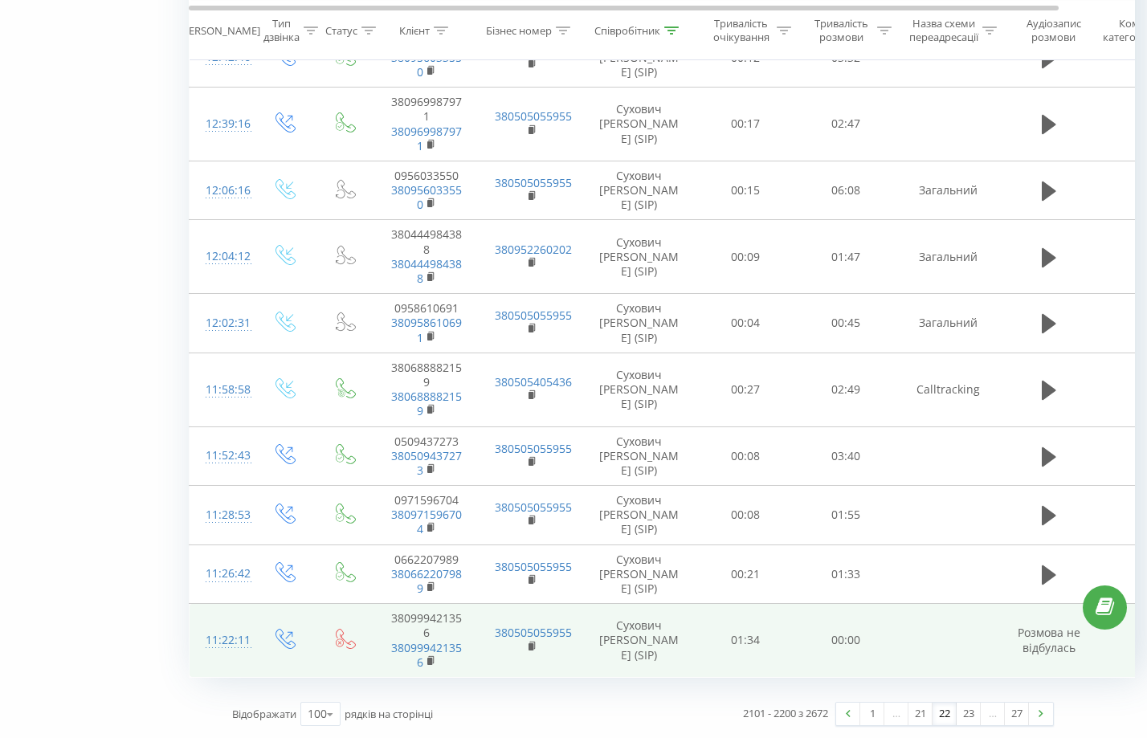
scroll to position [6932, 0]
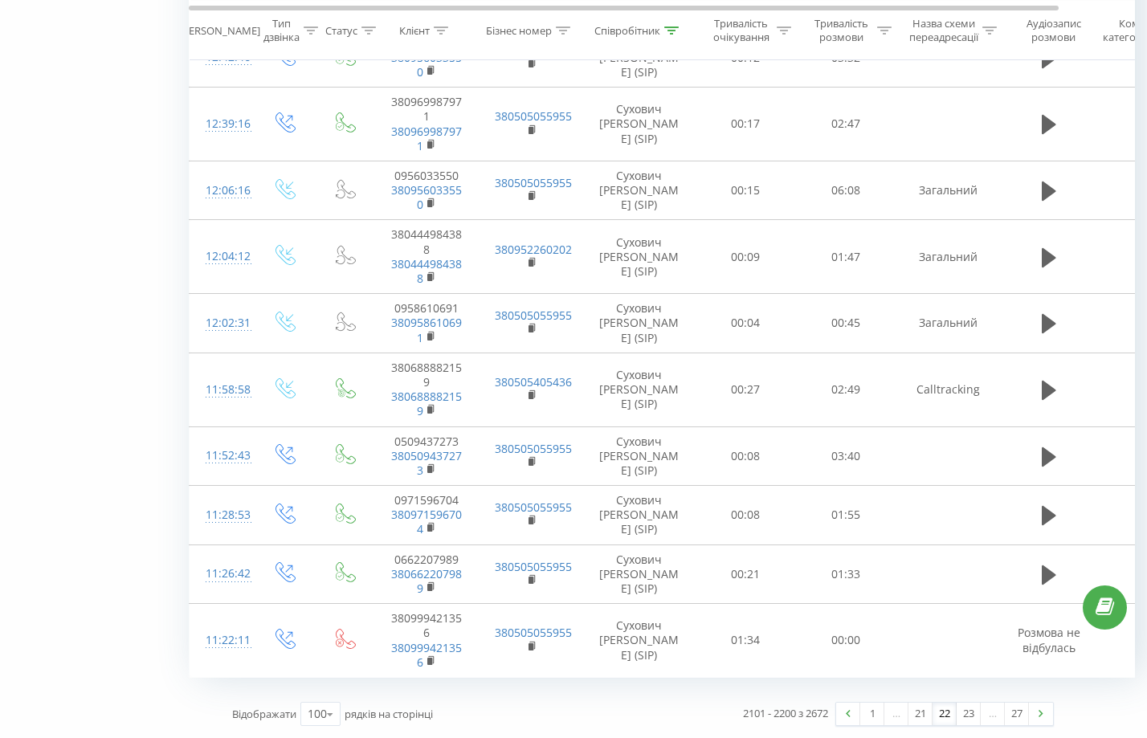
drag, startPoint x: 970, startPoint y: 257, endPoint x: 1003, endPoint y: 683, distance: 427.0
click at [973, 714] on link "23" at bounding box center [969, 714] width 24 height 22
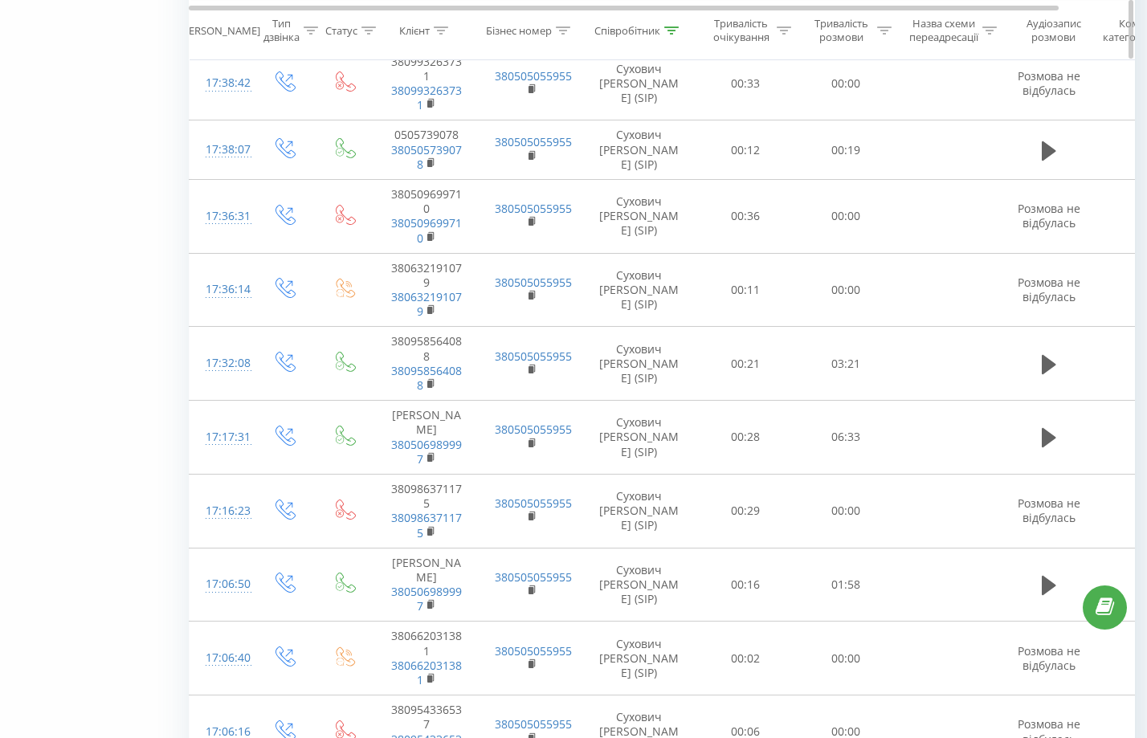
scroll to position [106, 0]
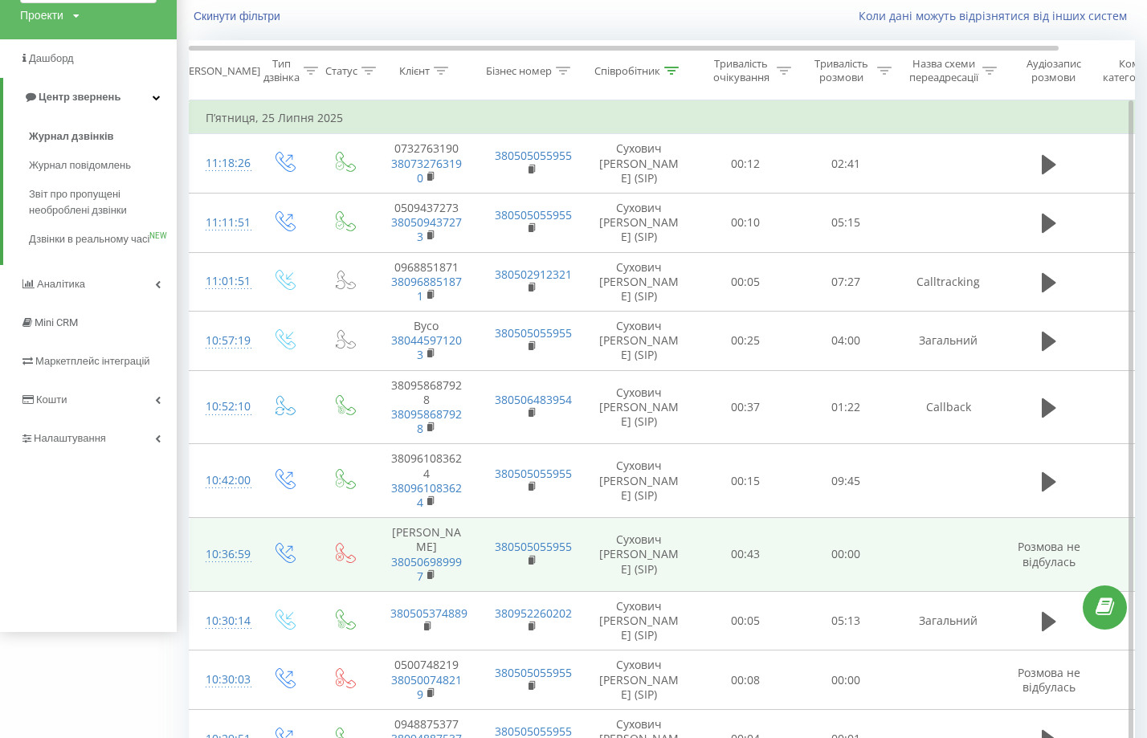
drag, startPoint x: 944, startPoint y: 222, endPoint x: 965, endPoint y: 634, distance: 412.6
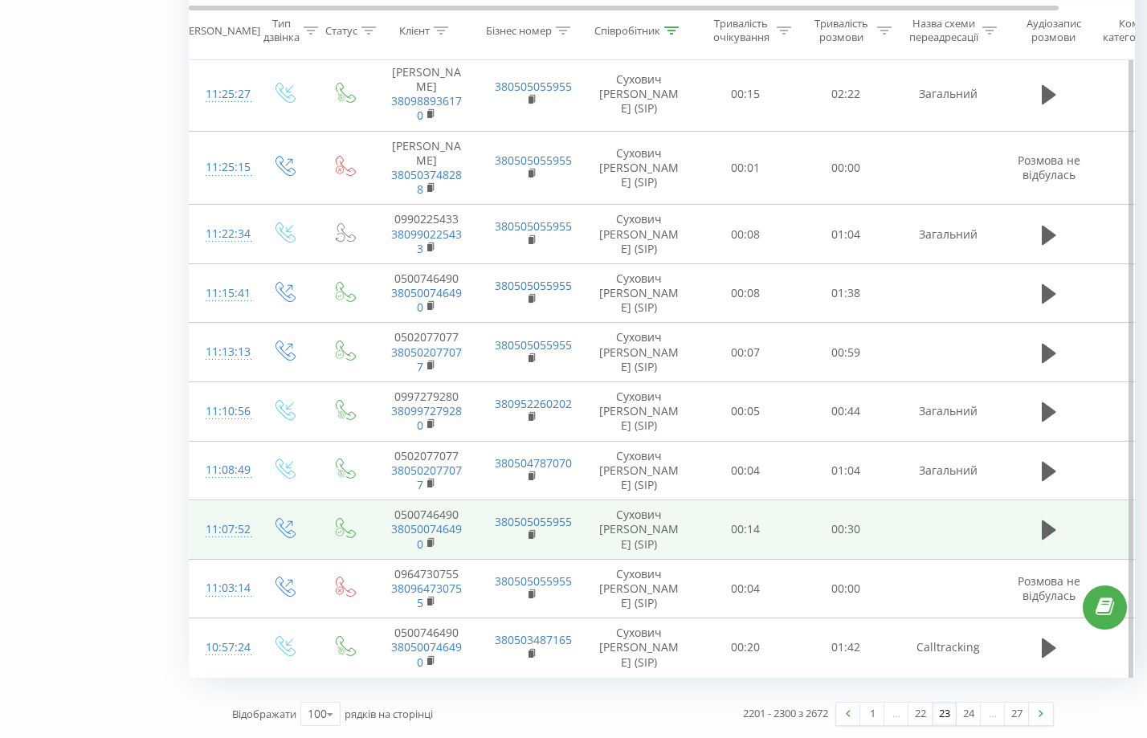
scroll to position [7053, 0]
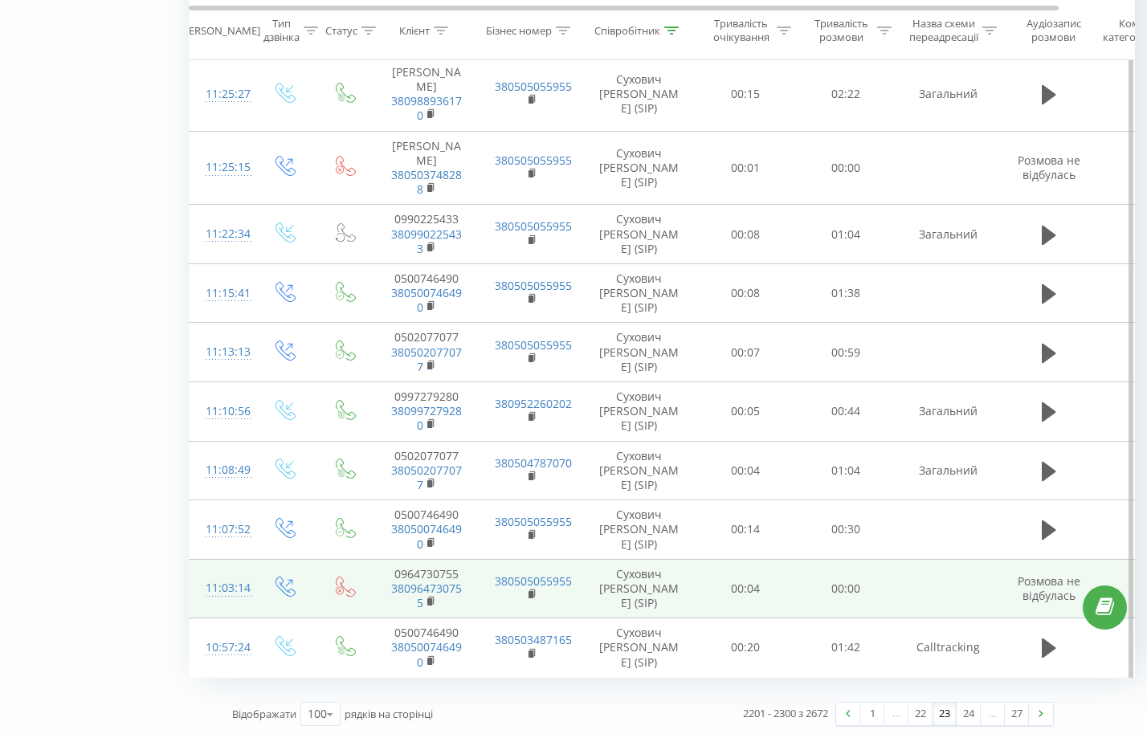
drag, startPoint x: 934, startPoint y: 152, endPoint x: 974, endPoint y: 586, distance: 435.6
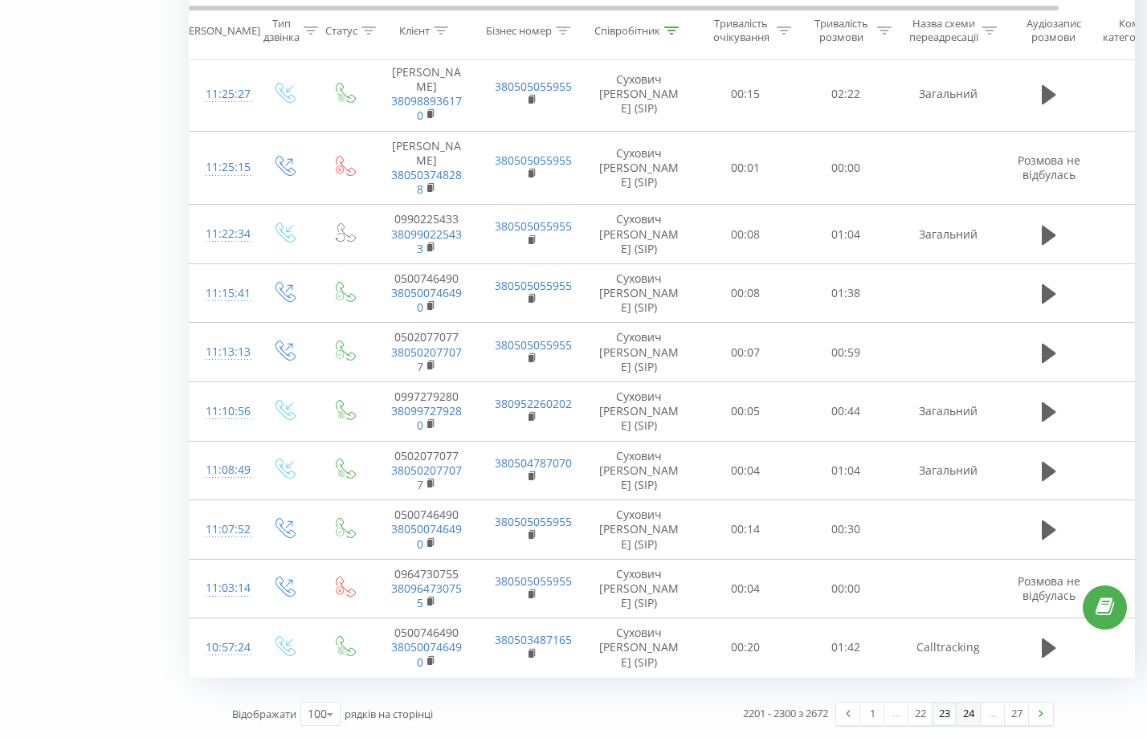
click at [966, 717] on link "24" at bounding box center [969, 714] width 24 height 22
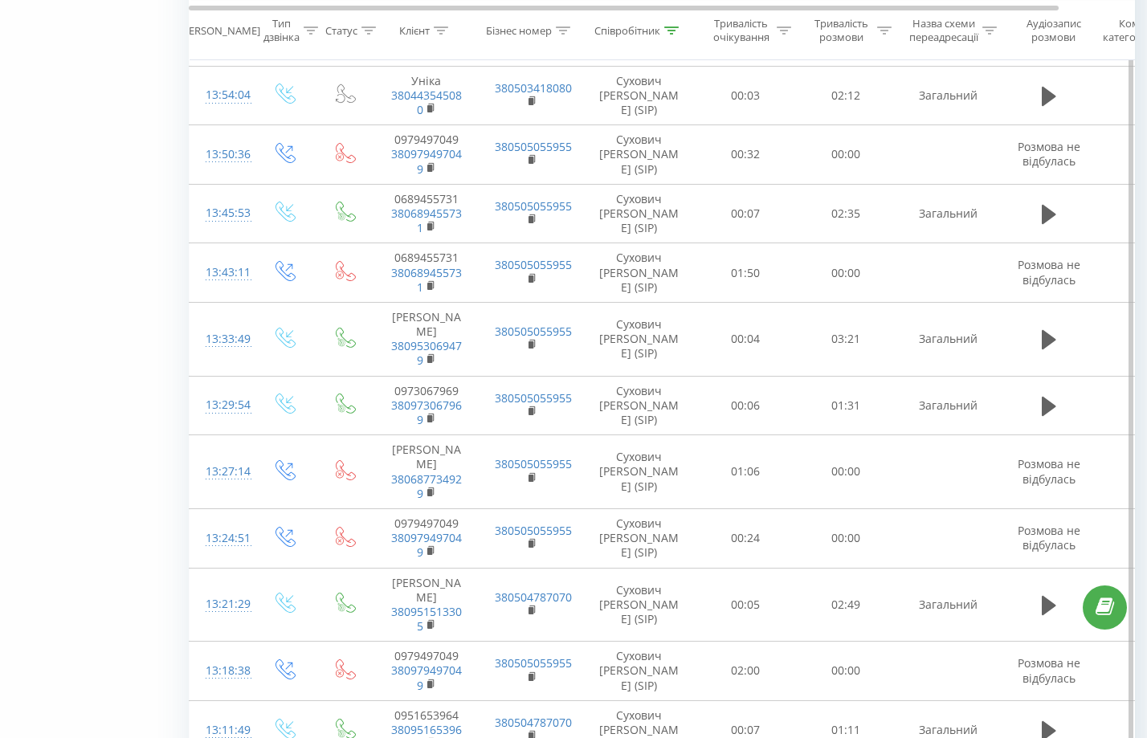
scroll to position [6980, 0]
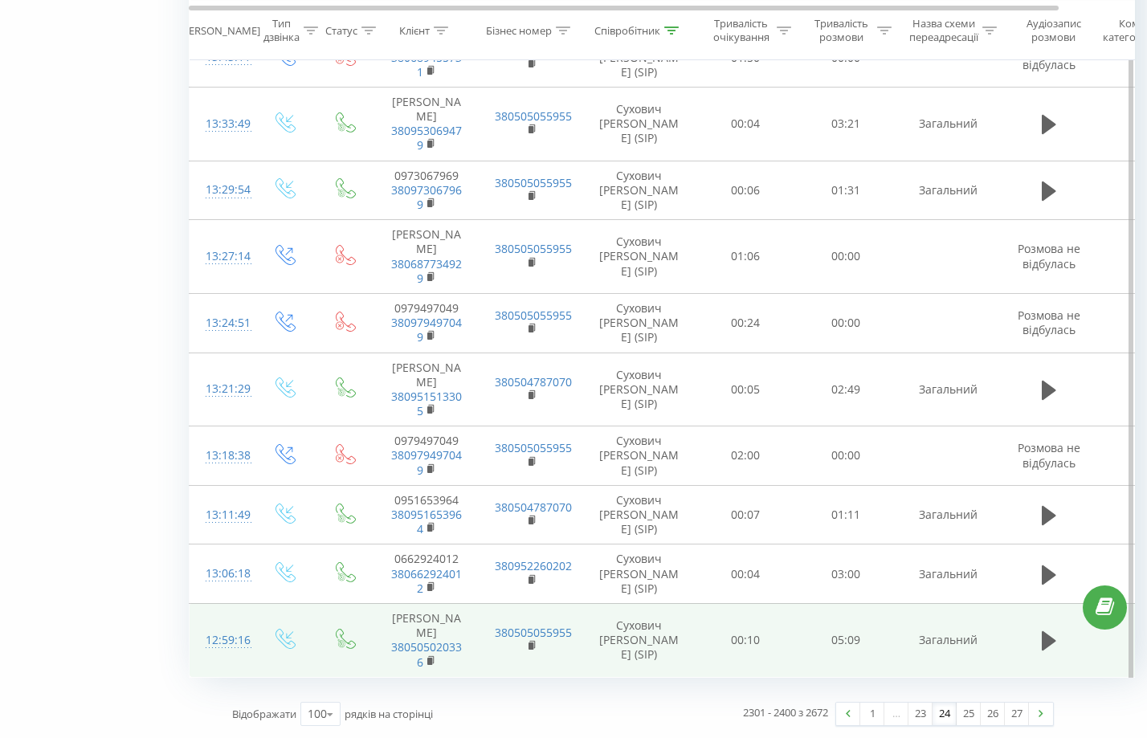
drag, startPoint x: 968, startPoint y: 88, endPoint x: 1027, endPoint y: 651, distance: 566.2
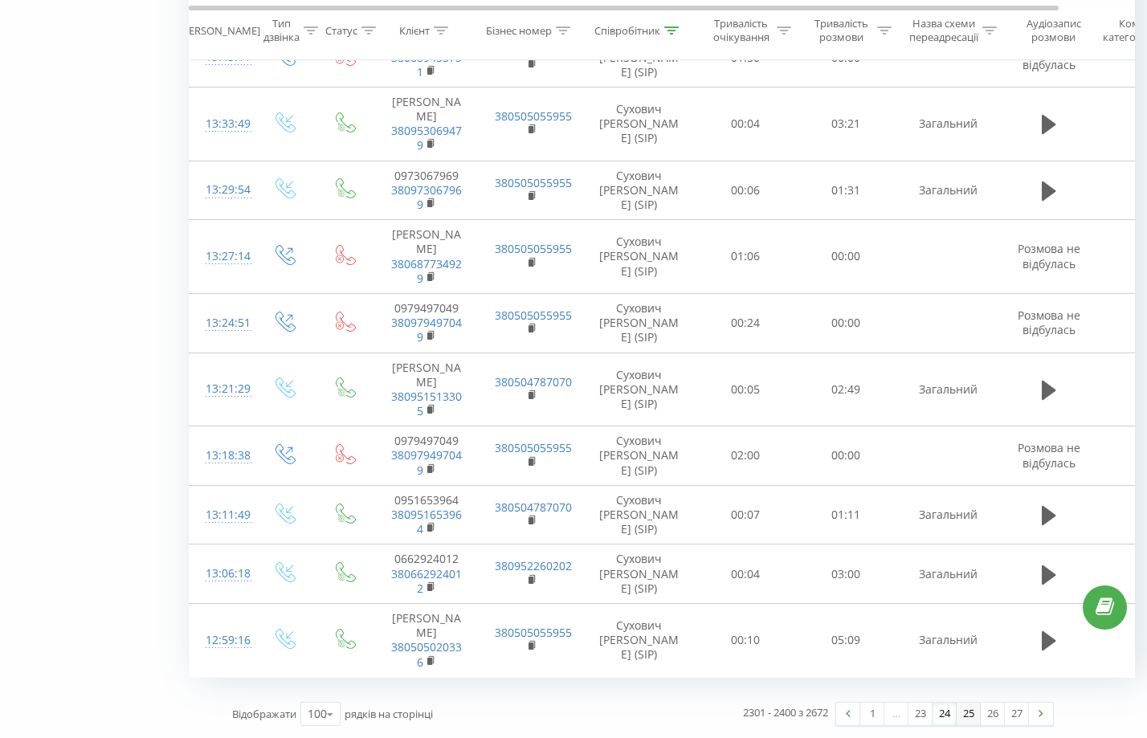
click at [971, 717] on link "25" at bounding box center [969, 714] width 24 height 22
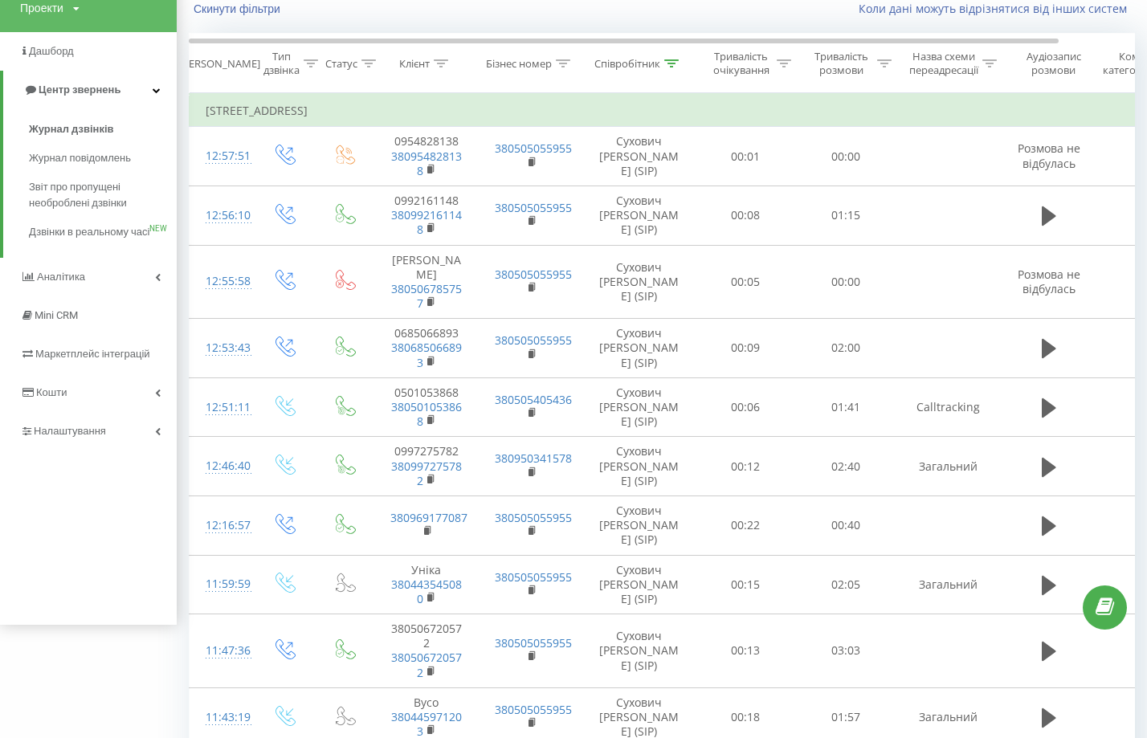
scroll to position [6980, 0]
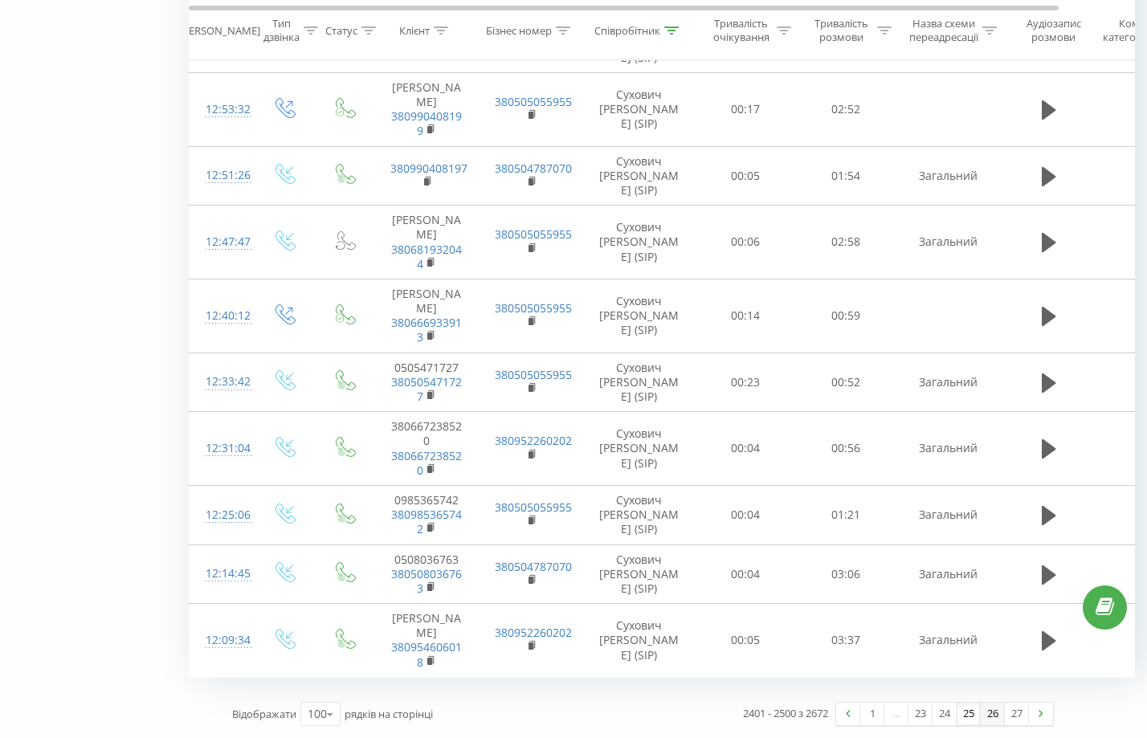
drag, startPoint x: 948, startPoint y: 180, endPoint x: 1003, endPoint y: 709, distance: 531.4
click at [1001, 714] on link "26" at bounding box center [993, 714] width 24 height 22
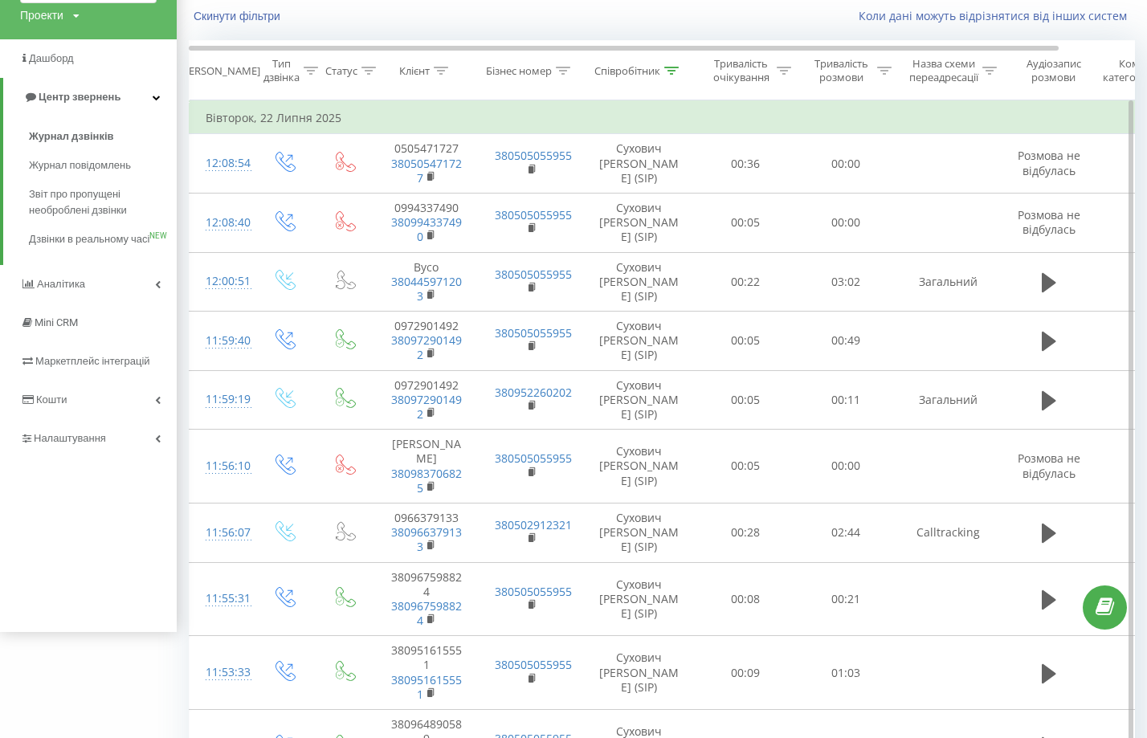
scroll to position [6980, 0]
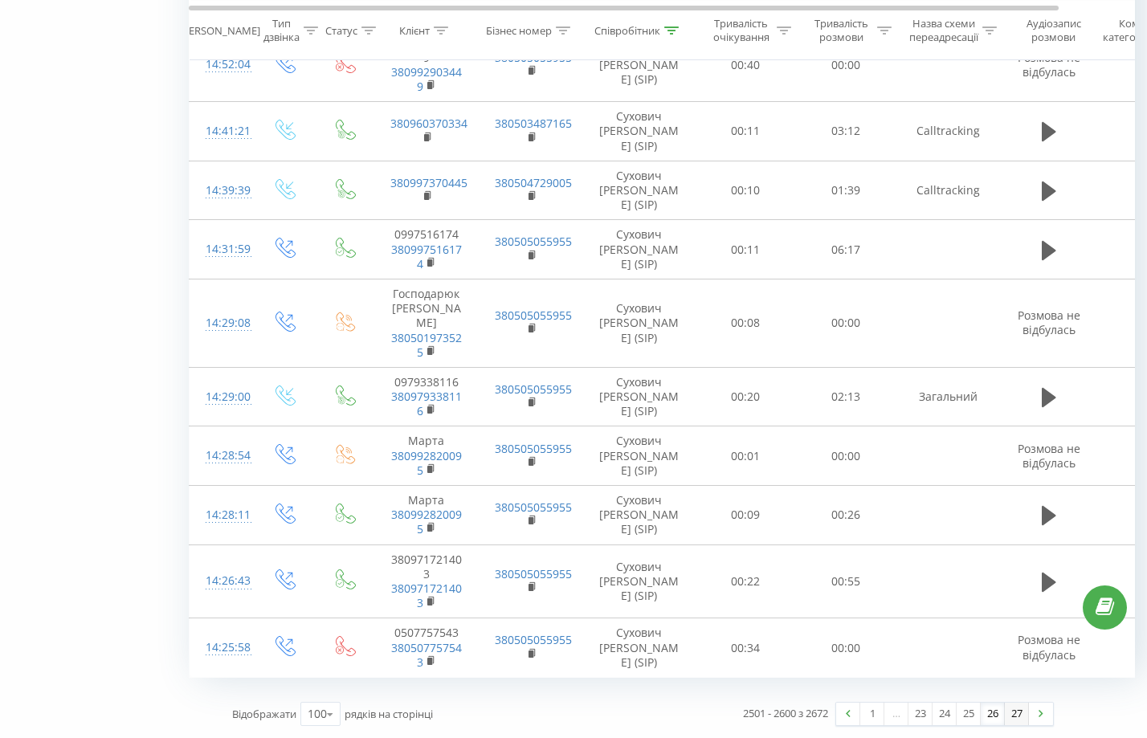
drag, startPoint x: 957, startPoint y: 161, endPoint x: 1017, endPoint y: 704, distance: 545.6
click at [1019, 714] on link "27" at bounding box center [1017, 714] width 24 height 22
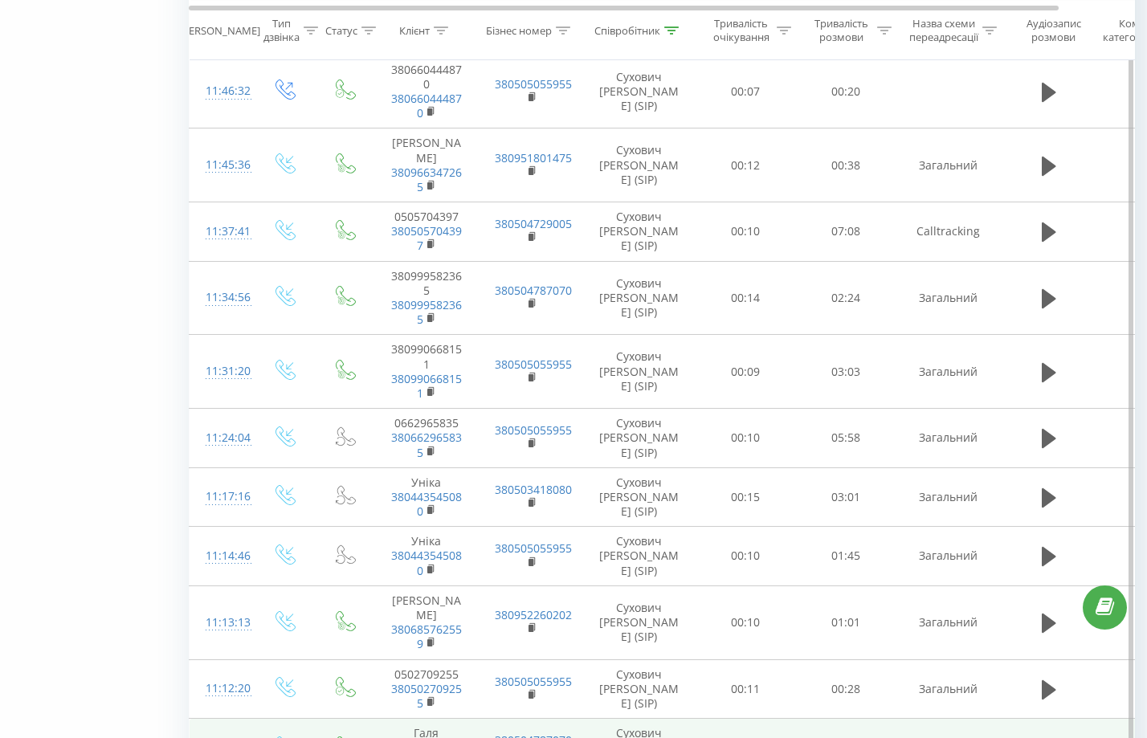
scroll to position [4898, 0]
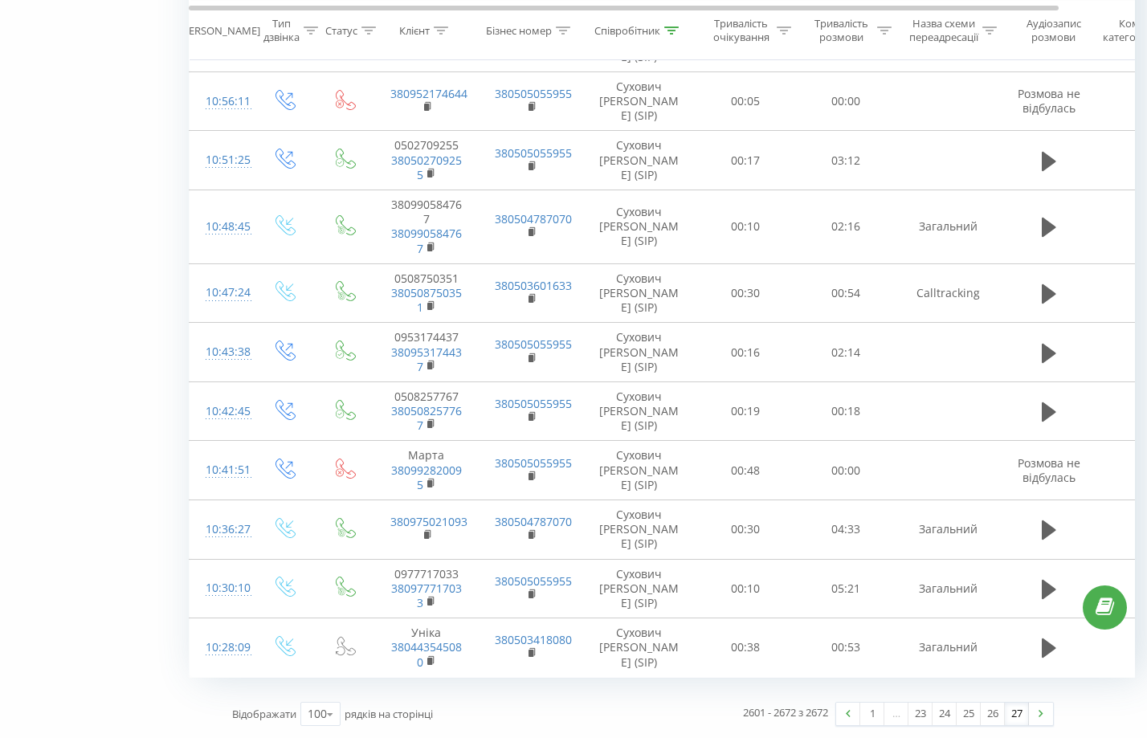
drag, startPoint x: 868, startPoint y: 623, endPoint x: 1141, endPoint y: 615, distance: 273.3
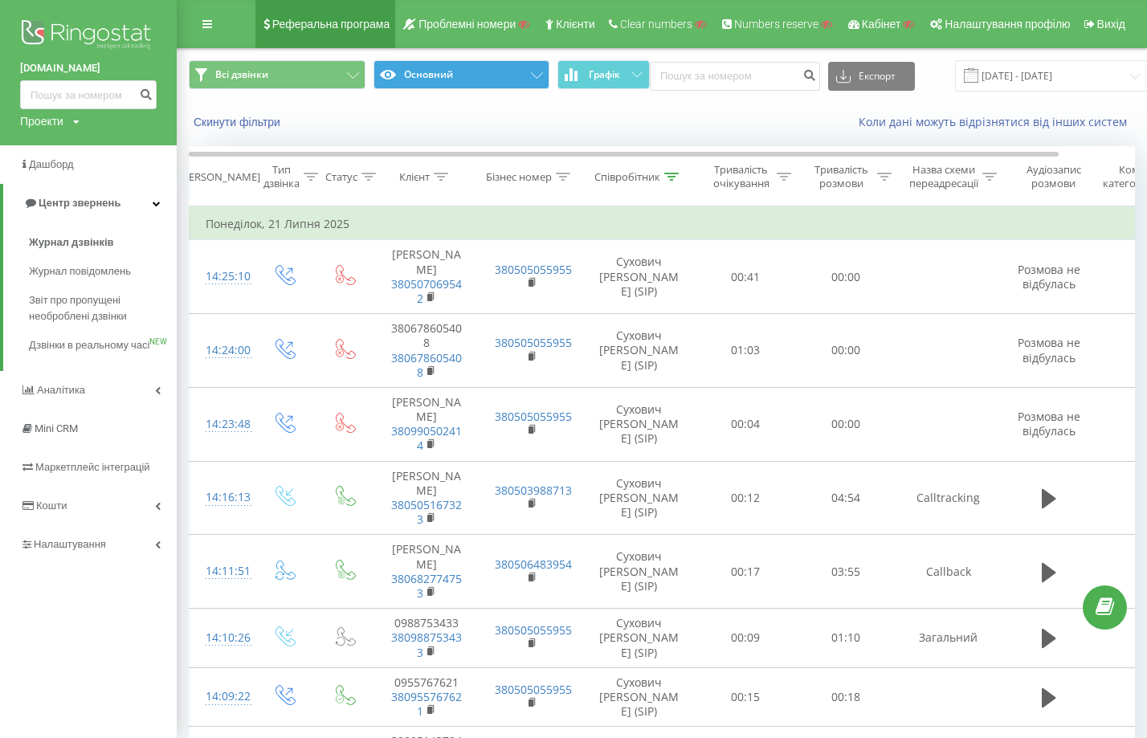
drag, startPoint x: 52, startPoint y: 625, endPoint x: 315, endPoint y: 32, distance: 648.4
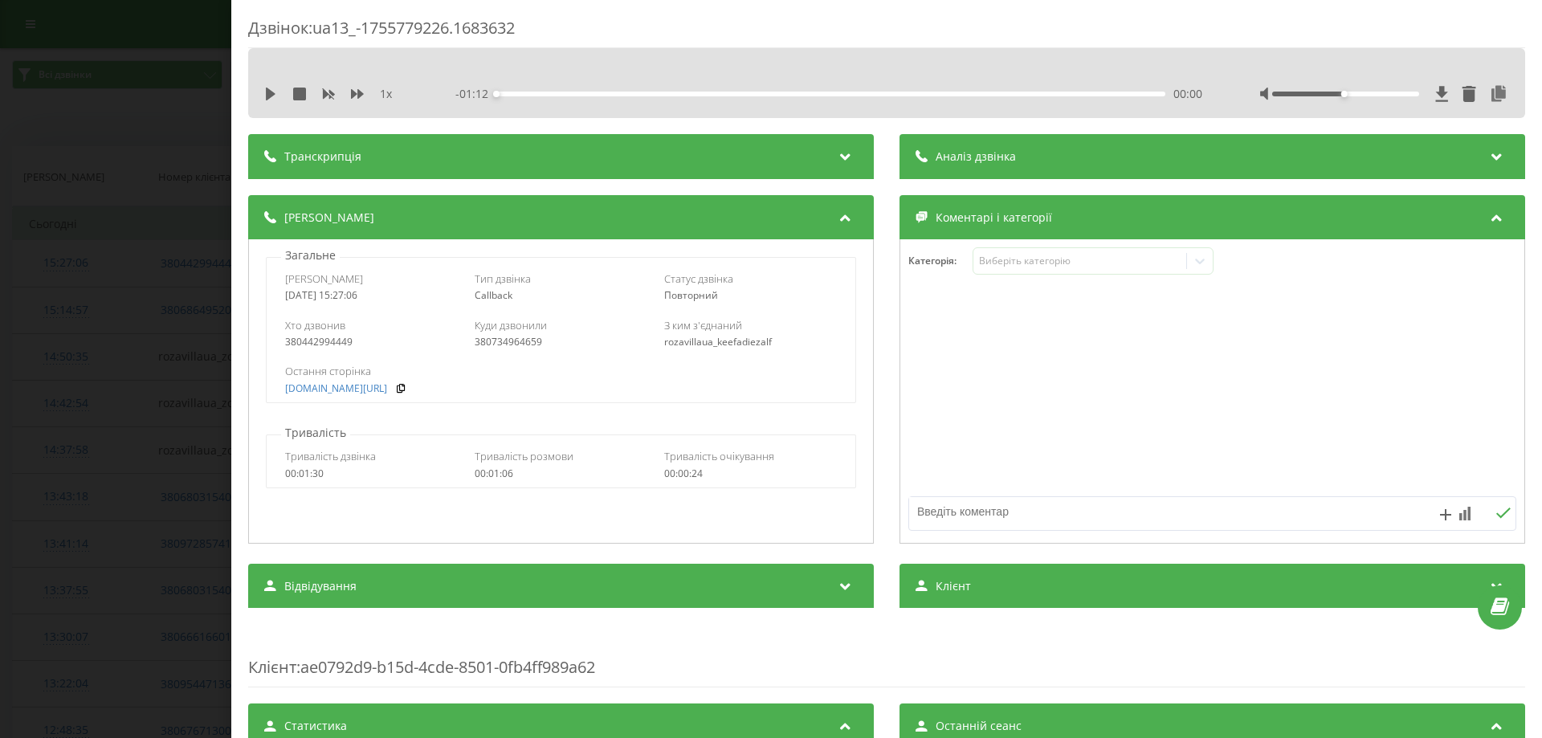
click at [157, 334] on div "Дзвінок : ua13_-1755779226.1683632 1 x - 01:12 00:00 00:00 Транскрипція Для AI-…" at bounding box center [771, 369] width 1542 height 738
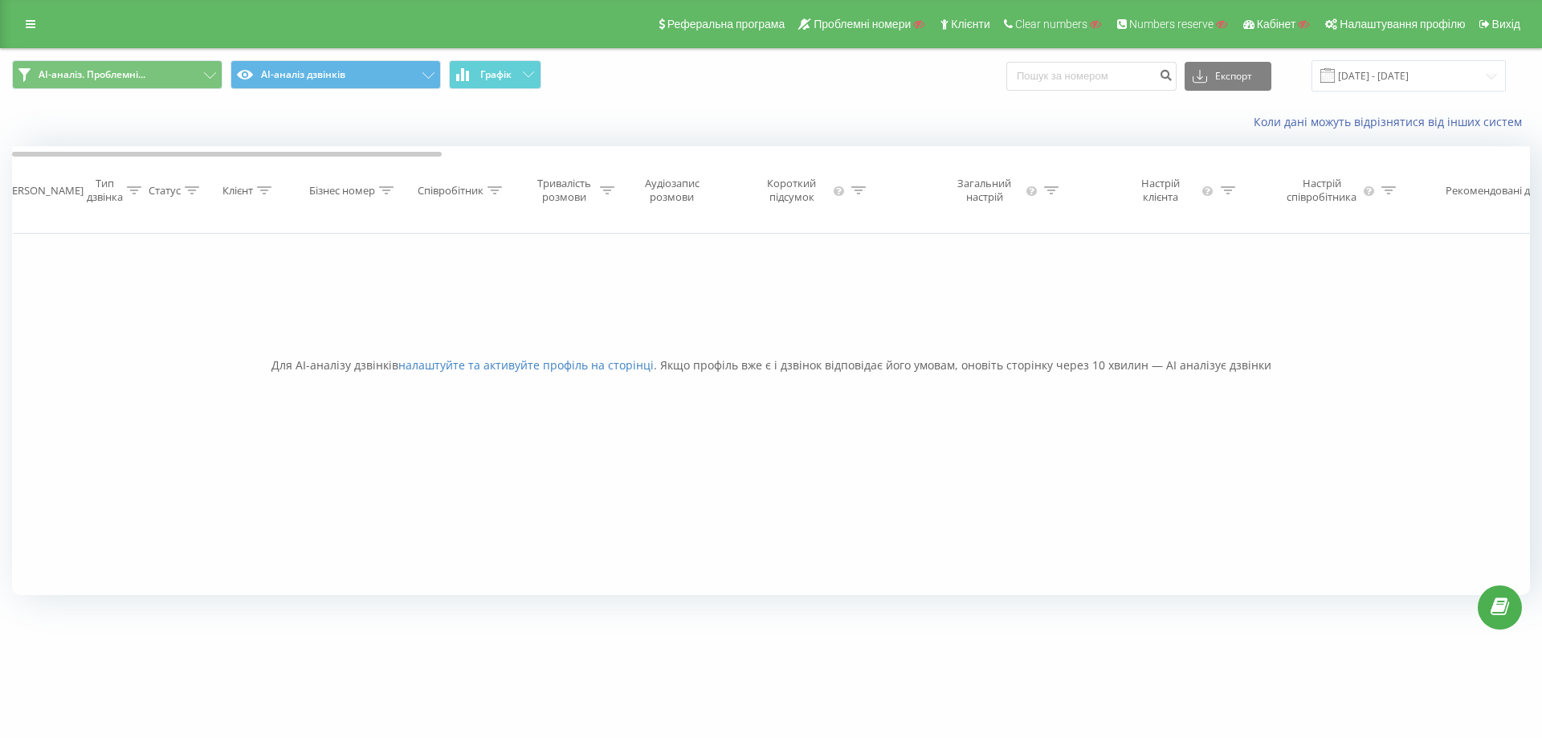
drag, startPoint x: 1215, startPoint y: 648, endPoint x: 1143, endPoint y: 579, distance: 100.0
click at [1215, 645] on div "[DOMAIN_NAME] Проекти Пошук Дашборд Центр звернень Журнал дзвінків Журнал повід…" at bounding box center [771, 369] width 1542 height 738
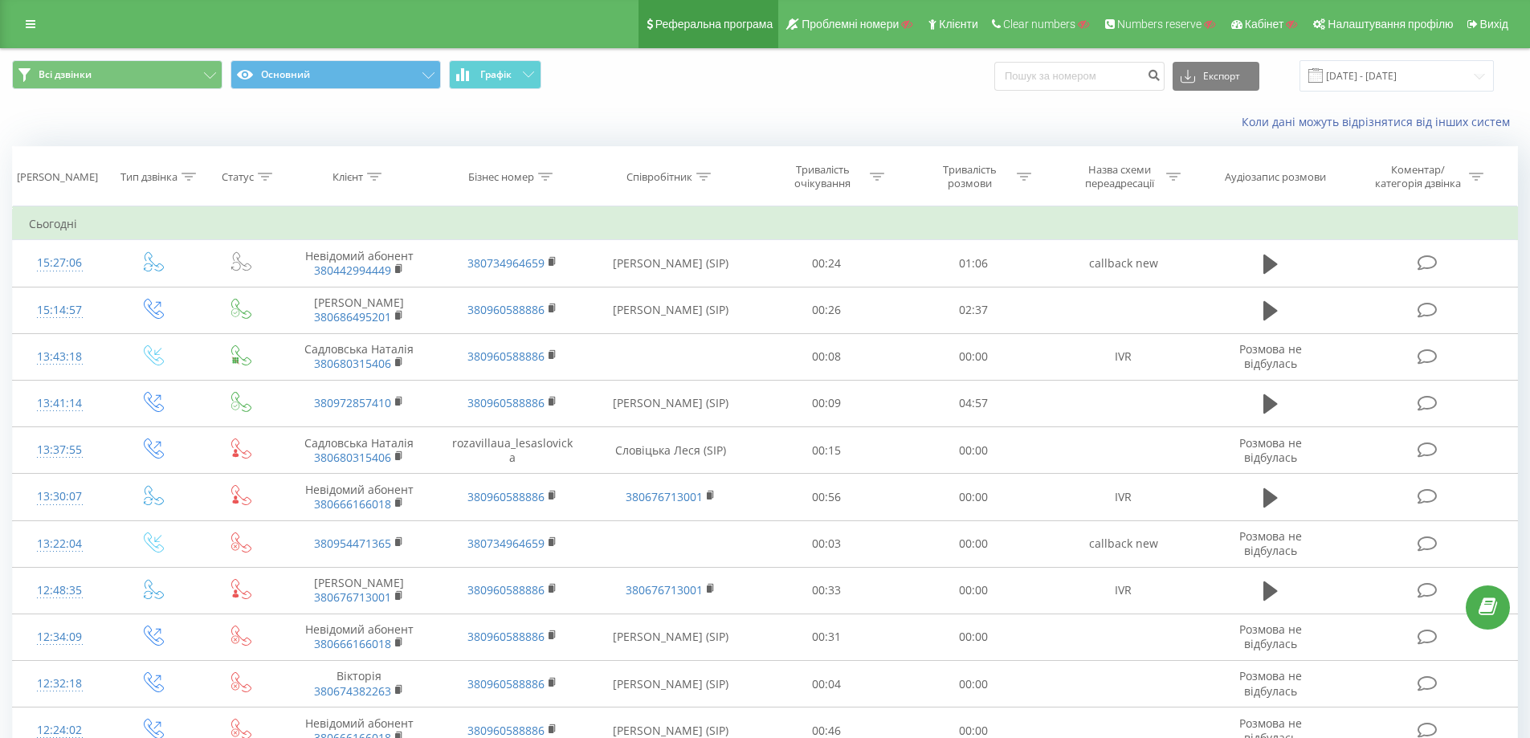
drag, startPoint x: 914, startPoint y: 96, endPoint x: 708, endPoint y: 23, distance: 219.0
click at [913, 96] on div "Всі дзвінки Основний Графік Експорт .csv .xls .xlsx [DATE] - [DATE]" at bounding box center [765, 76] width 1529 height 54
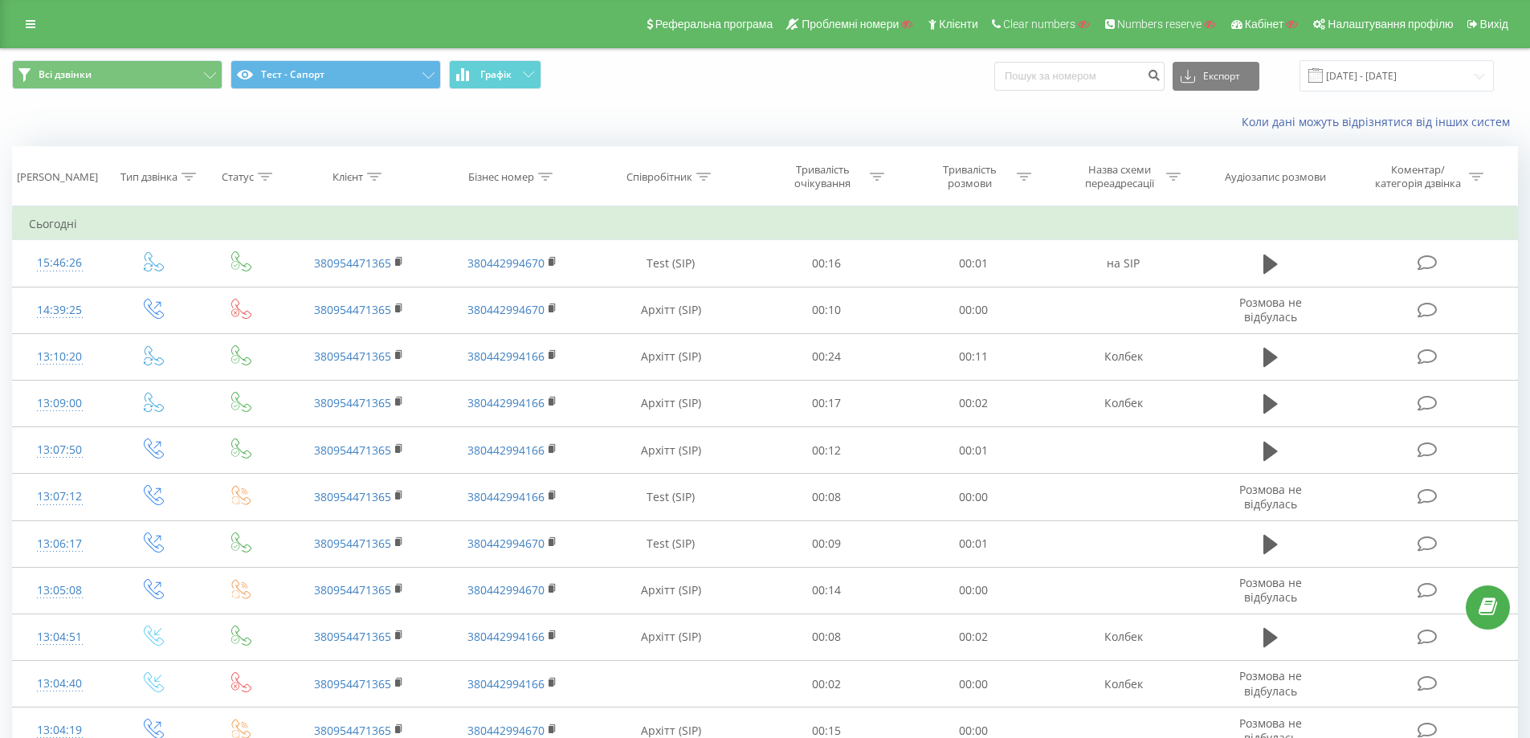
click at [1113, 128] on div "Коли дані можуть відрізнятися вiд інших систем" at bounding box center [1051, 122] width 955 height 16
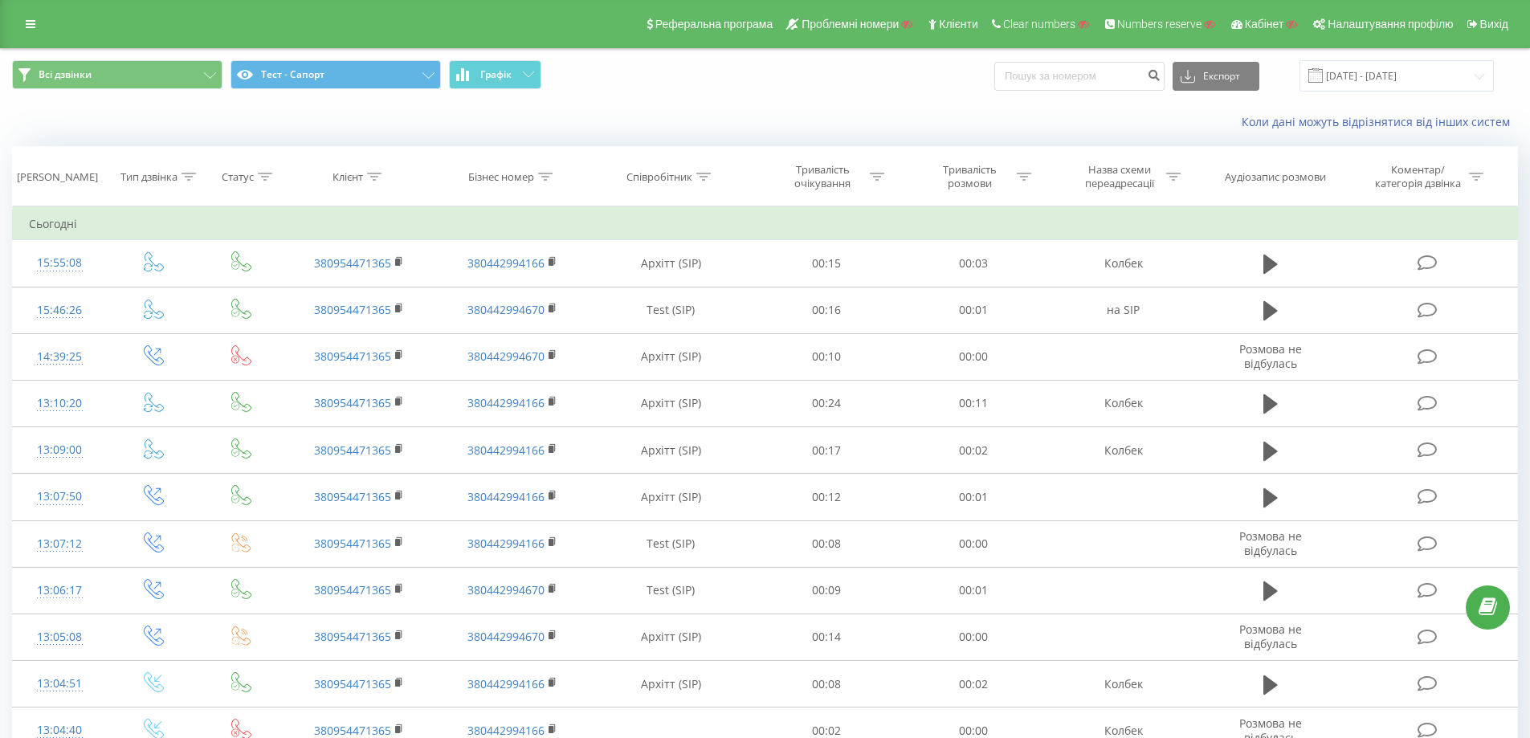
drag, startPoint x: 864, startPoint y: 116, endPoint x: 776, endPoint y: 105, distance: 88.3
click at [776, 106] on div "Коли дані можуть відрізнятися вiд інших систем" at bounding box center [765, 122] width 1529 height 39
